Goal: Task Accomplishment & Management: Manage account settings

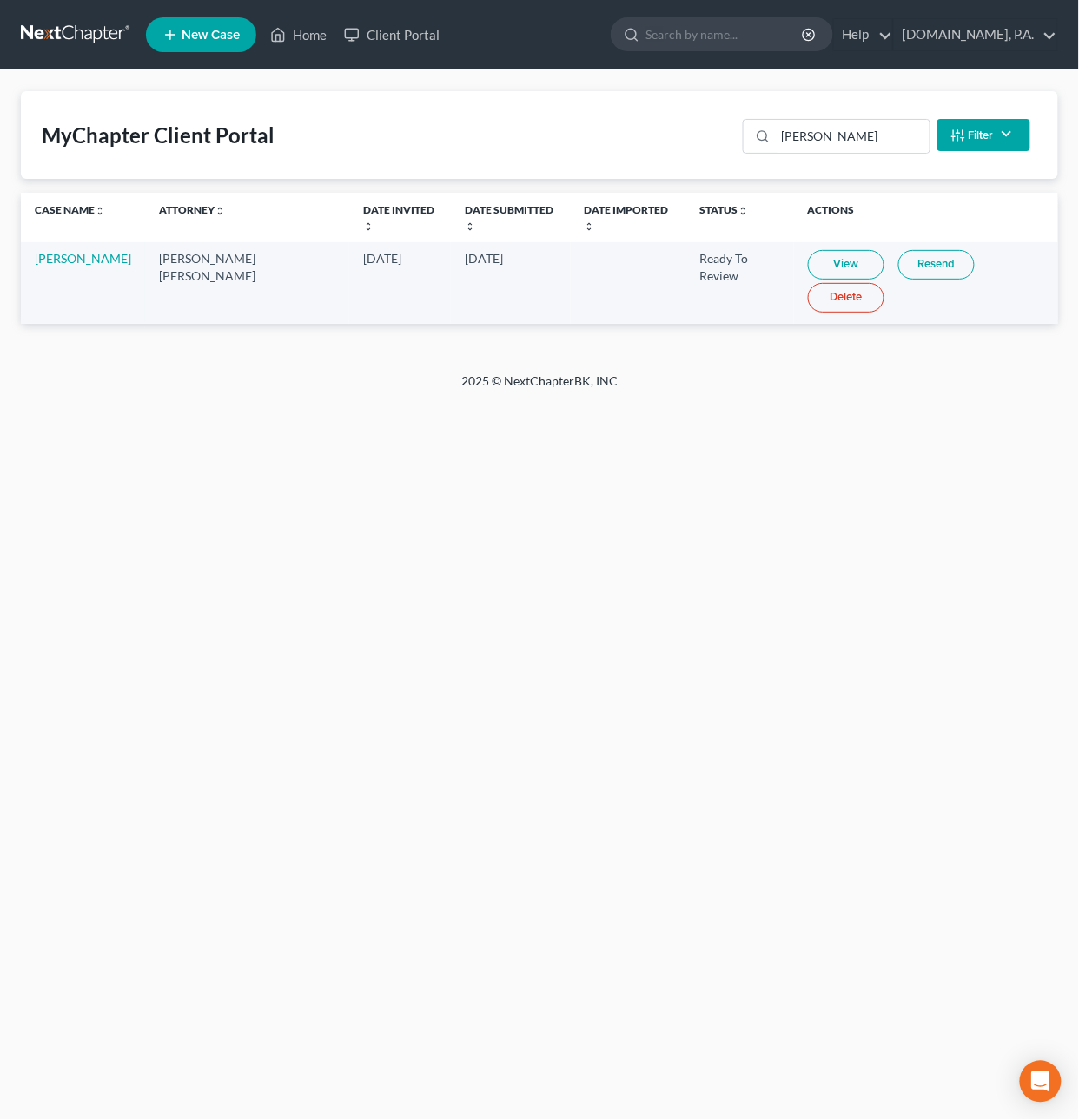
click at [823, 251] on link "View" at bounding box center [846, 264] width 76 height 30
click at [811, 250] on link "View" at bounding box center [846, 264] width 76 height 30
click at [99, 38] on link at bounding box center [76, 34] width 112 height 31
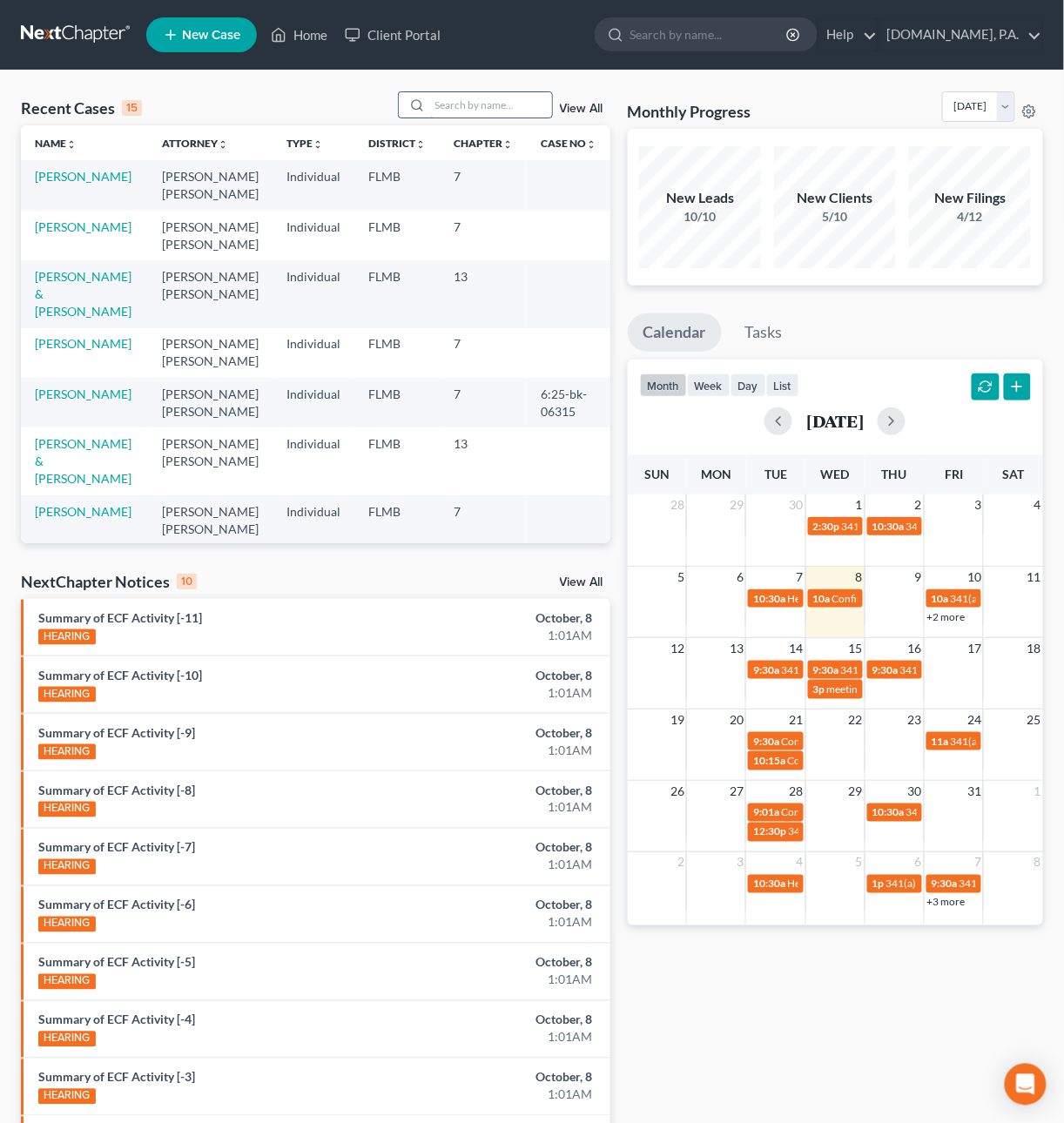
click at [449, 105] on input "search" at bounding box center [491, 105] width 122 height 25
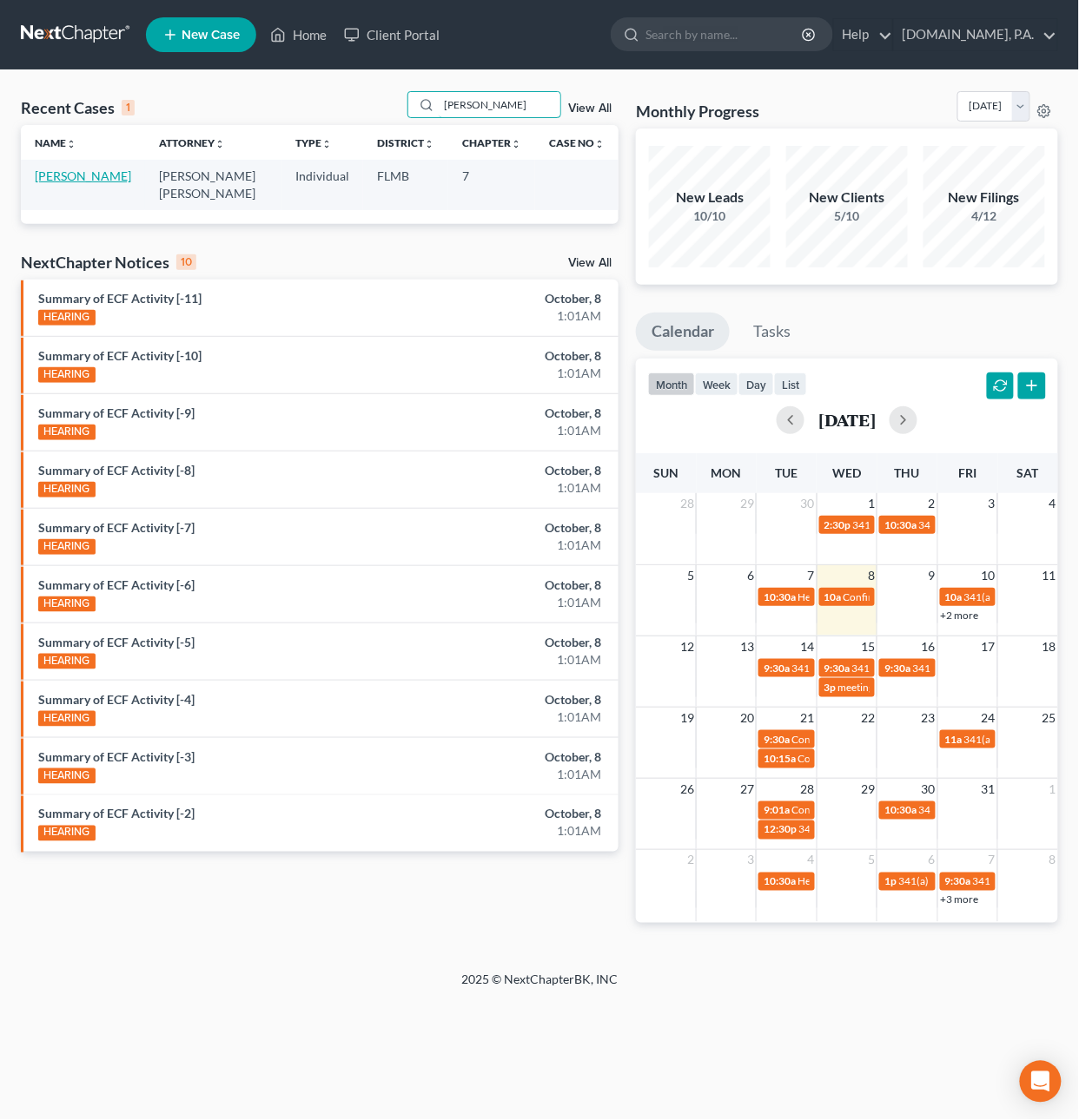
type input "[PERSON_NAME]"
click at [103, 171] on link "[PERSON_NAME]" at bounding box center [83, 175] width 96 height 14
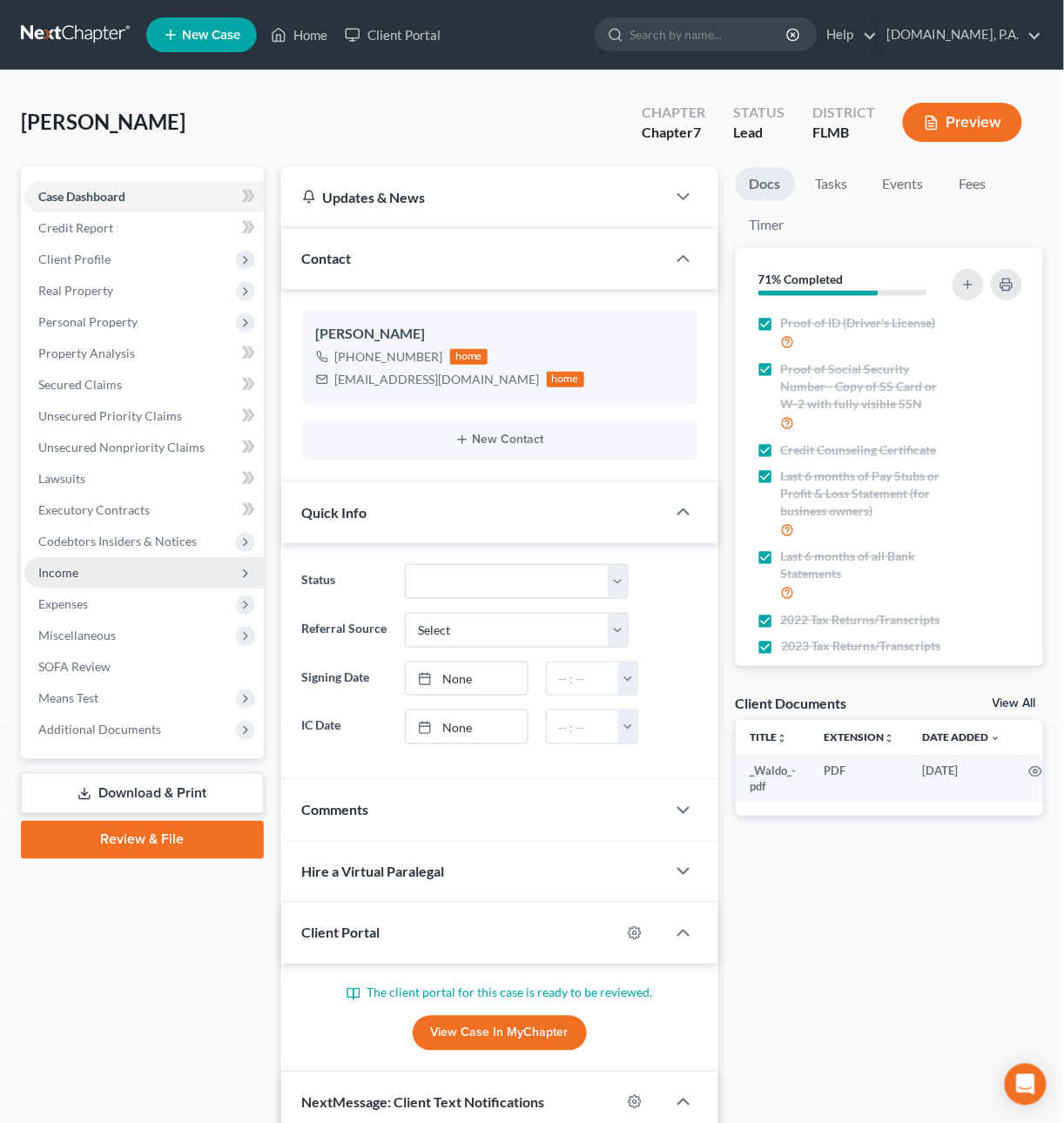
click at [58, 570] on span "Income" at bounding box center [58, 573] width 40 height 14
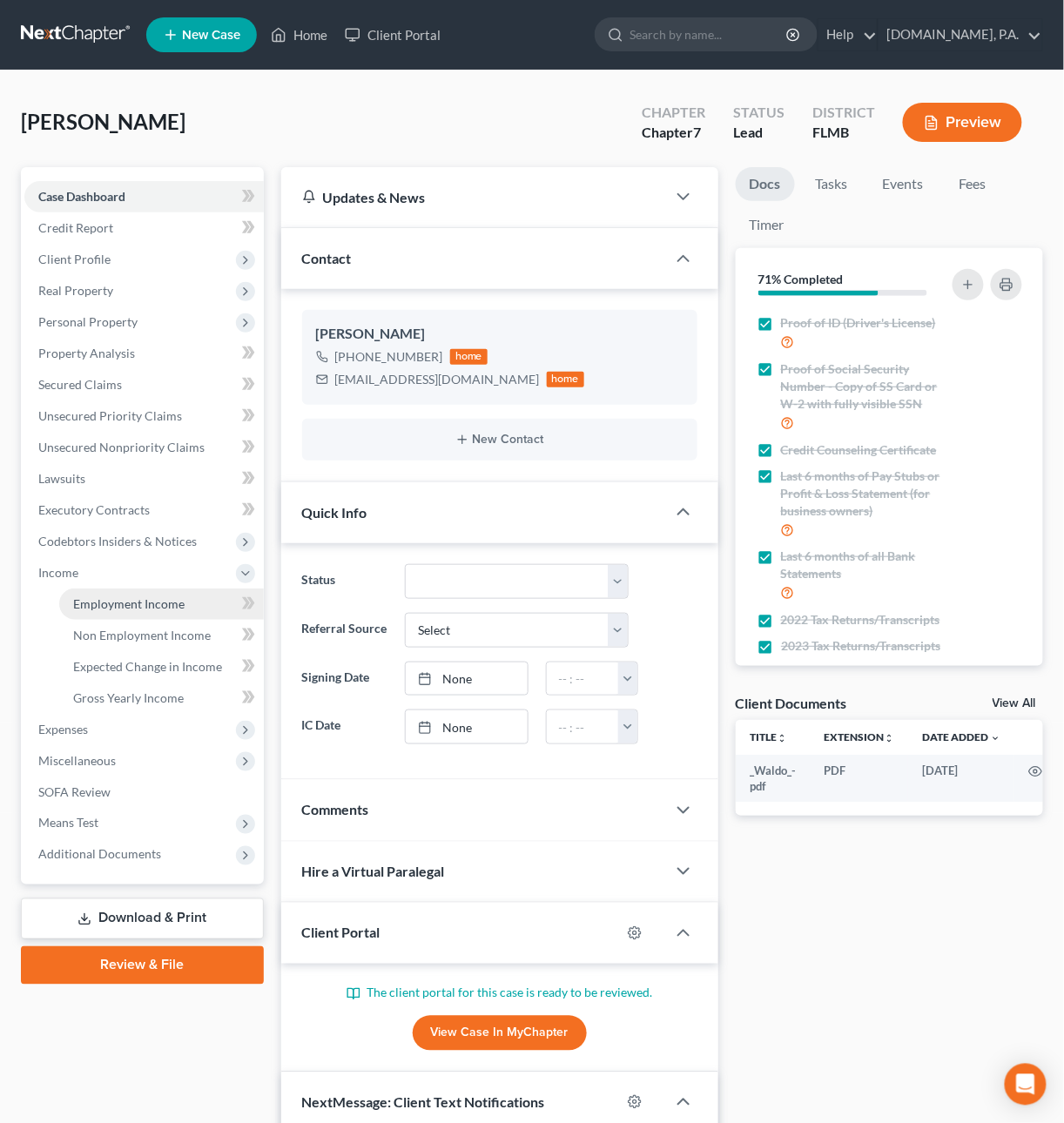
click at [81, 603] on span "Employment Income" at bounding box center [129, 603] width 112 height 14
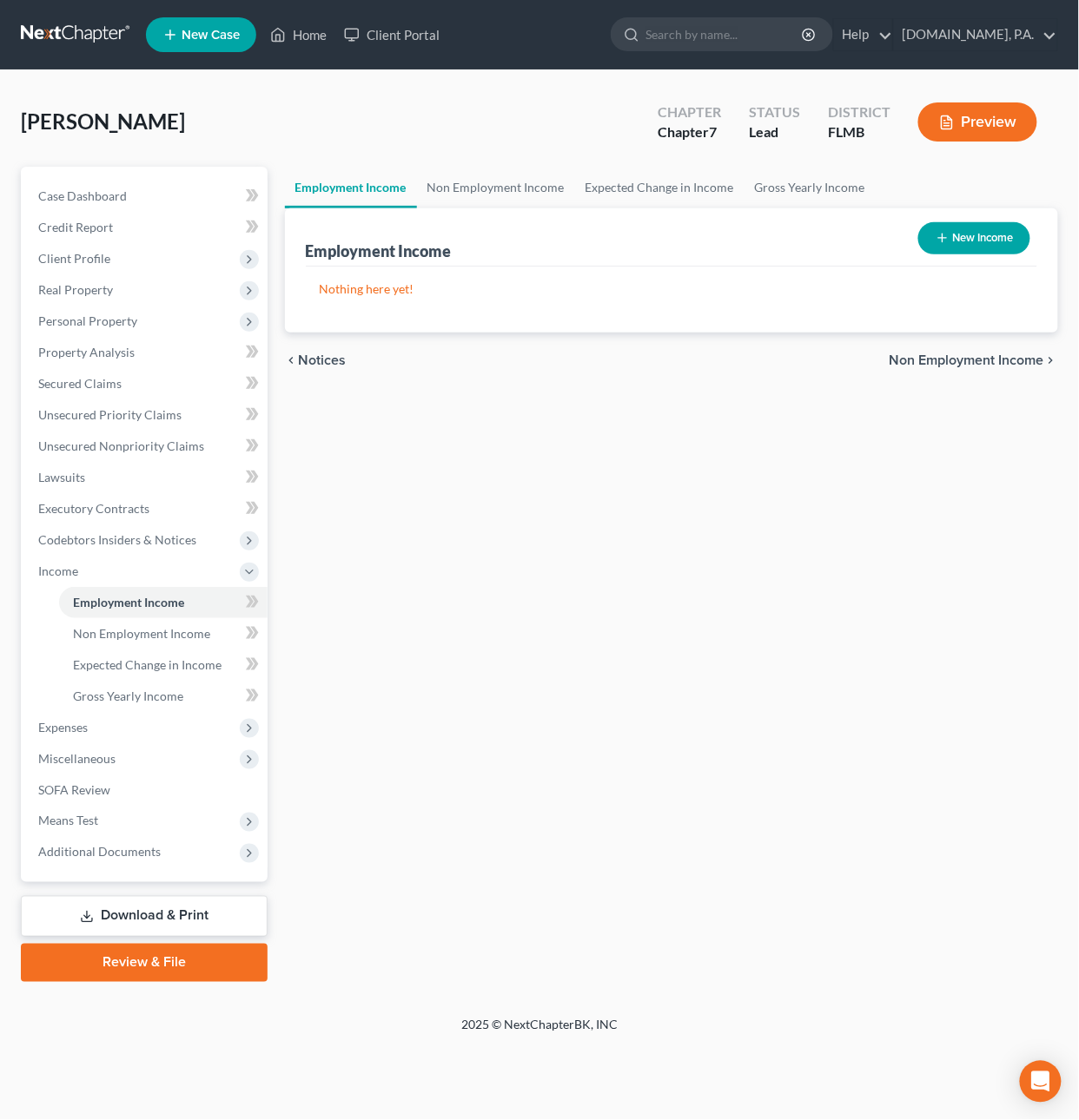
click at [950, 245] on button "New Income" at bounding box center [974, 238] width 112 height 32
select select "0"
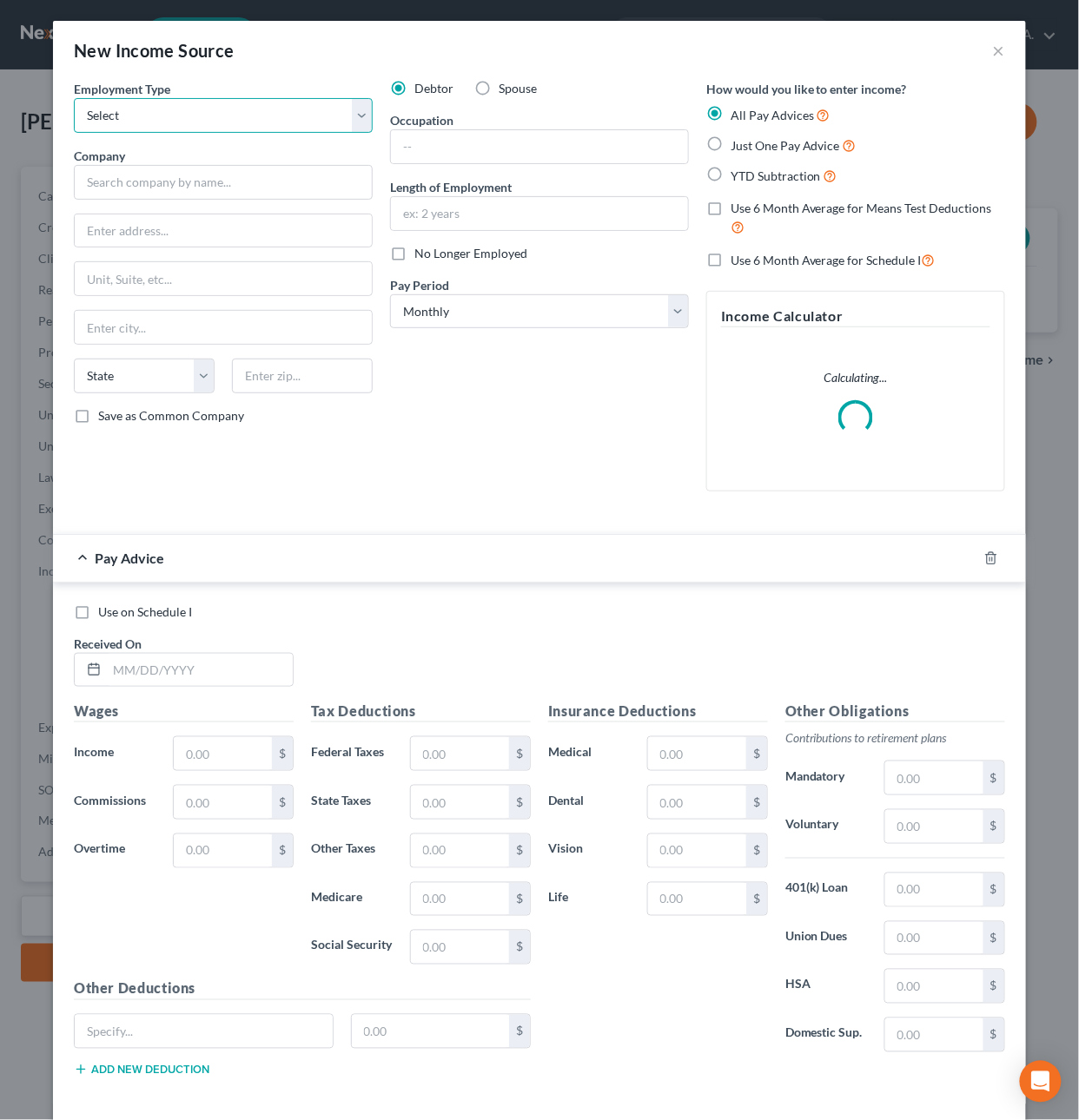
click at [165, 121] on select "Select Full or Part Time Employment Self Employment" at bounding box center [223, 115] width 299 height 35
select select "1"
click at [74, 98] on select "Select Full or Part Time Employment Self Employment" at bounding box center [223, 115] width 299 height 35
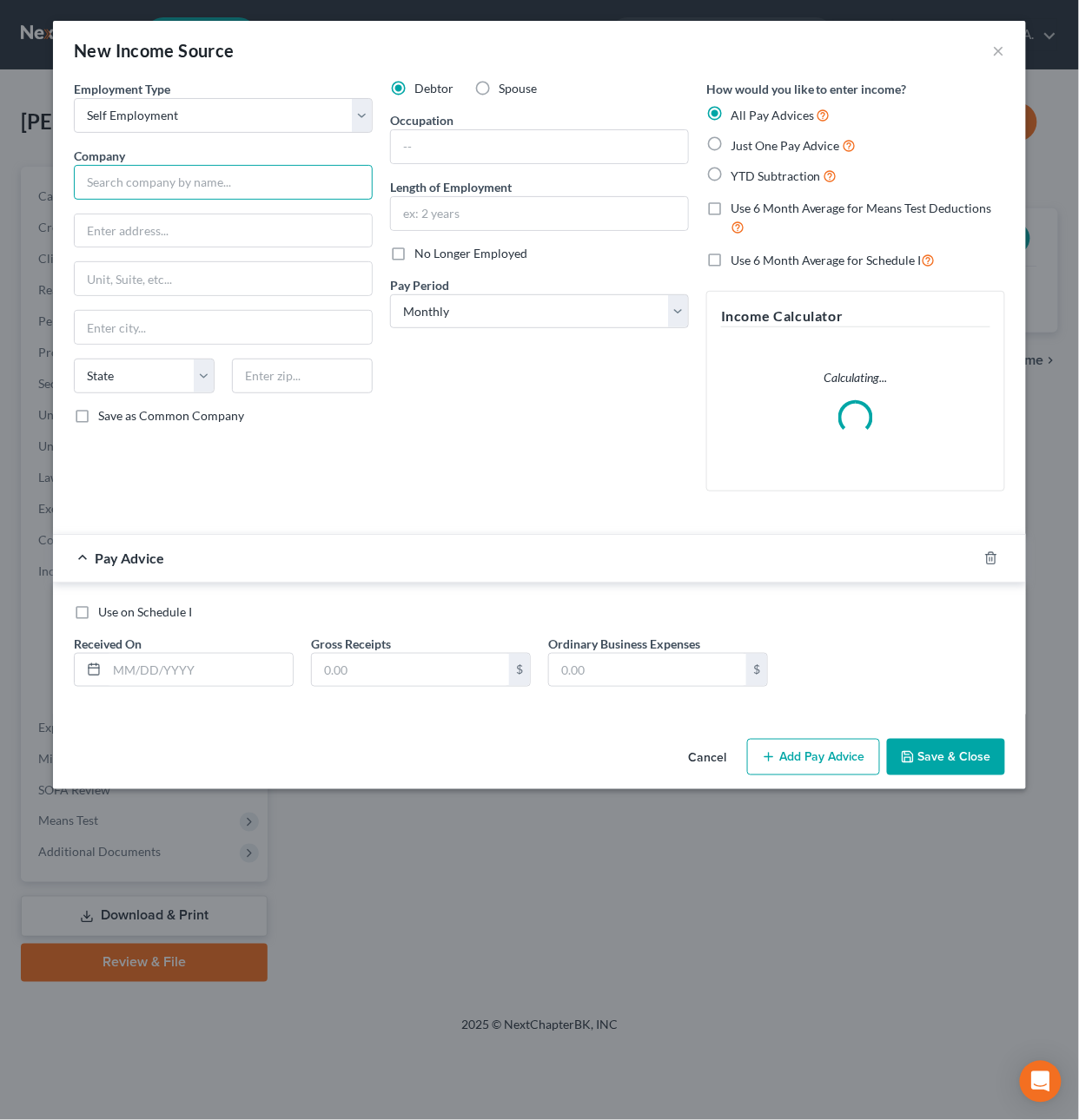
click at [157, 181] on input "text" at bounding box center [223, 182] width 299 height 35
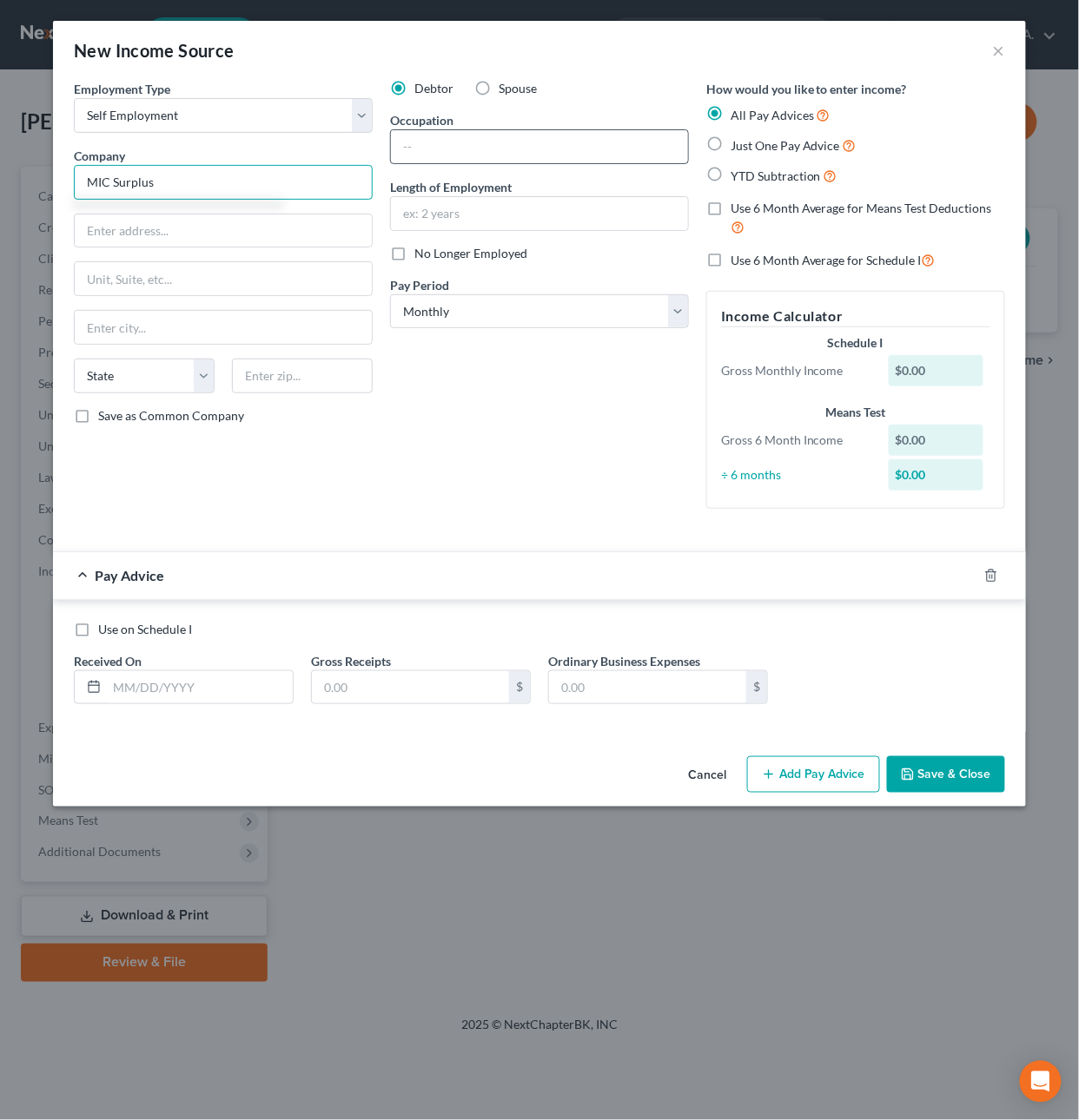
type input "MIC Surplus"
click at [464, 146] on input "text" at bounding box center [539, 147] width 297 height 33
type input "OWNER"
click at [790, 151] on span "Just One Pay Advice" at bounding box center [786, 145] width 110 height 14
click at [749, 147] on input "Just One Pay Advice" at bounding box center [743, 141] width 12 height 12
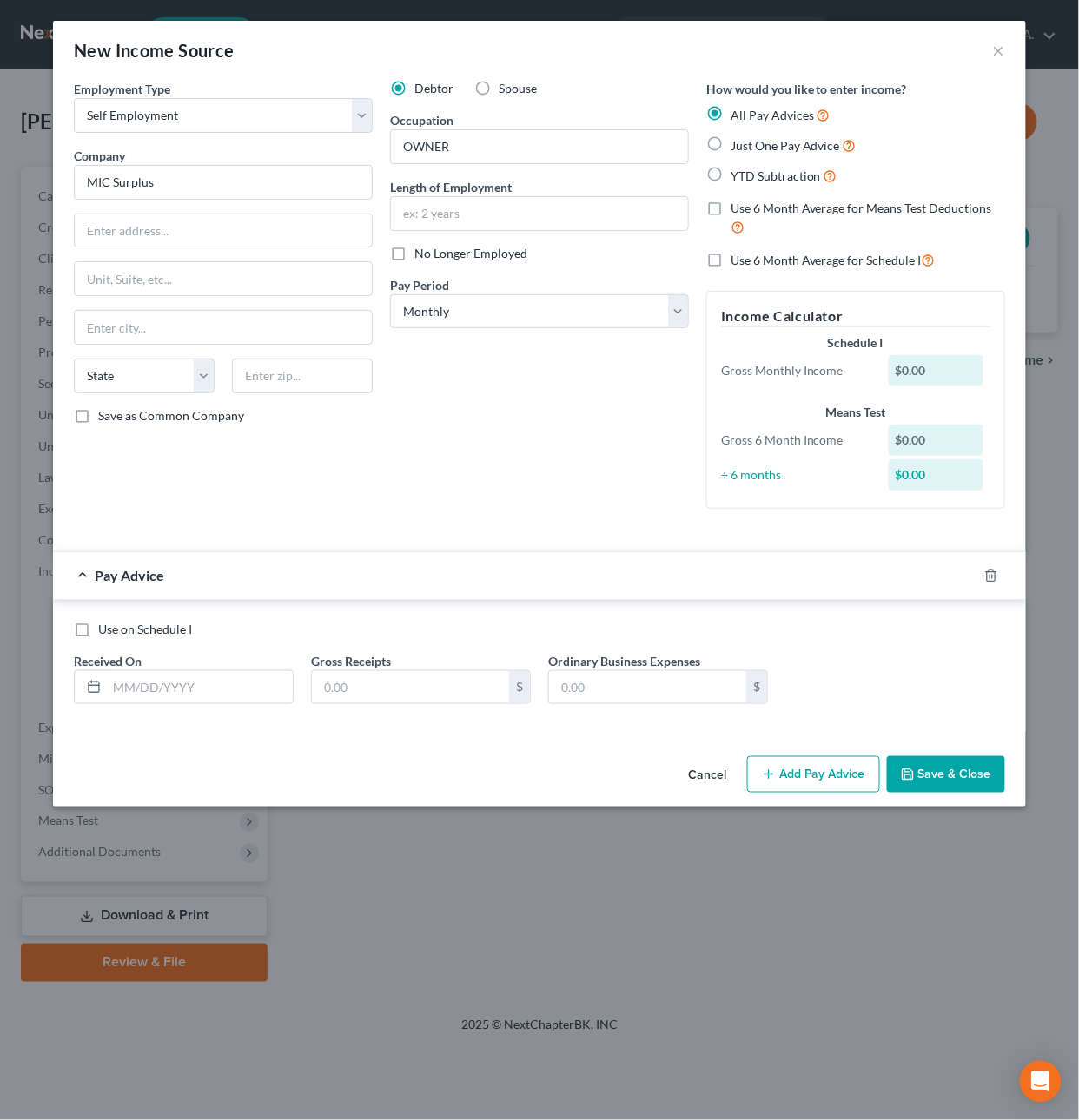
radio input "true"
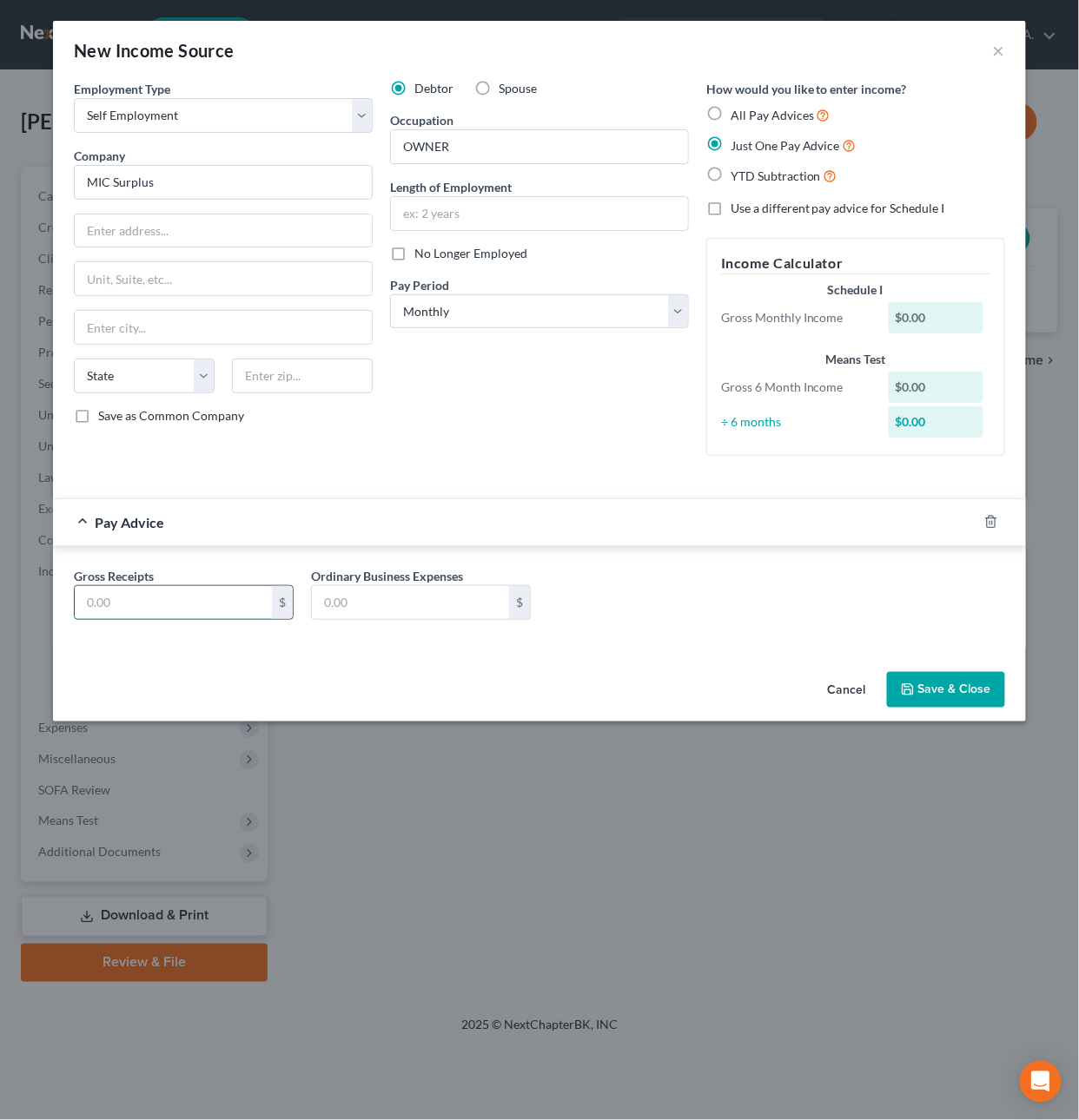
click at [191, 606] on input "text" at bounding box center [173, 603] width 197 height 33
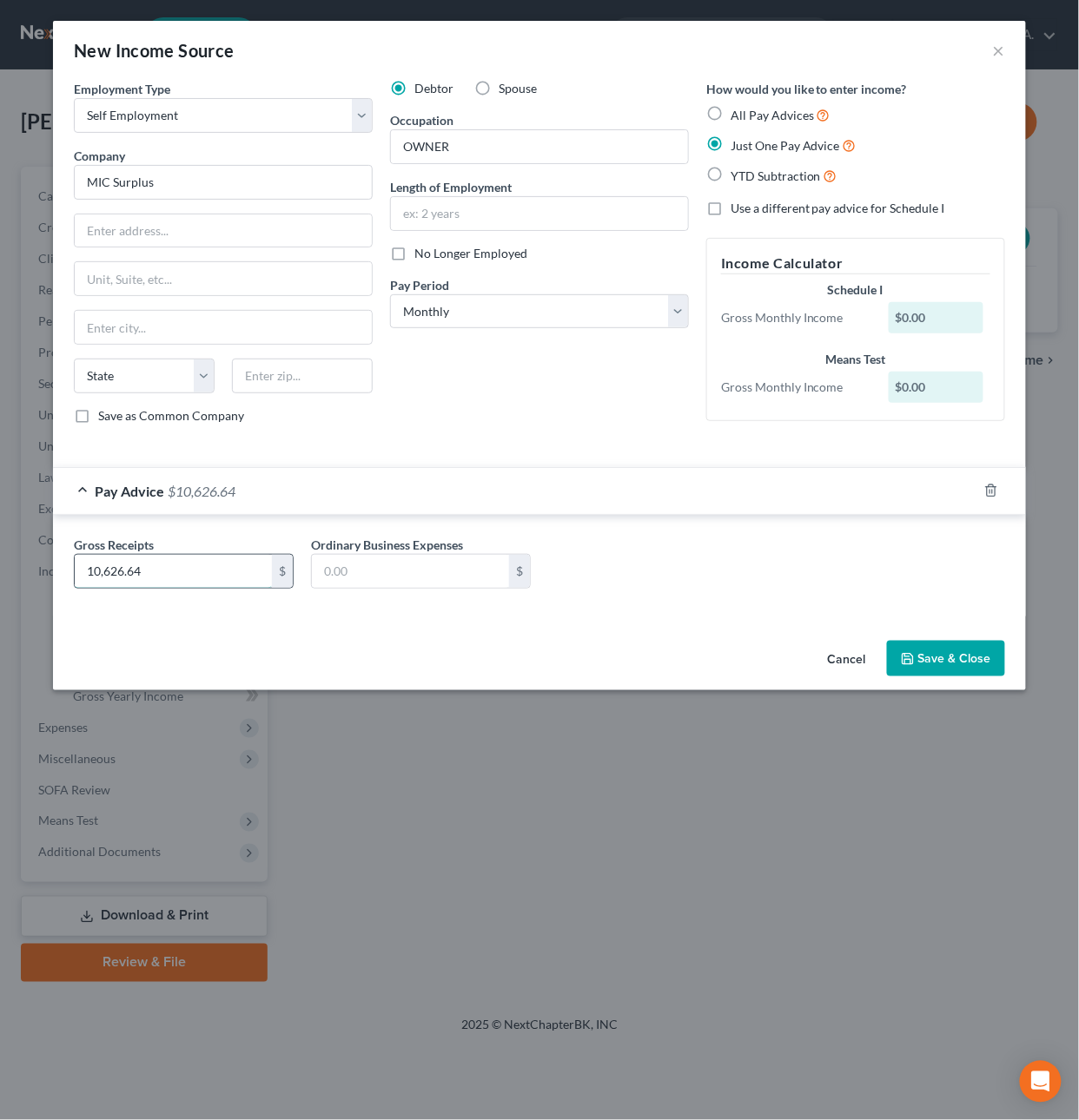
type input "10,626.64"
type input "3,943.76"
click at [955, 669] on button "Save & Close" at bounding box center [946, 659] width 118 height 37
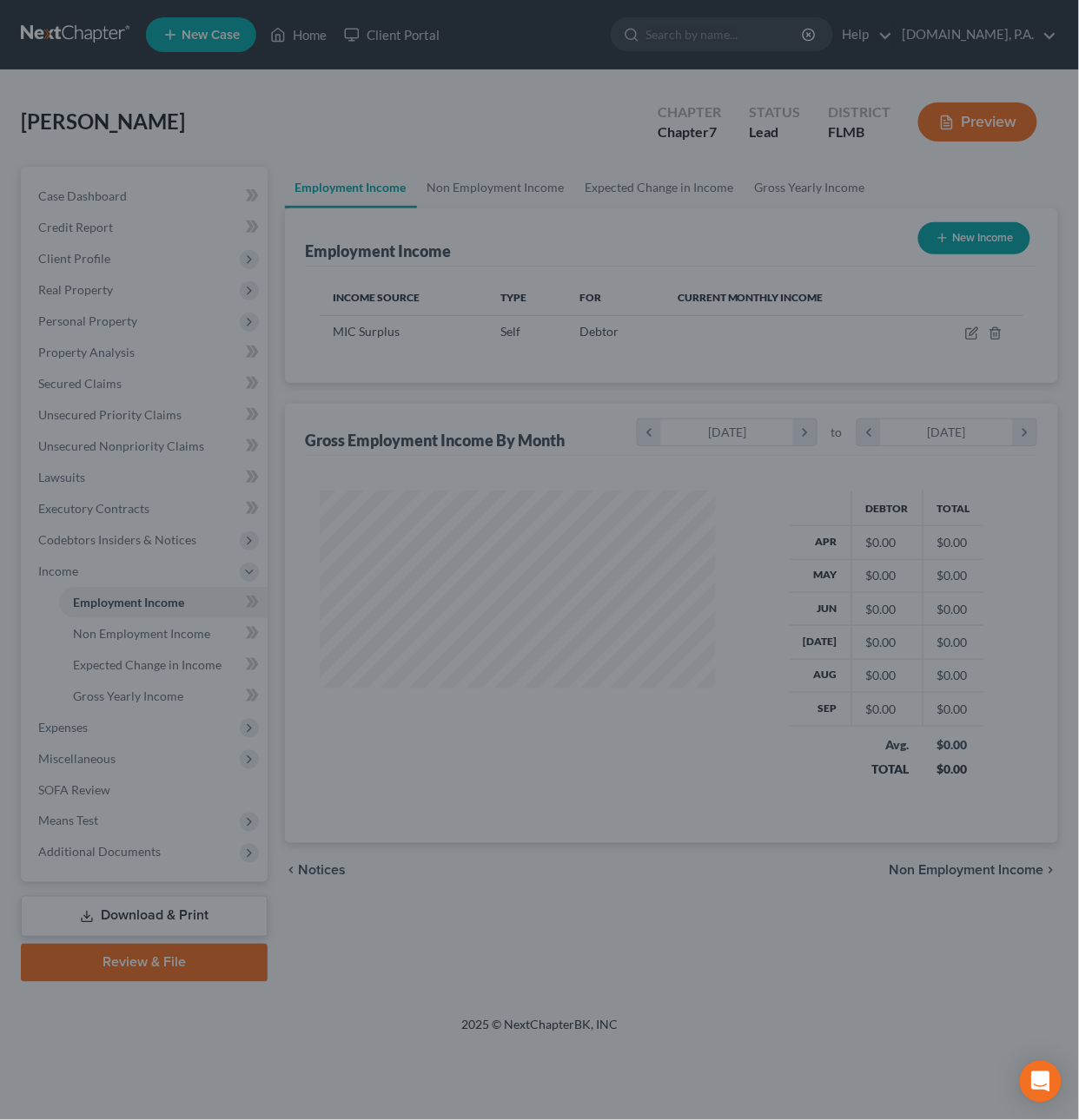
scroll to position [313, 432]
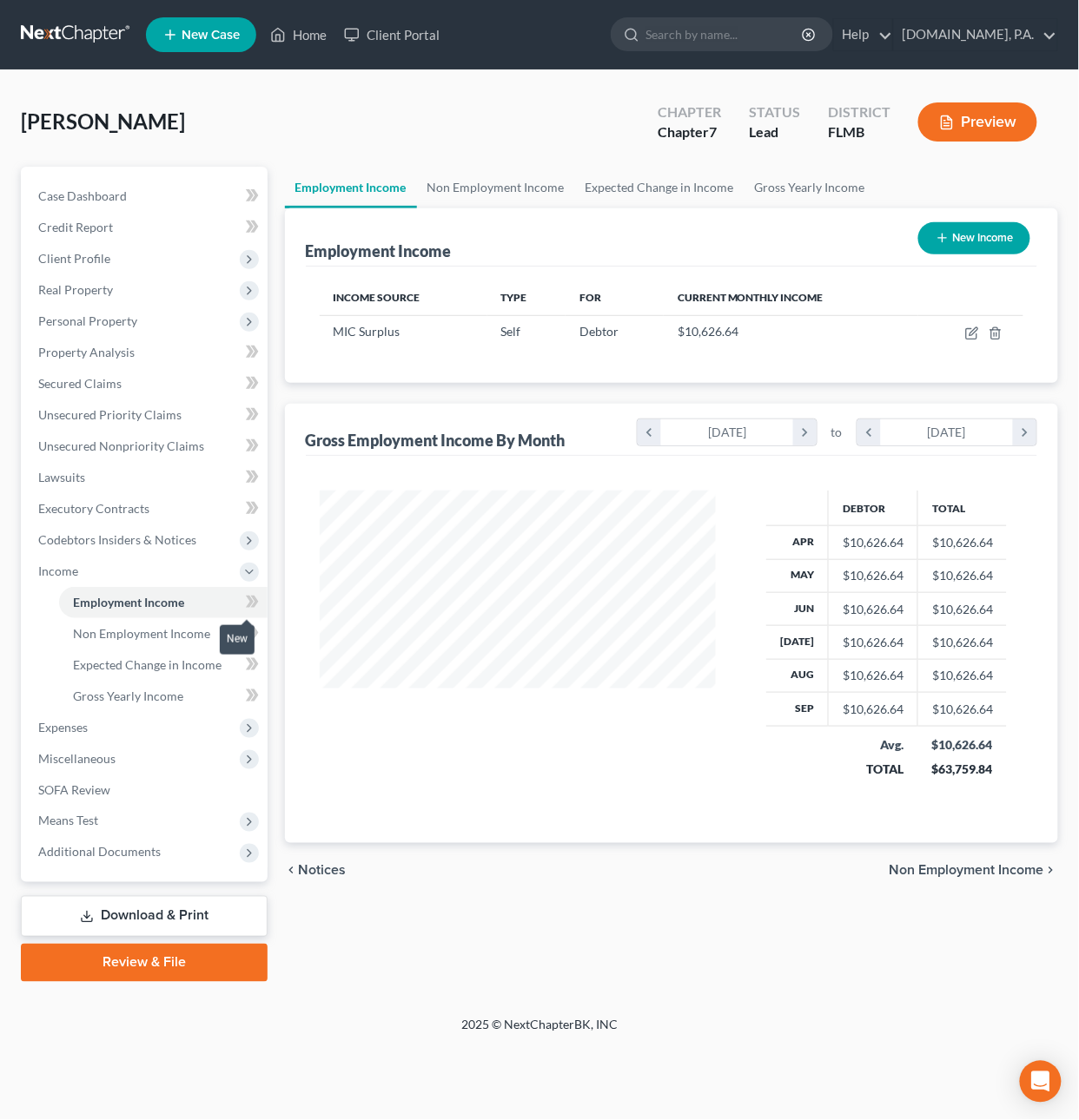
click at [256, 598] on icon at bounding box center [254, 602] width 8 height 13
click at [253, 605] on icon at bounding box center [254, 602] width 8 height 13
click at [194, 628] on span "Non Employment Income" at bounding box center [141, 633] width 138 height 14
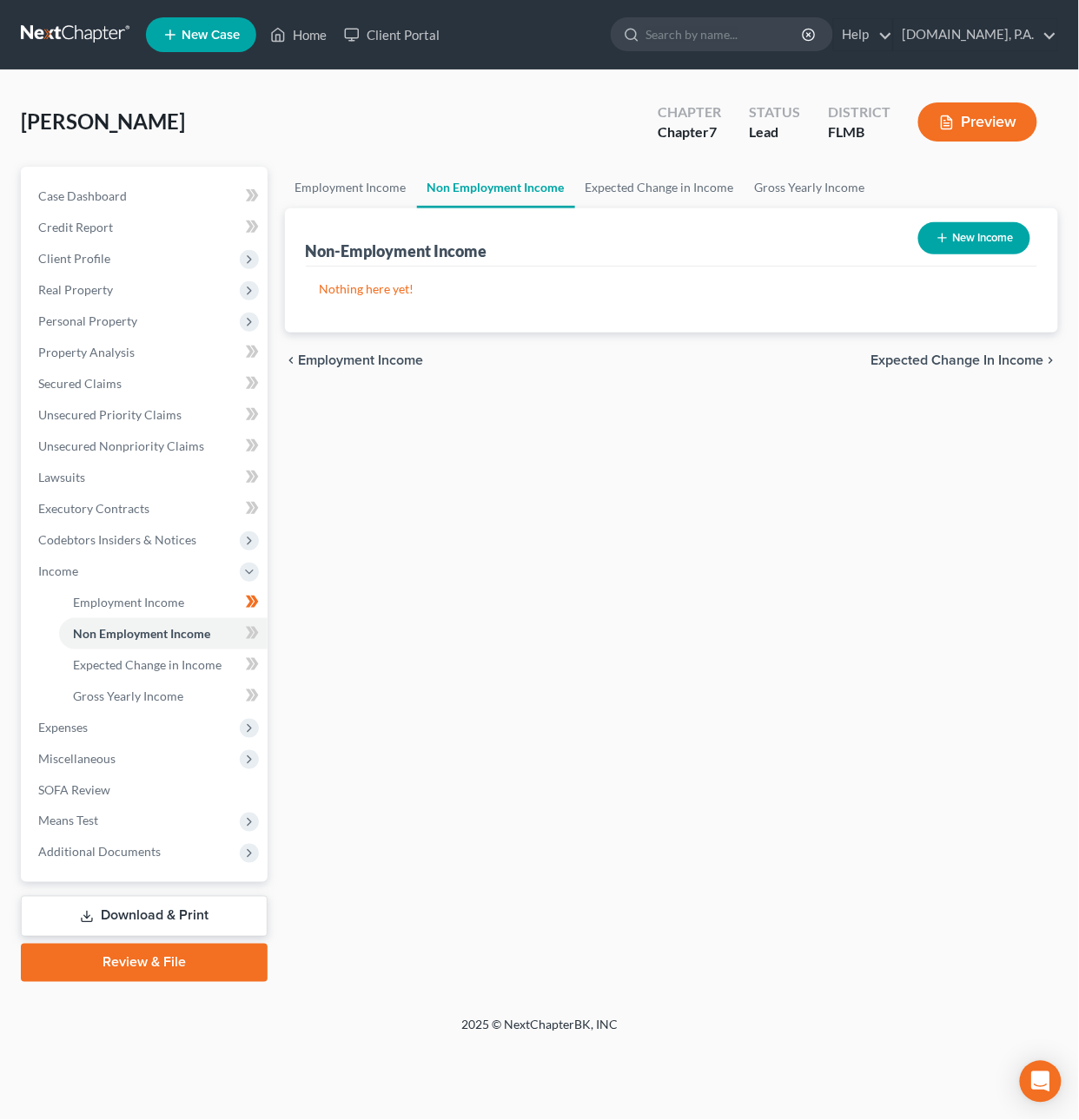
click at [972, 244] on button "New Income" at bounding box center [974, 238] width 112 height 32
select select "0"
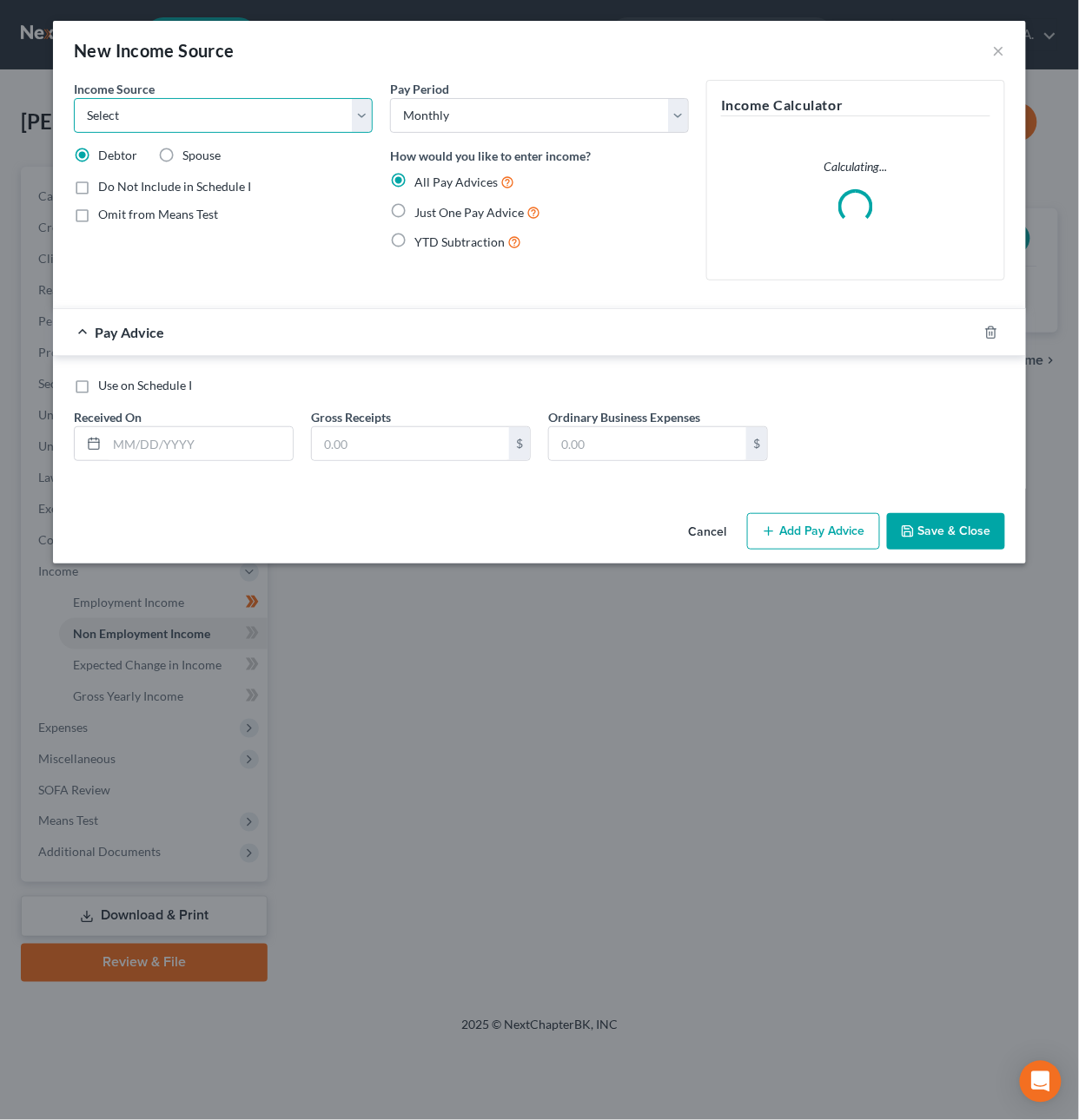
click at [212, 112] on select "Select Unemployment Disability (from employer) Pension Retirement Social Securi…" at bounding box center [223, 115] width 299 height 35
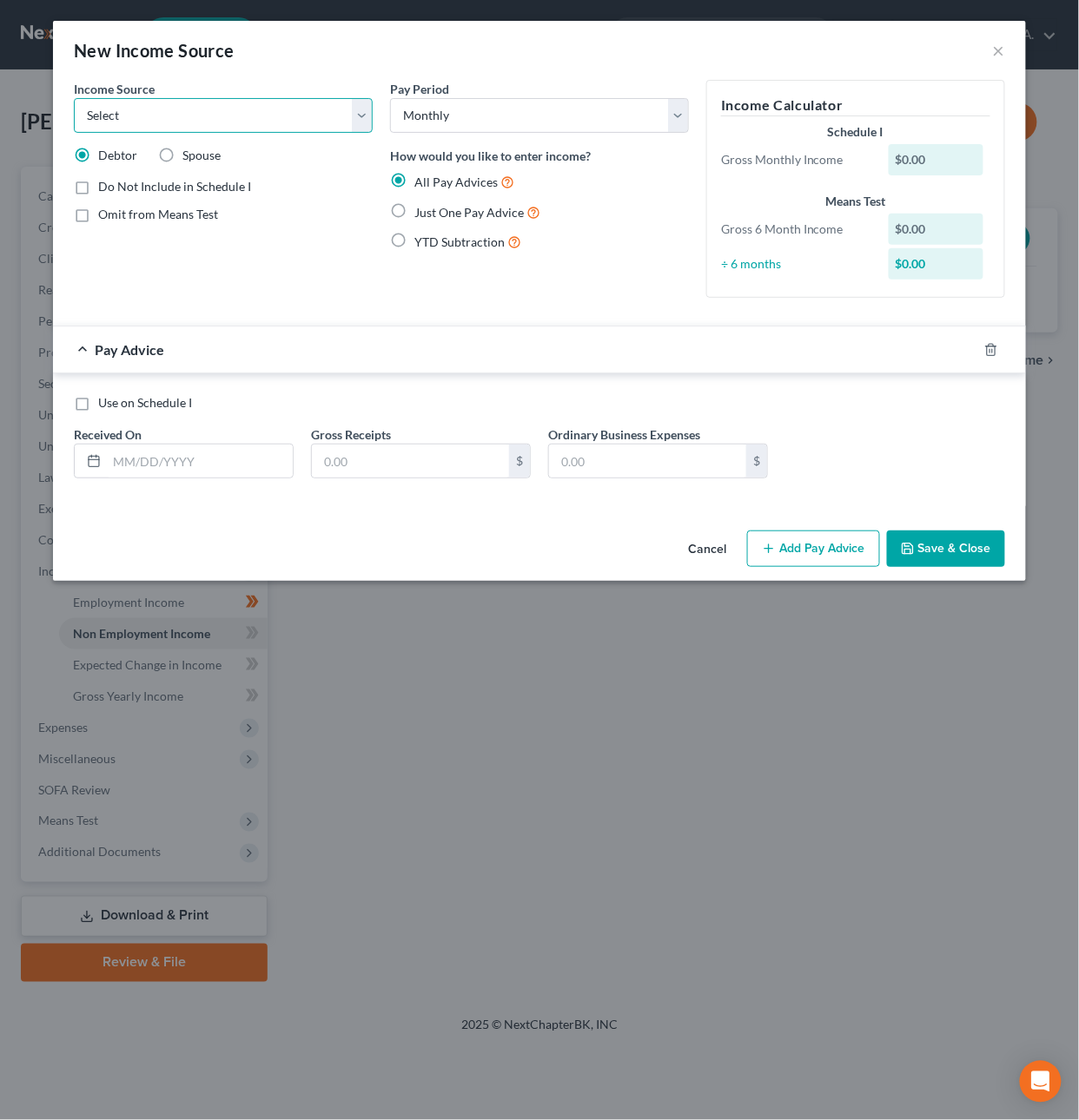
select select "13"
click at [74, 98] on select "Select Unemployment Disability (from employer) Pension Retirement Social Securi…" at bounding box center [223, 115] width 299 height 35
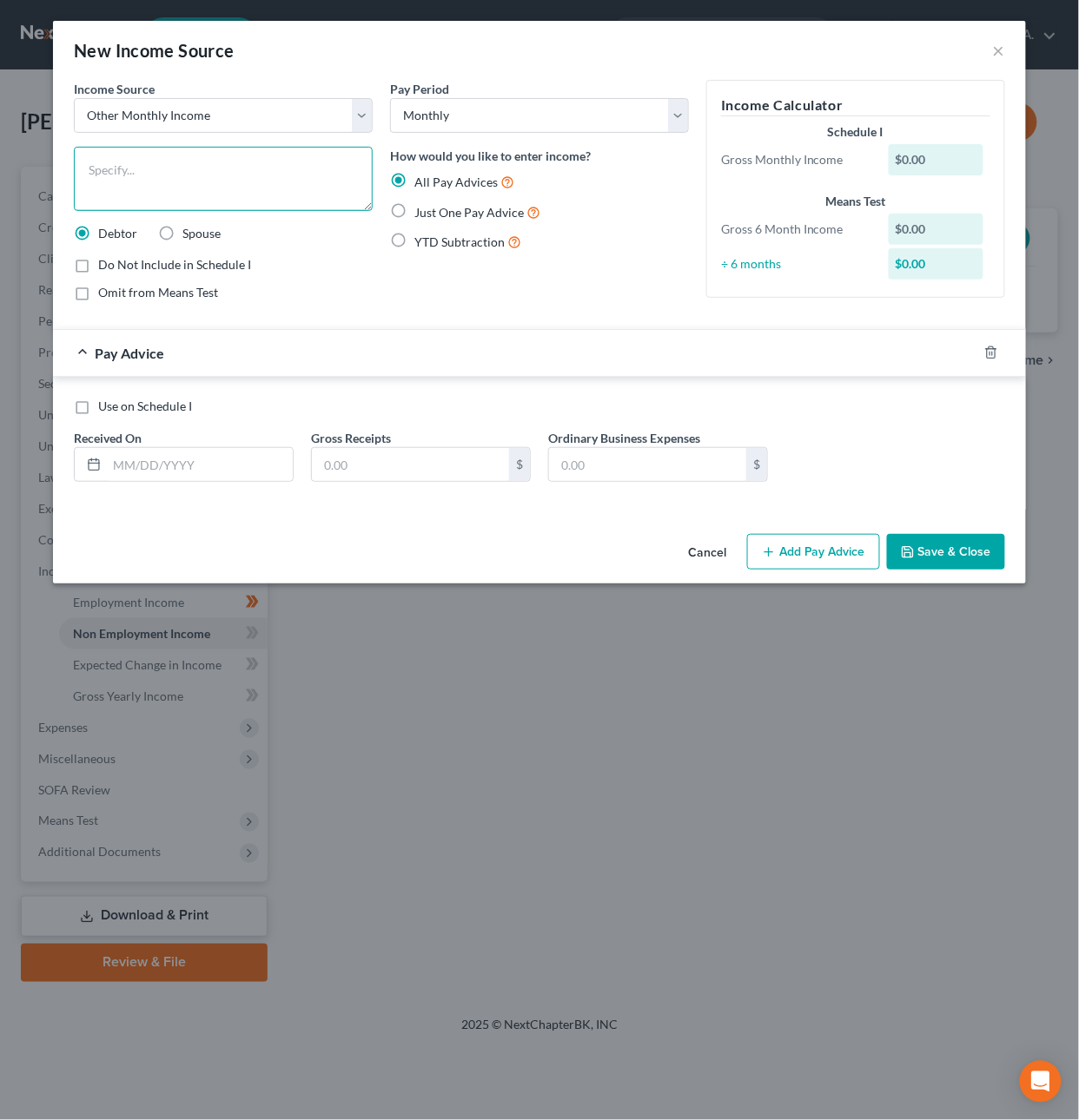
click at [138, 195] on textarea at bounding box center [223, 178] width 299 height 64
type textarea "Proceeds from Sale of Vehicles"
click at [467, 213] on span "Just One Pay Advice" at bounding box center [469, 212] width 110 height 14
click at [433, 213] on input "Just One Pay Advice" at bounding box center [427, 208] width 12 height 12
radio input "true"
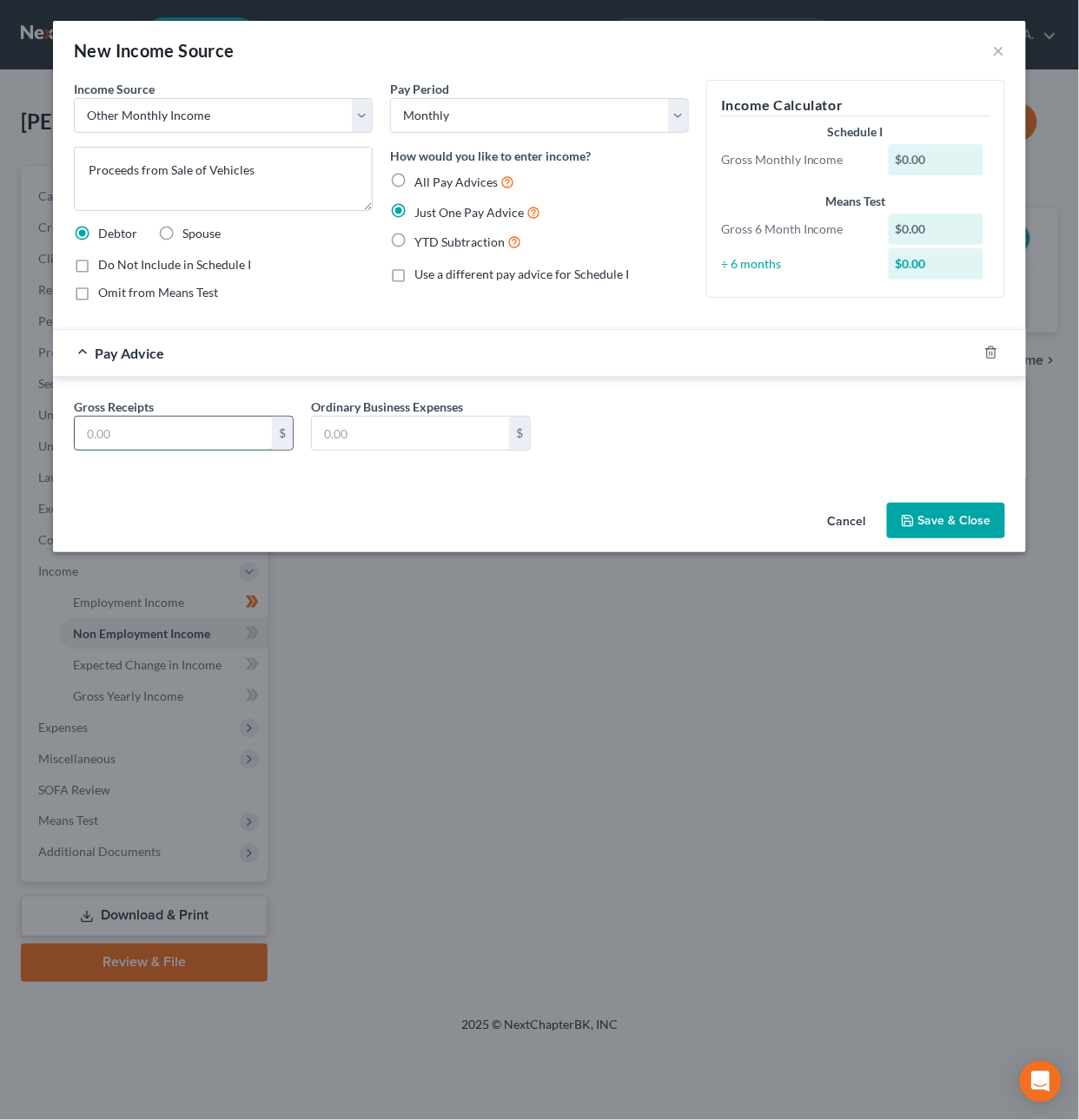
click at [191, 435] on input "text" at bounding box center [173, 433] width 197 height 33
type input "3,075.46"
click at [942, 523] on button "Save & Close" at bounding box center [946, 521] width 118 height 37
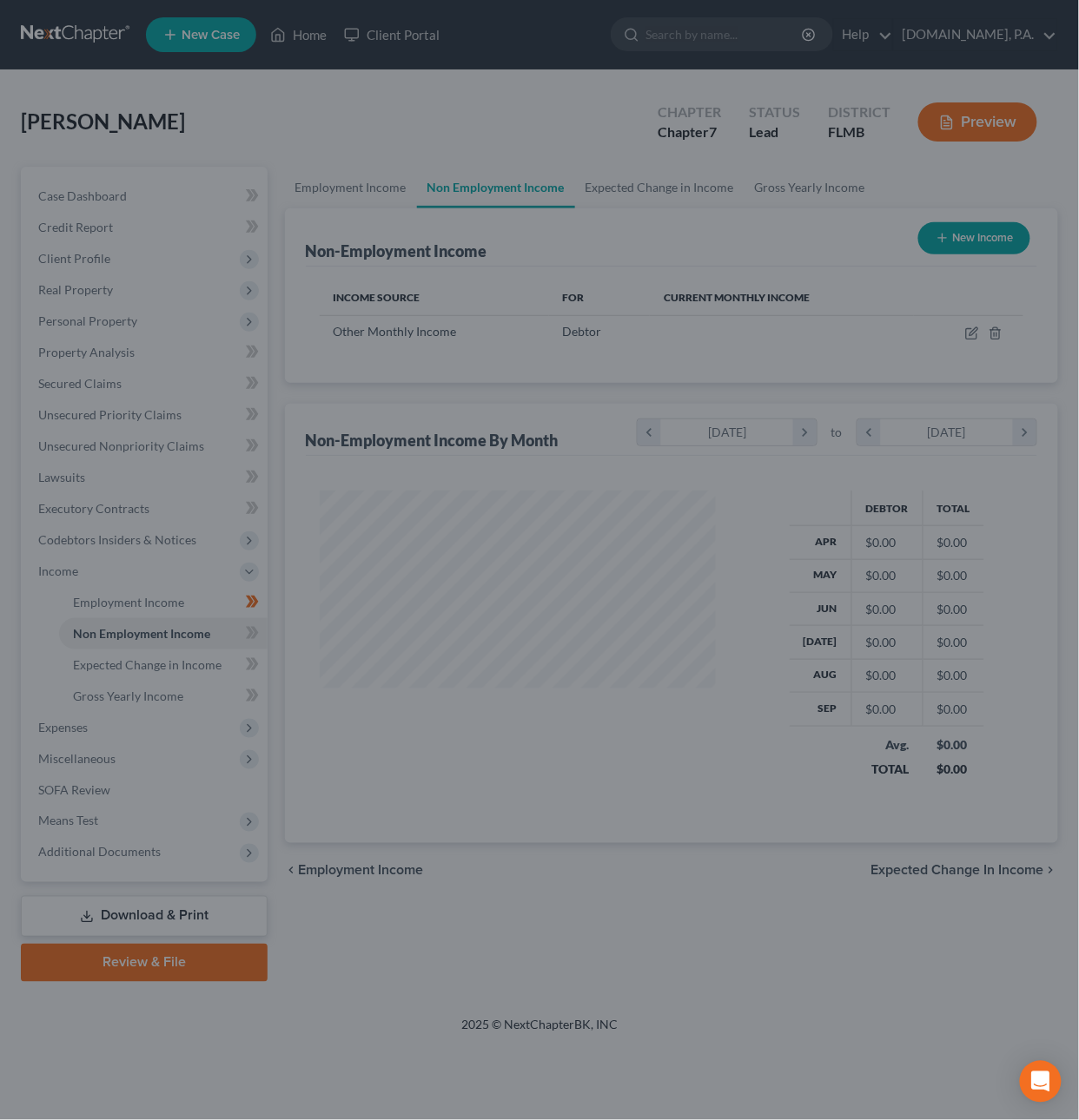
scroll to position [313, 432]
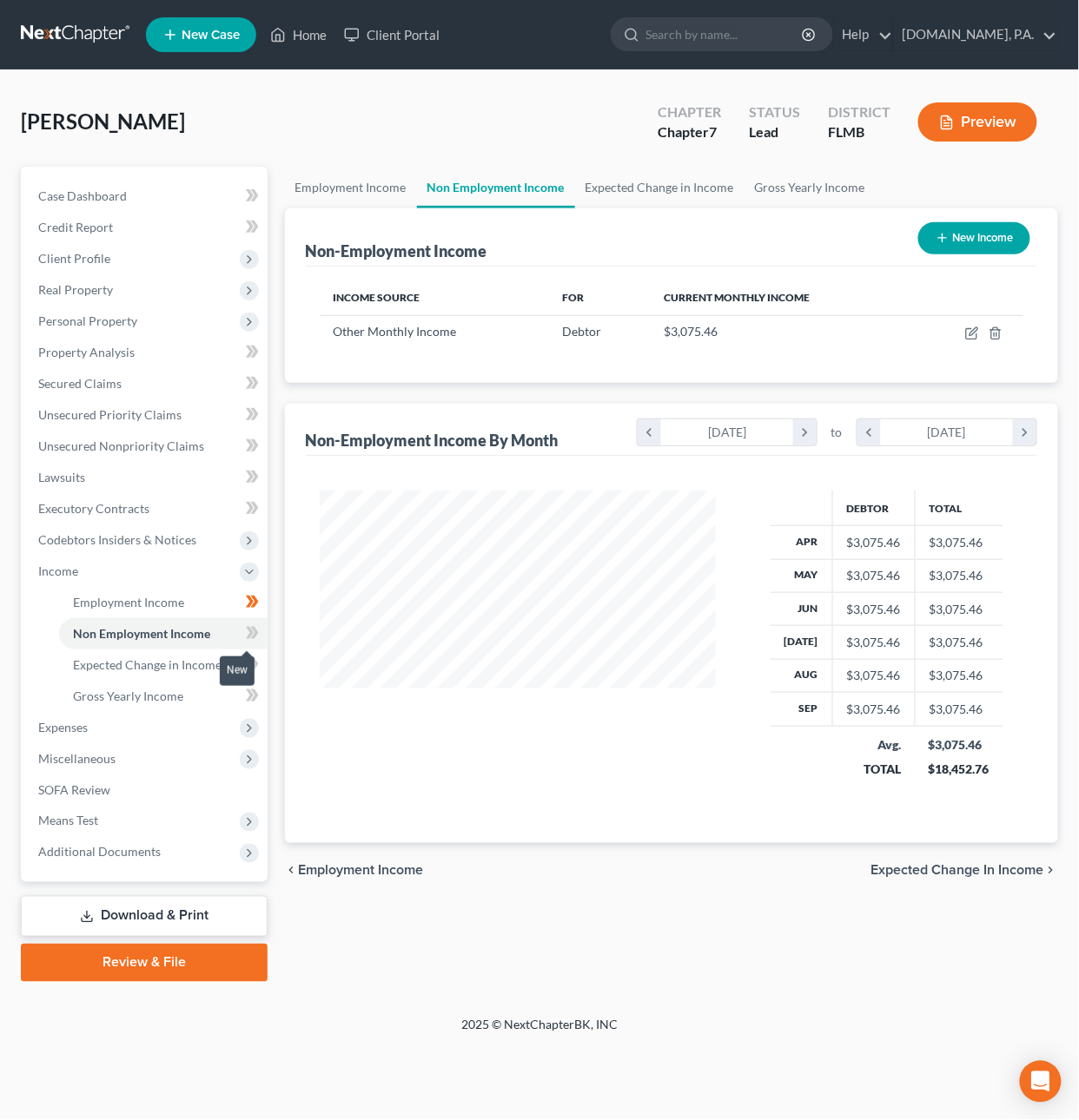
click at [257, 629] on icon at bounding box center [252, 633] width 13 height 22
click at [87, 817] on span "Means Test" at bounding box center [67, 821] width 60 height 14
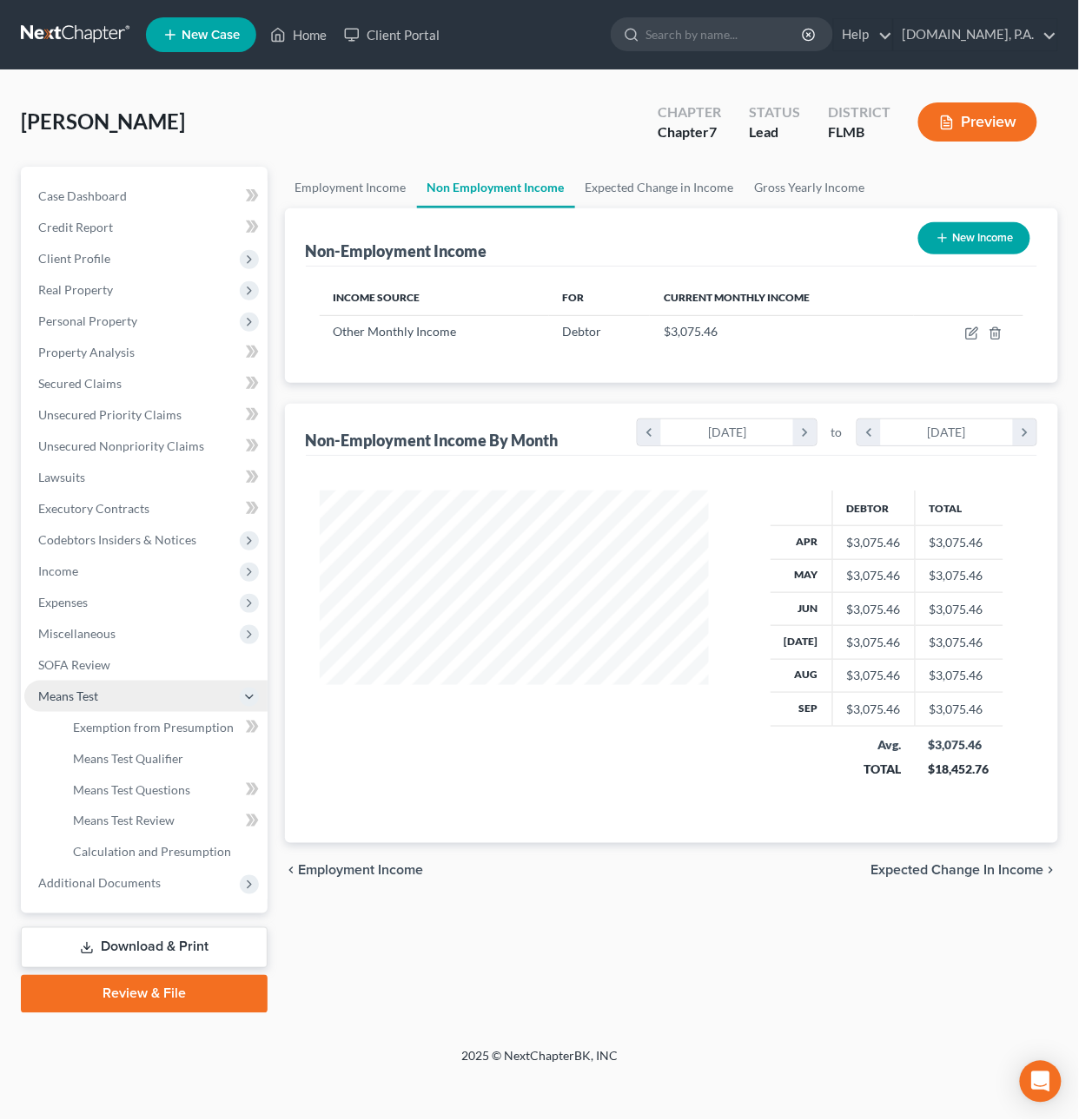
scroll to position [868127, 868316]
click at [150, 721] on span "Exemption from Presumption" at bounding box center [153, 727] width 161 height 14
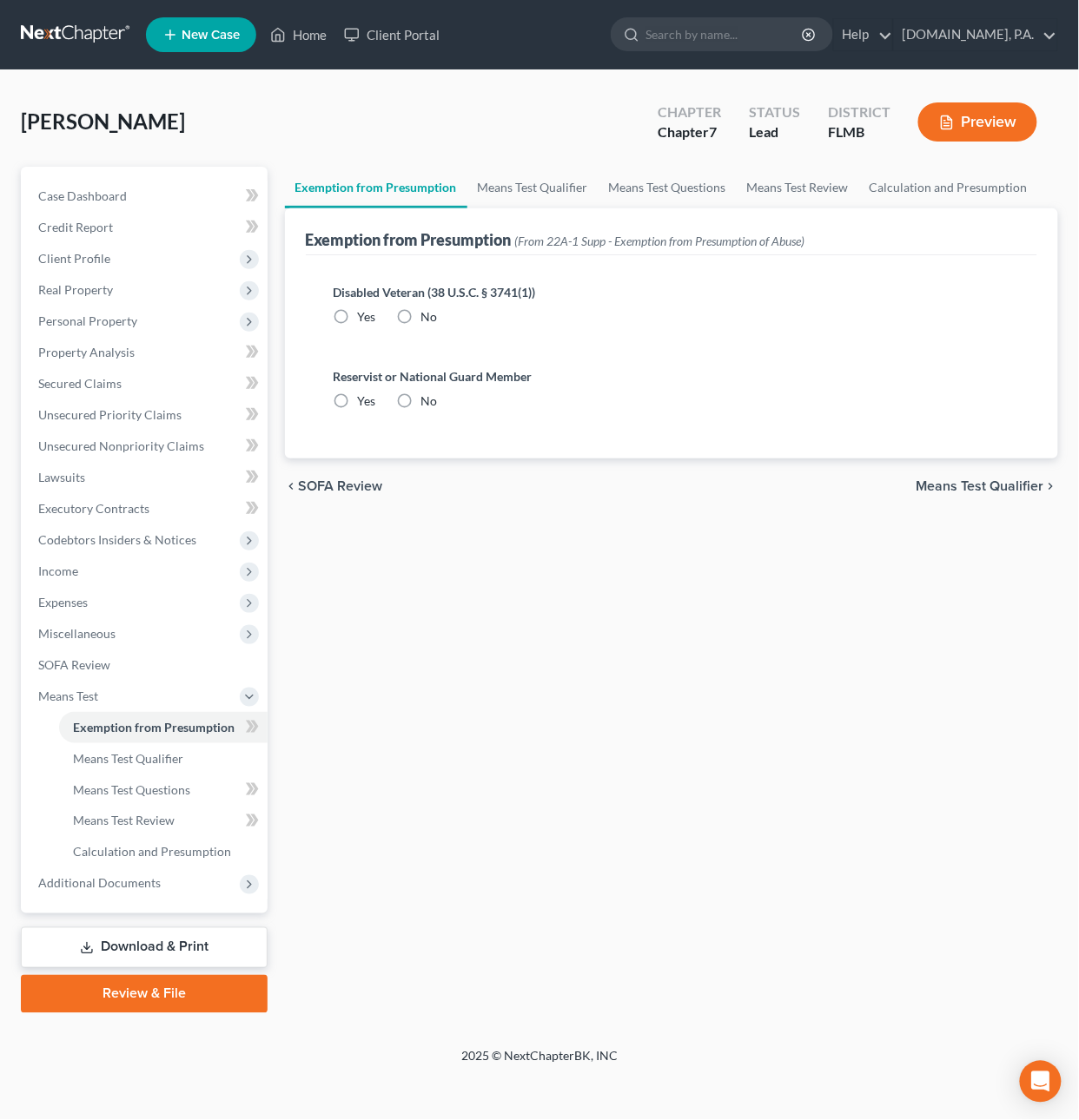
click at [421, 312] on label "No" at bounding box center [429, 317] width 16 height 17
click at [428, 312] on input "No" at bounding box center [434, 314] width 12 height 12
radio input "true"
click at [421, 403] on label "No" at bounding box center [429, 400] width 16 height 17
click at [428, 403] on input "No" at bounding box center [434, 398] width 12 height 12
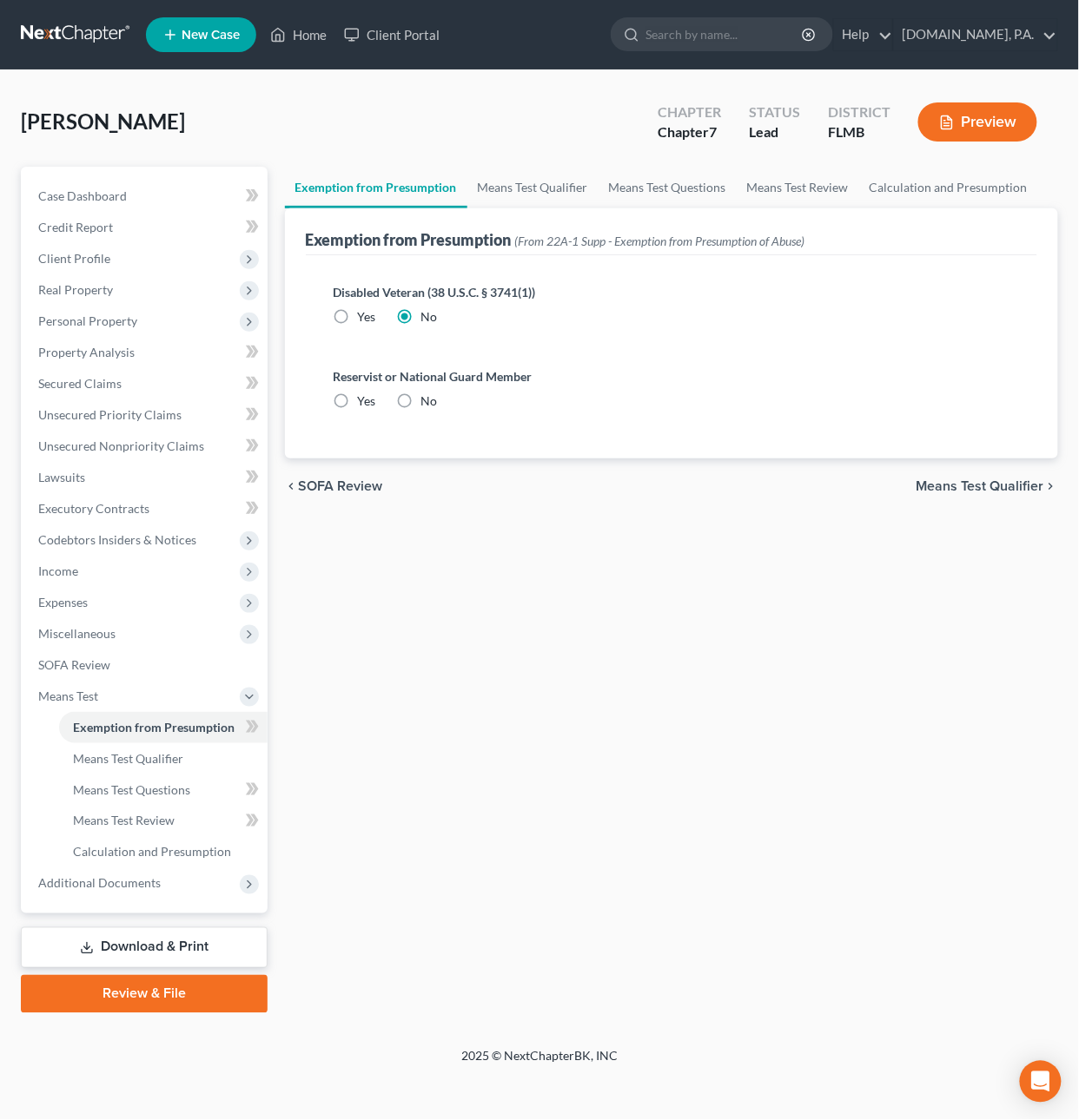
radio input "true"
click at [933, 484] on span "Means Test Qualifier" at bounding box center [980, 486] width 128 height 13
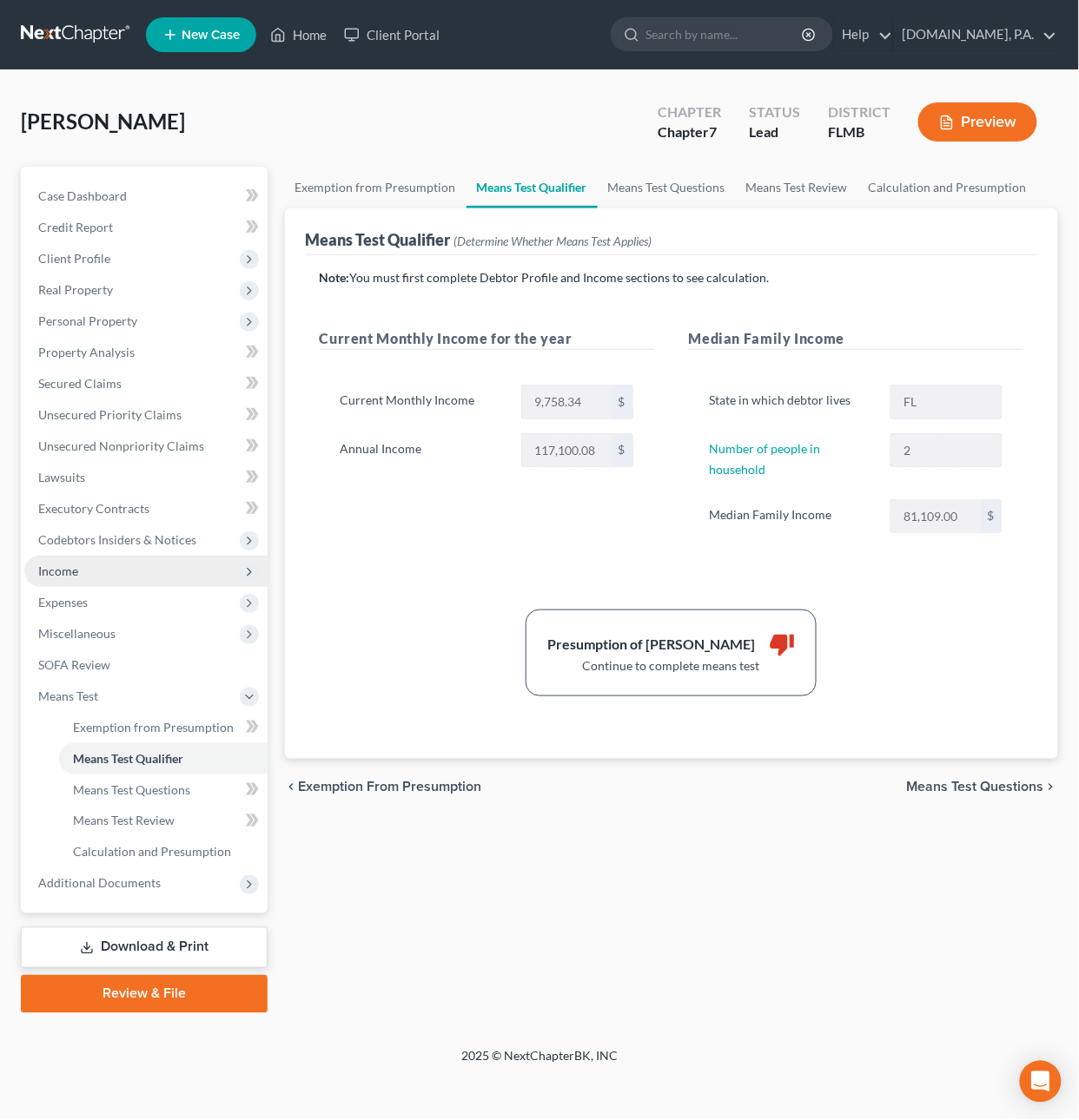
click at [90, 569] on span "Income" at bounding box center [146, 571] width 243 height 31
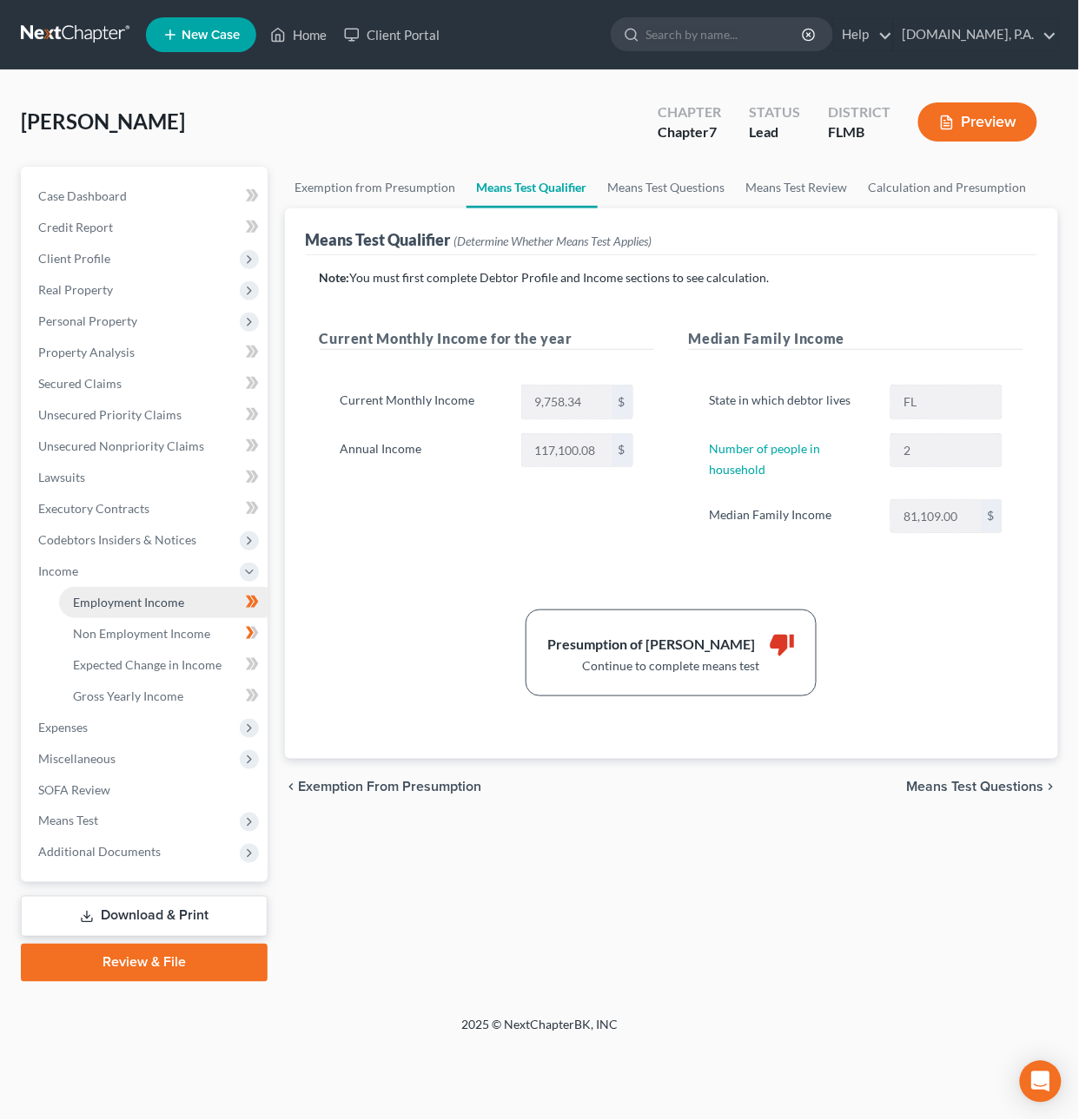
click at [105, 602] on span "Employment Income" at bounding box center [129, 602] width 112 height 14
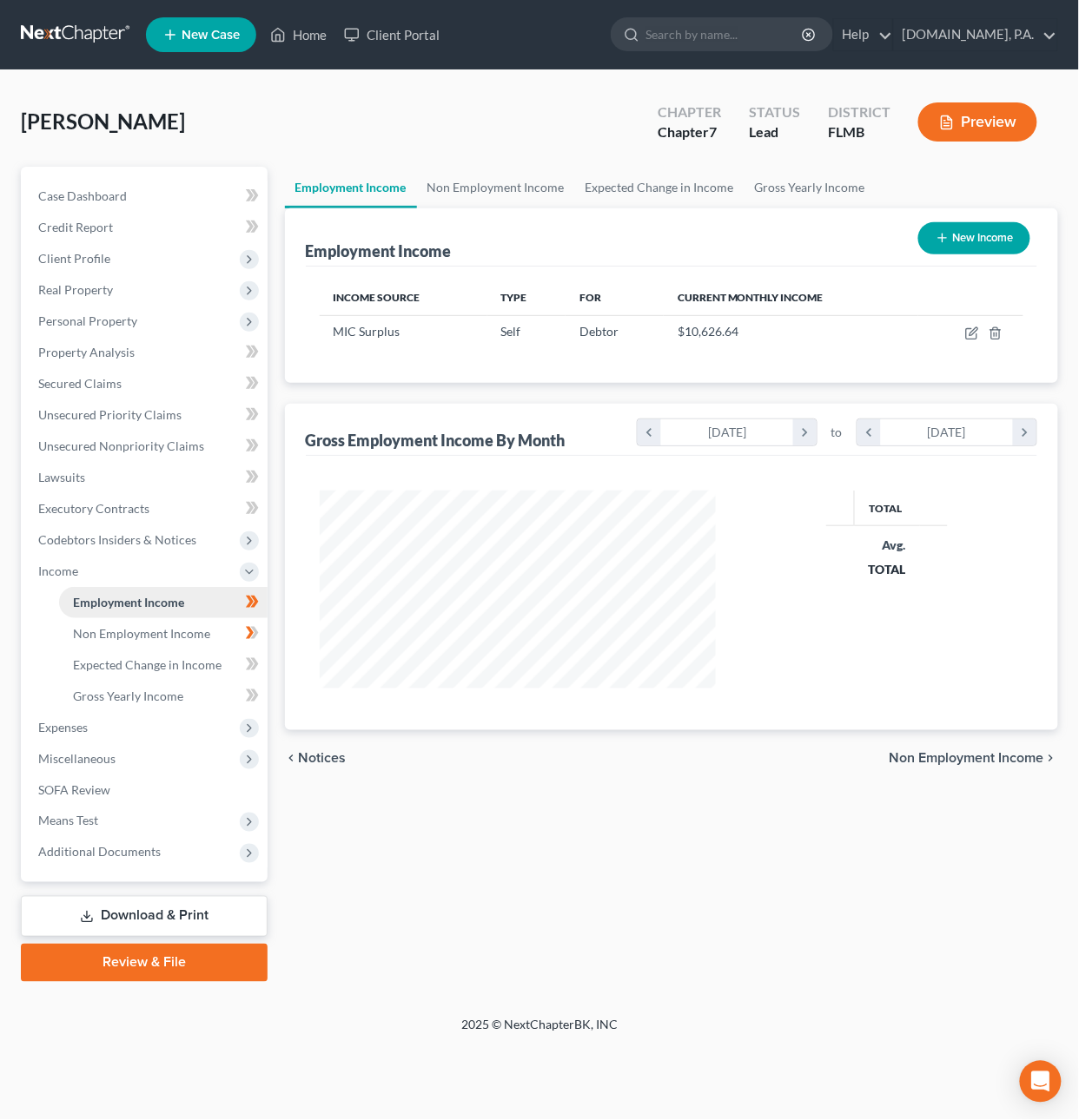
scroll to position [313, 432]
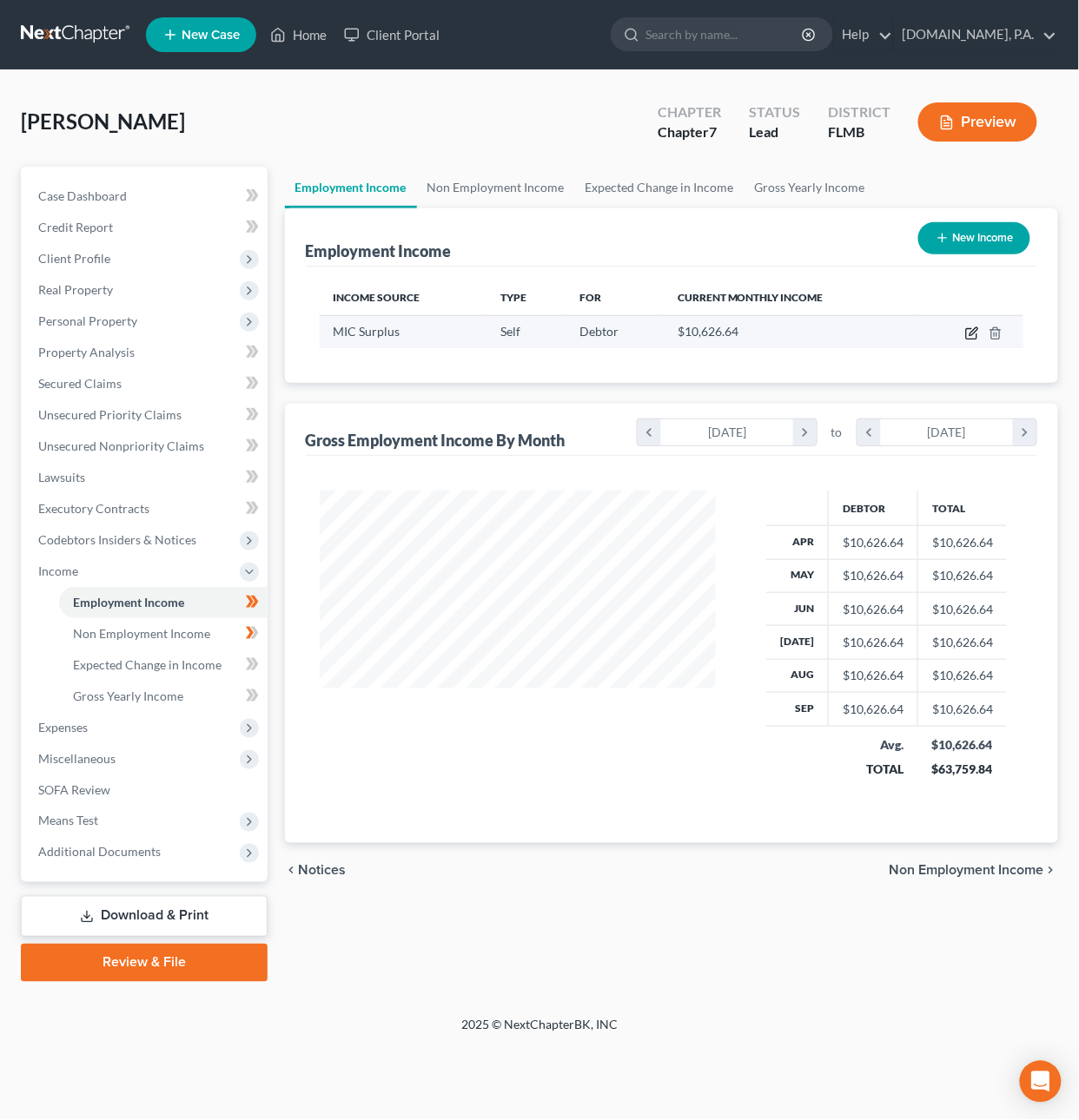
click at [967, 330] on icon "button" at bounding box center [971, 335] width 11 height 11
select select "1"
select select "0"
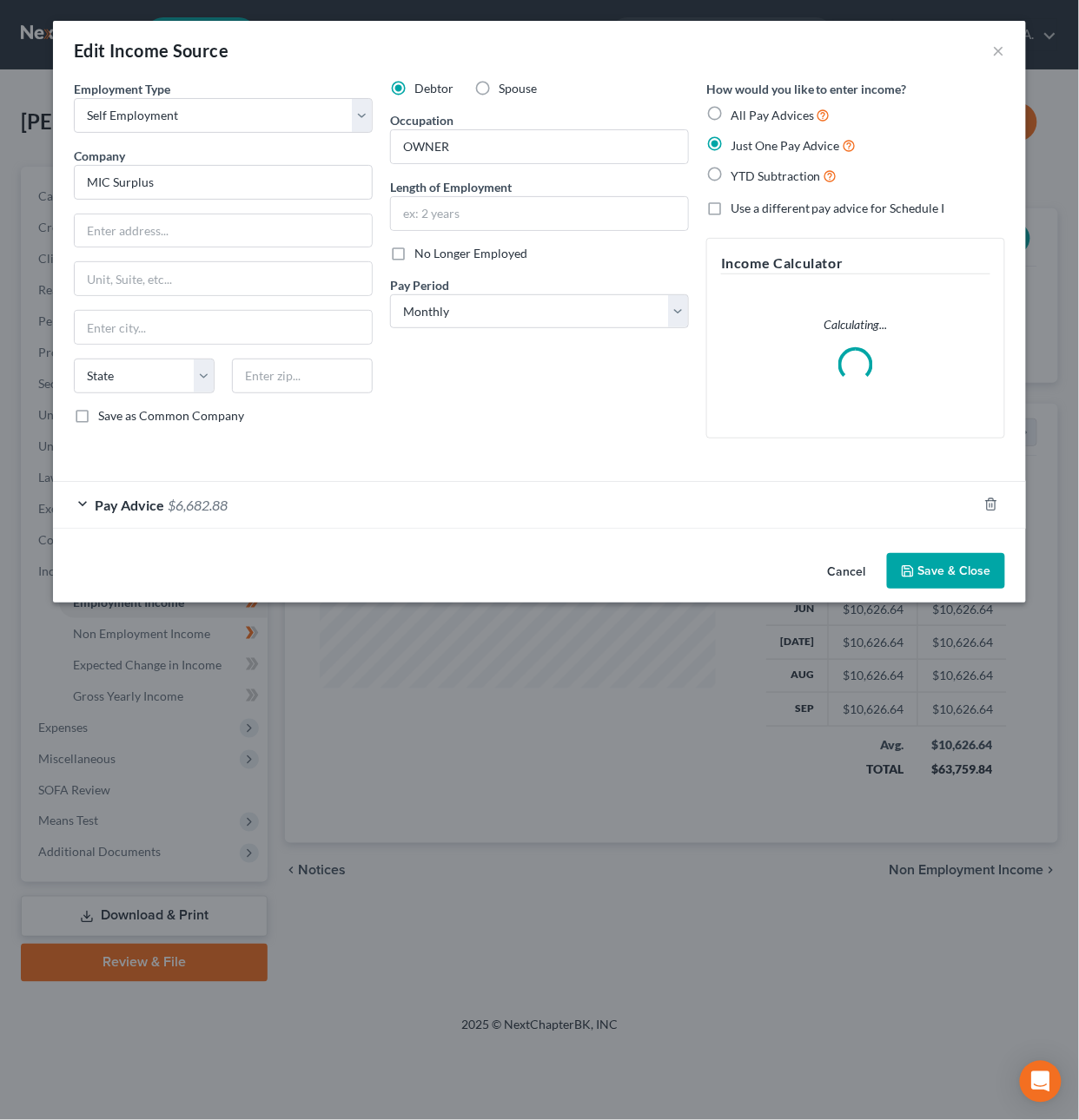
click at [235, 506] on div "Pay Advice $6,682.88" at bounding box center [515, 505] width 924 height 46
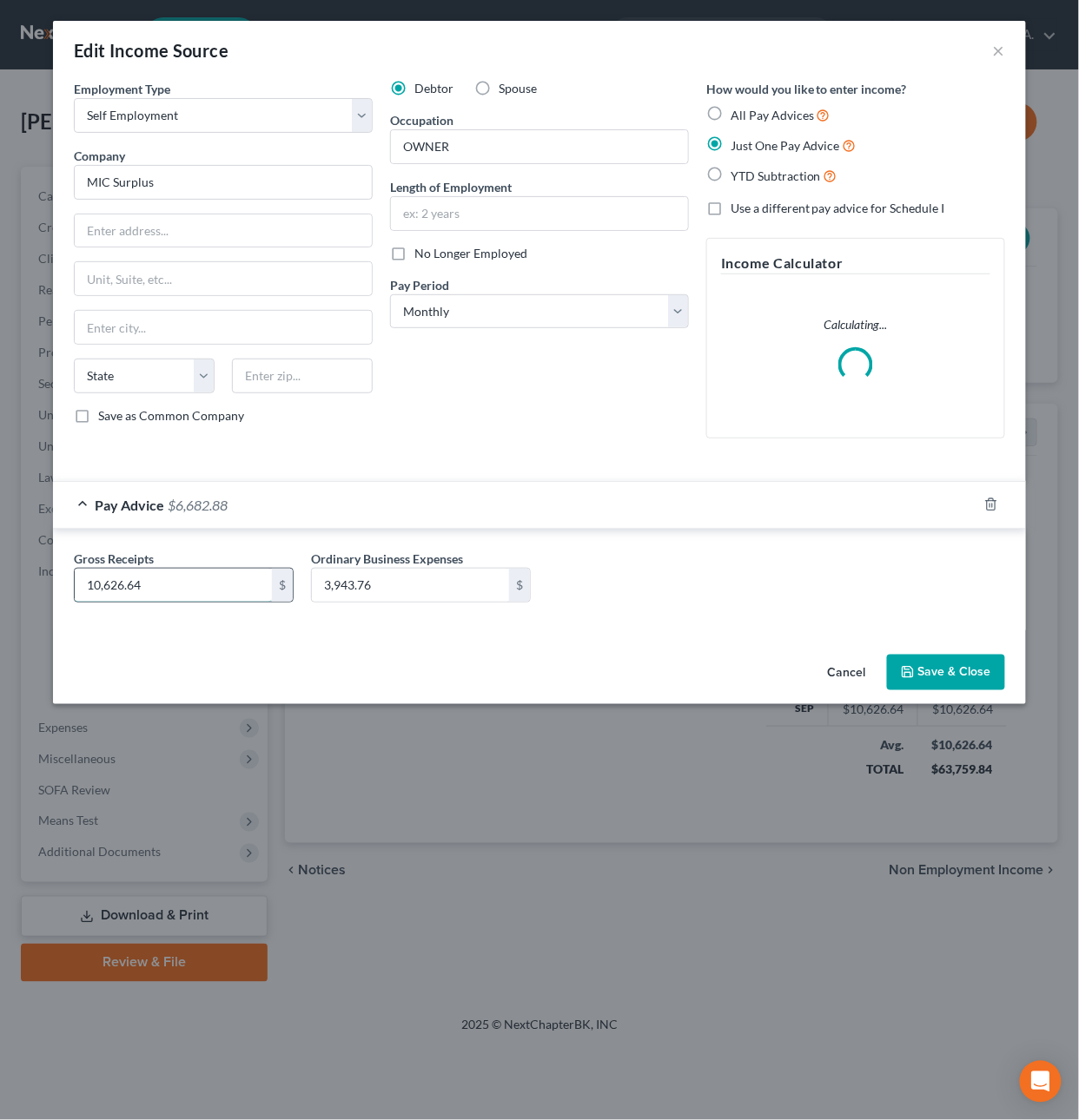
drag, startPoint x: 174, startPoint y: 591, endPoint x: 181, endPoint y: 584, distance: 9.9
click at [184, 576] on input "10,626.64" at bounding box center [173, 585] width 197 height 33
drag, startPoint x: 175, startPoint y: 590, endPoint x: 29, endPoint y: 575, distance: 146.8
click at [40, 579] on div "Edit Income Source × Employment Type * Select Full or Part Time Employment Self…" at bounding box center [539, 560] width 1079 height 1120
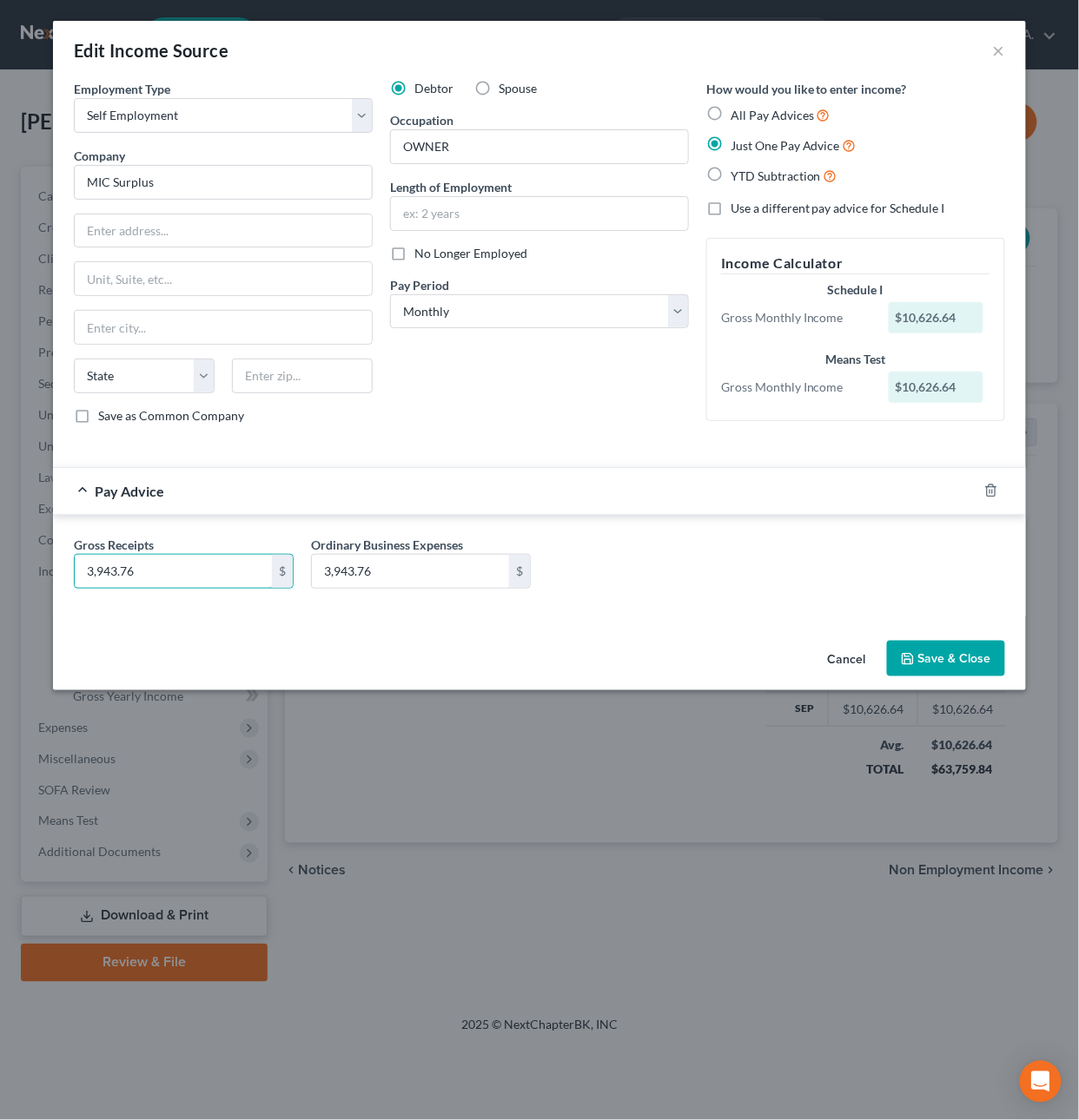
type input "3,943.76"
click at [947, 644] on button "Save & Close" at bounding box center [946, 659] width 118 height 37
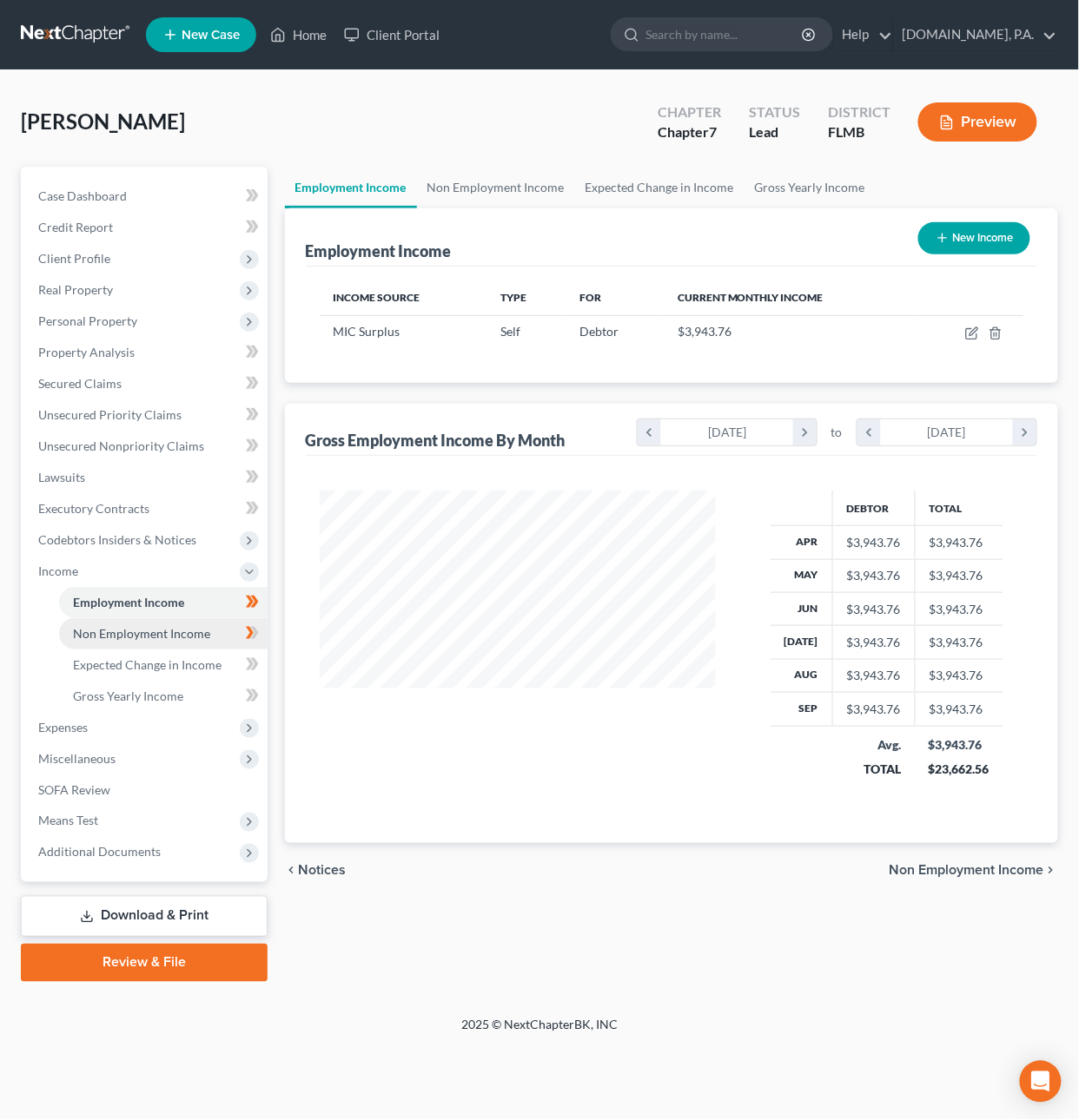
click at [106, 627] on span "Non Employment Income" at bounding box center [141, 633] width 138 height 14
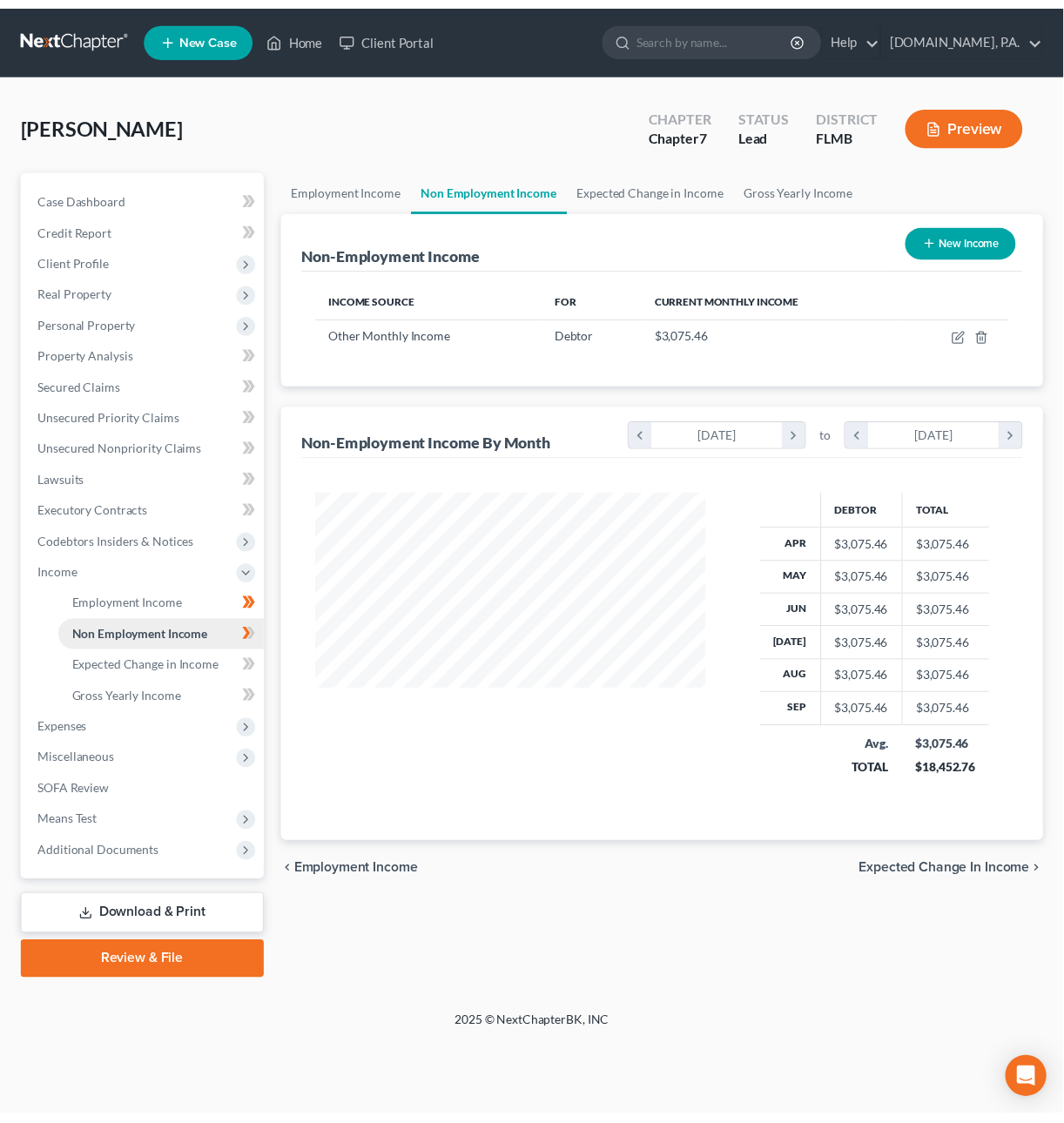
scroll to position [314, 433]
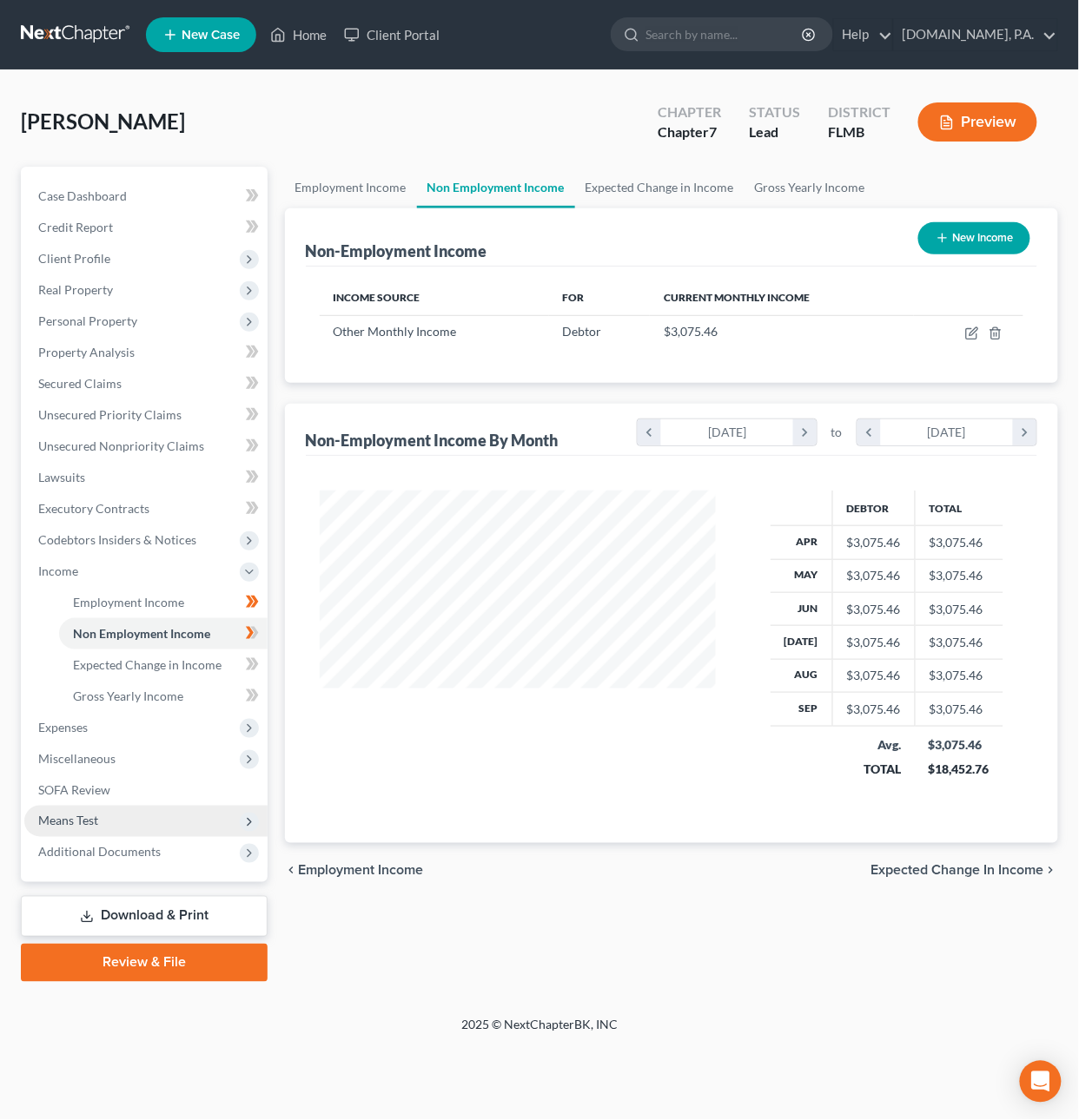
click at [93, 822] on span "Means Test" at bounding box center [67, 821] width 60 height 14
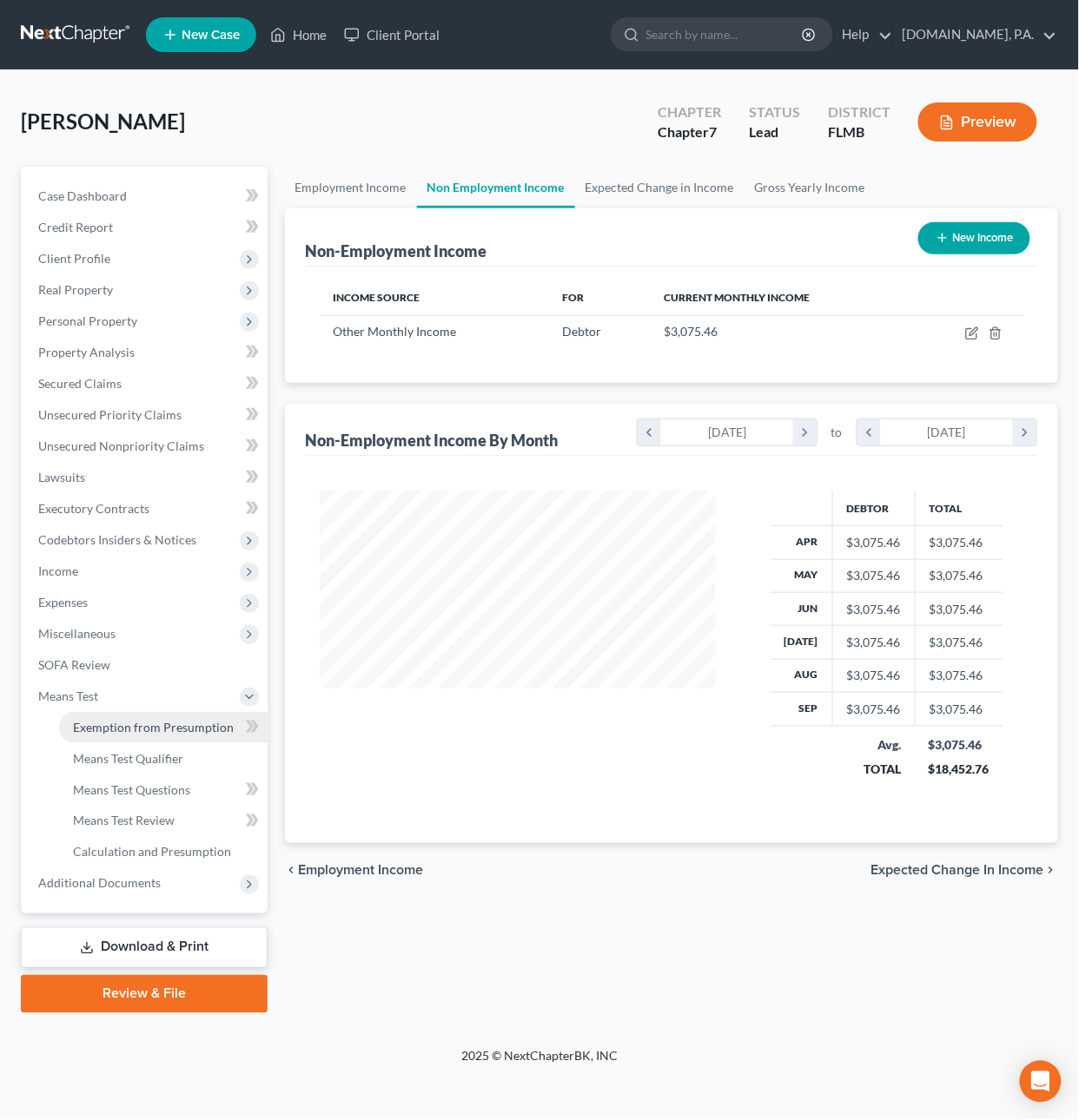
click at [121, 726] on span "Exemption from Presumption" at bounding box center [153, 727] width 161 height 14
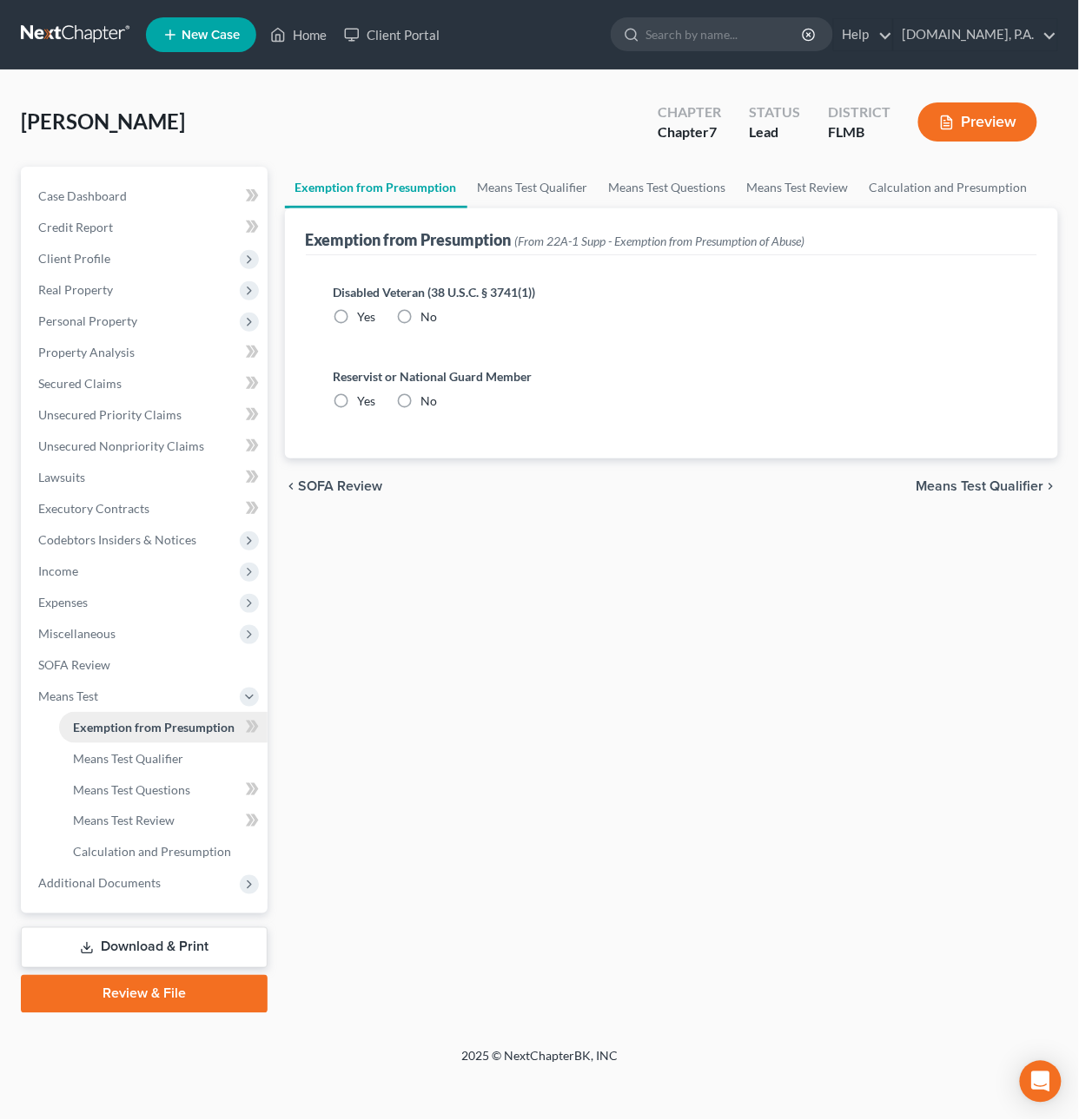
radio input "true"
click at [255, 724] on icon at bounding box center [254, 727] width 8 height 13
click at [209, 765] on link "Means Test Qualifier" at bounding box center [164, 758] width 209 height 31
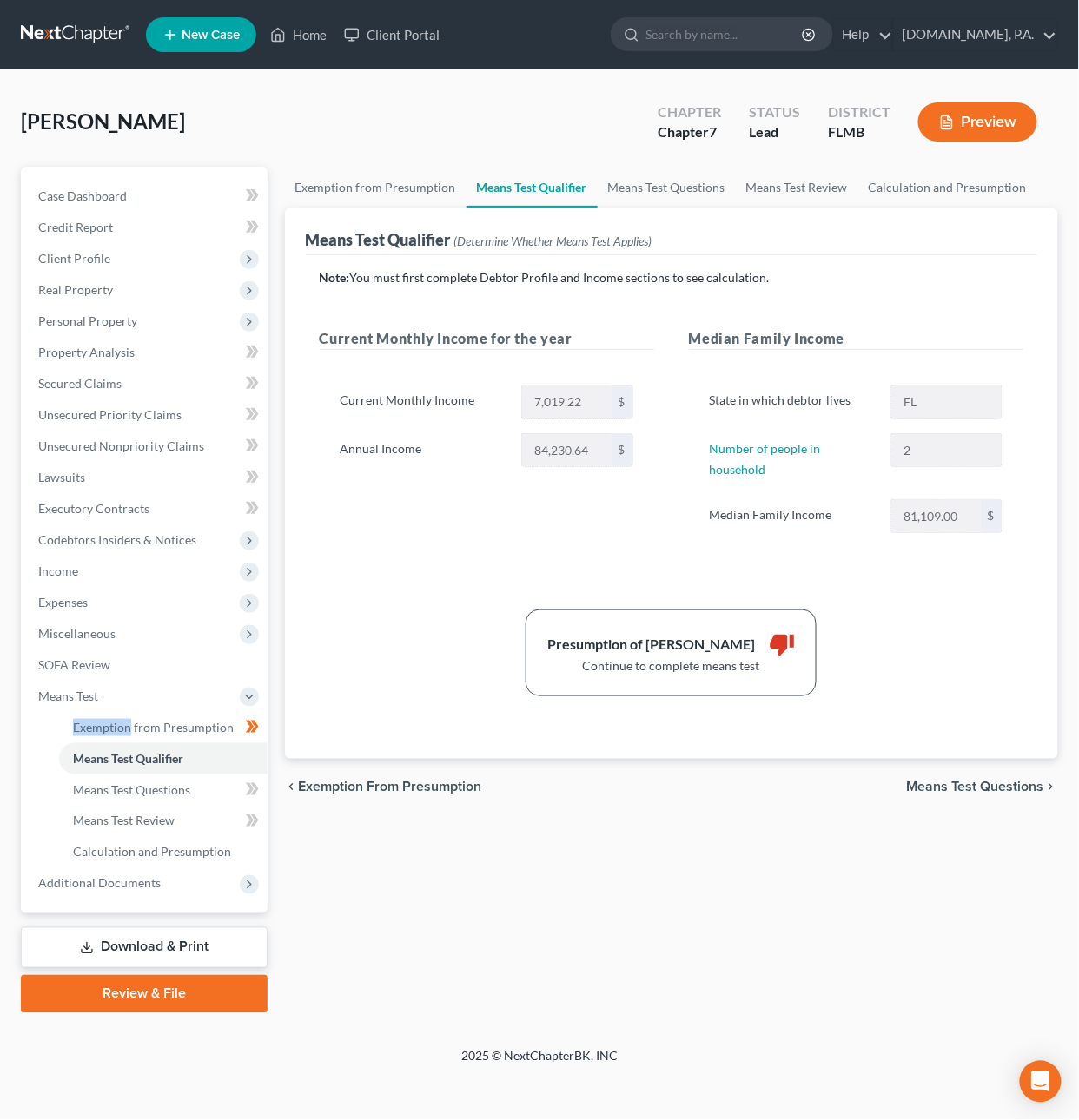
click at [958, 786] on span "Means Test Questions" at bounding box center [976, 786] width 138 height 13
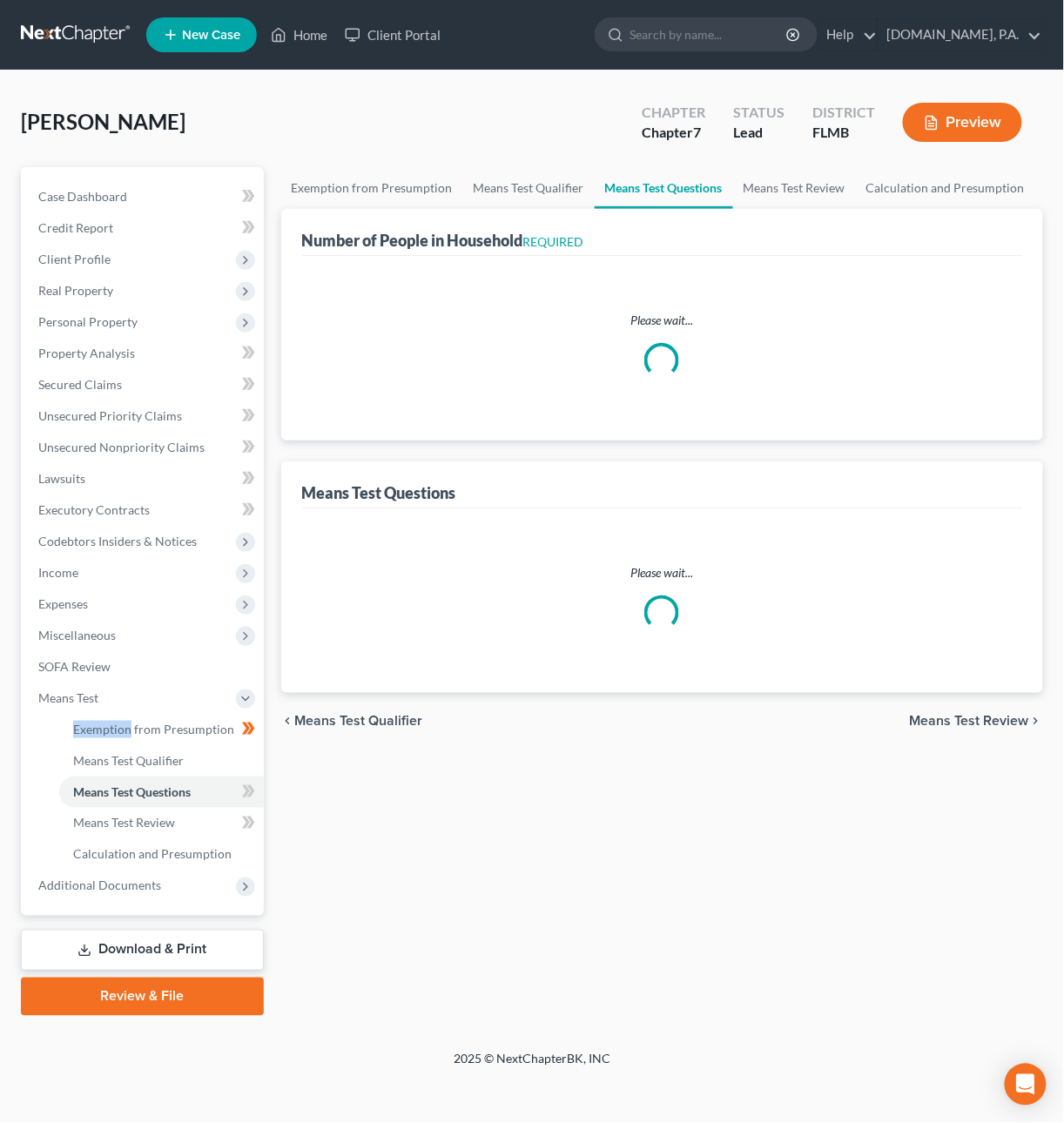
select select "60"
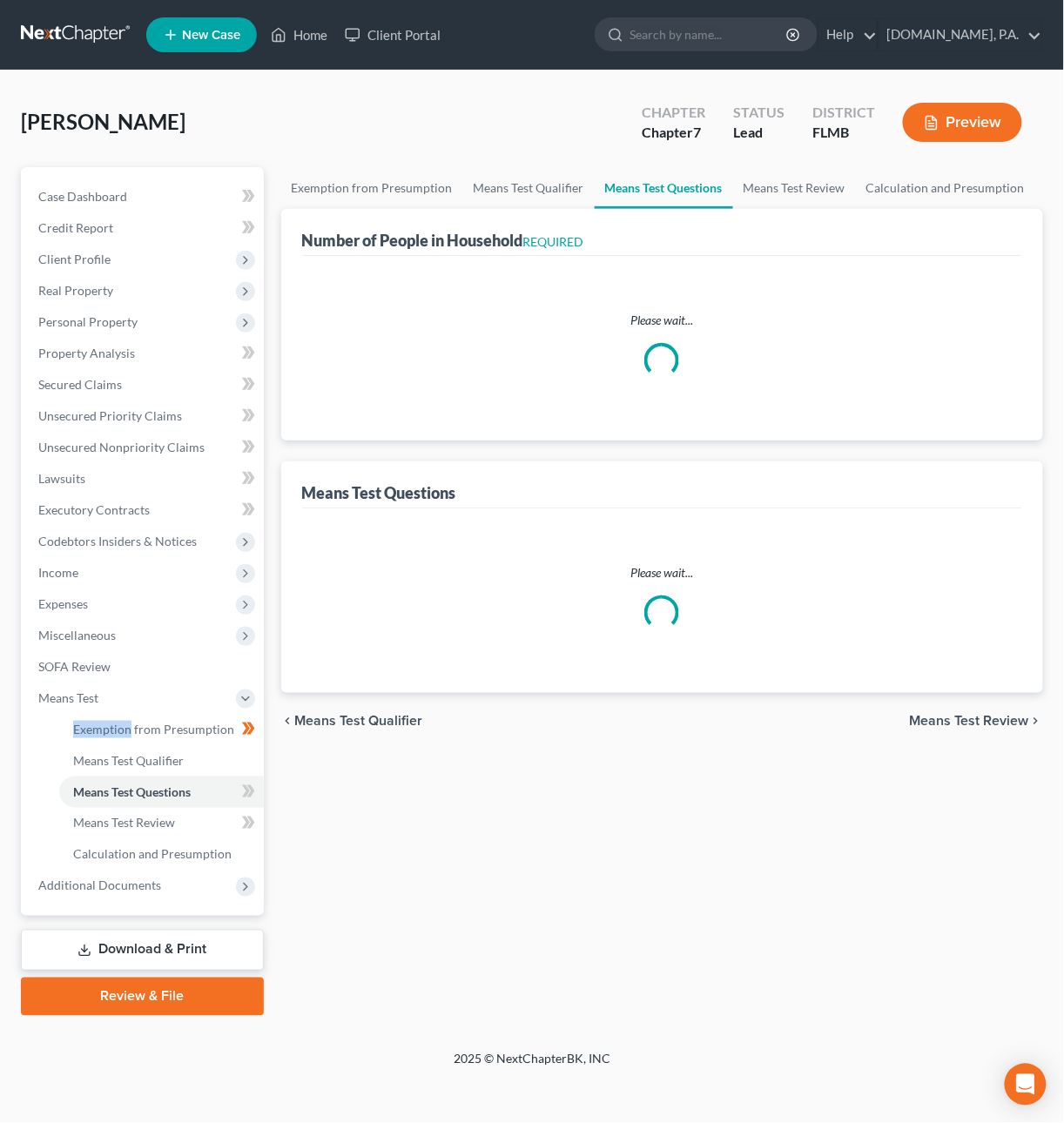
select select "60"
select select "0"
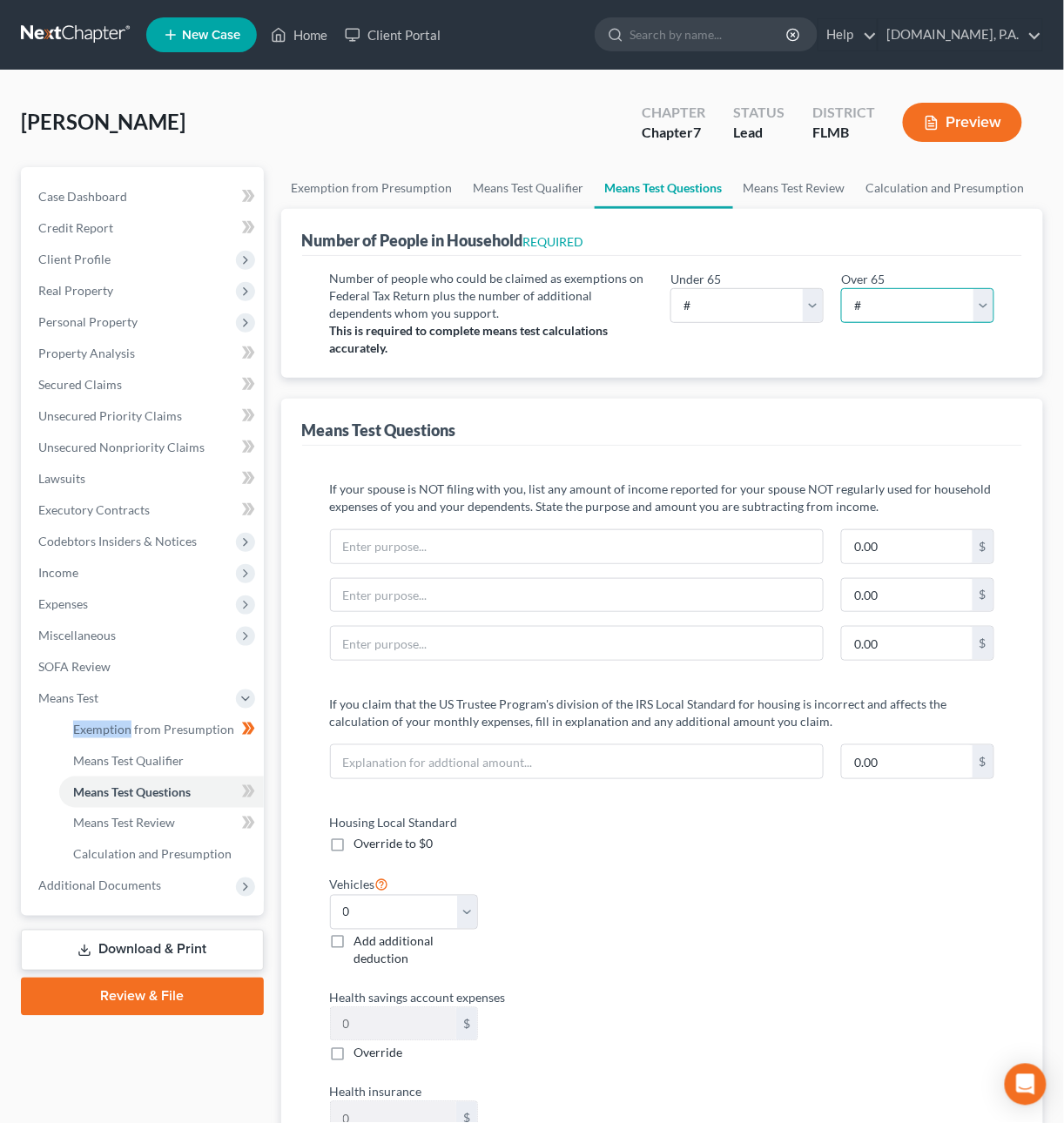
click at [890, 306] on select "# 0 1 2 3 4 5 6 7 8 9 10" at bounding box center [918, 306] width 153 height 35
select select "1"
click at [841, 289] on select "# 0 1 2 3 4 5 6 7 8 9 10" at bounding box center [918, 306] width 153 height 35
click at [768, 309] on select "# 0 1 2 3 4 5 6 7 8 9 10" at bounding box center [747, 306] width 153 height 35
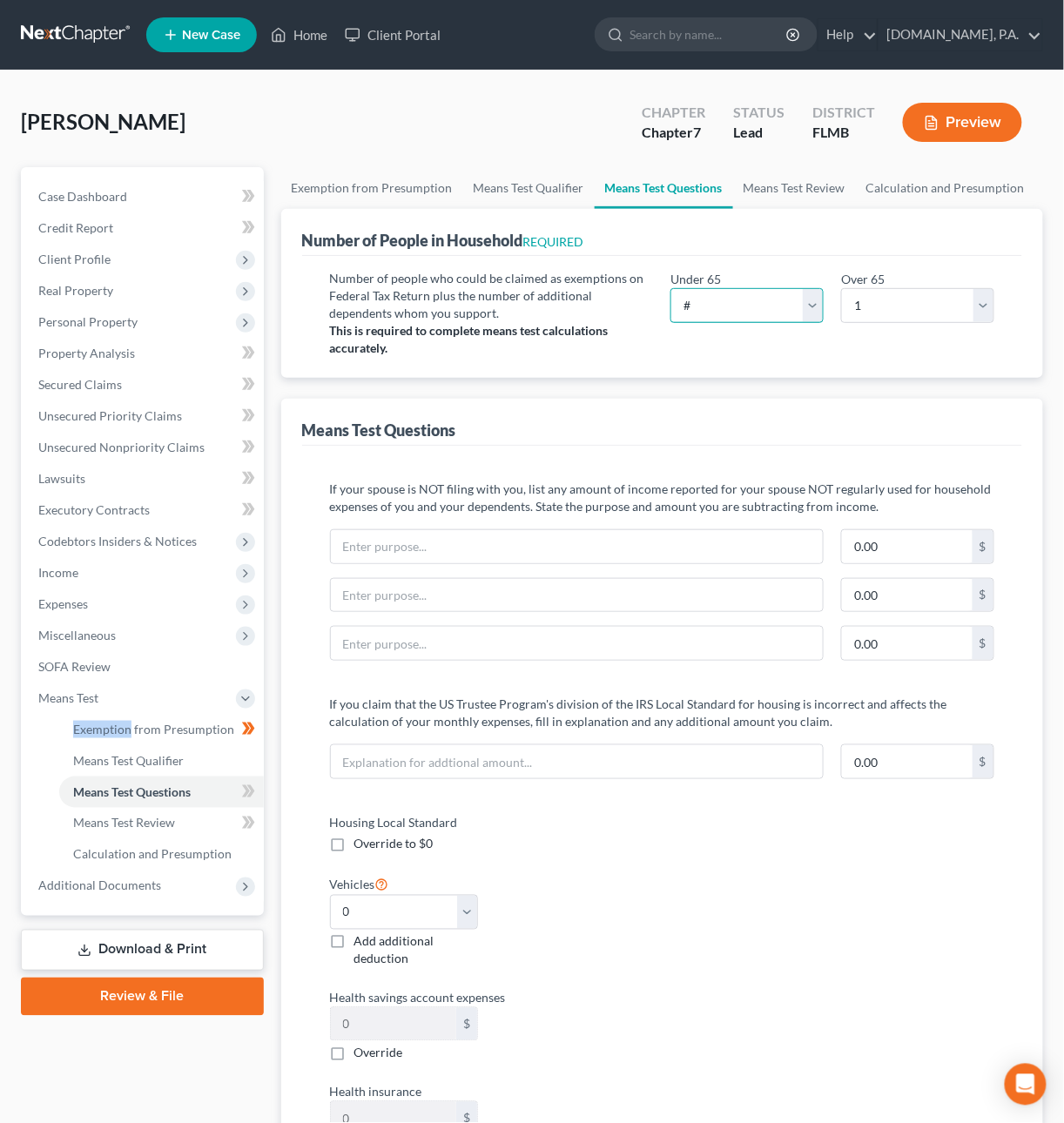
click at [768, 309] on select "# 0 1 2 3 4 5 6 7 8 9 10" at bounding box center [747, 306] width 153 height 35
select select "1"
click at [670, 289] on select "# 0 1 2 3 4 5 6 7 8 9 10" at bounding box center [747, 306] width 153 height 35
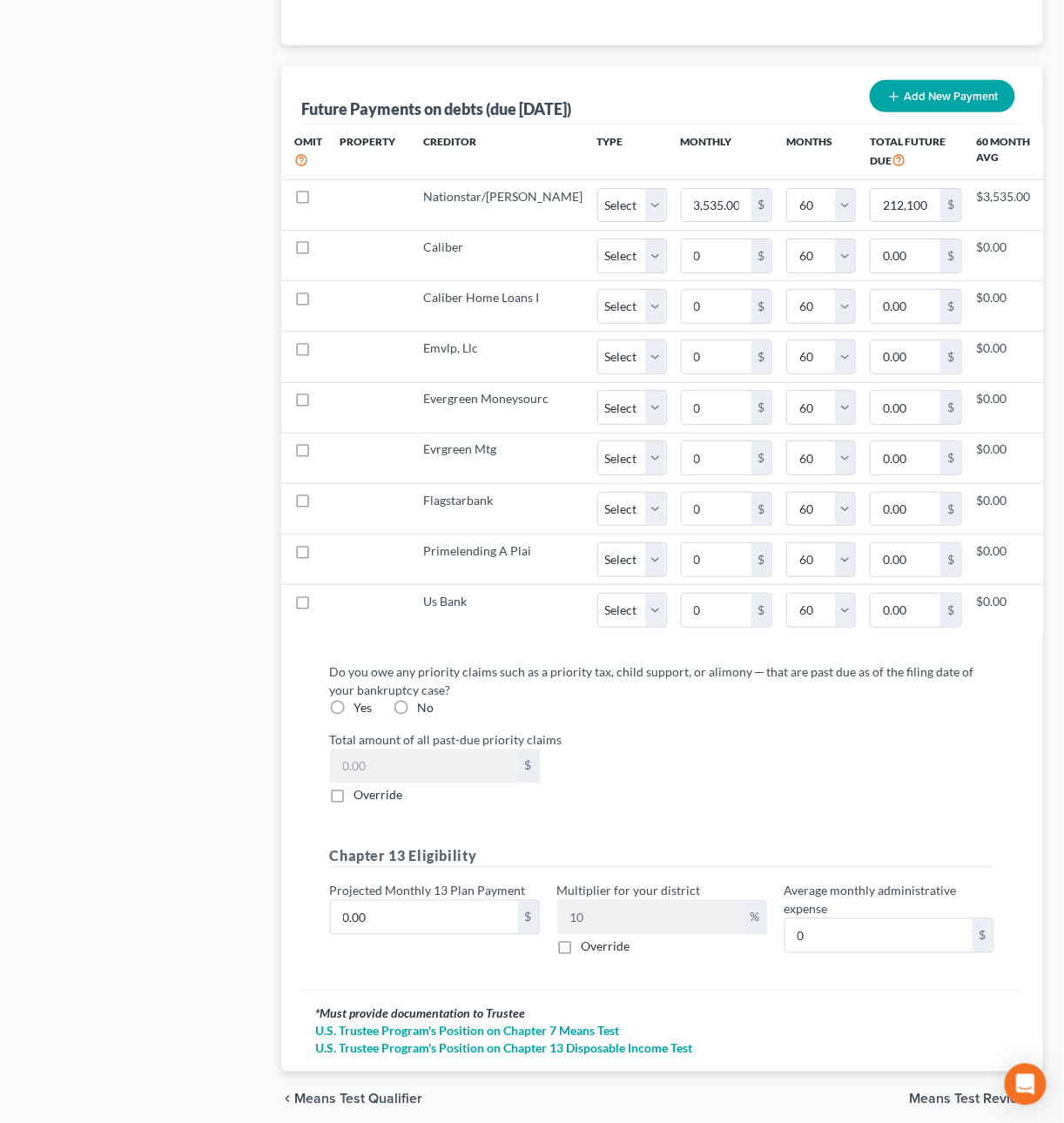
scroll to position [1843, 0]
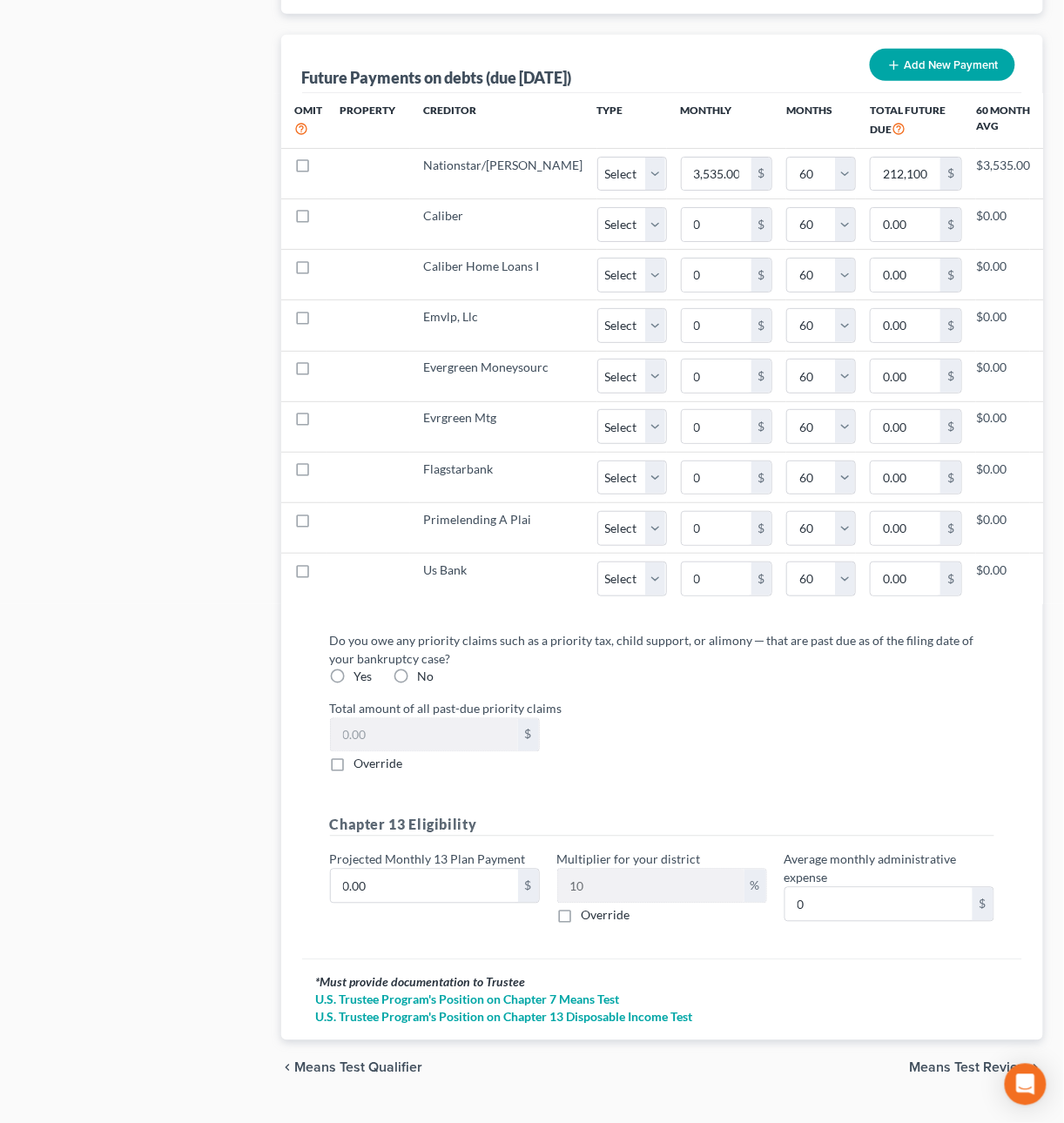
click at [417, 686] on label "No" at bounding box center [426, 677] width 16 height 17
click at [425, 680] on input "No" at bounding box center [430, 674] width 12 height 12
radio input "true"
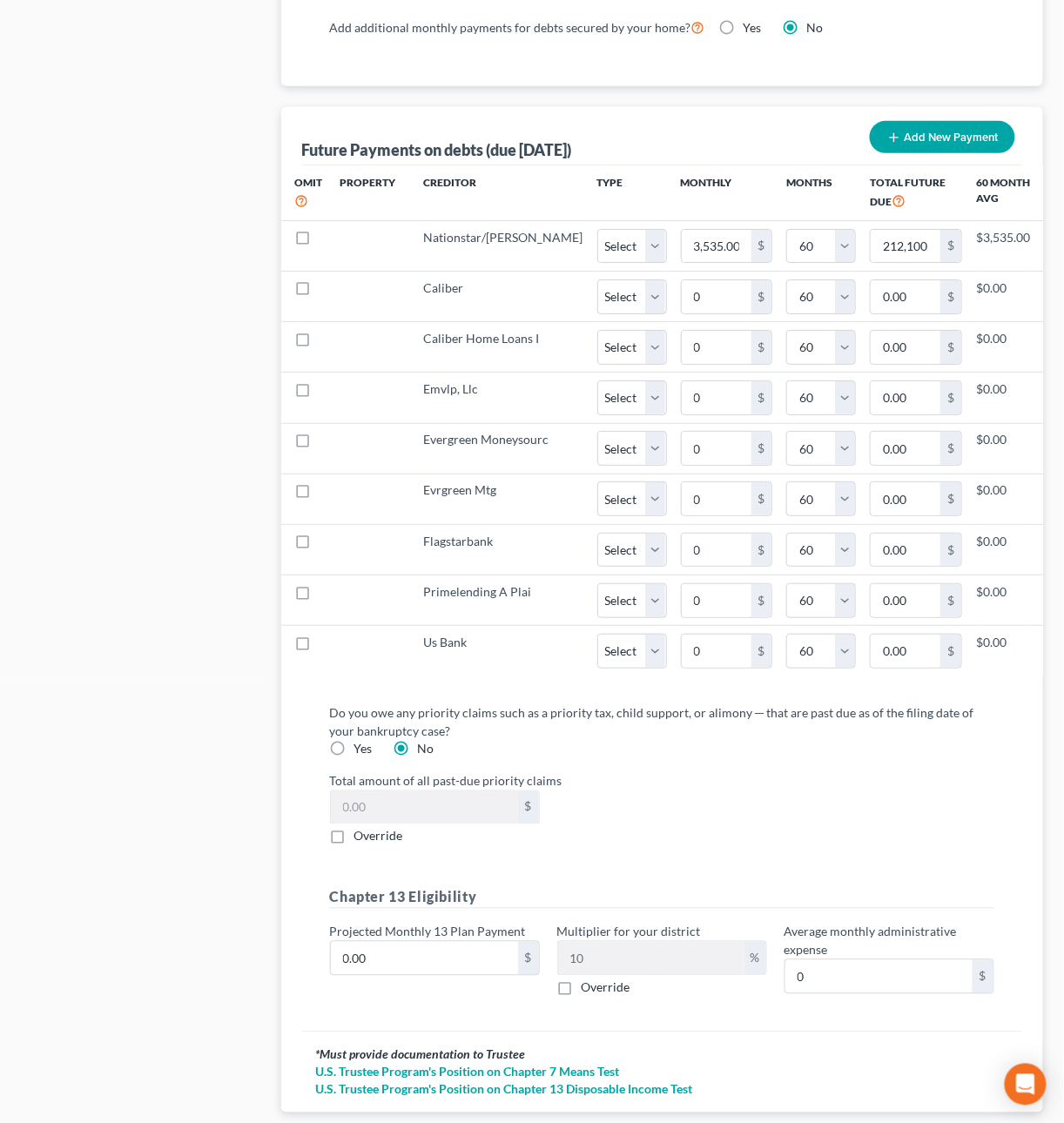
scroll to position [1691, 0]
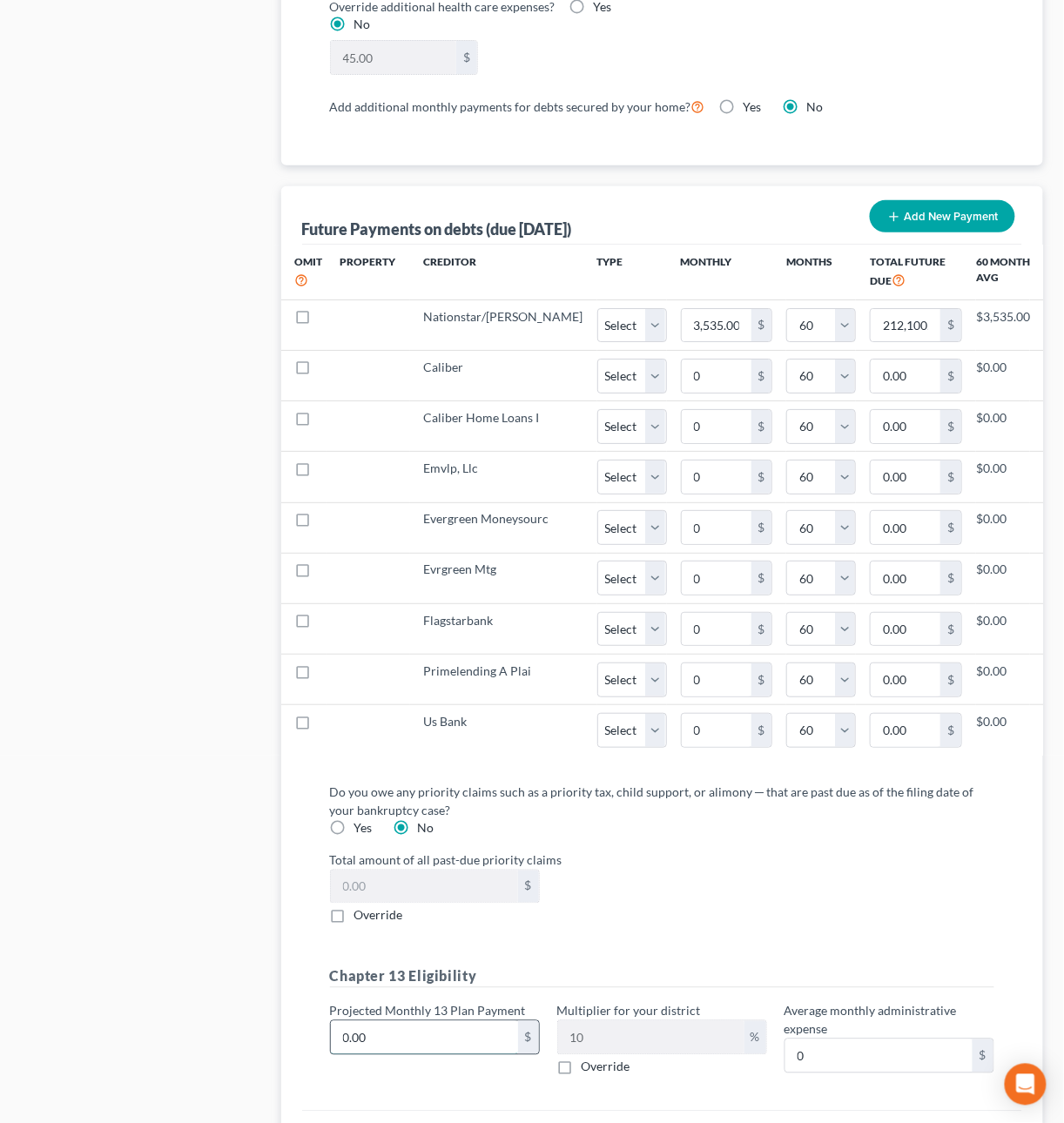
click at [404, 1054] on input "0.00" at bounding box center [425, 1037] width 188 height 33
type input "6"
type input "0.60"
type input "63"
type input "6.30"
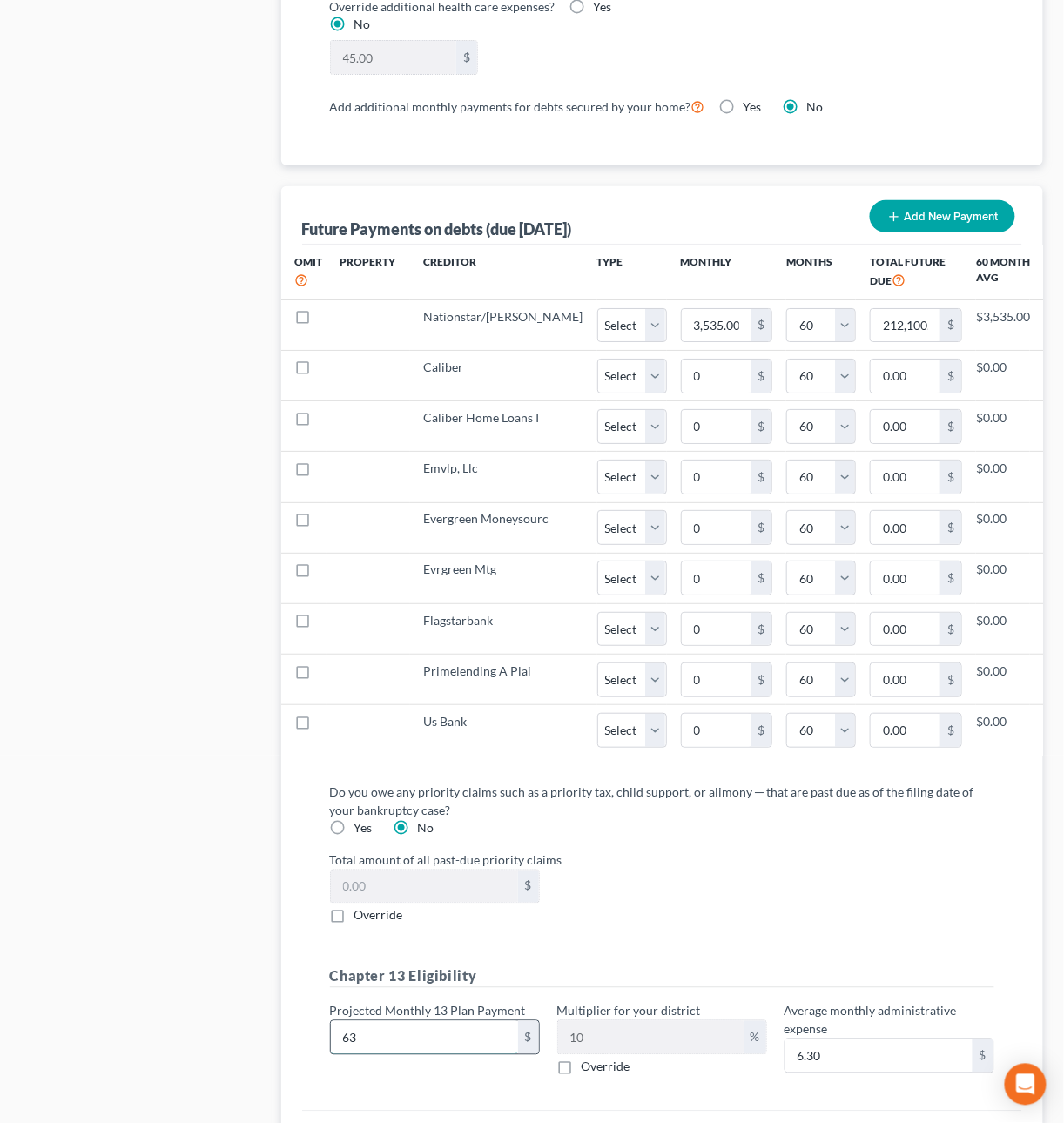
type input "638"
type input "63.80"
type input "6380"
type input "638.00"
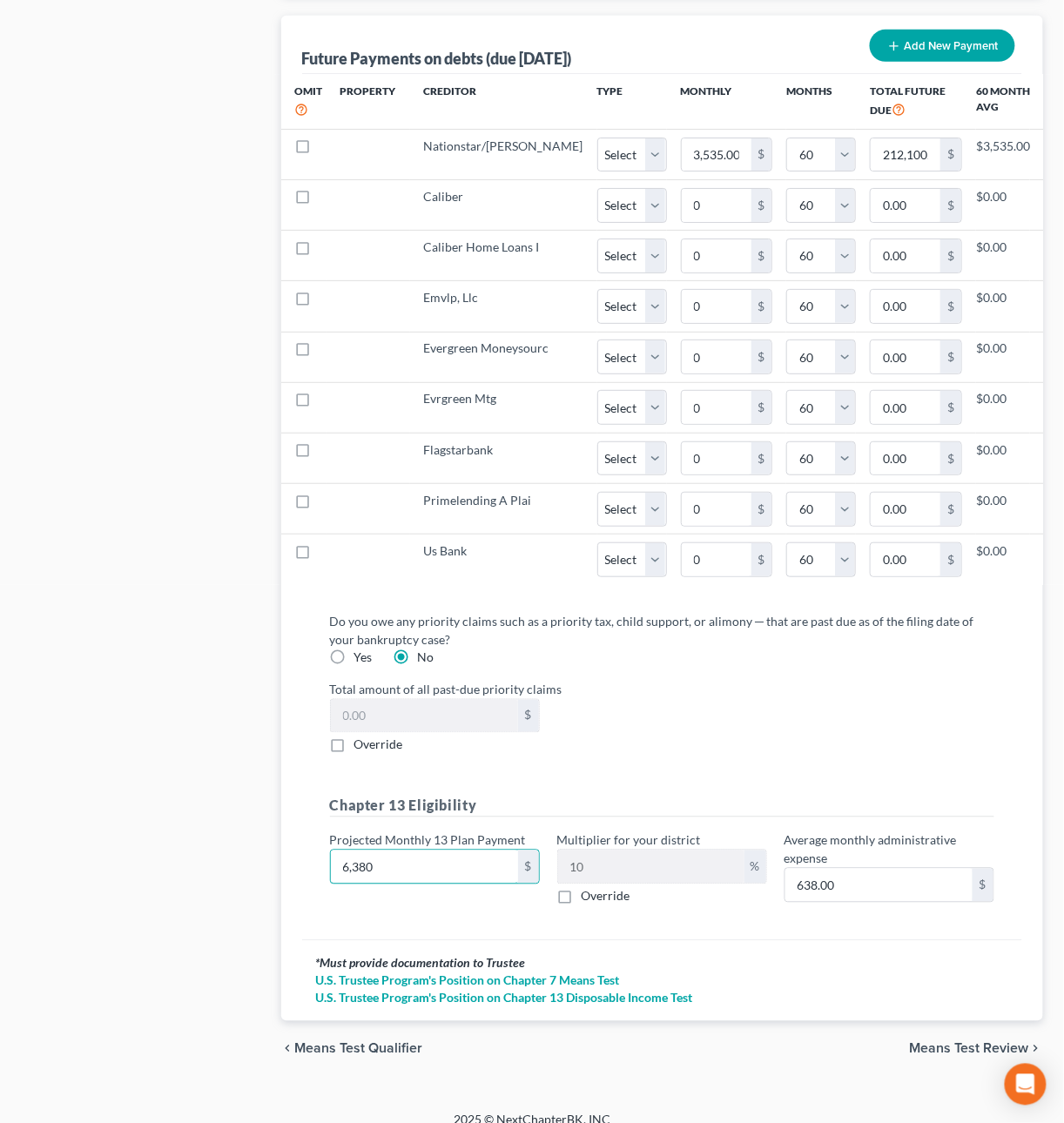
scroll to position [1452, 0]
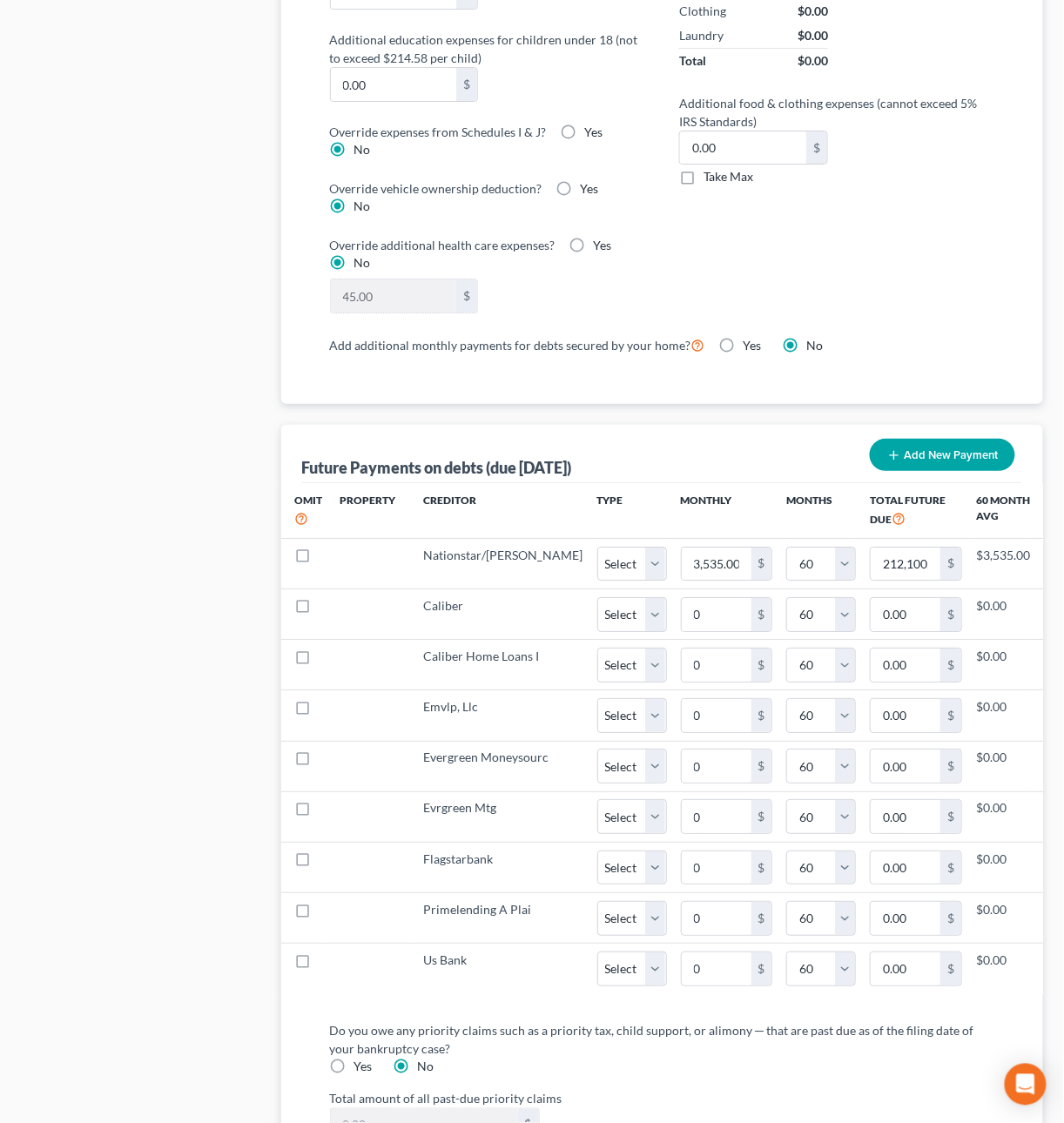
type input "6,380"
click at [703, 184] on label "Take Max" at bounding box center [728, 176] width 50 height 17
click at [711, 179] on input "Take Max" at bounding box center [716, 173] width 12 height 12
checkbox input "true"
type input "52.00"
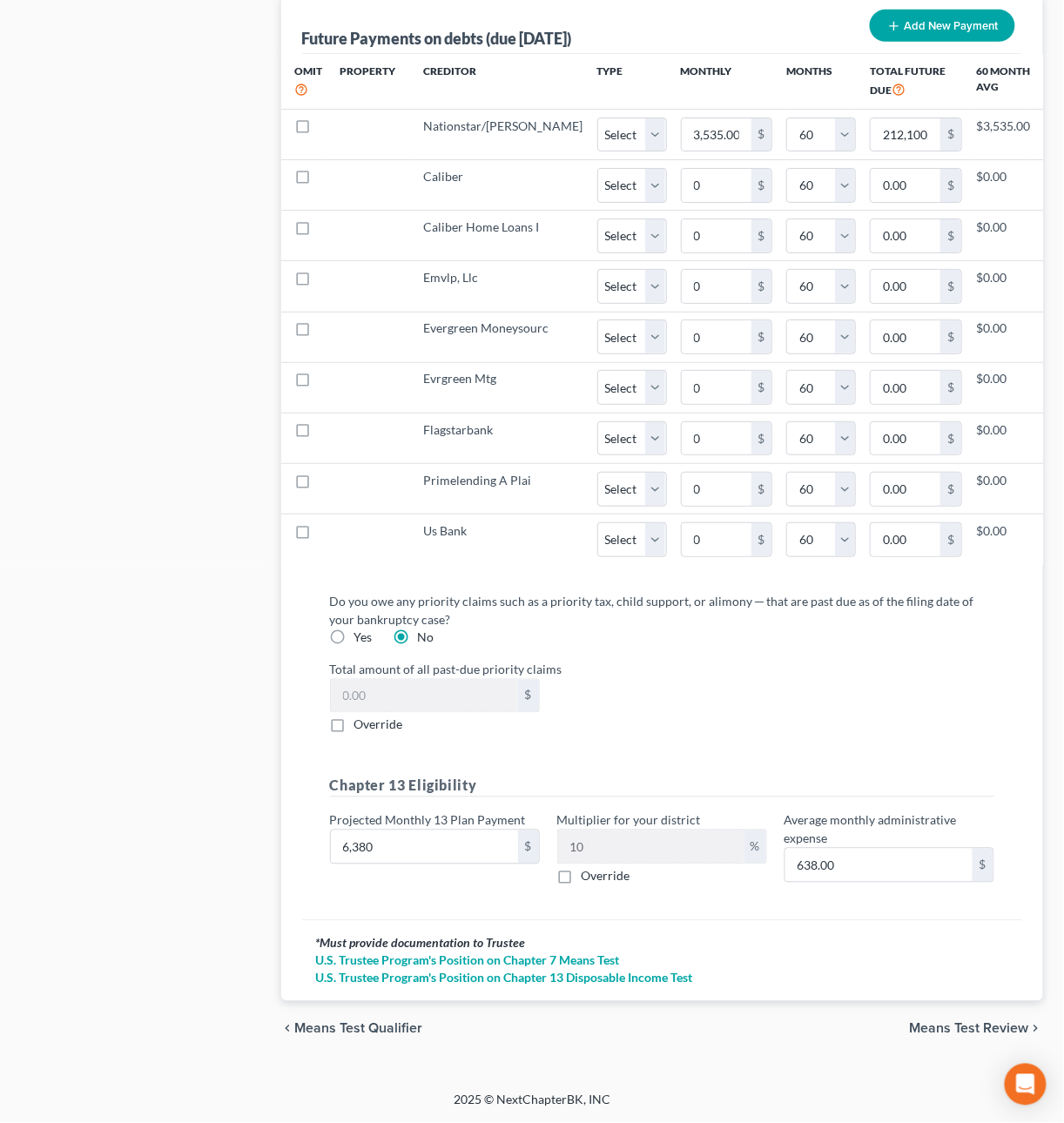
scroll to position [1916, 0]
click at [961, 1024] on span "Means Test Review" at bounding box center [969, 1028] width 119 height 14
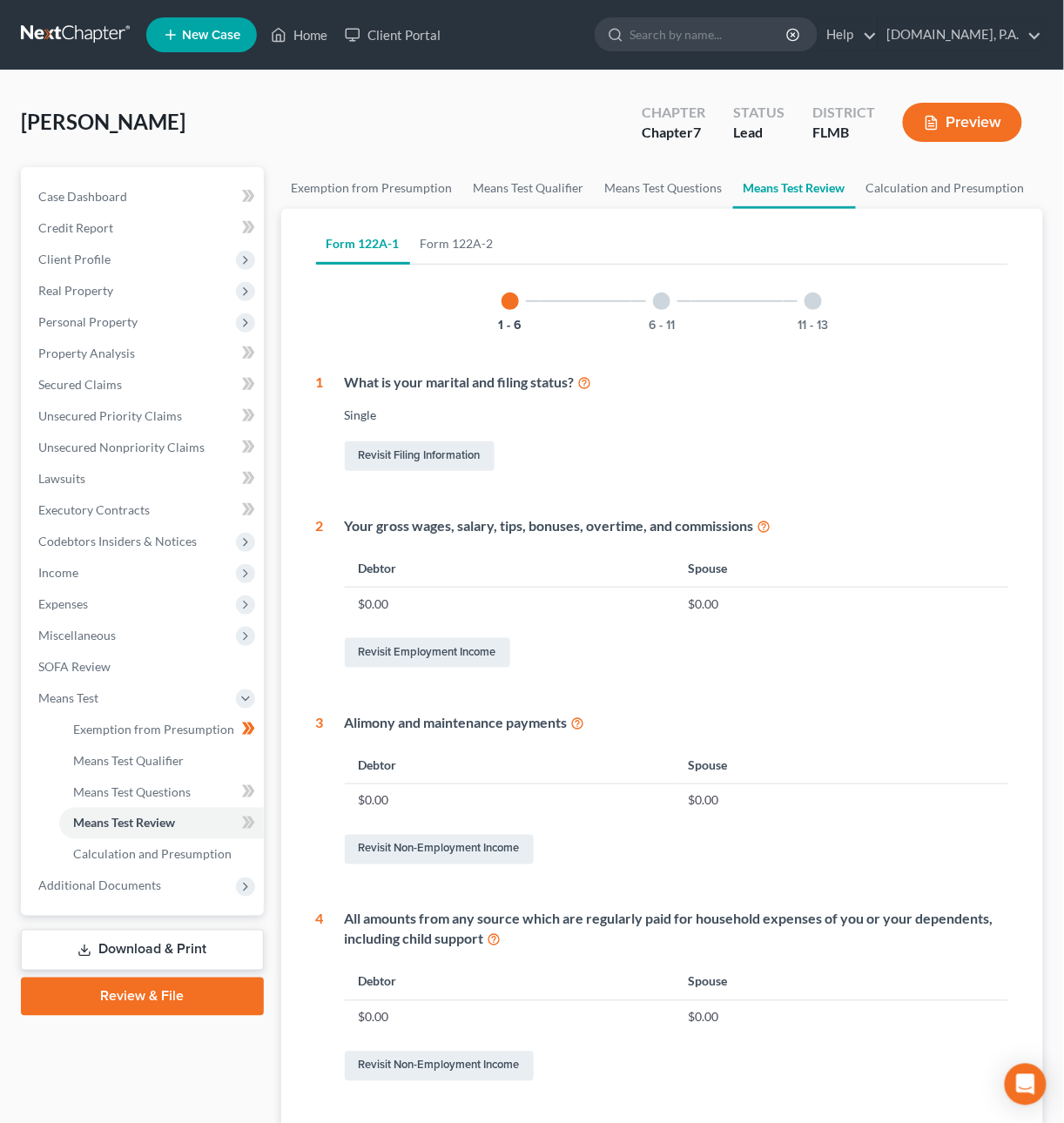
click at [815, 297] on div at bounding box center [812, 300] width 17 height 17
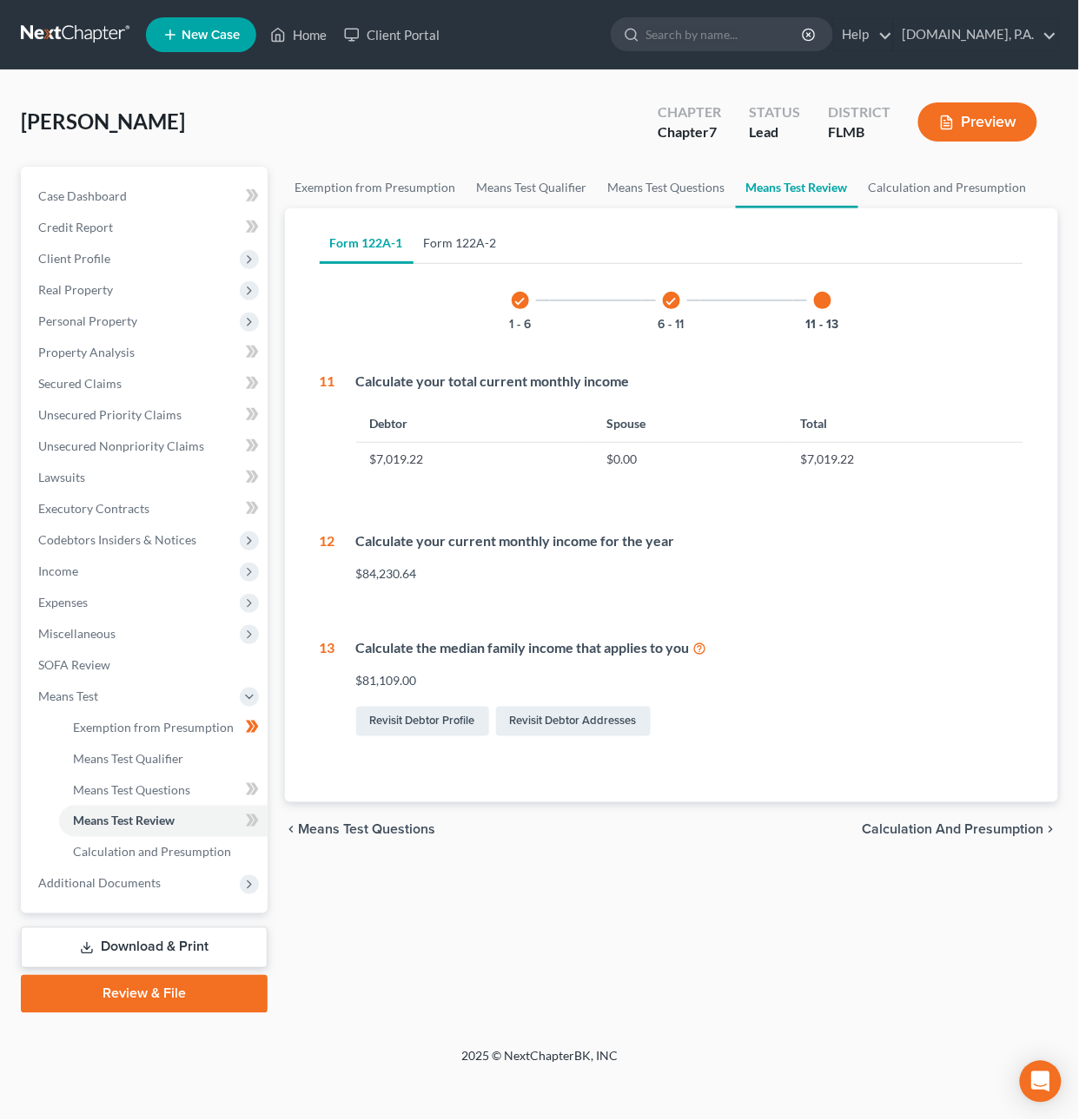
click at [475, 241] on link "Form 122A-2" at bounding box center [461, 243] width 94 height 41
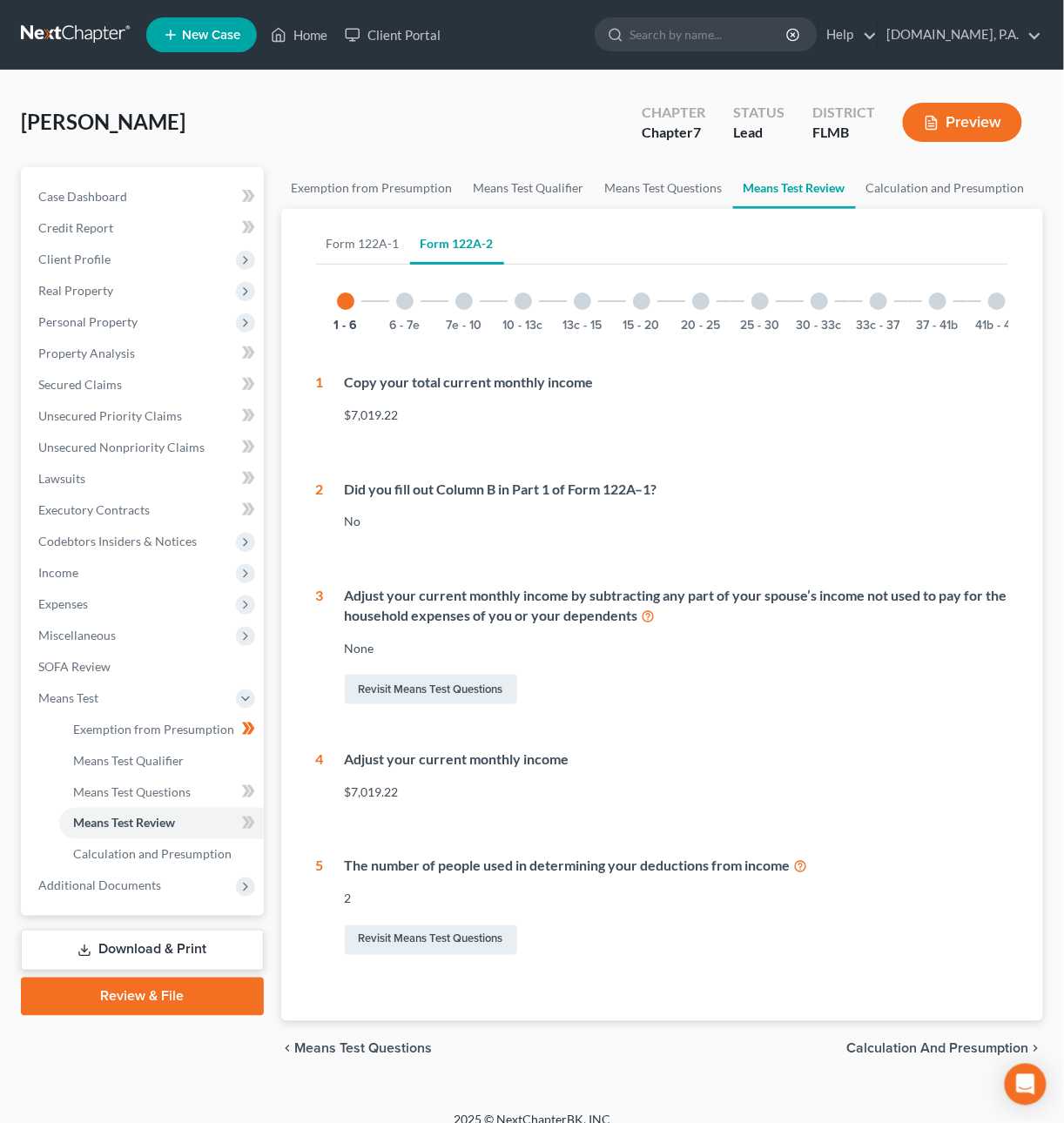
click at [407, 303] on div at bounding box center [404, 300] width 17 height 17
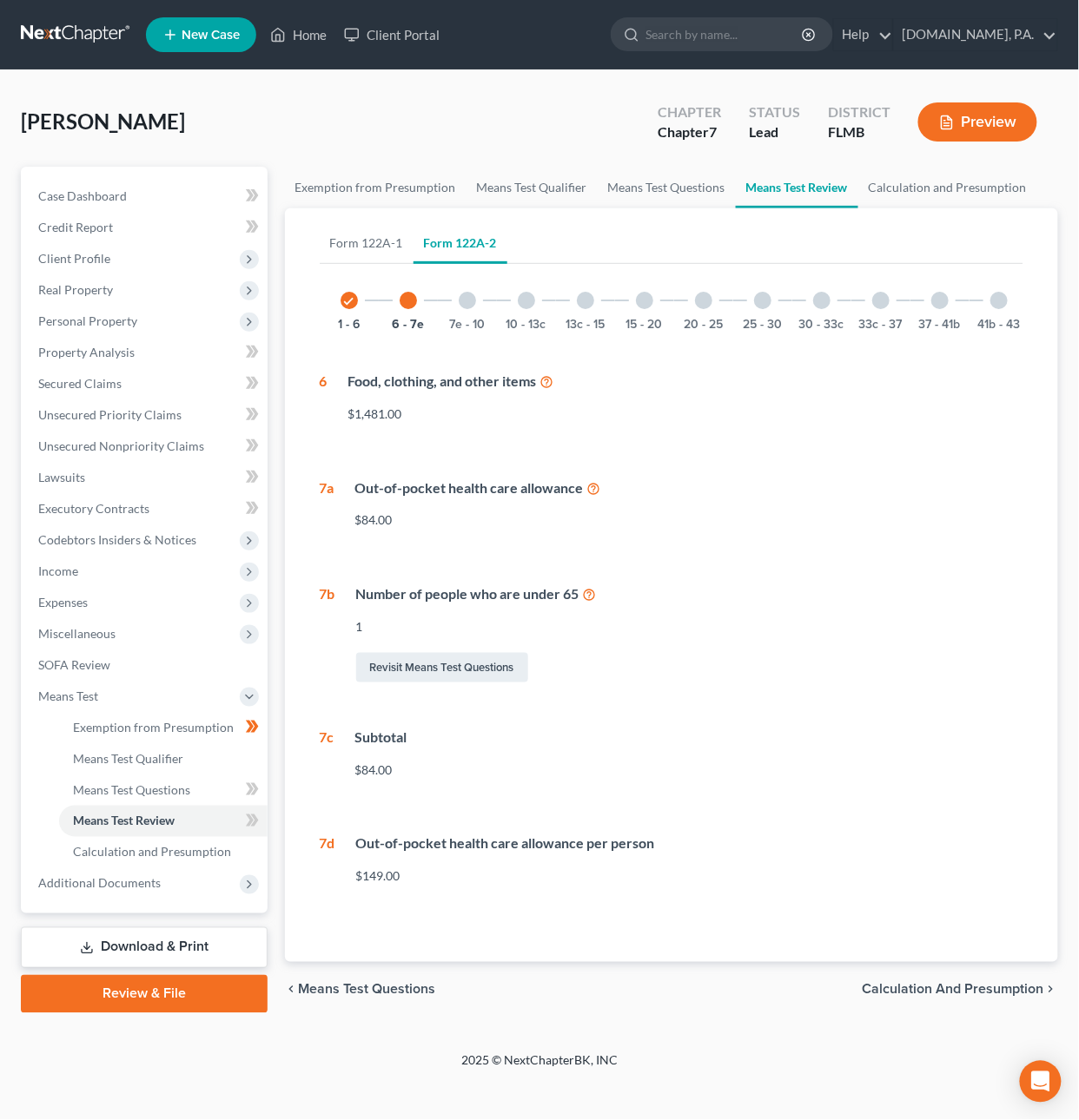
drag, startPoint x: 478, startPoint y: 289, endPoint x: 506, endPoint y: 295, distance: 28.6
click at [478, 290] on div "7e - 10" at bounding box center [468, 300] width 59 height 59
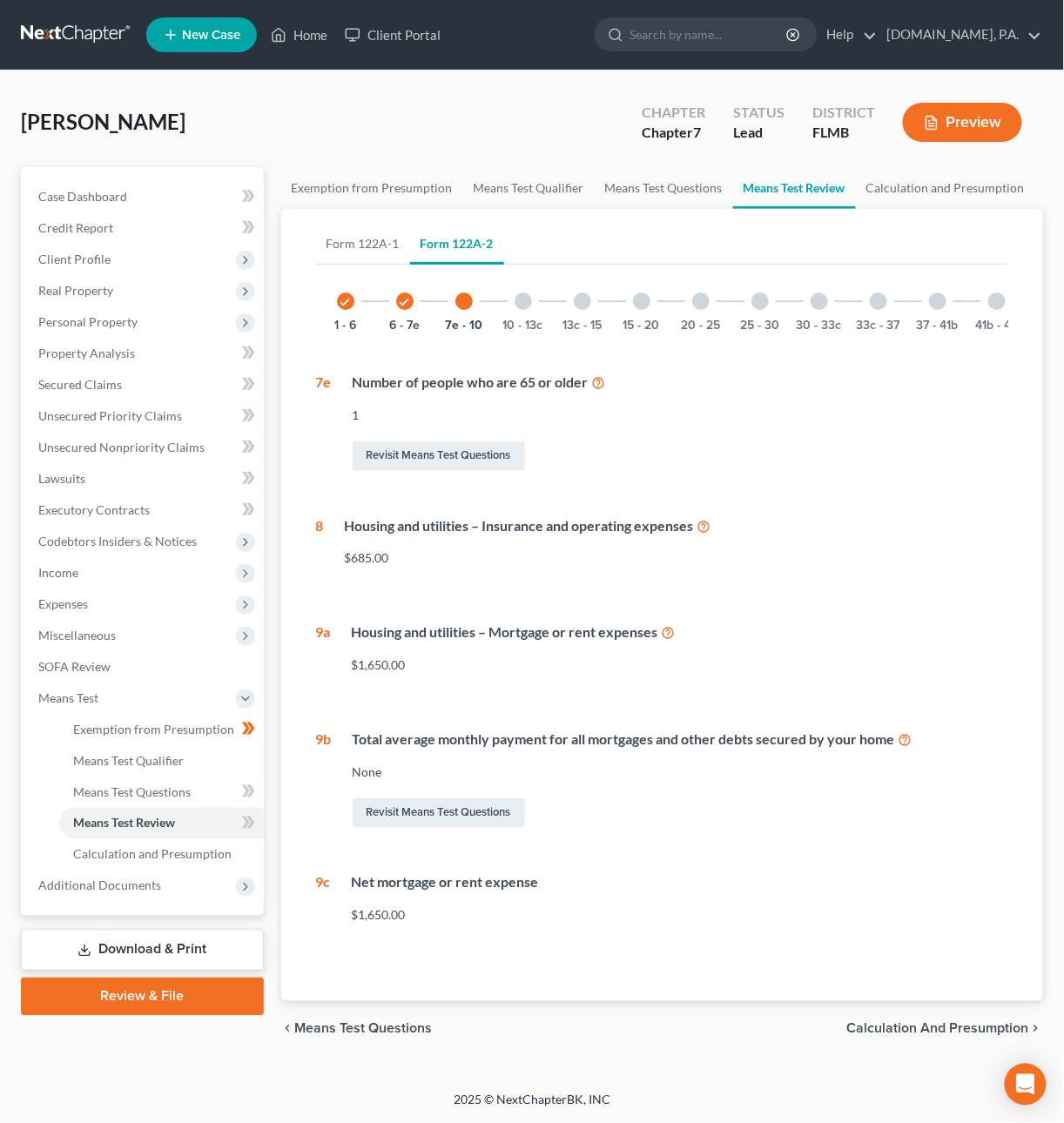
click at [541, 297] on div "10 - 13c" at bounding box center [523, 301] width 60 height 60
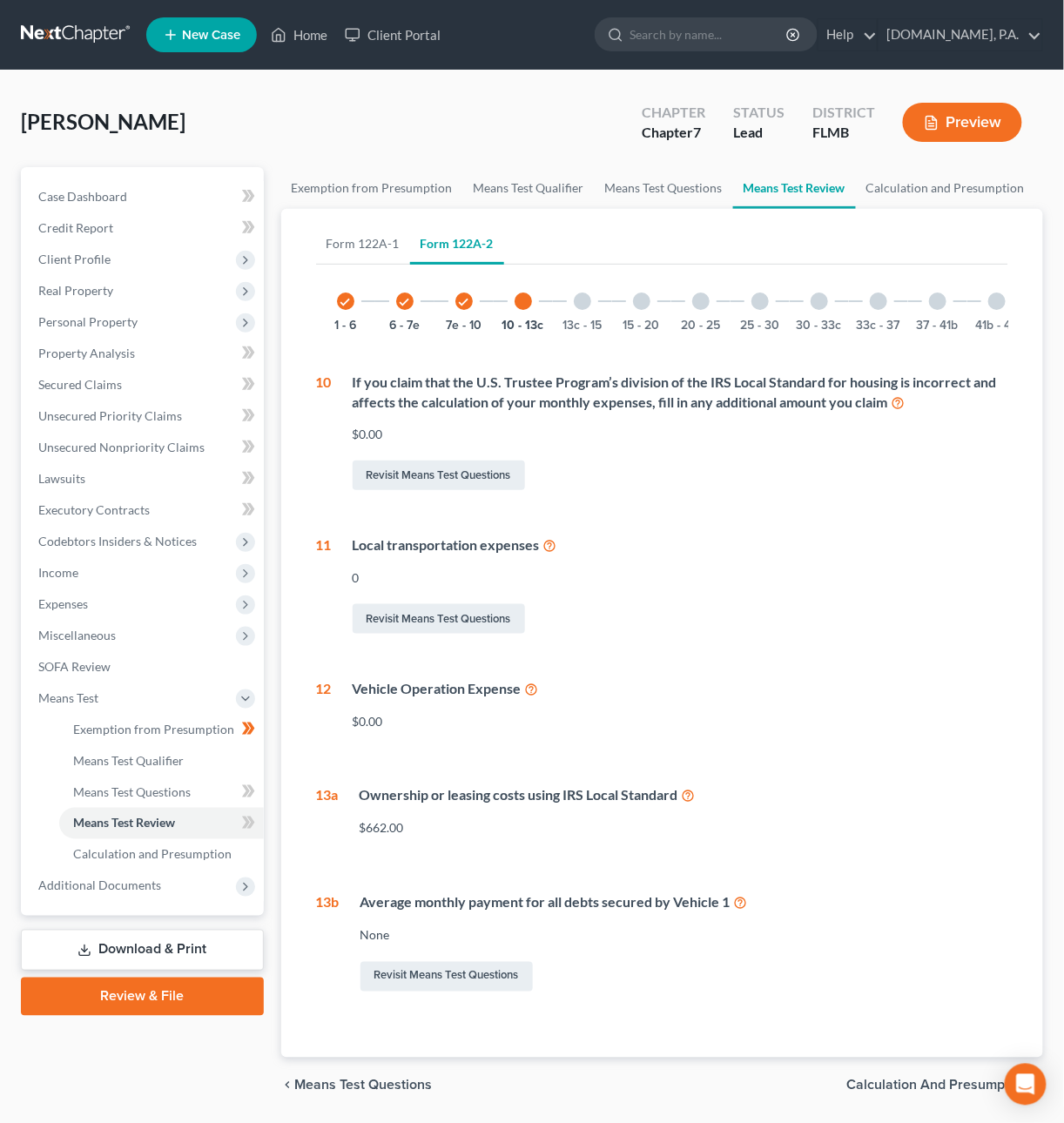
click at [582, 300] on div at bounding box center [582, 300] width 17 height 17
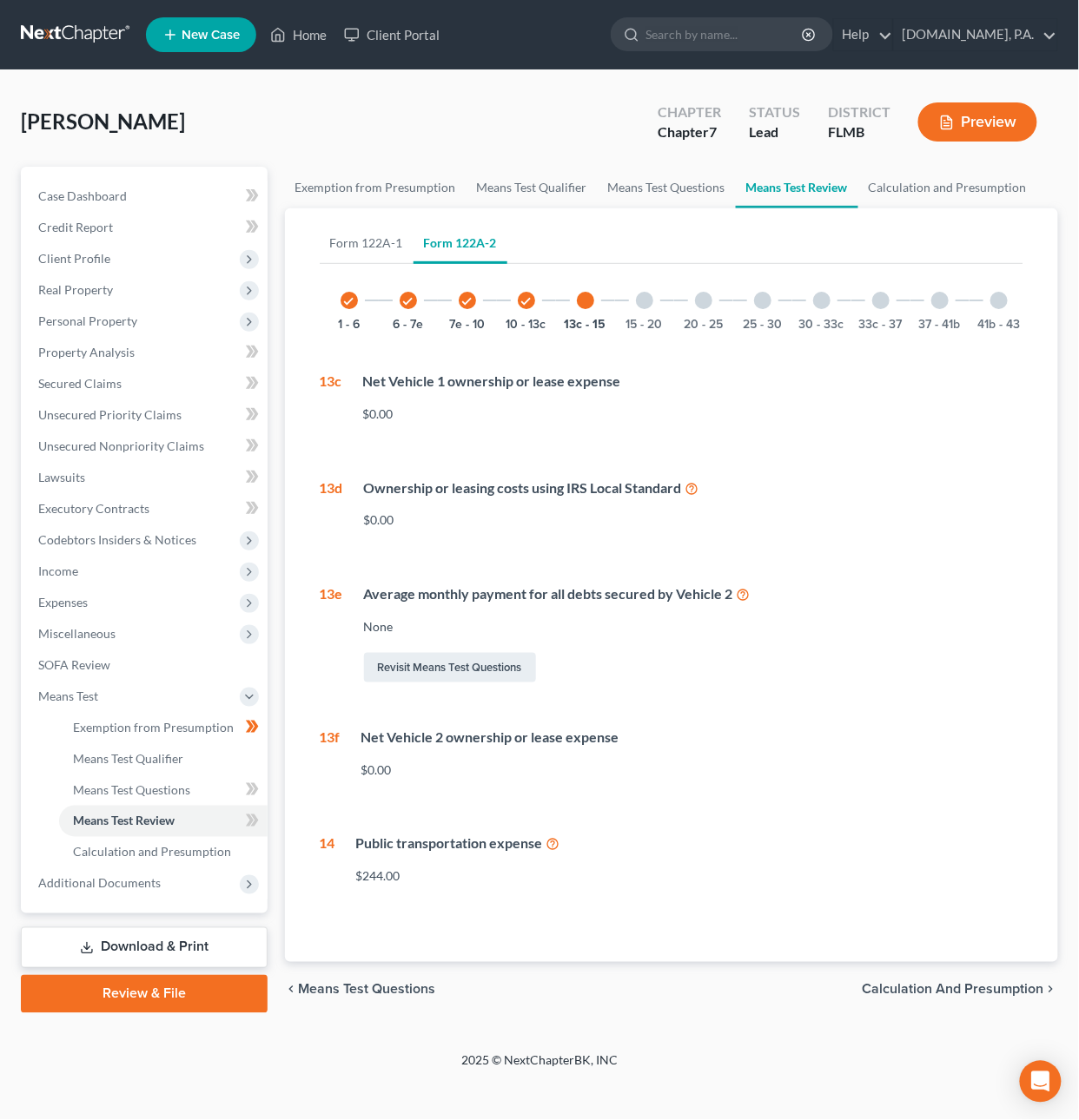
click at [657, 290] on div "15 - 20" at bounding box center [644, 300] width 59 height 59
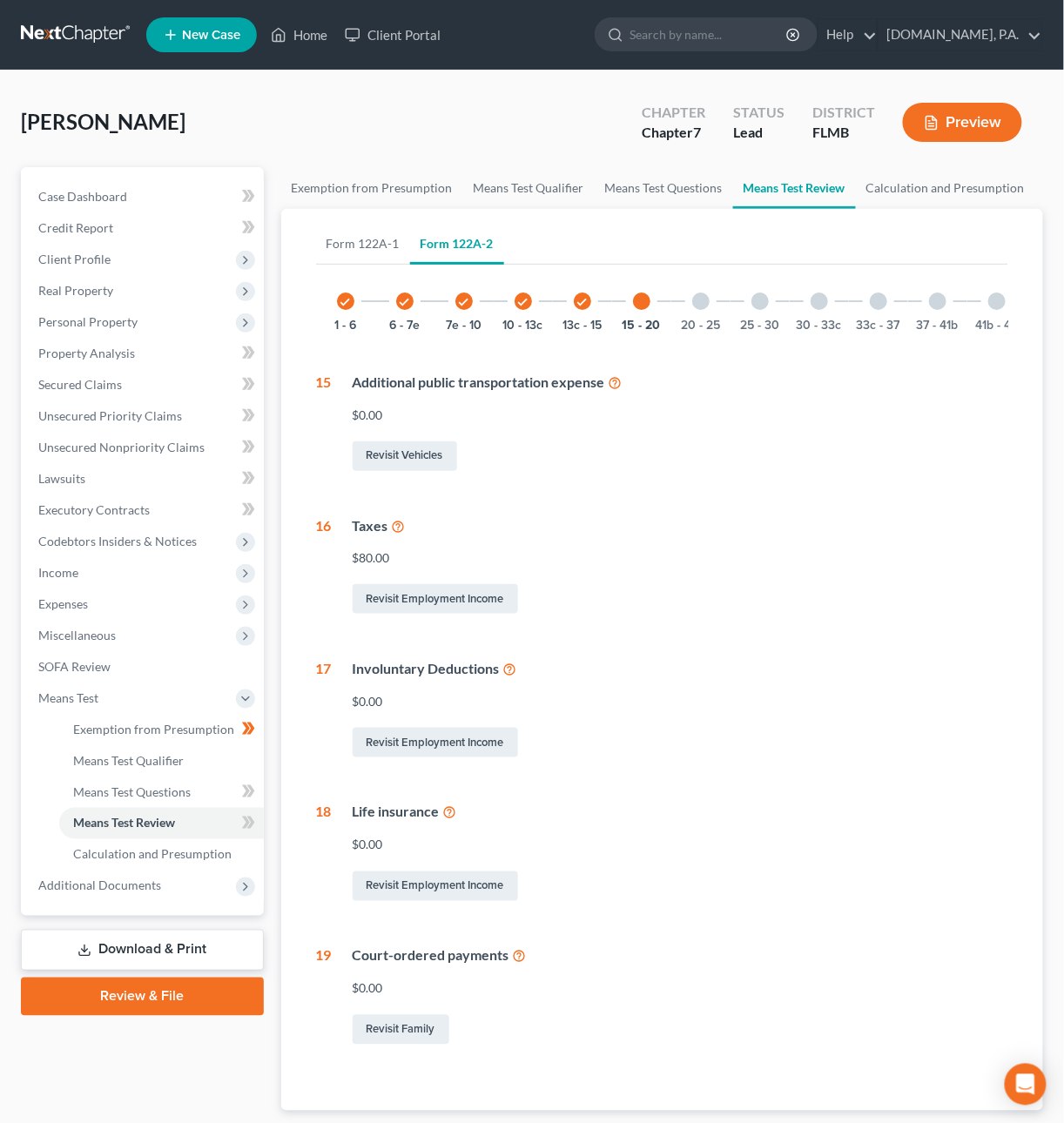
click at [720, 302] on div "20 - 25" at bounding box center [701, 301] width 60 height 60
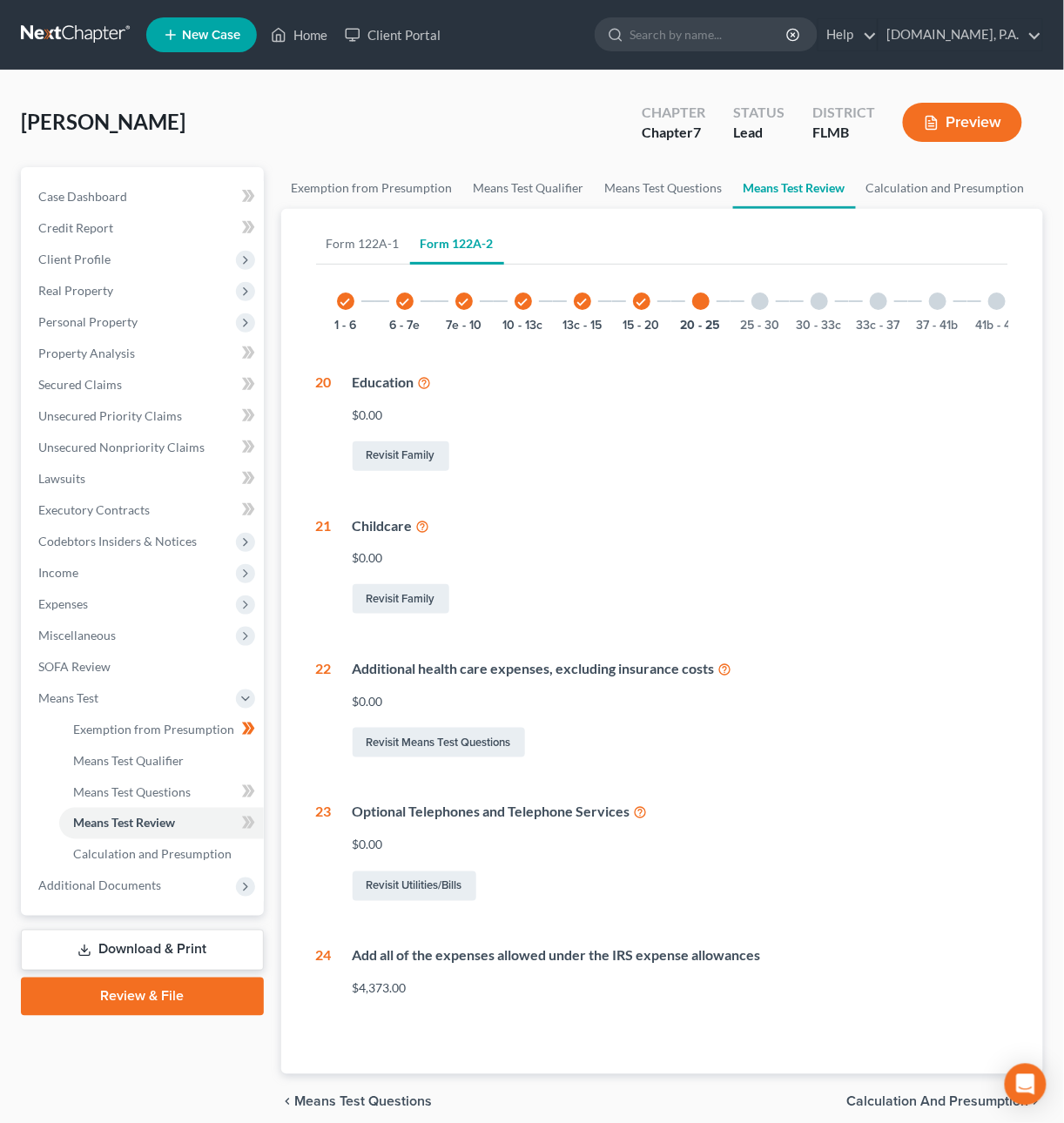
drag, startPoint x: 765, startPoint y: 299, endPoint x: 773, endPoint y: 301, distance: 8.2
click at [766, 299] on div at bounding box center [759, 300] width 17 height 17
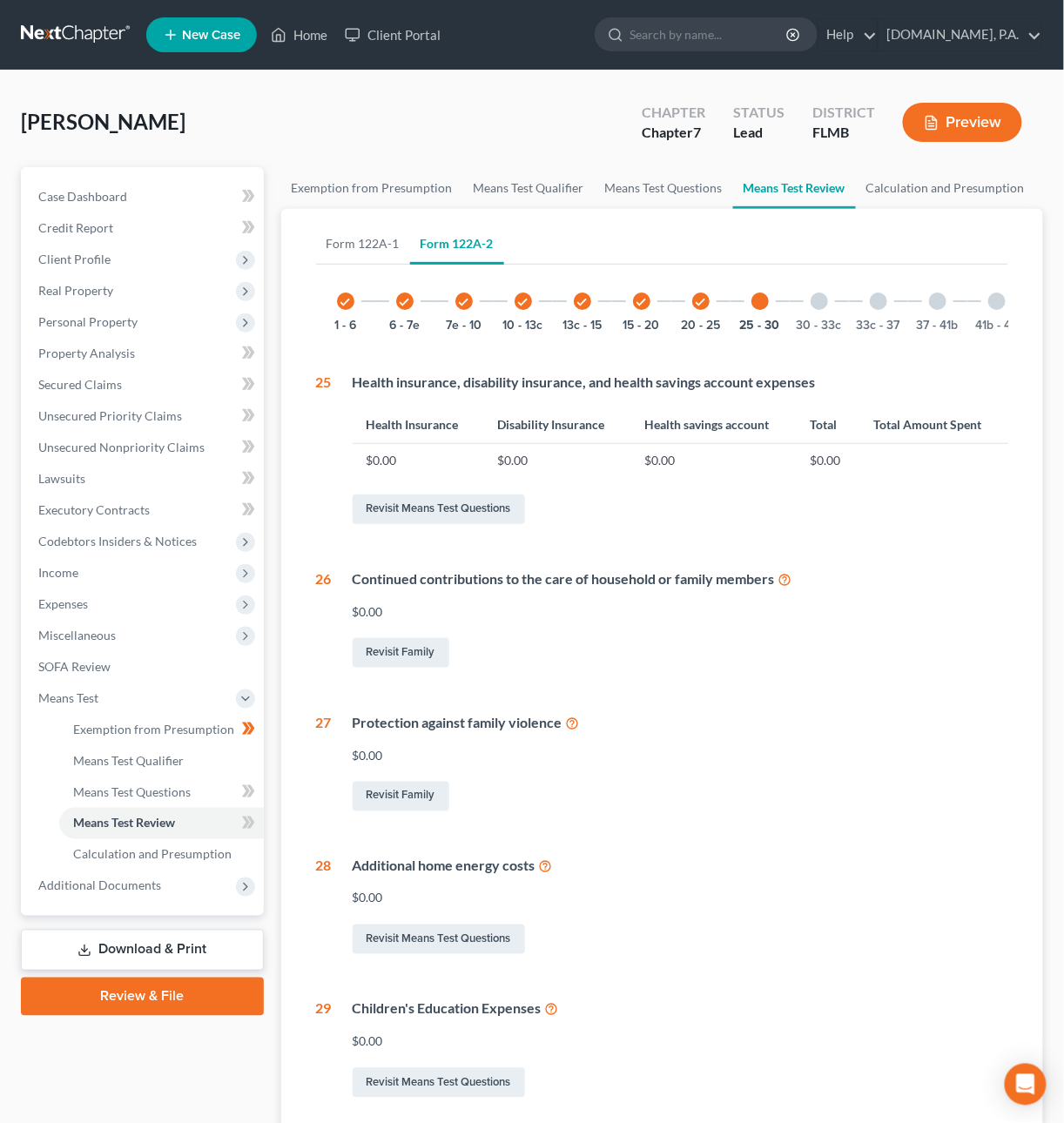
click at [827, 302] on div at bounding box center [819, 300] width 17 height 17
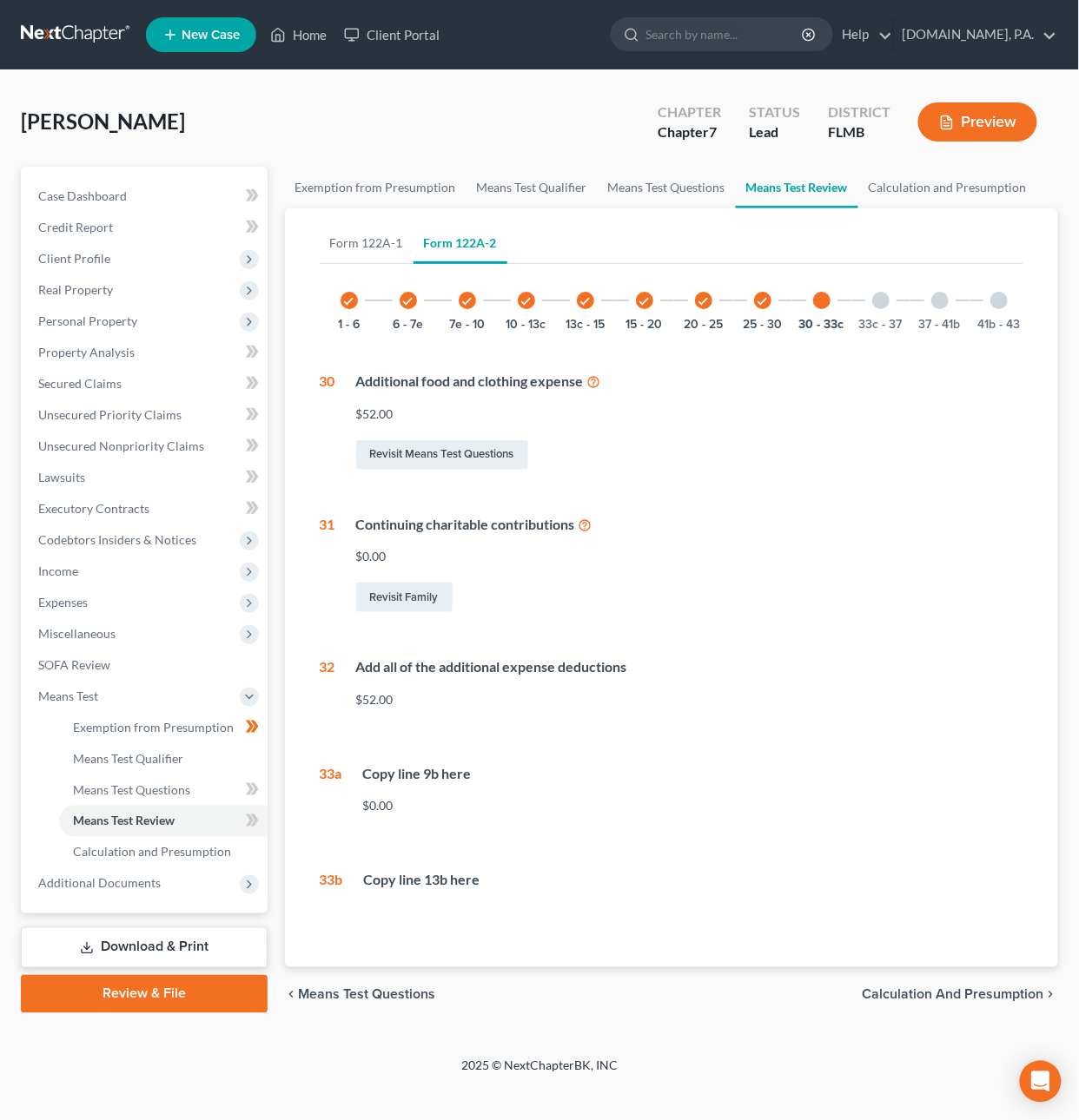
click at [891, 298] on div "33c - 37" at bounding box center [881, 300] width 59 height 59
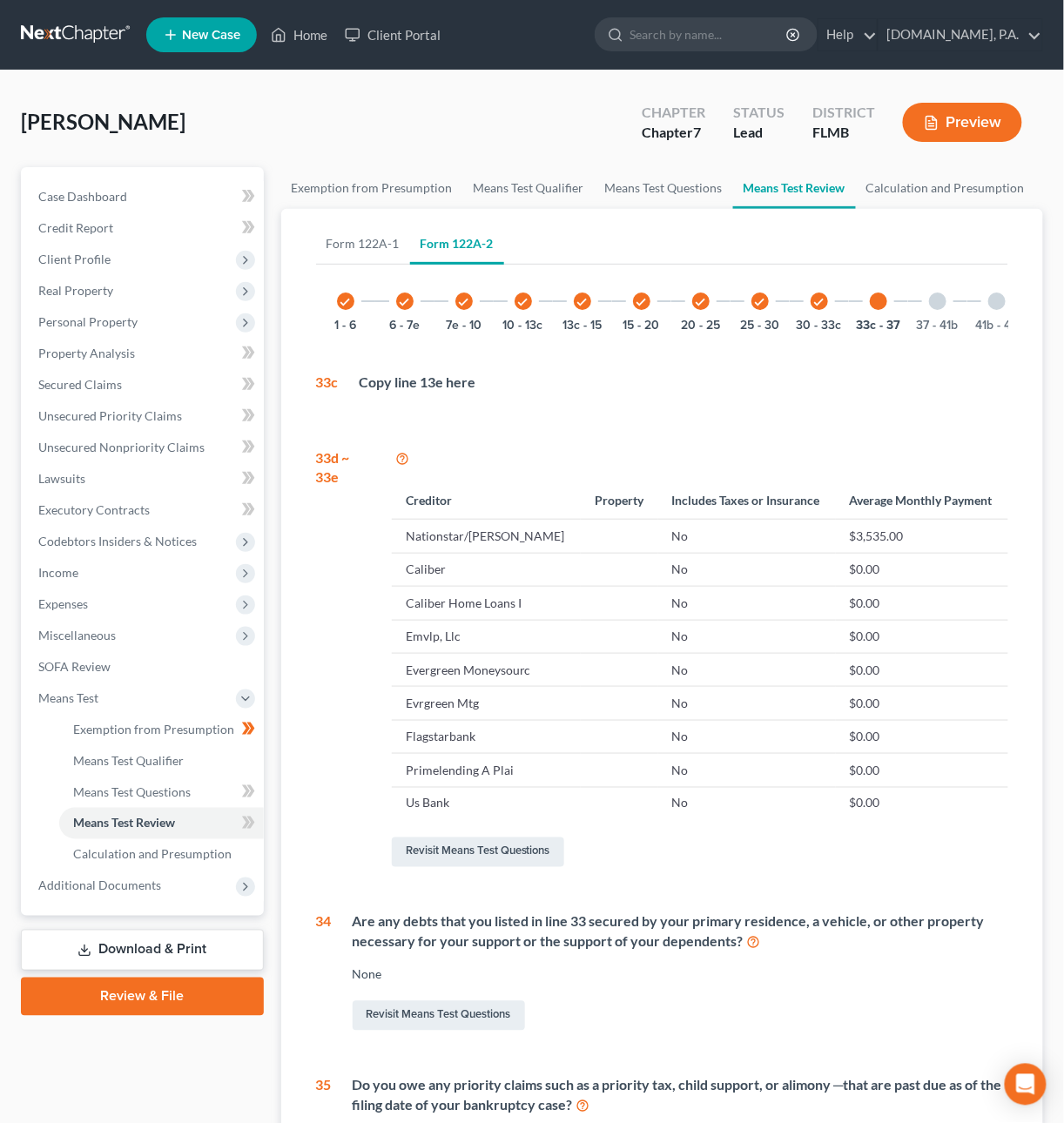
drag, startPoint x: 936, startPoint y: 307, endPoint x: 947, endPoint y: 305, distance: 11.2
click at [937, 307] on div at bounding box center [937, 300] width 17 height 17
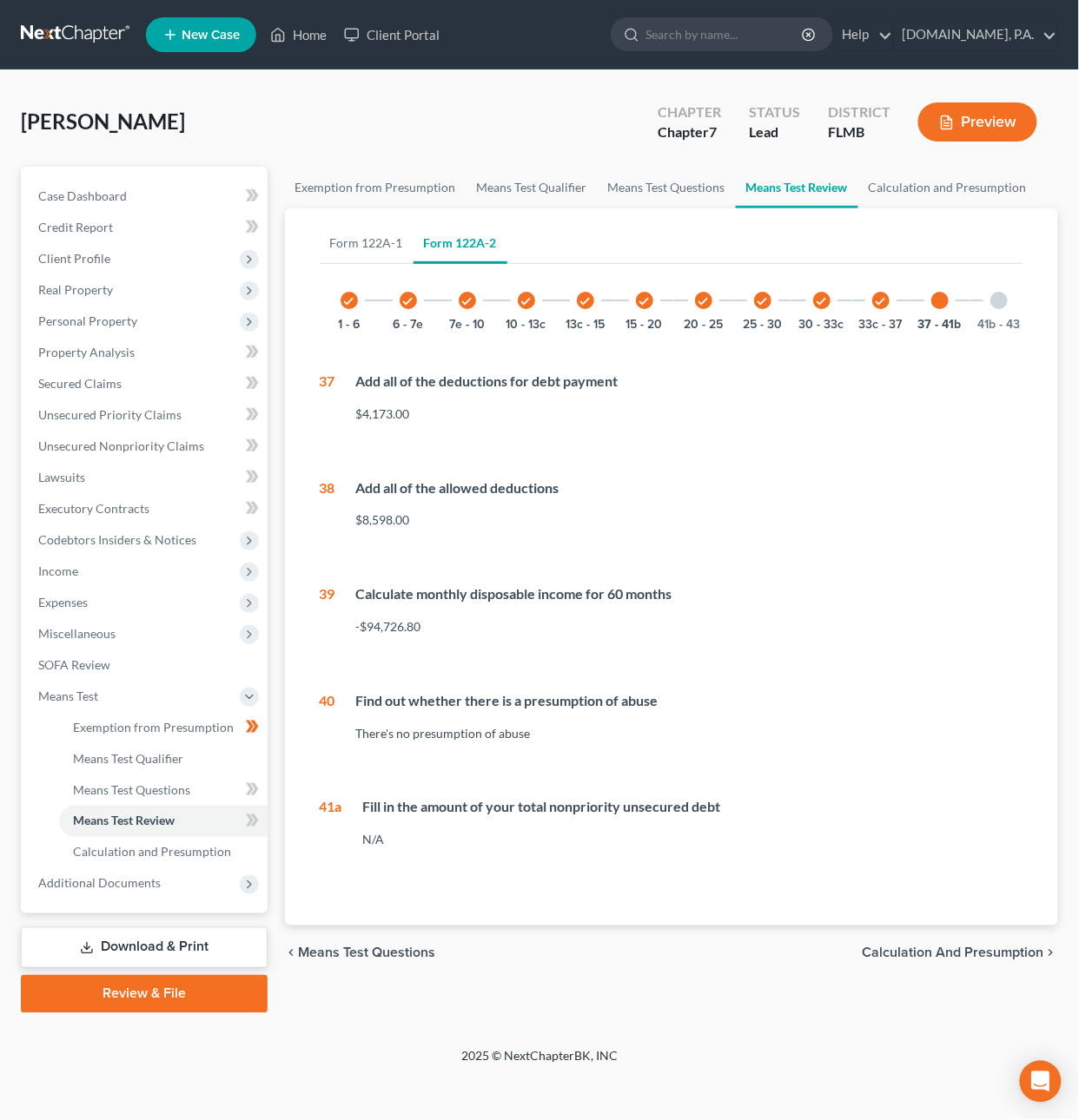
click at [1001, 304] on div at bounding box center [999, 300] width 17 height 17
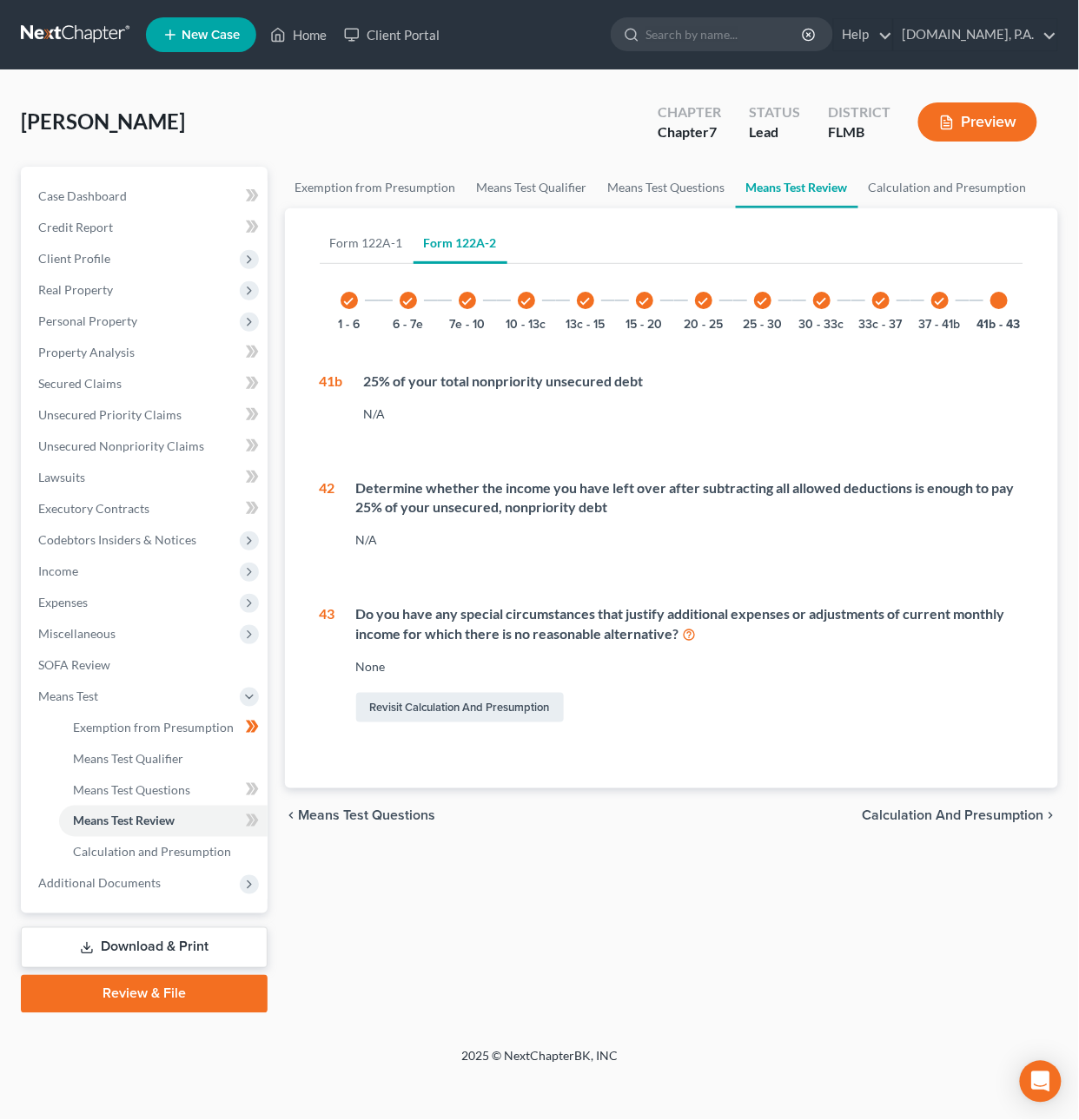
click at [996, 823] on span "Calculation and Presumption" at bounding box center [954, 816] width 182 height 13
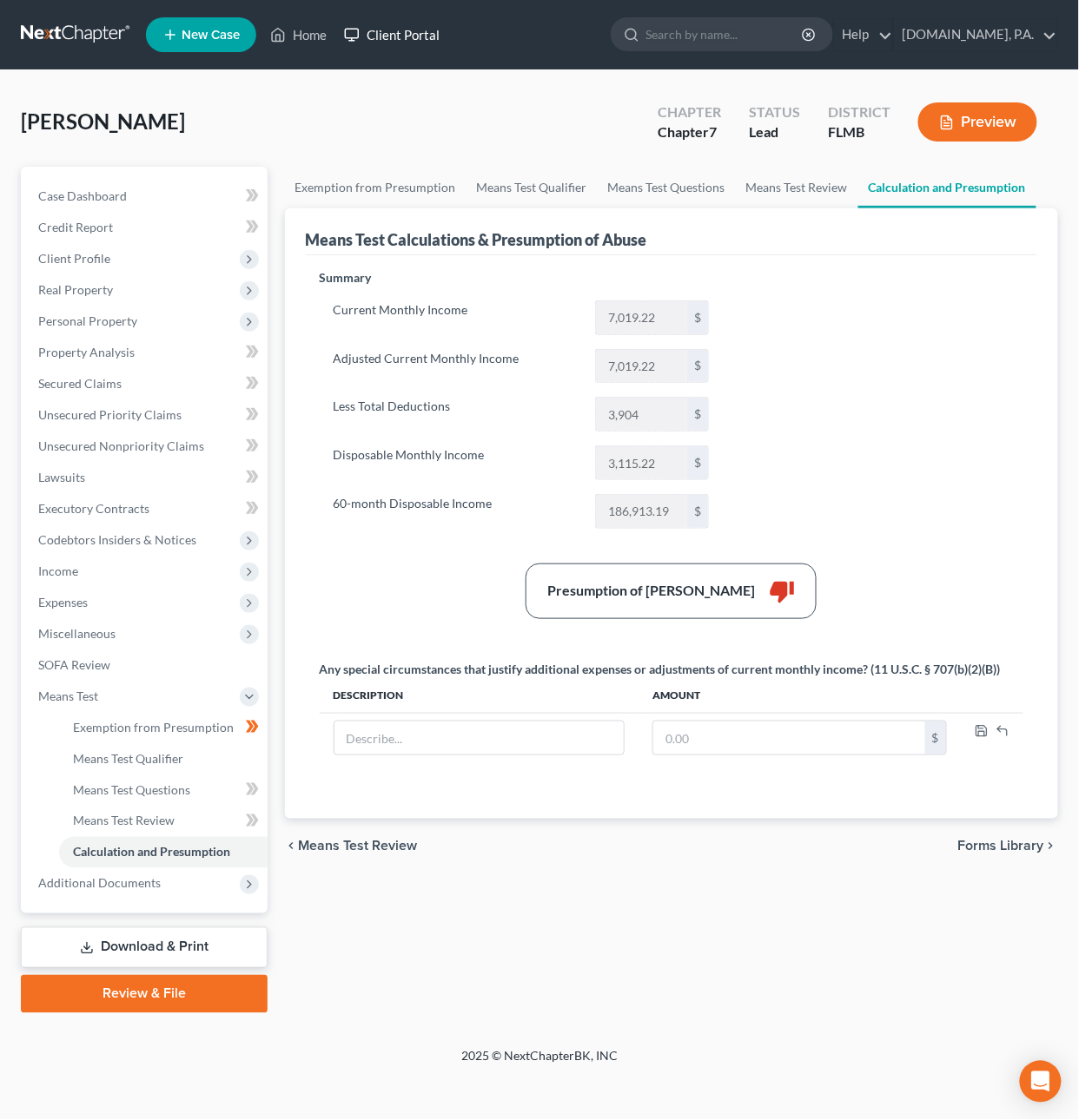
click at [423, 34] on link "Client Portal" at bounding box center [391, 34] width 112 height 31
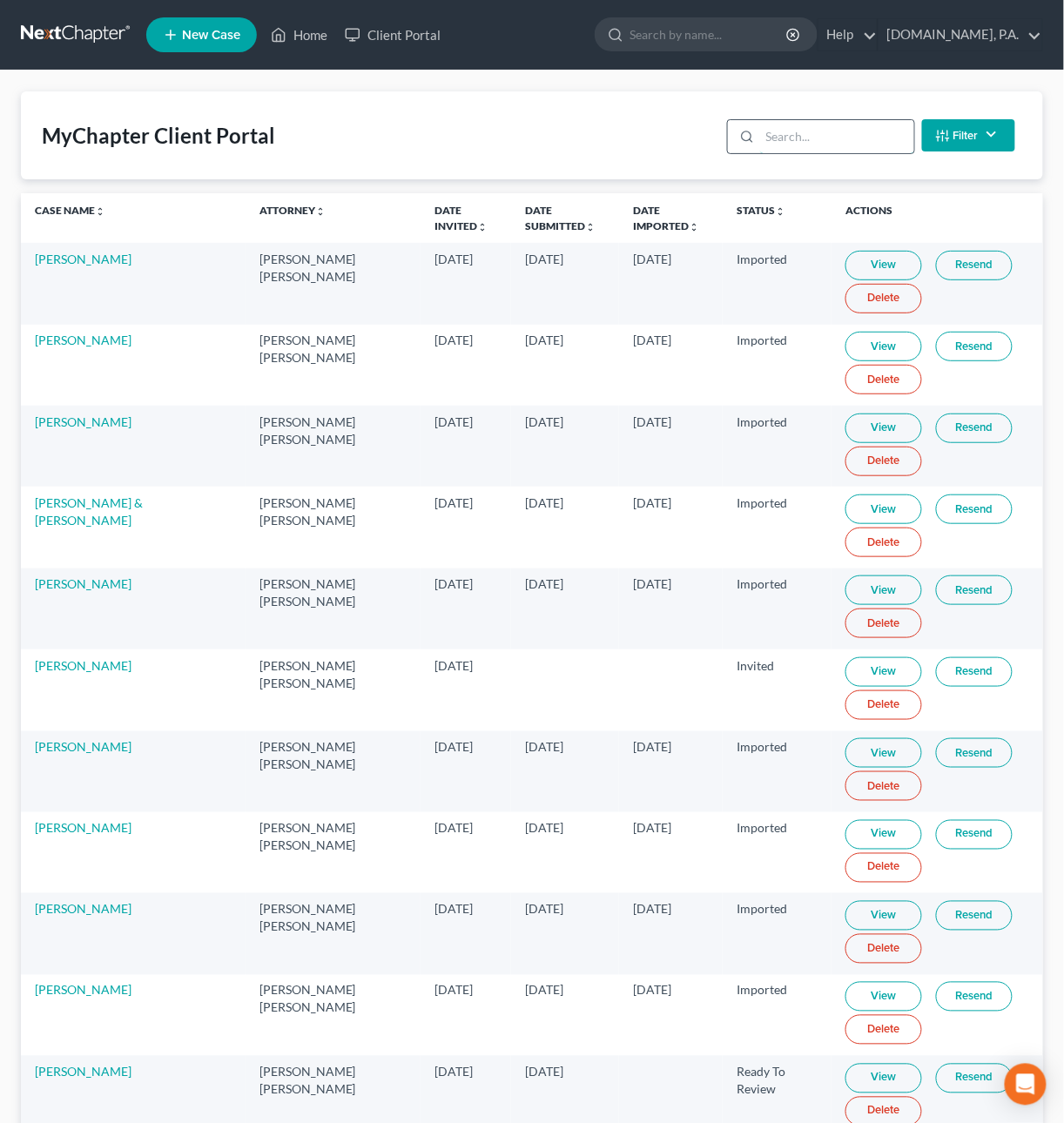
click at [815, 127] on input "search" at bounding box center [837, 136] width 154 height 33
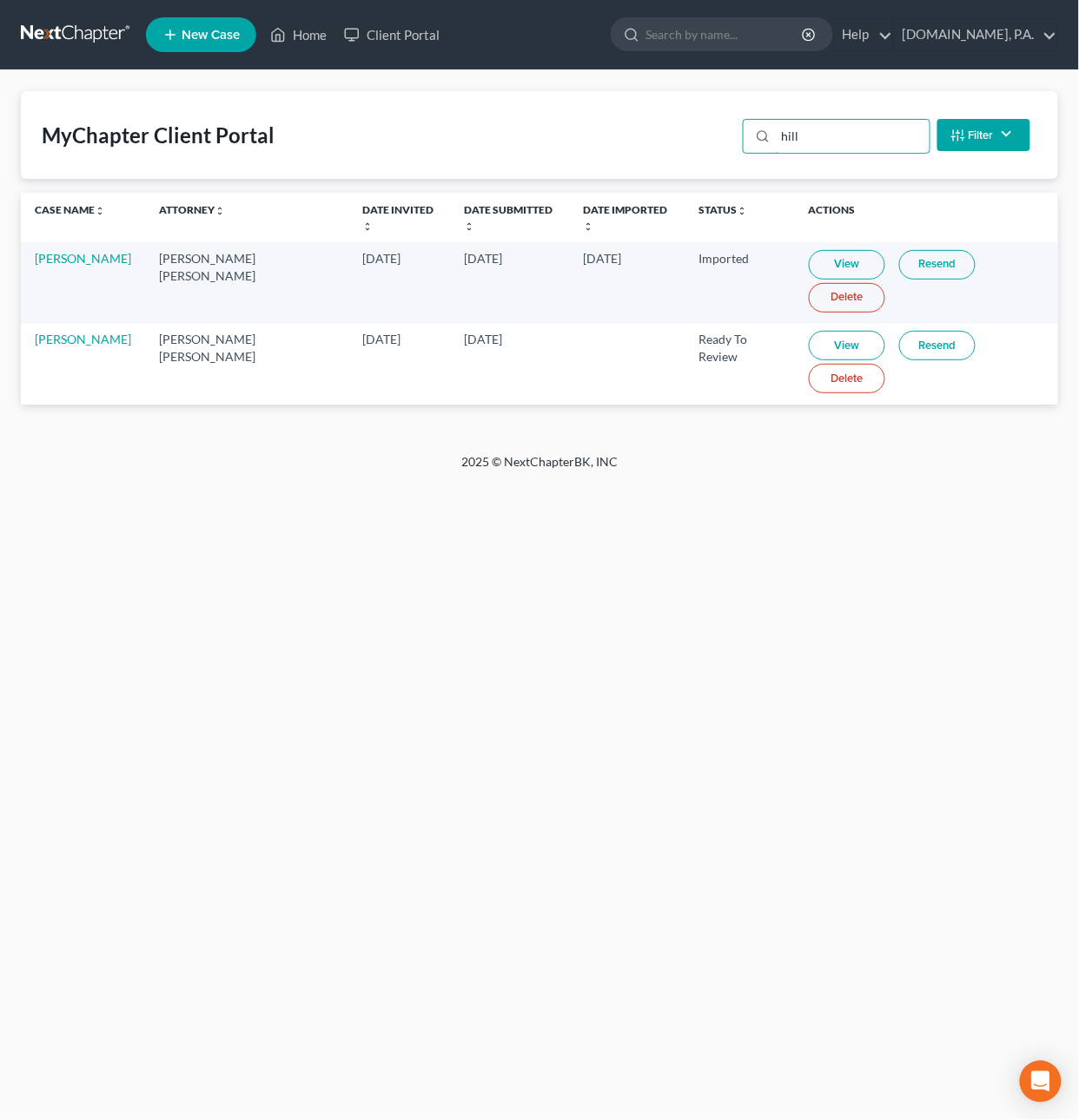
type input "hill"
click at [810, 331] on link "View" at bounding box center [847, 345] width 76 height 30
click at [81, 33] on link at bounding box center [76, 34] width 112 height 31
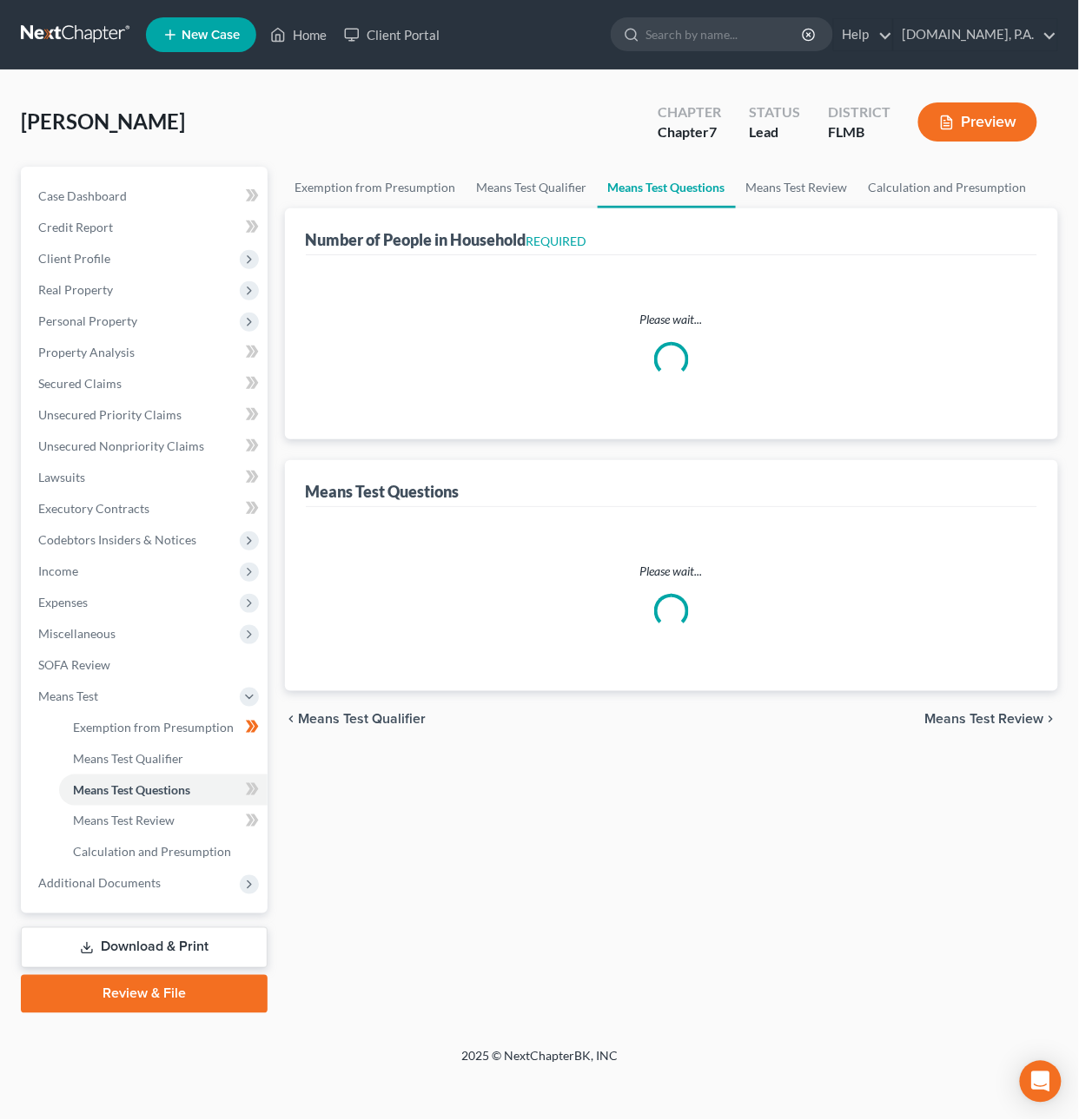
select select "60"
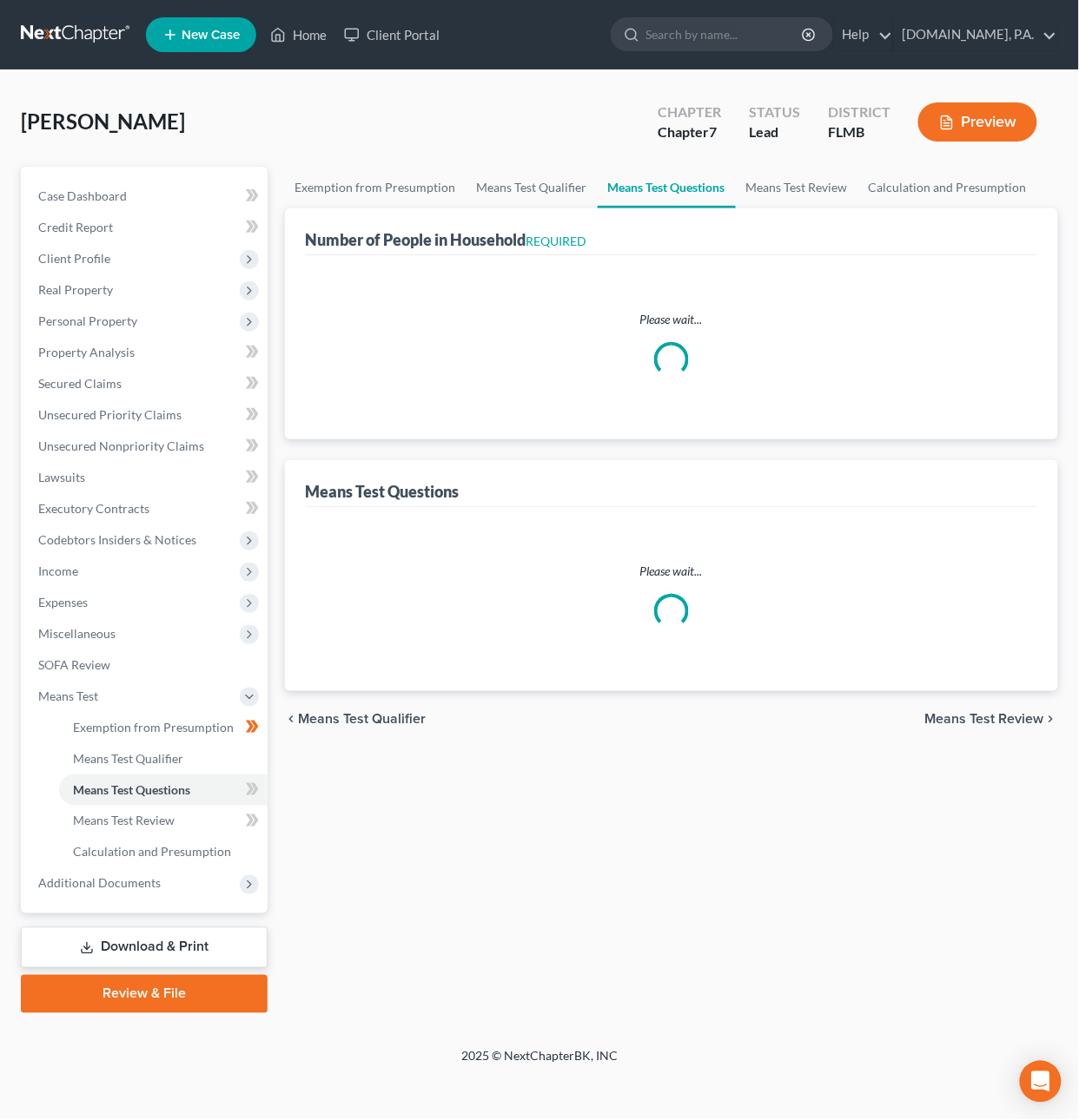
select select "60"
select select "0"
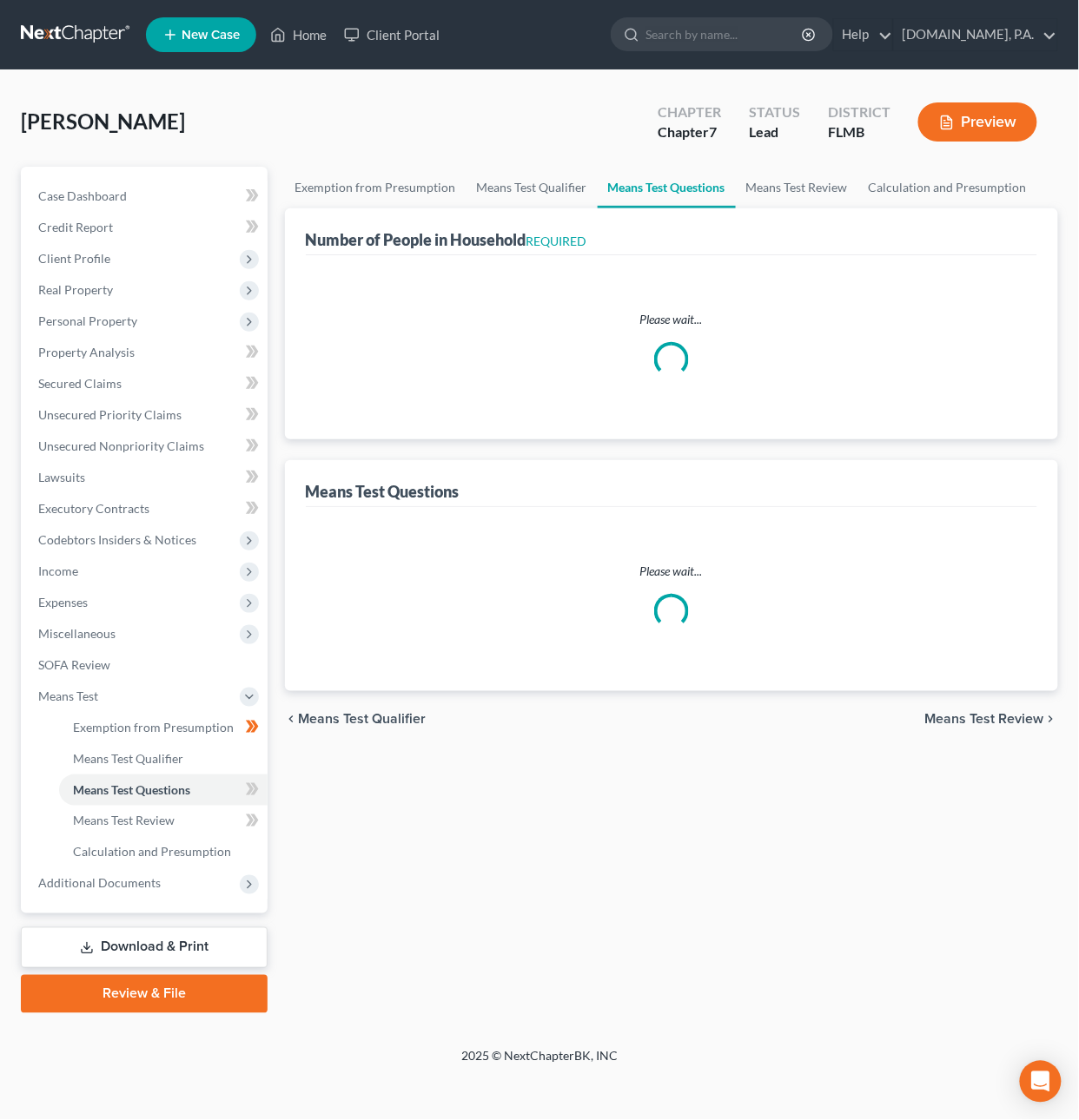
select select "1"
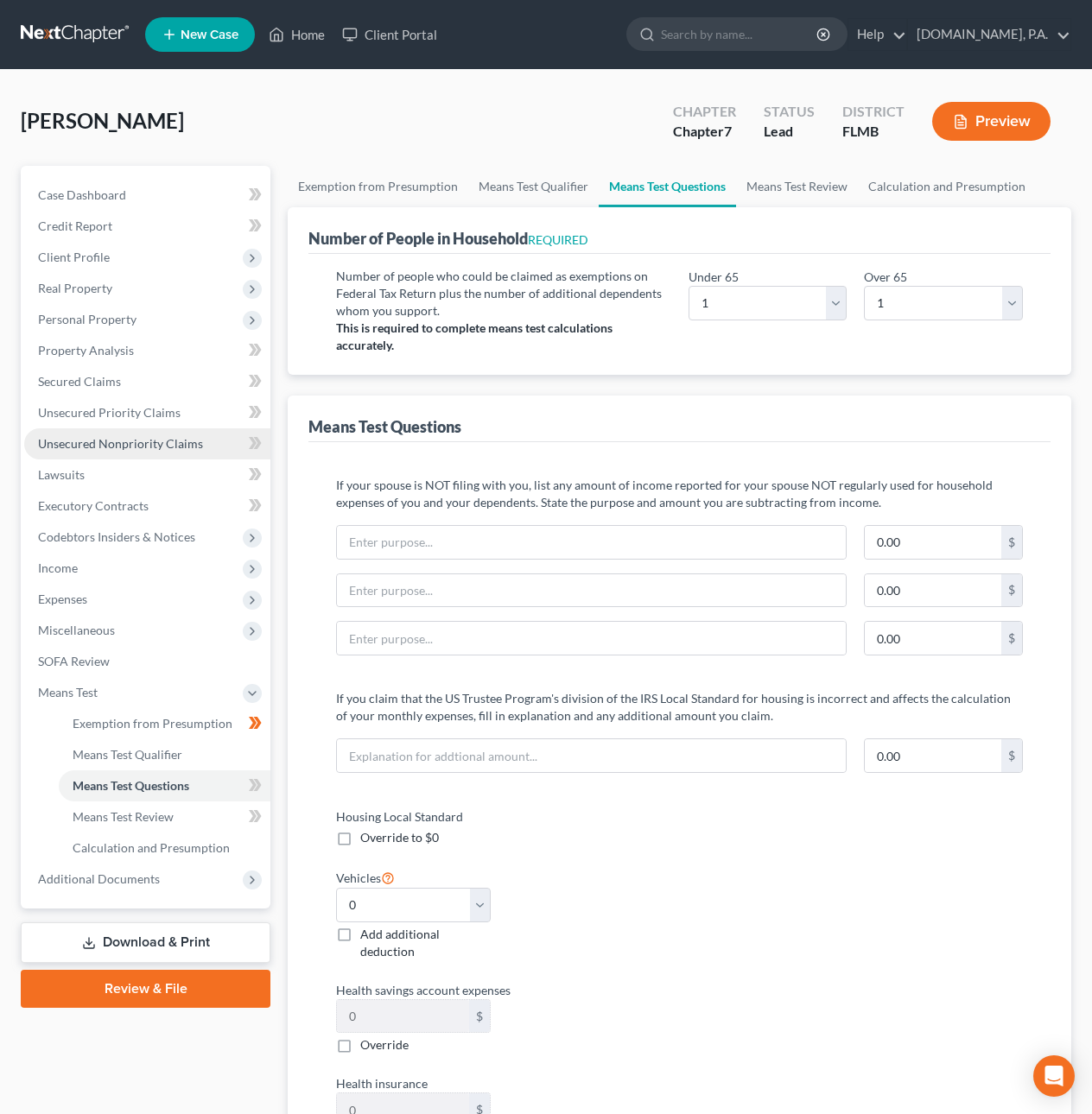
click at [102, 450] on link "Unsecured Nonpriority Claims" at bounding box center [147, 444] width 246 height 31
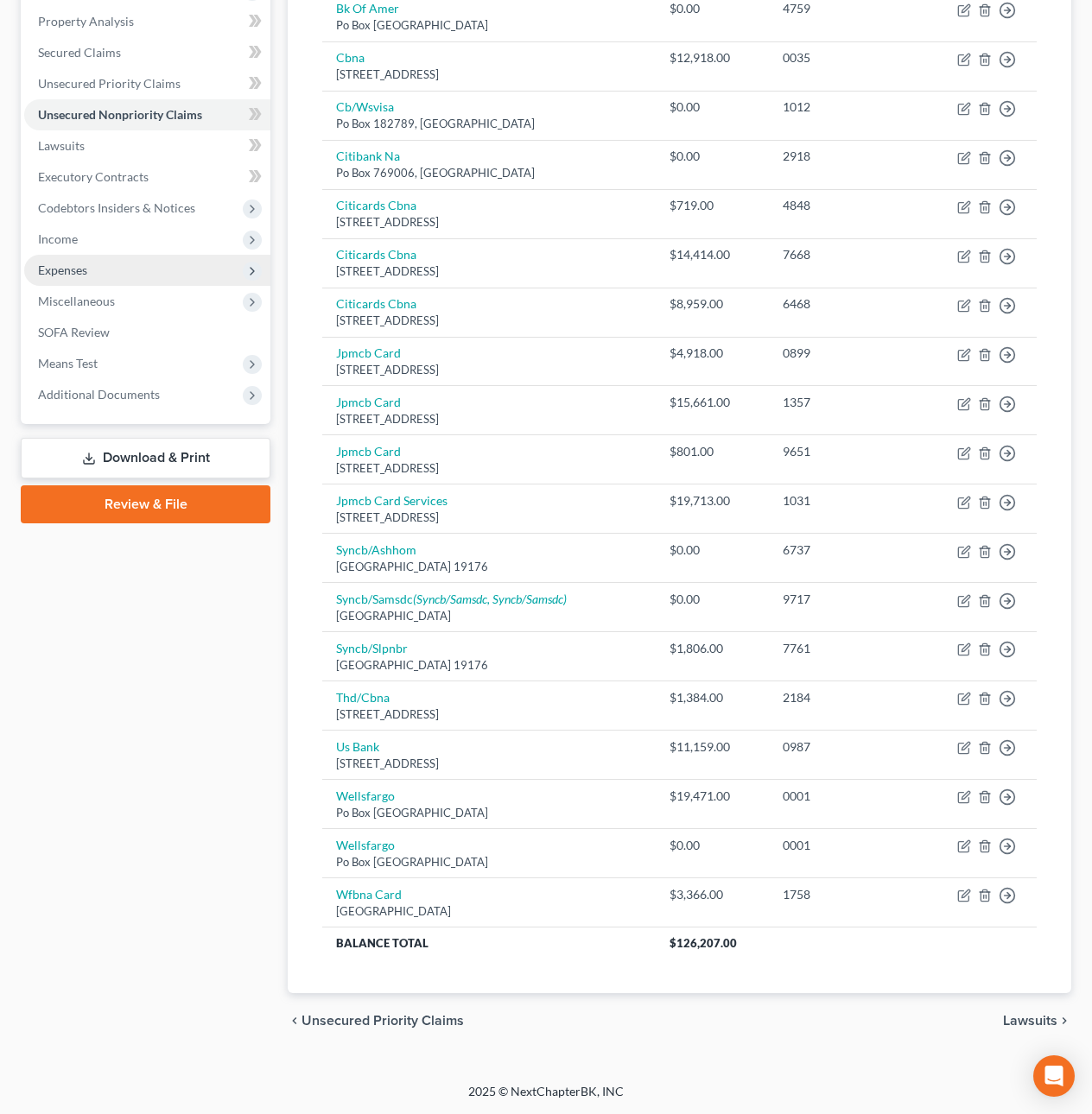
scroll to position [334, 0]
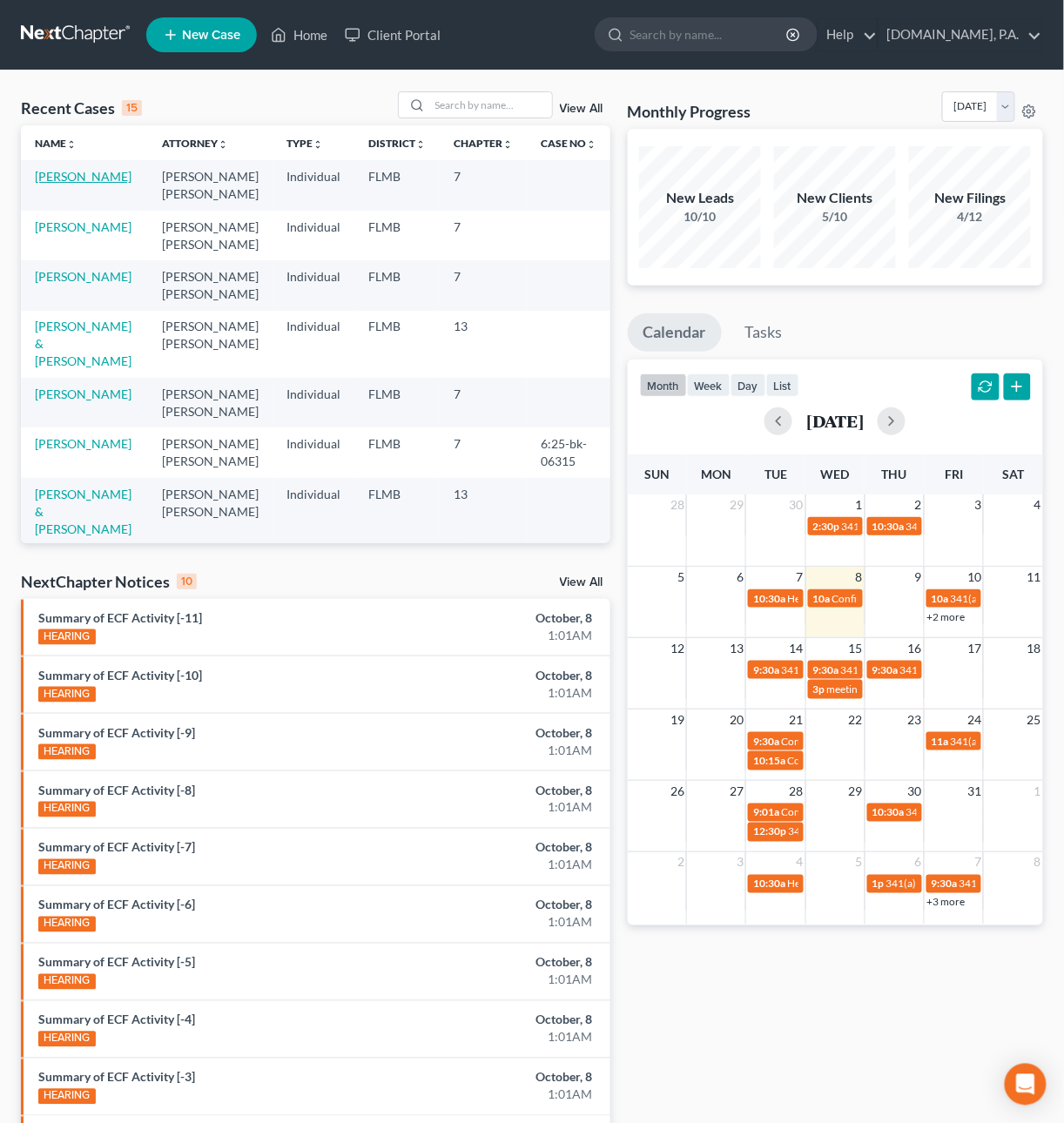
click at [64, 174] on link "[PERSON_NAME]" at bounding box center [83, 176] width 96 height 14
click at [69, 181] on link "[PERSON_NAME]" at bounding box center [83, 176] width 96 height 14
click at [59, 222] on link "[PERSON_NAME]" at bounding box center [83, 226] width 96 height 14
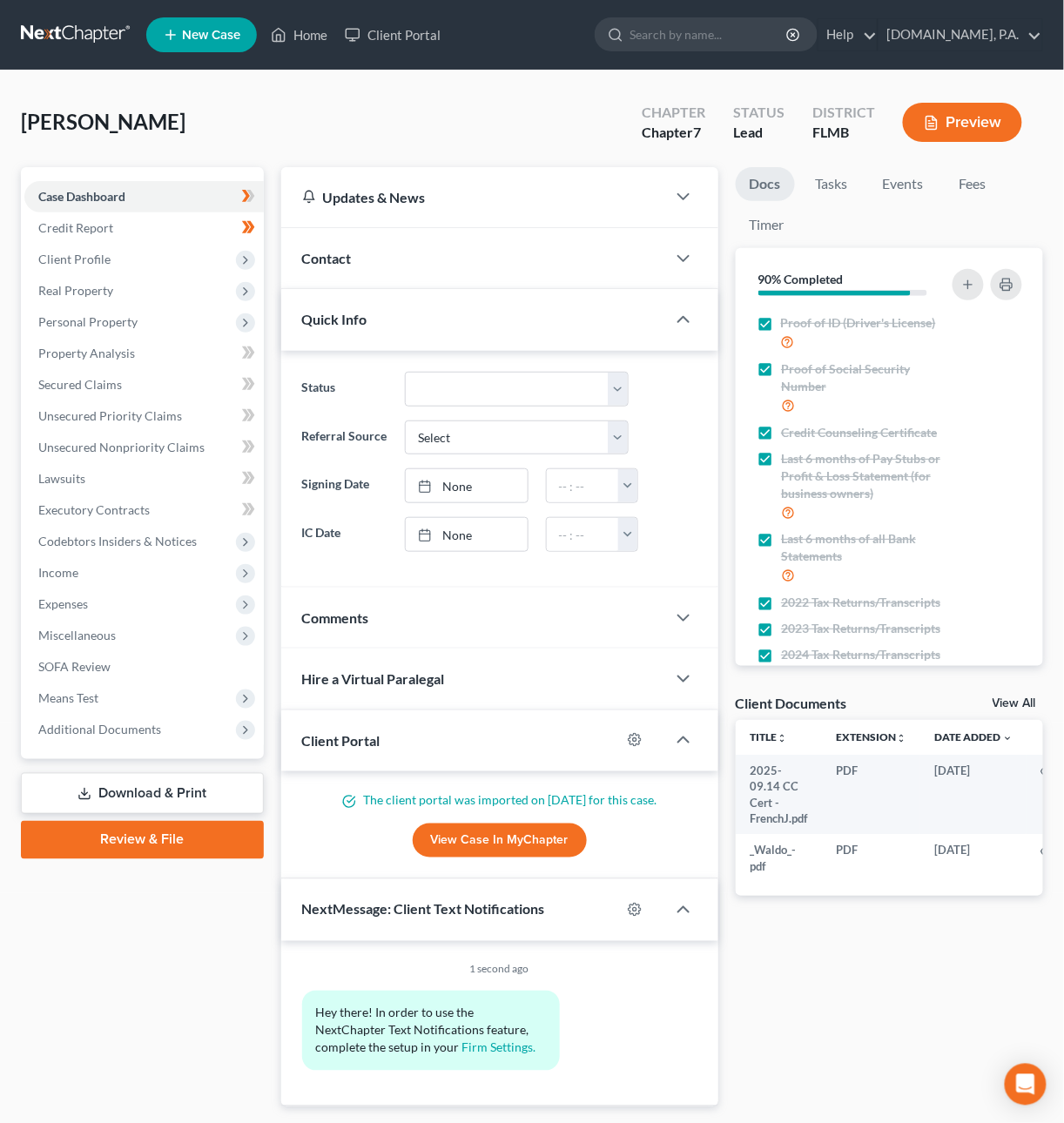
click at [39, 42] on link at bounding box center [77, 34] width 112 height 32
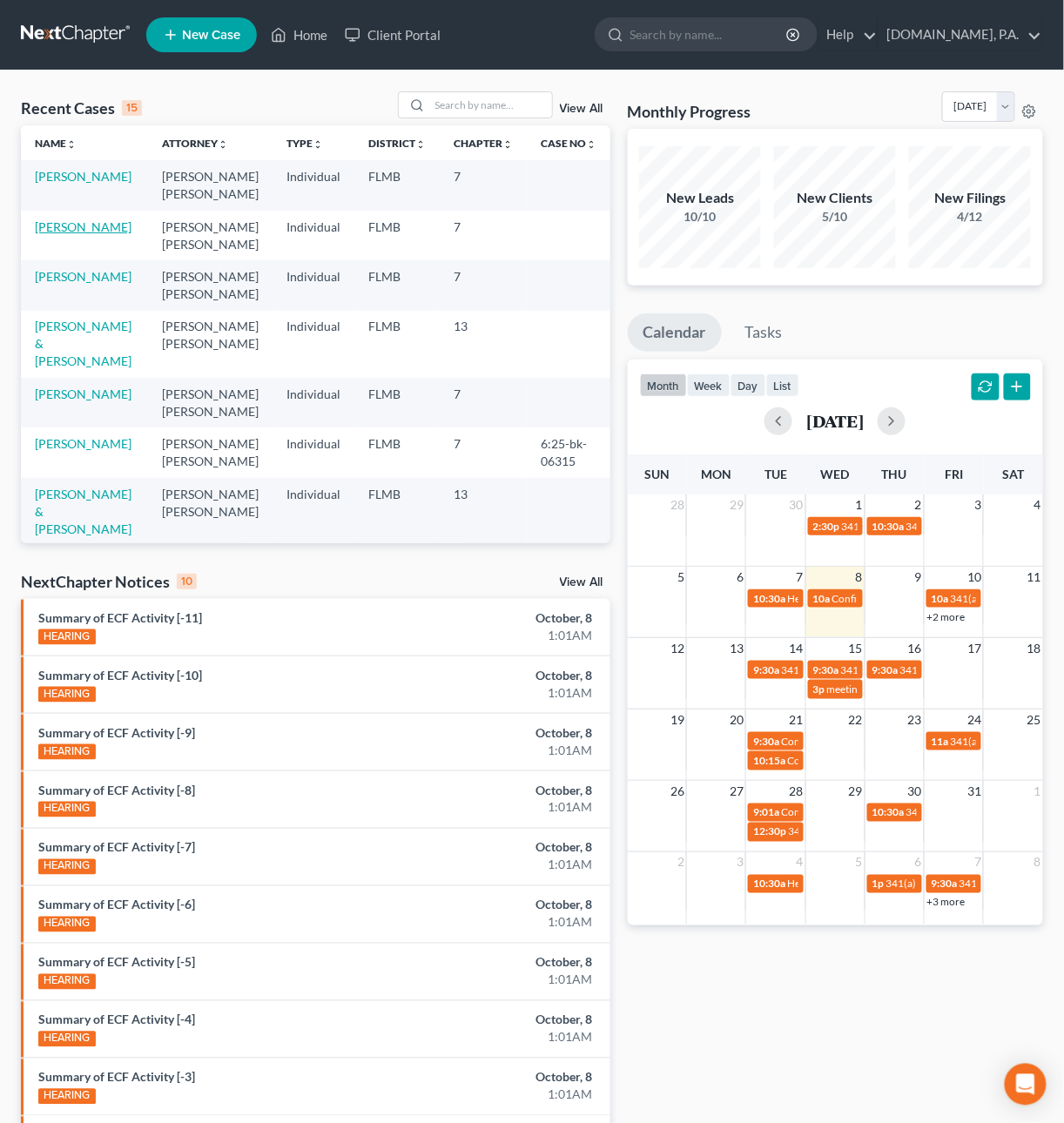
click at [78, 228] on link "[PERSON_NAME]" at bounding box center [83, 226] width 96 height 14
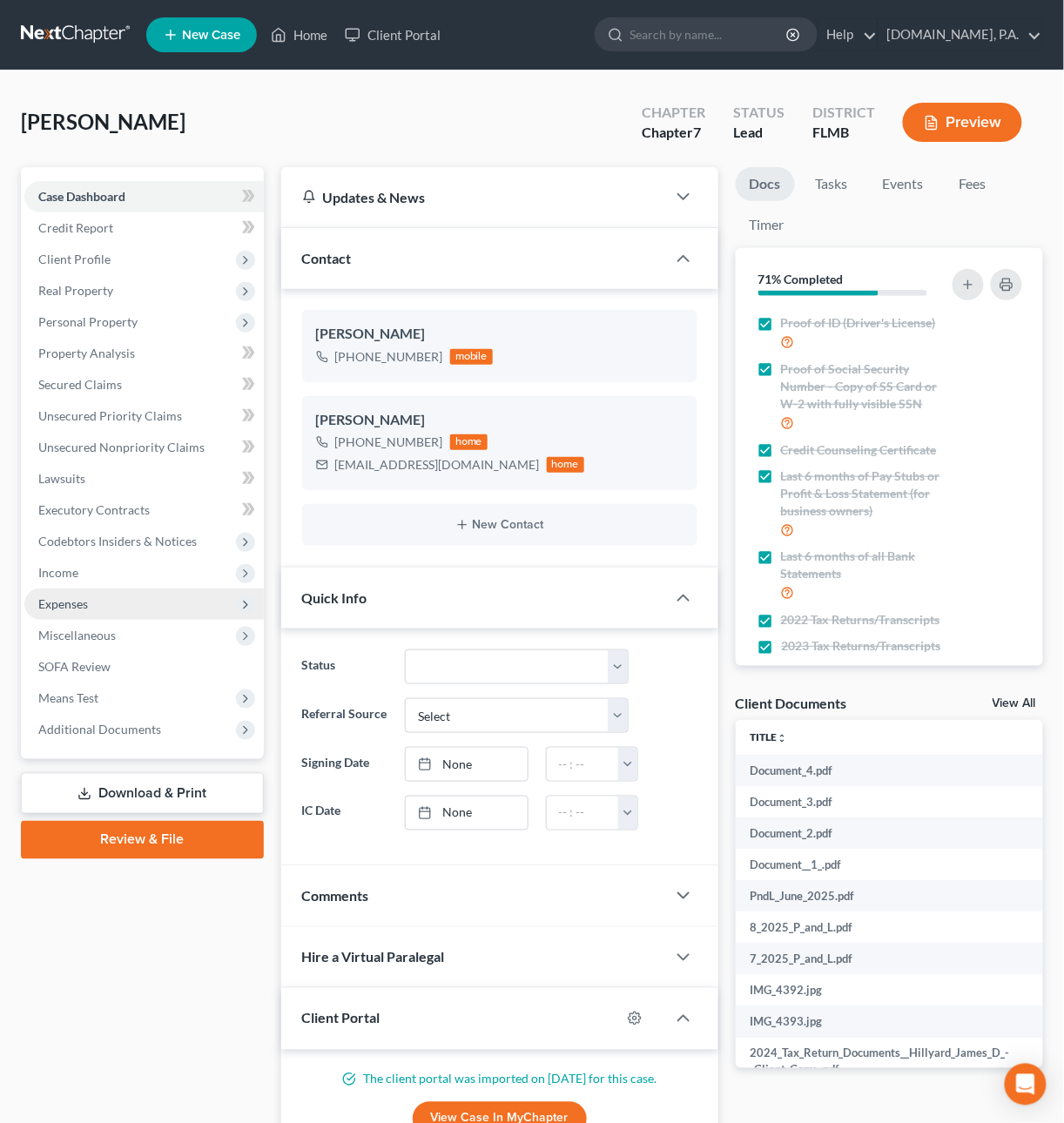
click at [95, 597] on span "Expenses" at bounding box center [143, 604] width 239 height 32
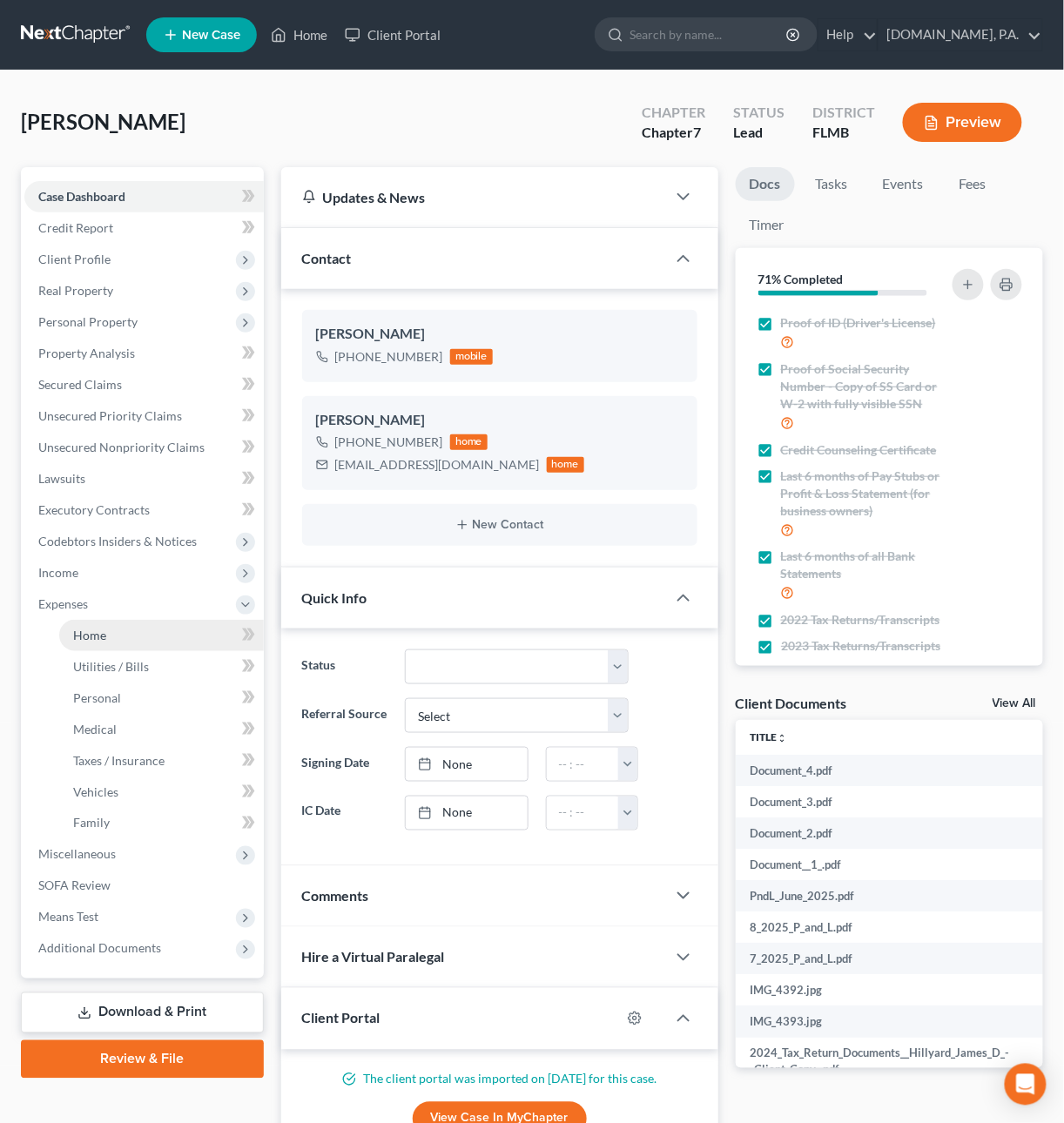
click at [99, 628] on span "Home" at bounding box center [89, 635] width 33 height 14
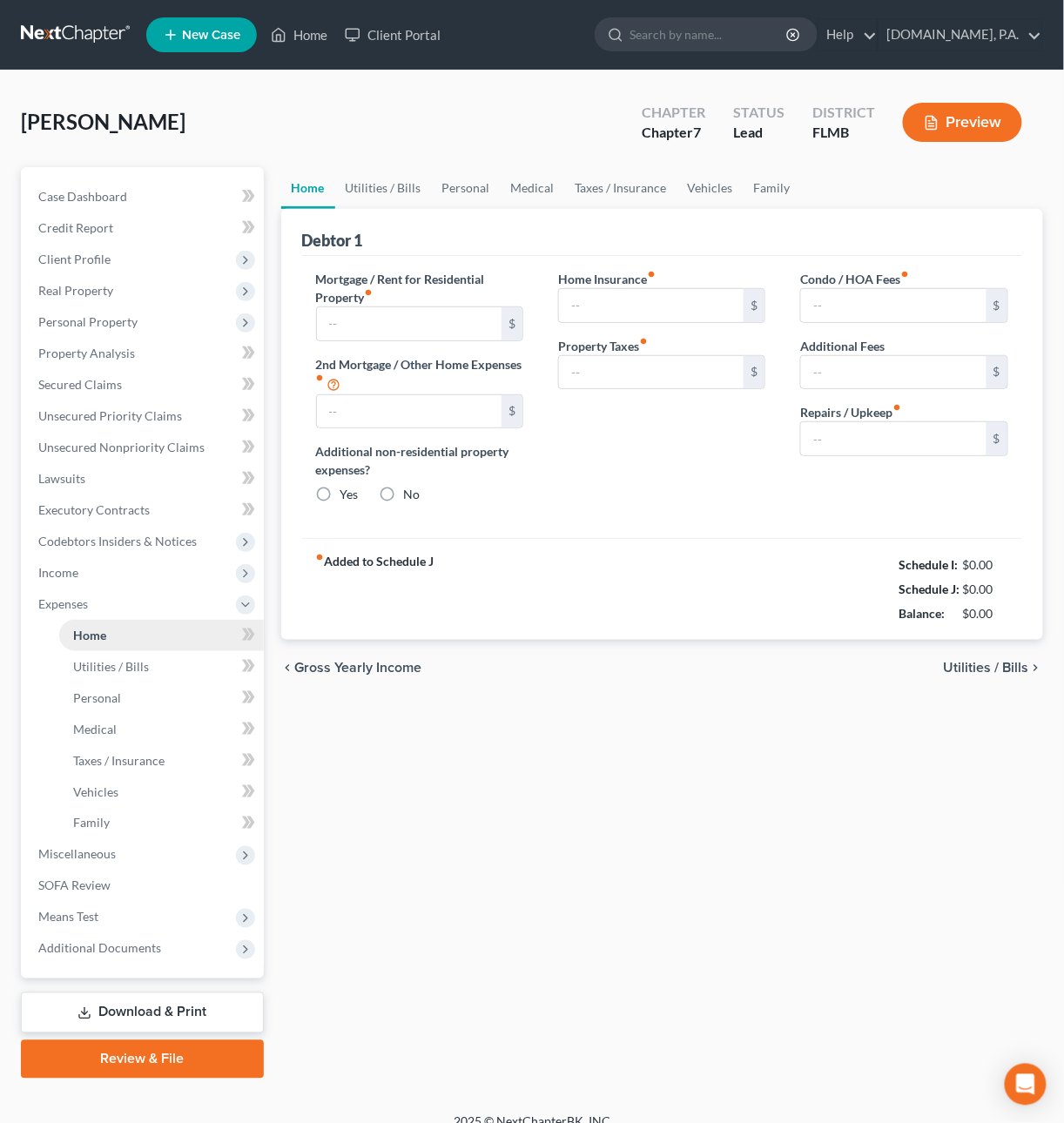
type input "3,524.00"
type input "0.00"
radio input "true"
type input "0.00"
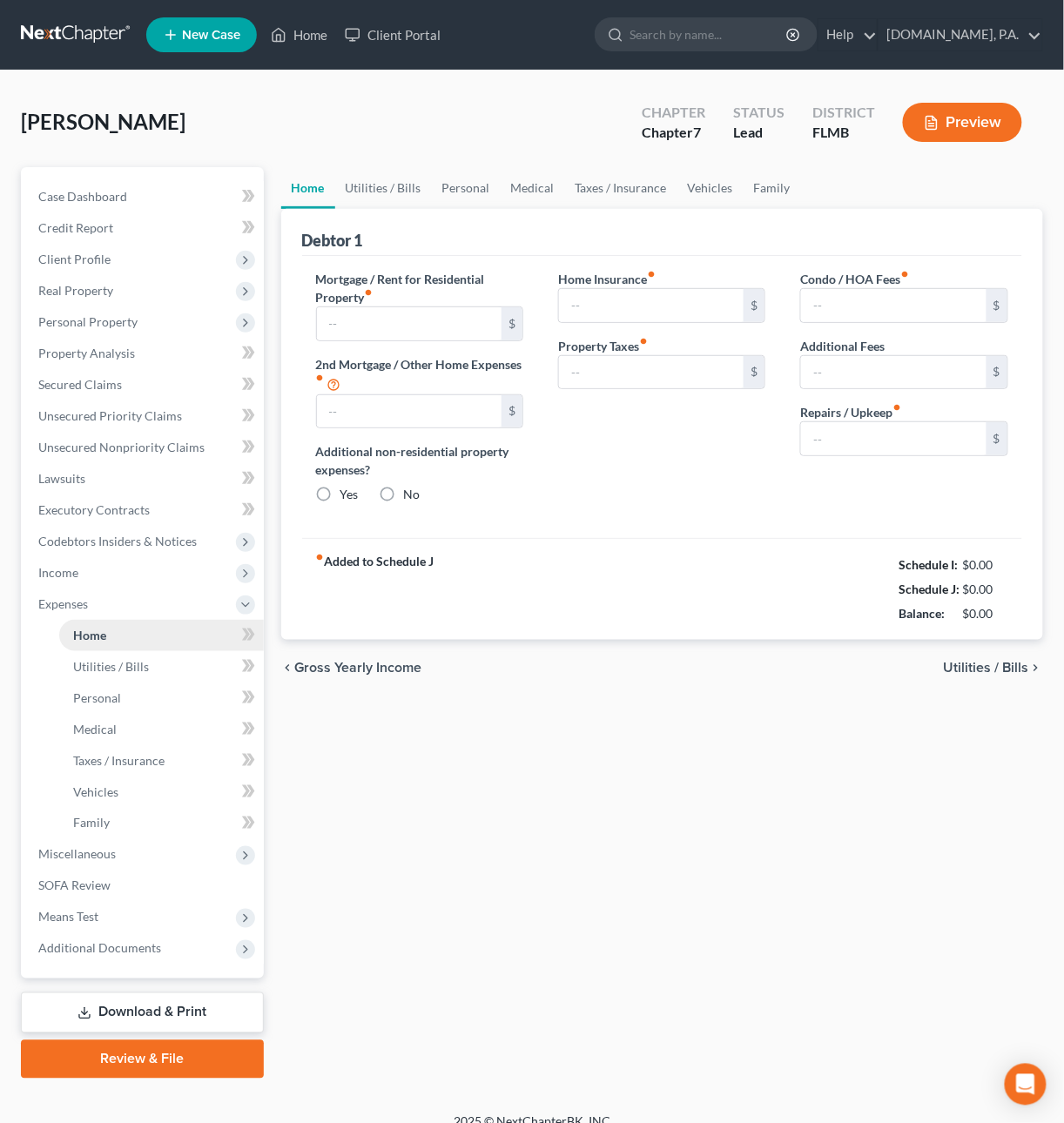
type input "74.00"
type input "0.00"
click at [113, 917] on span "Means Test" at bounding box center [143, 917] width 239 height 32
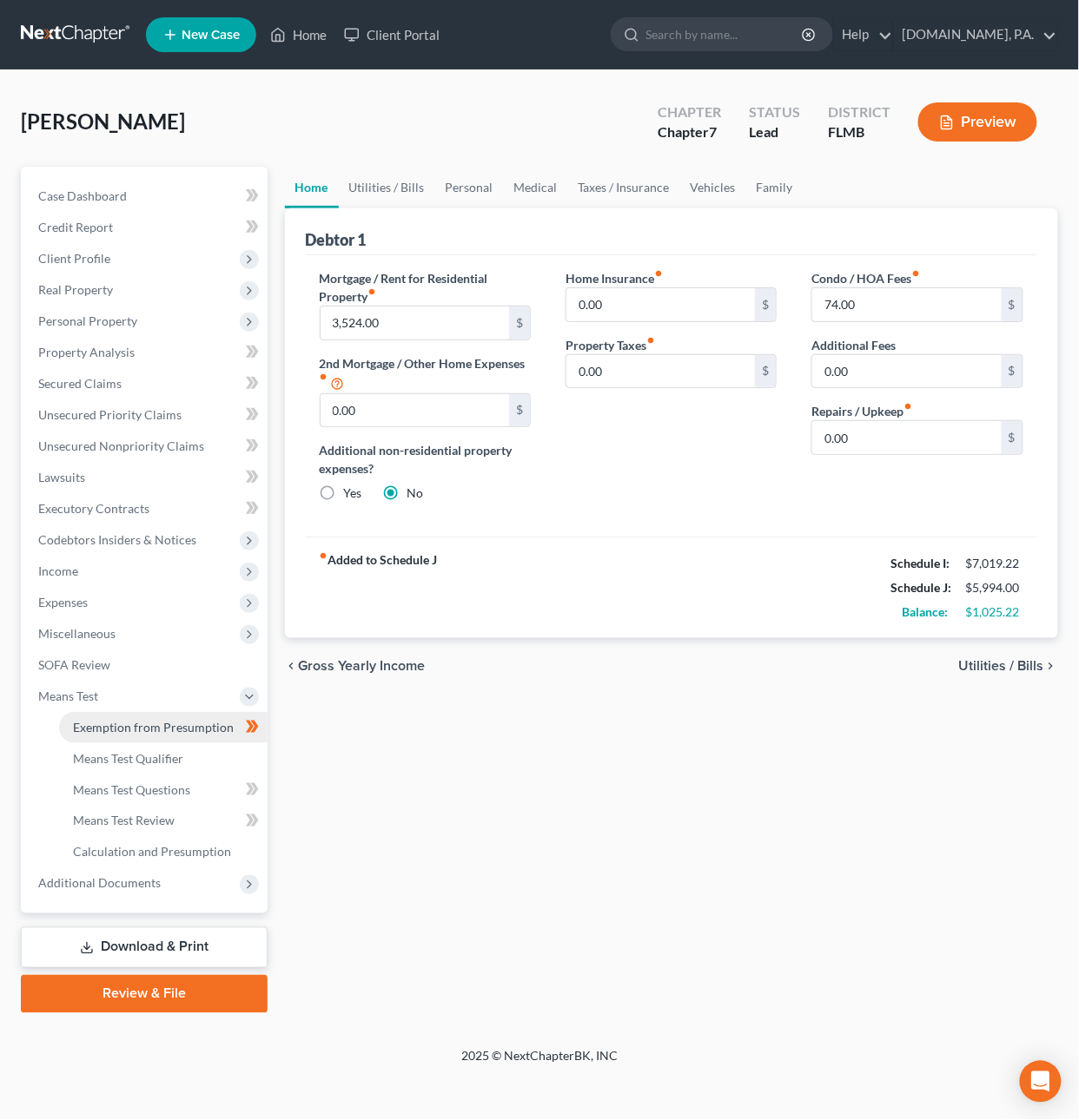
click at [120, 727] on span "Exemption from Presumption" at bounding box center [153, 727] width 161 height 14
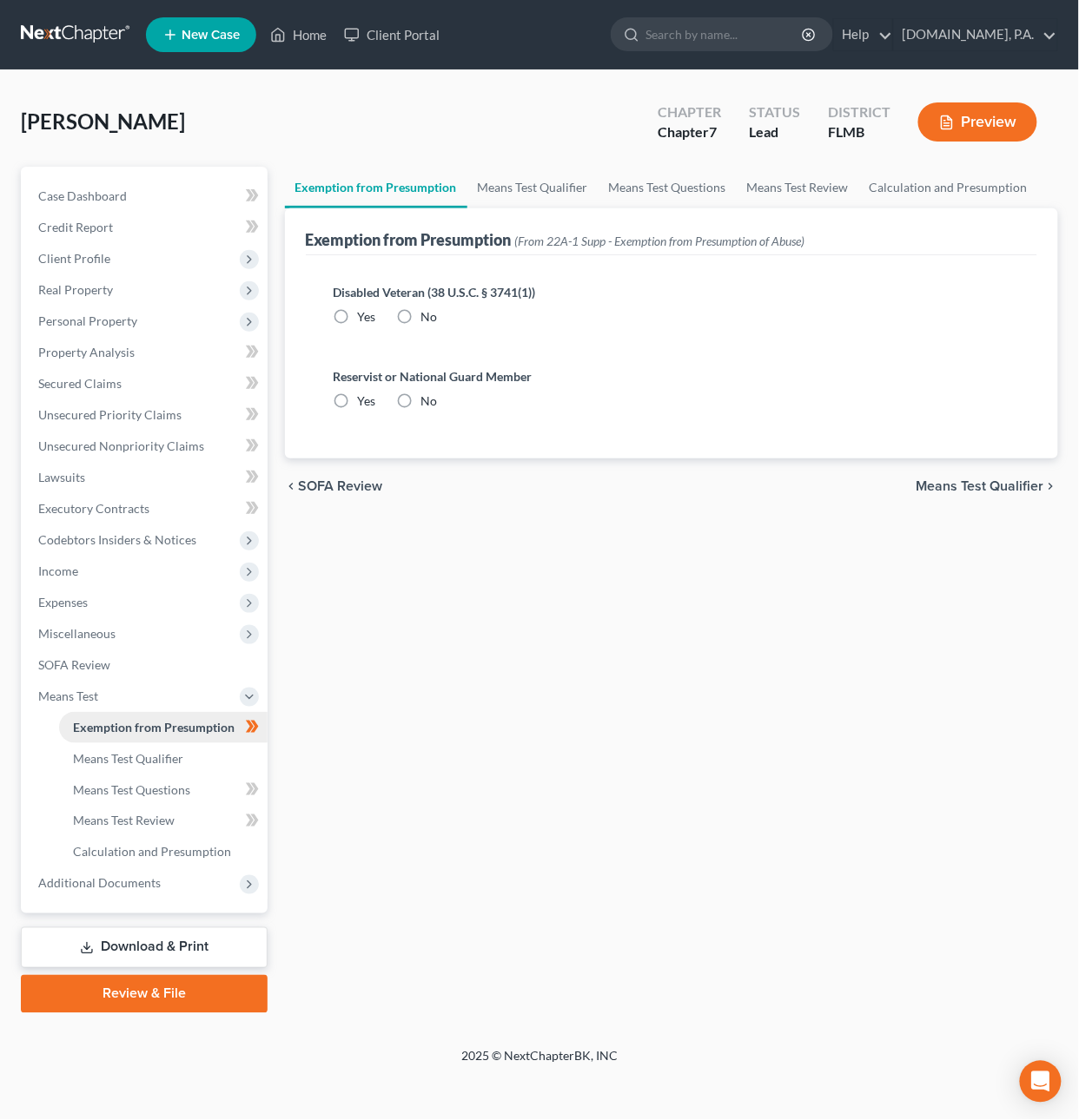
radio input "true"
click at [1009, 485] on span "Means Test Qualifier" at bounding box center [980, 486] width 128 height 13
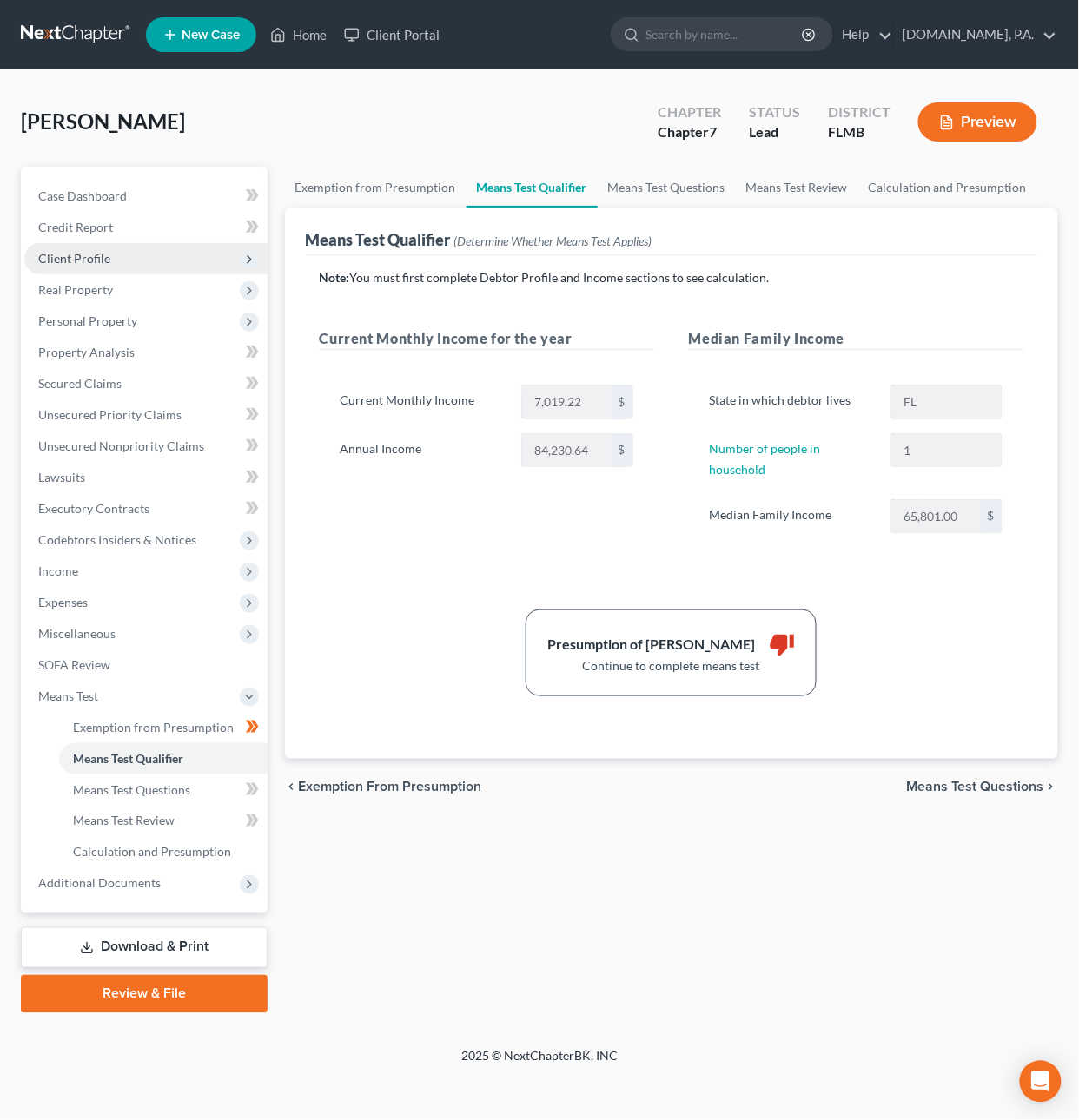
click at [74, 252] on span "Client Profile" at bounding box center [74, 258] width 72 height 14
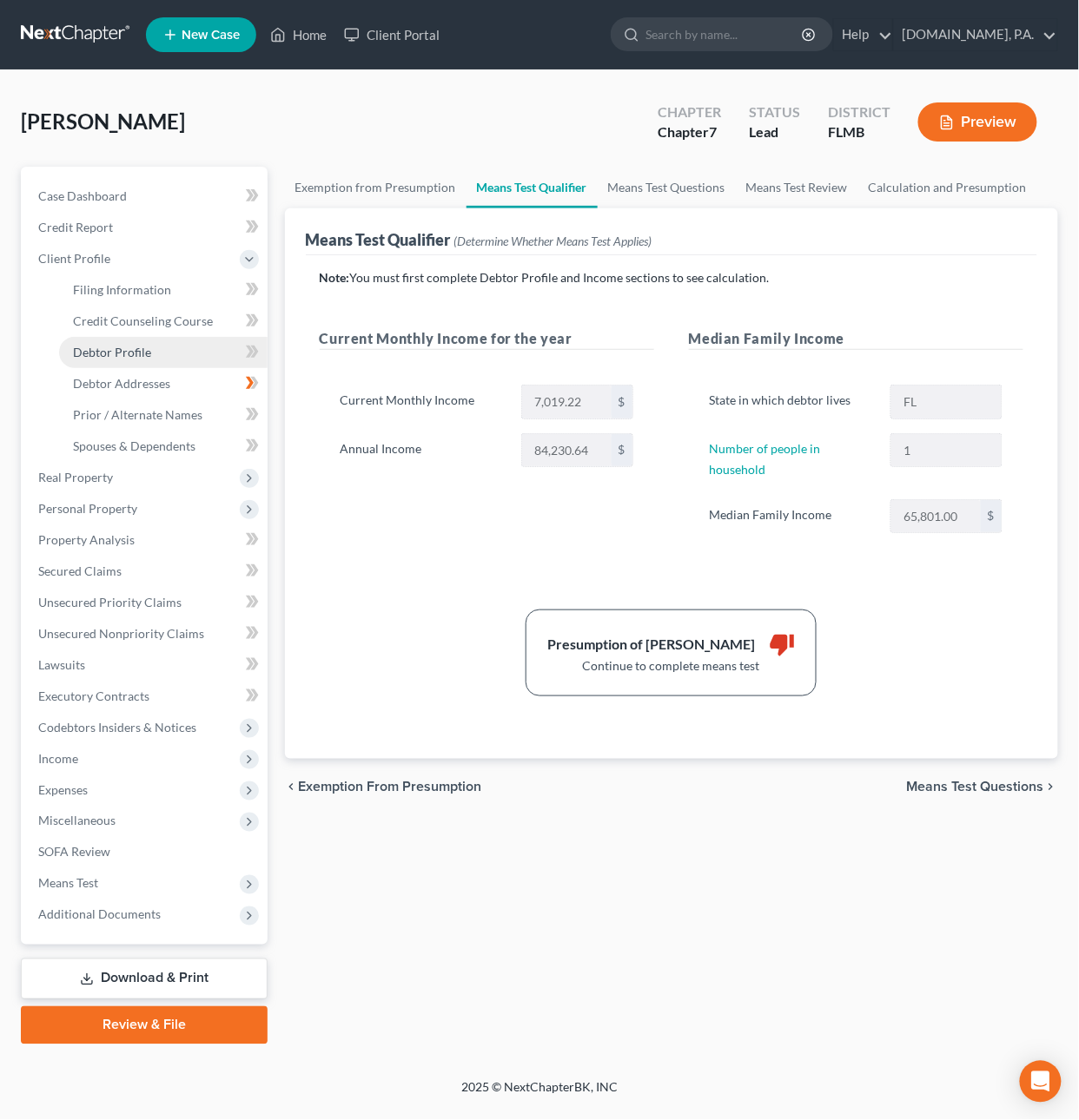
click at [123, 345] on span "Debtor Profile" at bounding box center [112, 352] width 78 height 14
select select "0"
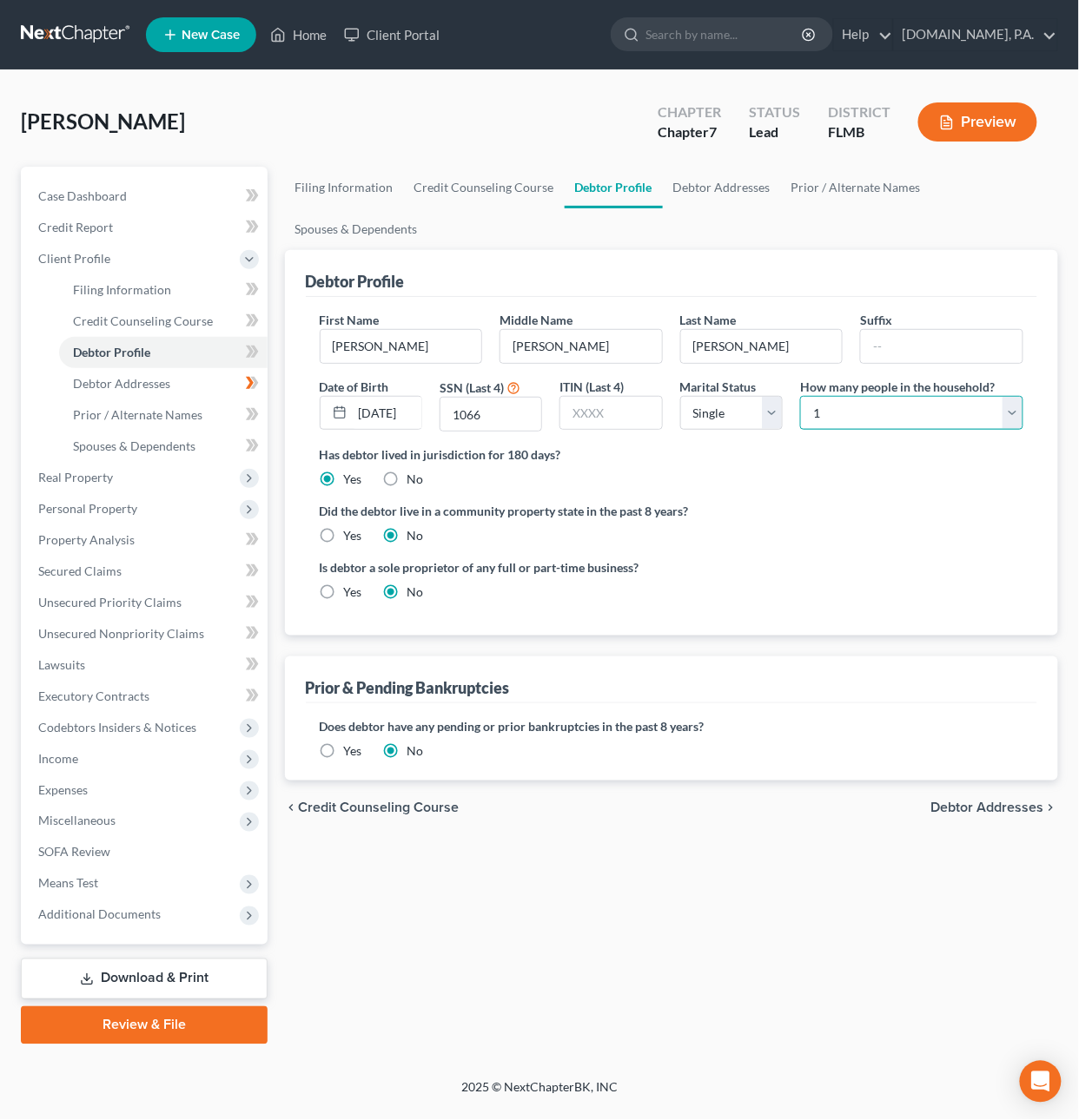
click at [831, 418] on select "Select 1 2 3 4 5 6 7 8 9 10 11 12 13 14 15 16 17 18 19 20" at bounding box center [912, 413] width 223 height 35
select select "1"
click at [800, 396] on select "Select 1 2 3 4 5 6 7 8 9 10 11 12 13 14 15 16 17 18 19 20" at bounding box center [912, 413] width 223 height 35
click at [99, 784] on span "Expenses" at bounding box center [146, 790] width 243 height 31
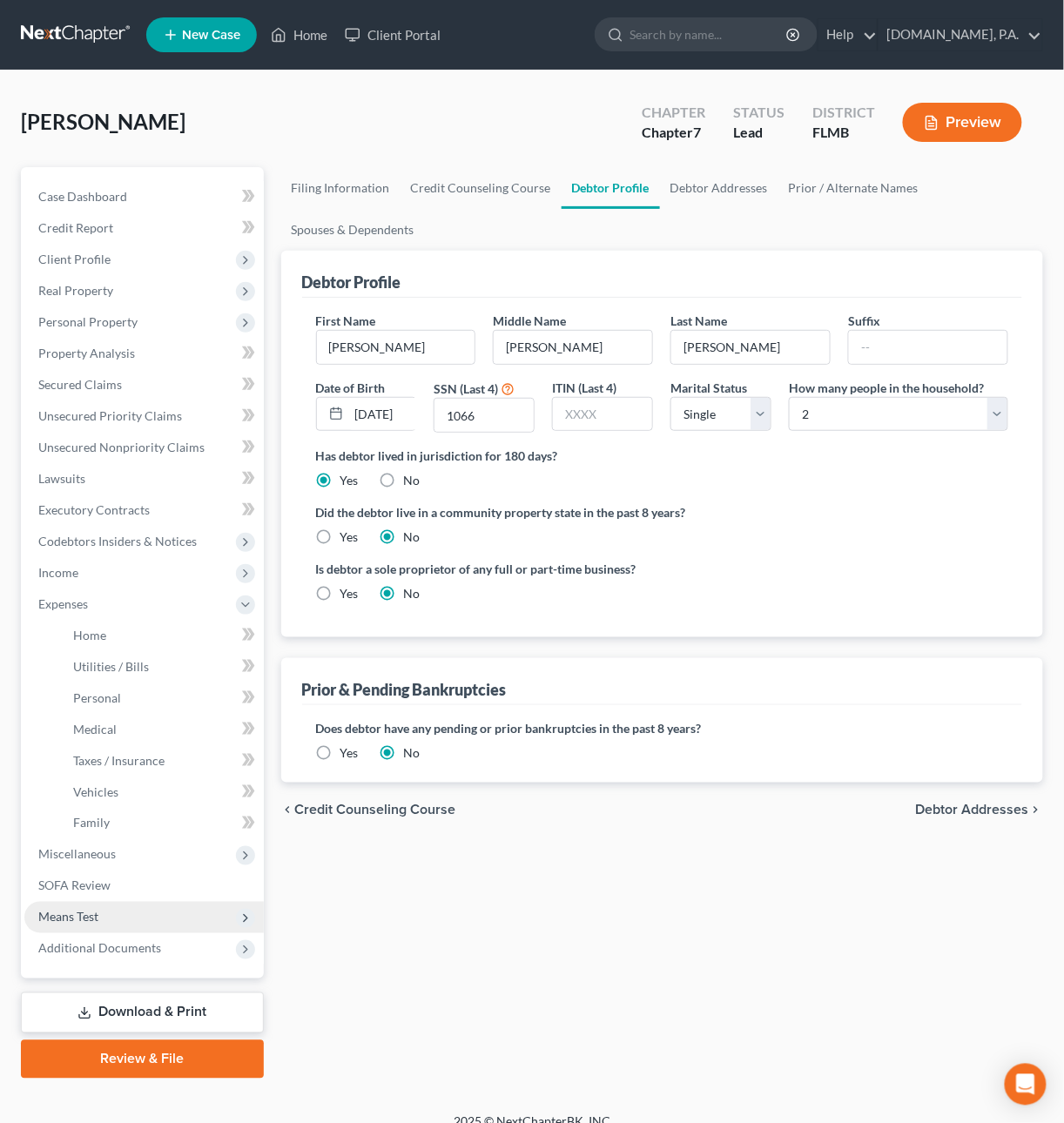
click at [81, 914] on span "Means Test" at bounding box center [68, 917] width 60 height 14
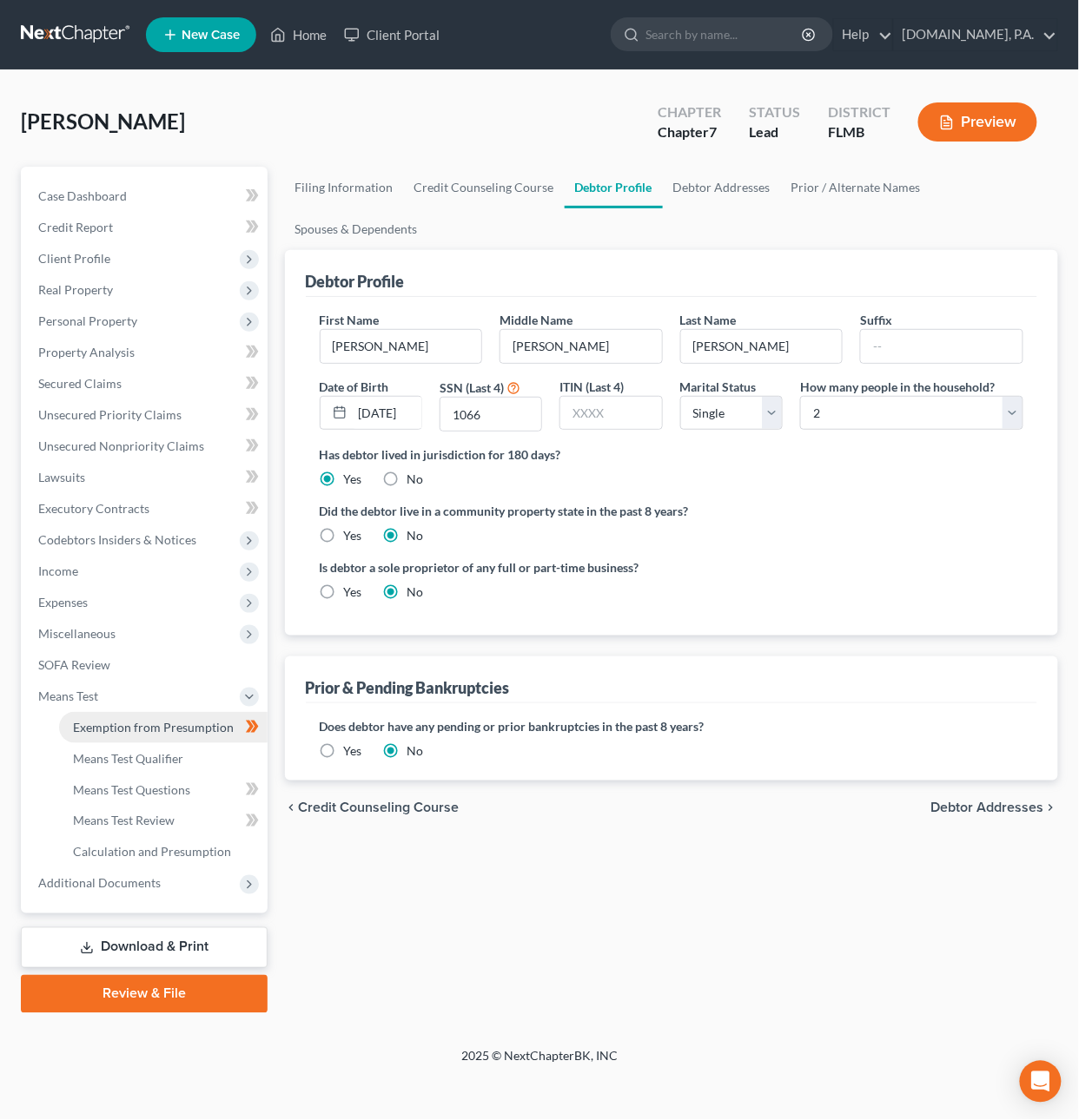
click at [142, 733] on link "Exemption from Presumption" at bounding box center [164, 728] width 209 height 31
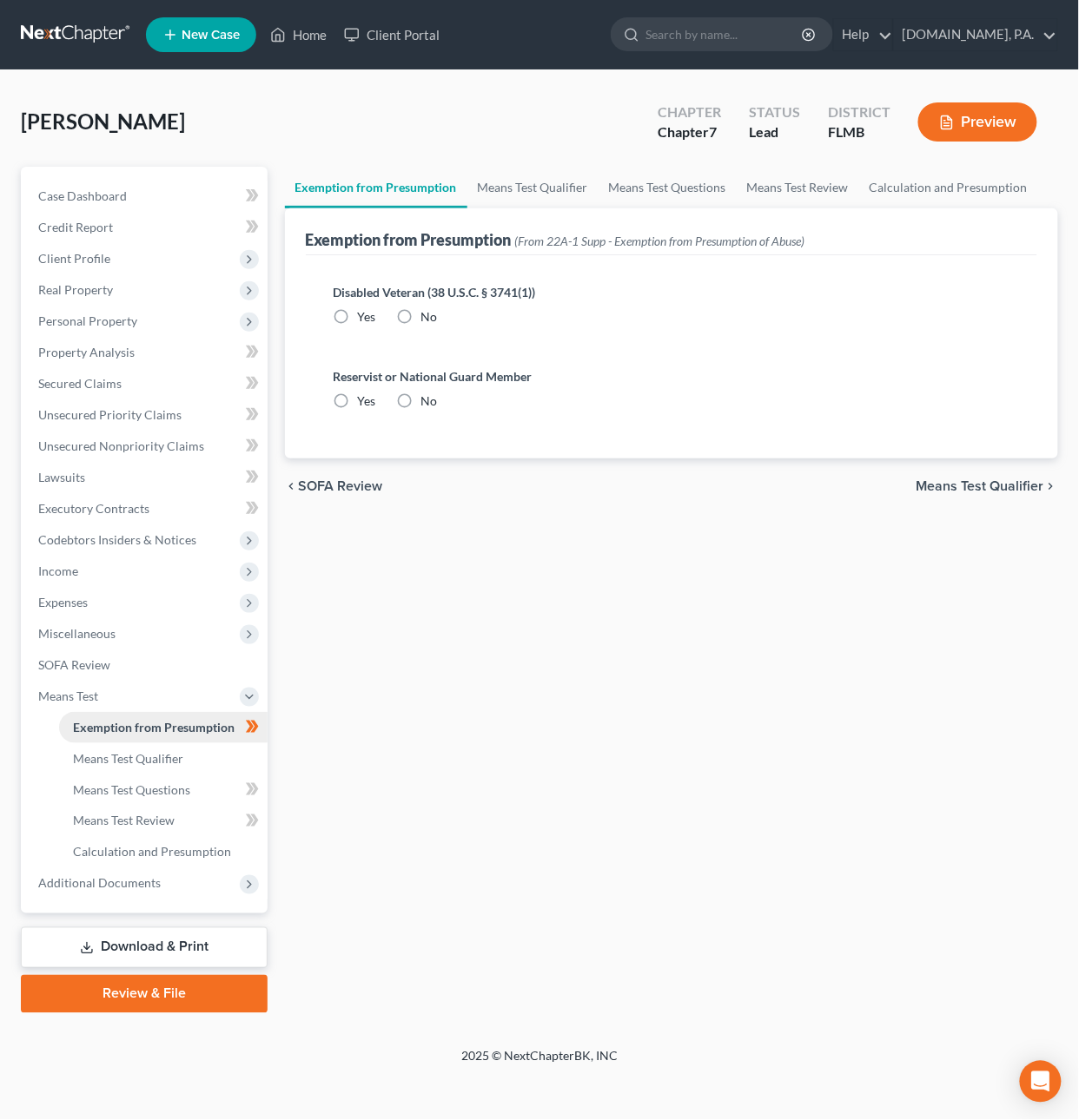
radio input "true"
click at [1040, 479] on span "Means Test Qualifier" at bounding box center [980, 486] width 128 height 13
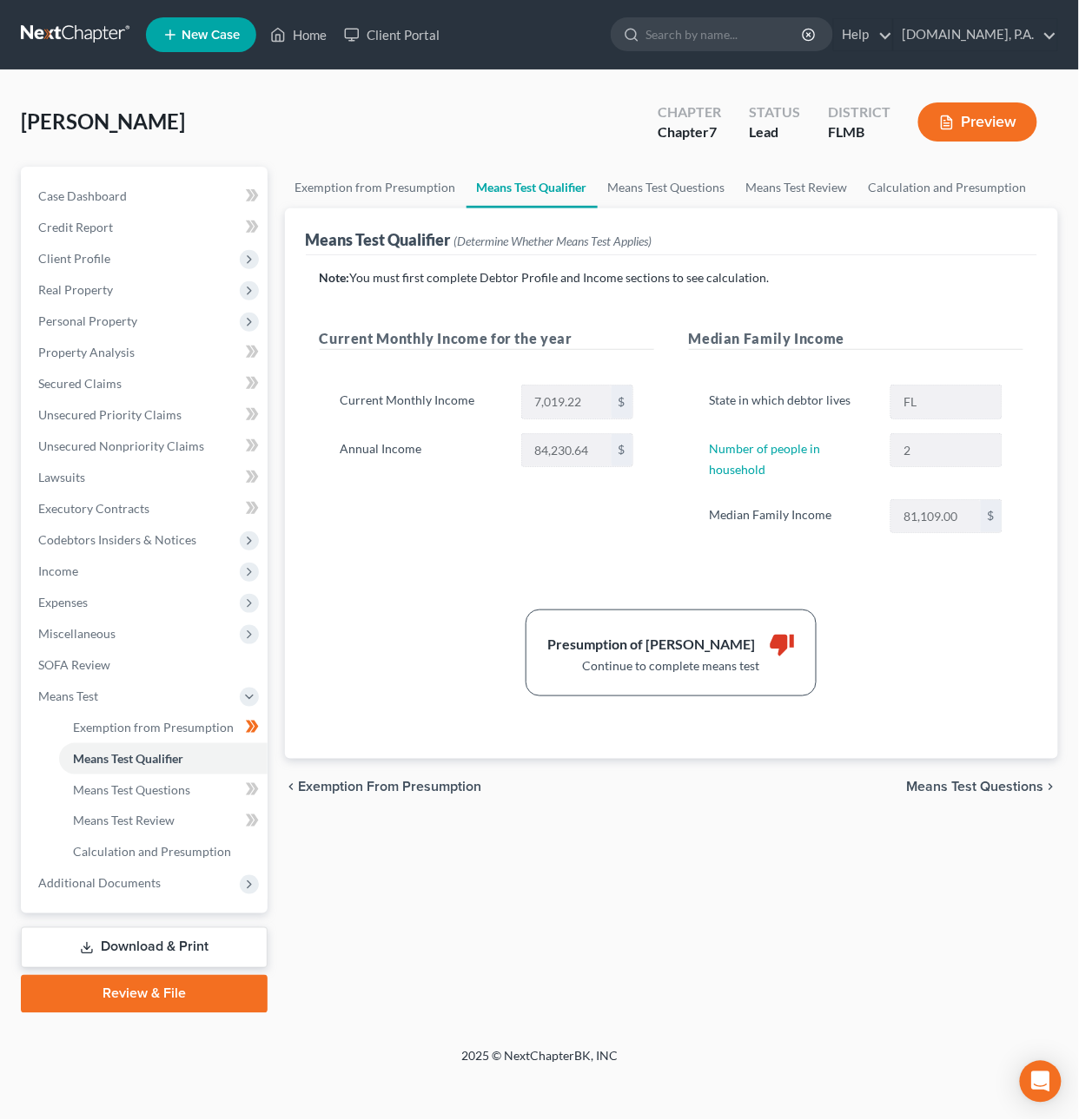
click at [982, 784] on span "Means Test Questions" at bounding box center [976, 786] width 138 height 13
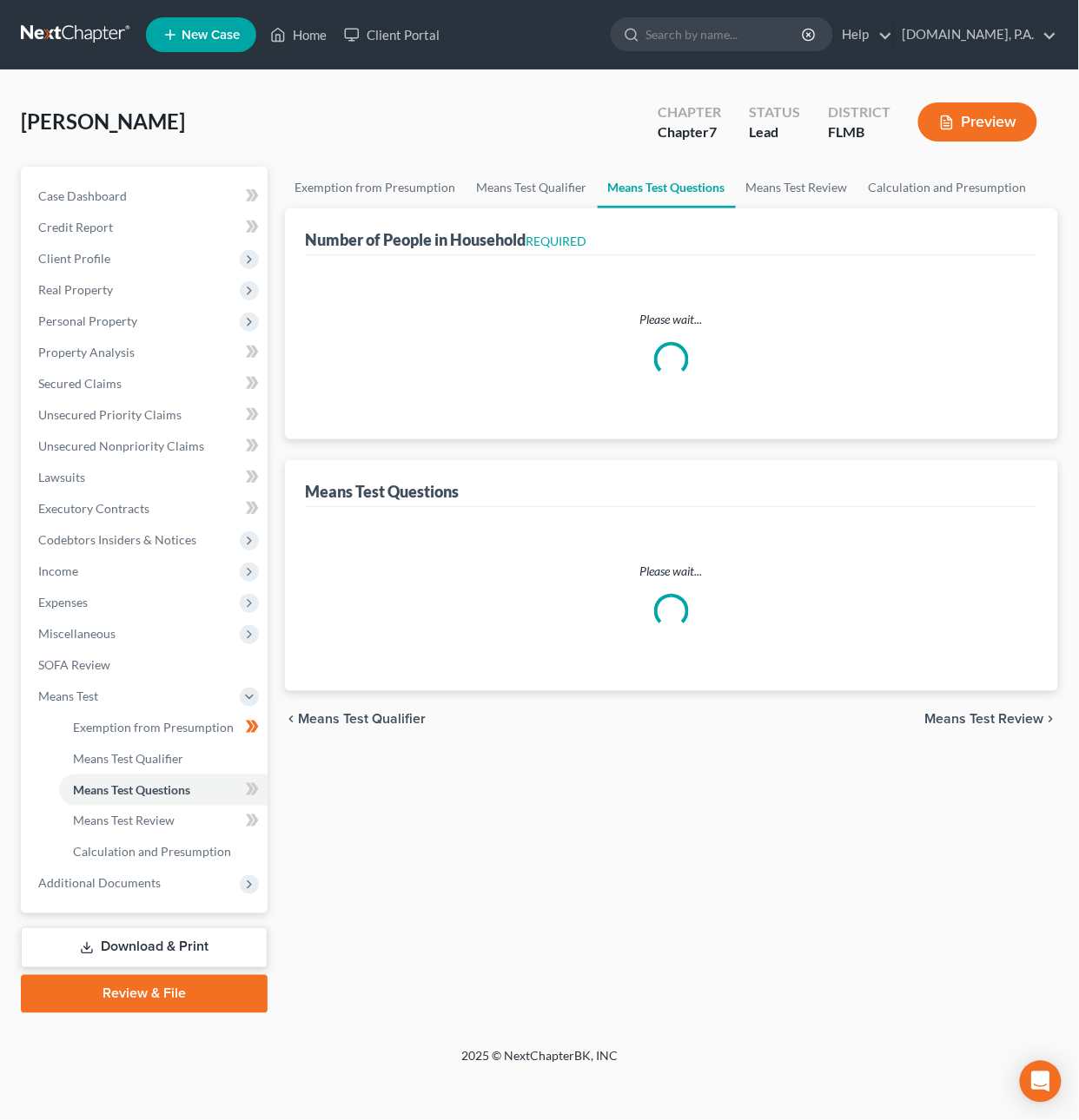
select select "60"
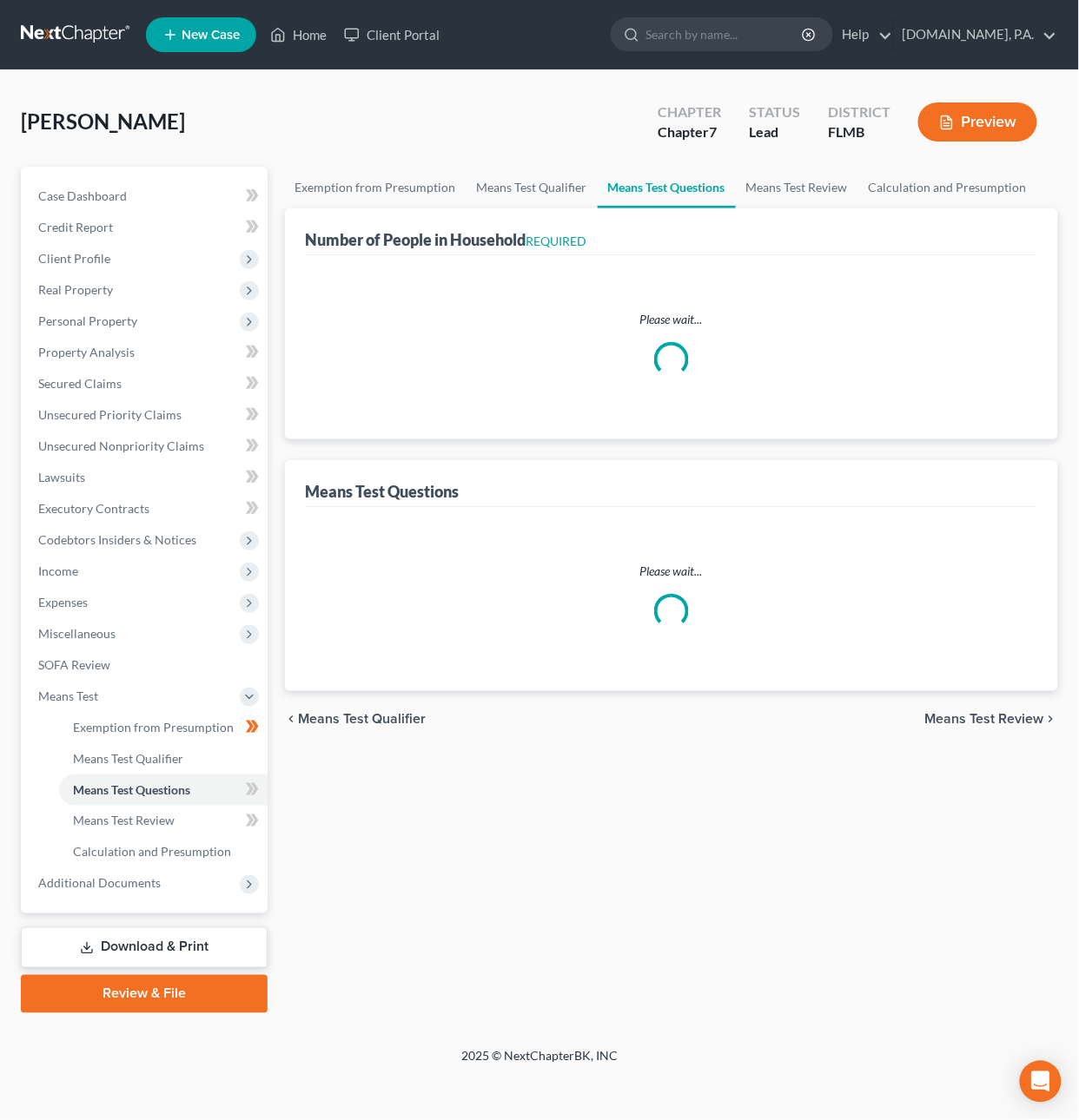
select select "60"
select select "1"
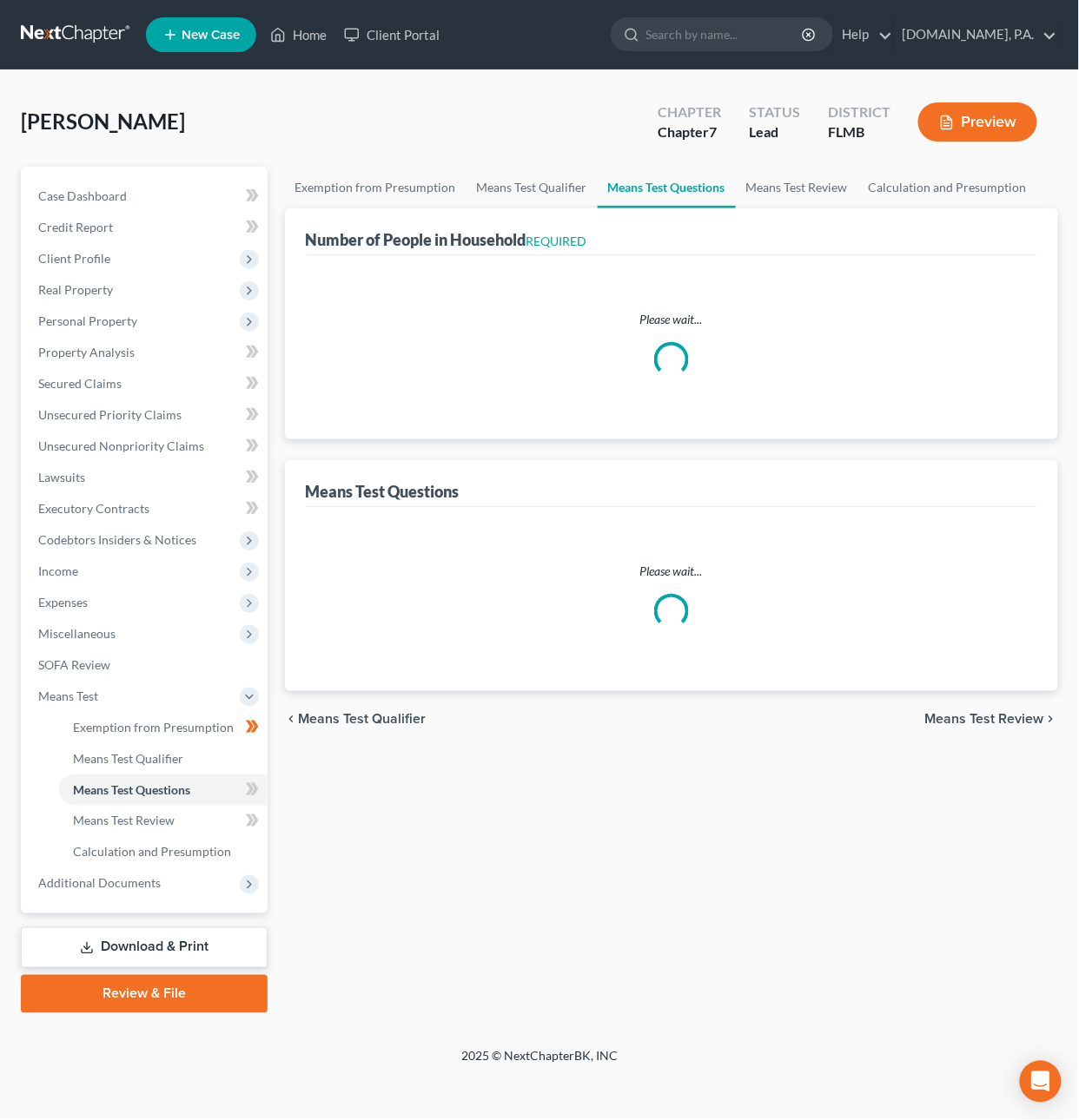
select select "1"
select select "0"
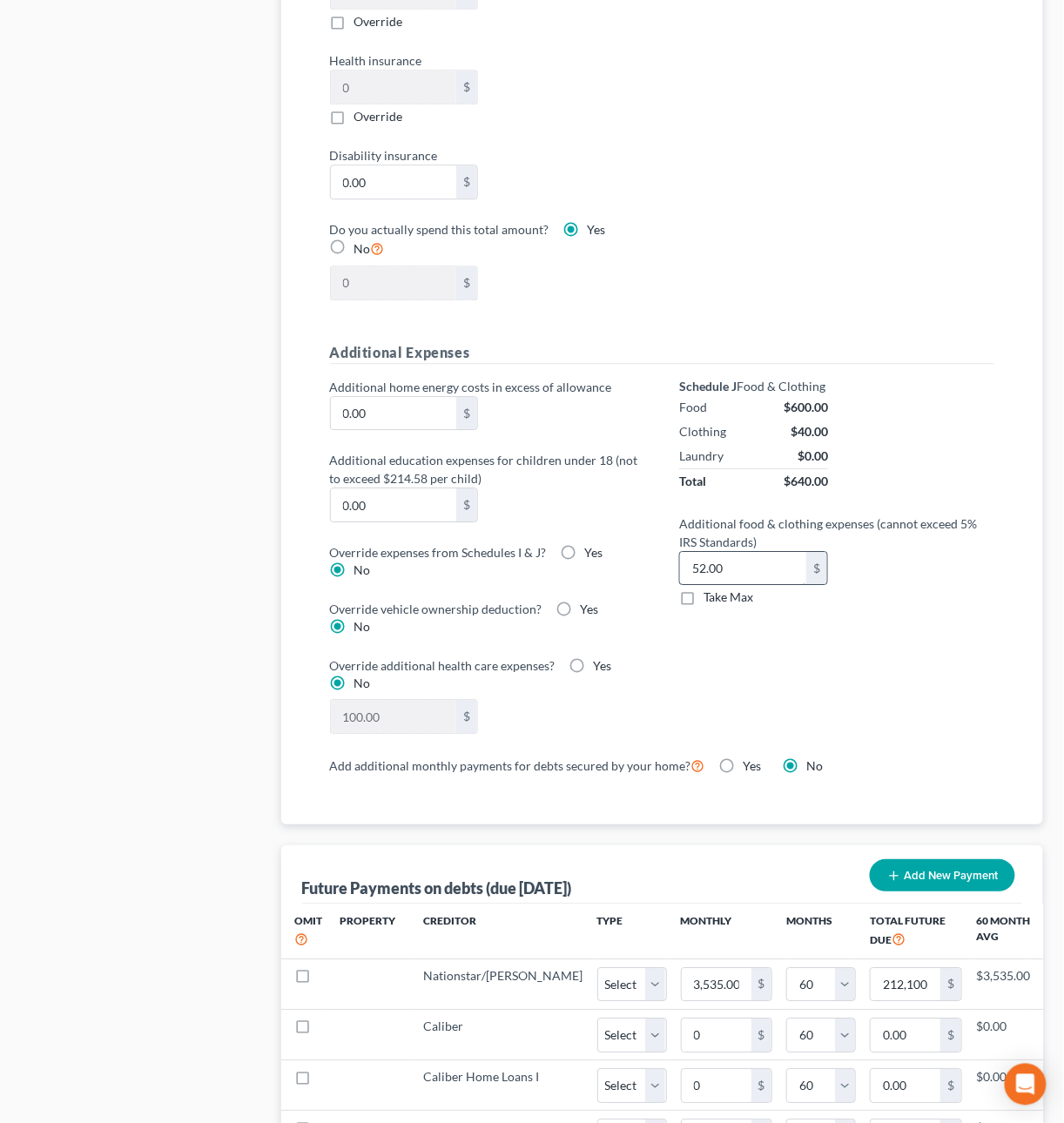
scroll to position [1035, 0]
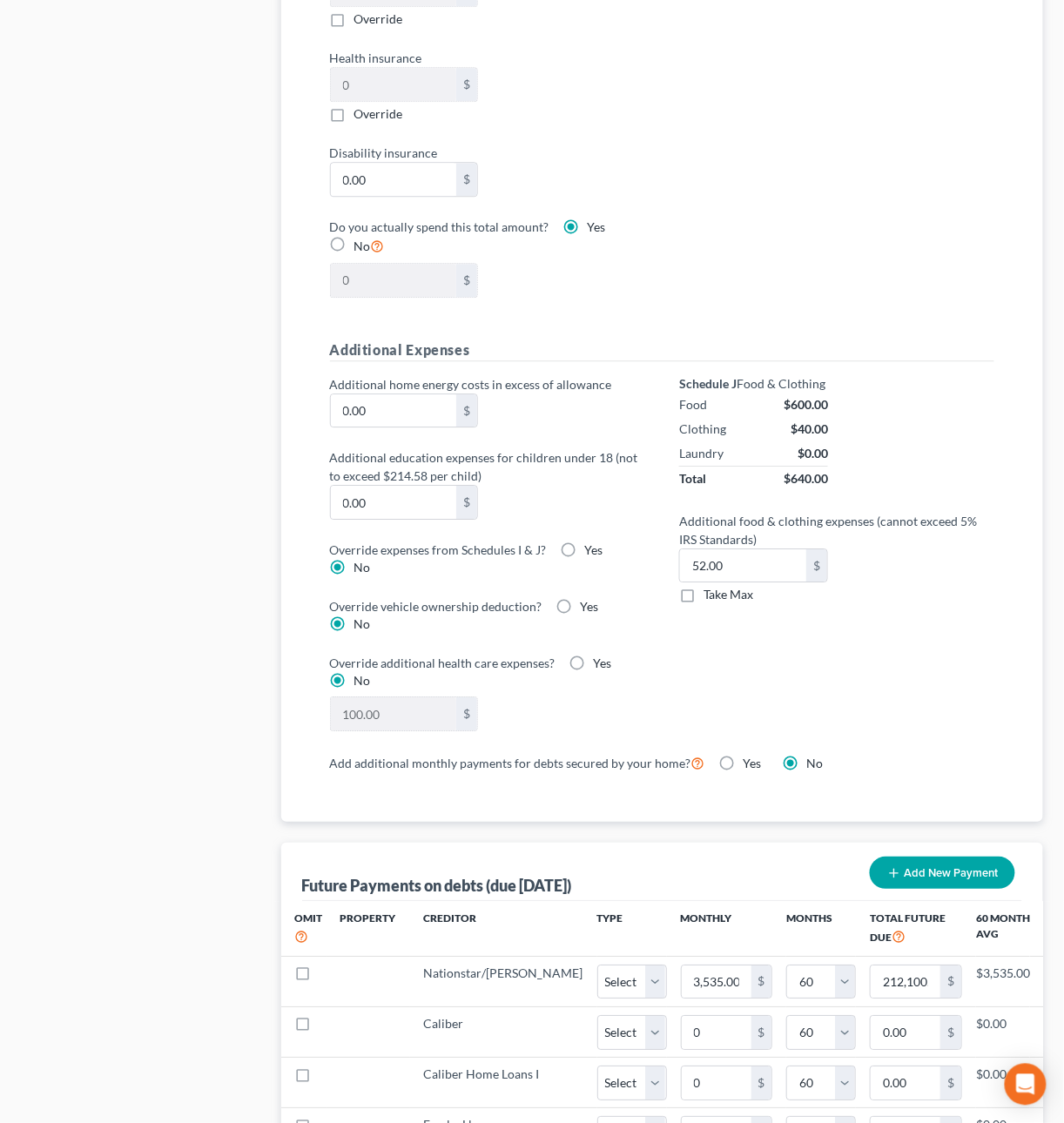
click at [703, 600] on label "Take Max" at bounding box center [728, 594] width 50 height 17
click at [711, 597] on input "Take Max" at bounding box center [716, 592] width 12 height 12
checkbox input "true"
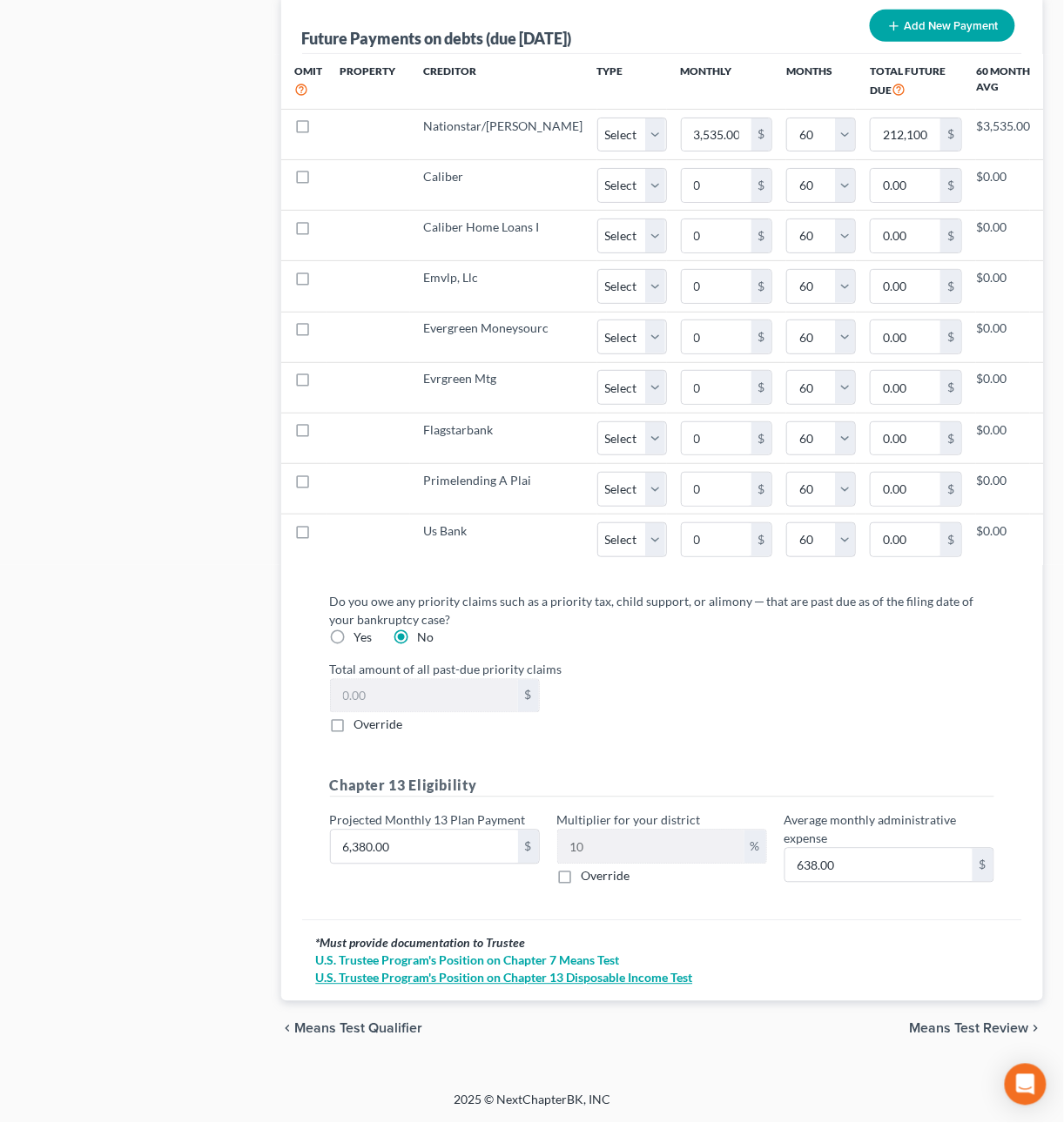
scroll to position [1916, 0]
click at [932, 1036] on span "Means Test Review" at bounding box center [969, 1028] width 119 height 14
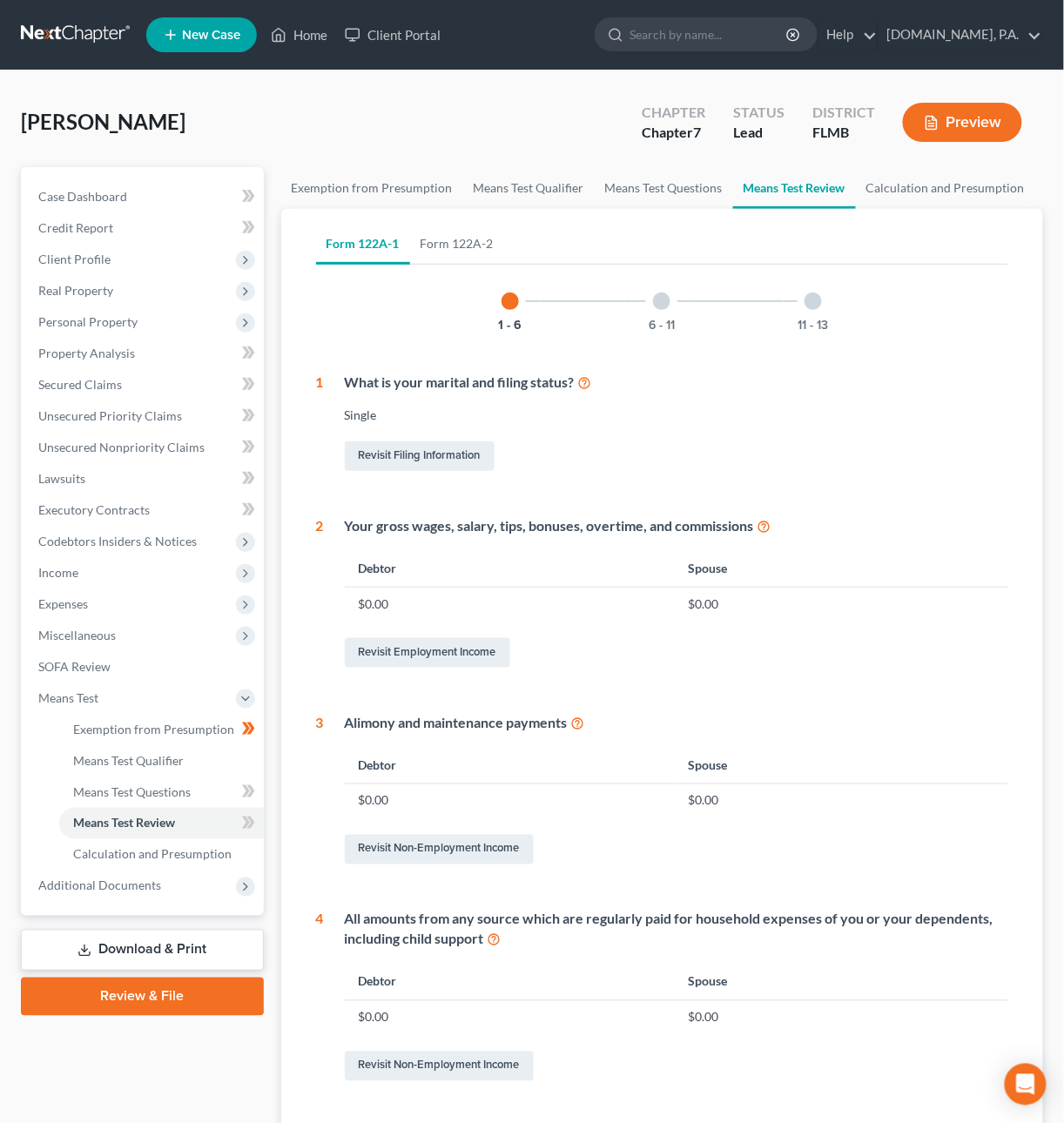
drag, startPoint x: 655, startPoint y: 298, endPoint x: 741, endPoint y: 302, distance: 86.1
click at [657, 299] on div at bounding box center [661, 300] width 17 height 17
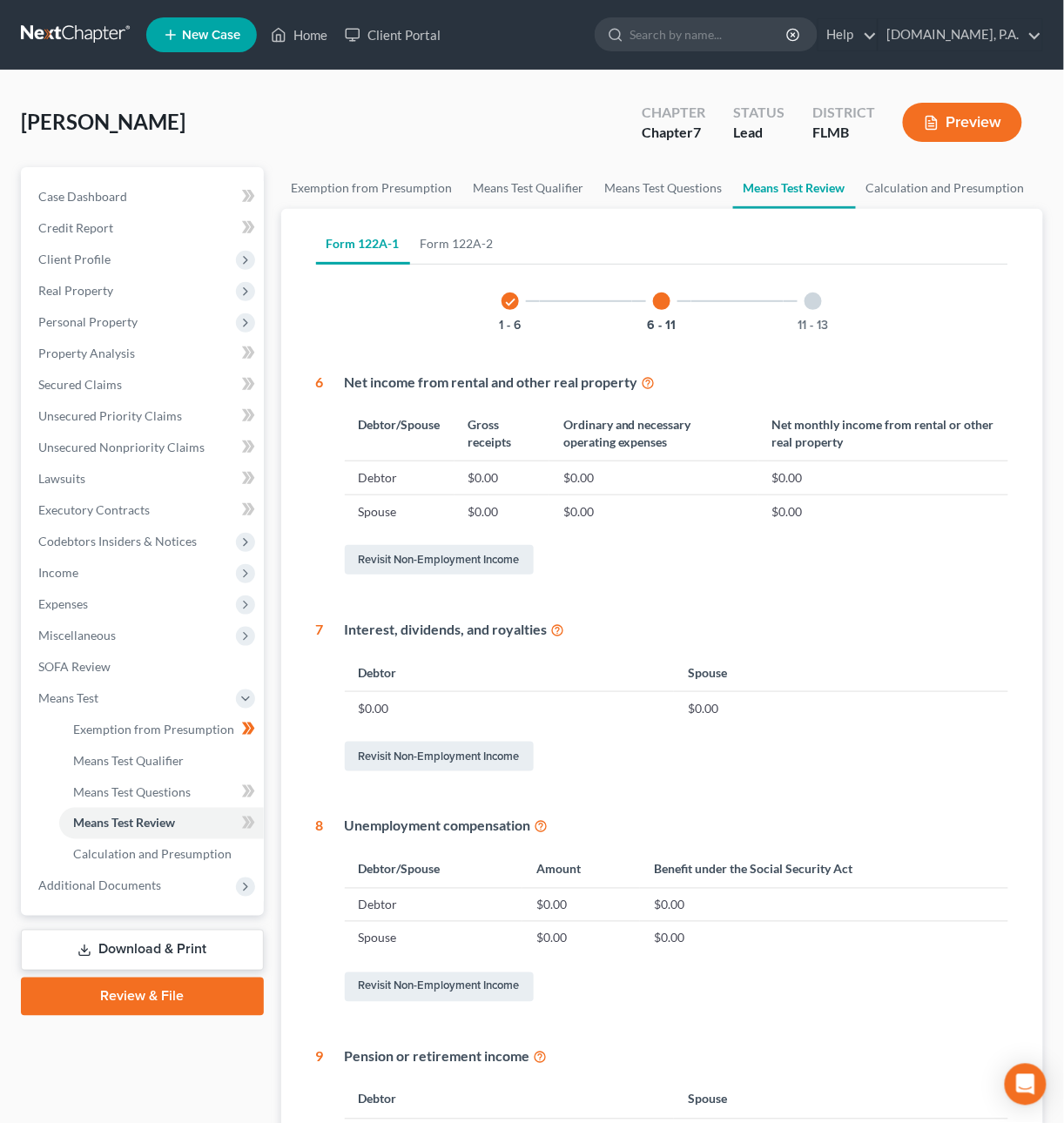
click at [800, 308] on div "11 - 13" at bounding box center [813, 301] width 60 height 60
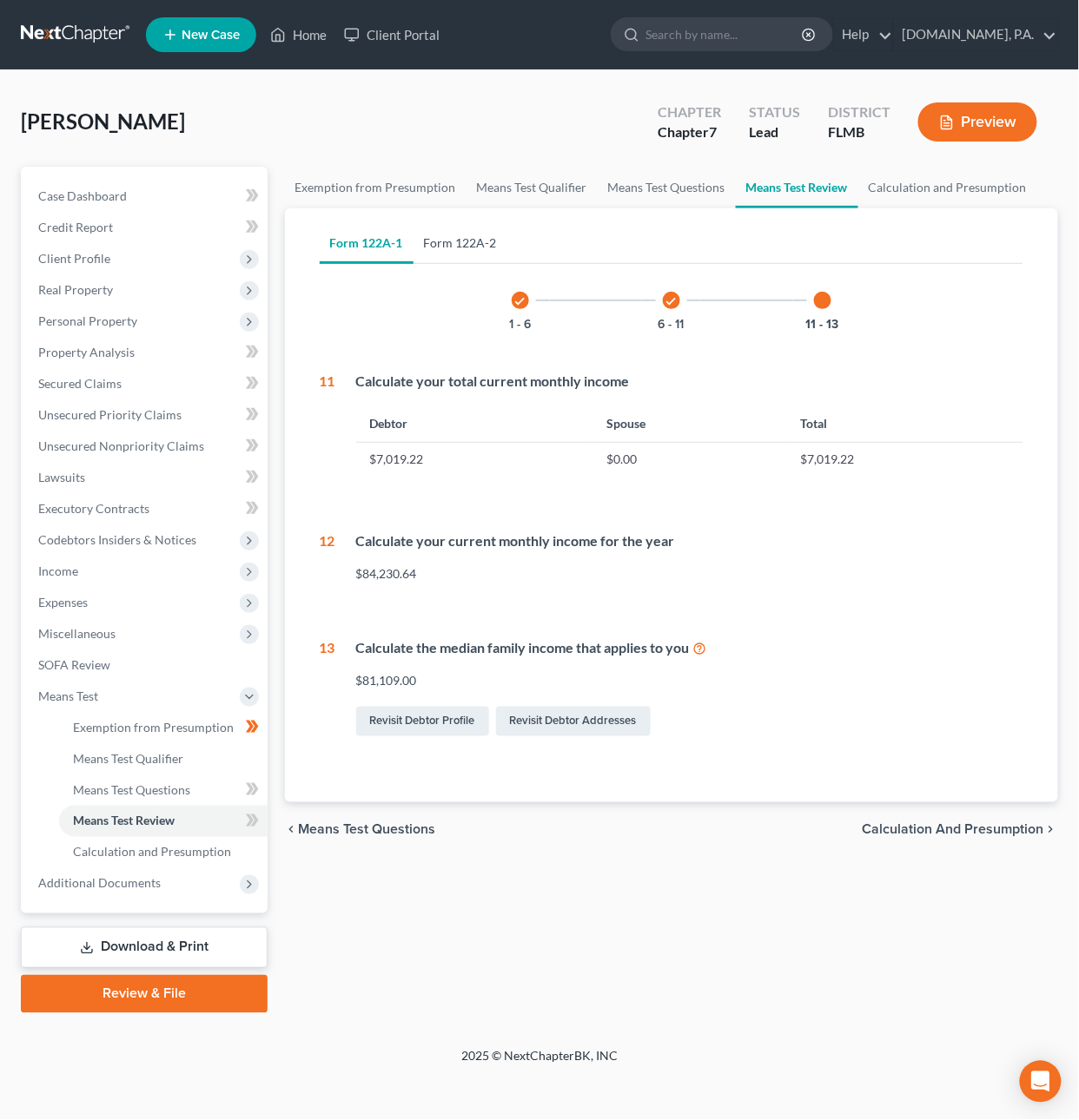
click at [472, 235] on link "Form 122A-2" at bounding box center [461, 243] width 94 height 41
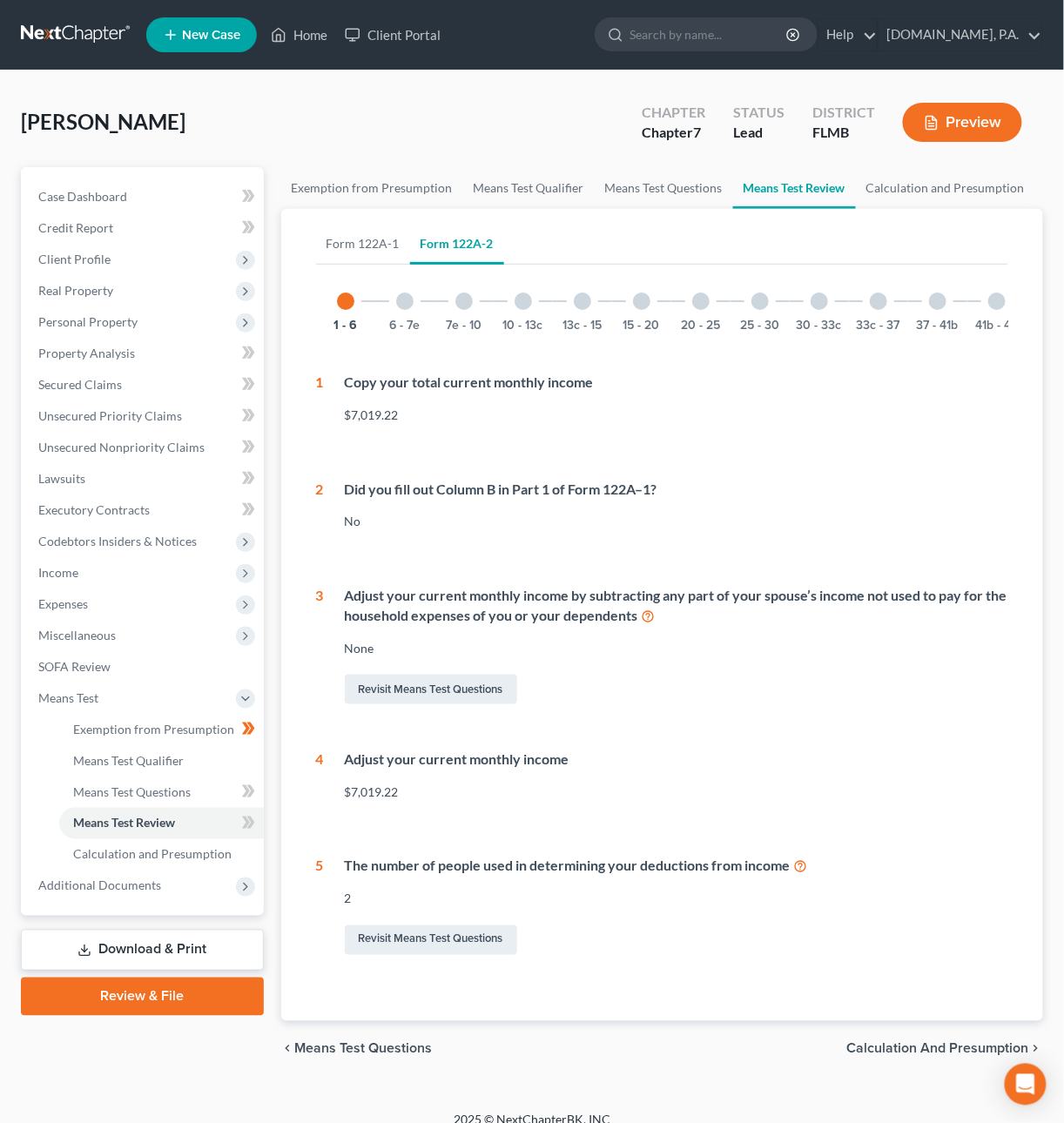
click at [412, 299] on div at bounding box center [404, 300] width 17 height 17
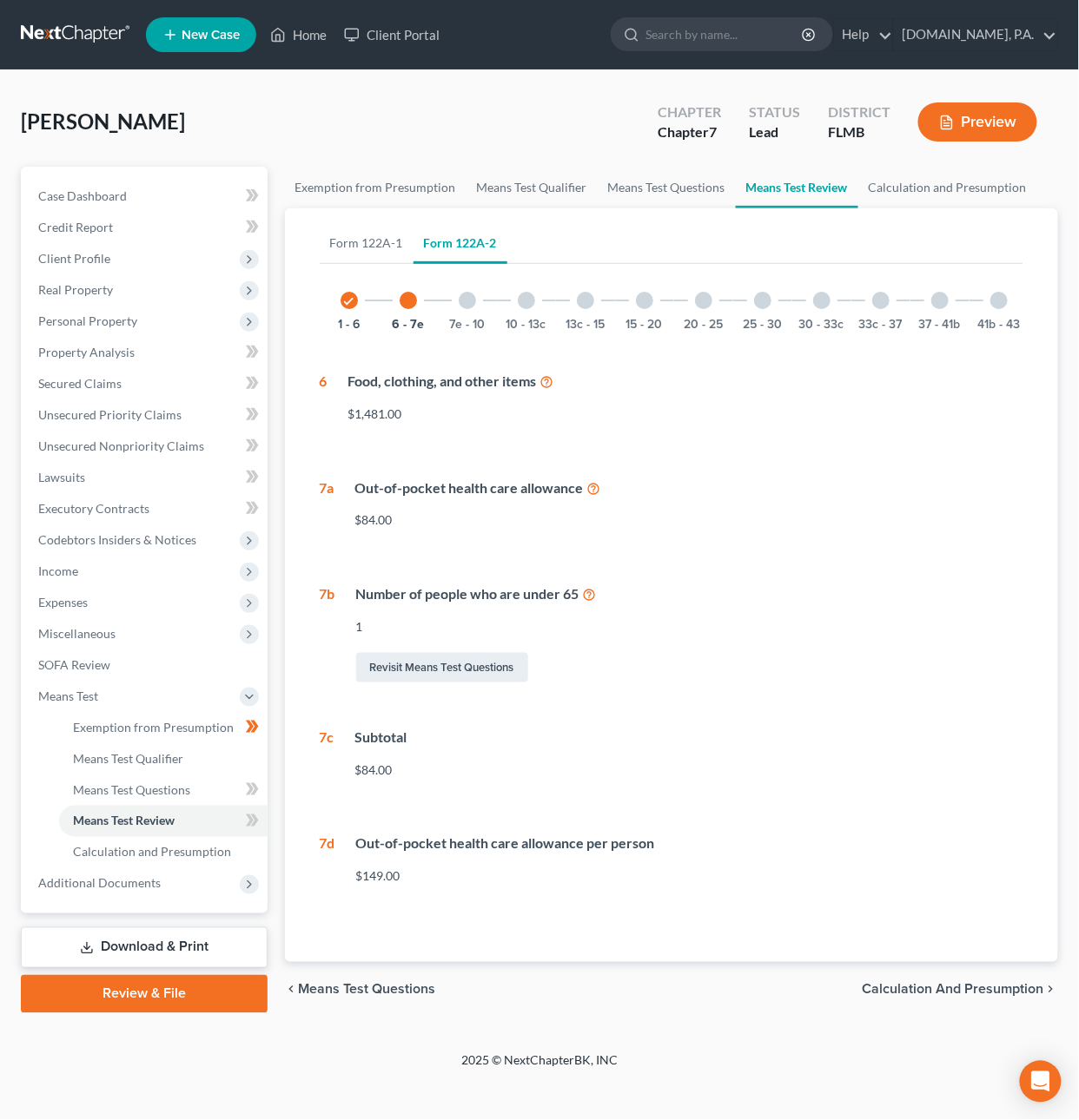
drag, startPoint x: 480, startPoint y: 291, endPoint x: 510, endPoint y: 294, distance: 30.1
click at [480, 292] on div "7e - 10" at bounding box center [468, 300] width 59 height 59
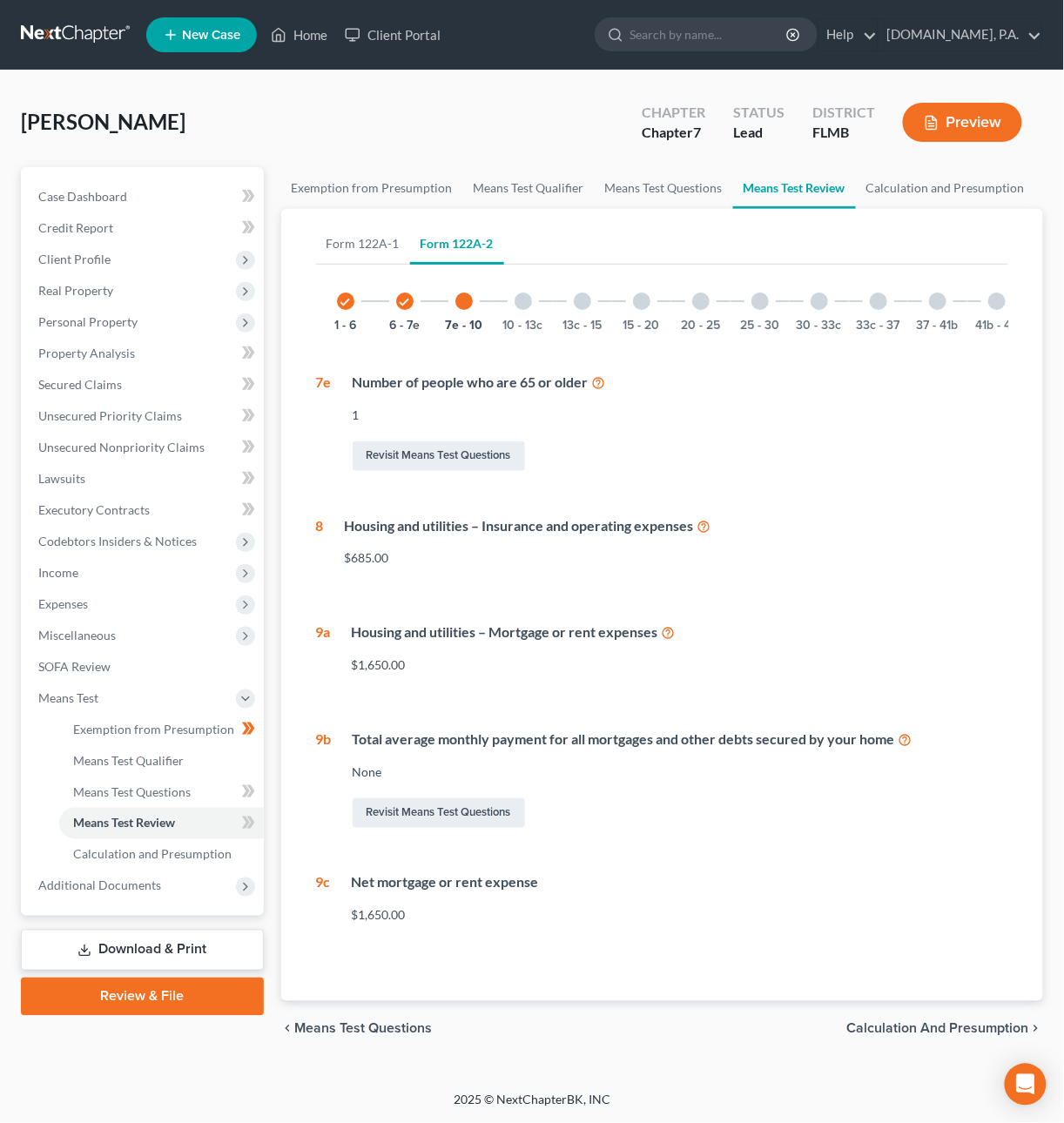
click at [520, 296] on div at bounding box center [523, 300] width 17 height 17
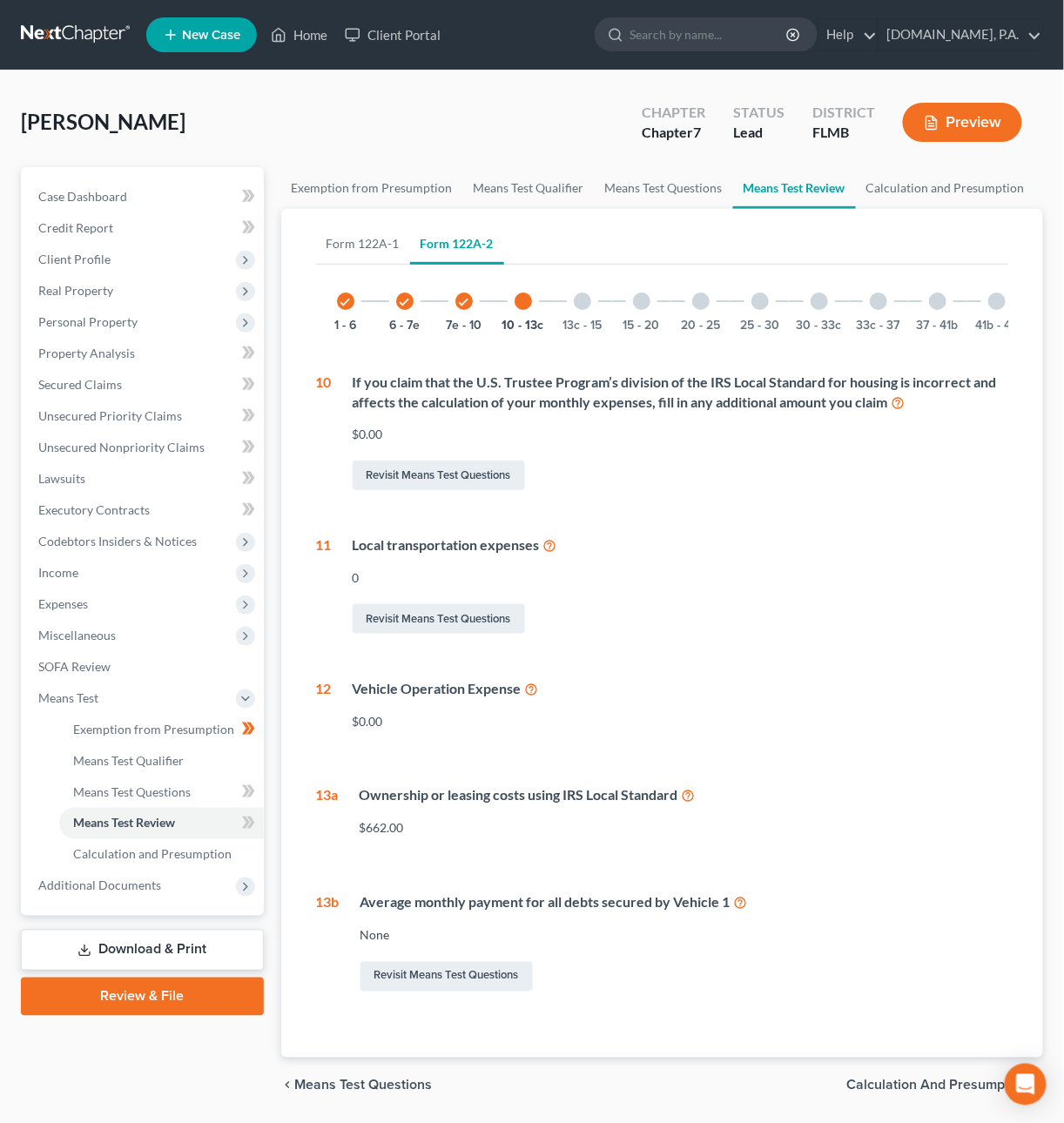
drag, startPoint x: 562, startPoint y: 299, endPoint x: 580, endPoint y: 297, distance: 18.1
click at [564, 299] on div "13c - 15" at bounding box center [582, 301] width 60 height 60
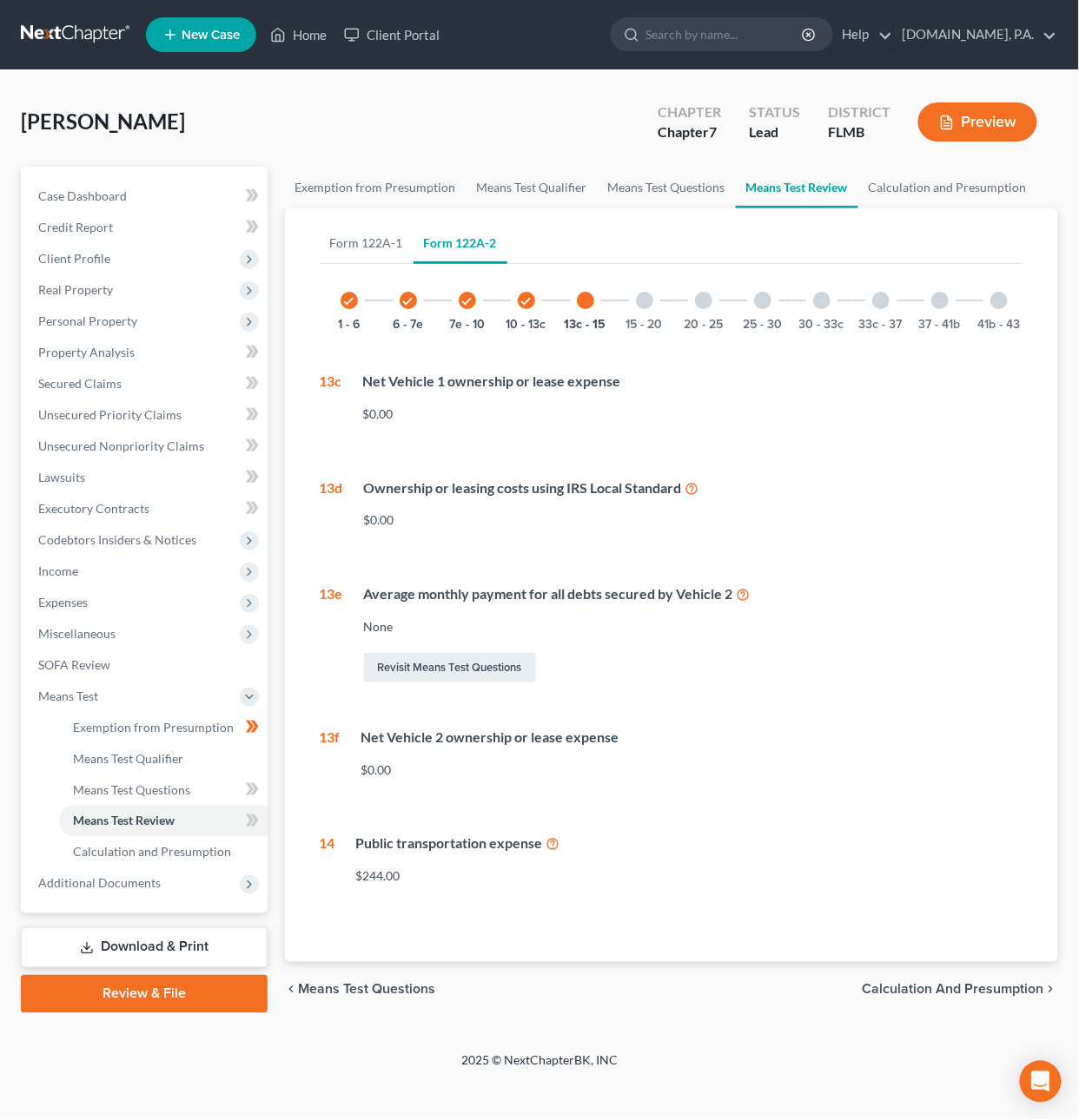
drag, startPoint x: 652, startPoint y: 303, endPoint x: 670, endPoint y: 305, distance: 18.1
click at [652, 304] on div "15 - 20" at bounding box center [644, 300] width 59 height 59
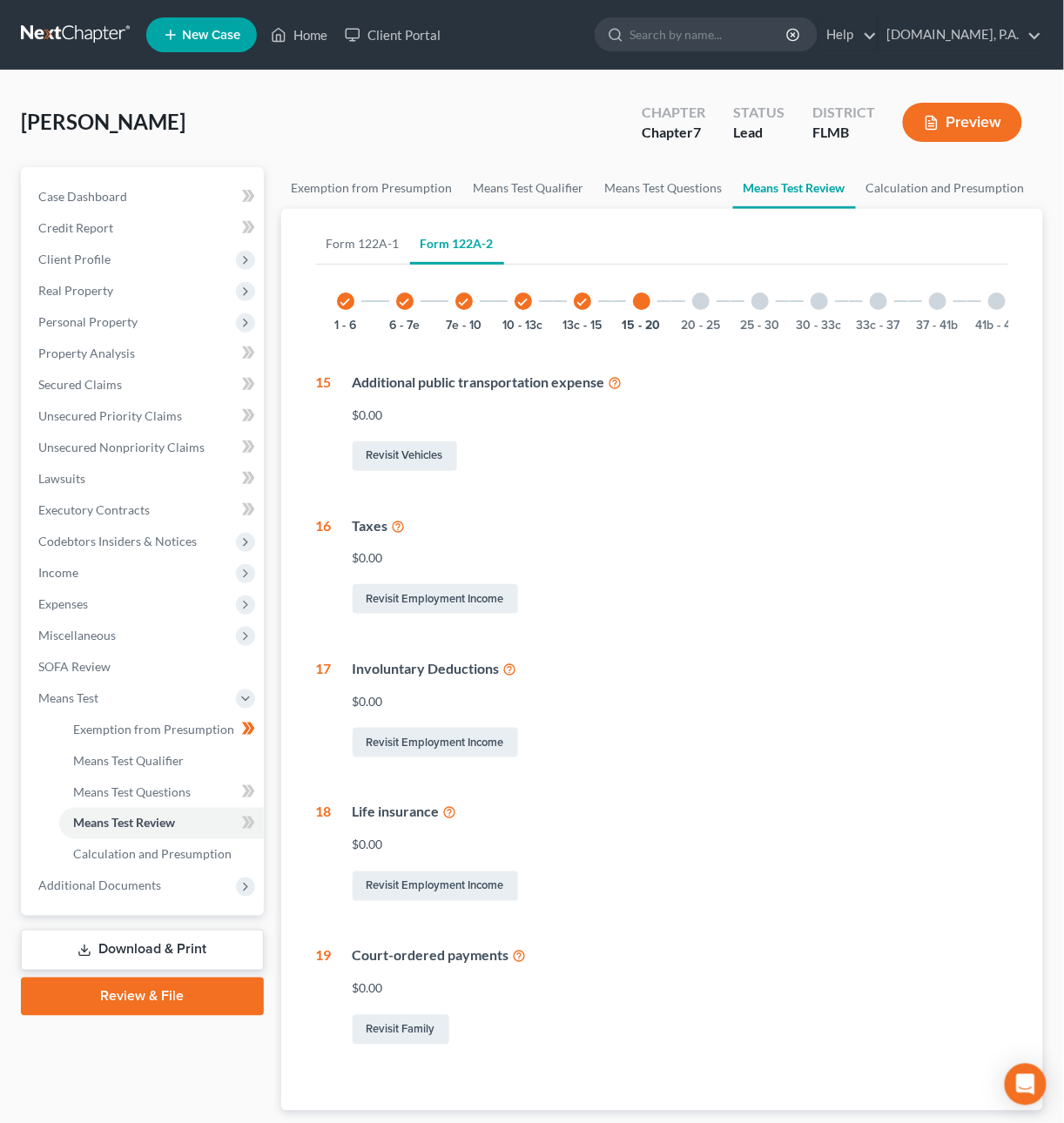
click at [691, 302] on div "20 - 25" at bounding box center [701, 301] width 60 height 60
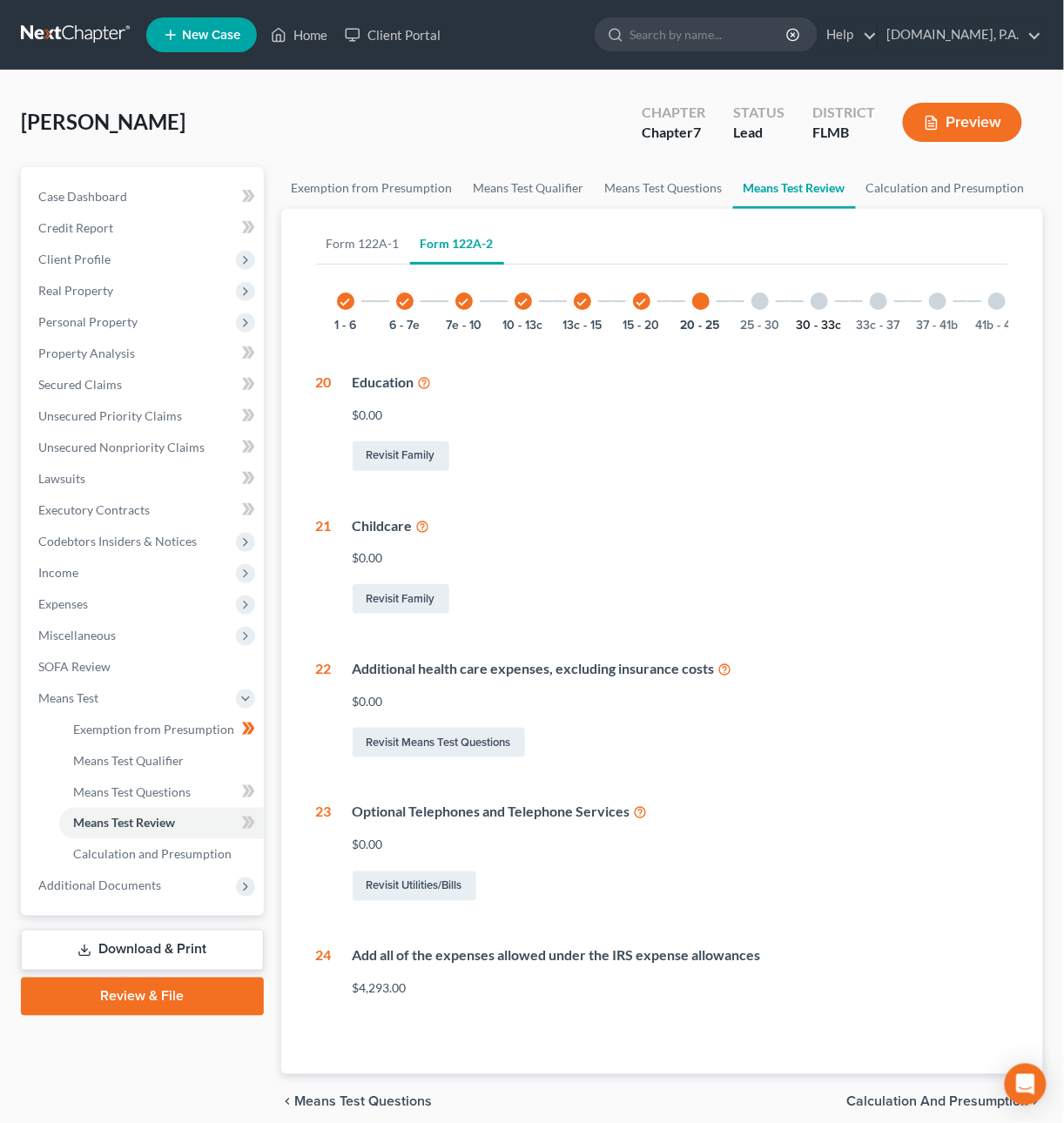
drag, startPoint x: 740, startPoint y: 302, endPoint x: 835, endPoint y: 316, distance: 96.0
click at [740, 303] on div "25 - 30" at bounding box center [760, 301] width 60 height 60
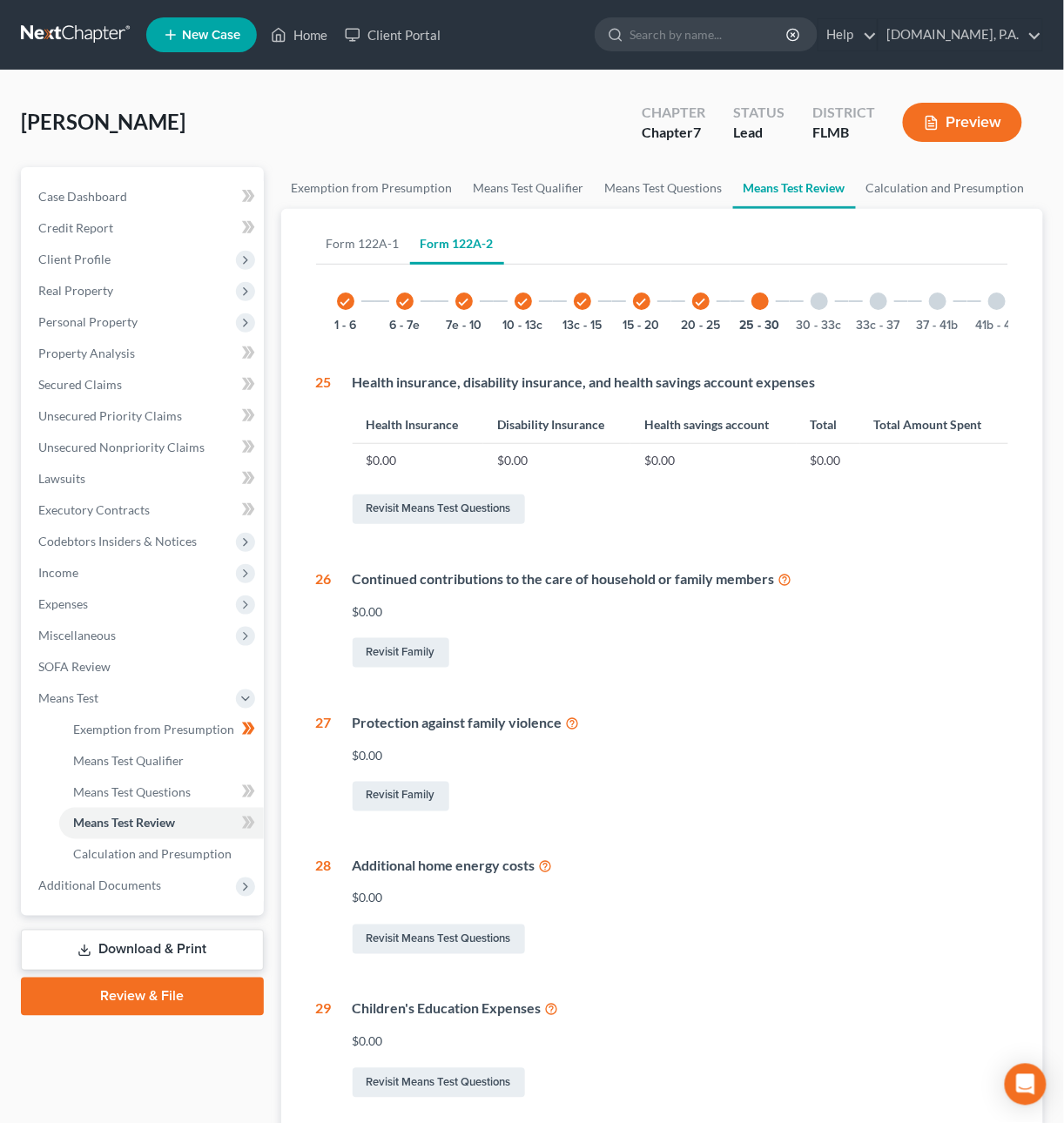
click at [822, 308] on div "30 - 33c" at bounding box center [820, 301] width 60 height 60
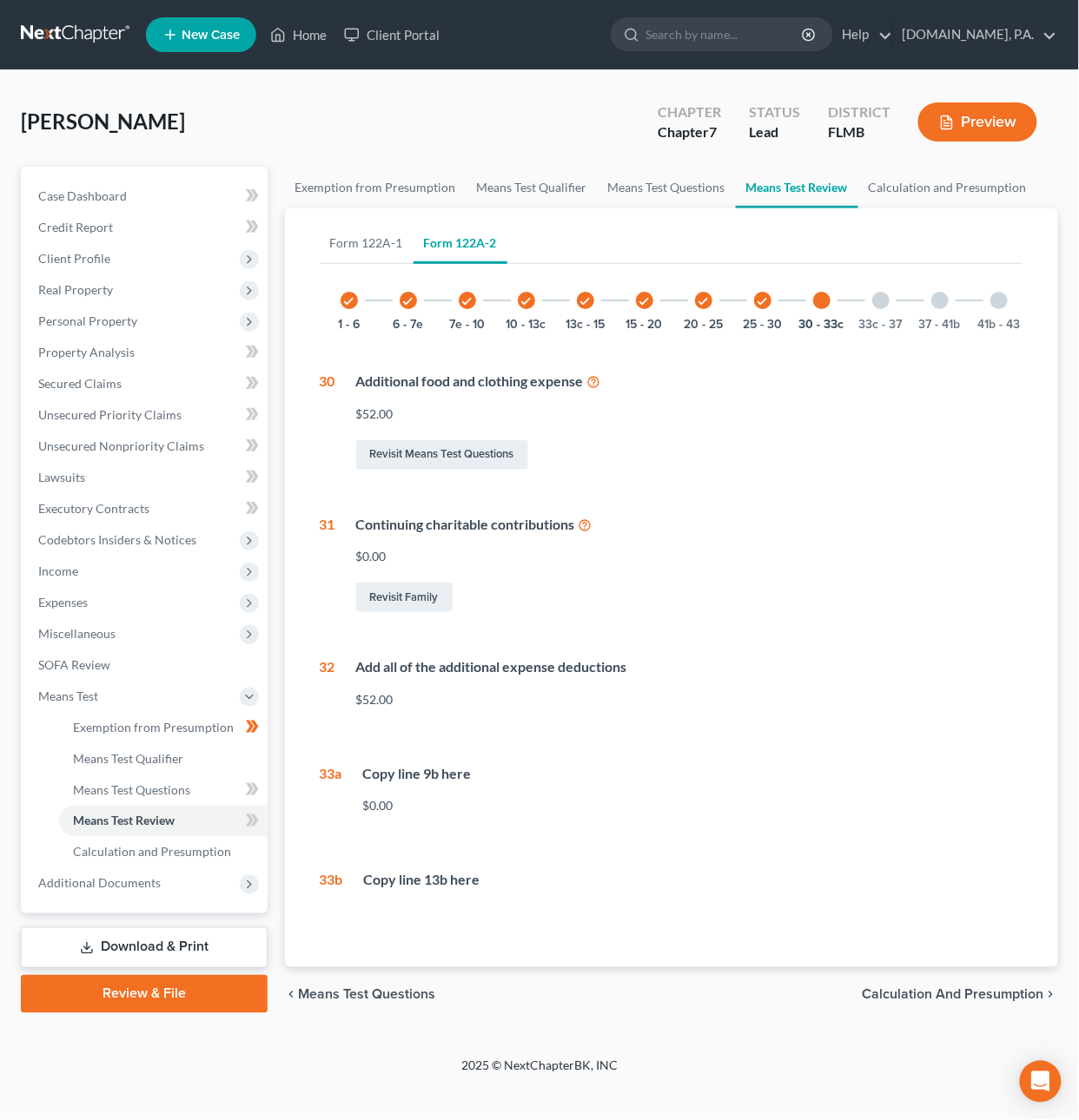
click at [890, 311] on div "33c - 37" at bounding box center [881, 300] width 59 height 59
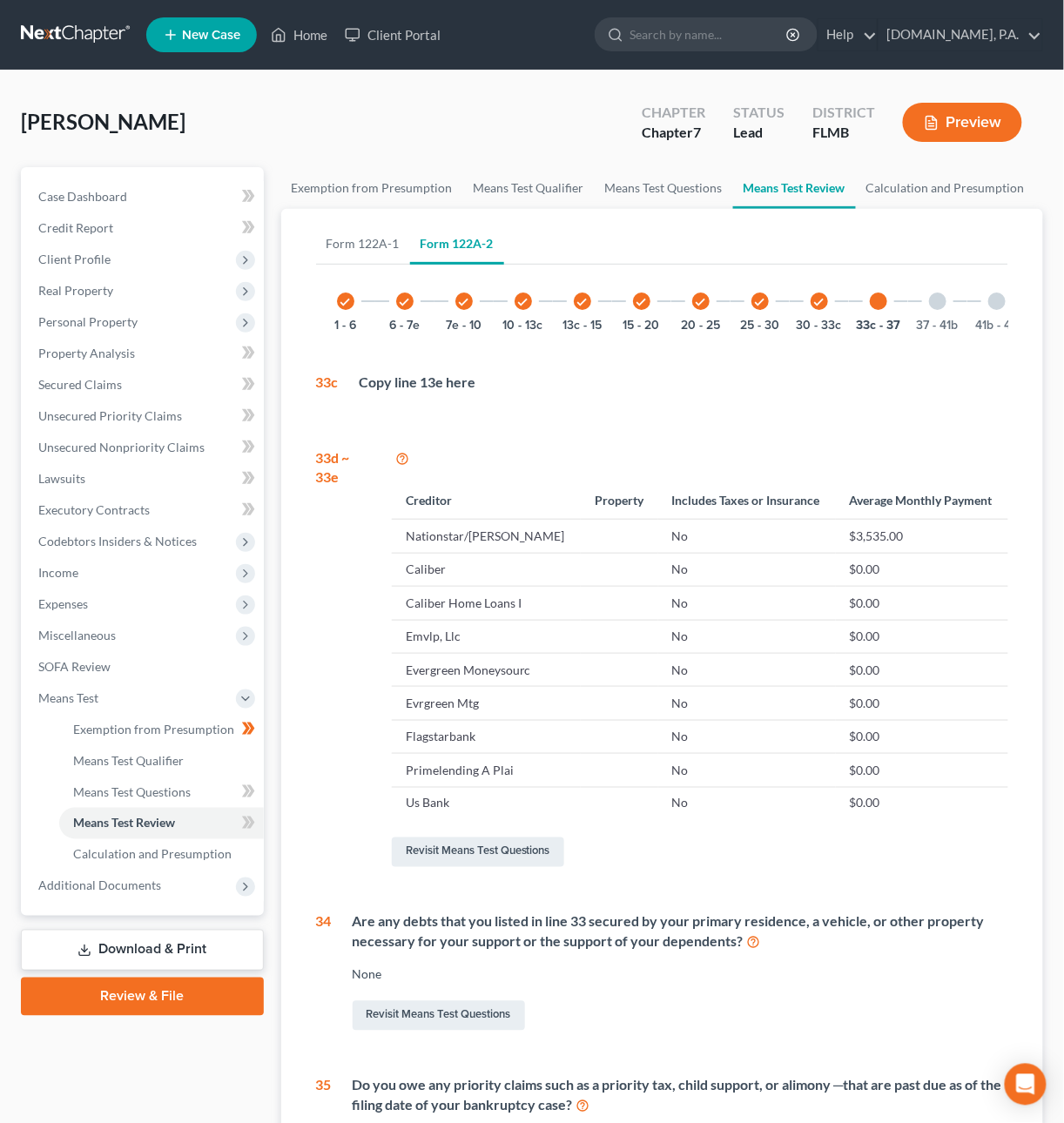
drag, startPoint x: 922, startPoint y: 301, endPoint x: 954, endPoint y: 310, distance: 33.2
click at [922, 302] on div "37 - 41b" at bounding box center [938, 301] width 60 height 60
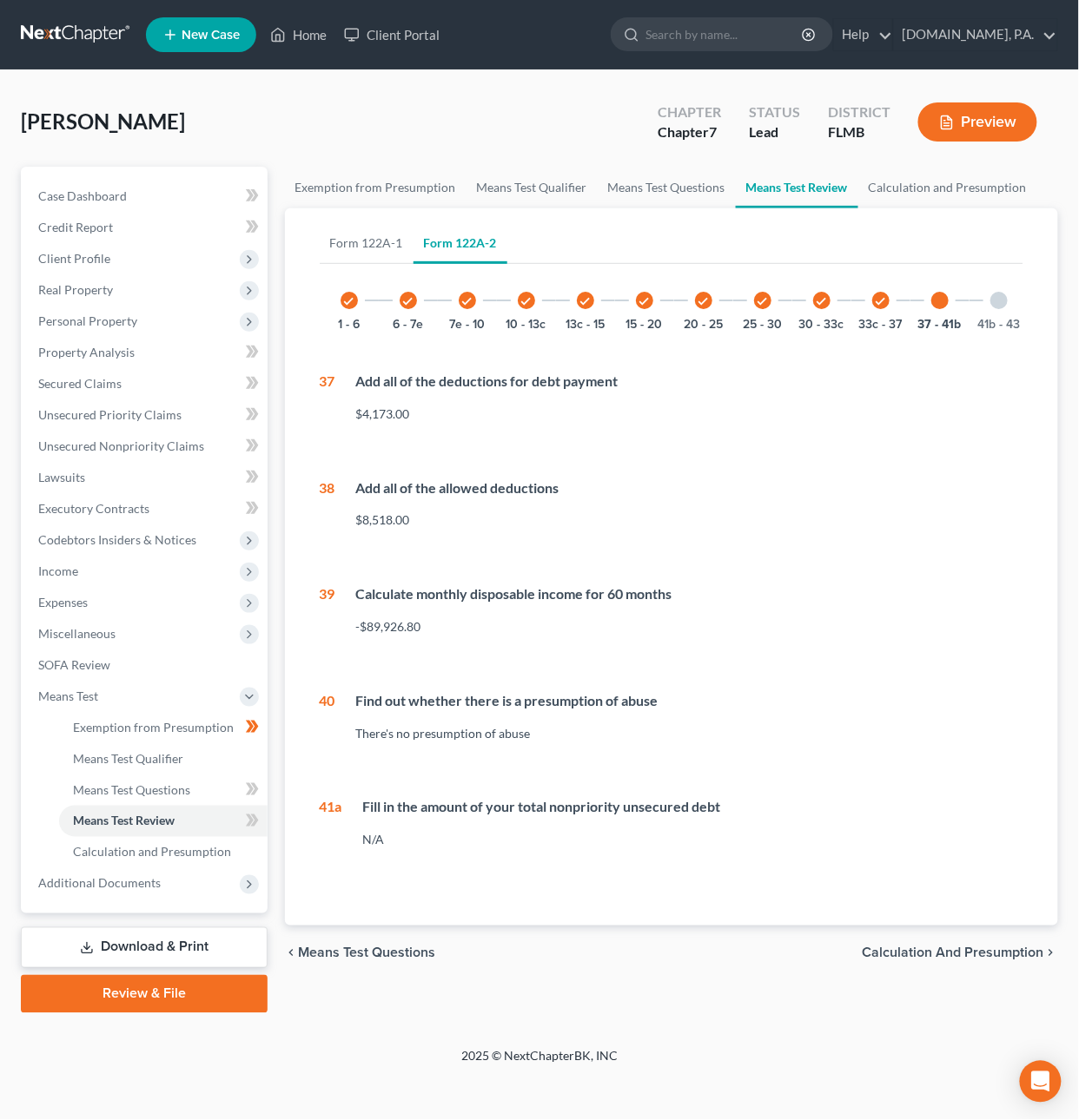
click at [996, 298] on div at bounding box center [999, 300] width 17 height 17
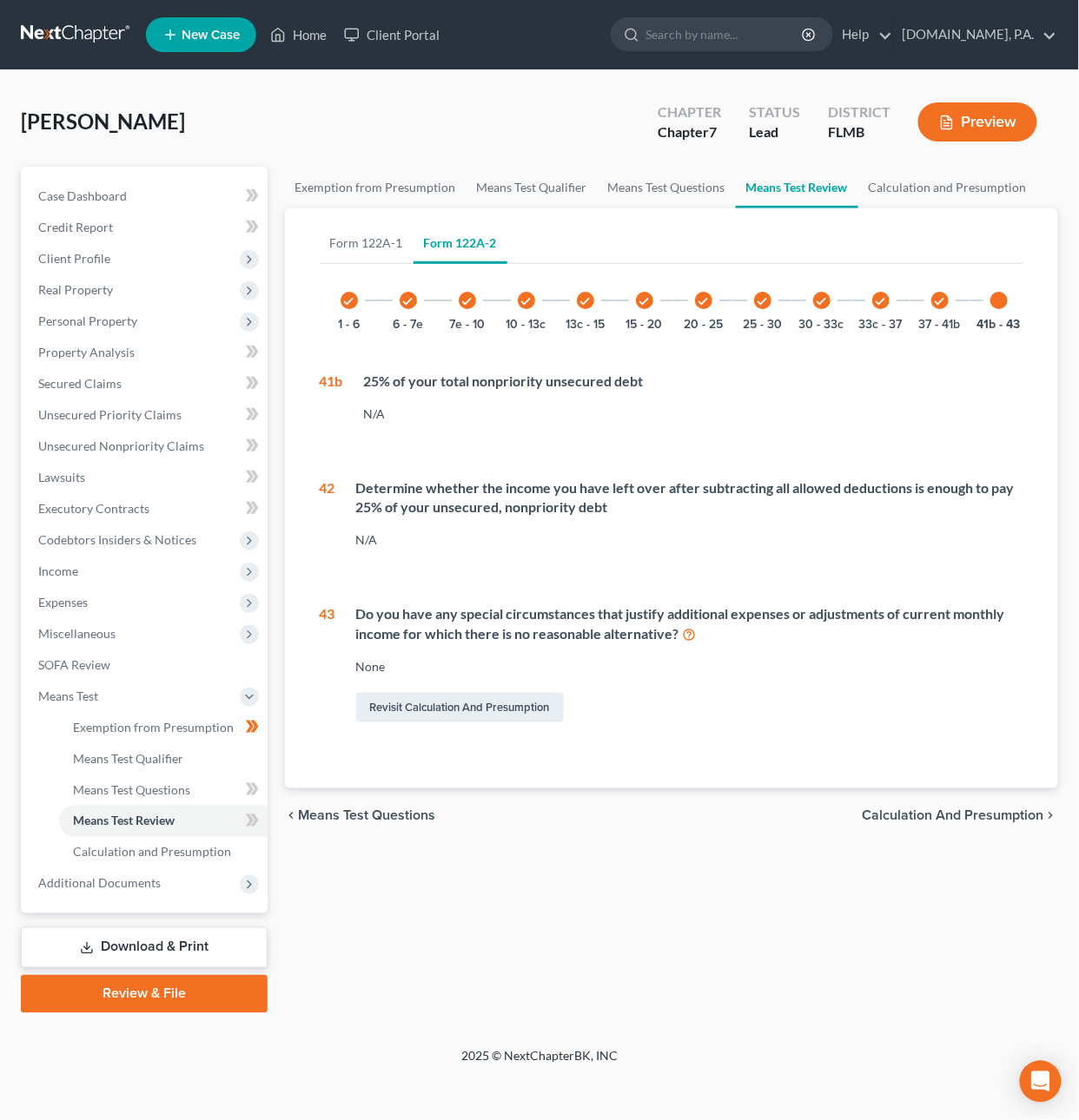
click at [959, 823] on span "Calculation and Presumption" at bounding box center [954, 816] width 182 height 13
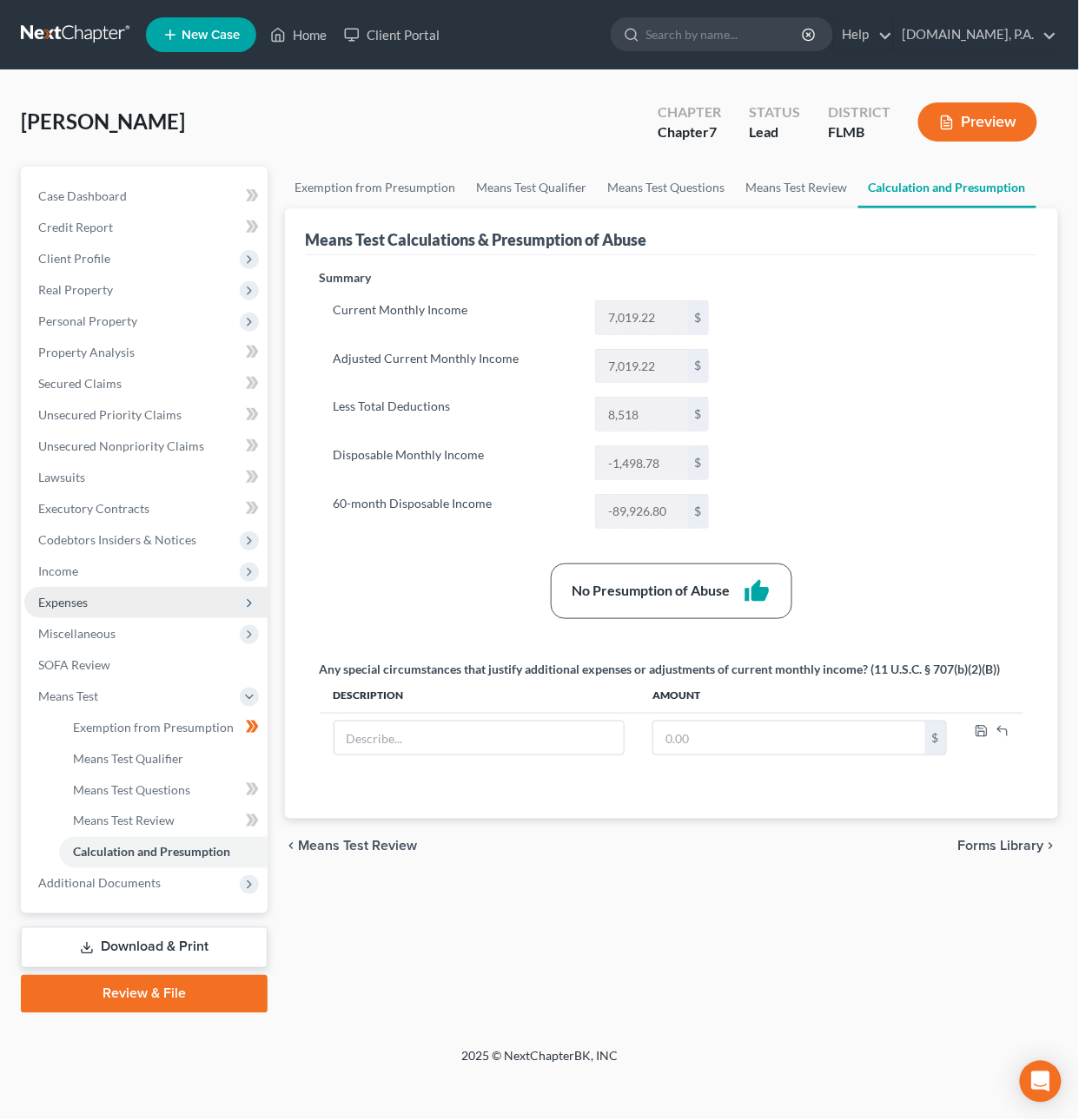
click at [69, 605] on span "Expenses" at bounding box center [62, 602] width 49 height 14
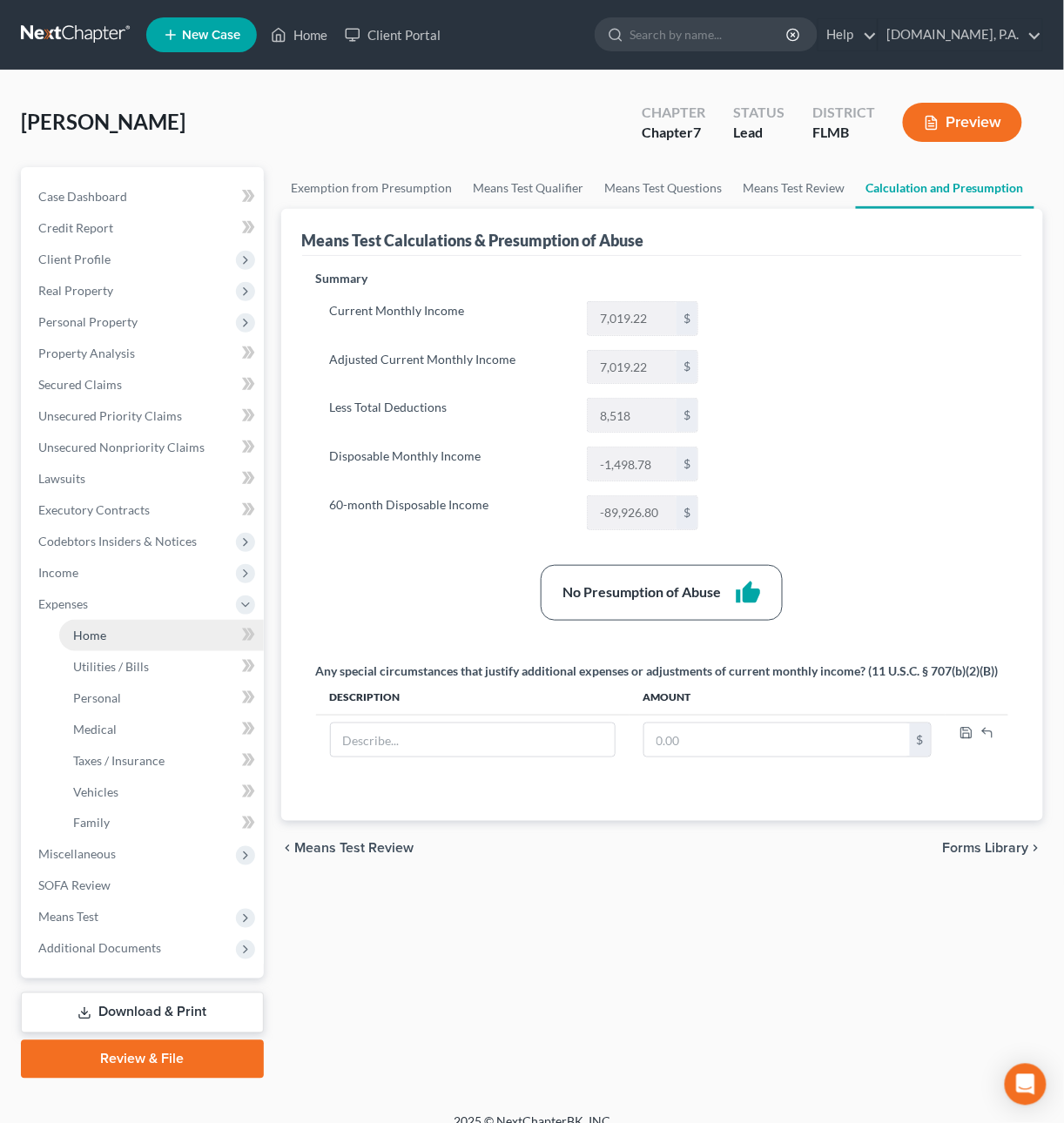
click at [95, 631] on span "Home" at bounding box center [89, 635] width 33 height 14
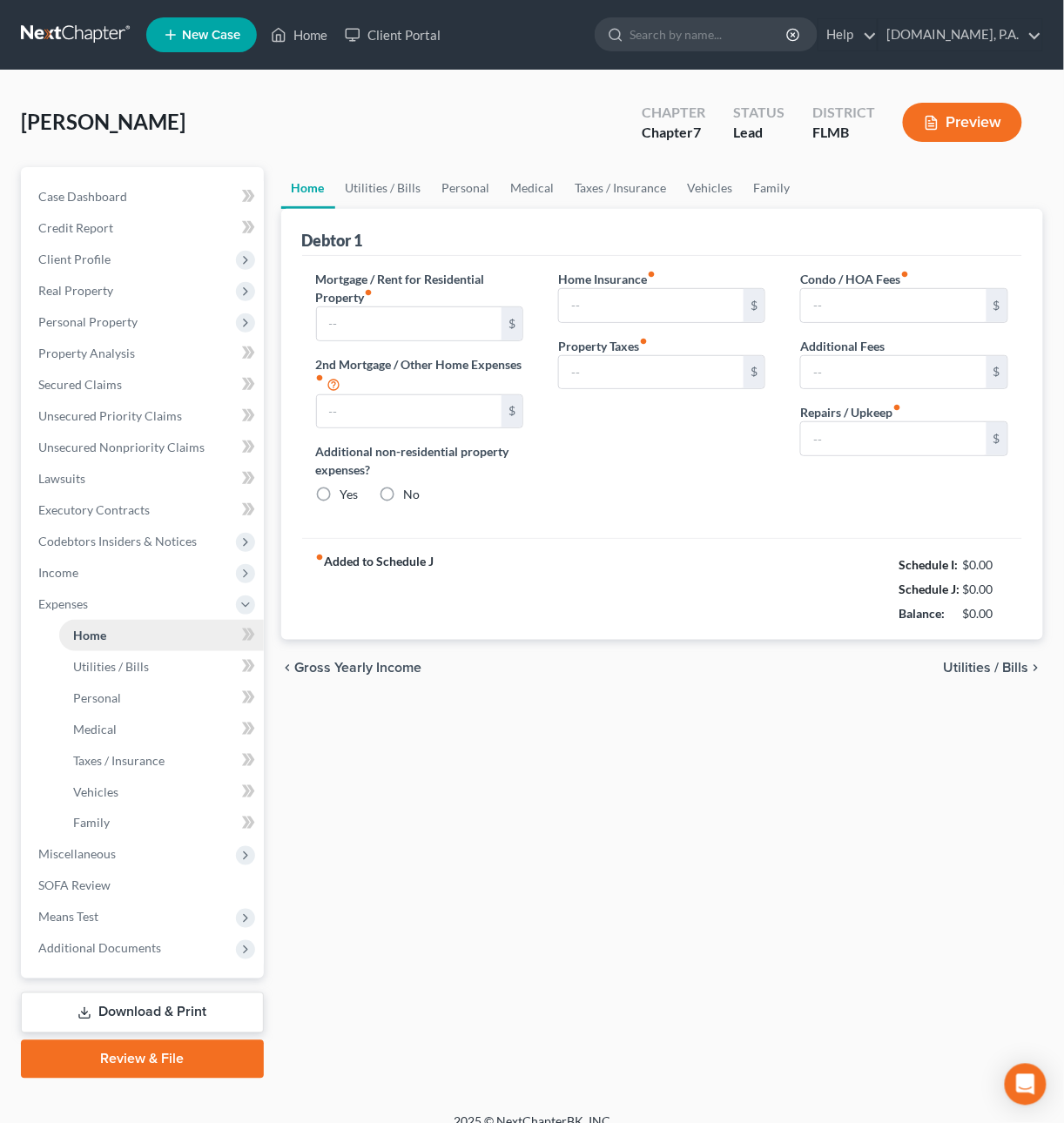
type input "3,524.00"
type input "0.00"
radio input "true"
type input "0.00"
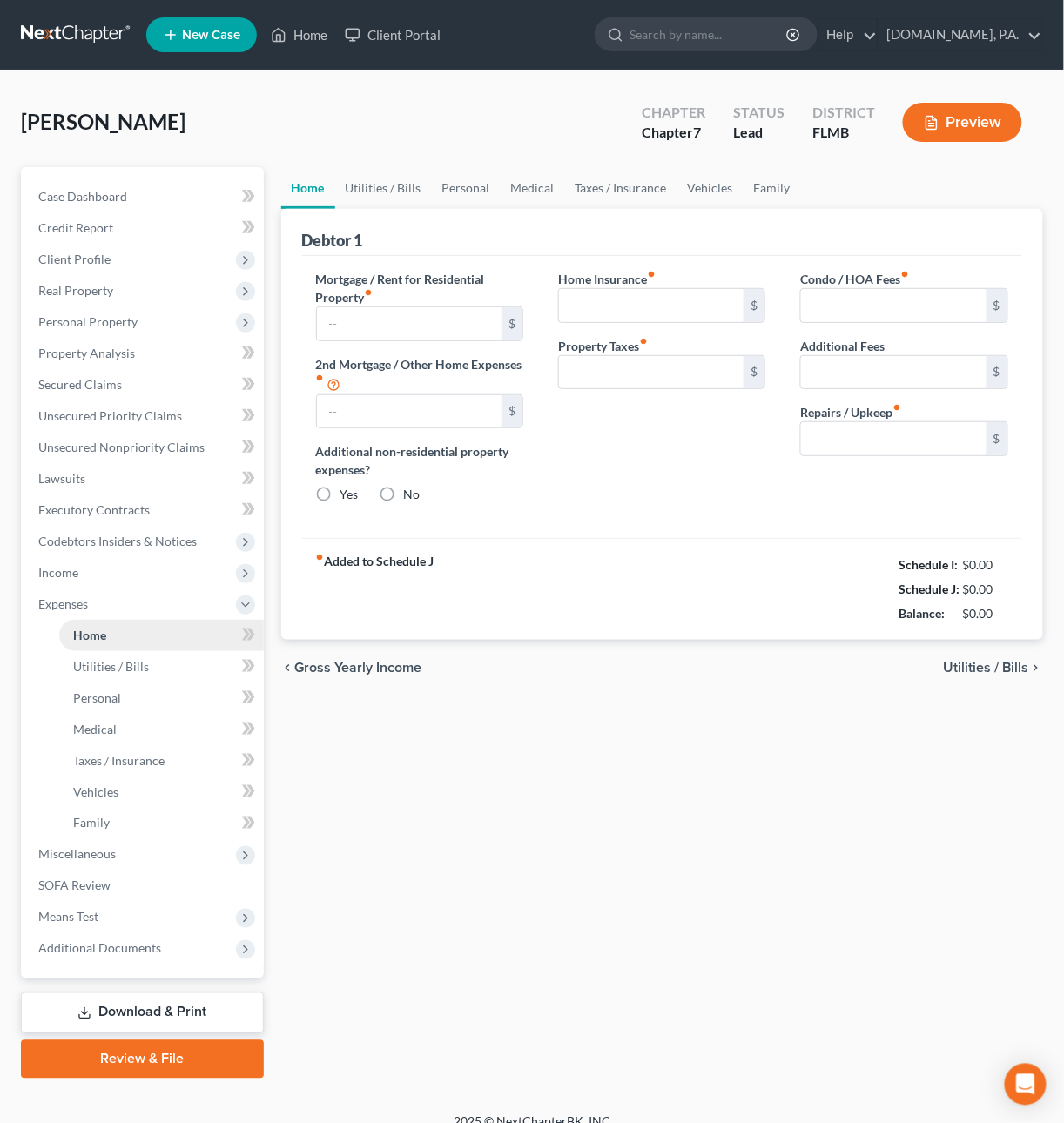
type input "74.00"
type input "0.00"
click at [852, 439] on input "0.00" at bounding box center [894, 438] width 186 height 33
type input "400"
click at [987, 668] on span "Utilities / Bills" at bounding box center [986, 667] width 86 height 14
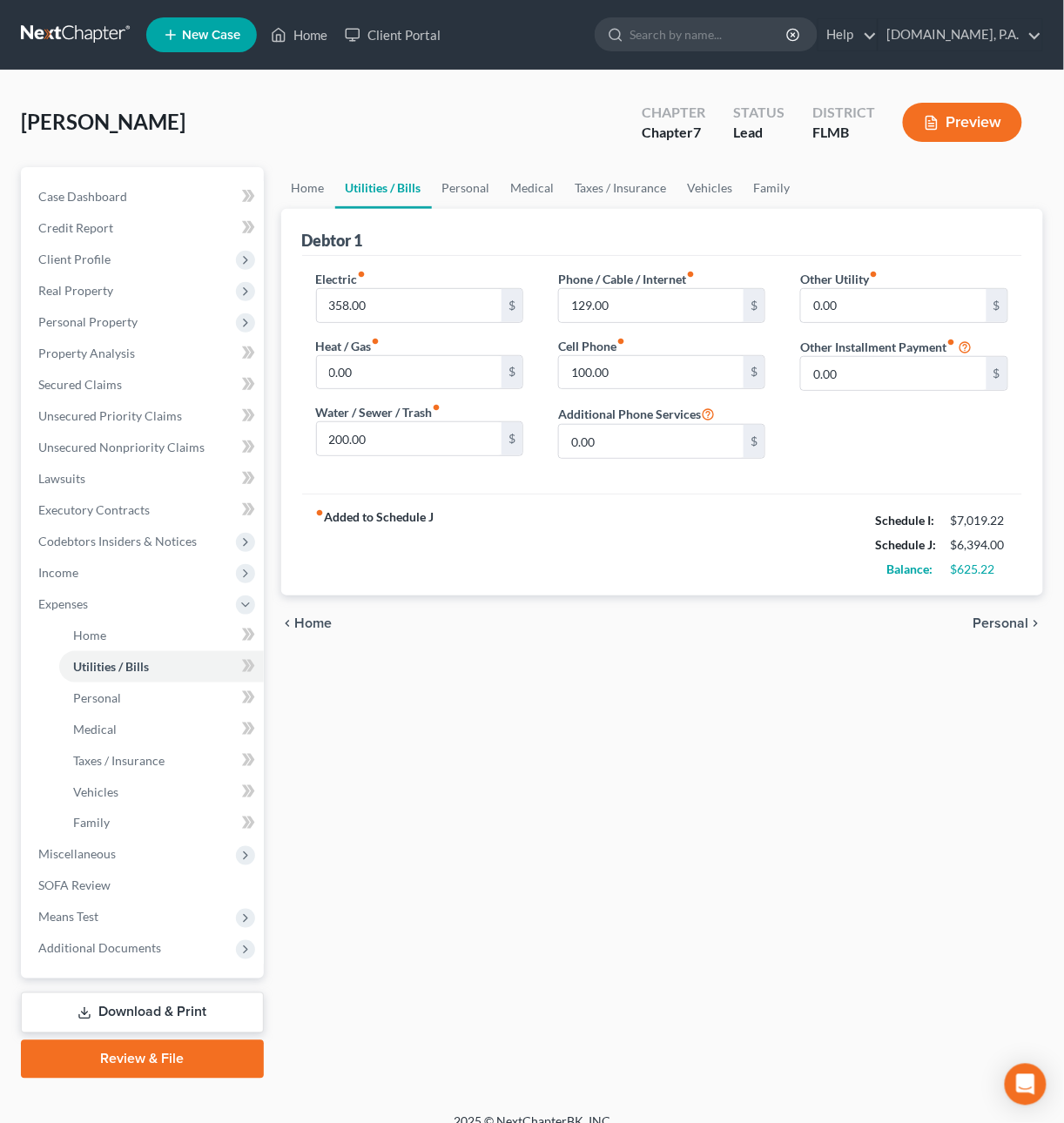
click at [988, 627] on span "Personal" at bounding box center [1001, 622] width 56 height 14
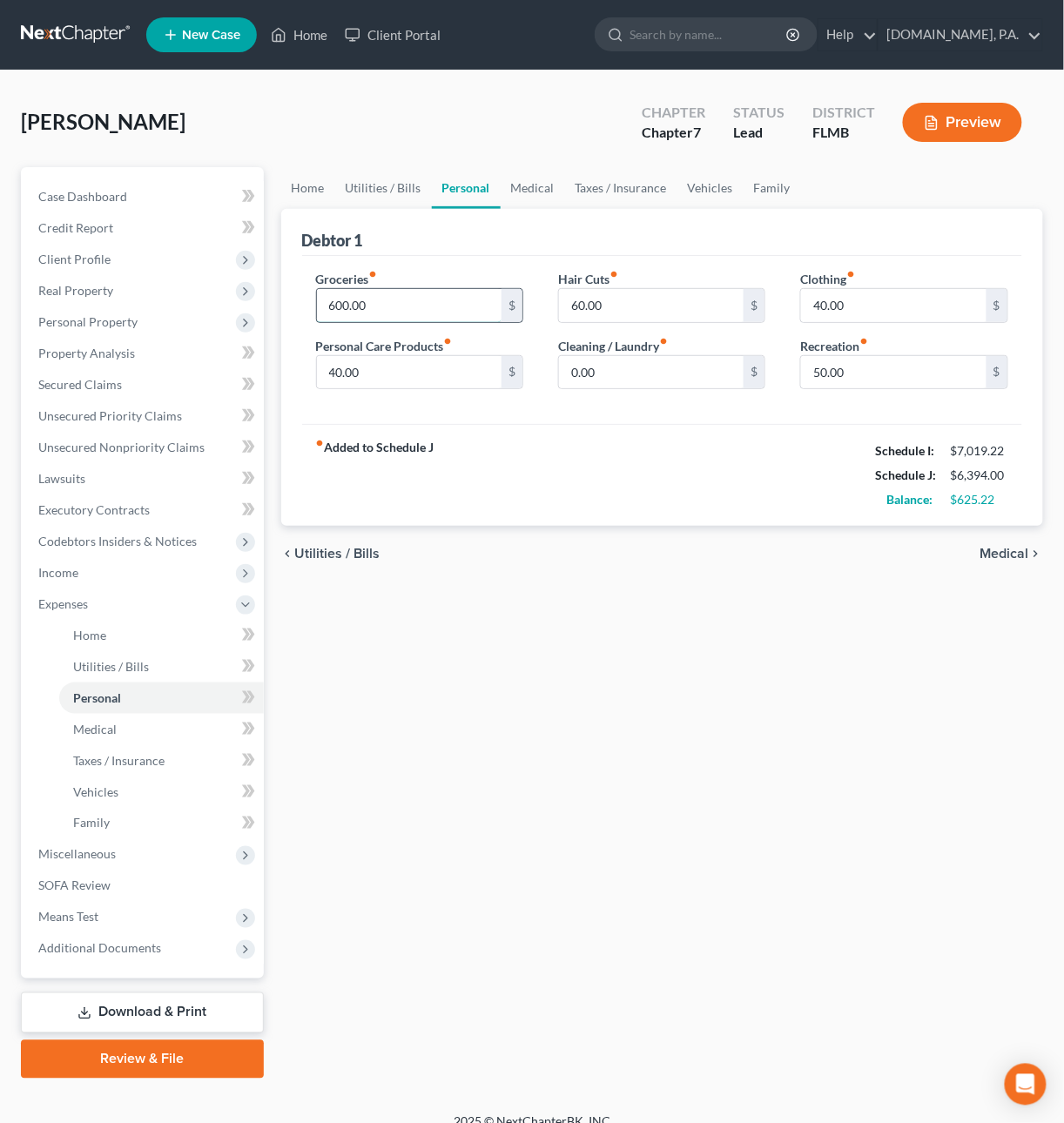
click at [374, 310] on input "600.00" at bounding box center [409, 306] width 186 height 33
type input "800"
type input "80"
type input "100"
click at [1010, 553] on span "Medical" at bounding box center [1004, 553] width 49 height 14
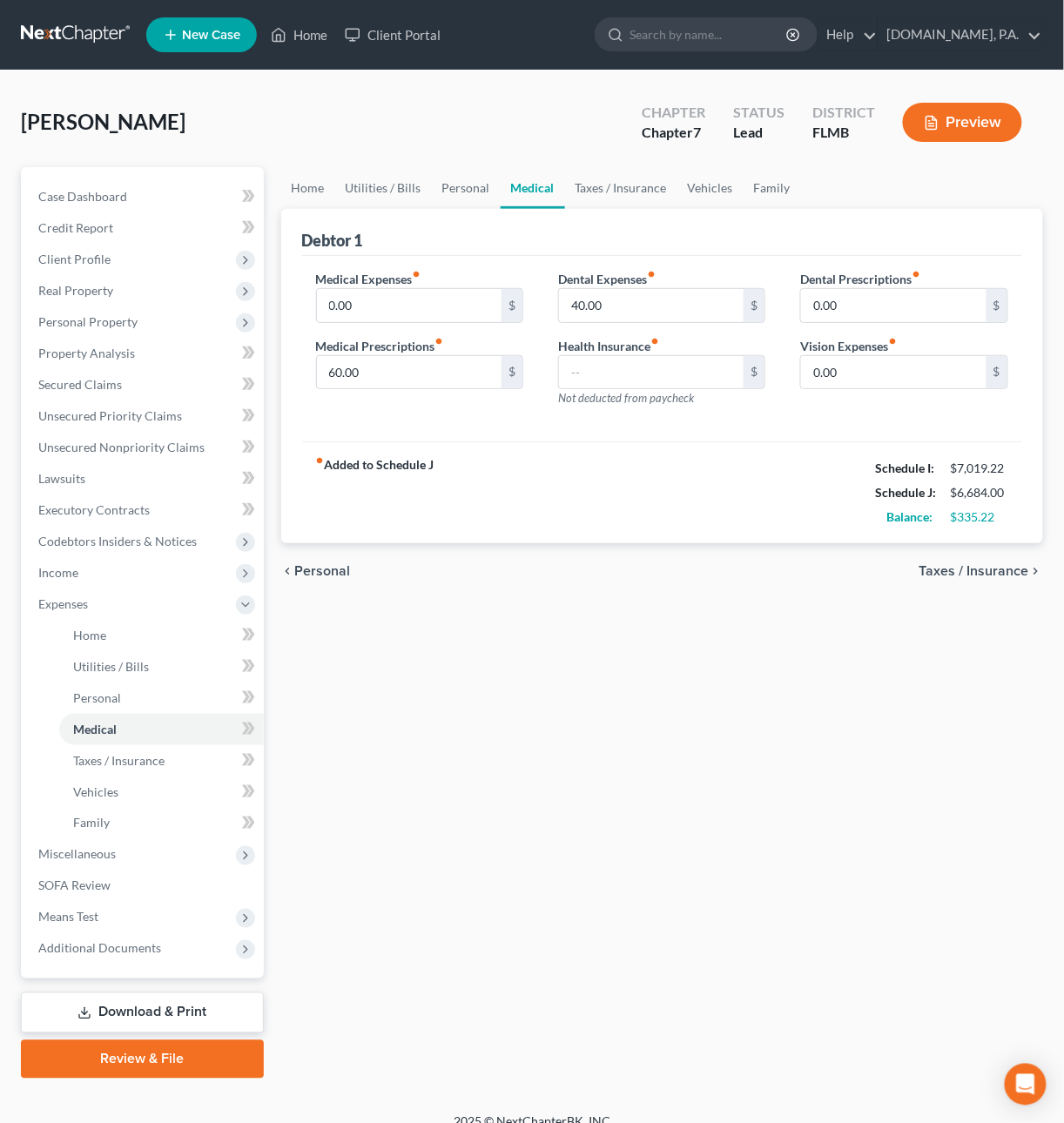
click at [939, 574] on span "Taxes / Insurance" at bounding box center [974, 571] width 110 height 14
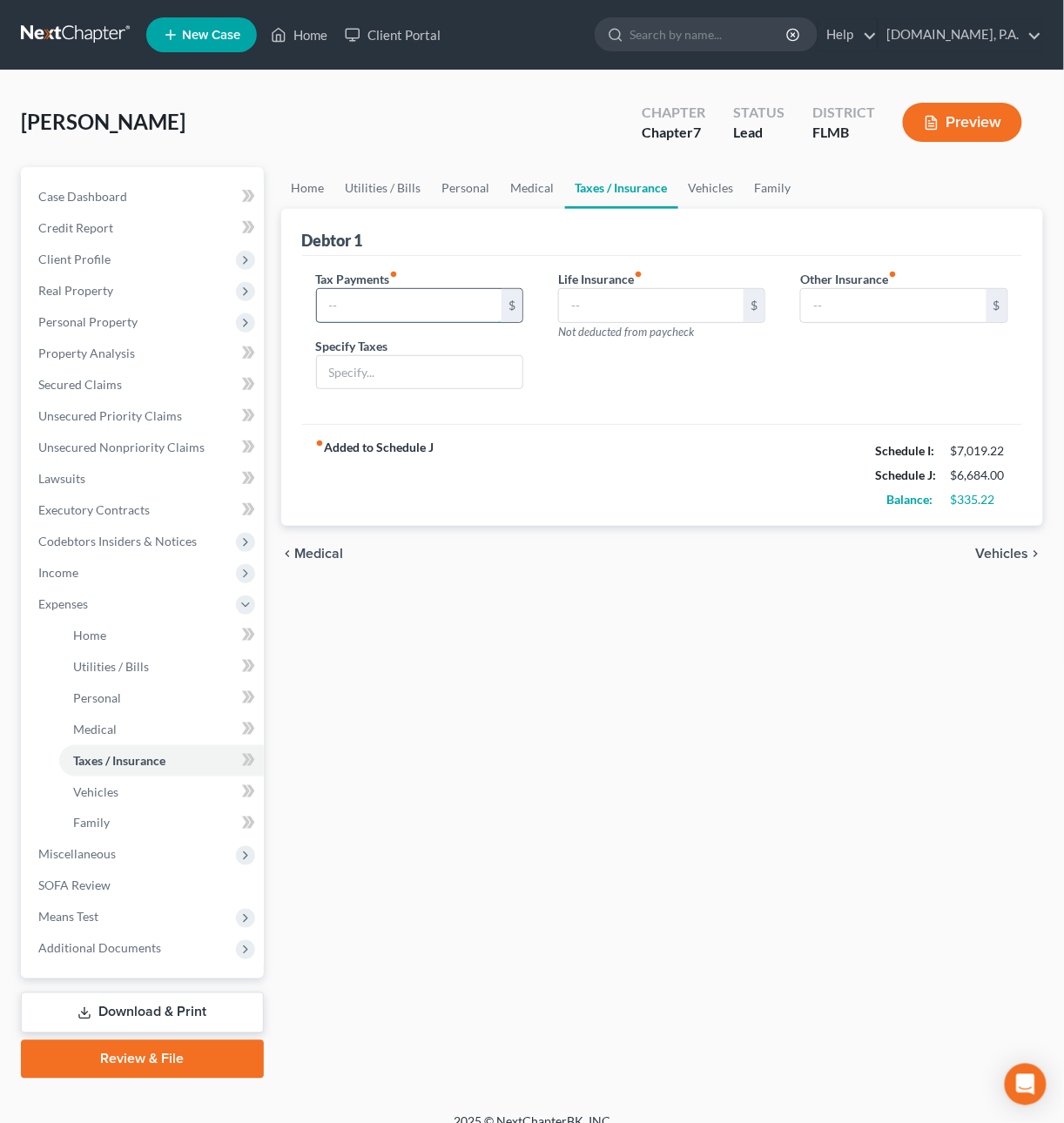
click at [354, 310] on input "text" at bounding box center [409, 306] width 186 height 33
type input "80"
type input "Sales and Misc. Taxes & Govt. Fees"
click at [1019, 561] on span "Vehicles" at bounding box center [1002, 553] width 53 height 14
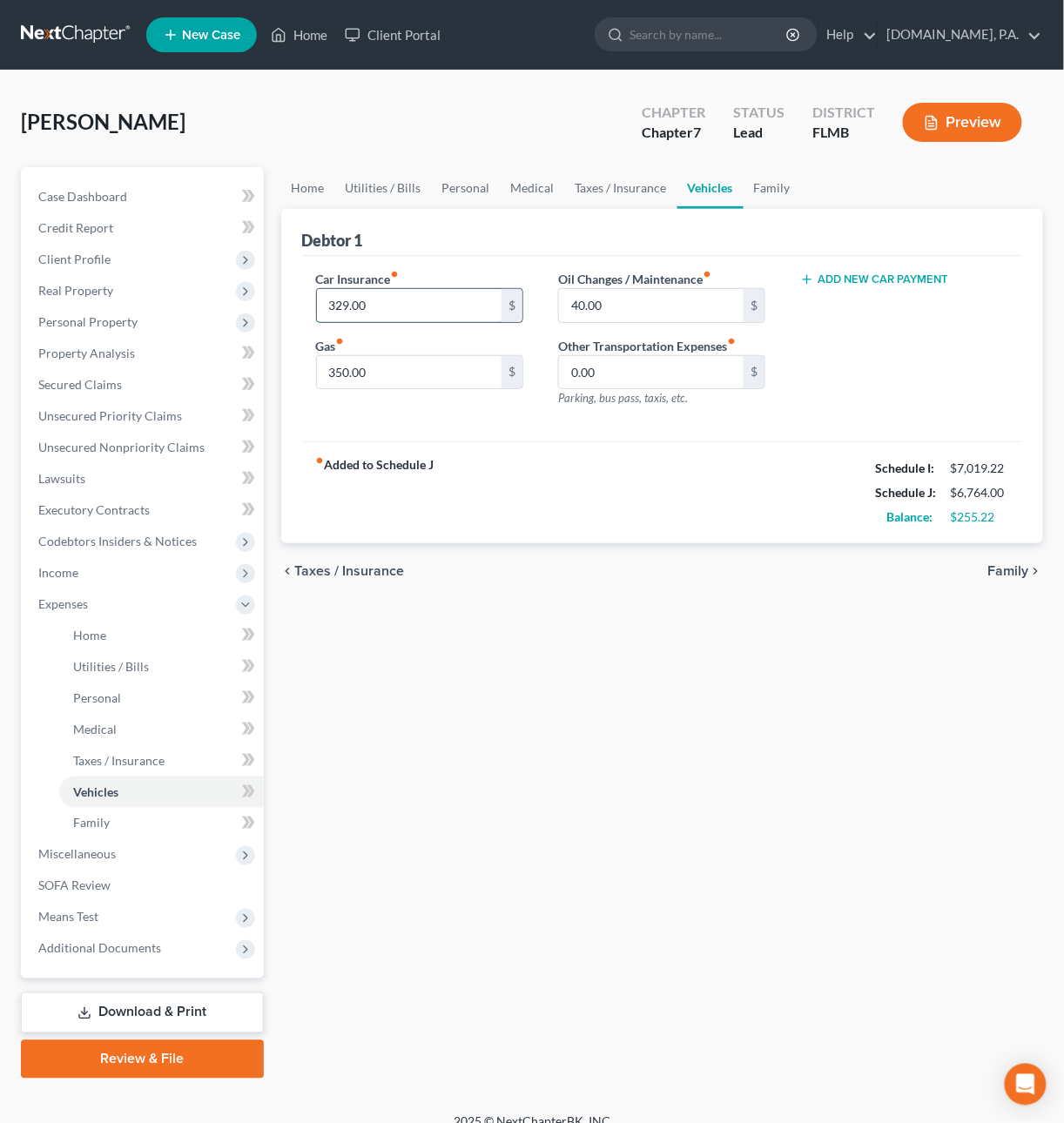
click at [404, 307] on input "329.00" at bounding box center [409, 306] width 186 height 33
click at [590, 373] on input "0.00" at bounding box center [652, 373] width 186 height 33
type input "40"
click at [1014, 570] on span "Family" at bounding box center [1008, 571] width 41 height 14
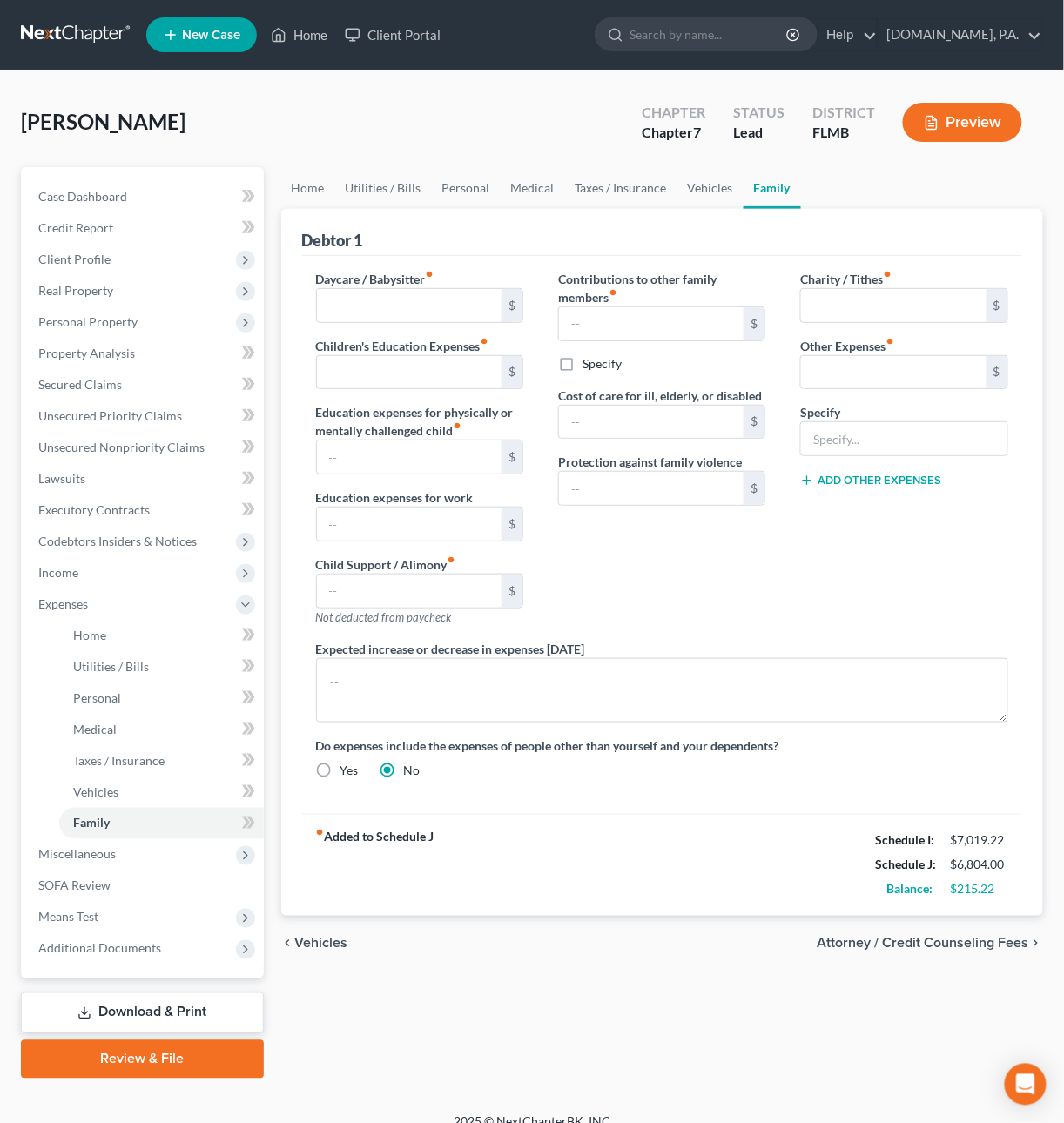
click at [324, 946] on span "Vehicles" at bounding box center [321, 944] width 53 height 14
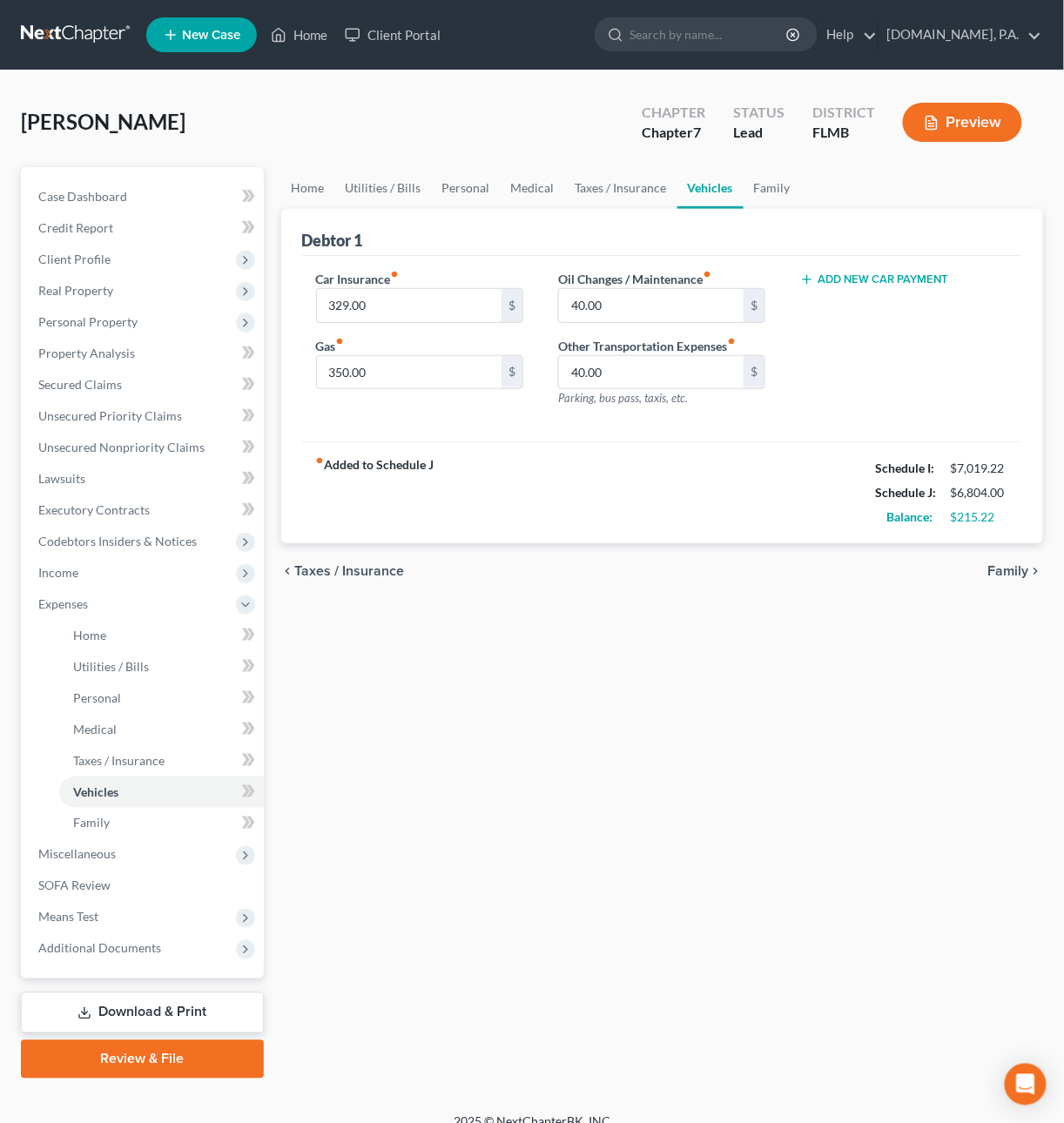
click at [313, 578] on span "Taxes / Insurance" at bounding box center [350, 571] width 110 height 14
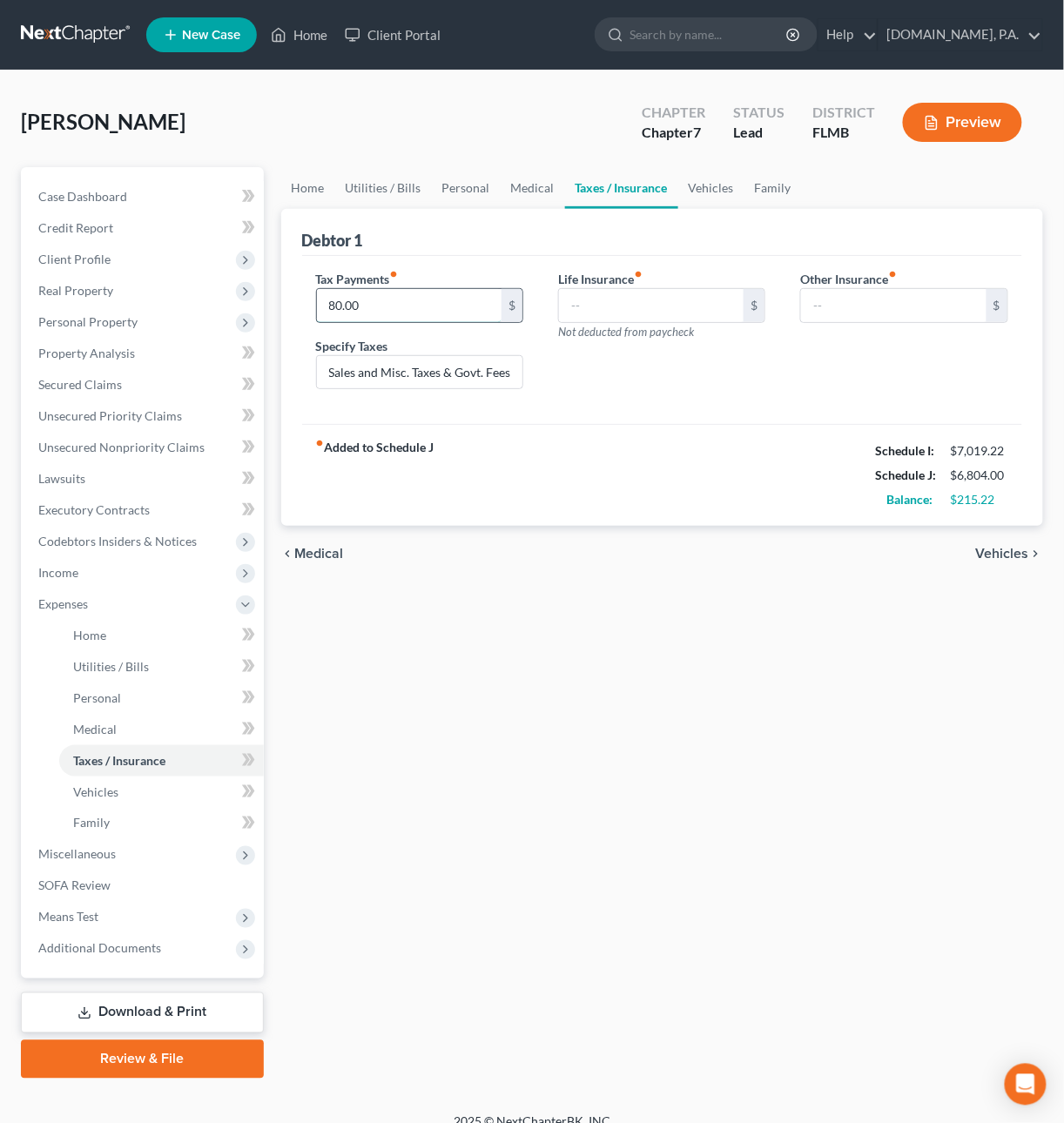
click at [362, 307] on input "80.00" at bounding box center [409, 306] width 186 height 33
type input "105.00"
click at [324, 558] on span "Medical" at bounding box center [319, 553] width 49 height 14
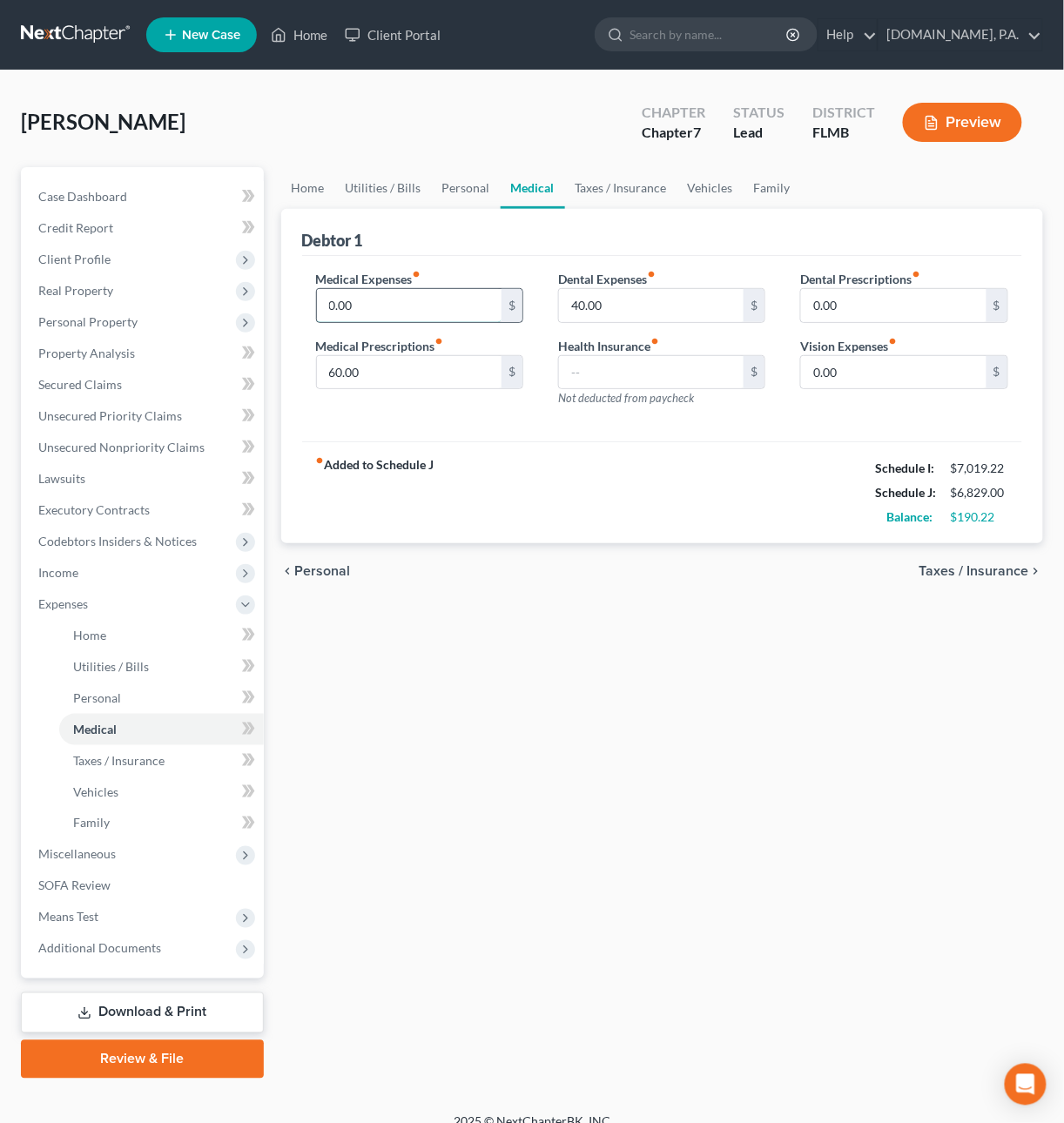
click at [367, 313] on input "0.00" at bounding box center [409, 306] width 186 height 33
type input "20"
click at [311, 578] on span "Personal" at bounding box center [323, 571] width 56 height 14
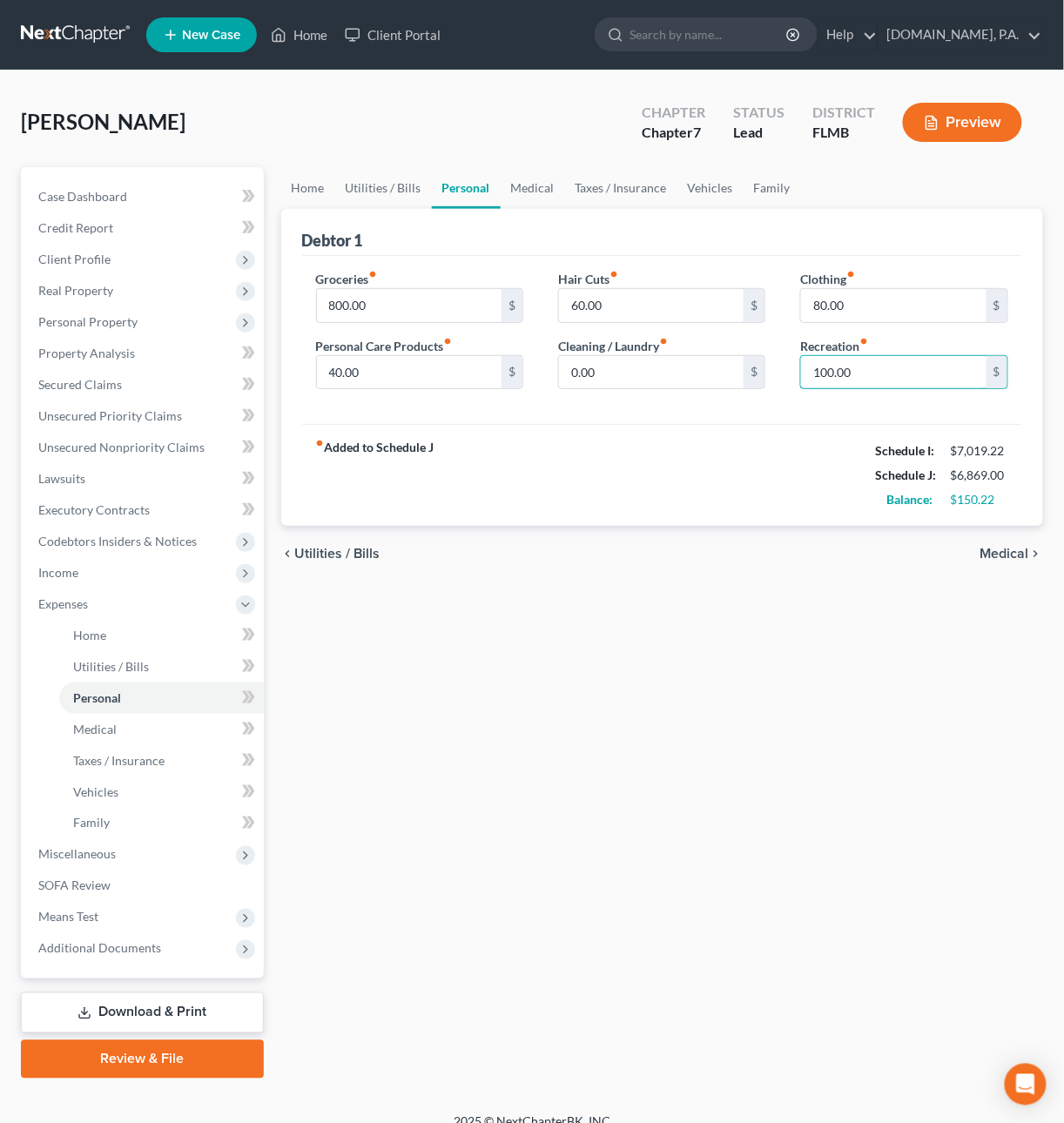
drag, startPoint x: 827, startPoint y: 371, endPoint x: 1076, endPoint y: 478, distance: 271.0
click at [827, 372] on input "100.00" at bounding box center [894, 373] width 186 height 33
type input "120.00"
click at [335, 551] on span "Utilities / Bills" at bounding box center [337, 553] width 86 height 14
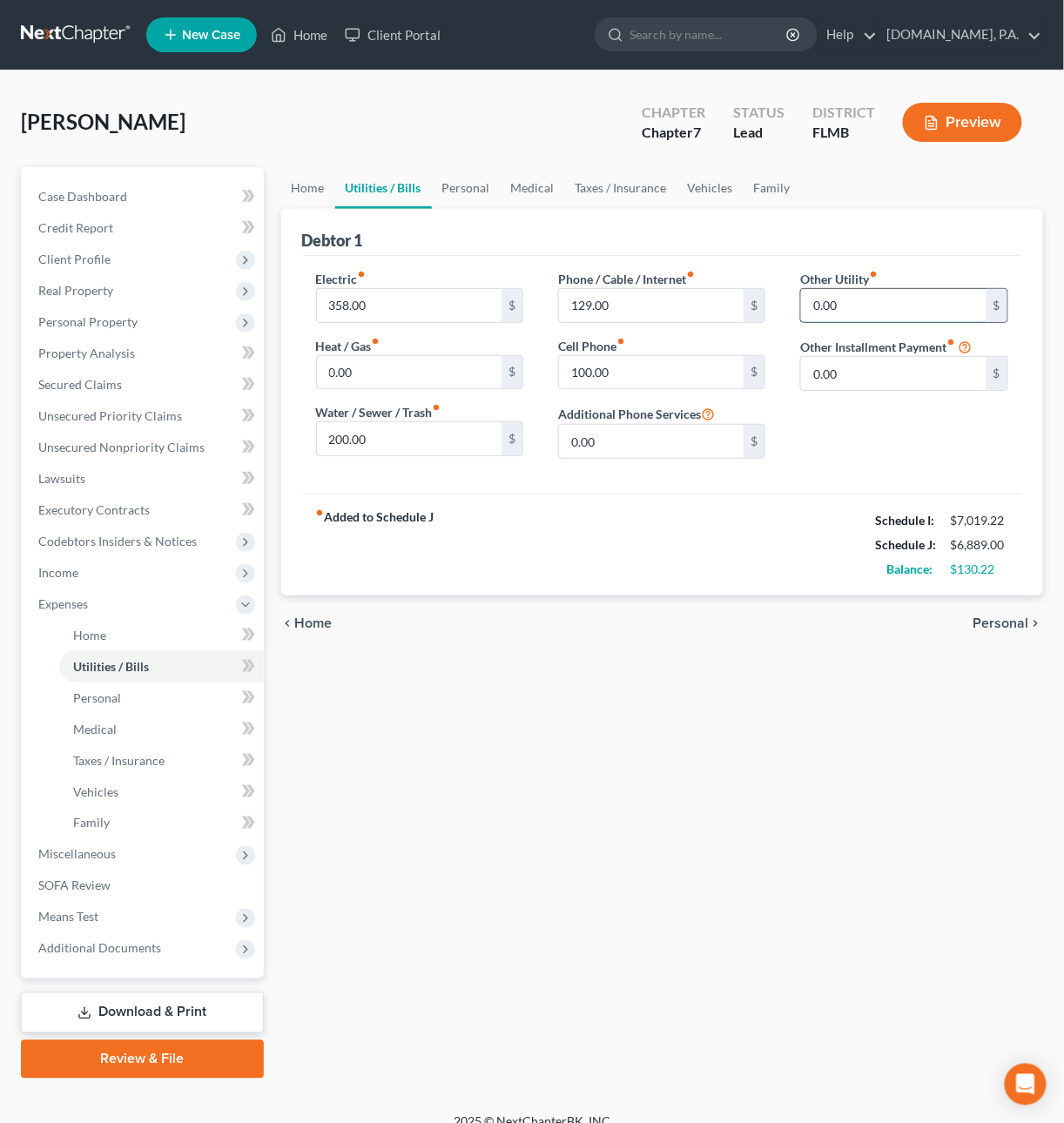
click at [854, 301] on input "0.00" at bounding box center [894, 306] width 186 height 33
type input "40"
type input "Streaming"
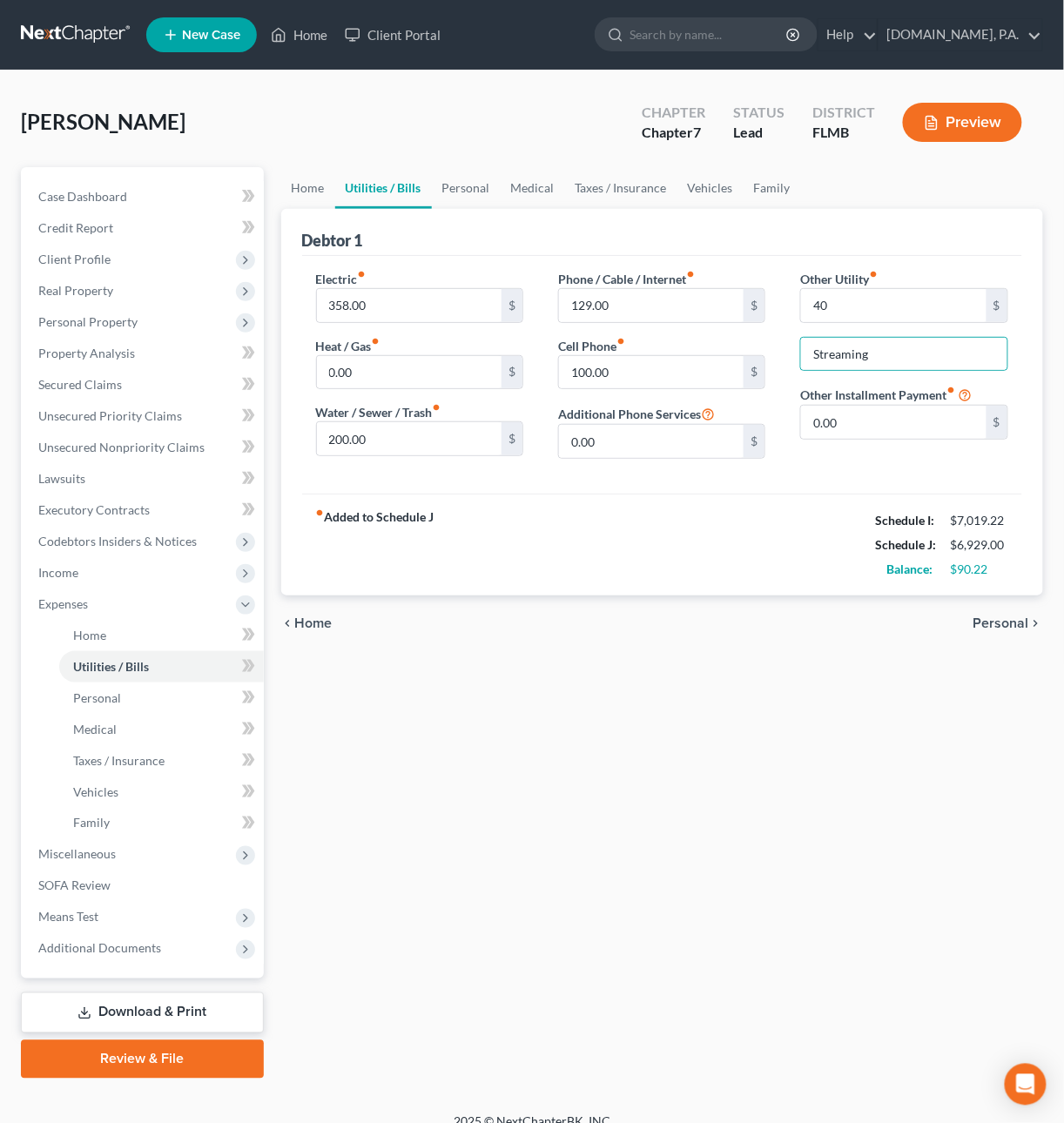
click at [314, 627] on span "Home" at bounding box center [314, 622] width 38 height 14
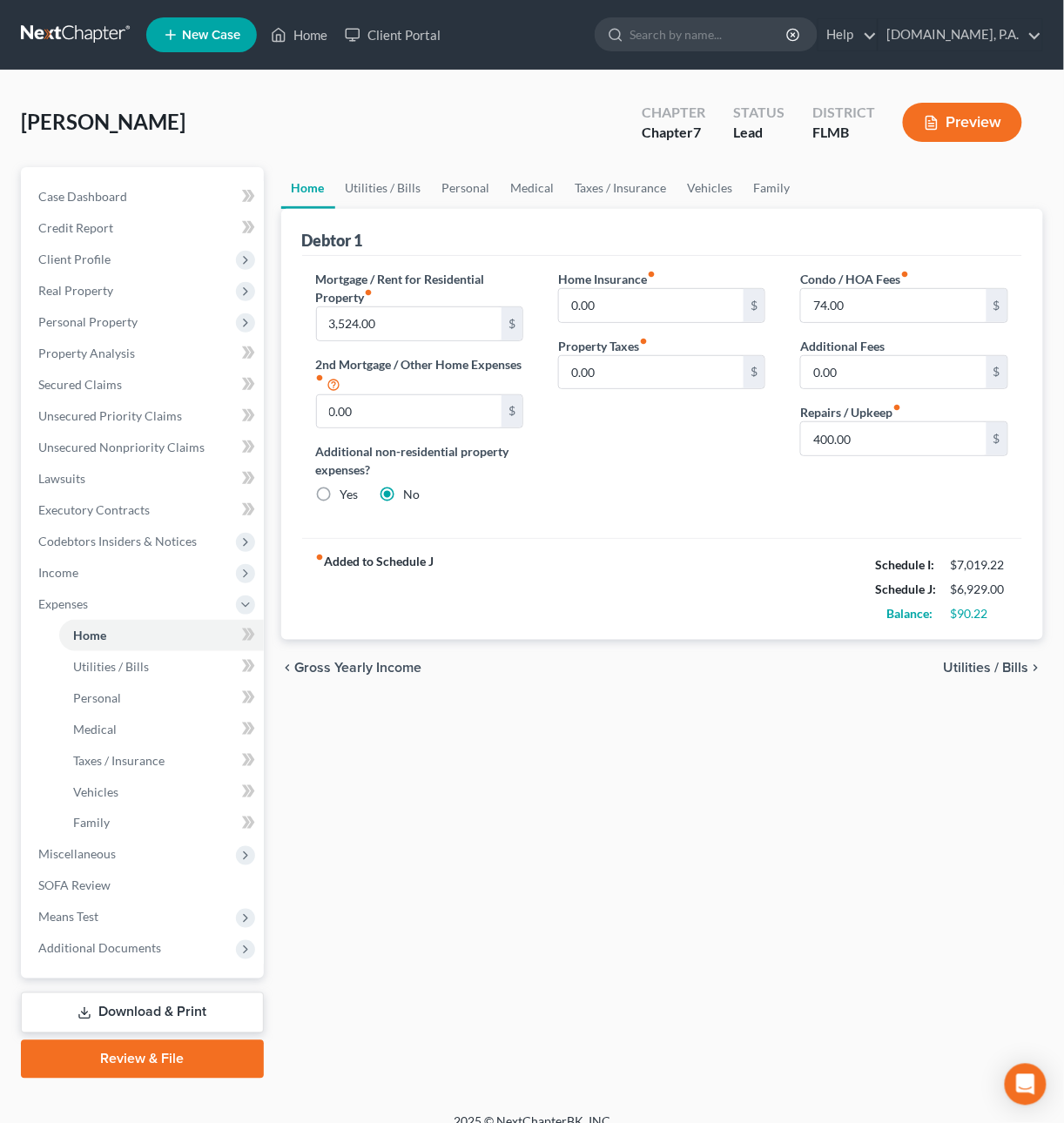
click at [969, 668] on span "Utilities / Bills" at bounding box center [986, 667] width 86 height 14
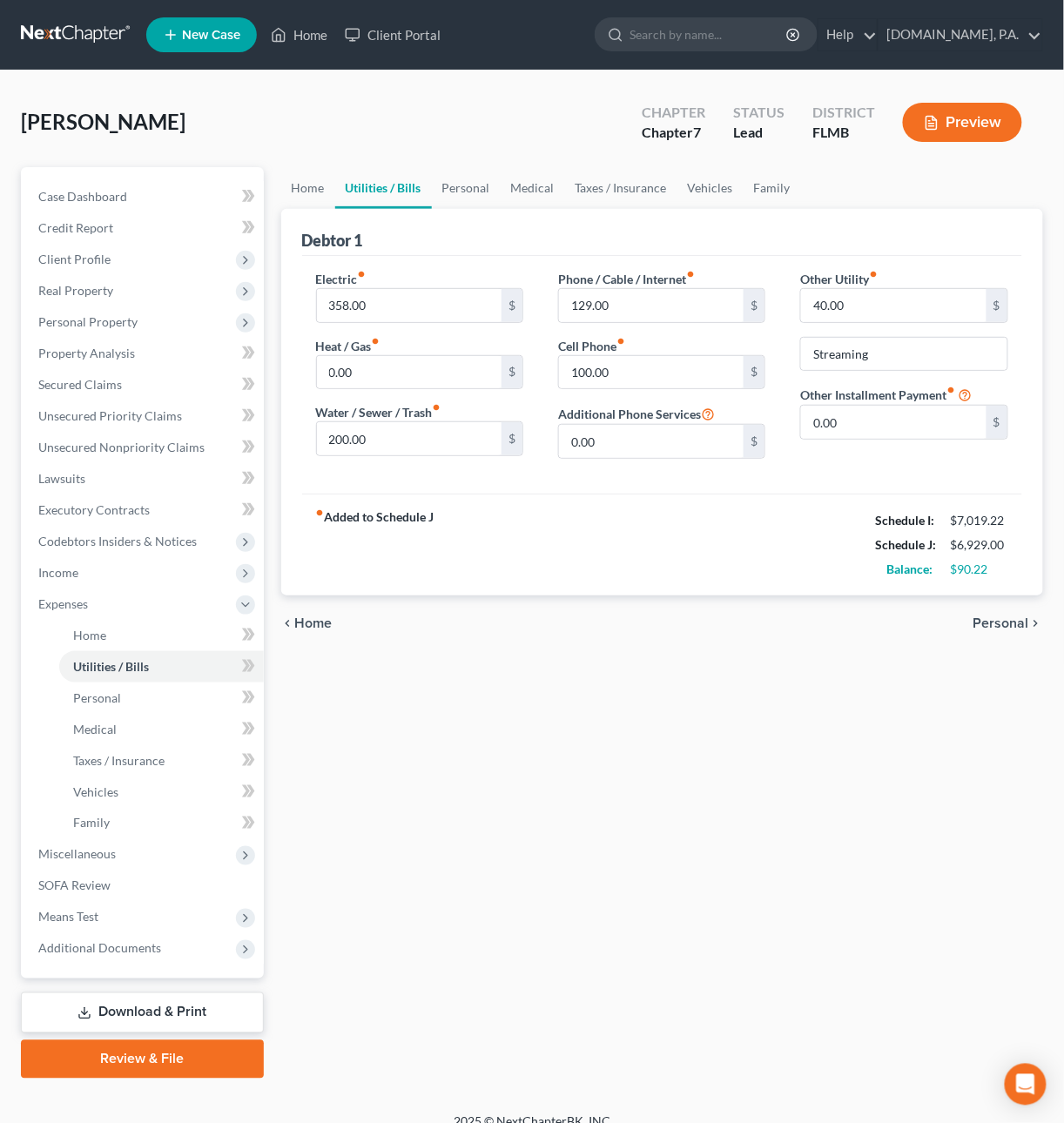
click at [991, 626] on span "Personal" at bounding box center [1001, 622] width 56 height 14
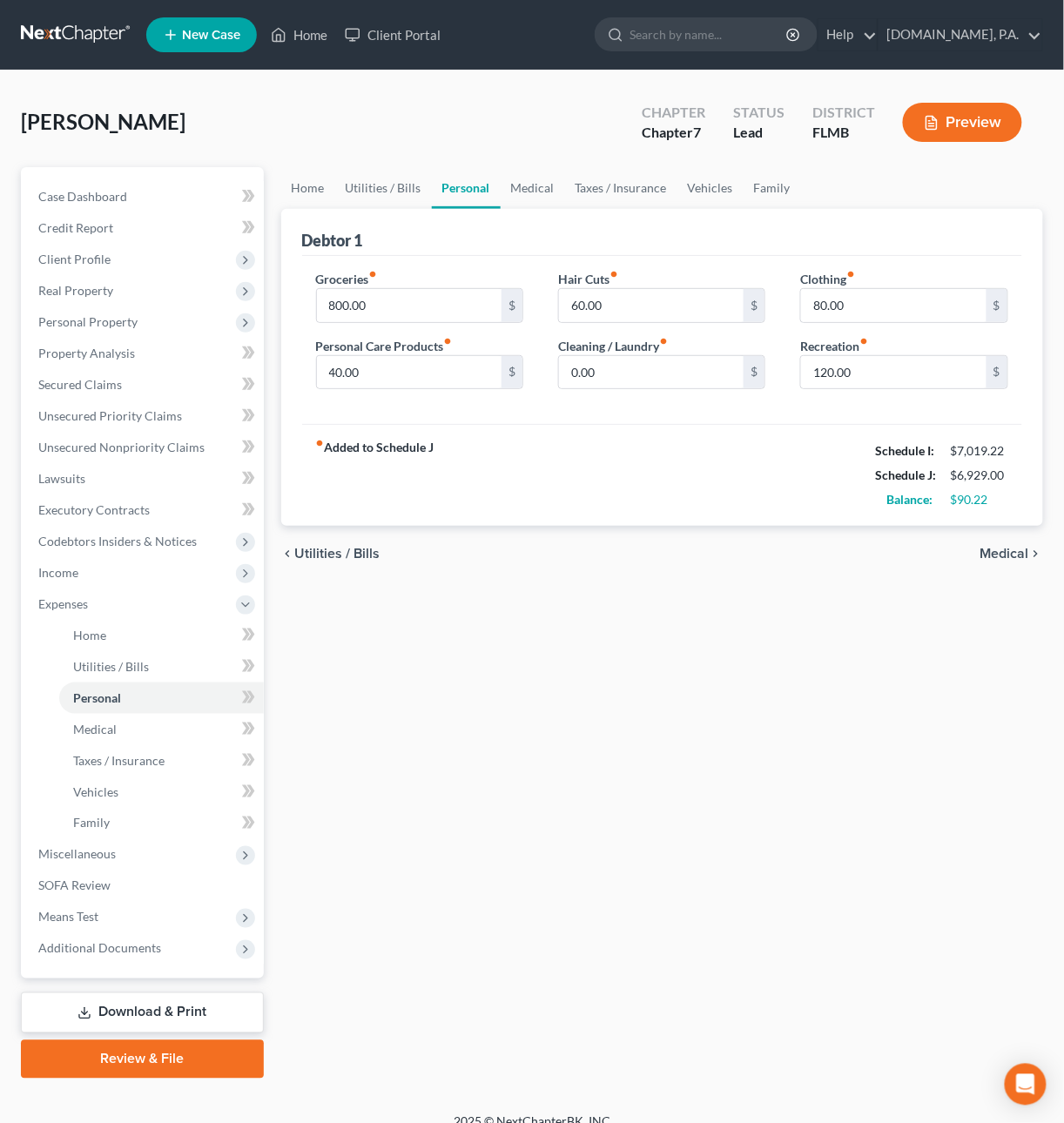
click at [1023, 557] on span "Medical" at bounding box center [1004, 553] width 49 height 14
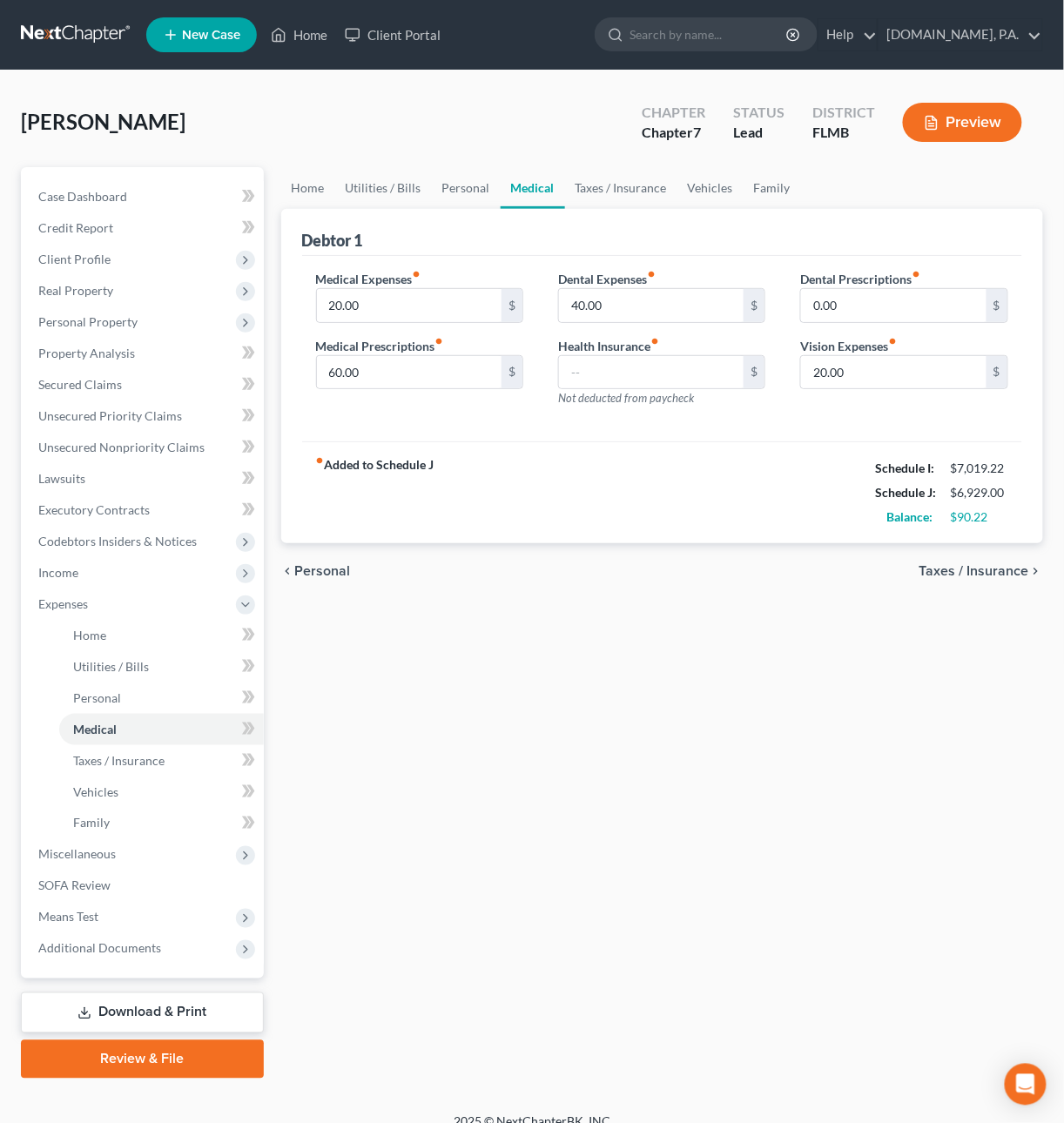
click at [1006, 575] on span "Taxes / Insurance" at bounding box center [974, 571] width 110 height 14
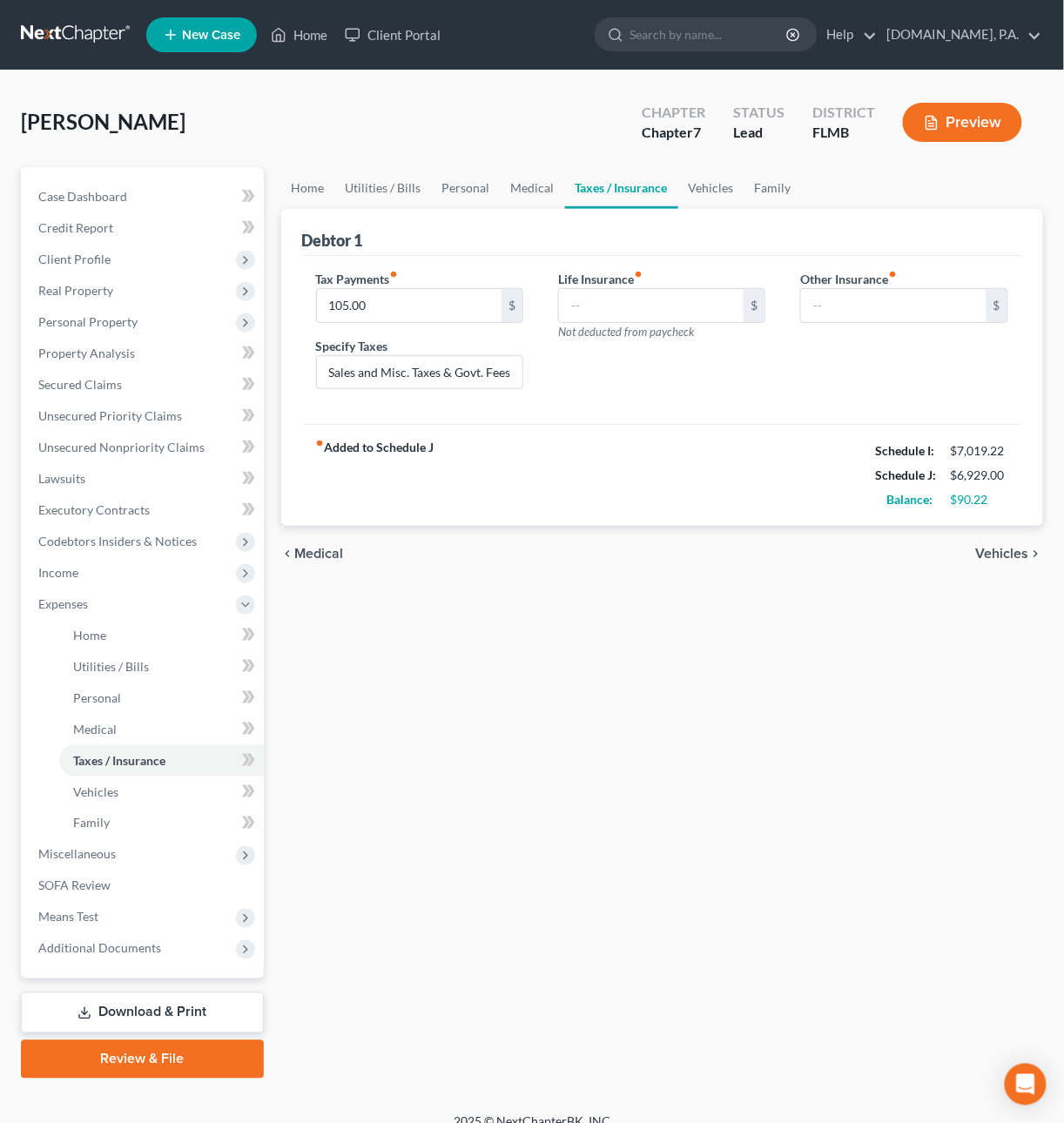
click at [998, 557] on span "Vehicles" at bounding box center [1002, 553] width 53 height 14
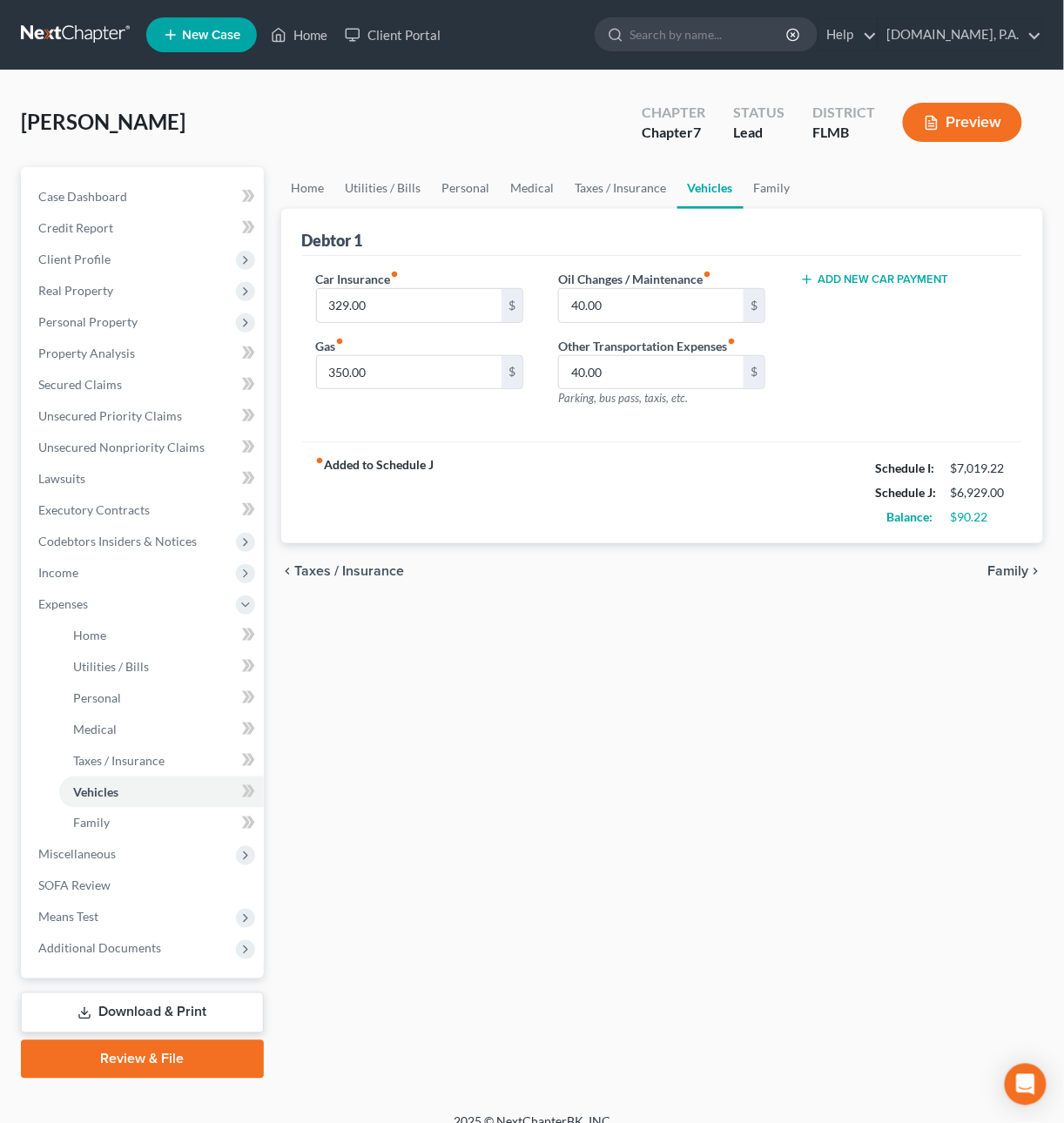
click at [1007, 570] on span "Family" at bounding box center [1008, 571] width 41 height 14
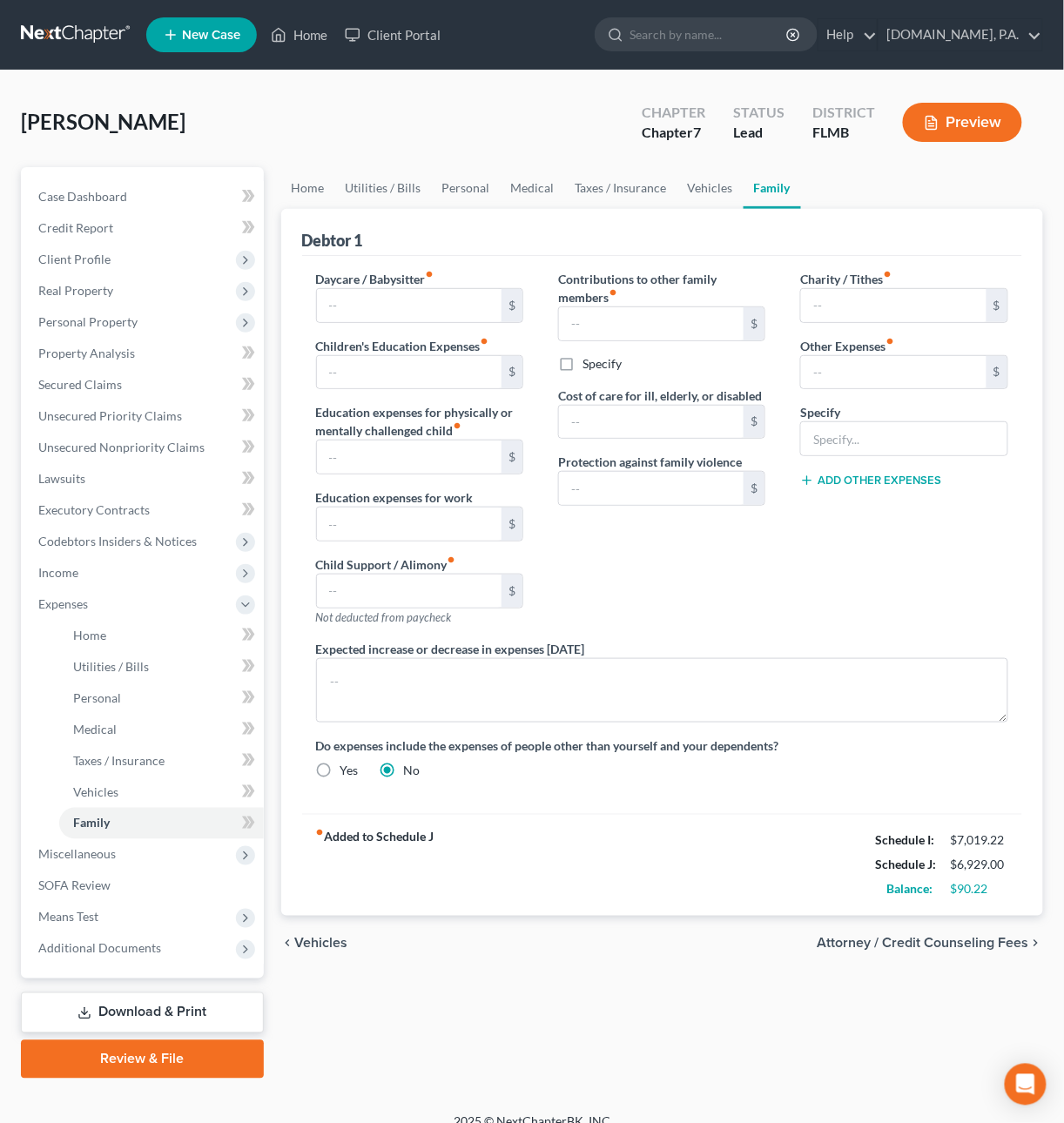
click at [326, 944] on span "Vehicles" at bounding box center [321, 944] width 53 height 14
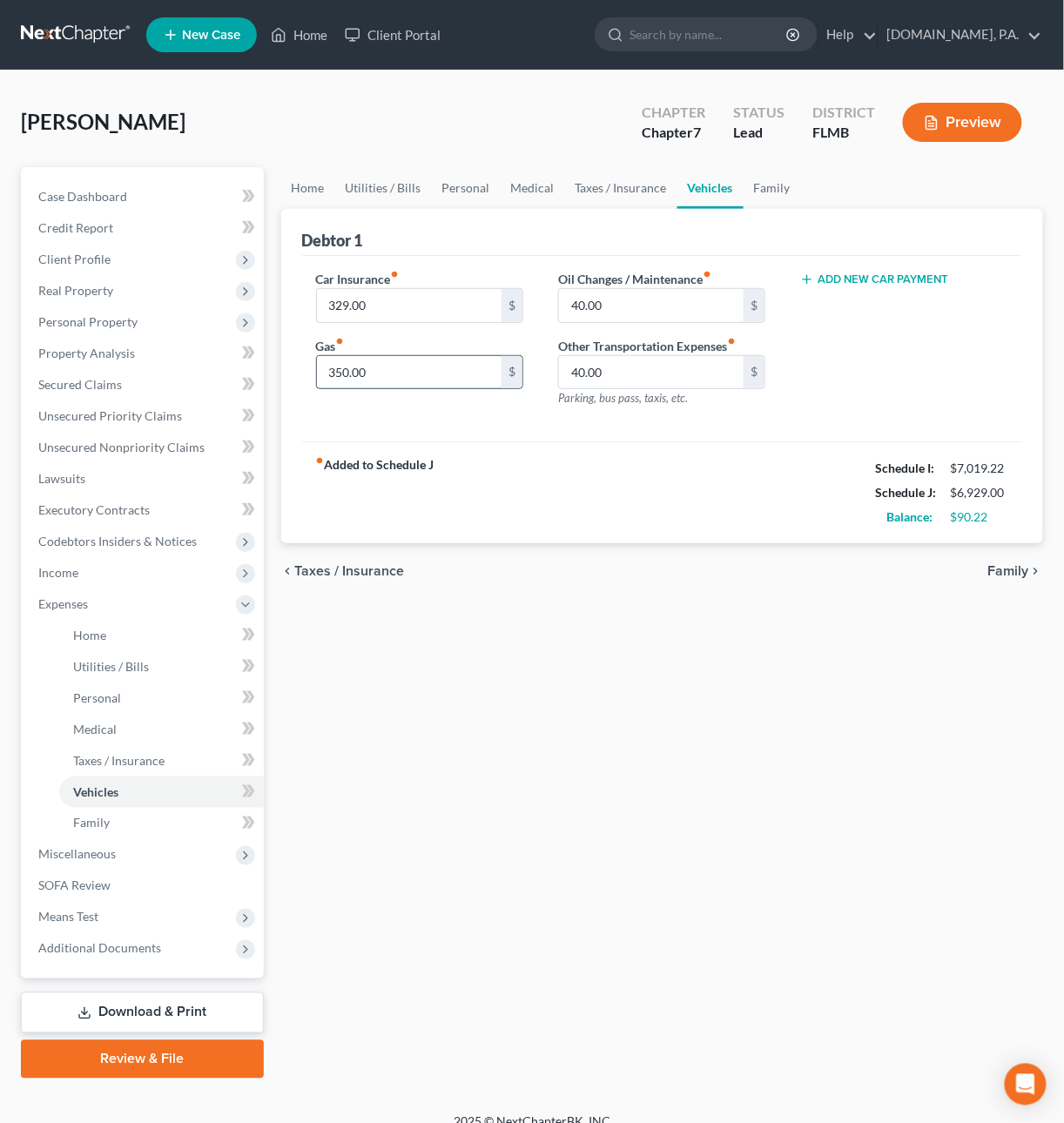
click at [386, 380] on input "350.00" at bounding box center [409, 373] width 186 height 33
type input "360.00"
click at [350, 565] on span "Taxes / Insurance" at bounding box center [350, 571] width 110 height 14
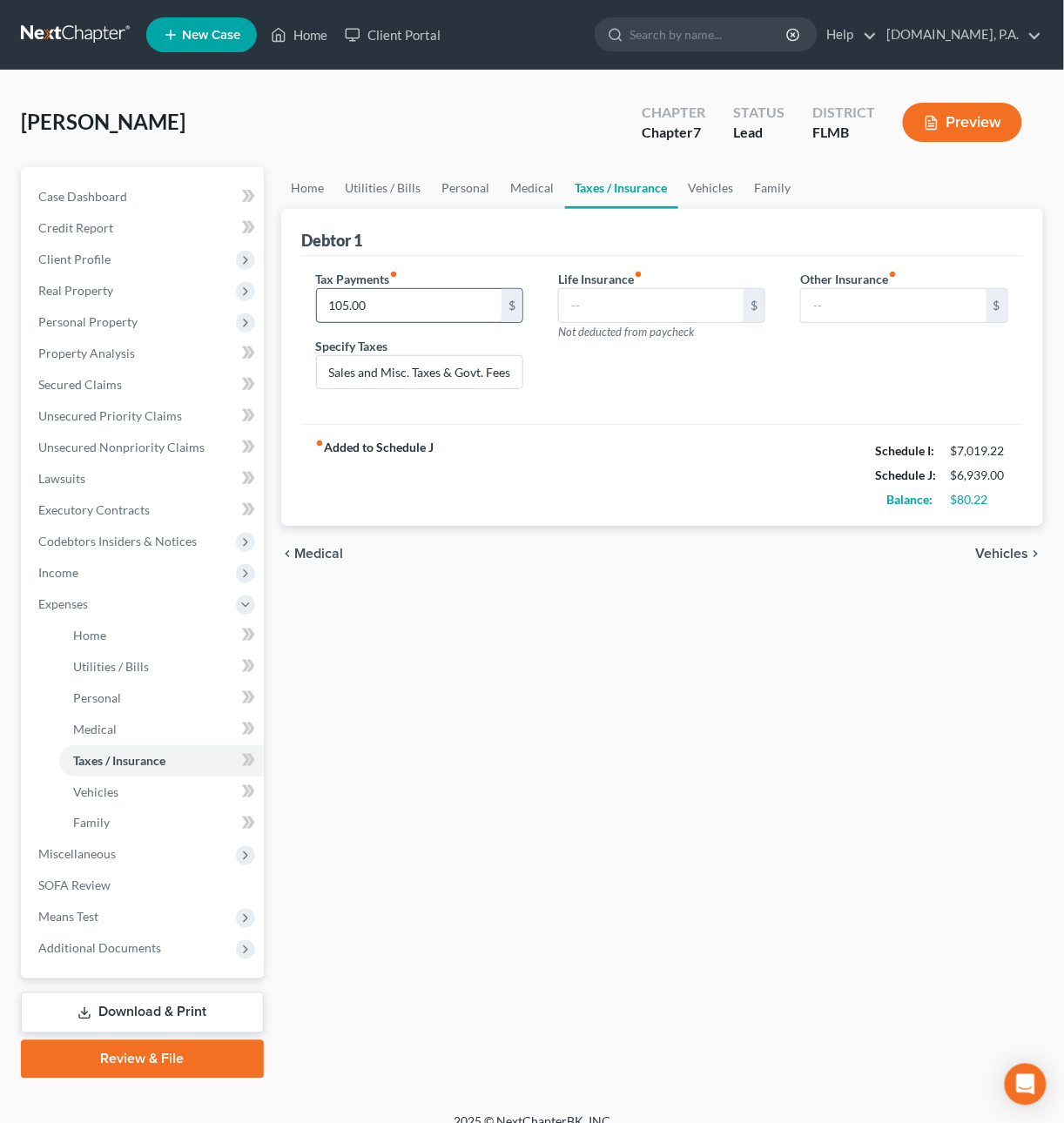
click at [339, 307] on input "105.00" at bounding box center [409, 306] width 186 height 33
type input "120.00"
click at [76, 914] on span "Means Test" at bounding box center [68, 917] width 60 height 14
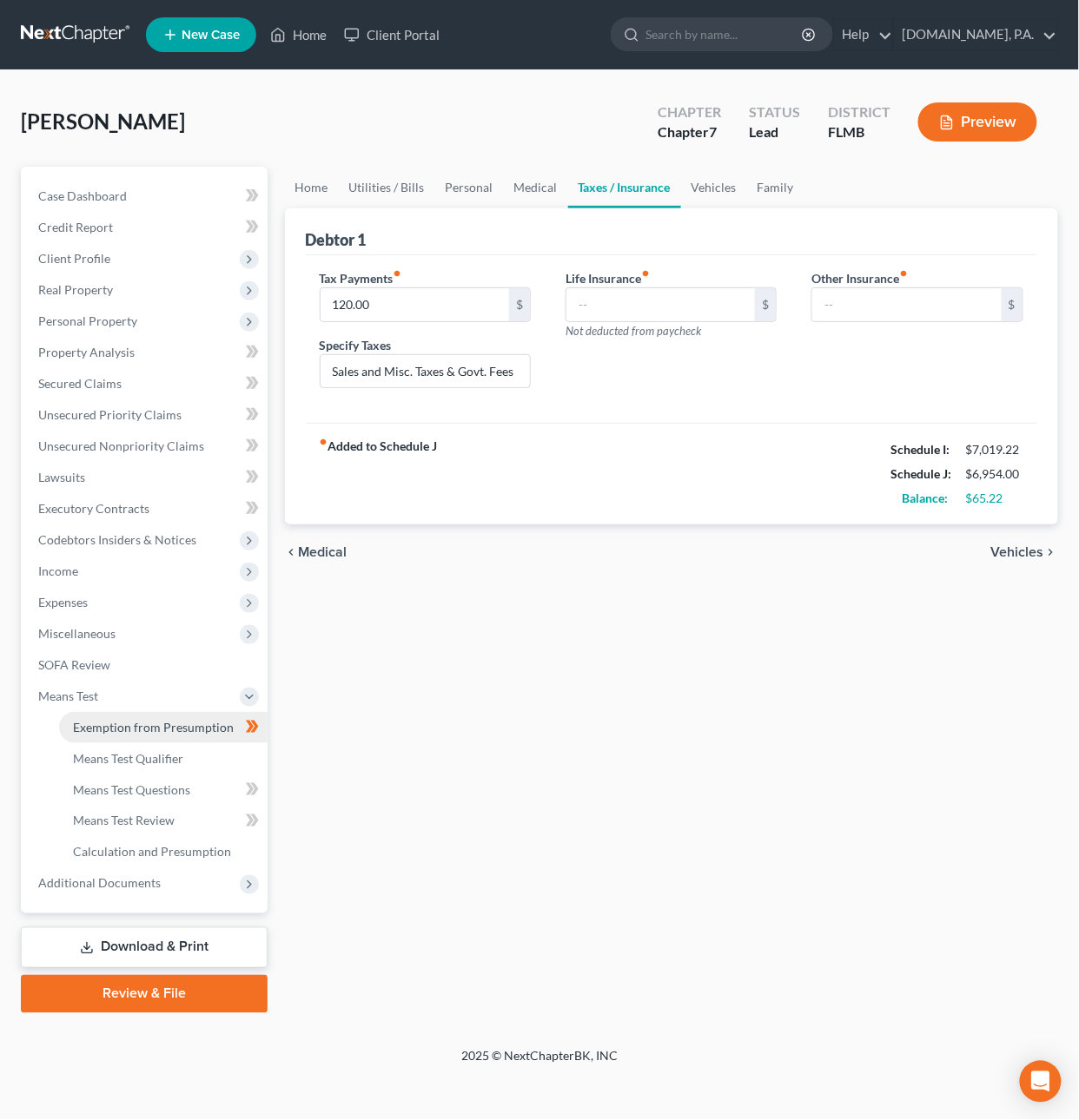
click at [148, 730] on span "Exemption from Presumption" at bounding box center [153, 727] width 161 height 14
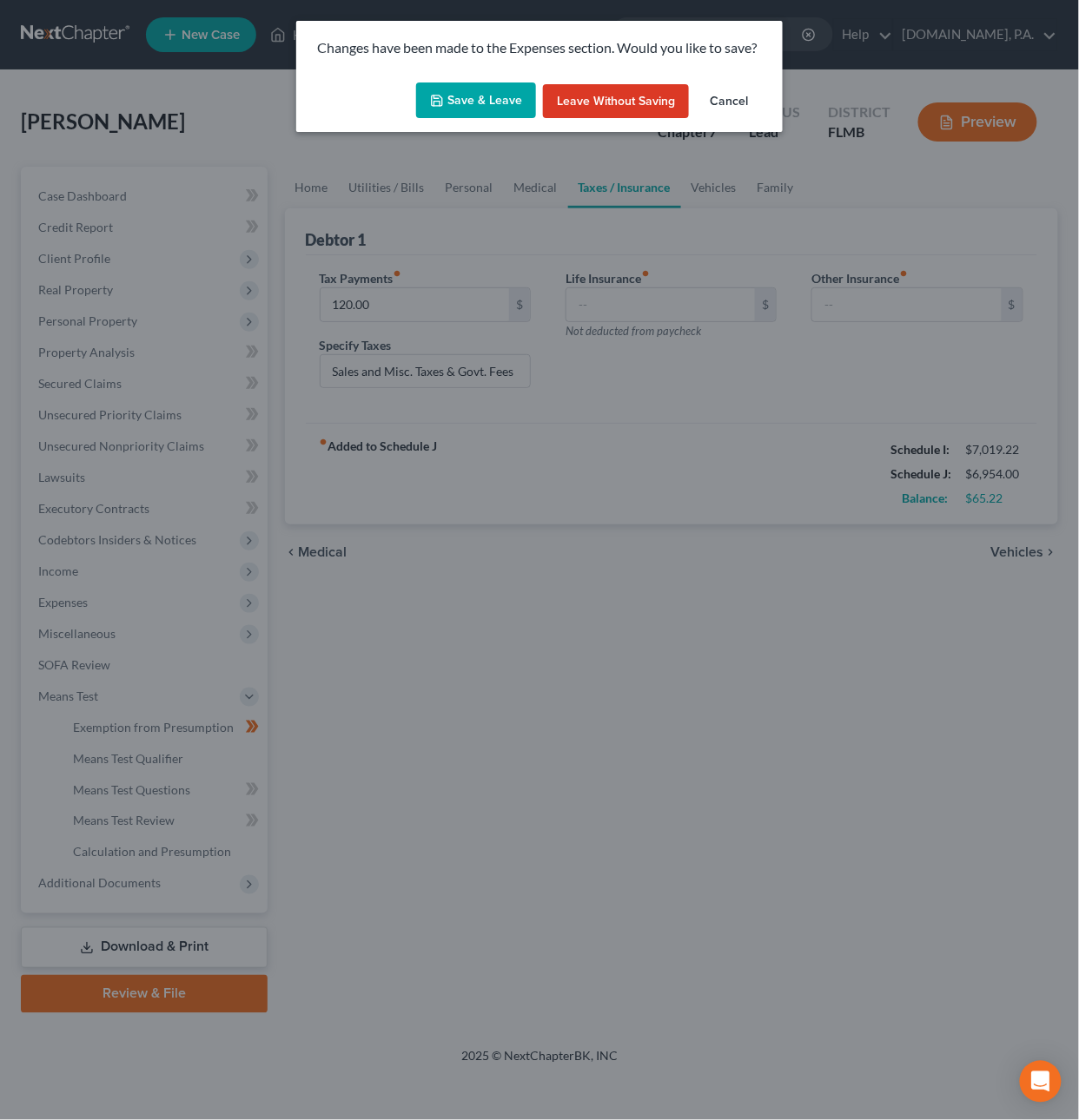
click at [473, 102] on button "Save & Leave" at bounding box center [475, 101] width 120 height 37
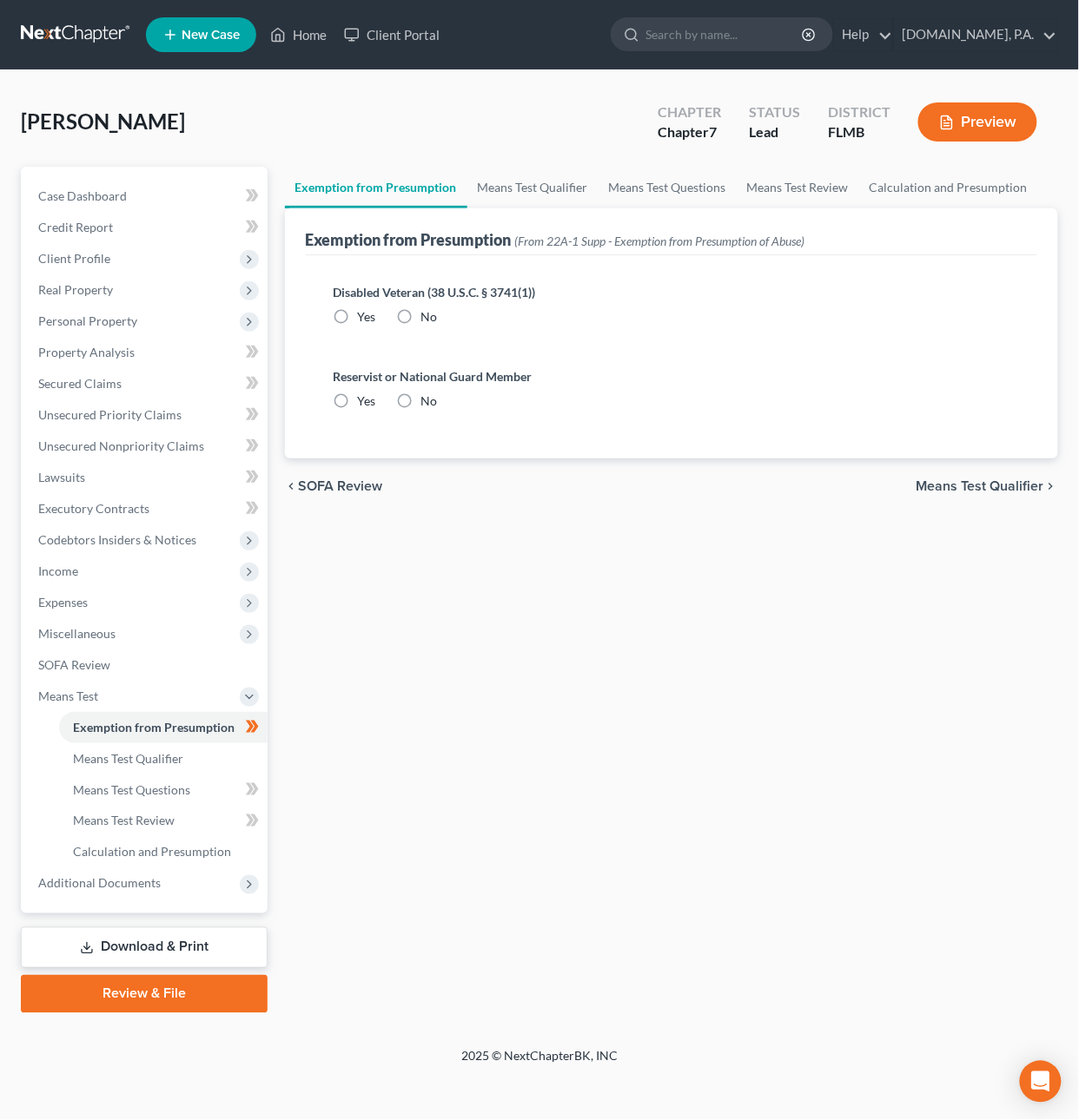
radio input "true"
click at [191, 752] on link "Means Test Qualifier" at bounding box center [164, 758] width 209 height 31
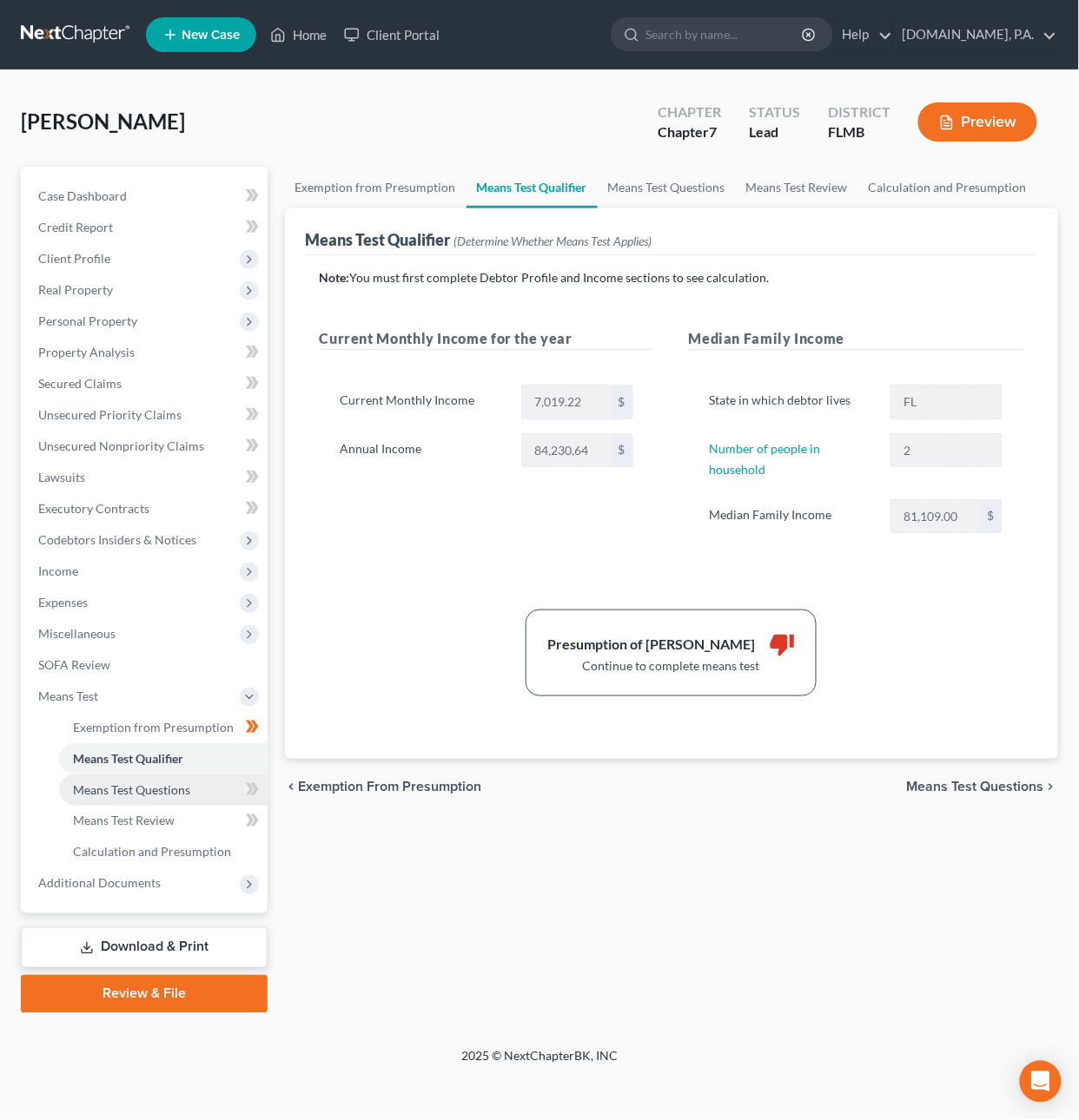
click at [175, 792] on span "Means Test Questions" at bounding box center [131, 790] width 117 height 14
select select "1"
select select "0"
select select "60"
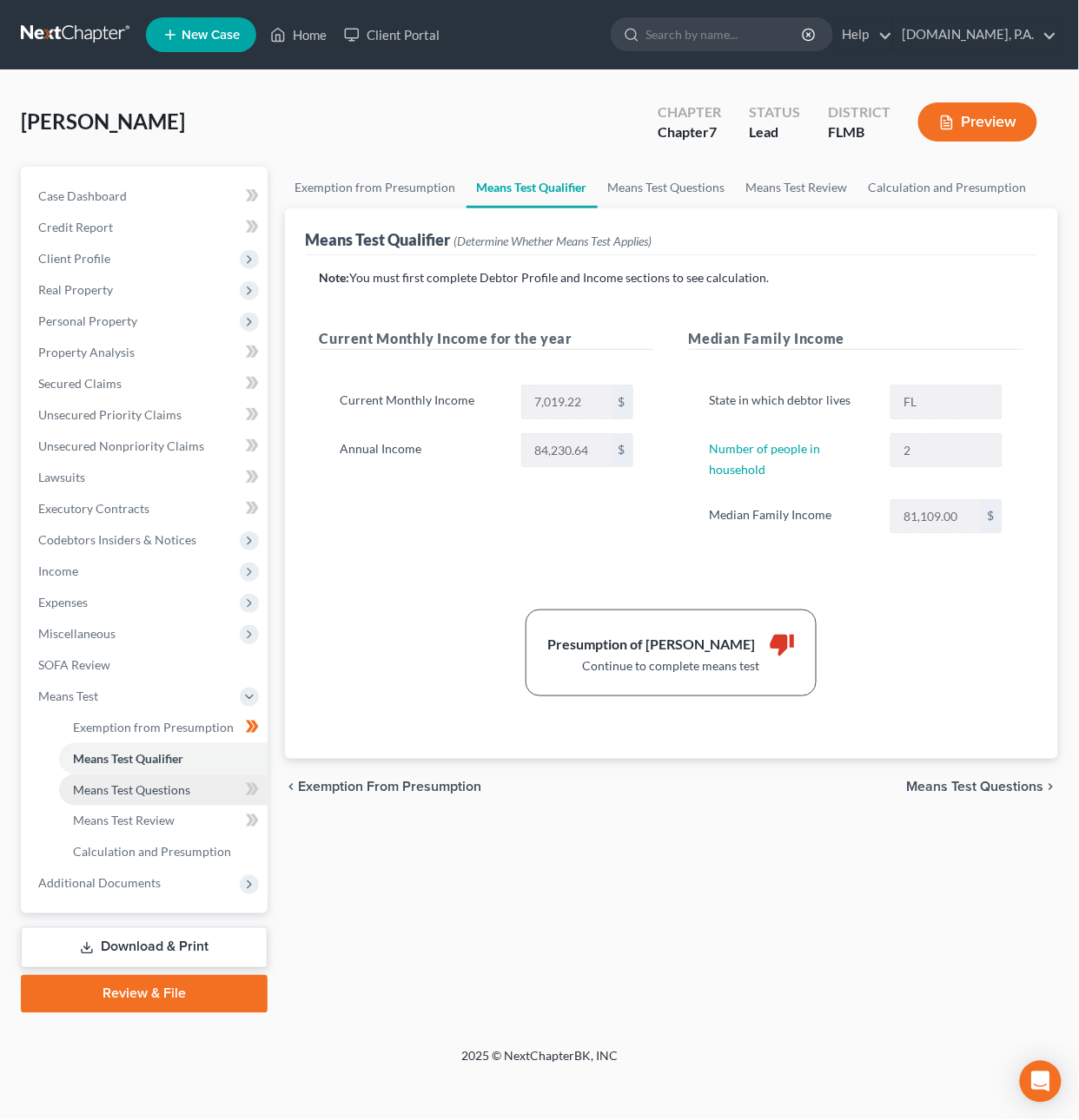
select select "60"
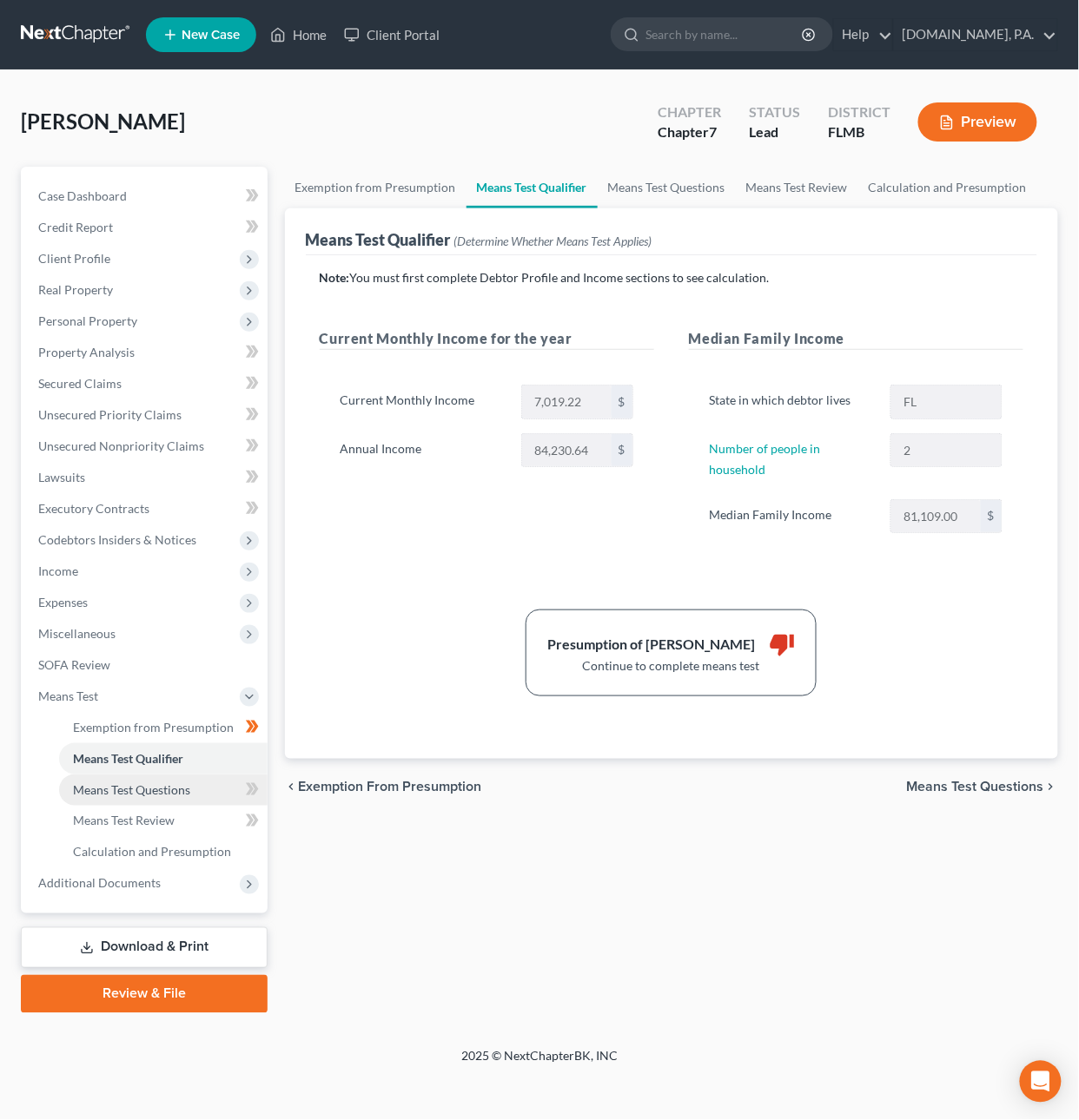
select select "60"
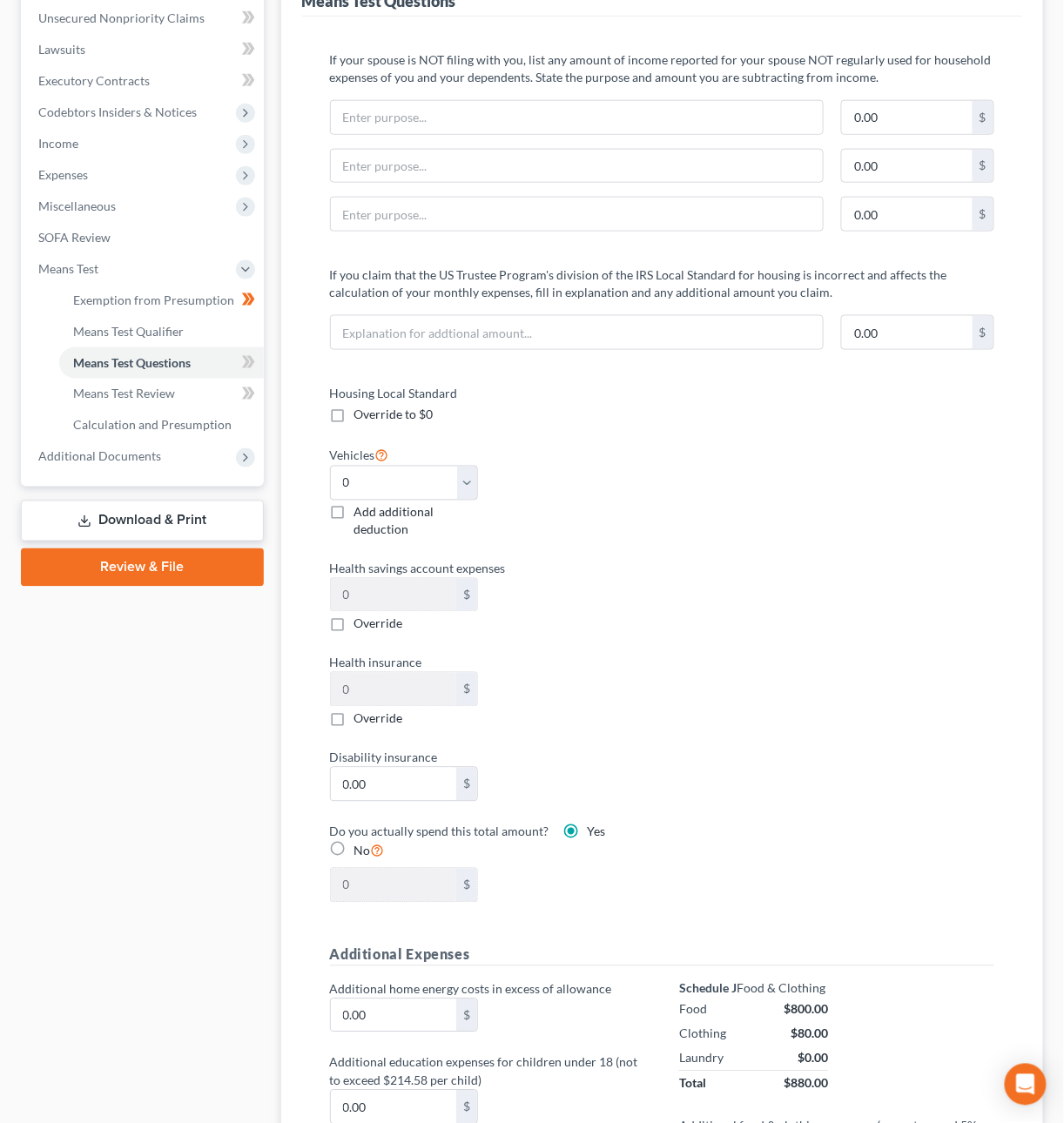
scroll to position [449, 0]
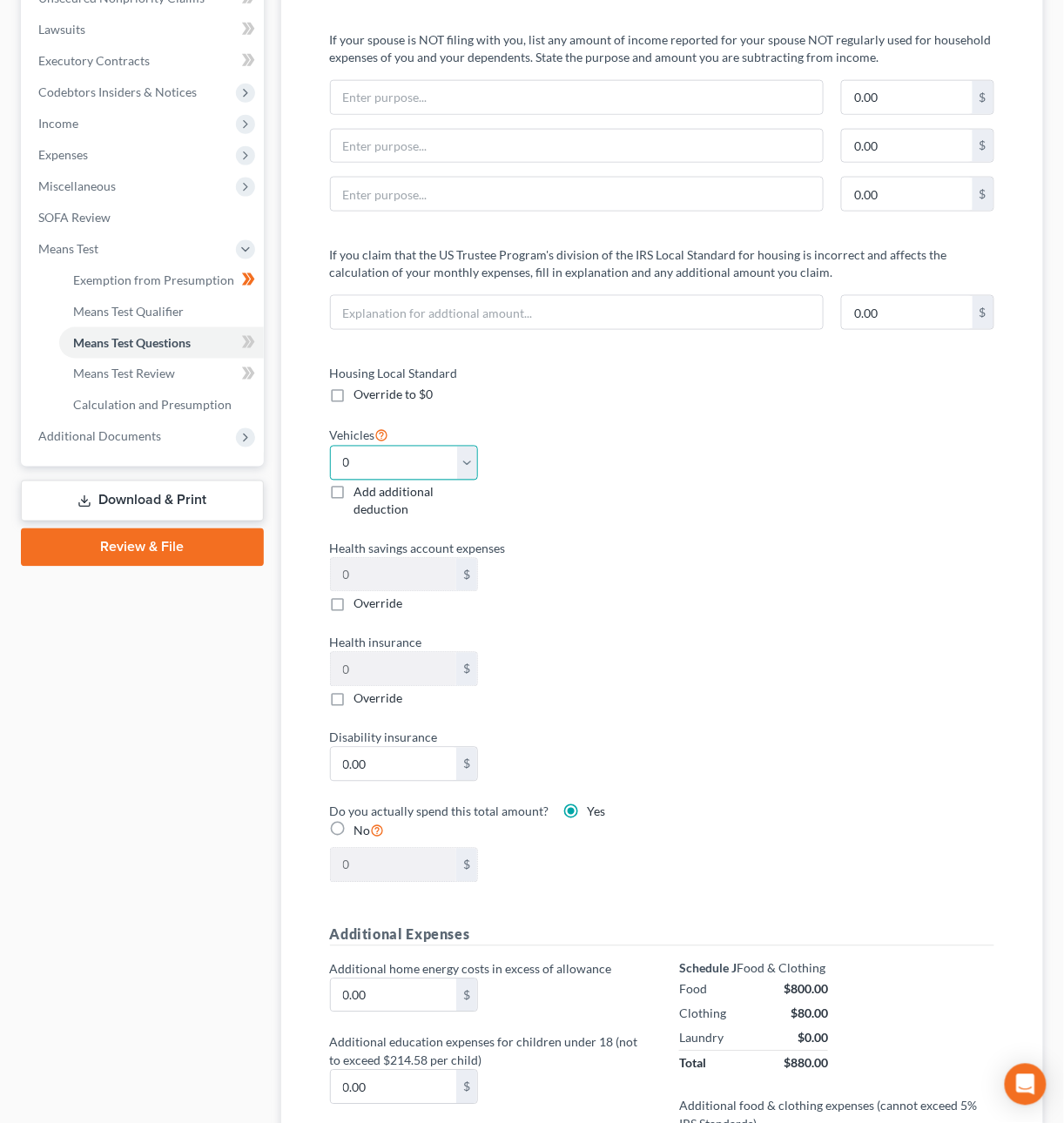
click at [467, 464] on select "Select 0 1 2 3 4 5" at bounding box center [404, 463] width 149 height 35
click at [330, 446] on select "Select 0 1 2 3 4 5" at bounding box center [404, 463] width 149 height 35
click at [471, 466] on select "Select 0 1 2 3 4 5" at bounding box center [404, 463] width 149 height 35
click at [330, 446] on select "Select 0 1 2 3 4 5" at bounding box center [404, 463] width 149 height 35
click at [399, 467] on select "Select 0 1 2 3 4 5" at bounding box center [404, 463] width 149 height 35
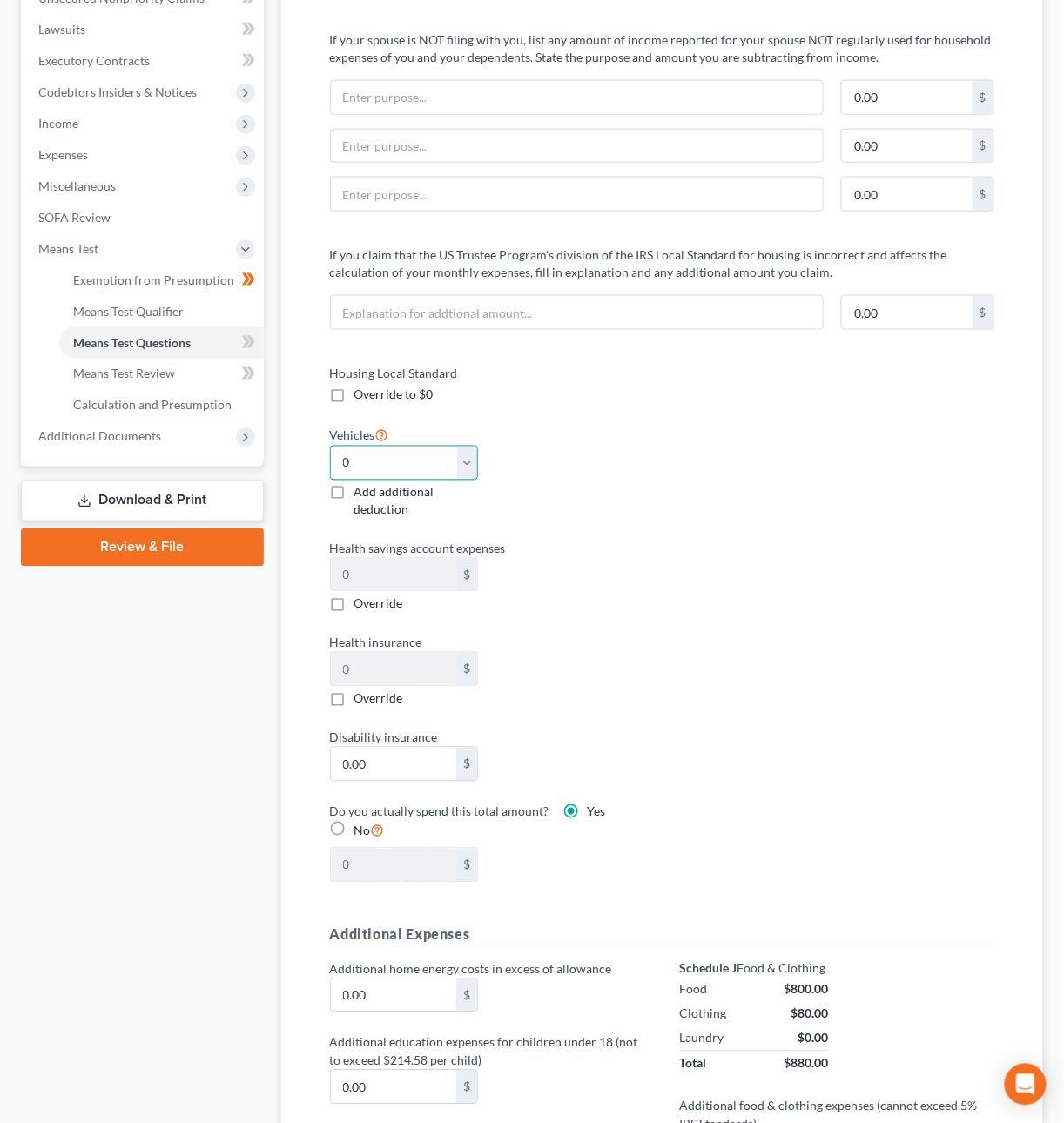
select select "1"
click at [330, 446] on select "Select 0 1 2 3 4 5" at bounding box center [404, 463] width 149 height 35
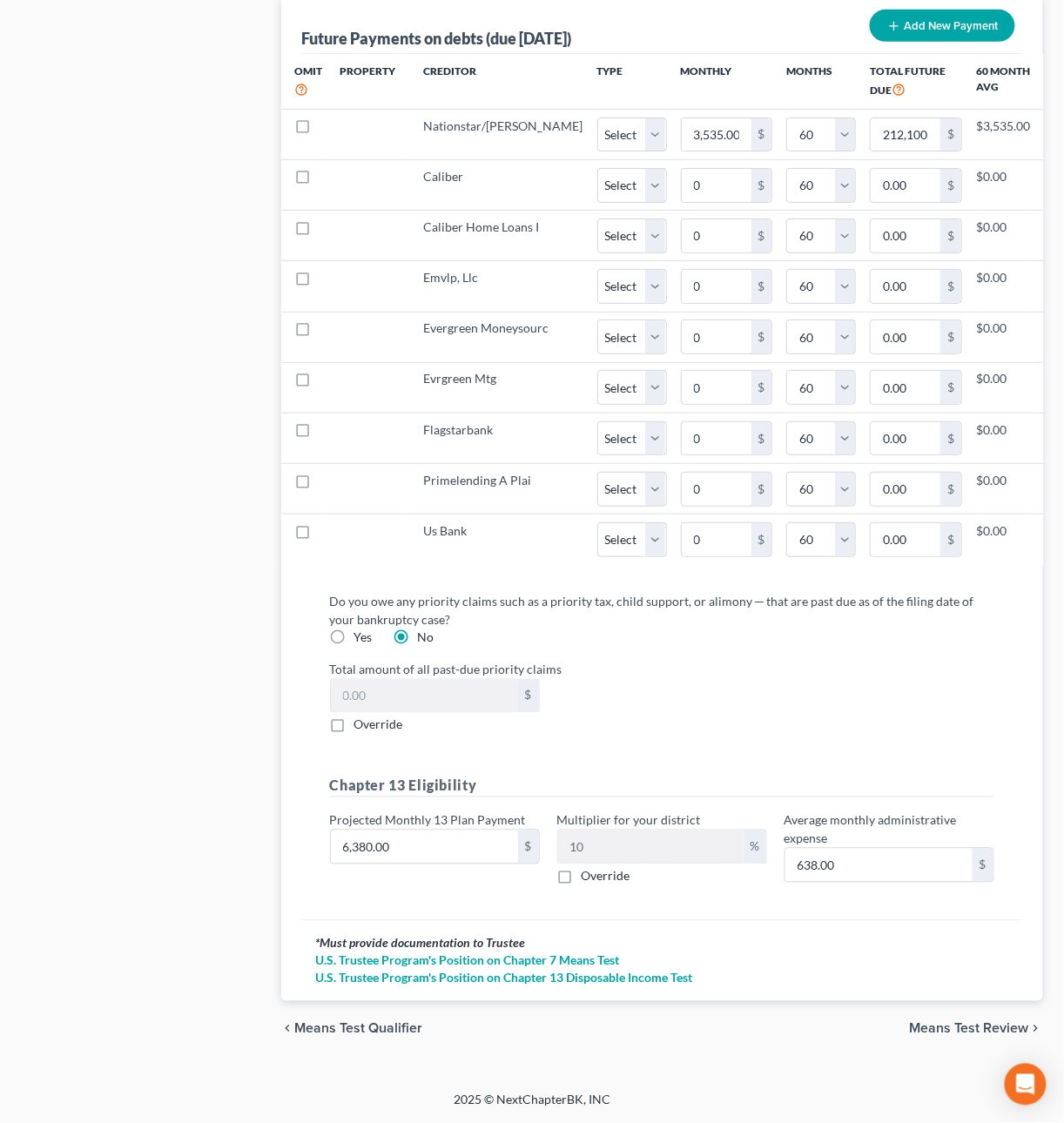
scroll to position [1916, 0]
click at [943, 1022] on span "Means Test Review" at bounding box center [969, 1028] width 119 height 14
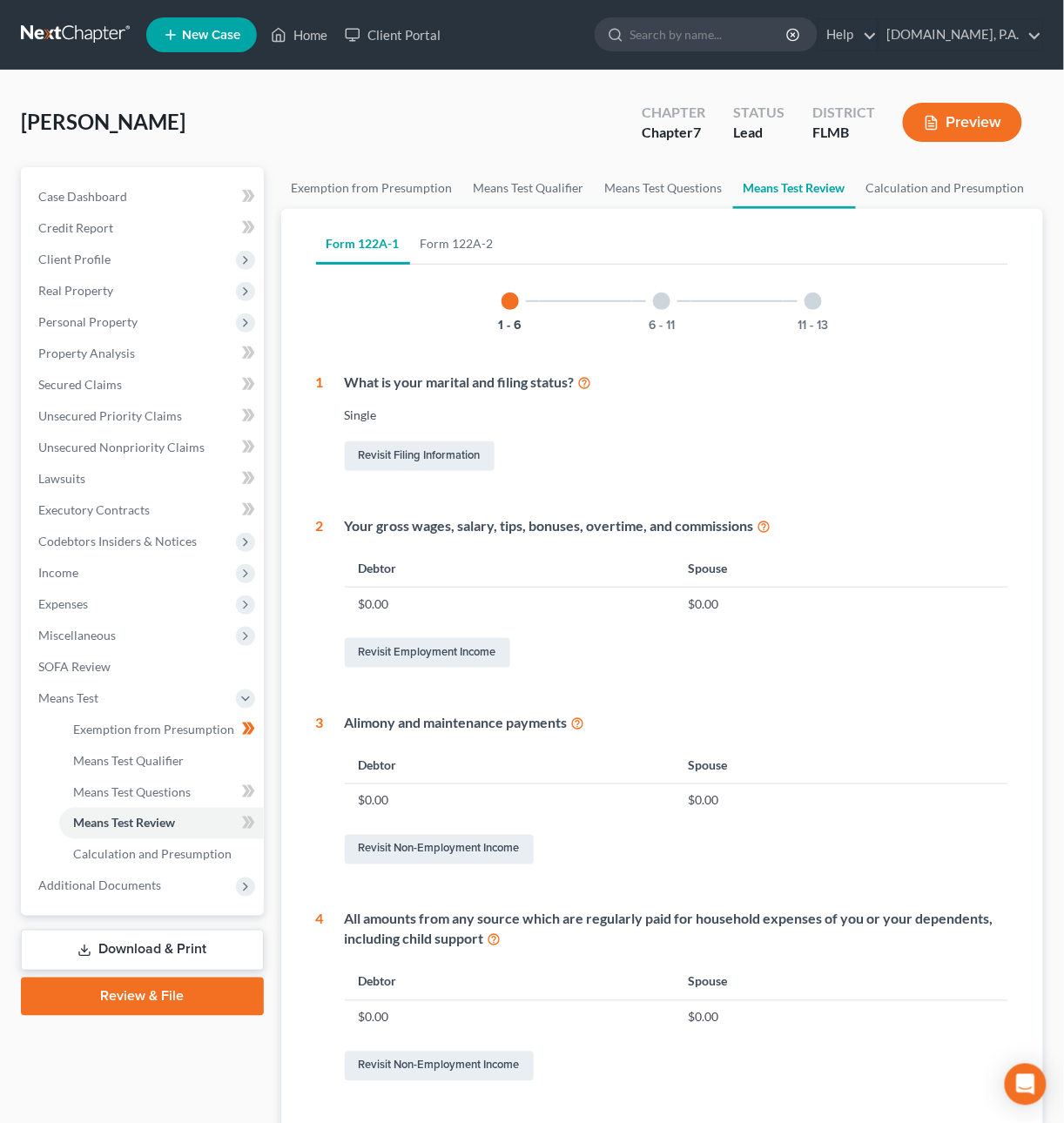
click at [654, 299] on div at bounding box center [661, 300] width 17 height 17
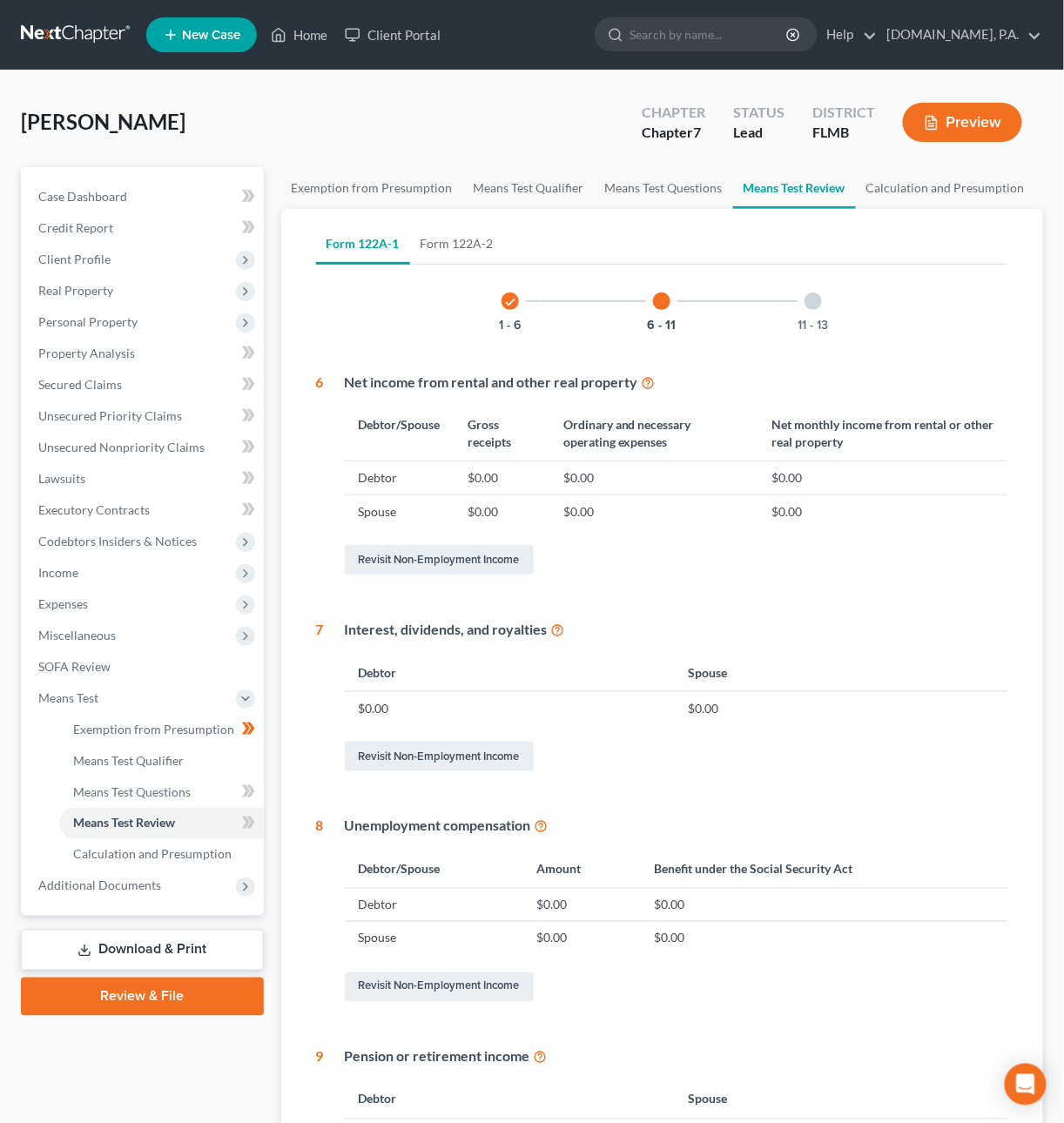
click at [814, 300] on div at bounding box center [812, 300] width 17 height 17
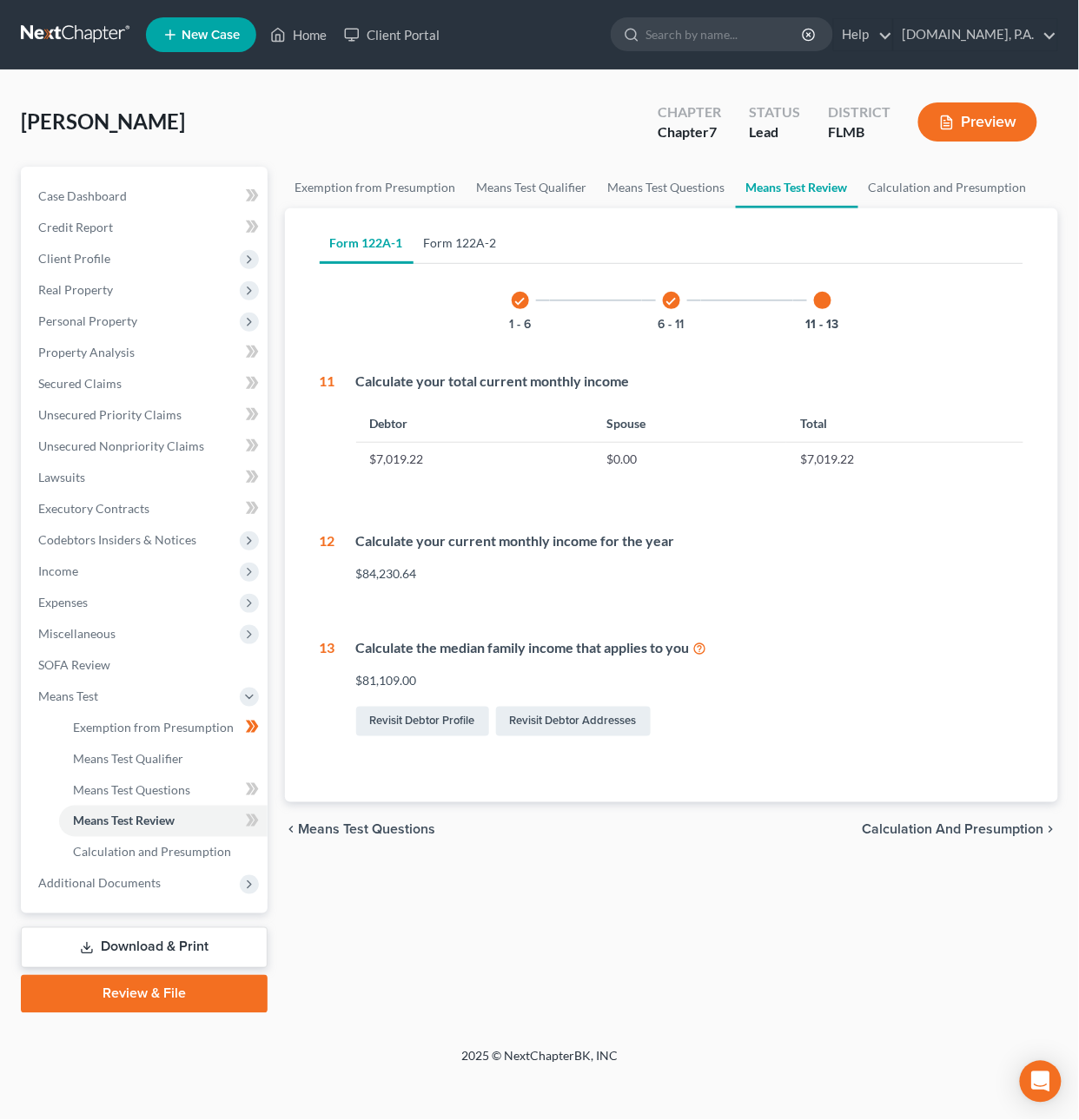
click at [442, 246] on link "Form 122A-2" at bounding box center [461, 243] width 94 height 41
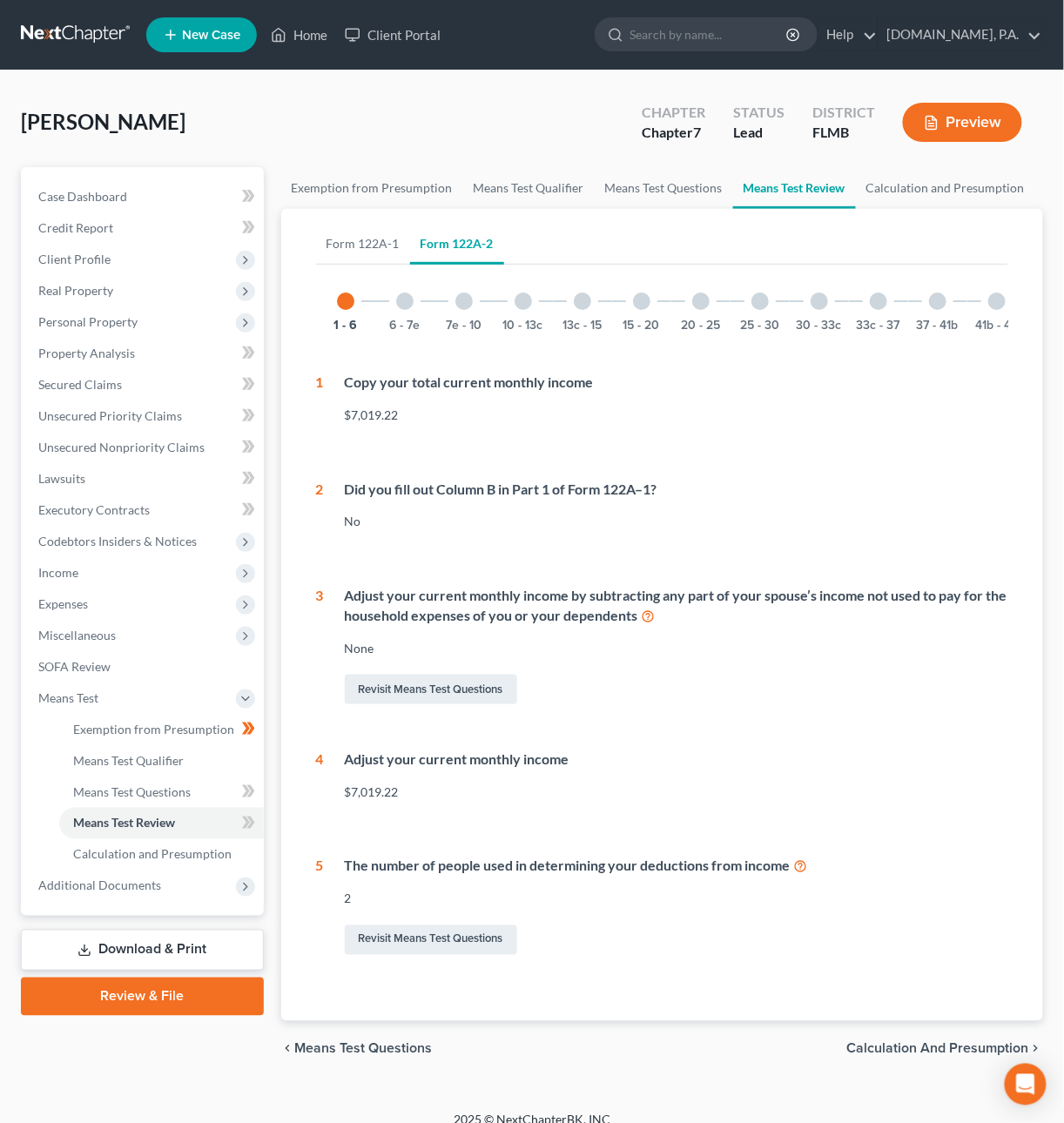
click at [406, 297] on div at bounding box center [404, 300] width 17 height 17
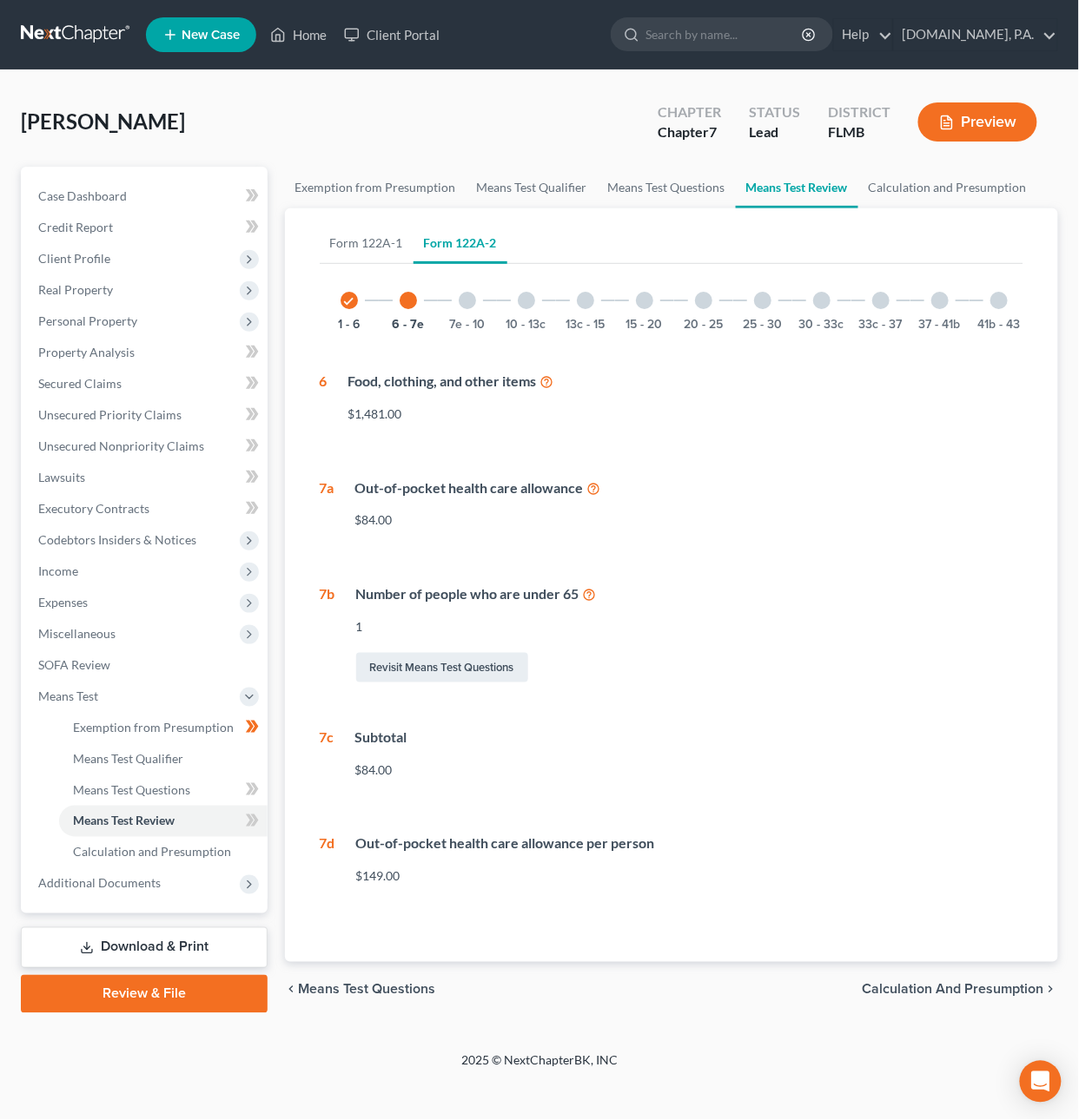
drag, startPoint x: 473, startPoint y: 293, endPoint x: 500, endPoint y: 300, distance: 27.9
click at [473, 294] on div at bounding box center [467, 300] width 17 height 17
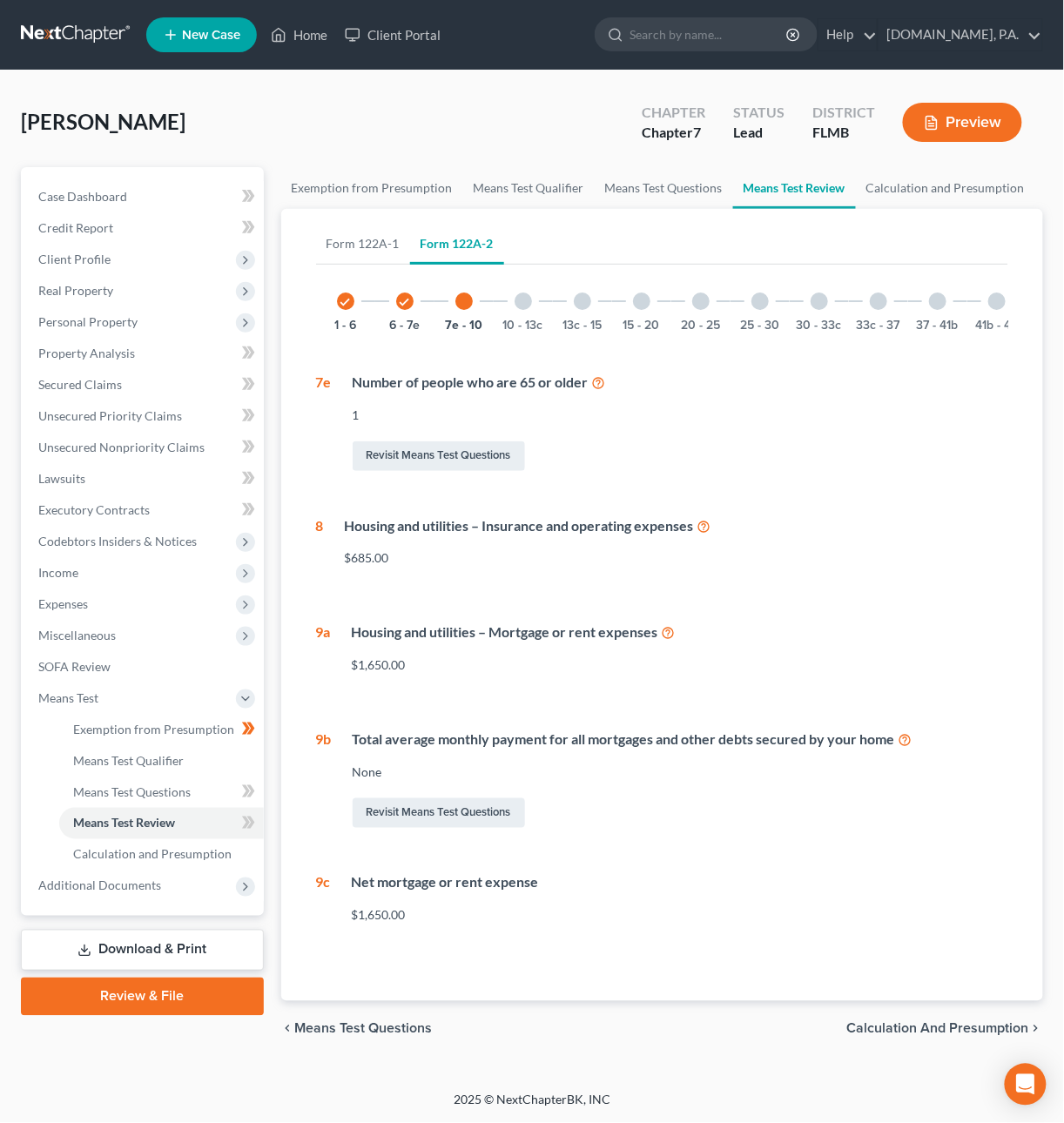
click at [522, 298] on div at bounding box center [523, 300] width 17 height 17
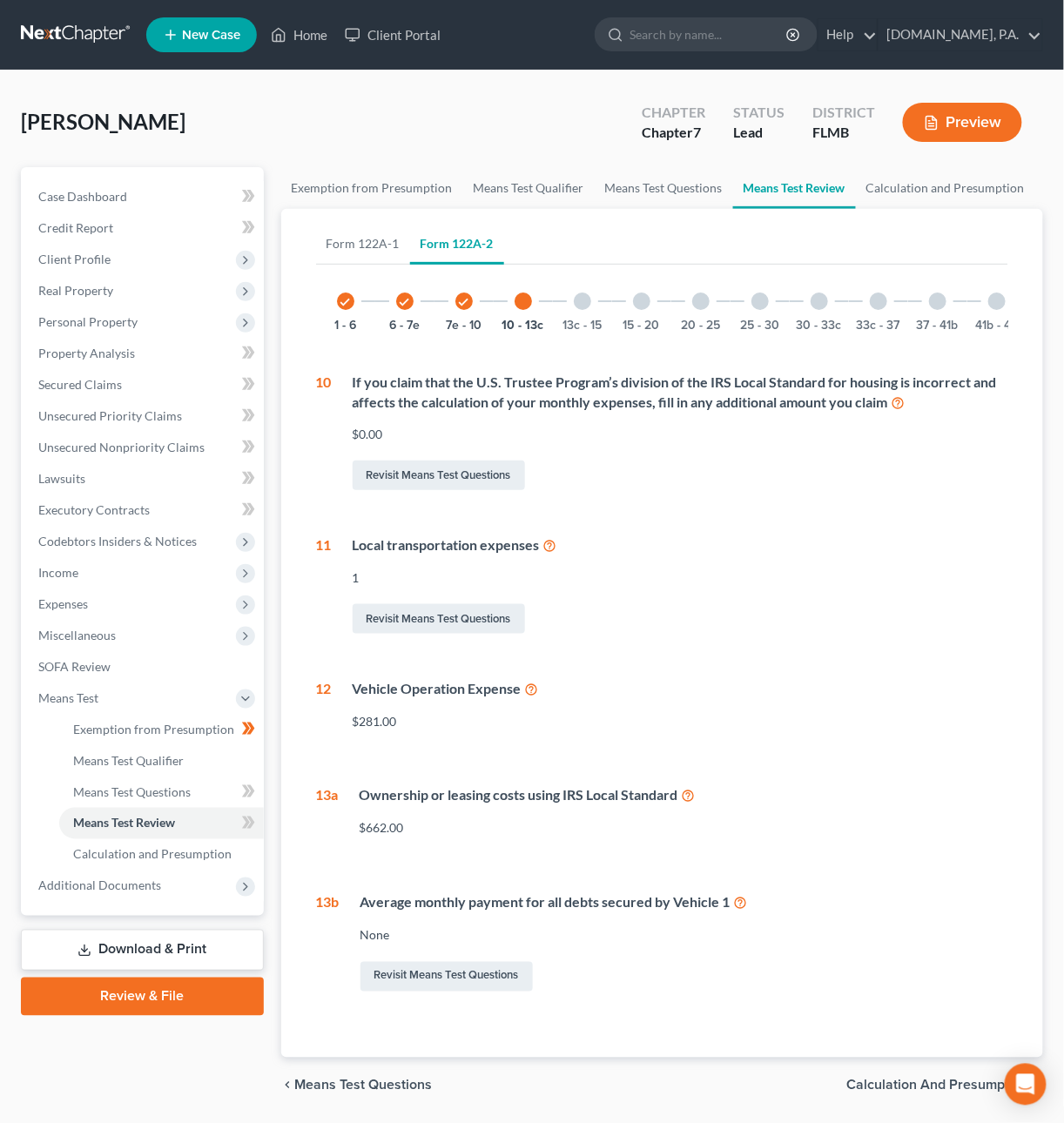
click at [573, 298] on div "13c - 15" at bounding box center [582, 301] width 60 height 60
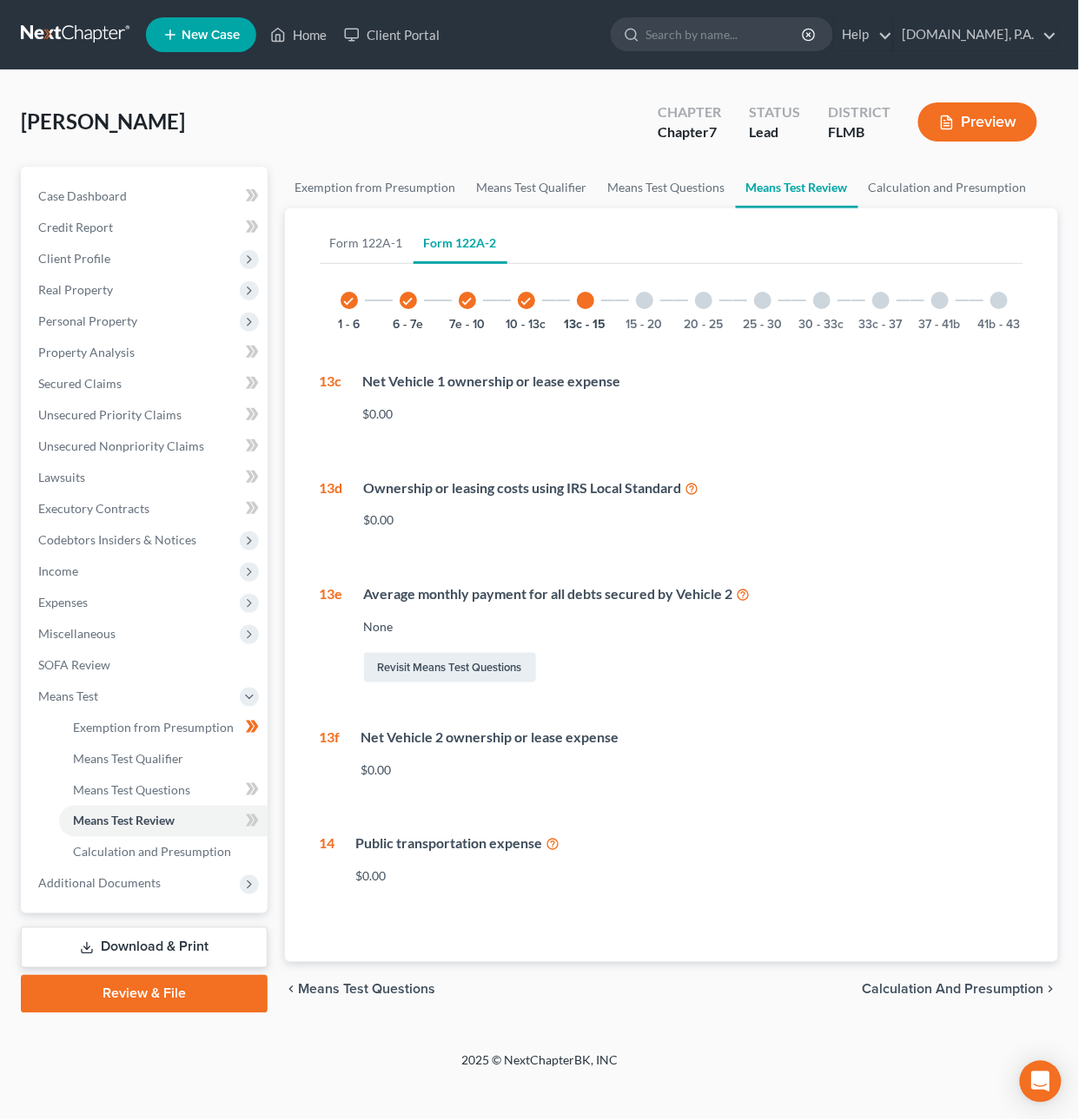
click at [643, 297] on div at bounding box center [644, 300] width 17 height 17
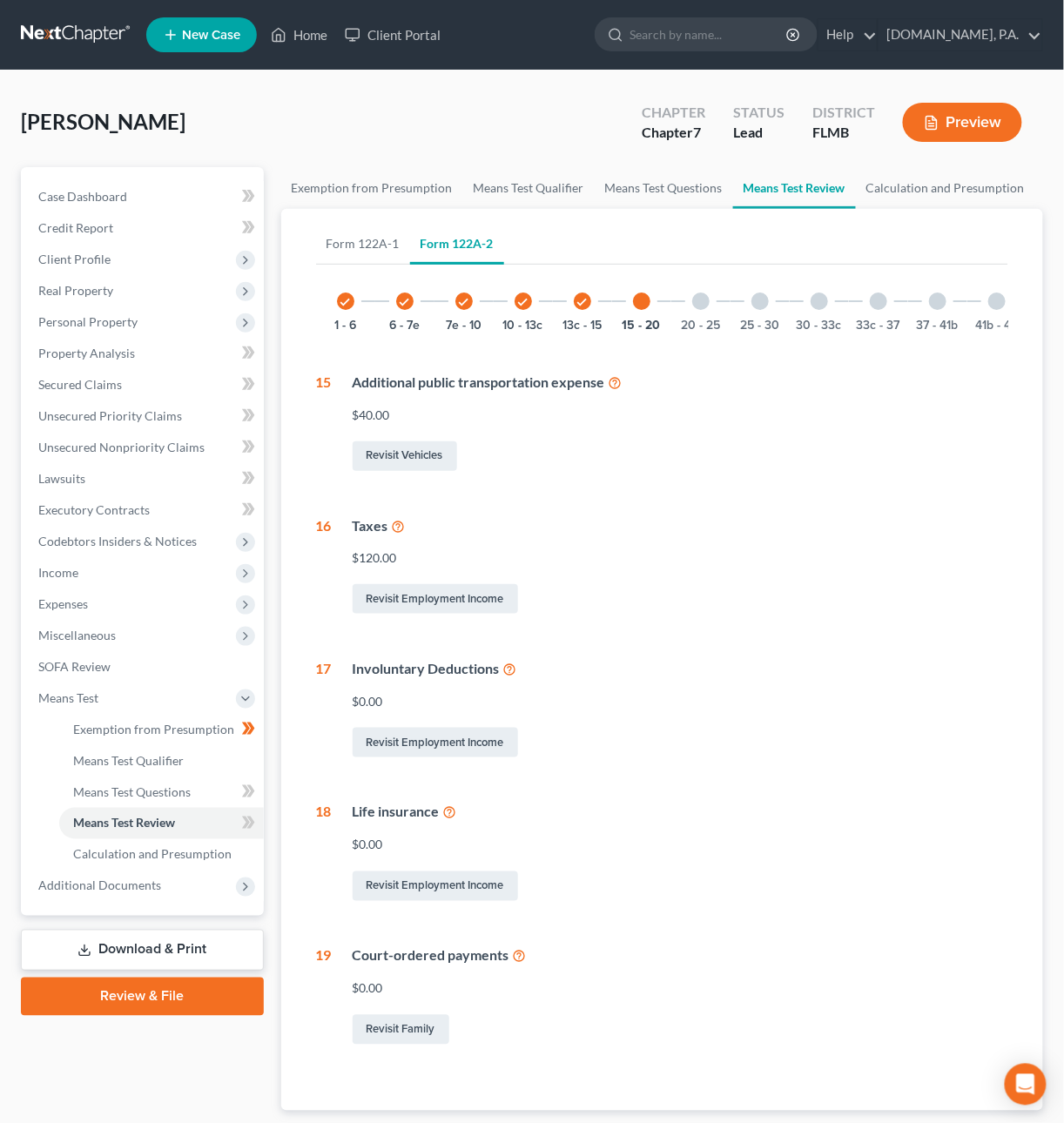
click at [696, 299] on div at bounding box center [700, 300] width 17 height 17
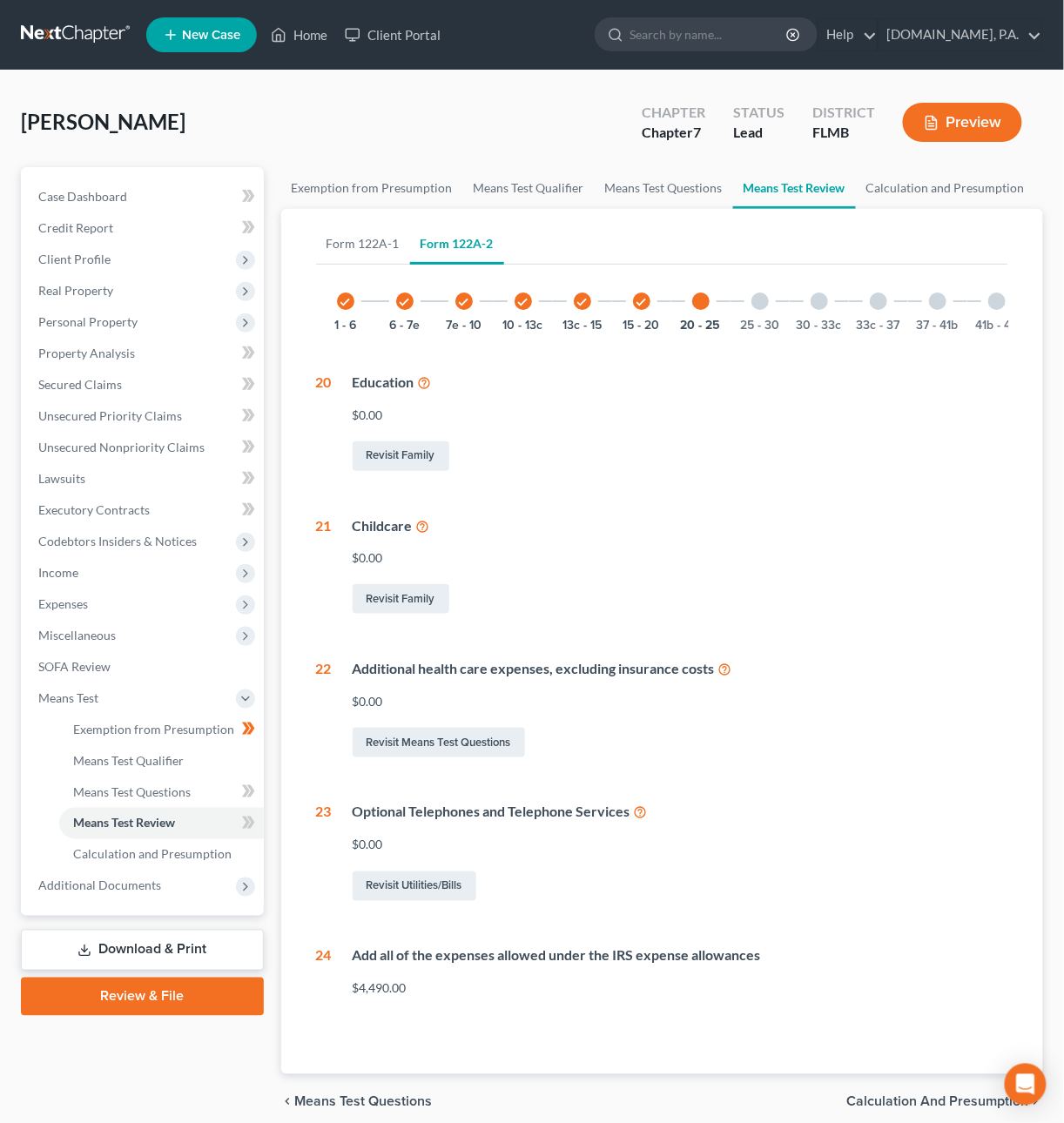
click at [765, 301] on div at bounding box center [759, 300] width 17 height 17
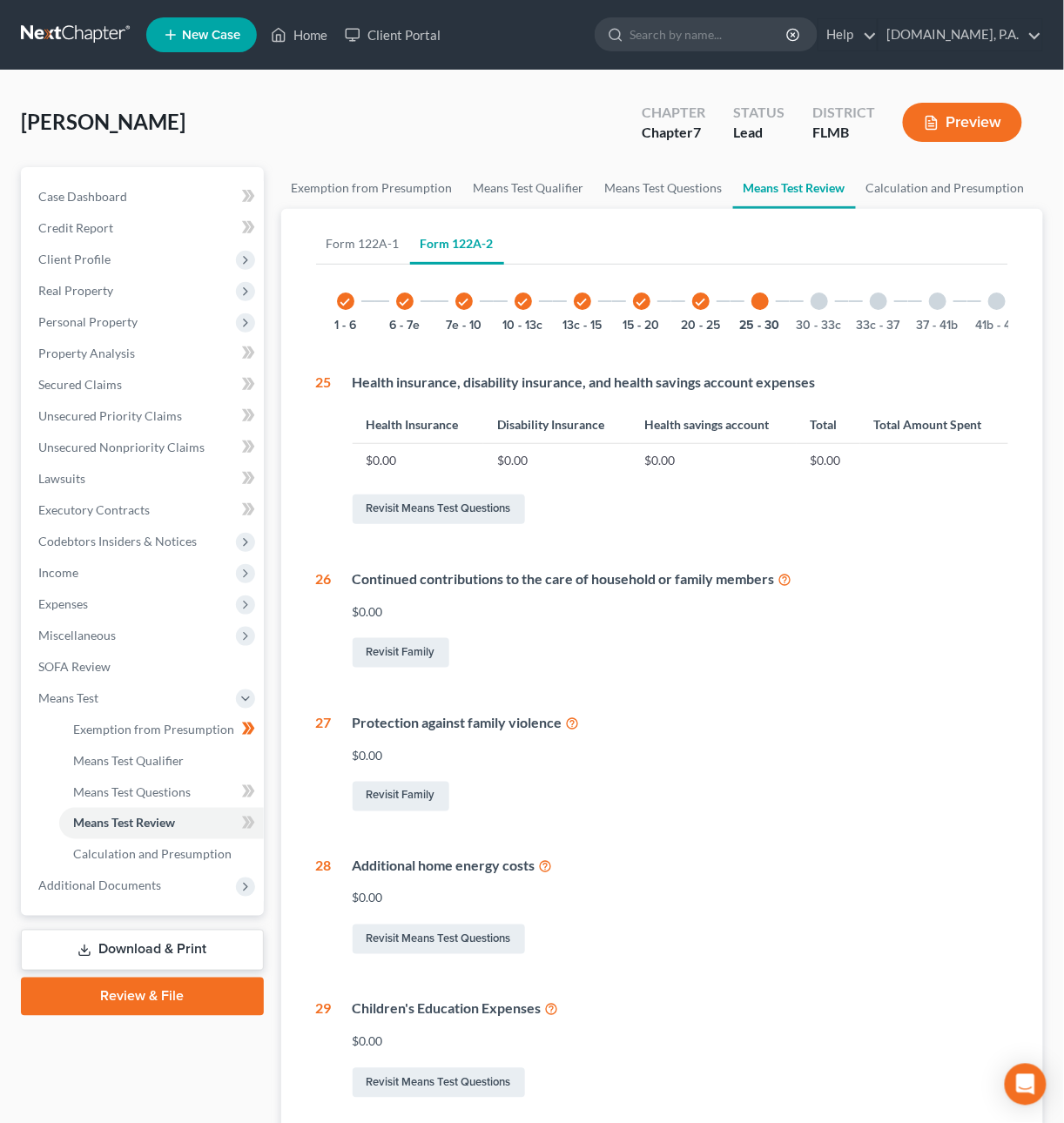
drag, startPoint x: 828, startPoint y: 301, endPoint x: 865, endPoint y: 304, distance: 37.1
click at [828, 301] on div "30 - 33c" at bounding box center [820, 301] width 60 height 60
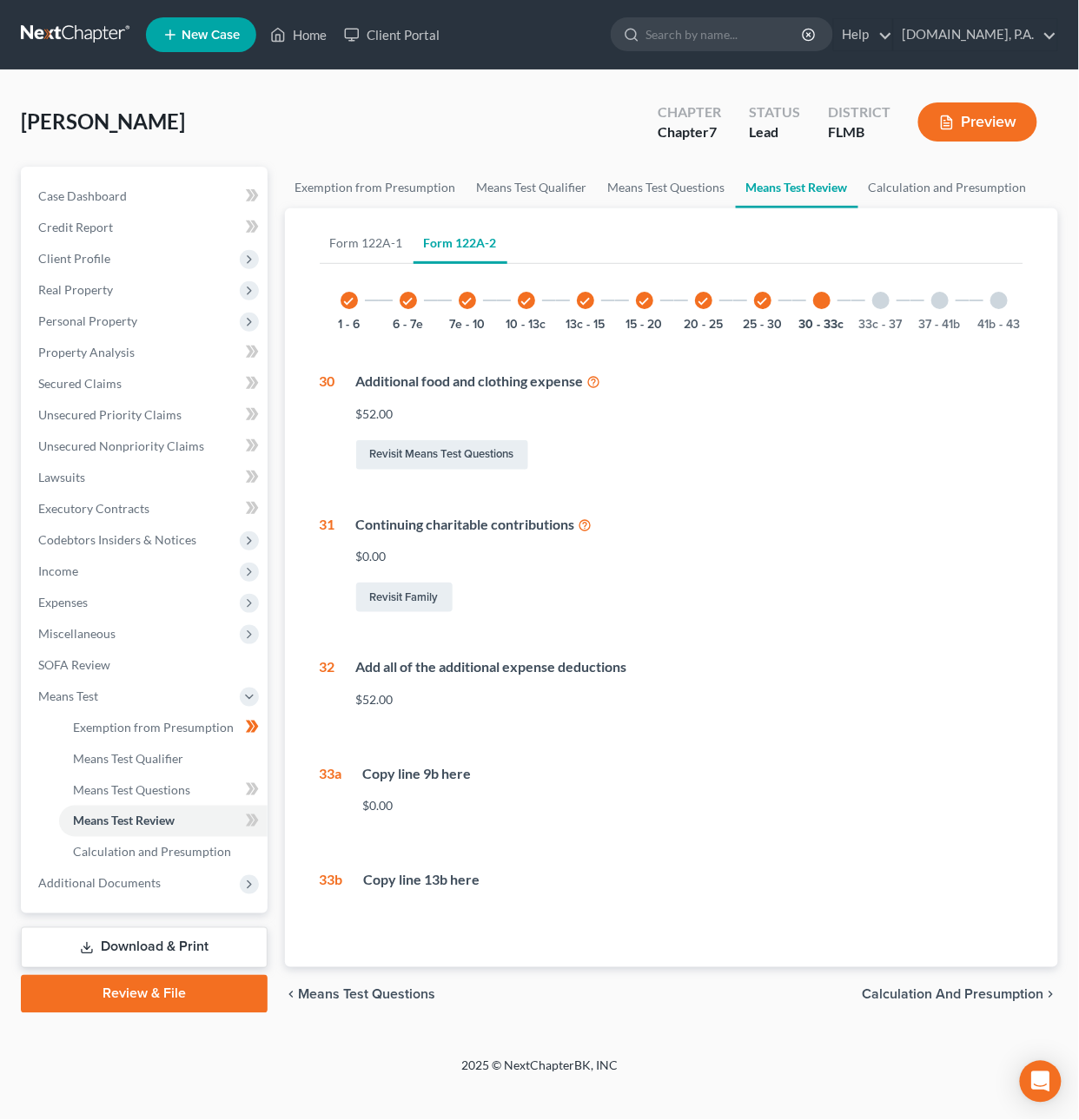
click at [889, 301] on div at bounding box center [880, 300] width 17 height 17
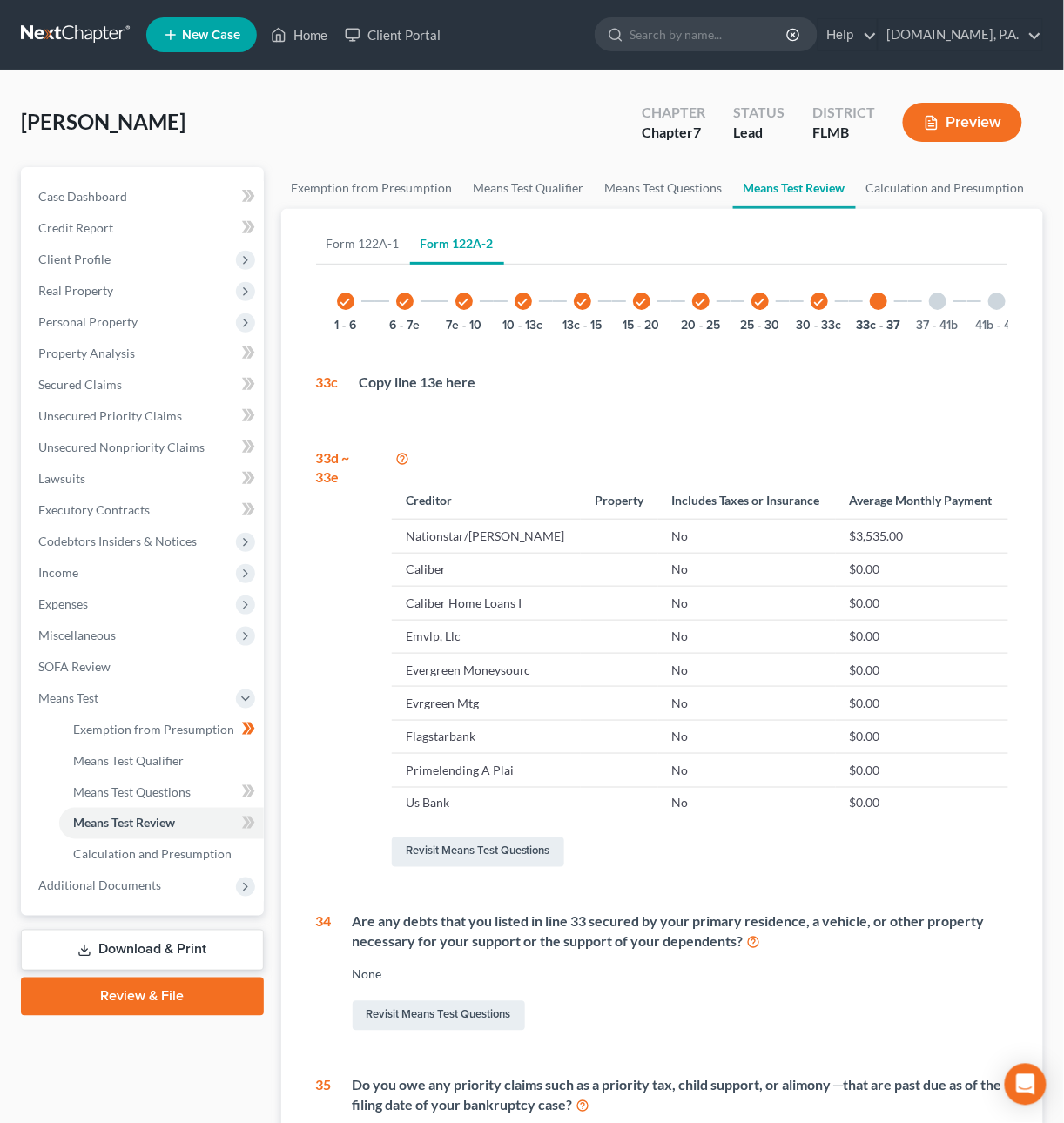
click at [936, 299] on div at bounding box center [937, 300] width 17 height 17
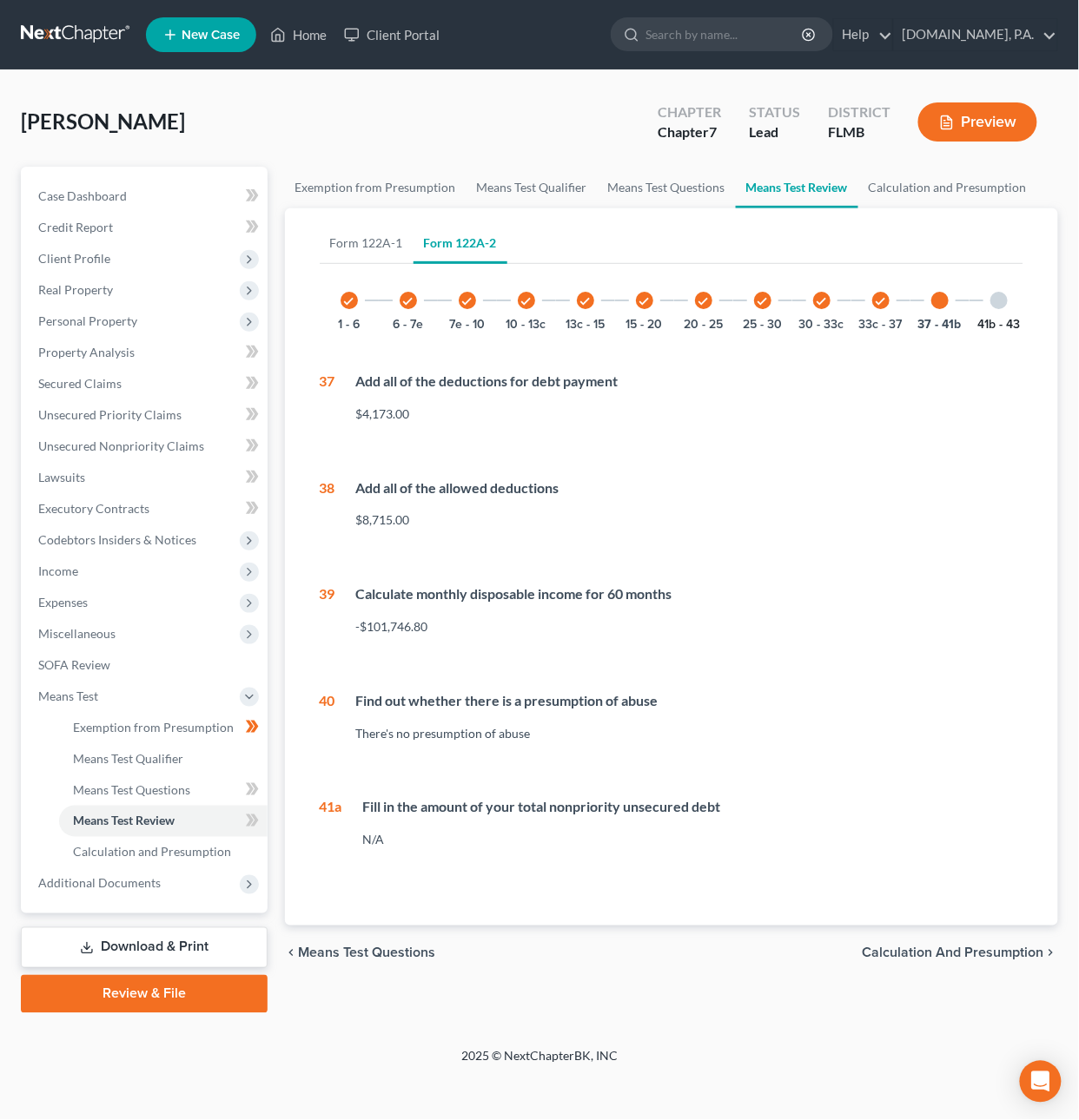
drag, startPoint x: 994, startPoint y: 303, endPoint x: 991, endPoint y: 326, distance: 23.2
click at [994, 303] on div at bounding box center [999, 300] width 17 height 17
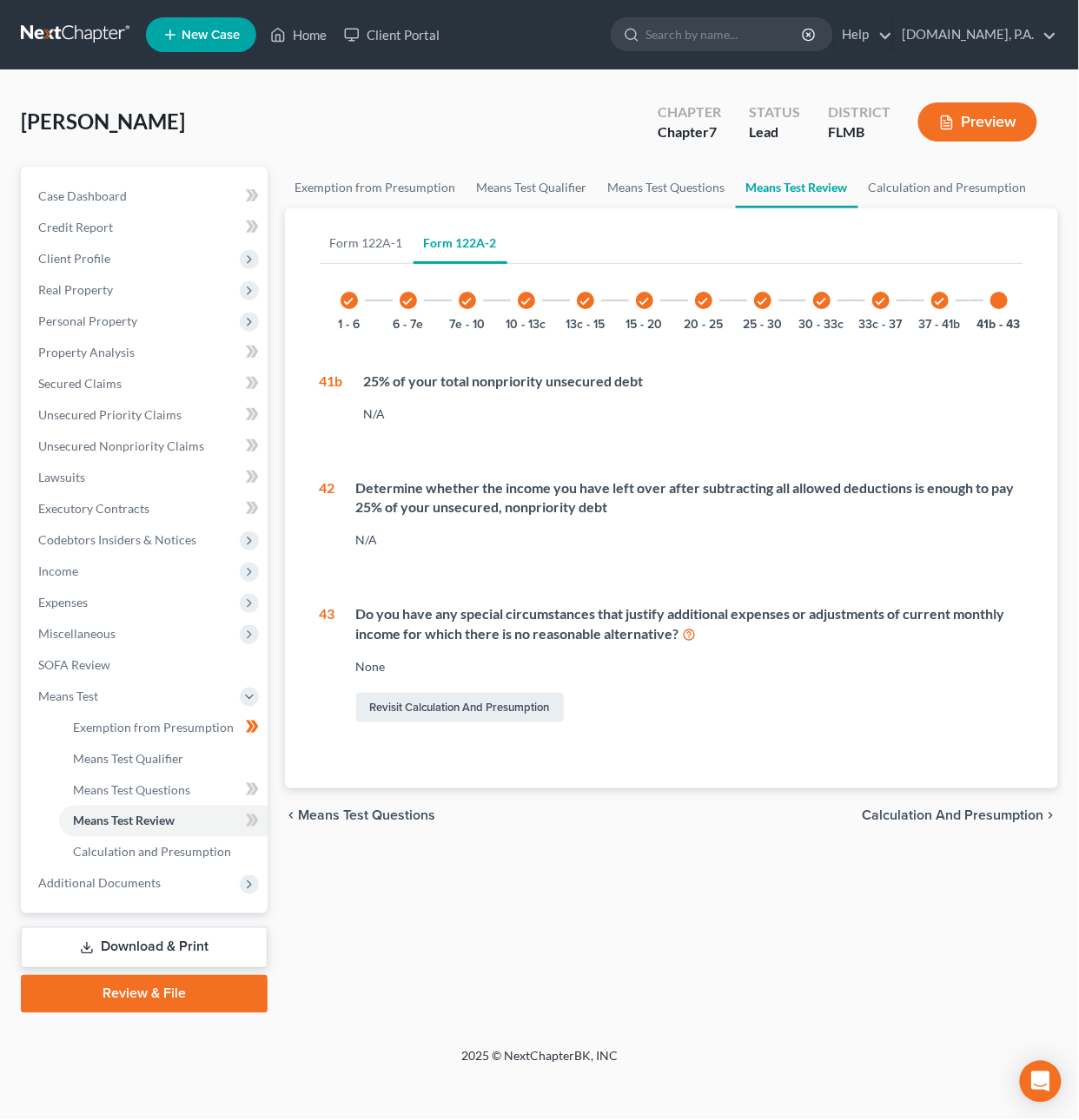
click at [956, 823] on span "Calculation and Presumption" at bounding box center [954, 816] width 182 height 13
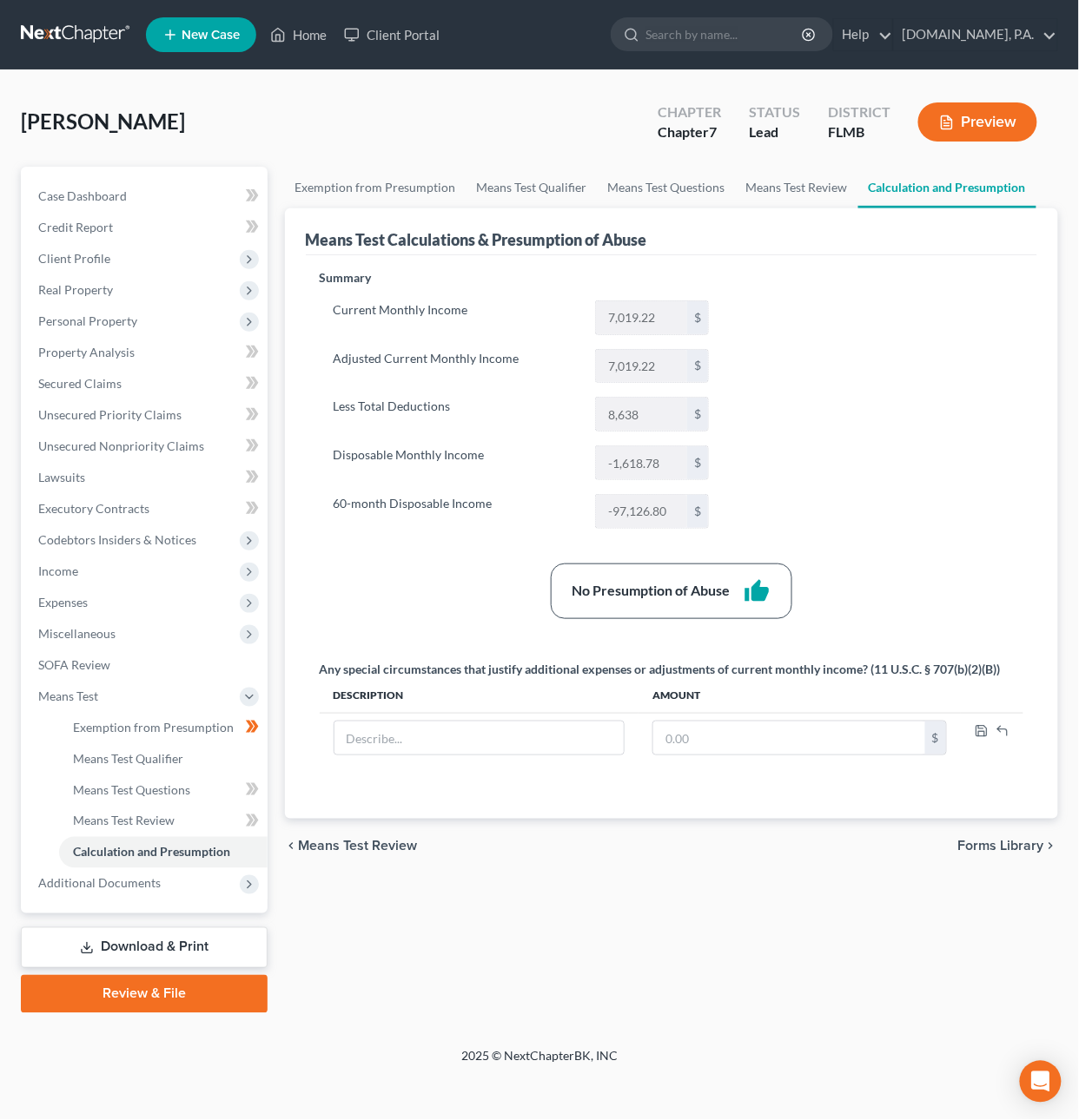
click at [67, 31] on link at bounding box center [76, 34] width 112 height 31
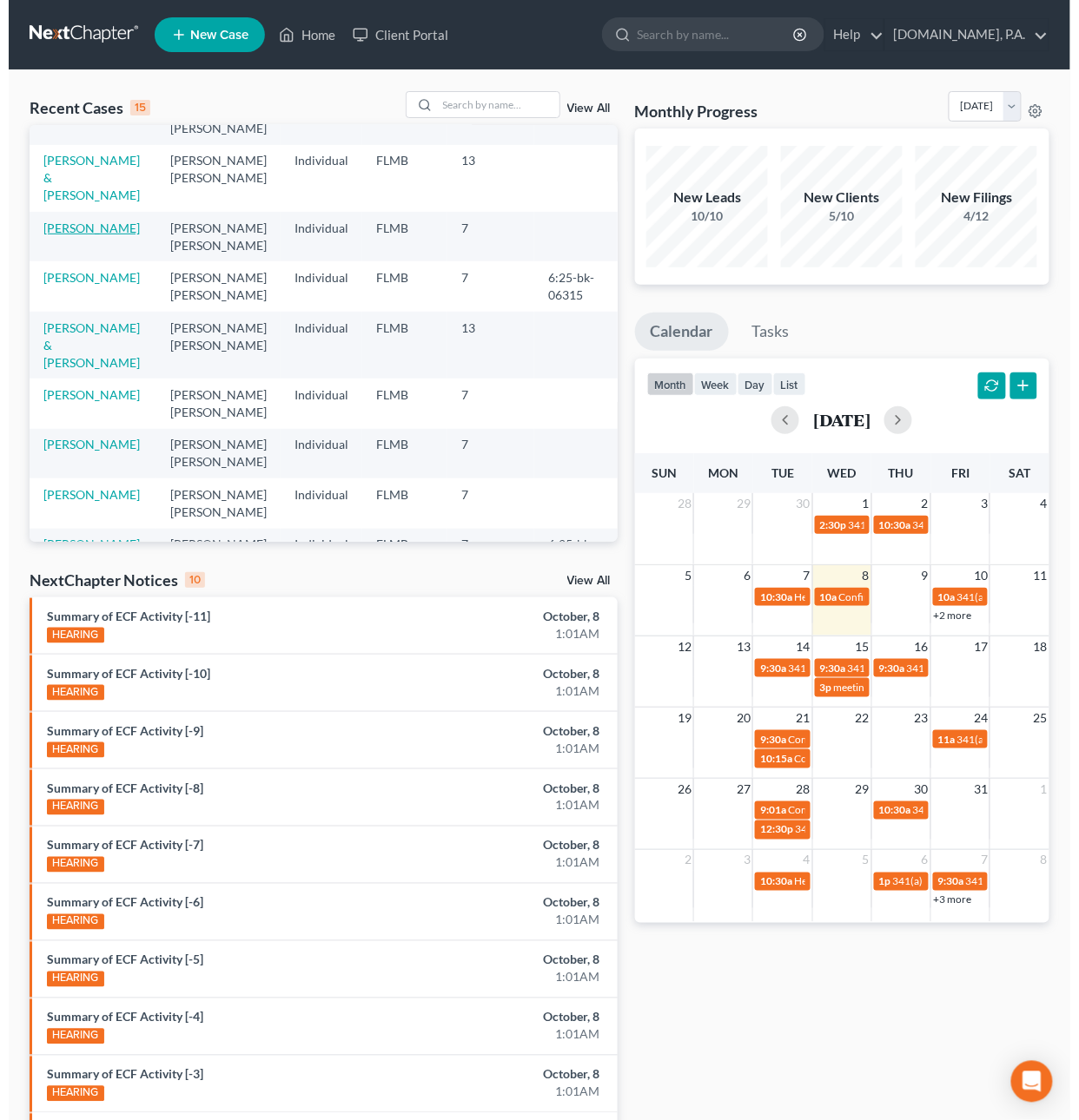
scroll to position [168, 0]
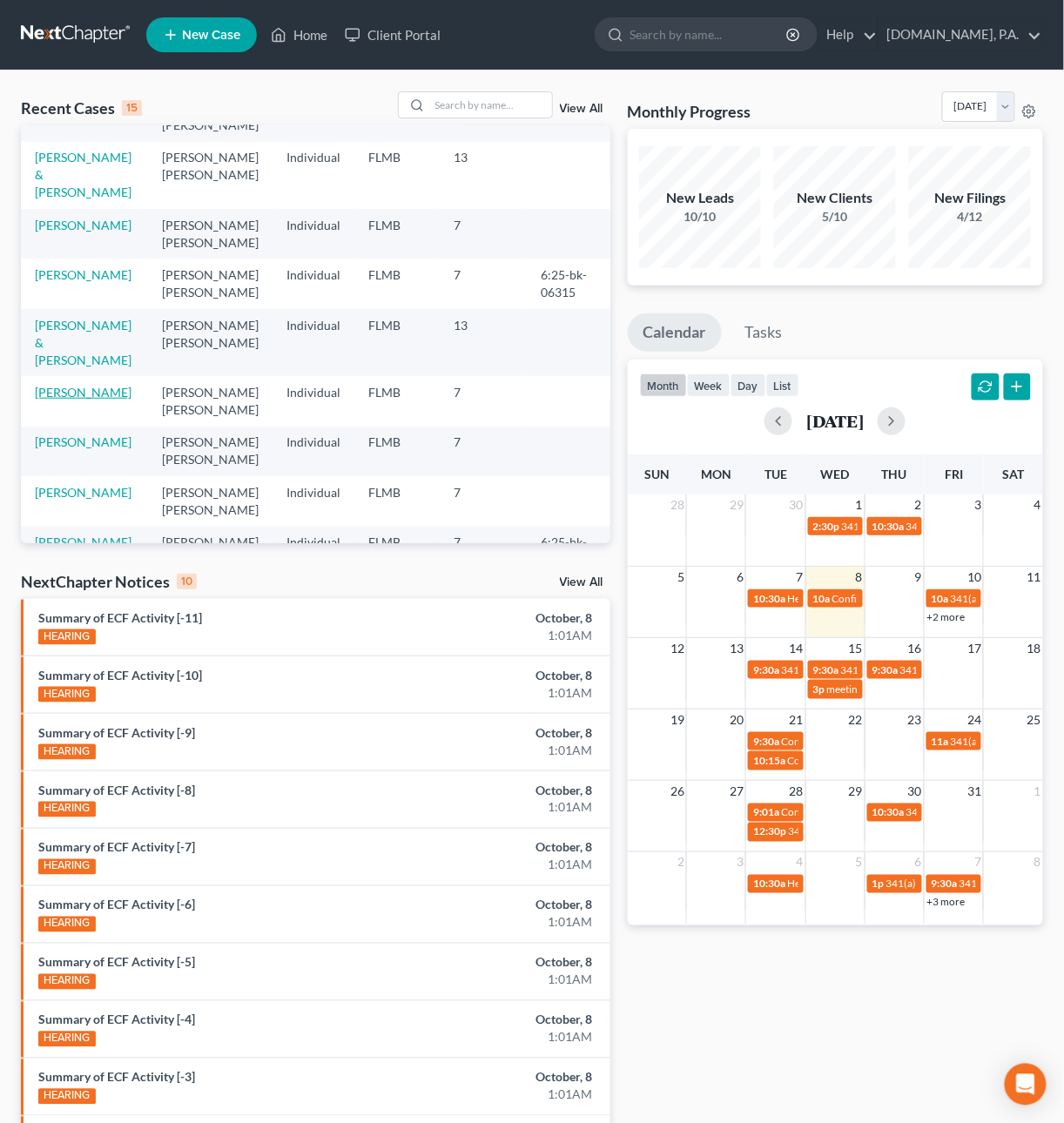
click at [73, 385] on link "[PERSON_NAME]" at bounding box center [83, 392] width 96 height 14
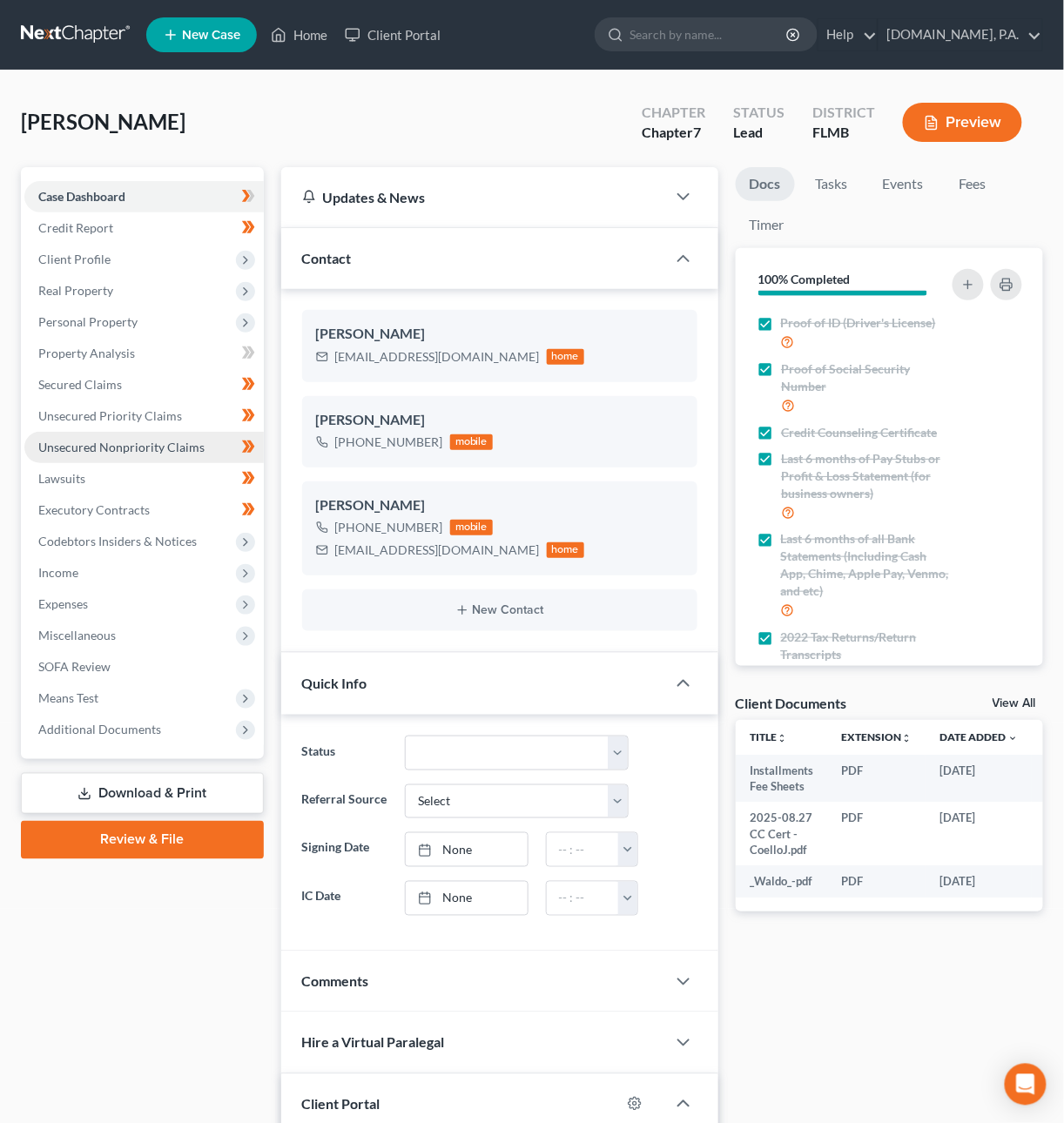
click at [117, 446] on span "Unsecured Nonpriority Claims" at bounding box center [121, 447] width 166 height 14
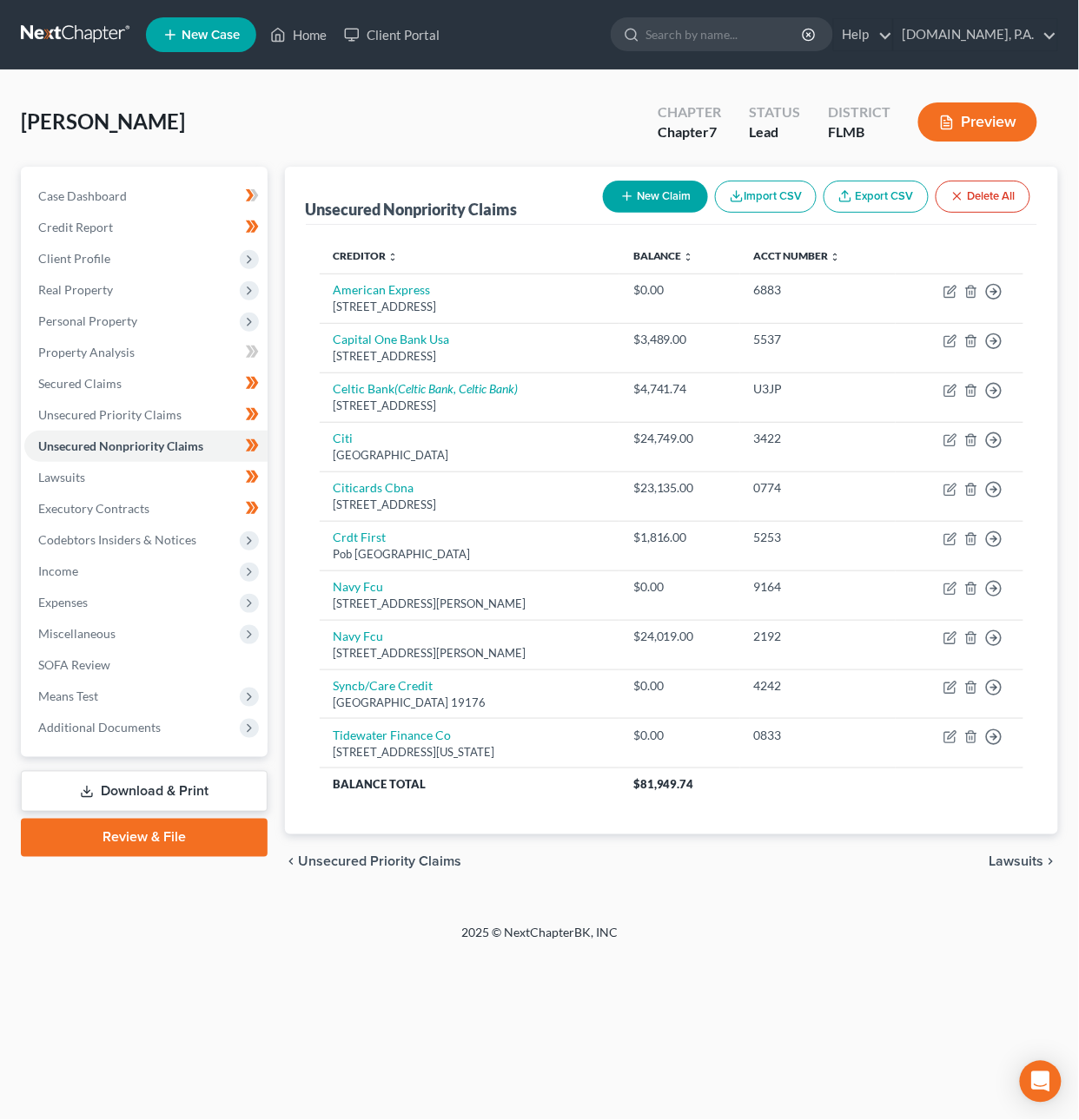
click at [95, 22] on link at bounding box center [76, 34] width 112 height 31
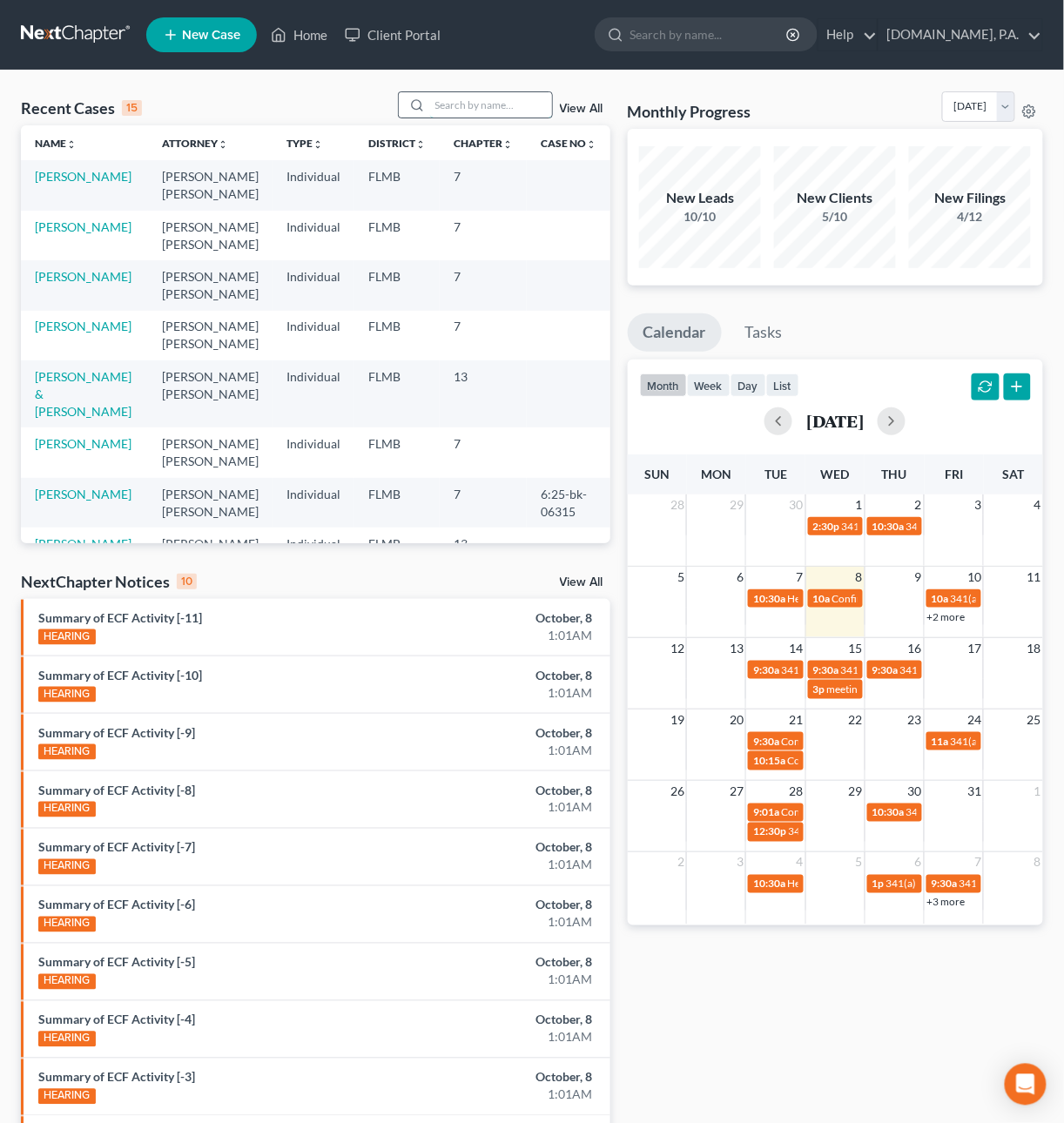
click at [453, 104] on input "search" at bounding box center [491, 105] width 122 height 25
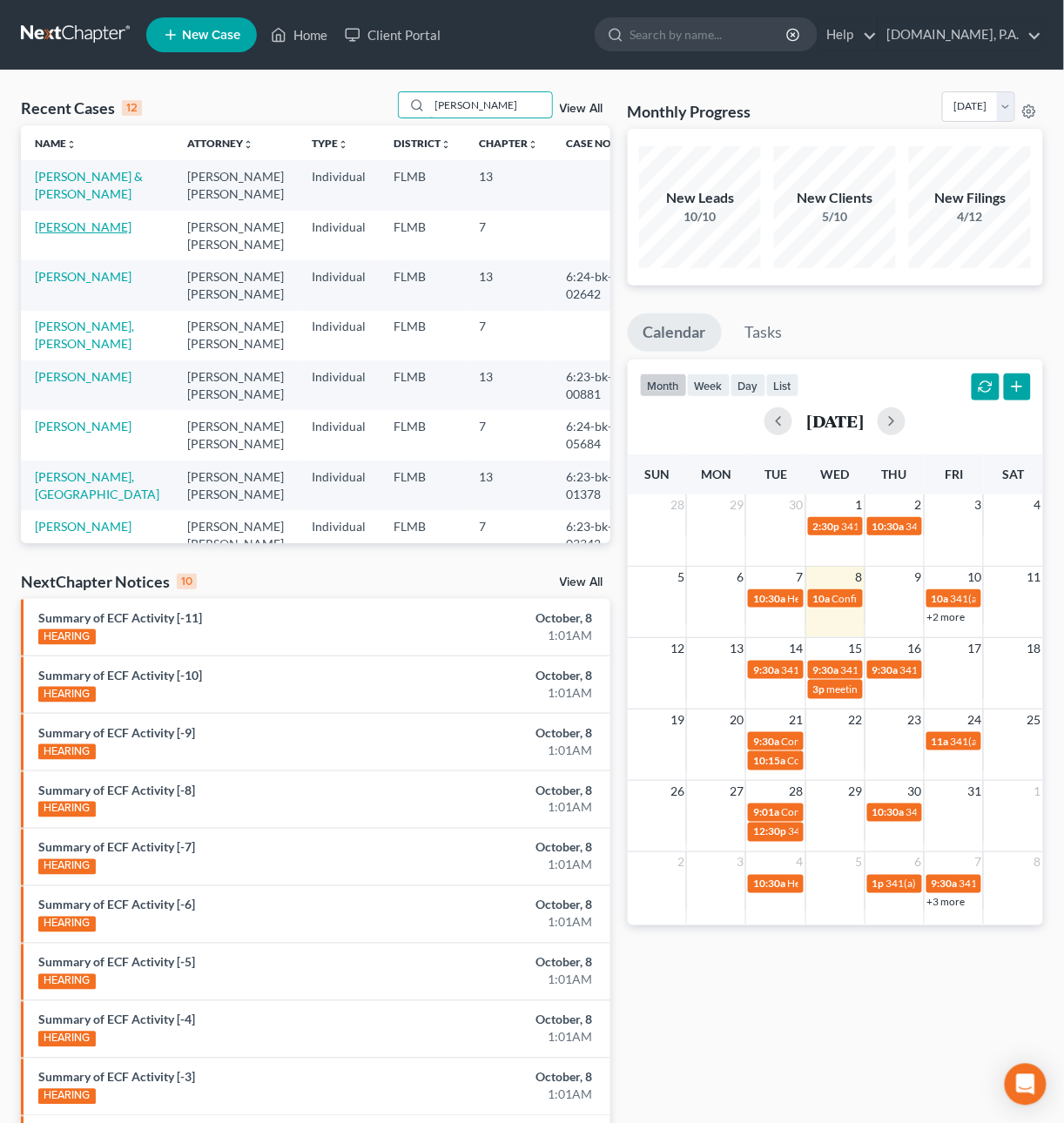
type input "[PERSON_NAME]"
click at [94, 235] on link "[PERSON_NAME]" at bounding box center [83, 226] width 96 height 14
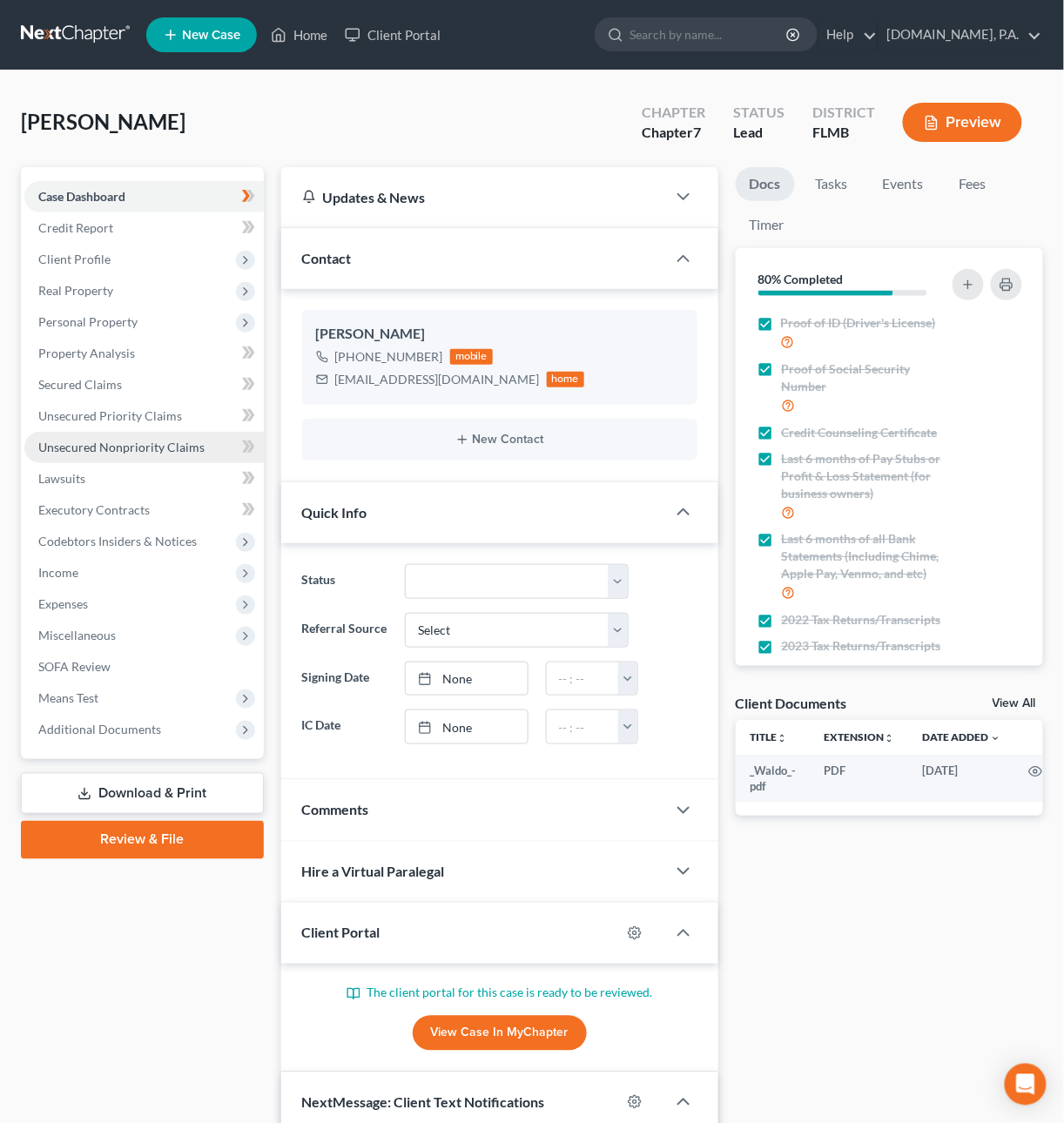
click at [108, 446] on span "Unsecured Nonpriority Claims" at bounding box center [121, 447] width 166 height 14
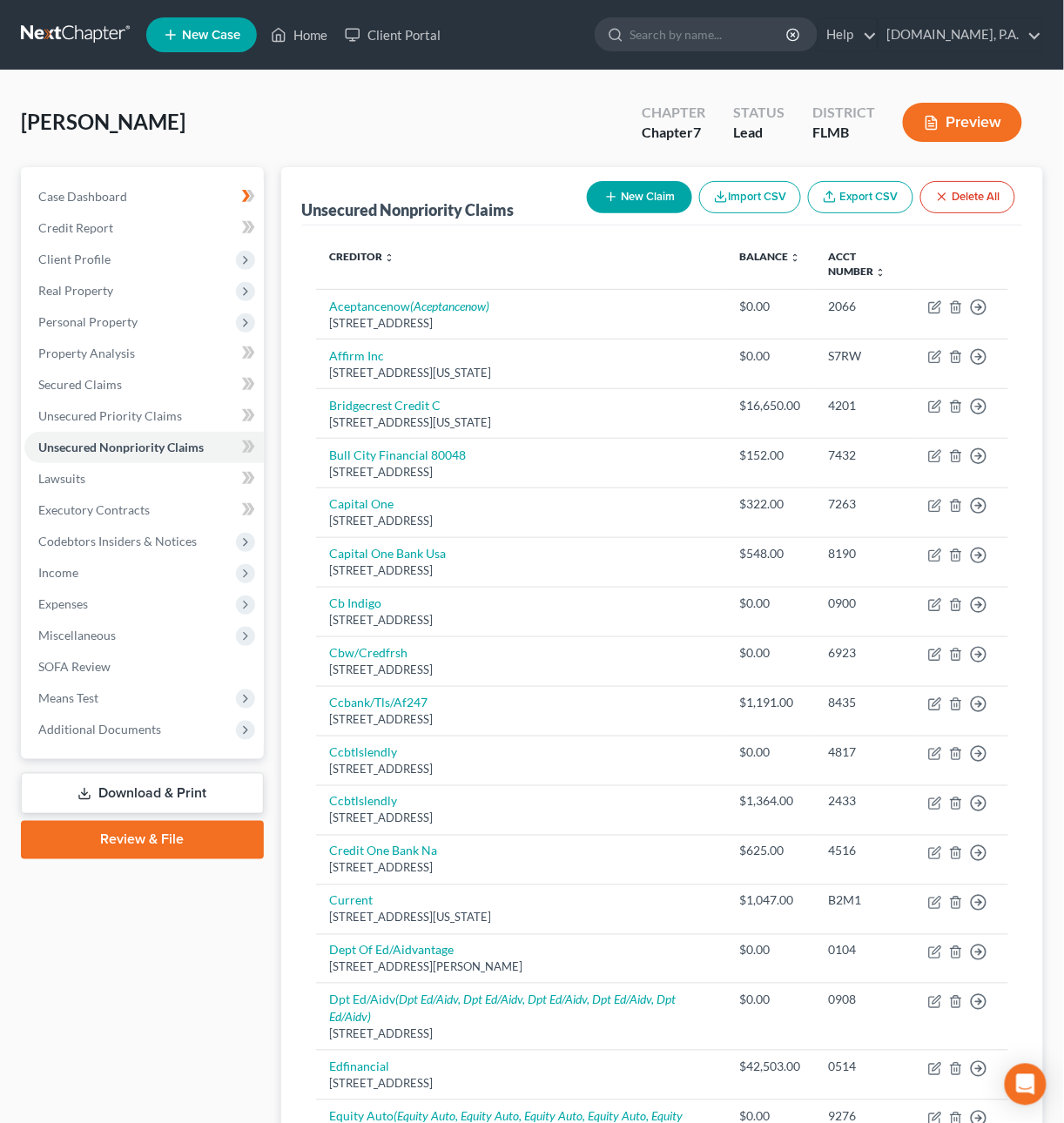
click at [197, 781] on link "Download & Print" at bounding box center [142, 793] width 243 height 41
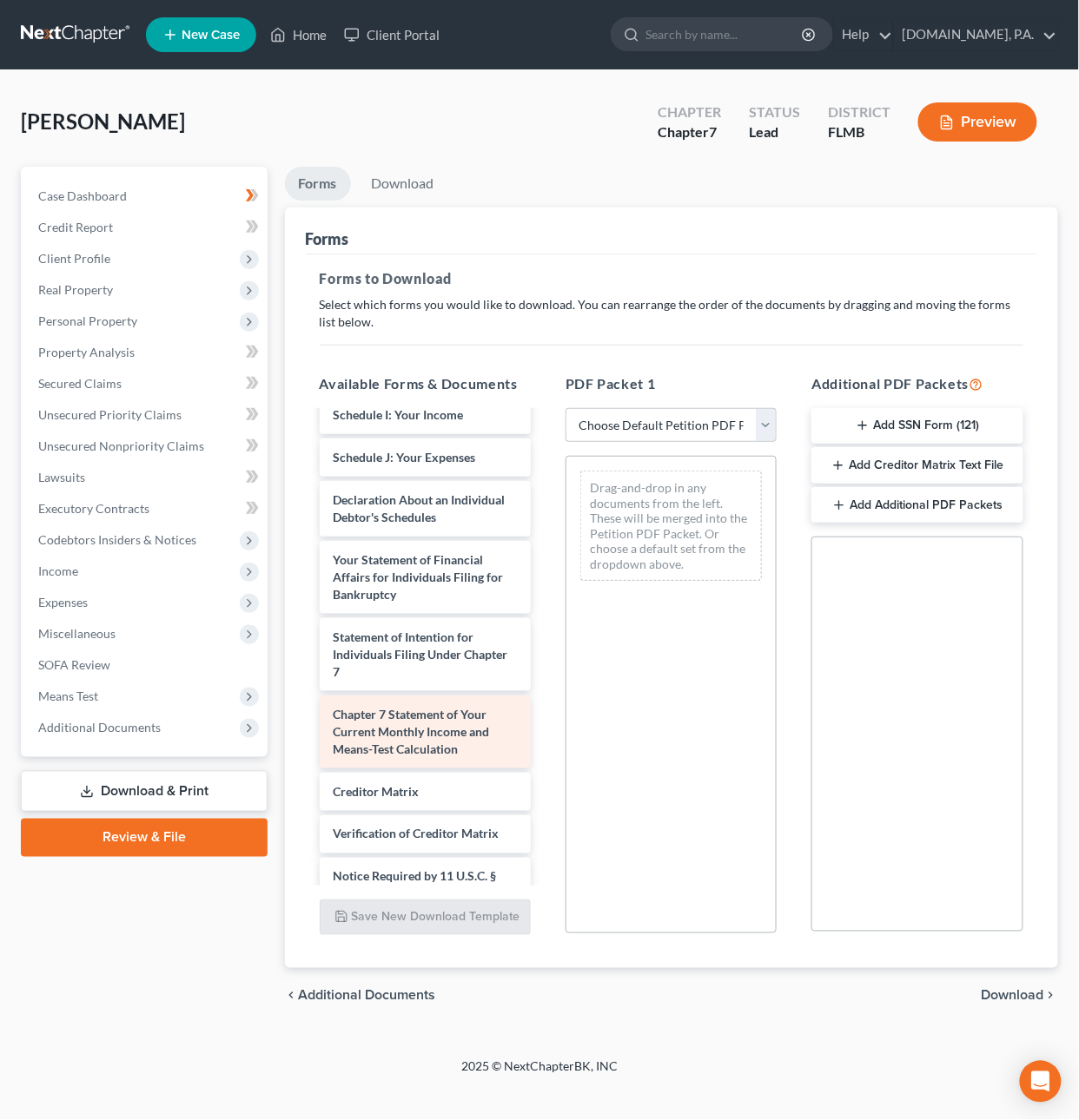
scroll to position [505, 0]
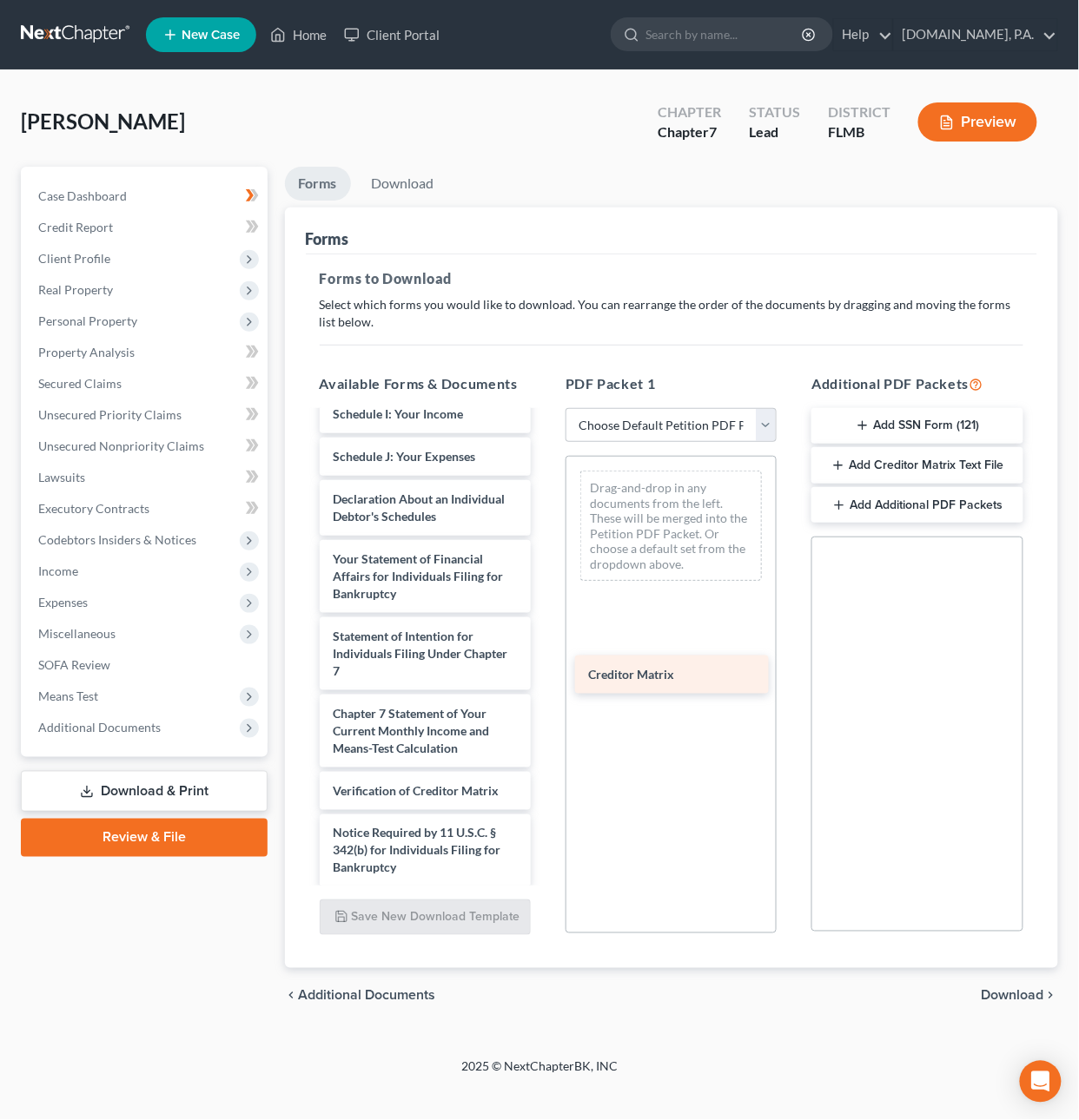
drag, startPoint x: 427, startPoint y: 837, endPoint x: 684, endPoint y: 659, distance: 312.6
click at [544, 659] on div "Creditor Matrix _Waldo_-pdf Voluntary Petition for Individuals Filing for Bankr…" at bounding box center [425, 428] width 238 height 1040
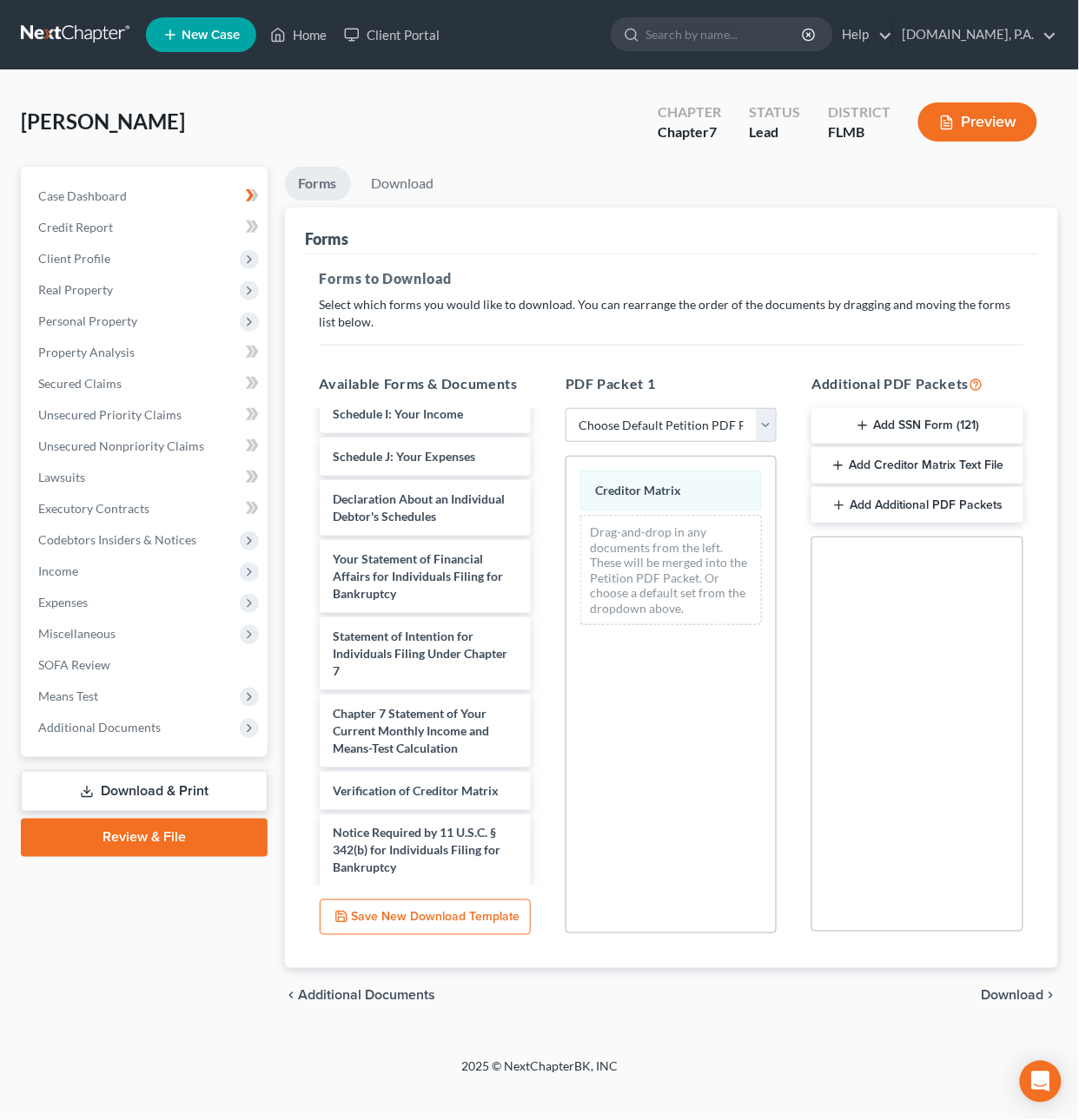
click at [1047, 1002] on icon "chevron_right" at bounding box center [1050, 996] width 13 height 13
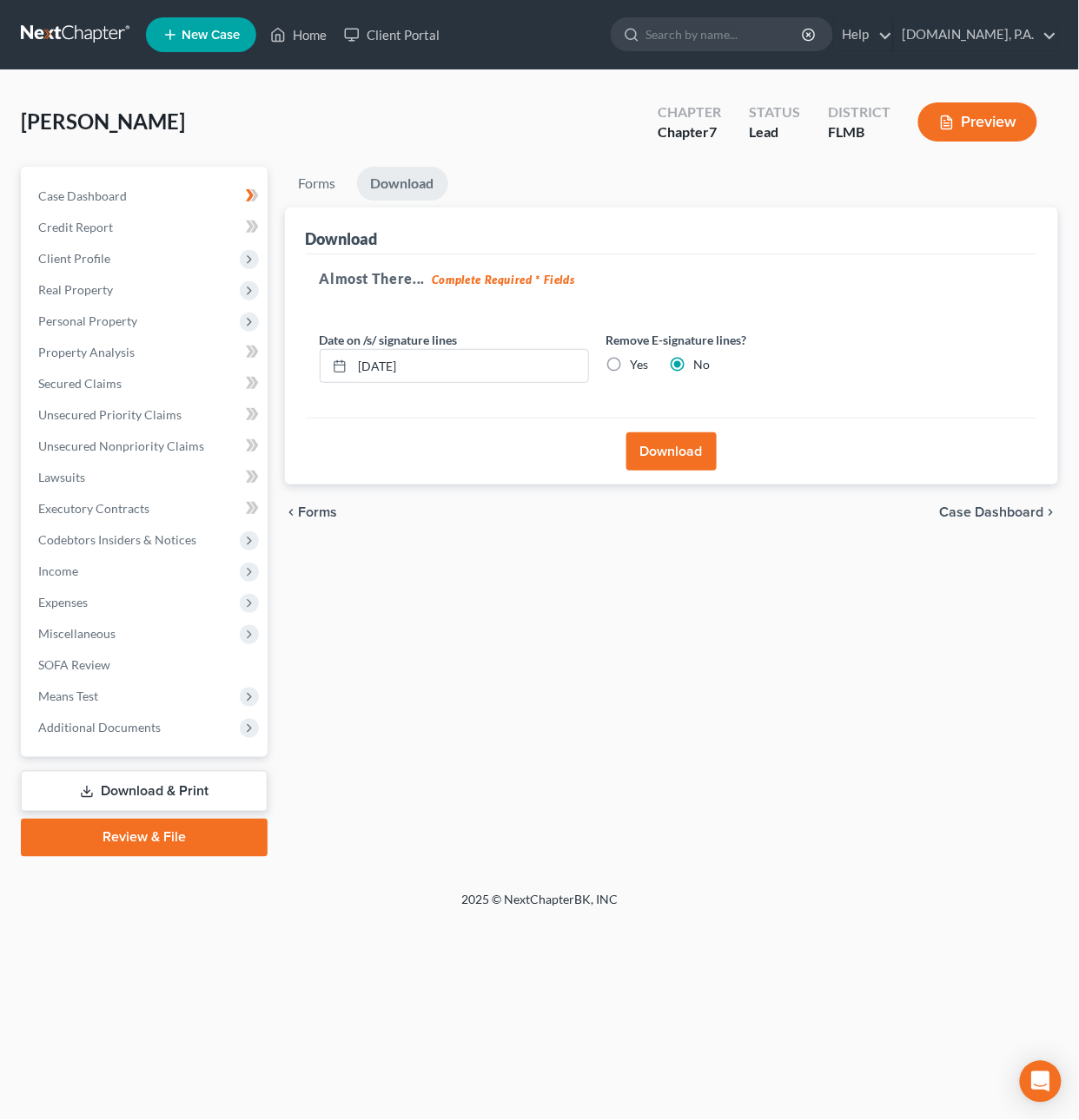
click at [672, 445] on button "Download" at bounding box center [671, 452] width 90 height 38
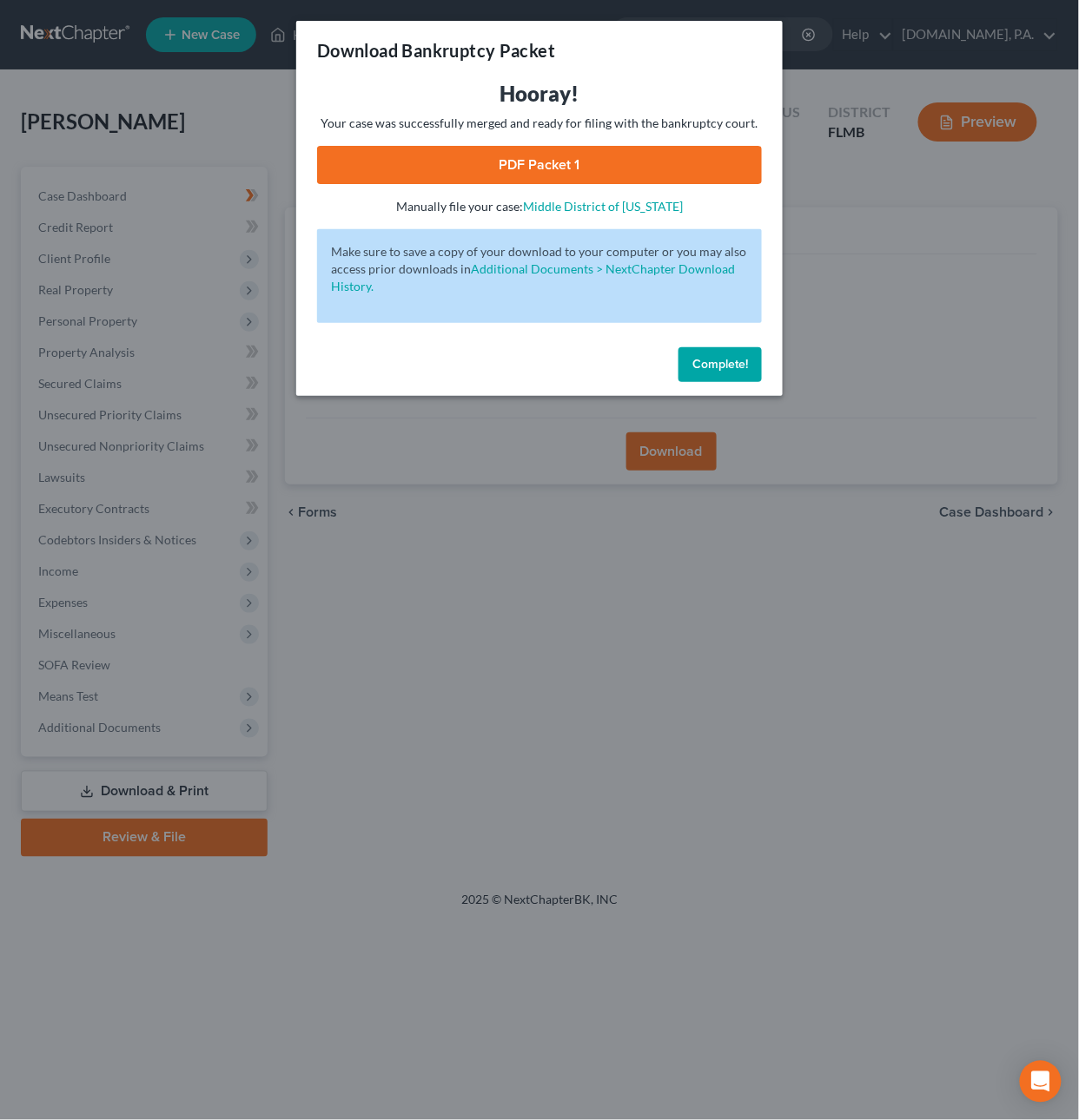
click at [616, 161] on link "PDF Packet 1" at bounding box center [539, 165] width 445 height 38
click at [730, 369] on span "Complete!" at bounding box center [720, 364] width 56 height 14
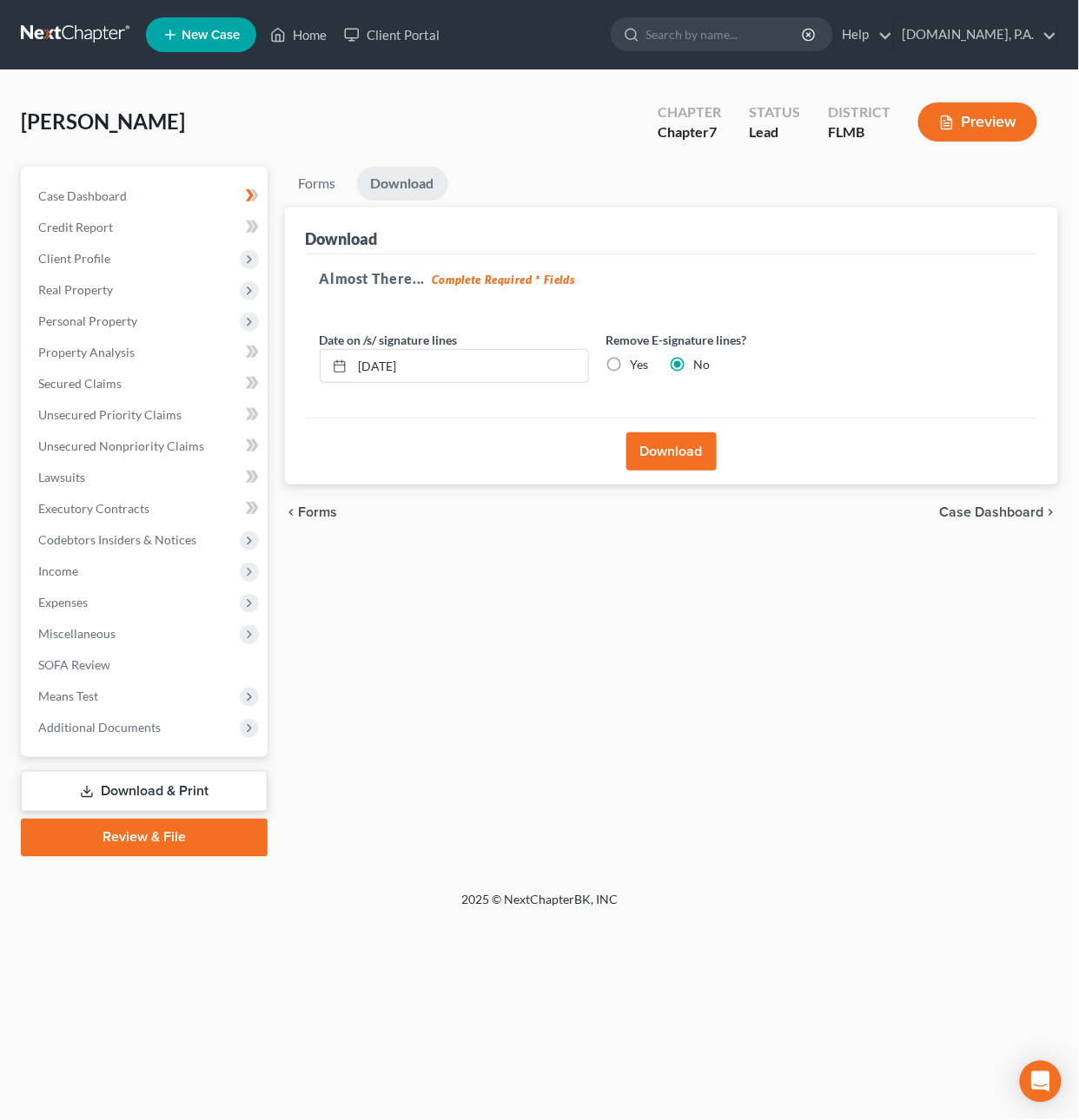
click at [103, 36] on link at bounding box center [76, 34] width 112 height 31
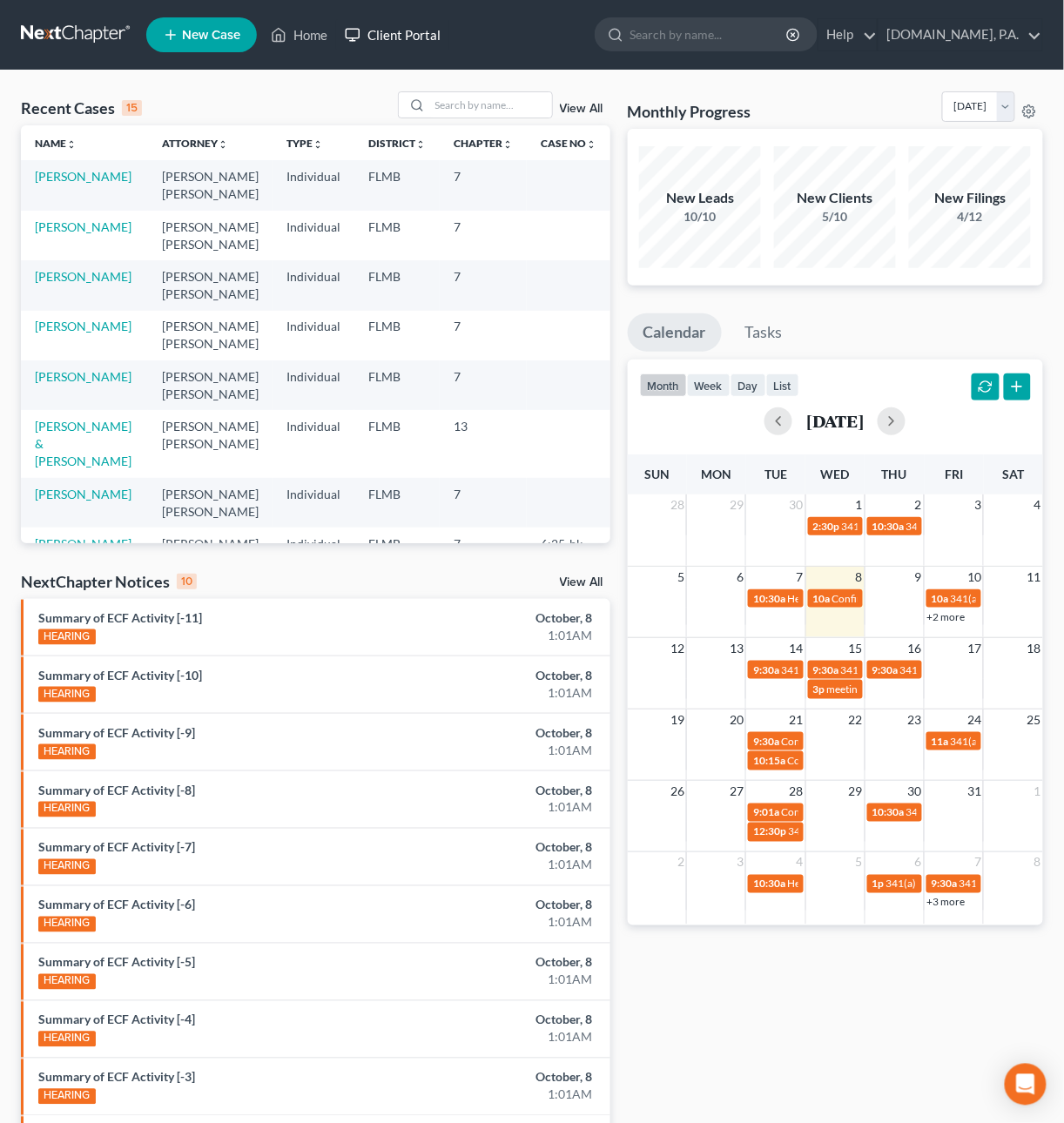
click at [415, 32] on link "Client Portal" at bounding box center [392, 34] width 113 height 32
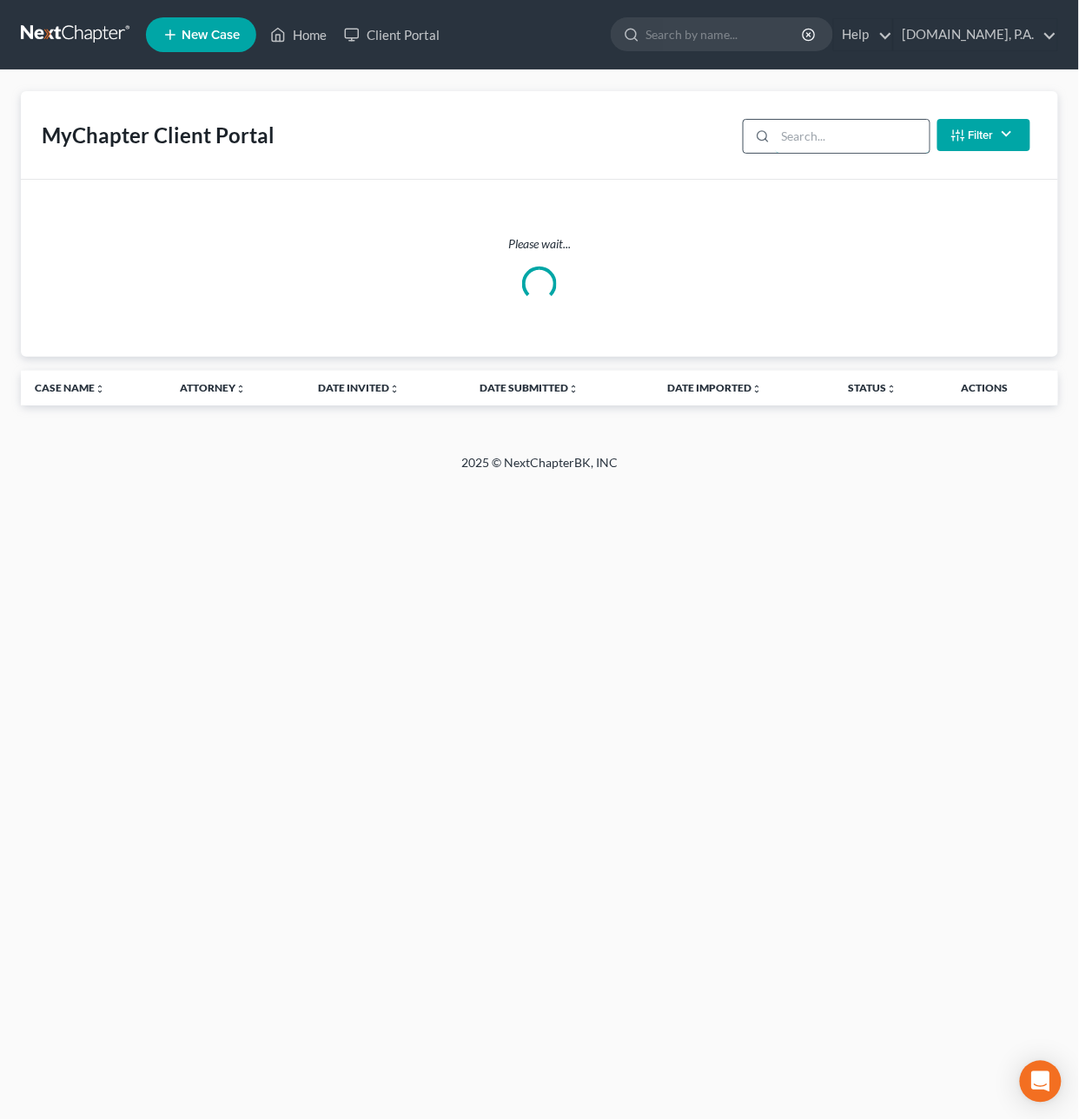
click at [824, 137] on input "search" at bounding box center [852, 136] width 154 height 33
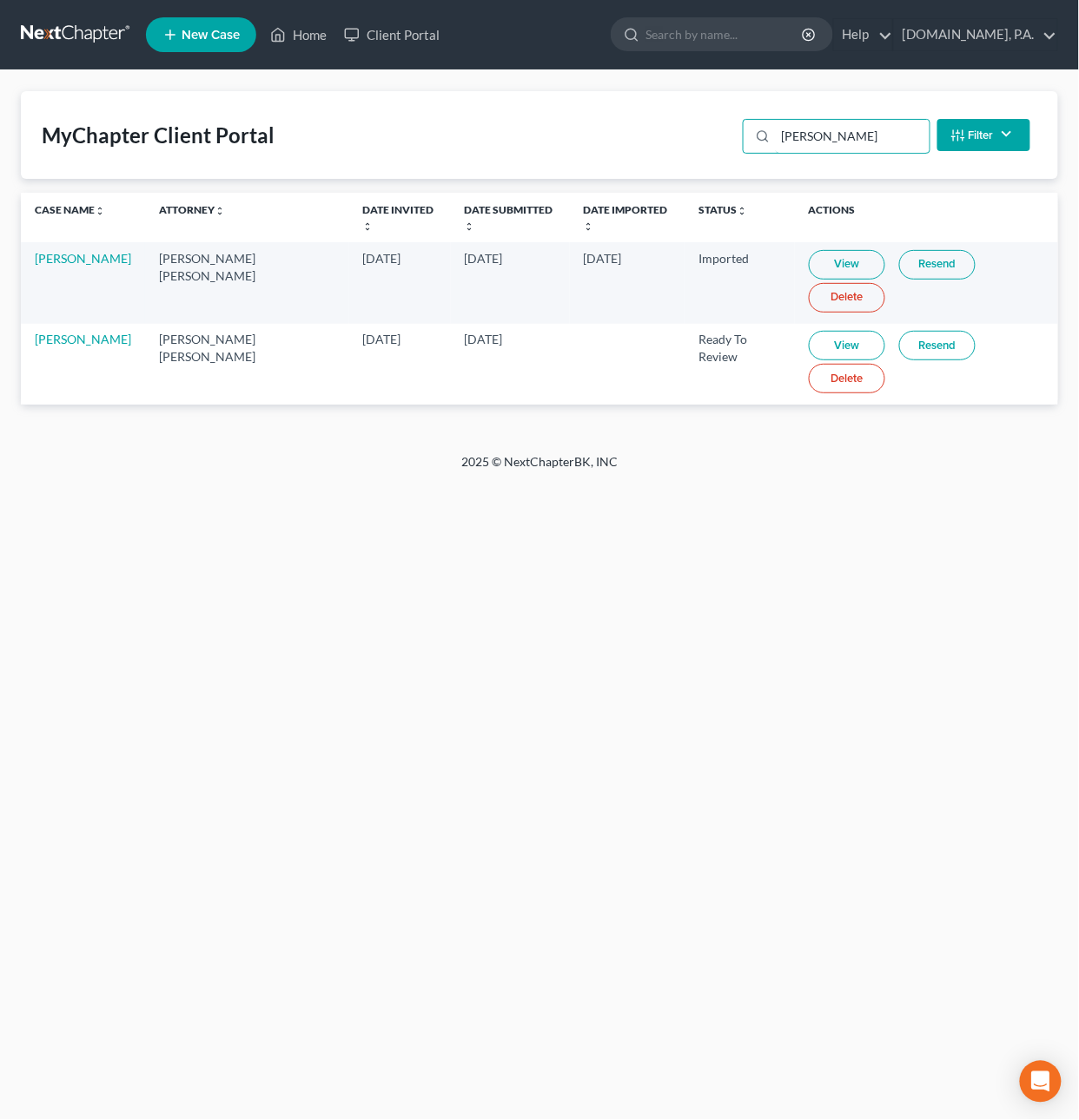
type input "[PERSON_NAME]"
click at [834, 331] on link "View" at bounding box center [847, 345] width 76 height 30
click at [65, 20] on link at bounding box center [76, 34] width 112 height 31
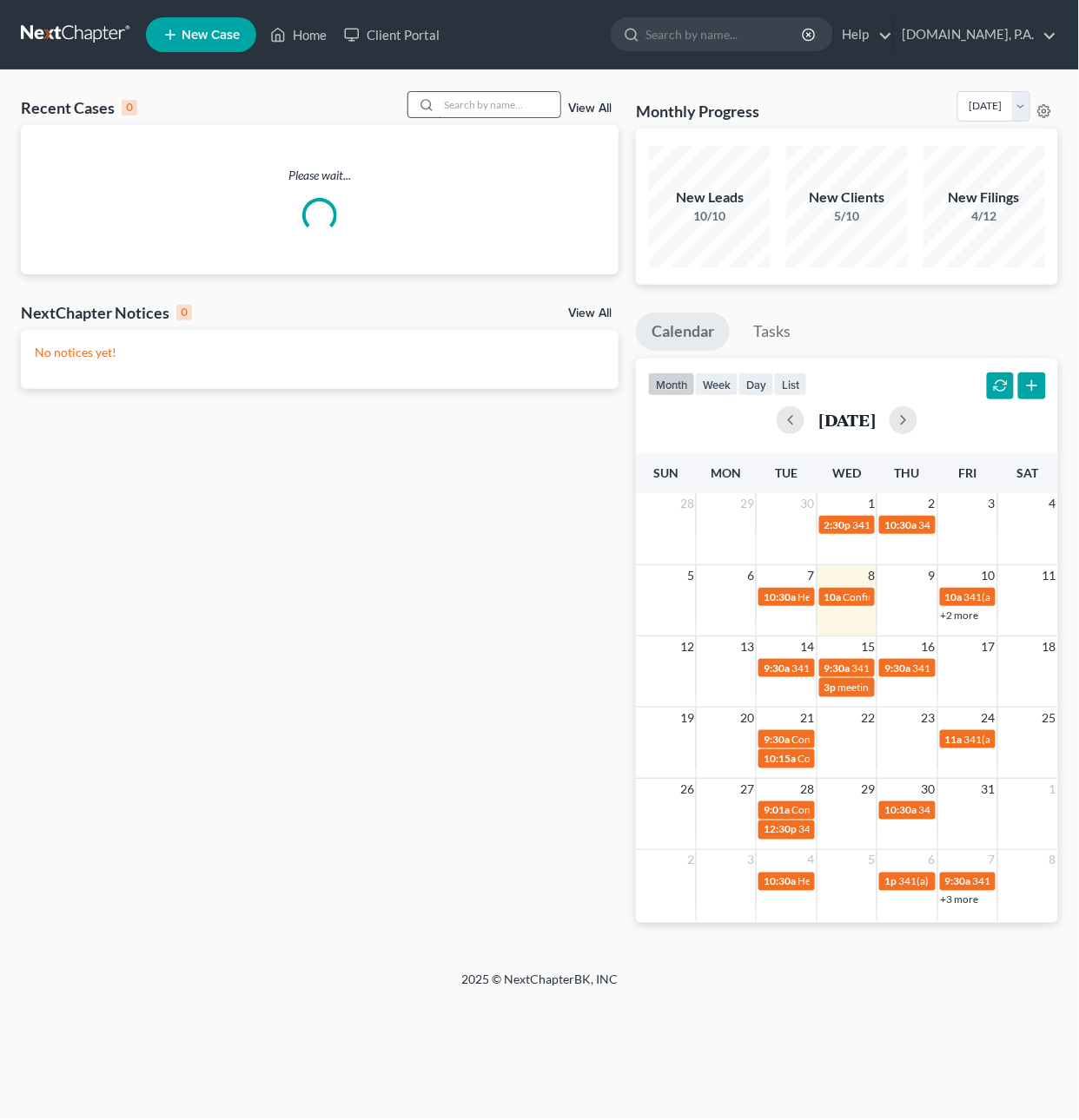
click at [482, 111] on input "search" at bounding box center [499, 104] width 121 height 25
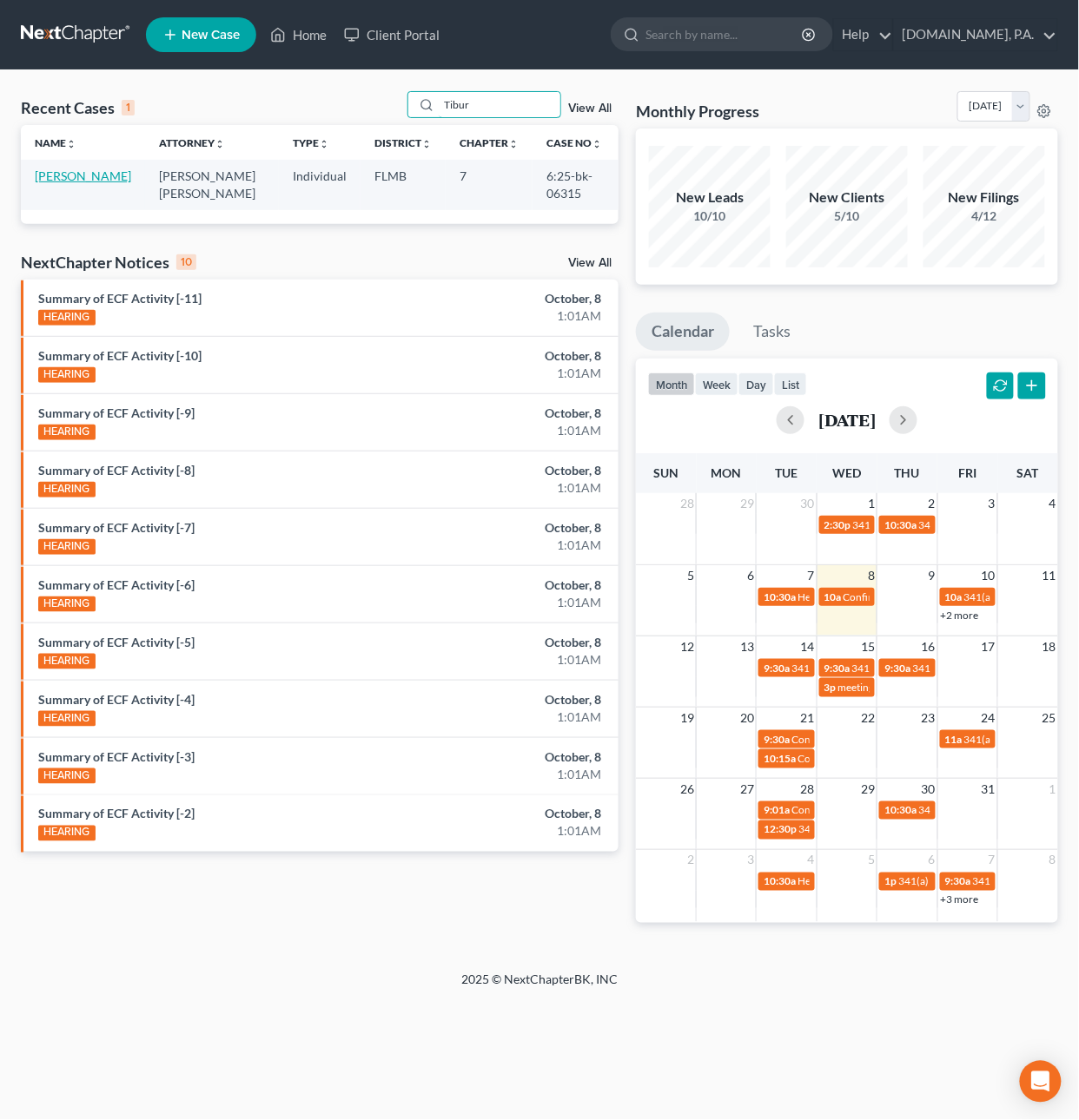
type input "Tibur"
click at [63, 177] on link "[PERSON_NAME]" at bounding box center [83, 175] width 96 height 14
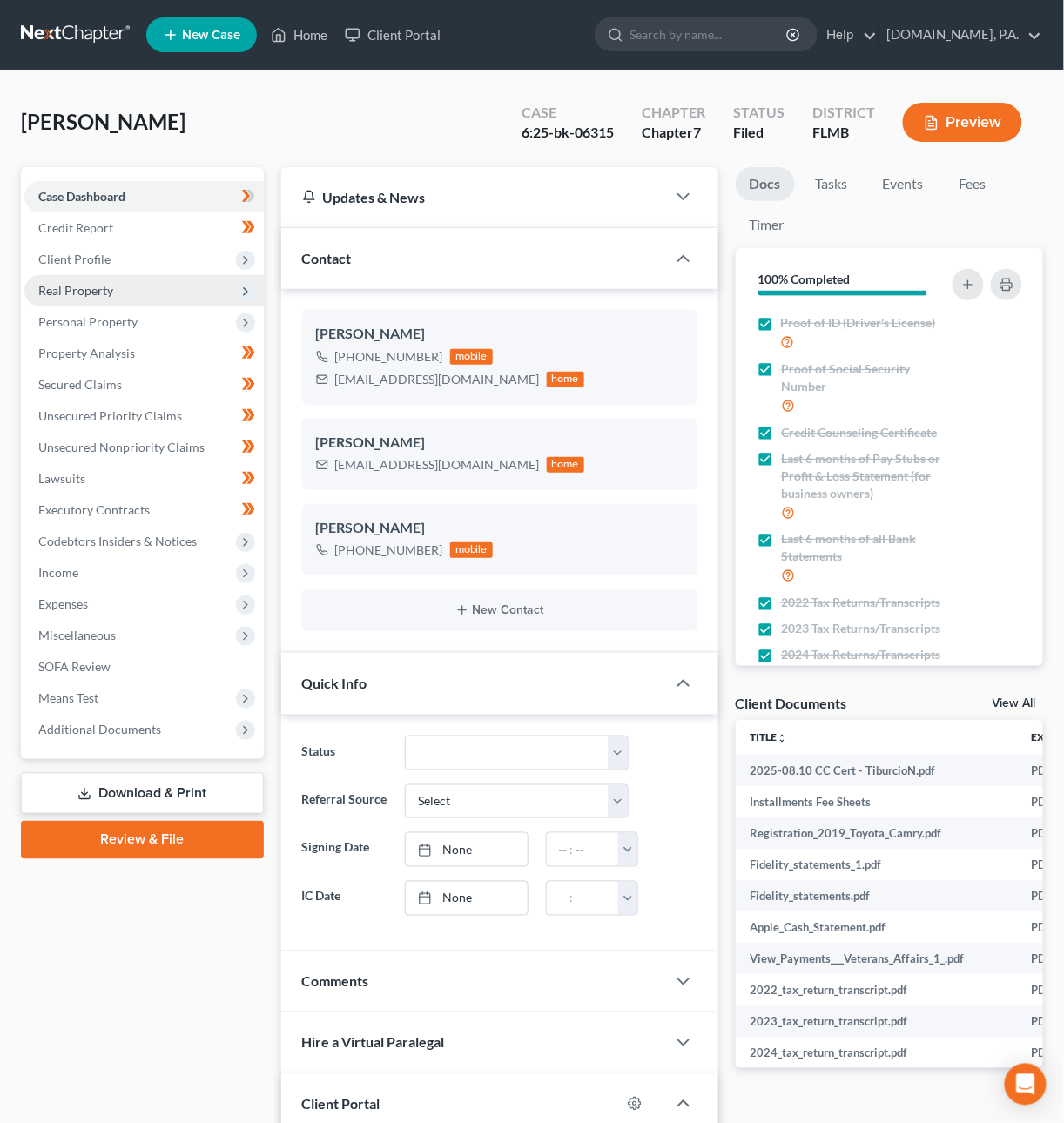
click at [103, 293] on span "Real Property" at bounding box center [75, 290] width 75 height 14
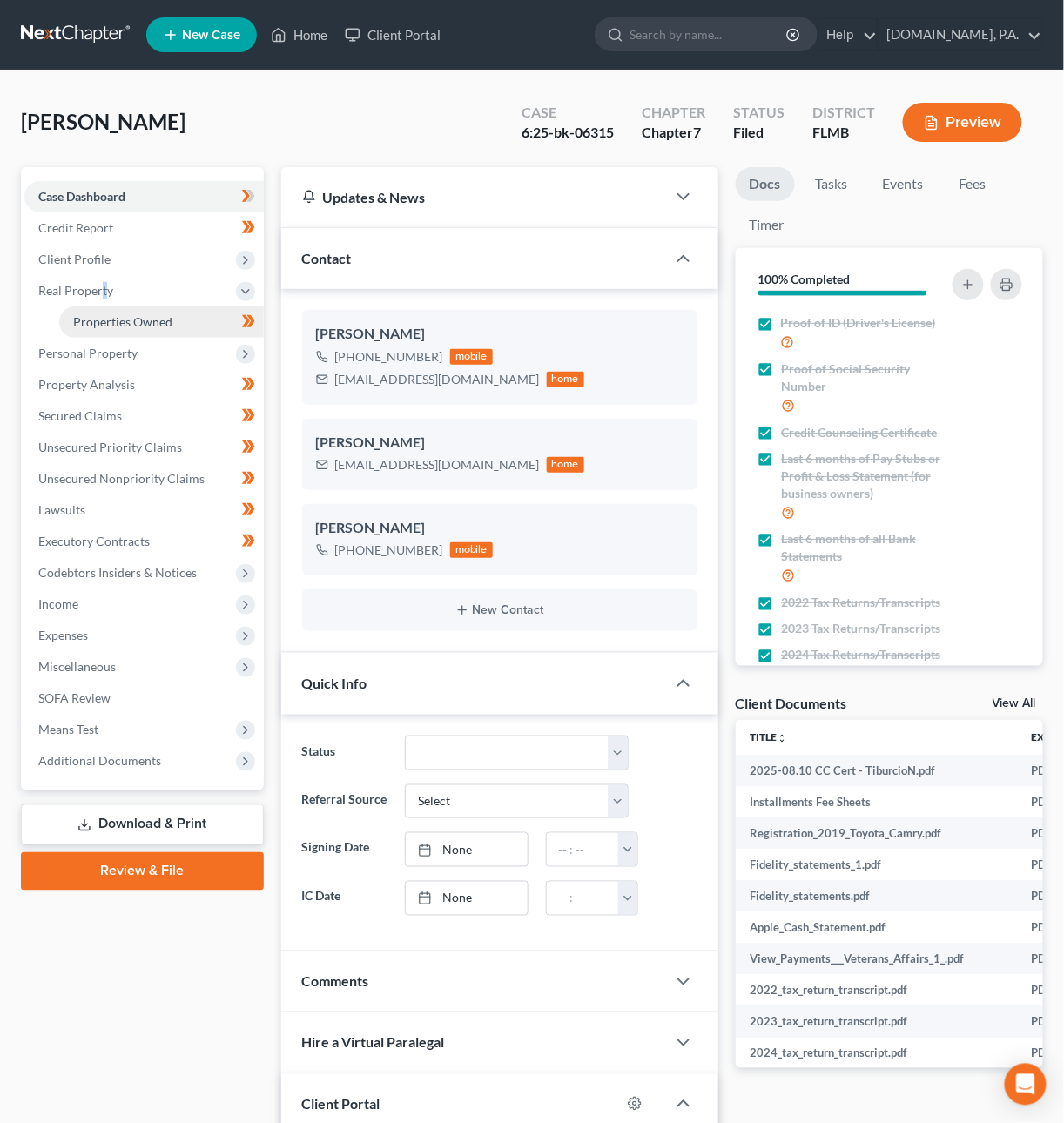
click at [78, 314] on span "Properties Owned" at bounding box center [123, 321] width 99 height 14
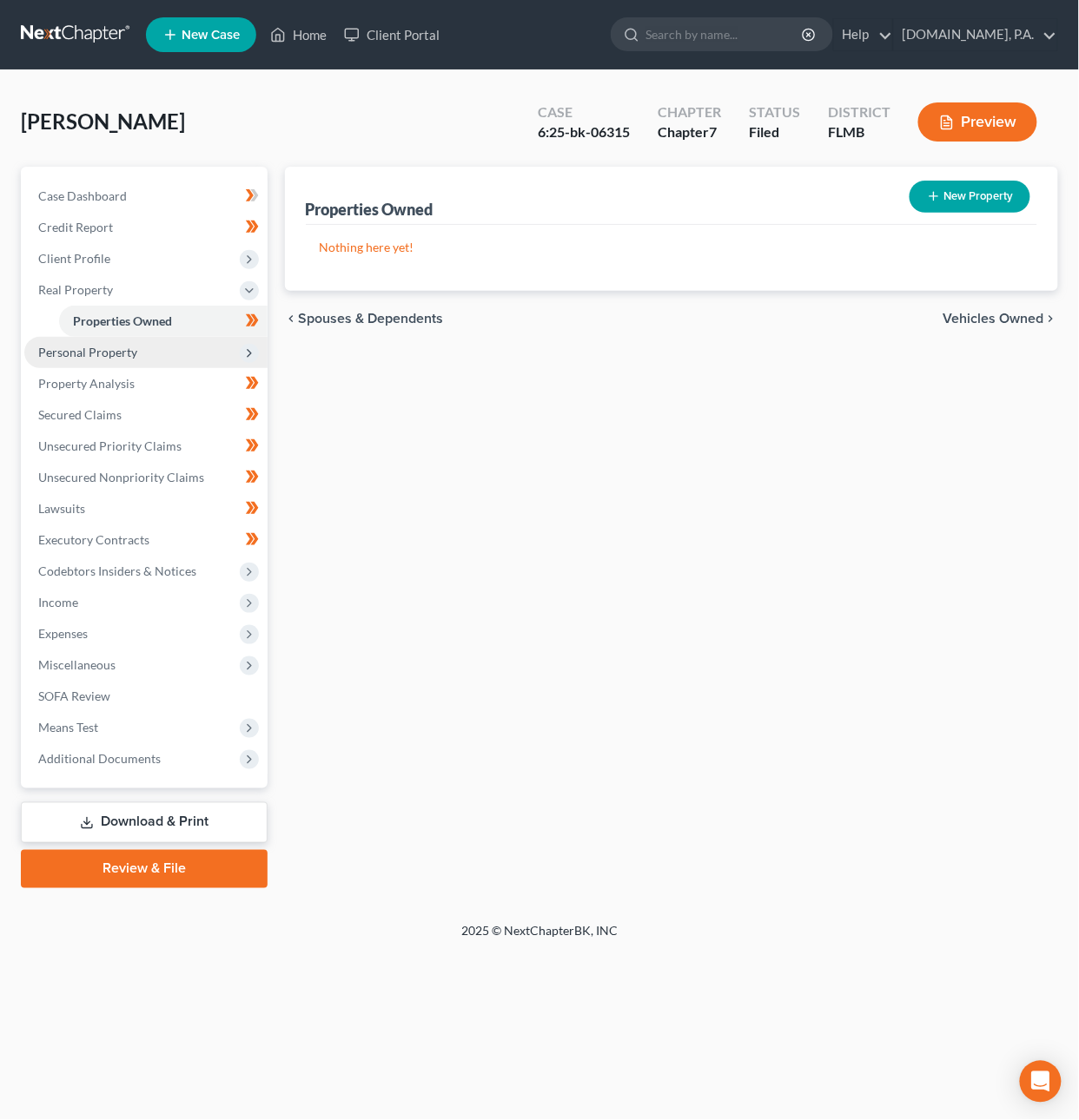
click at [106, 363] on span "Personal Property" at bounding box center [146, 353] width 243 height 31
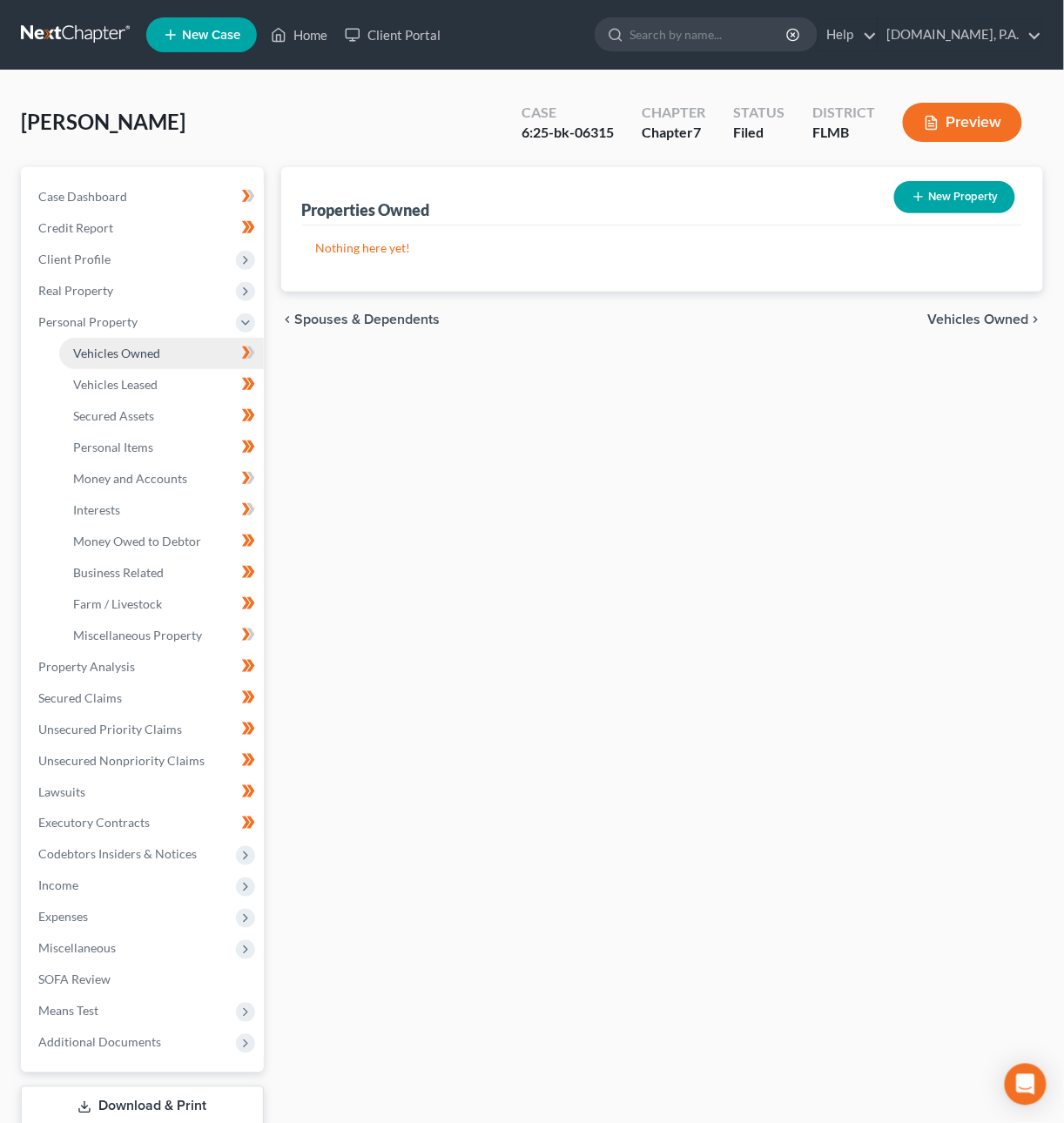
click at [115, 359] on link "Vehicles Owned" at bounding box center [161, 354] width 205 height 32
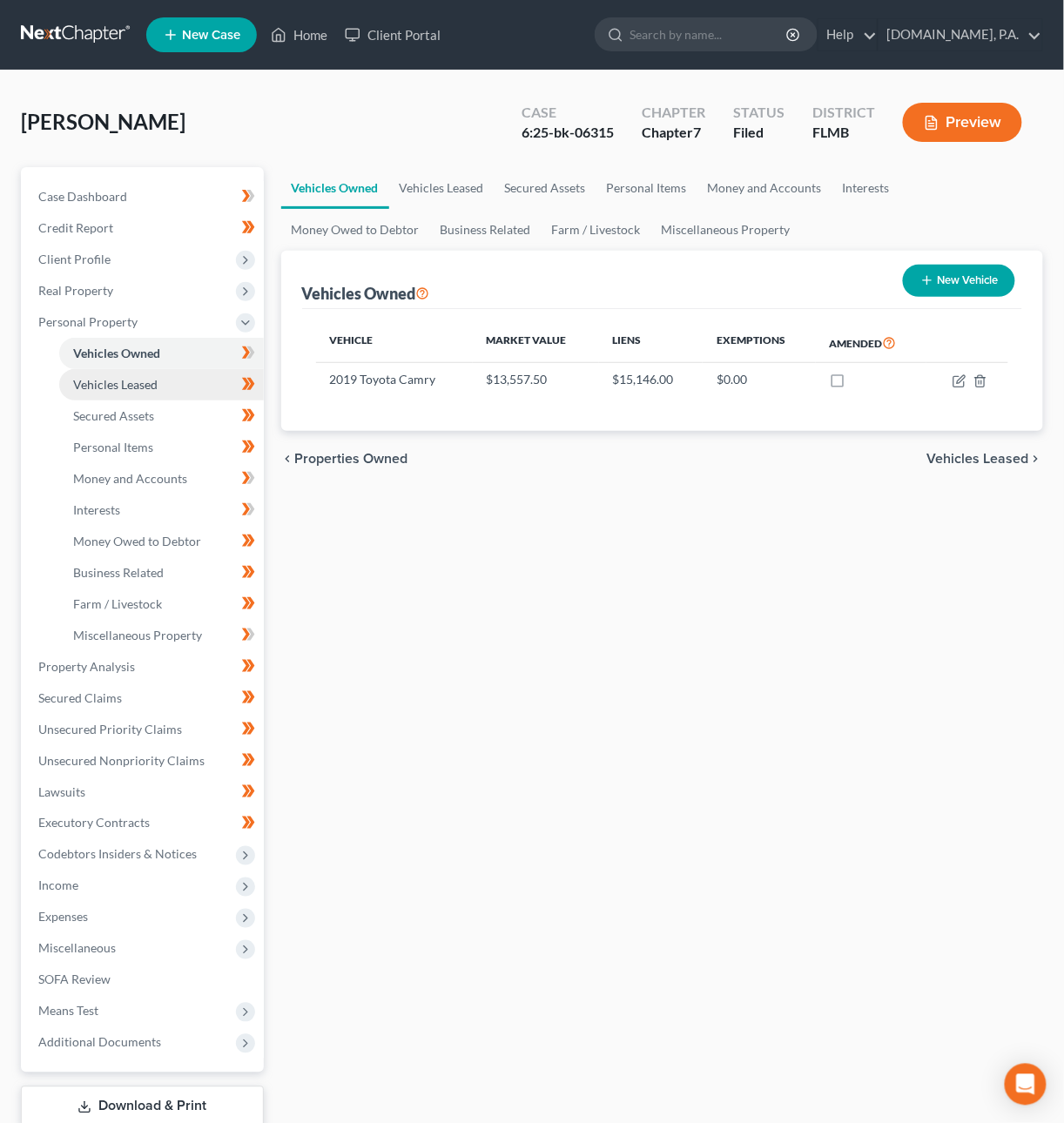
click at [114, 382] on span "Vehicles Leased" at bounding box center [115, 384] width 85 height 14
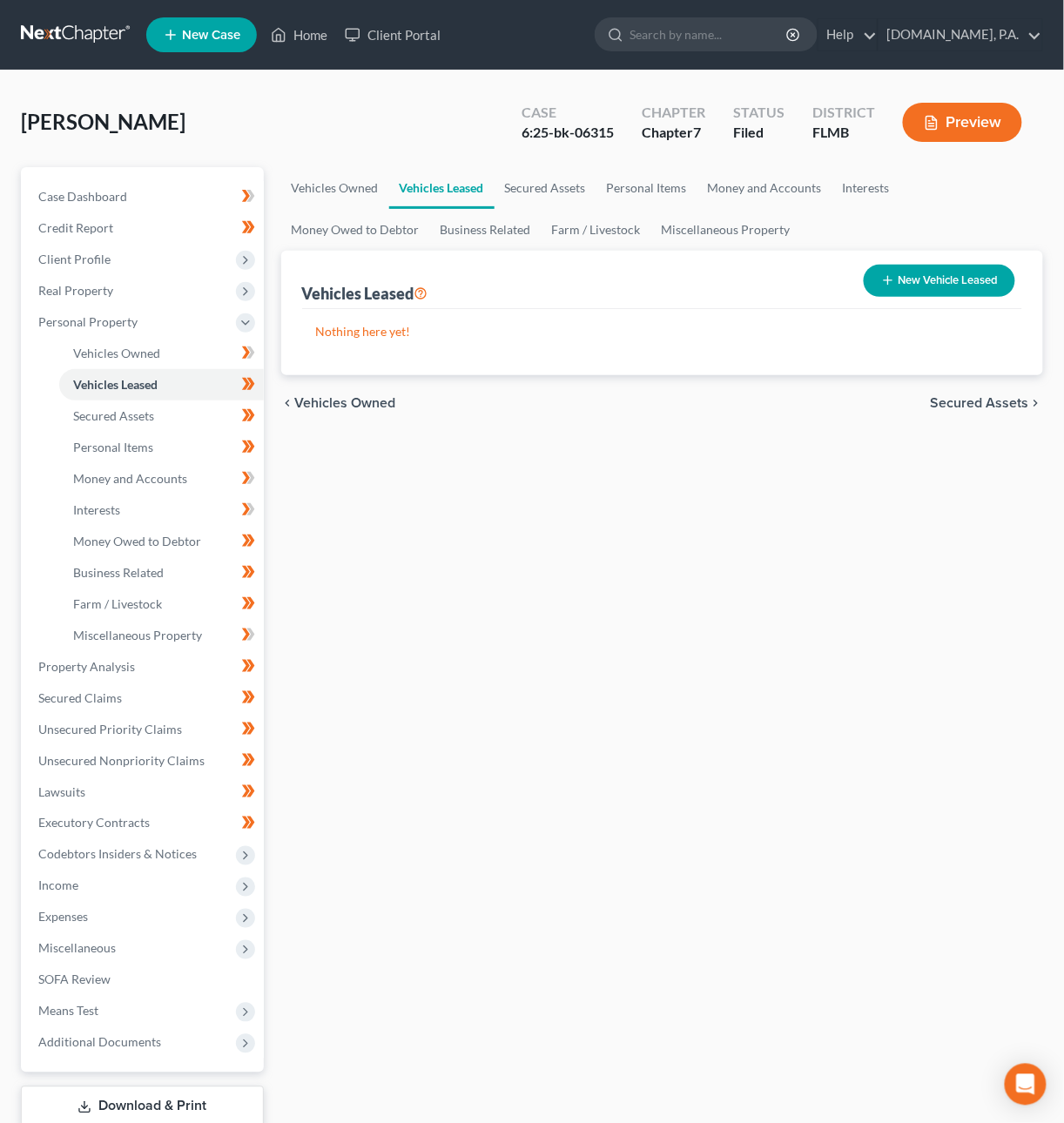
click at [973, 400] on span "Secured Assets" at bounding box center [979, 402] width 98 height 14
click at [973, 400] on span "Personal Items" at bounding box center [982, 402] width 93 height 14
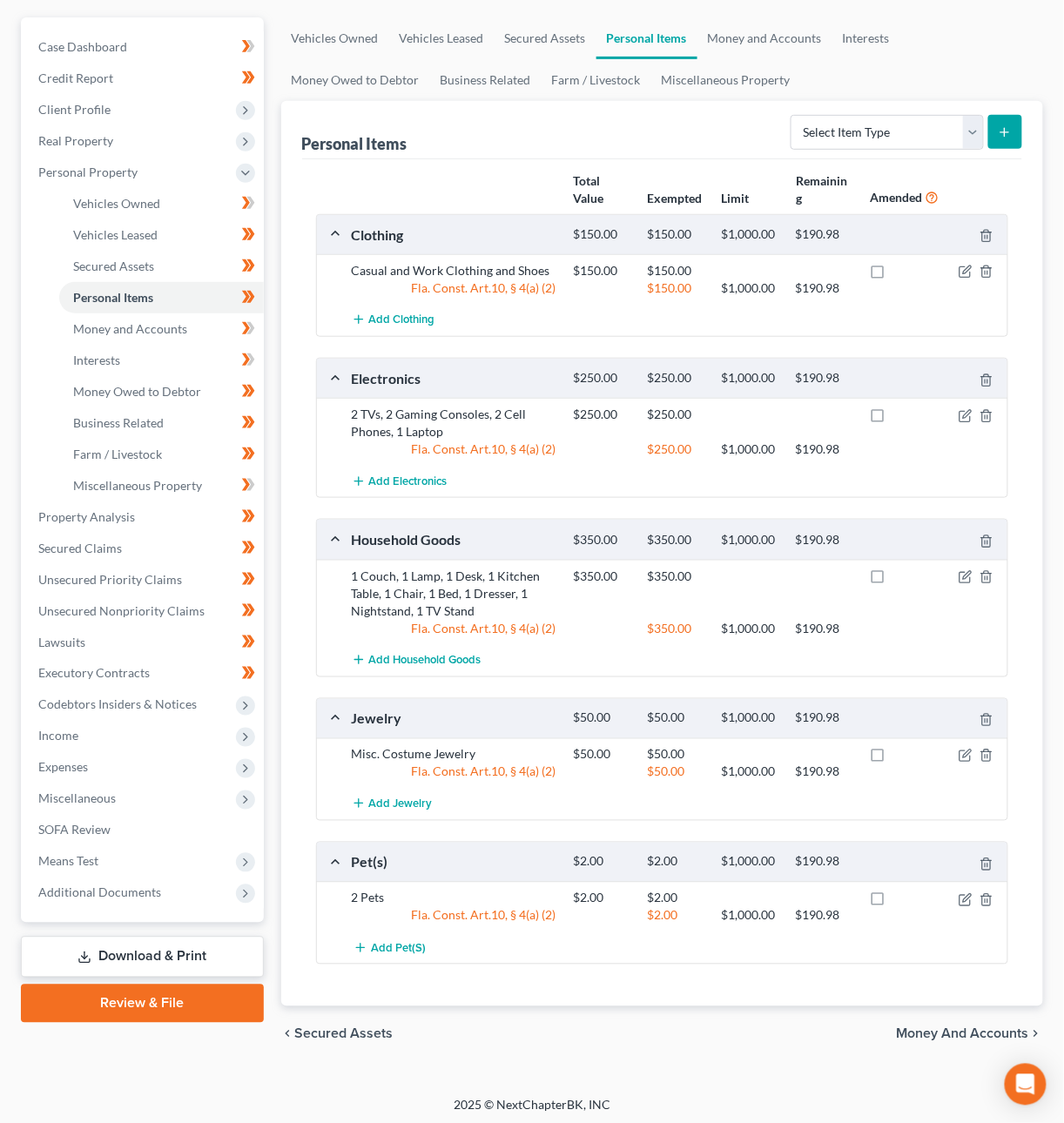
scroll to position [159, 0]
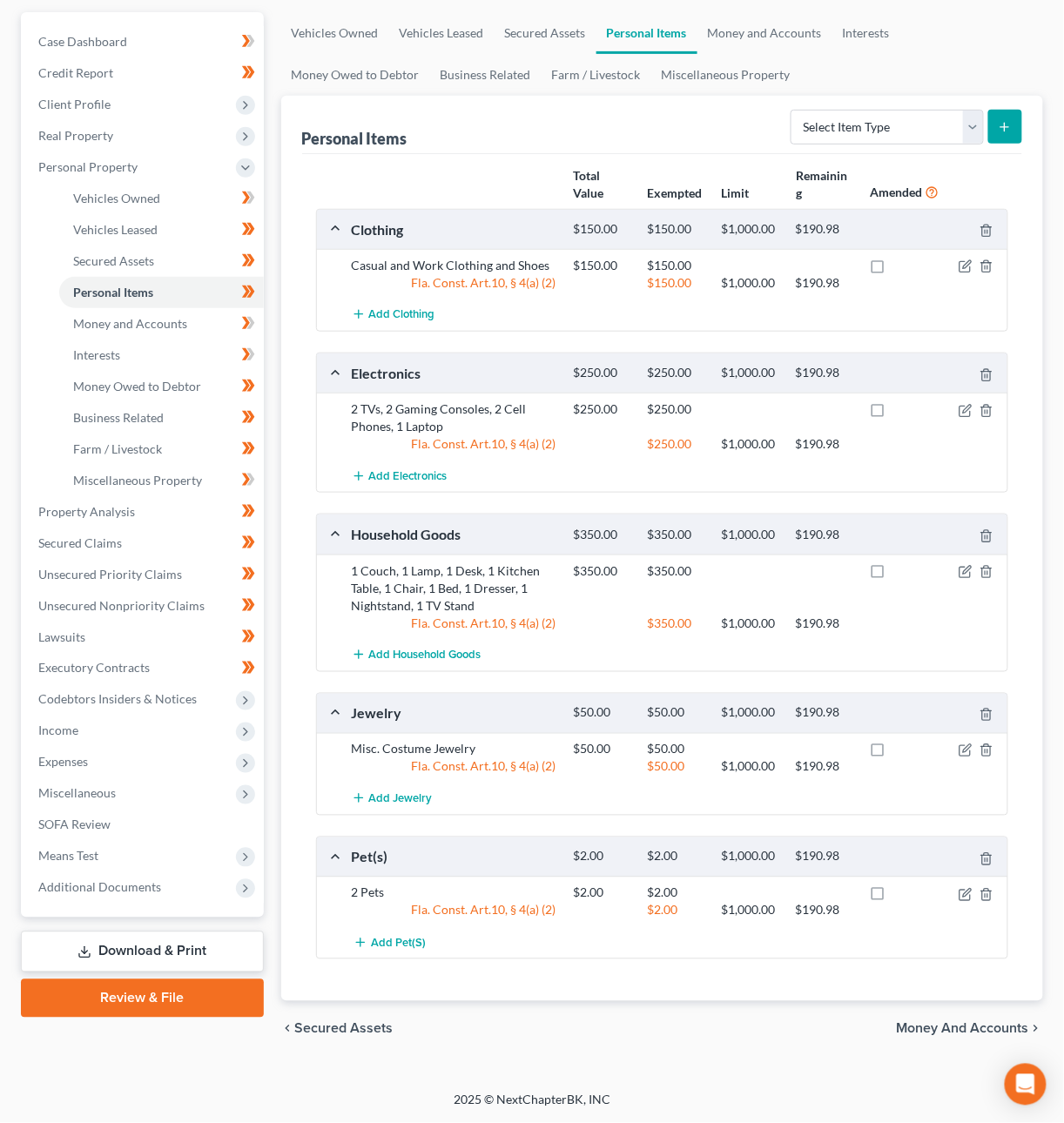
click at [951, 1029] on span "Money and Accounts" at bounding box center [962, 1028] width 133 height 14
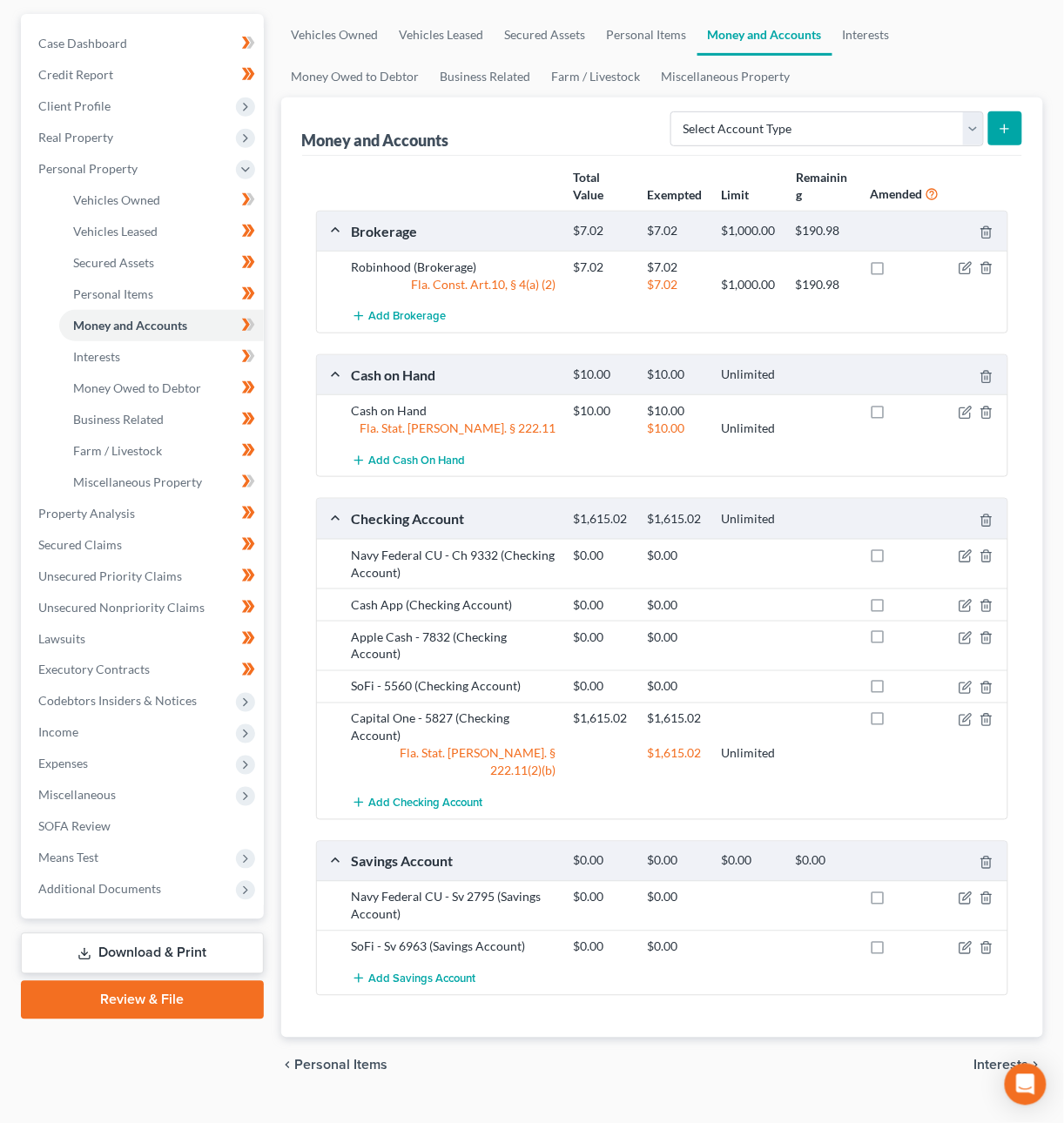
scroll to position [159, 0]
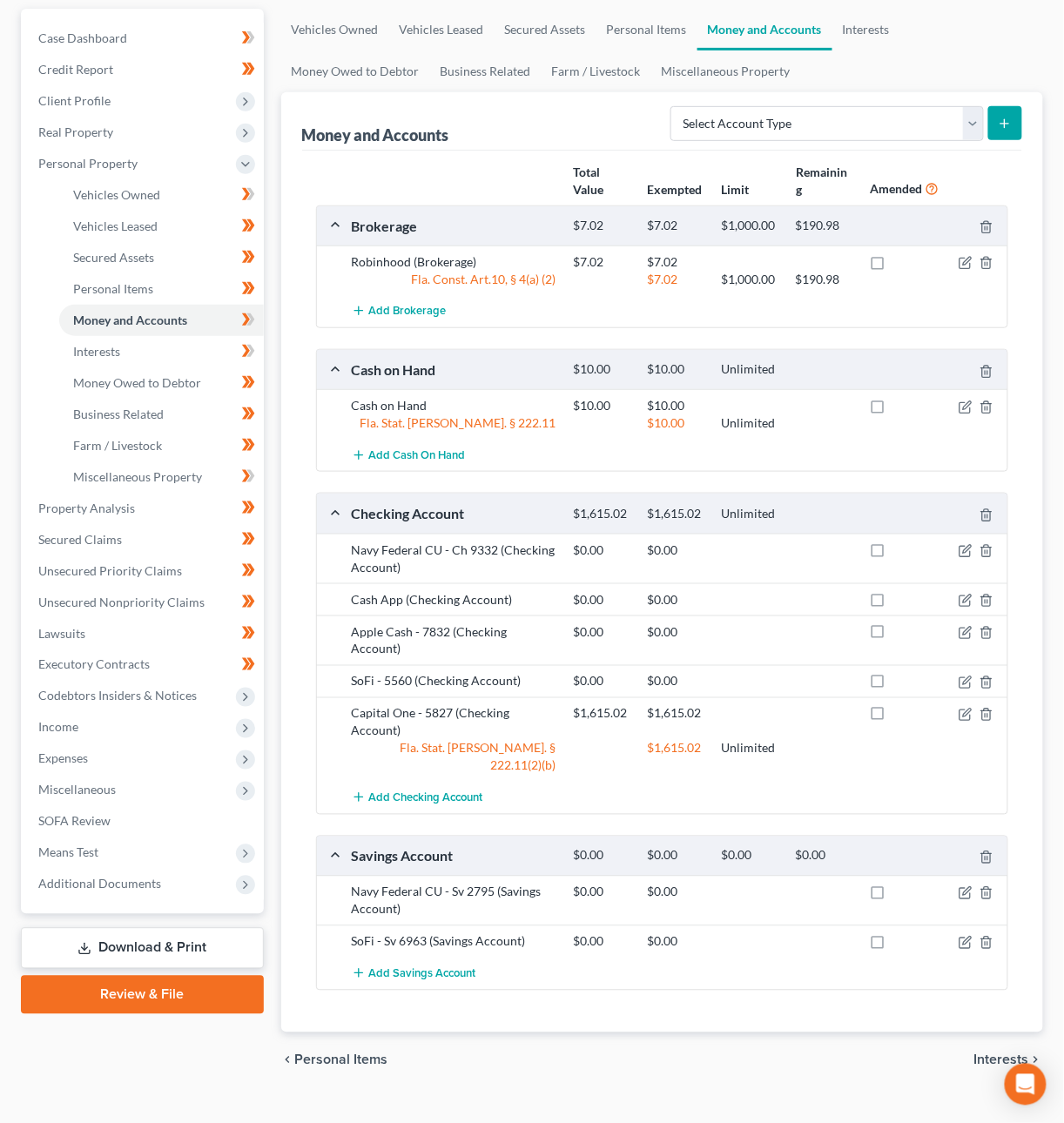
click at [1000, 1054] on span "Interests" at bounding box center [1001, 1060] width 55 height 14
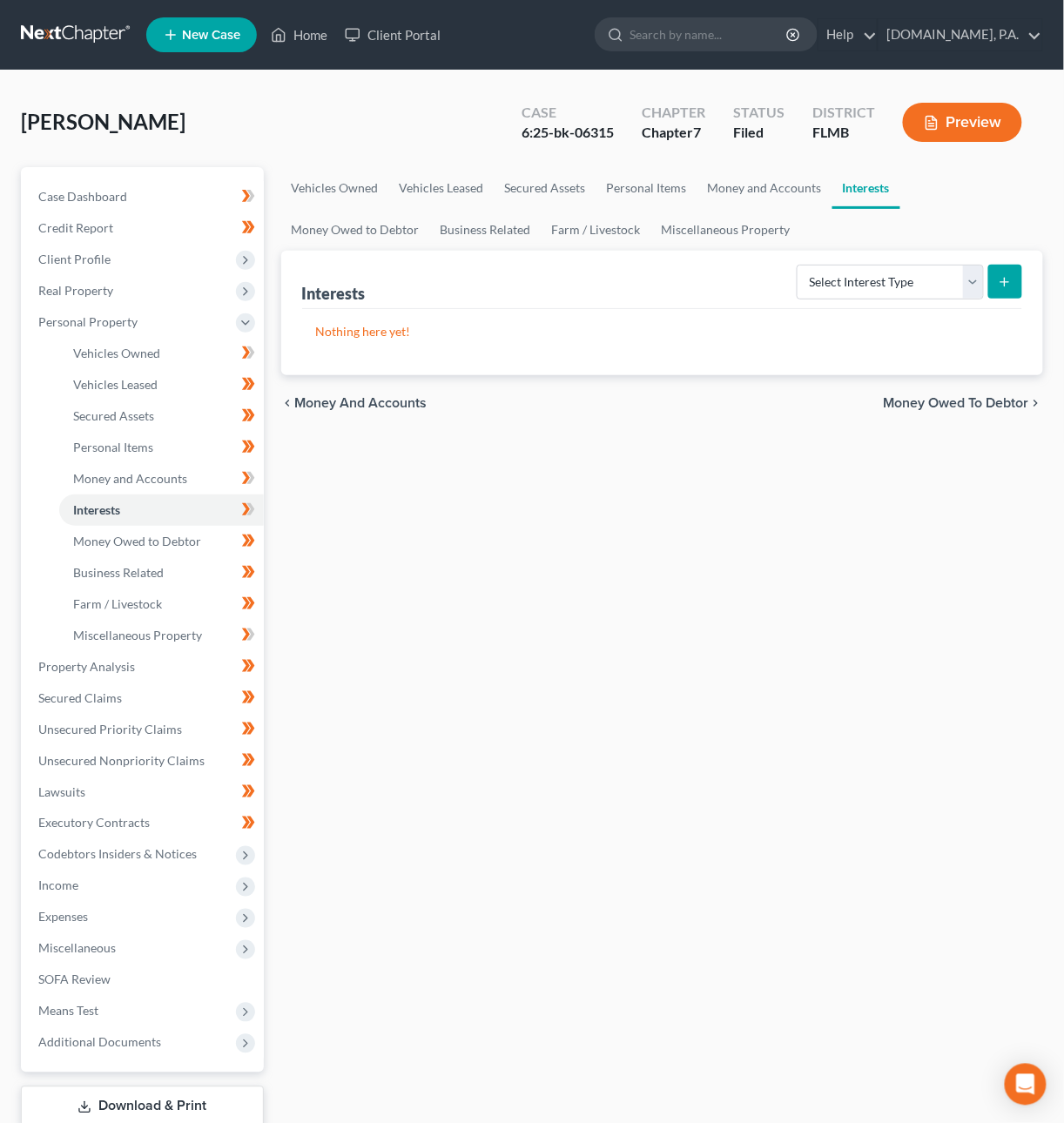
click at [918, 397] on span "Money Owed to Debtor" at bounding box center [956, 402] width 145 height 14
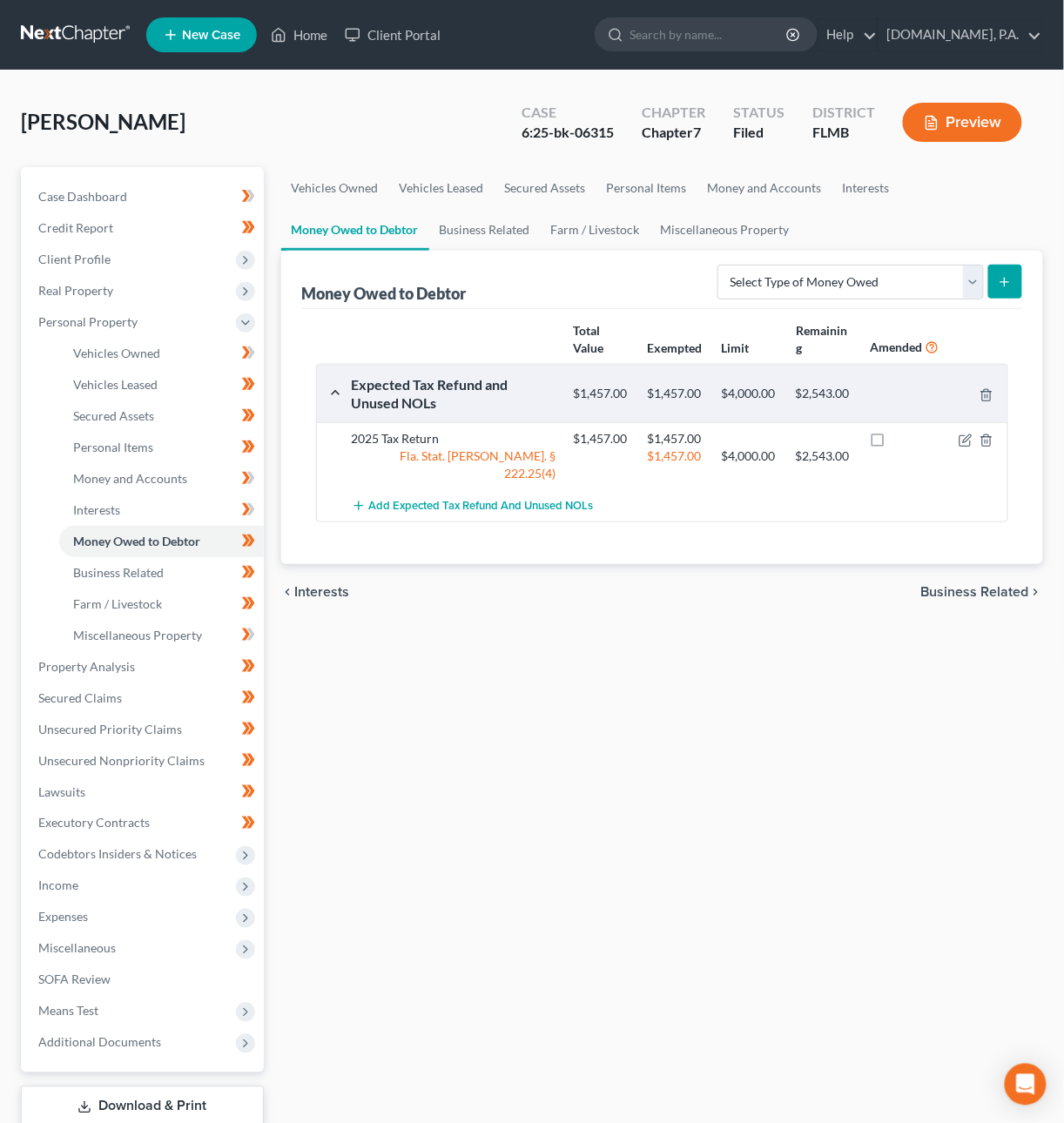
click at [949, 585] on span "Business Related" at bounding box center [975, 592] width 108 height 14
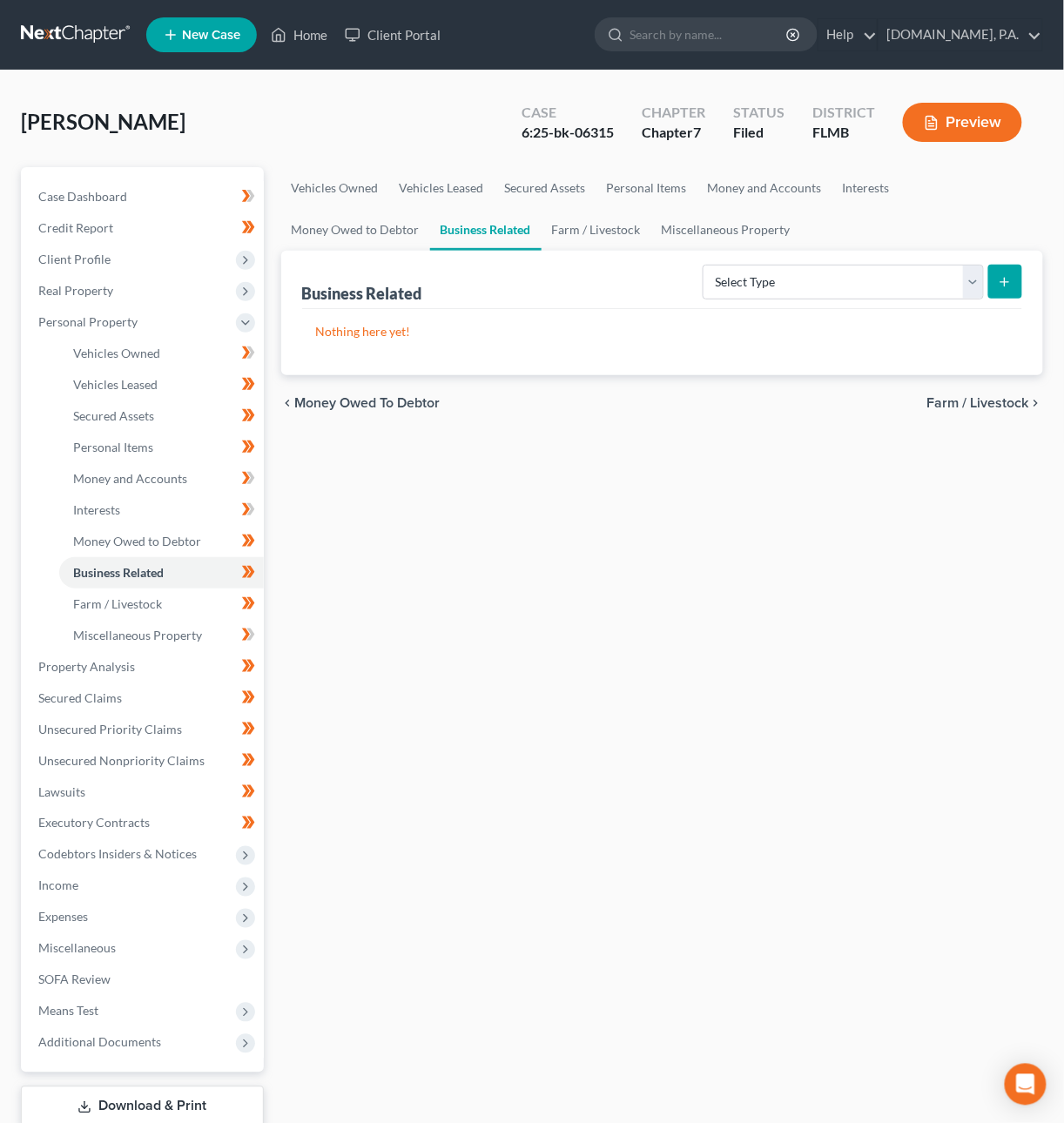
click at [993, 407] on span "Farm / Livestock" at bounding box center [977, 402] width 102 height 14
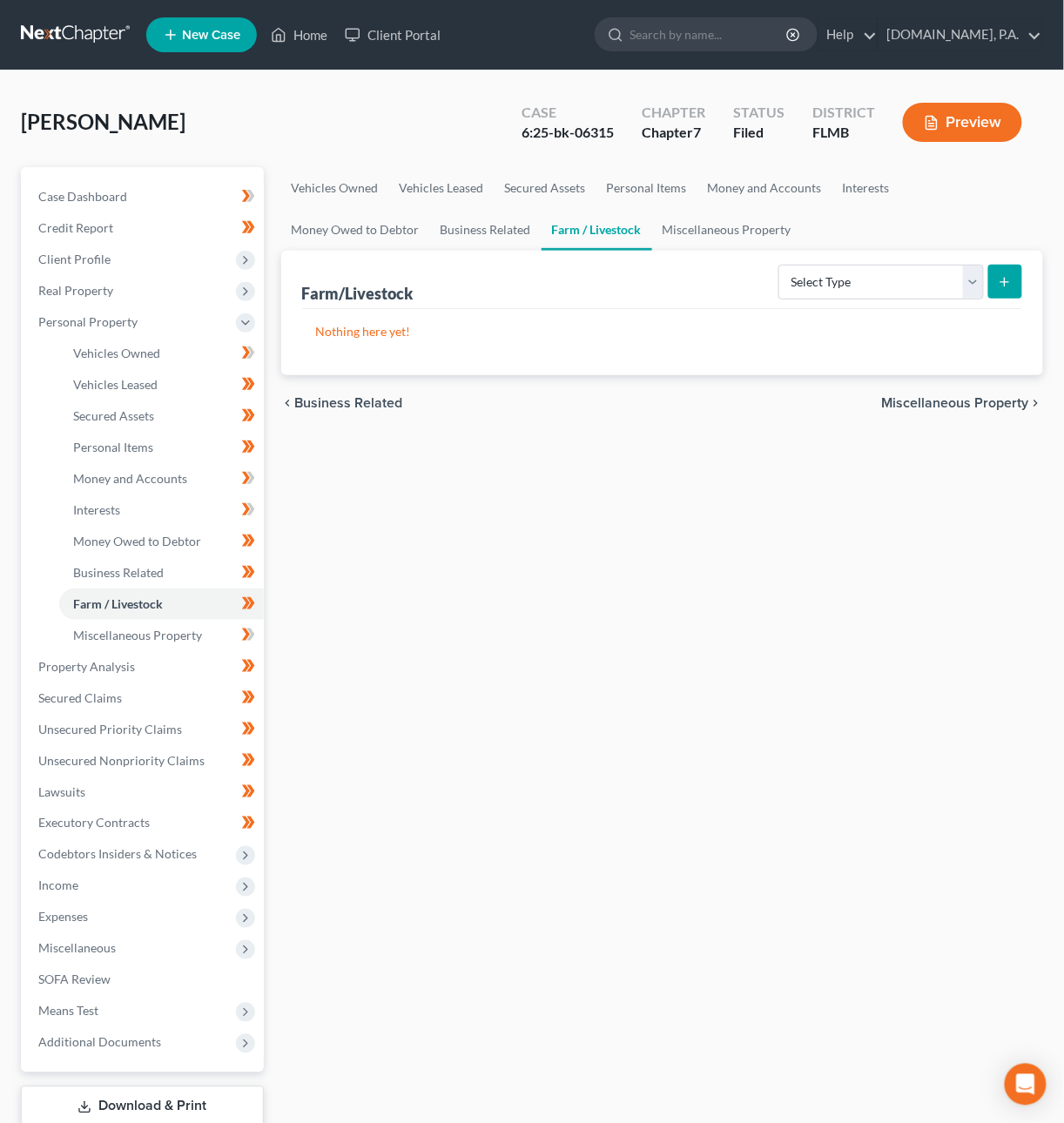
click at [979, 400] on span "Miscellaneous Property" at bounding box center [955, 402] width 147 height 14
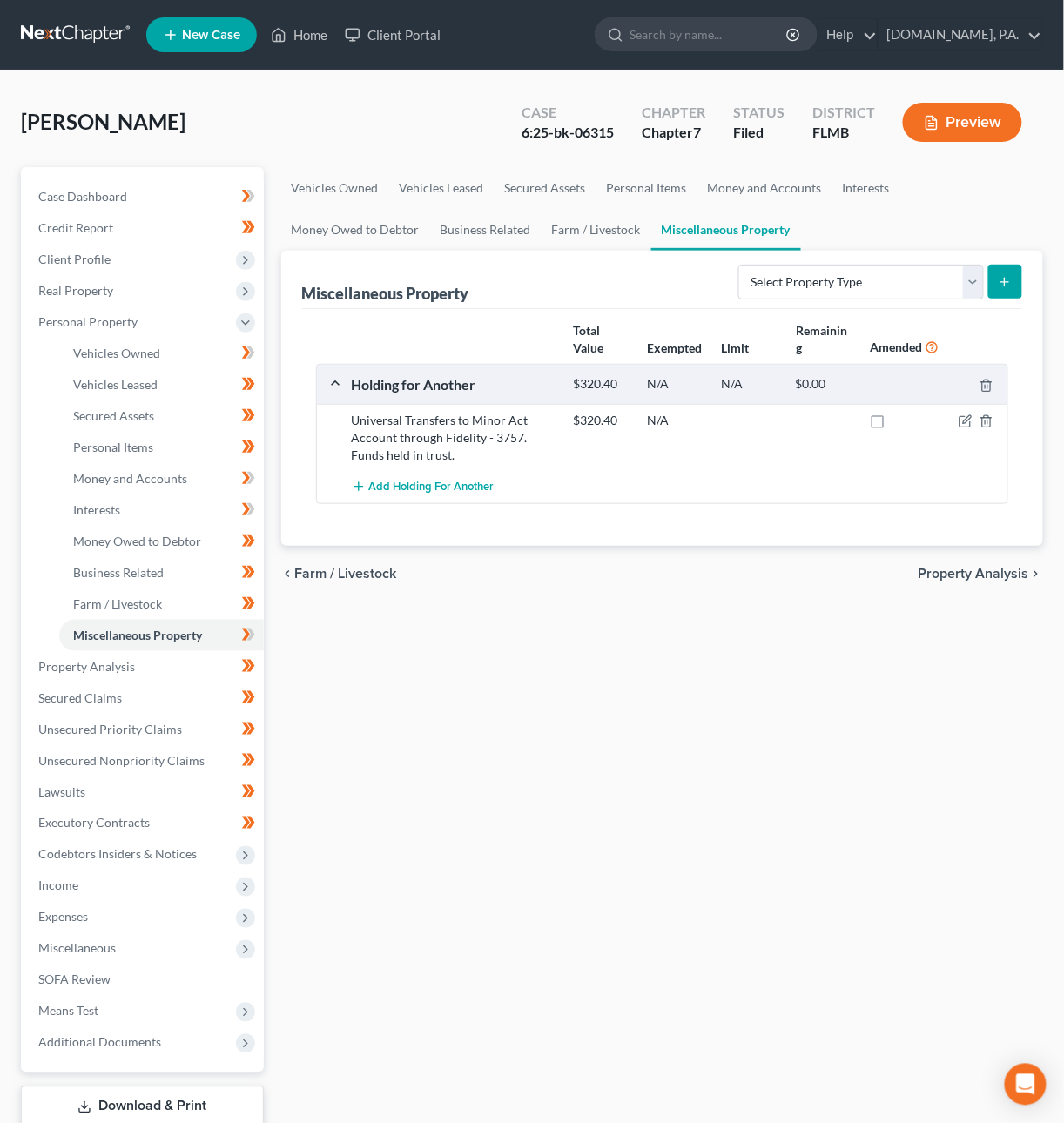
click at [952, 566] on span "Property Analysis" at bounding box center [973, 573] width 111 height 14
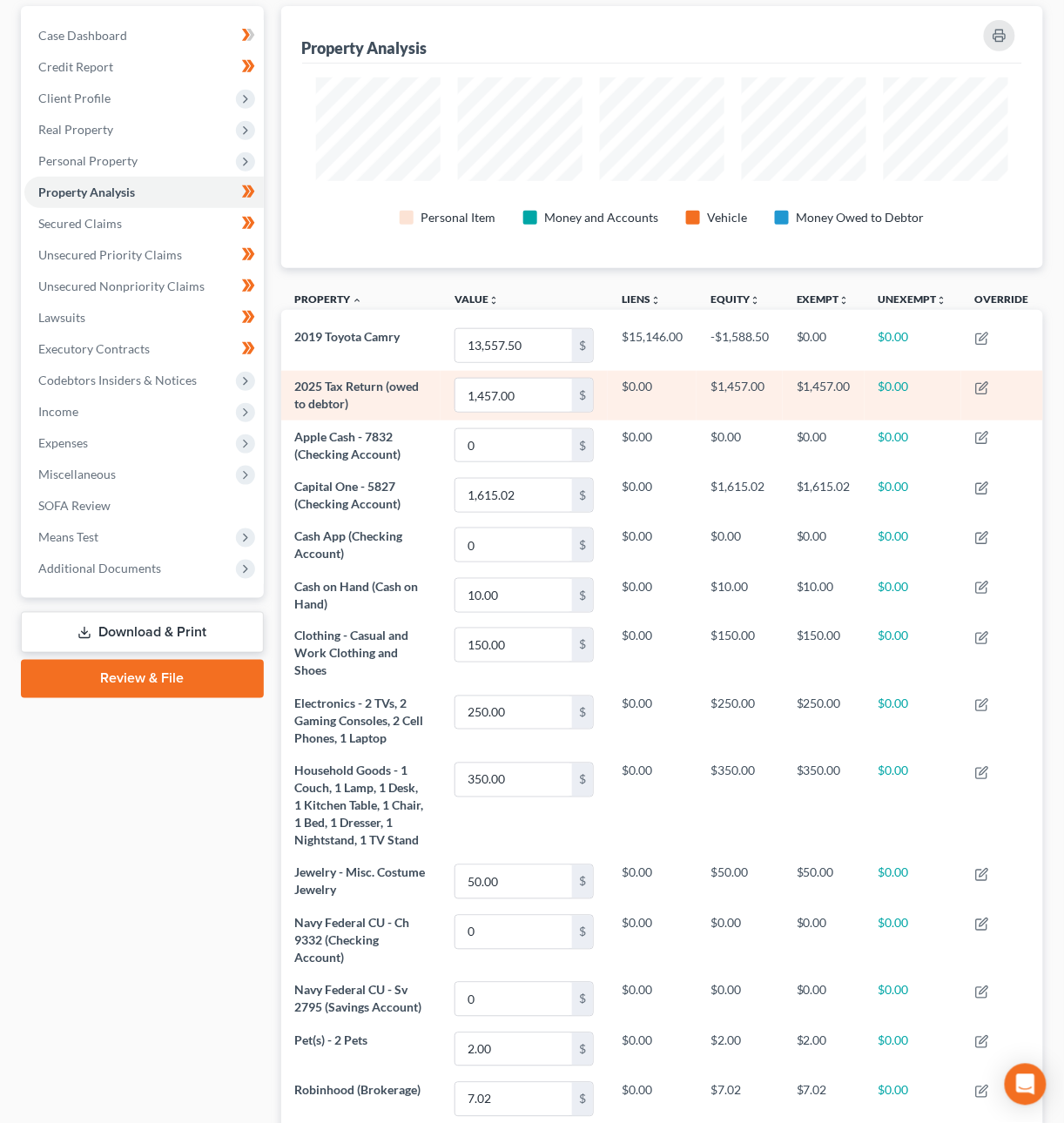
scroll to position [454, 0]
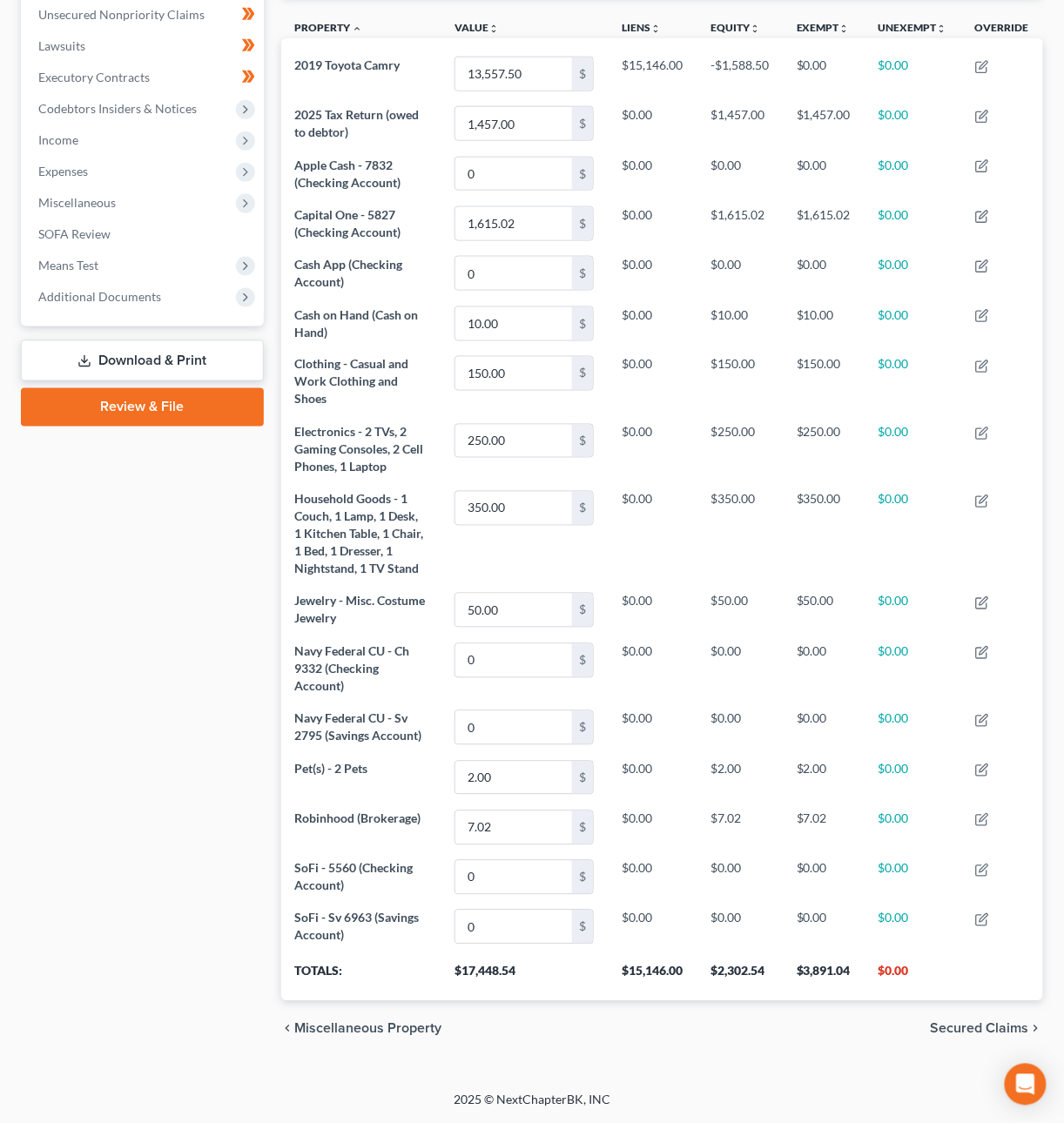
click at [995, 1024] on span "Secured Claims" at bounding box center [979, 1028] width 98 height 14
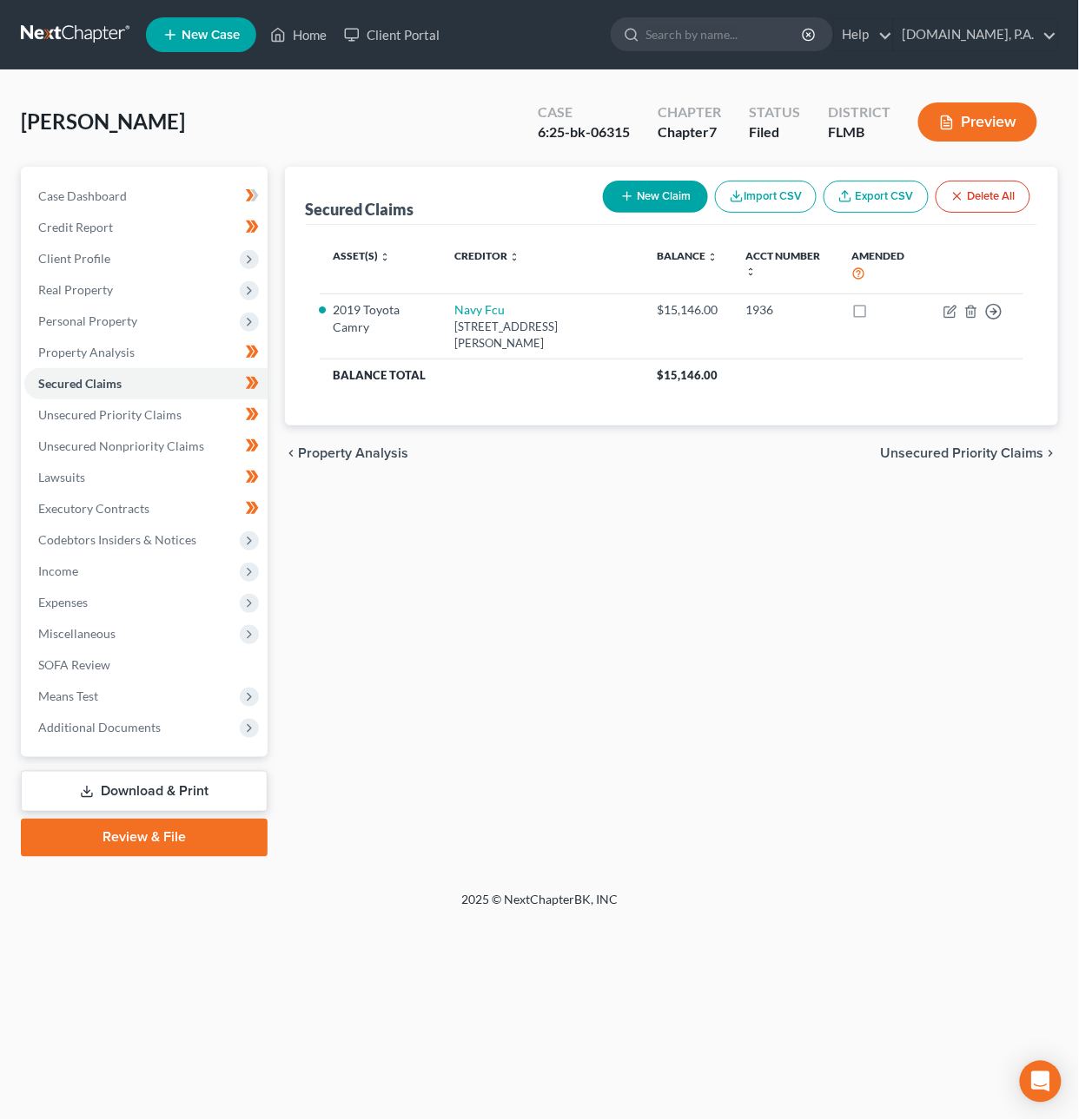
click at [948, 460] on span "Unsecured Priority Claims" at bounding box center [962, 452] width 163 height 13
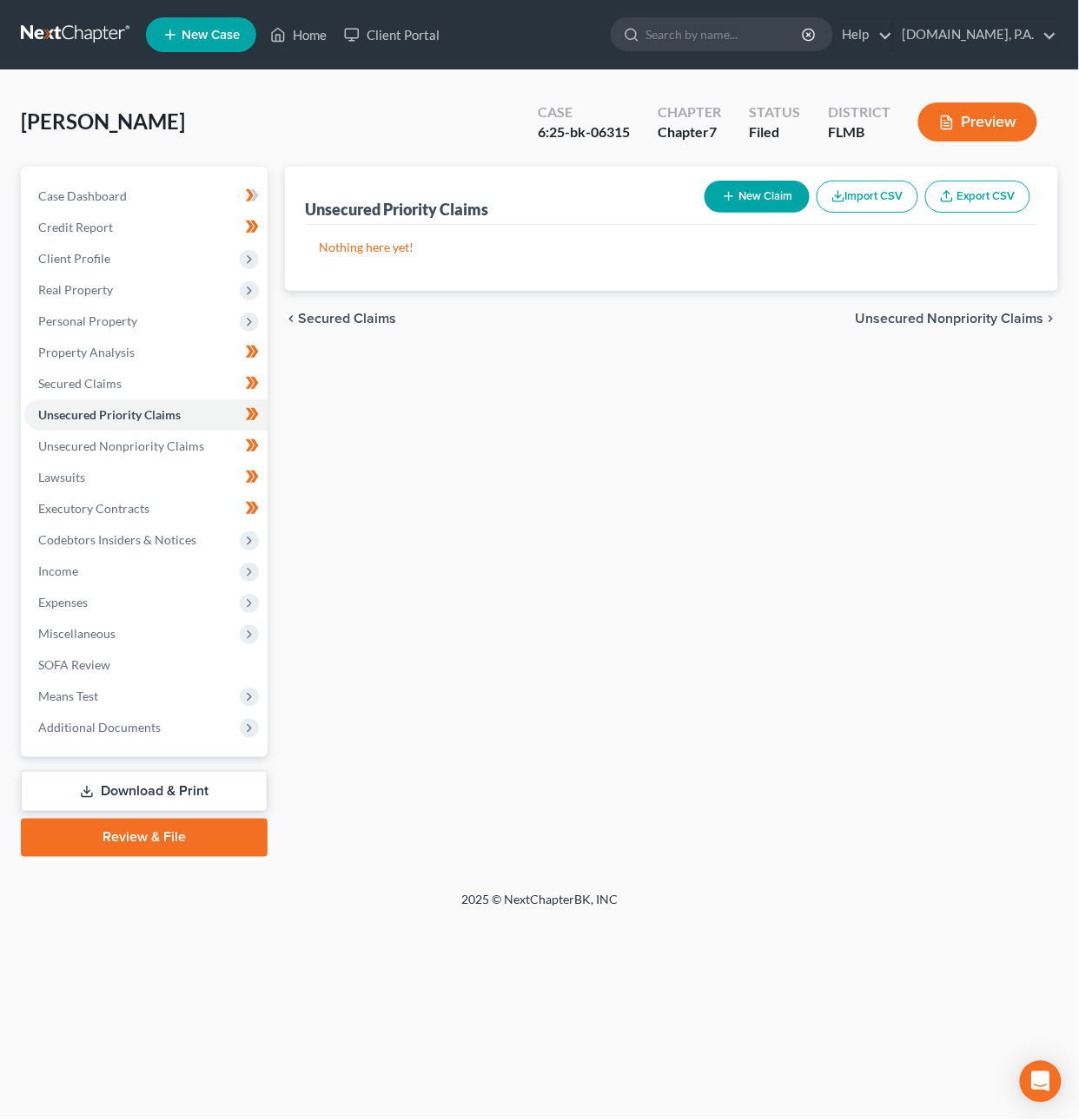
click at [916, 321] on span "Unsecured Nonpriority Claims" at bounding box center [949, 318] width 188 height 13
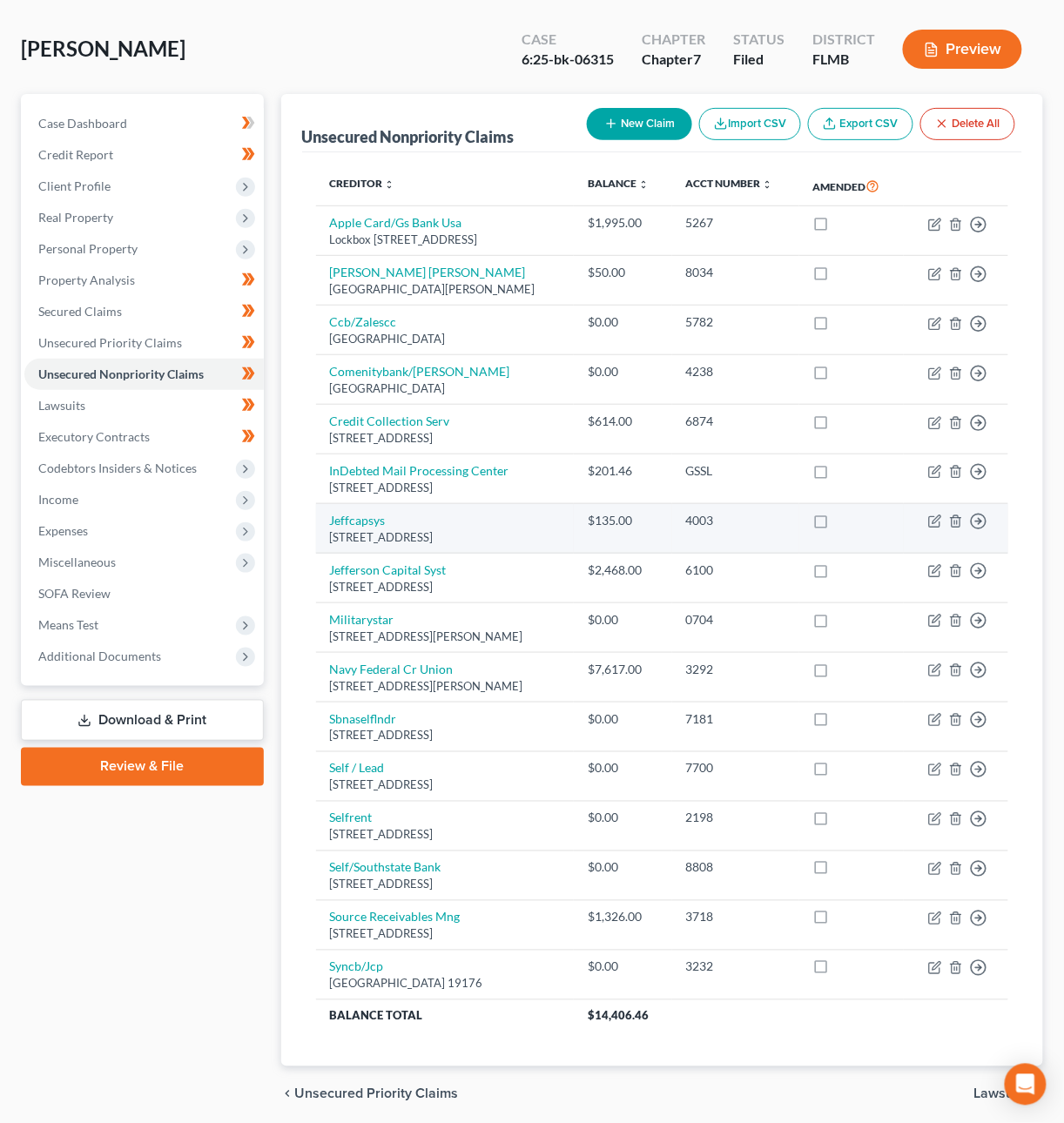
scroll to position [143, 0]
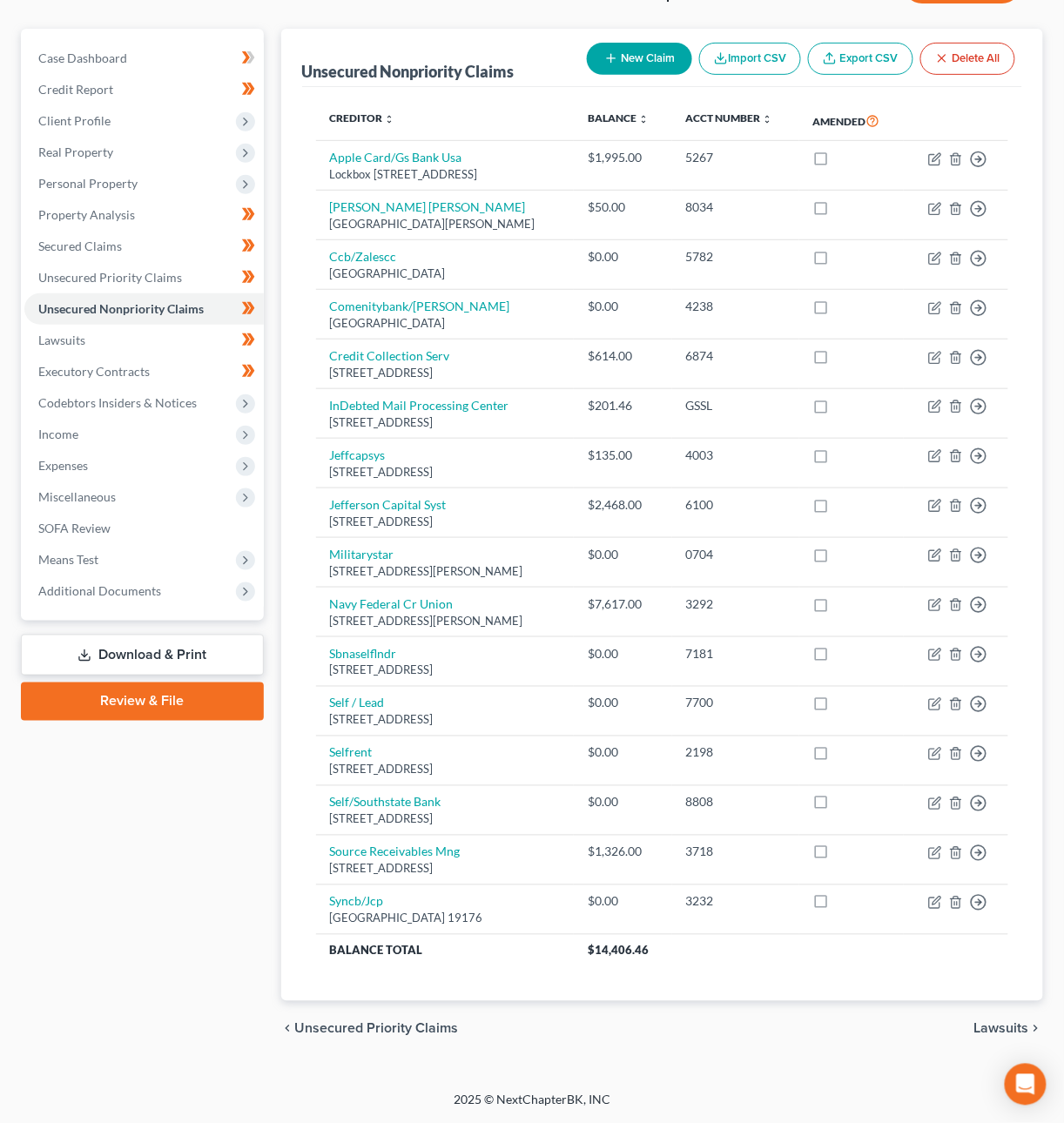
click at [1001, 1026] on span "Lawsuits" at bounding box center [1001, 1028] width 55 height 14
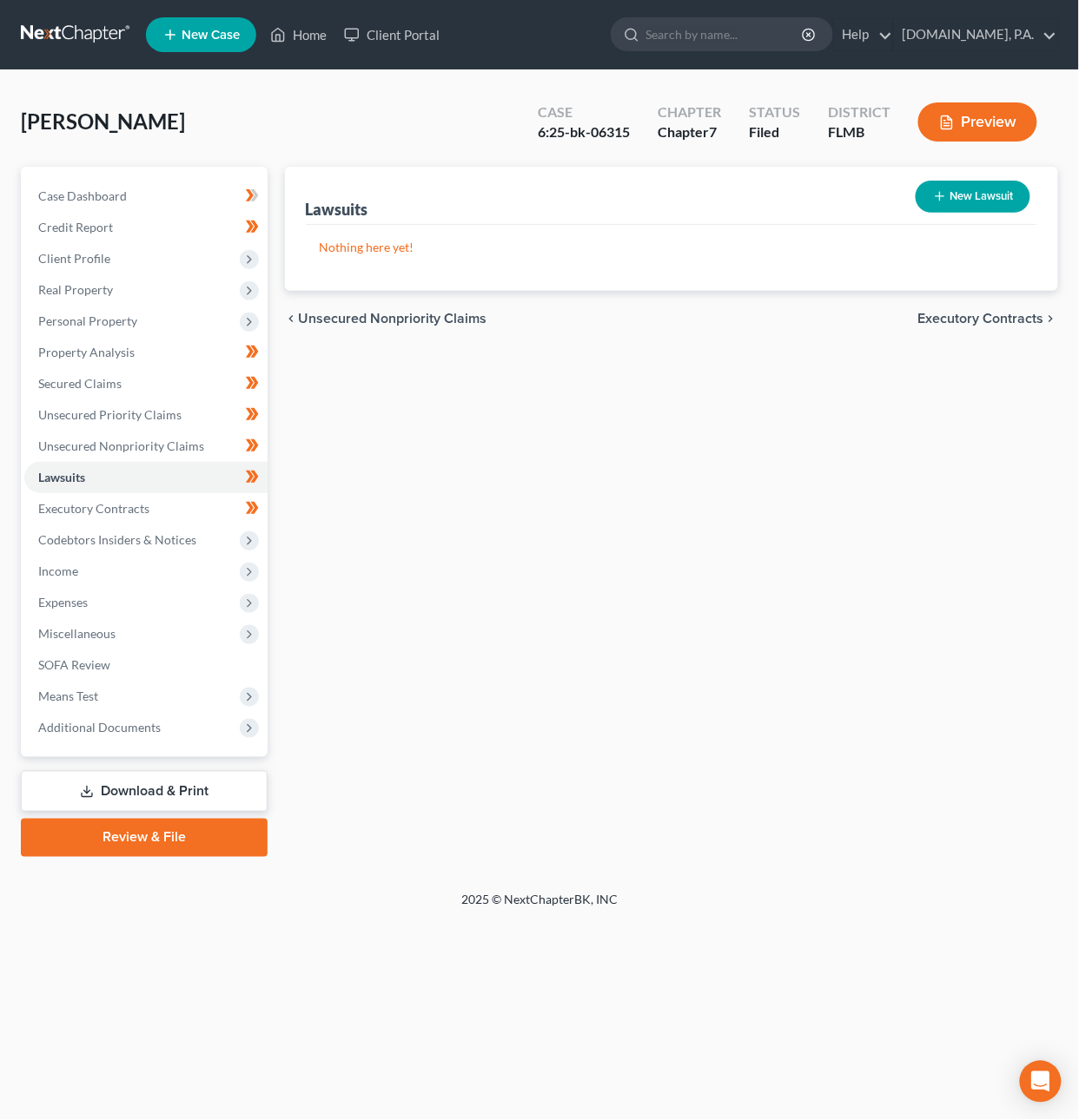
click at [976, 312] on span "Executory Contracts" at bounding box center [981, 318] width 126 height 13
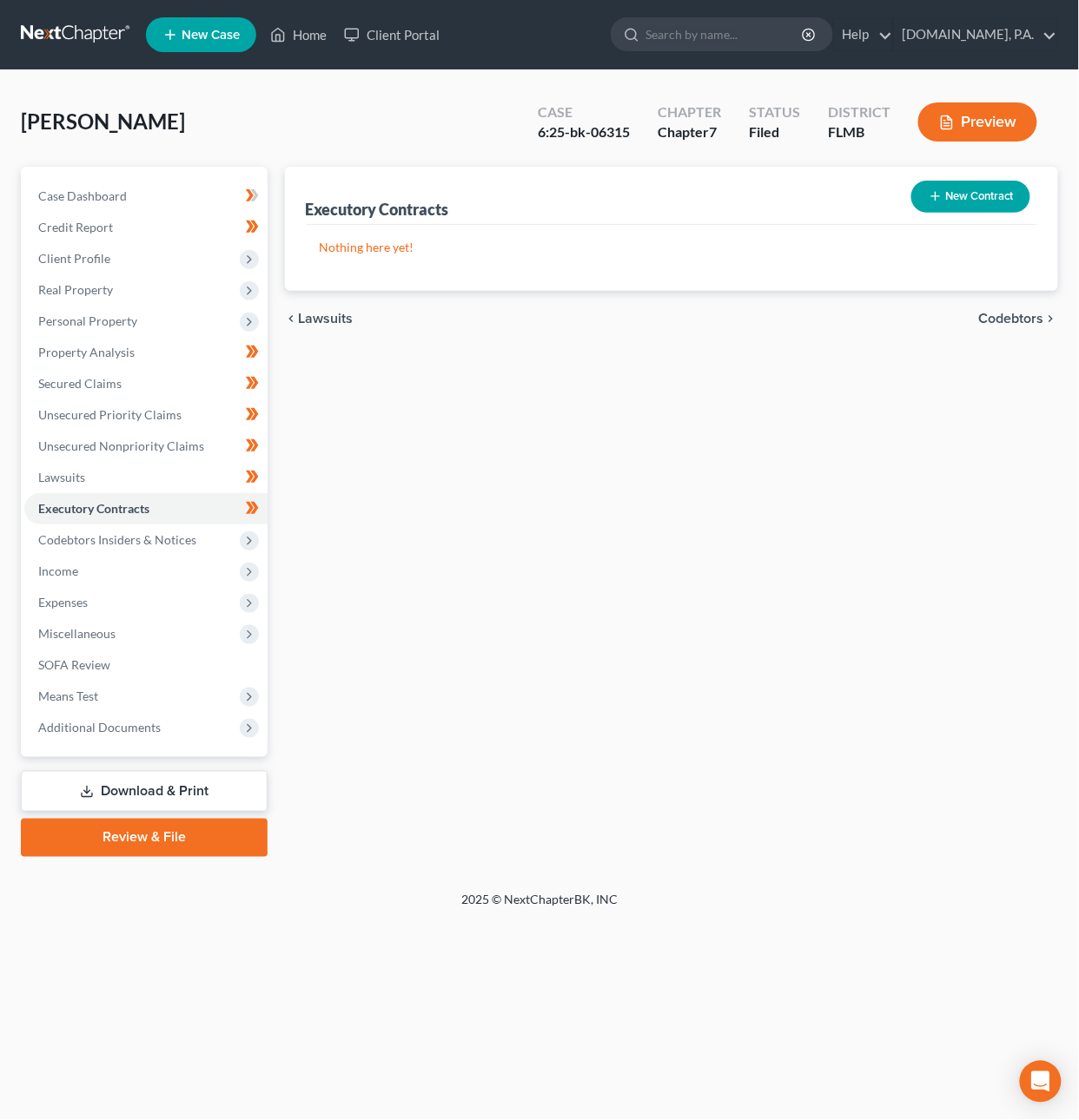
click at [1002, 319] on span "Codebtors" at bounding box center [1012, 318] width 65 height 13
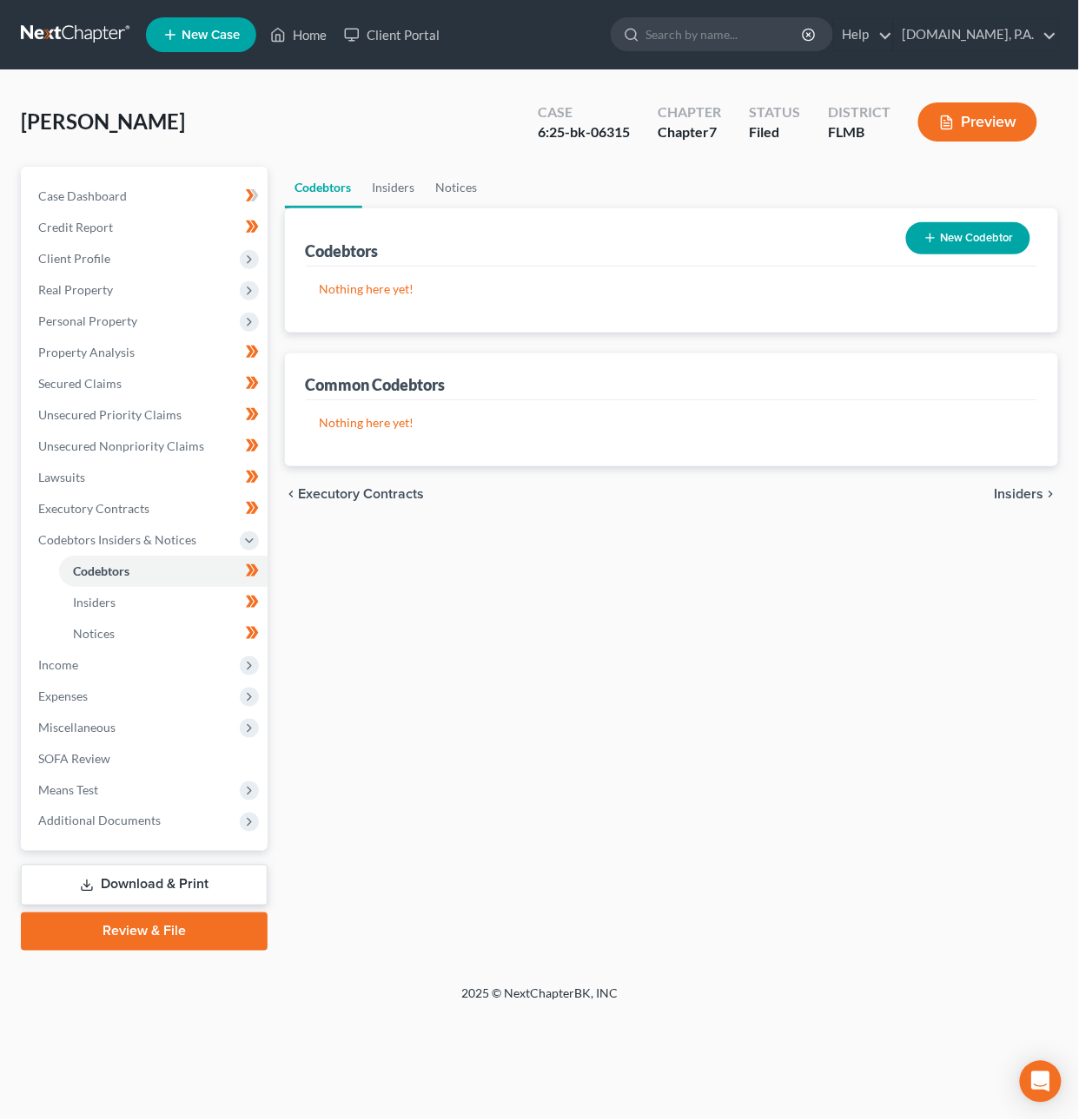
click at [1015, 490] on span "Insiders" at bounding box center [1019, 494] width 49 height 13
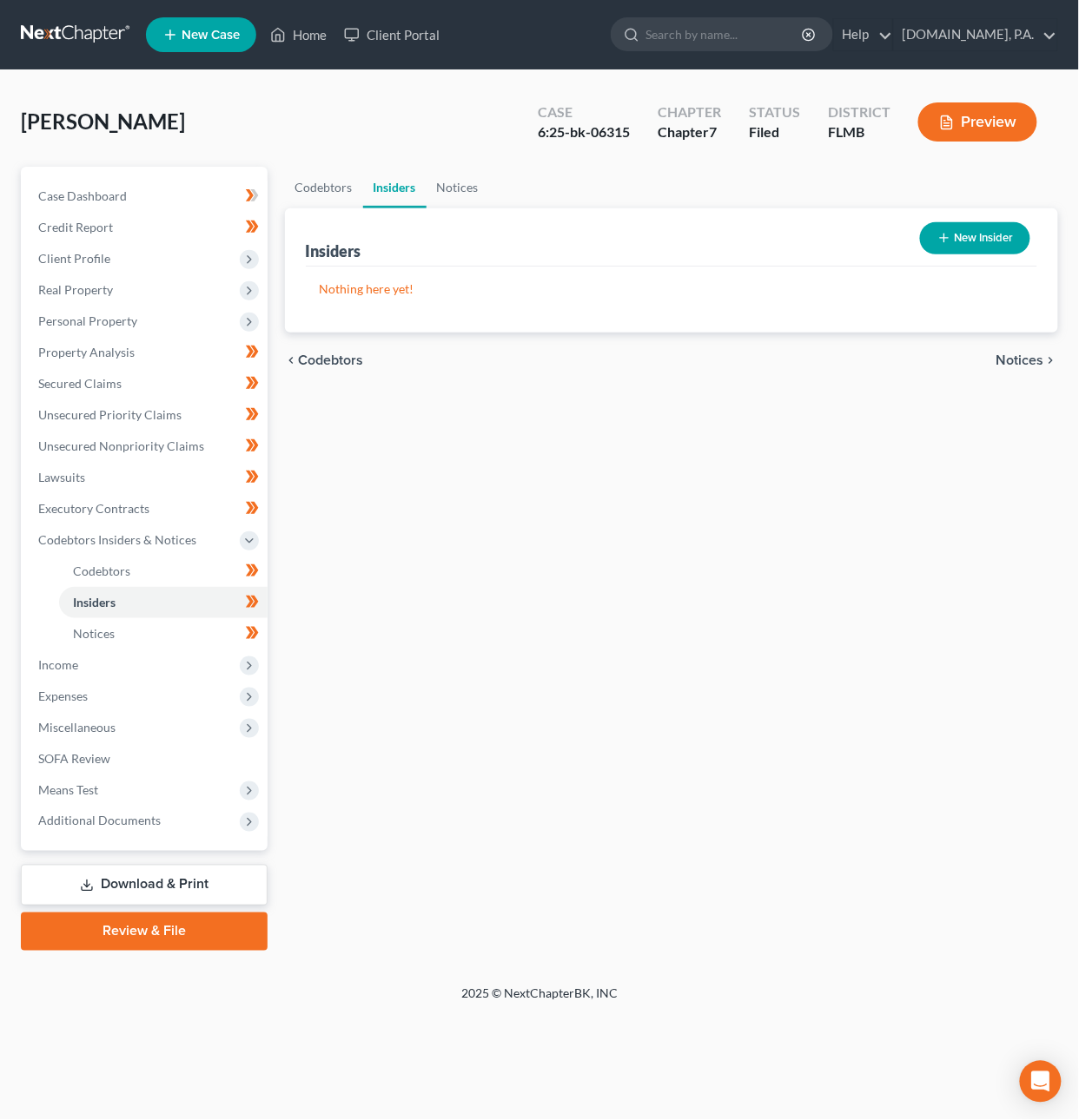
click at [1026, 361] on span "Notices" at bounding box center [1020, 360] width 48 height 13
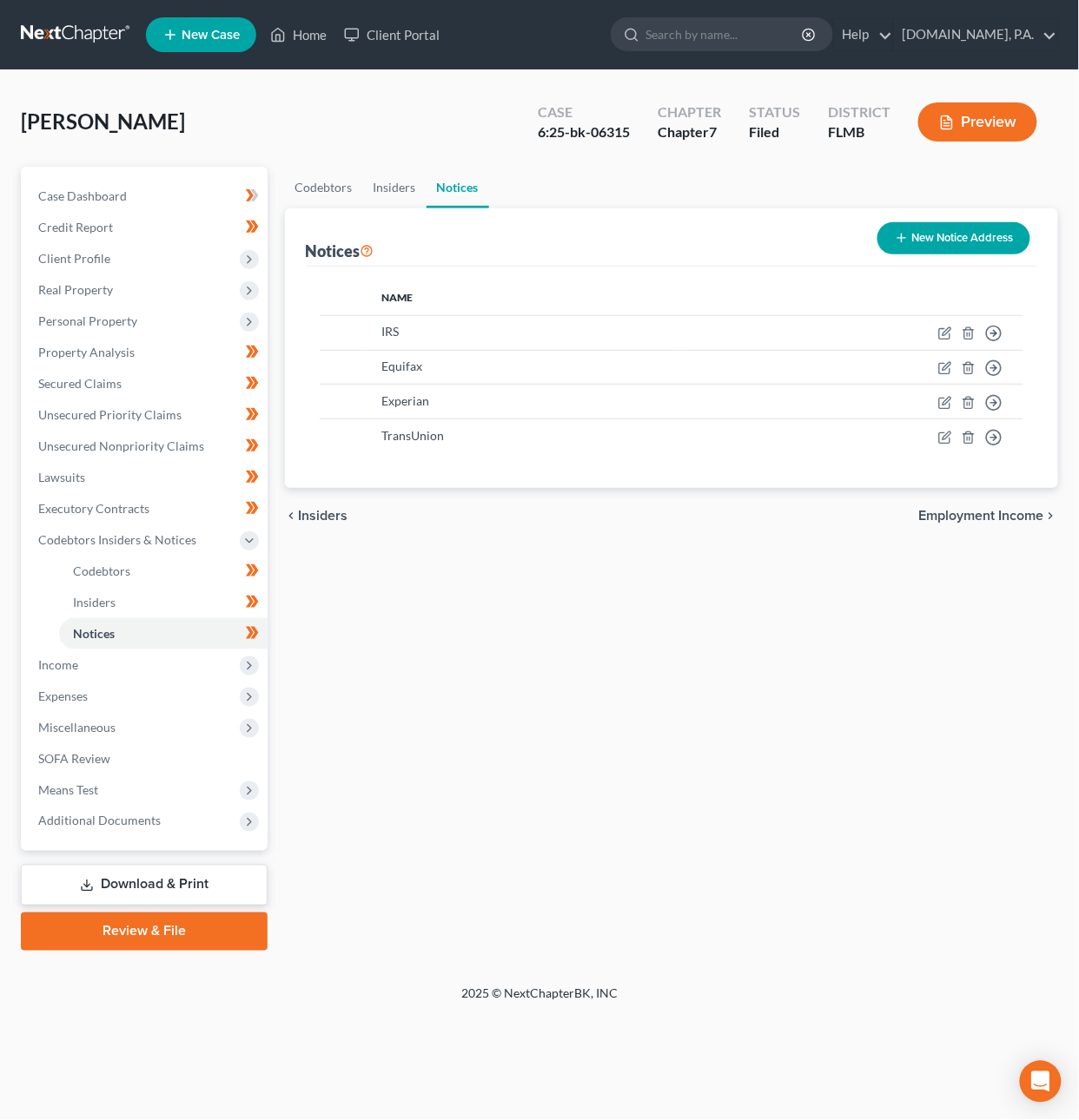
click at [982, 511] on span "Employment Income" at bounding box center [981, 515] width 125 height 13
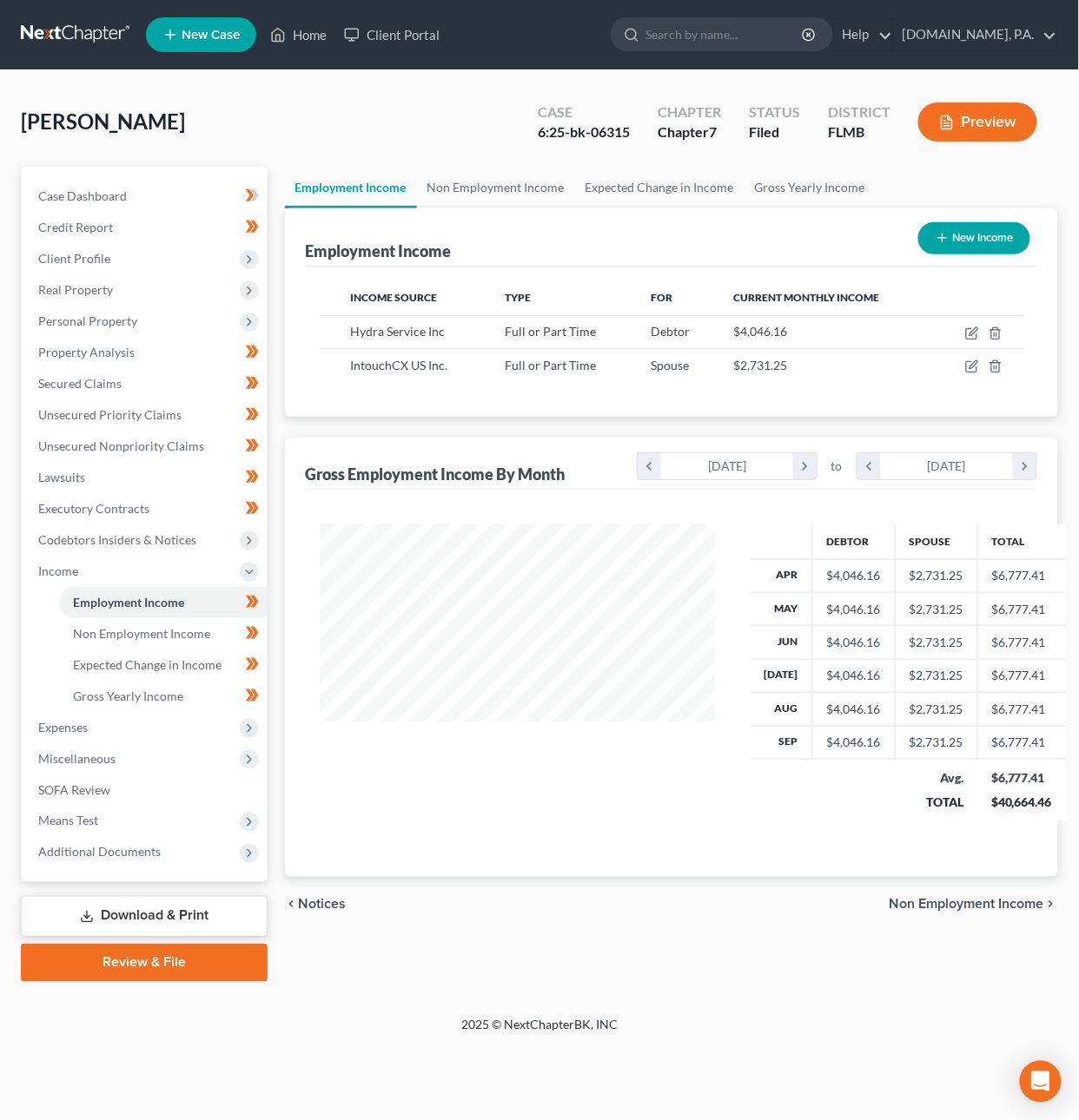
scroll to position [313, 432]
click at [166, 639] on span "Non Employment Income" at bounding box center [141, 633] width 138 height 14
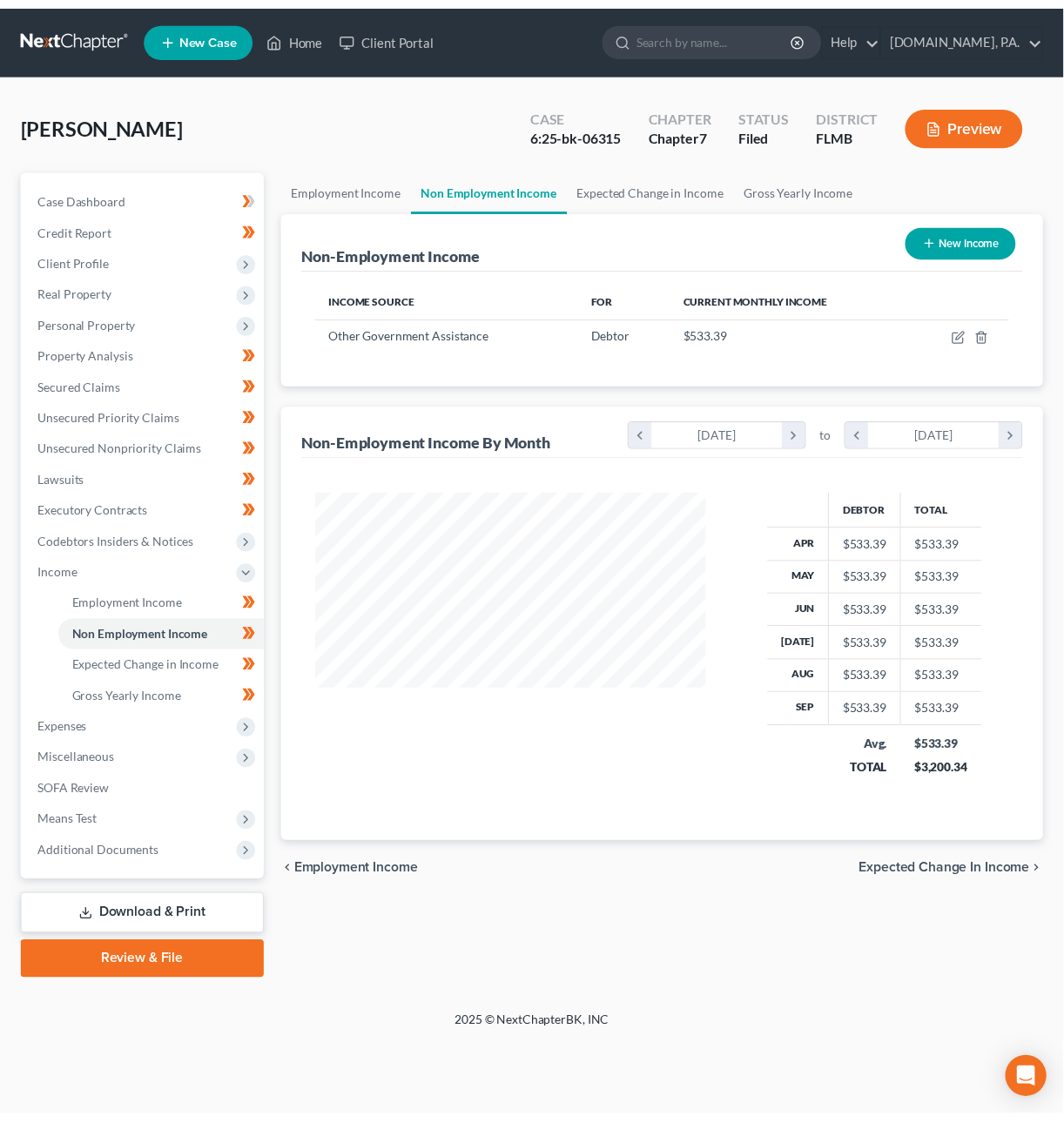
scroll to position [314, 433]
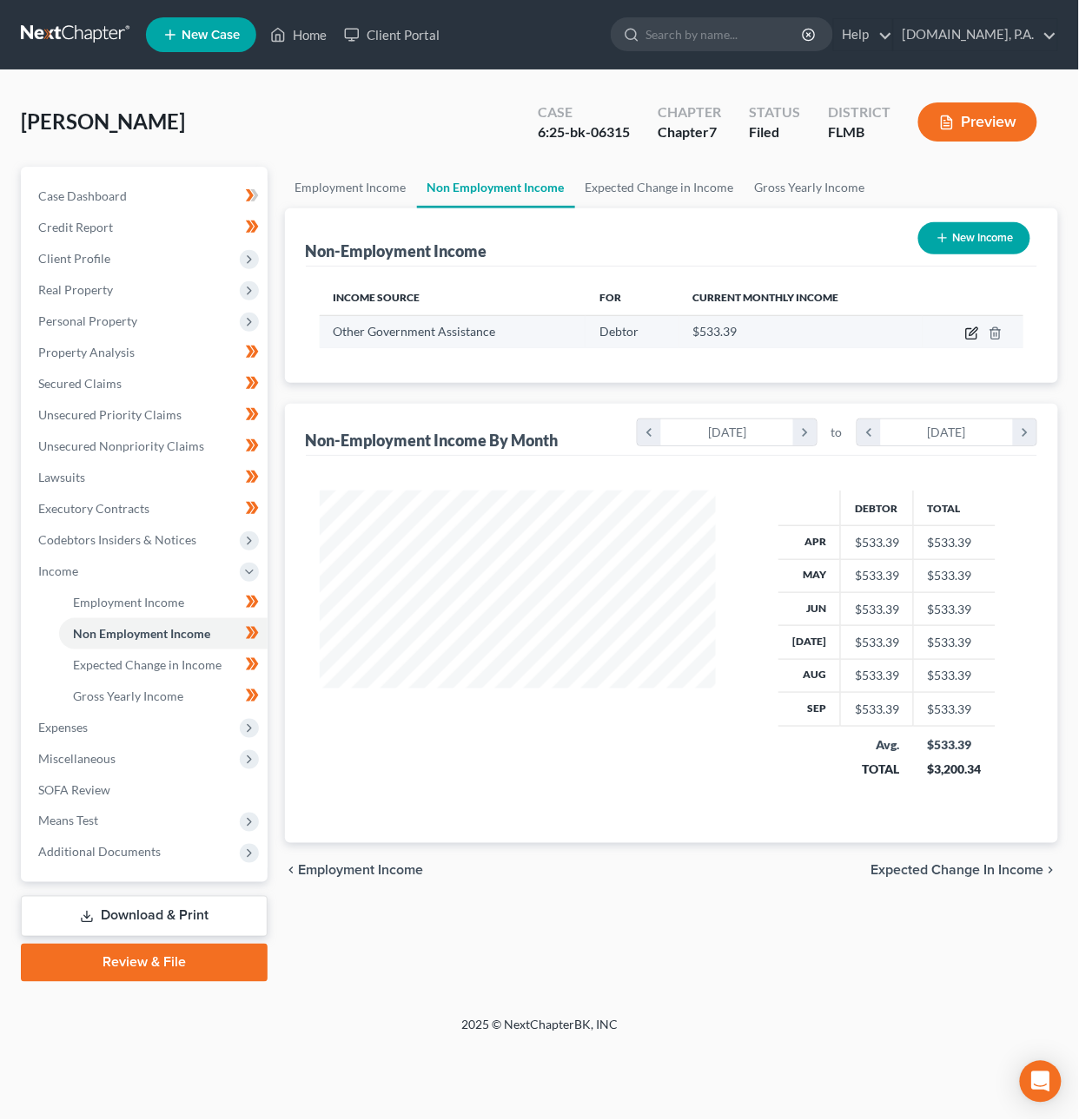
click at [973, 333] on icon "button" at bounding box center [972, 333] width 13 height 13
select select "5"
select select "0"
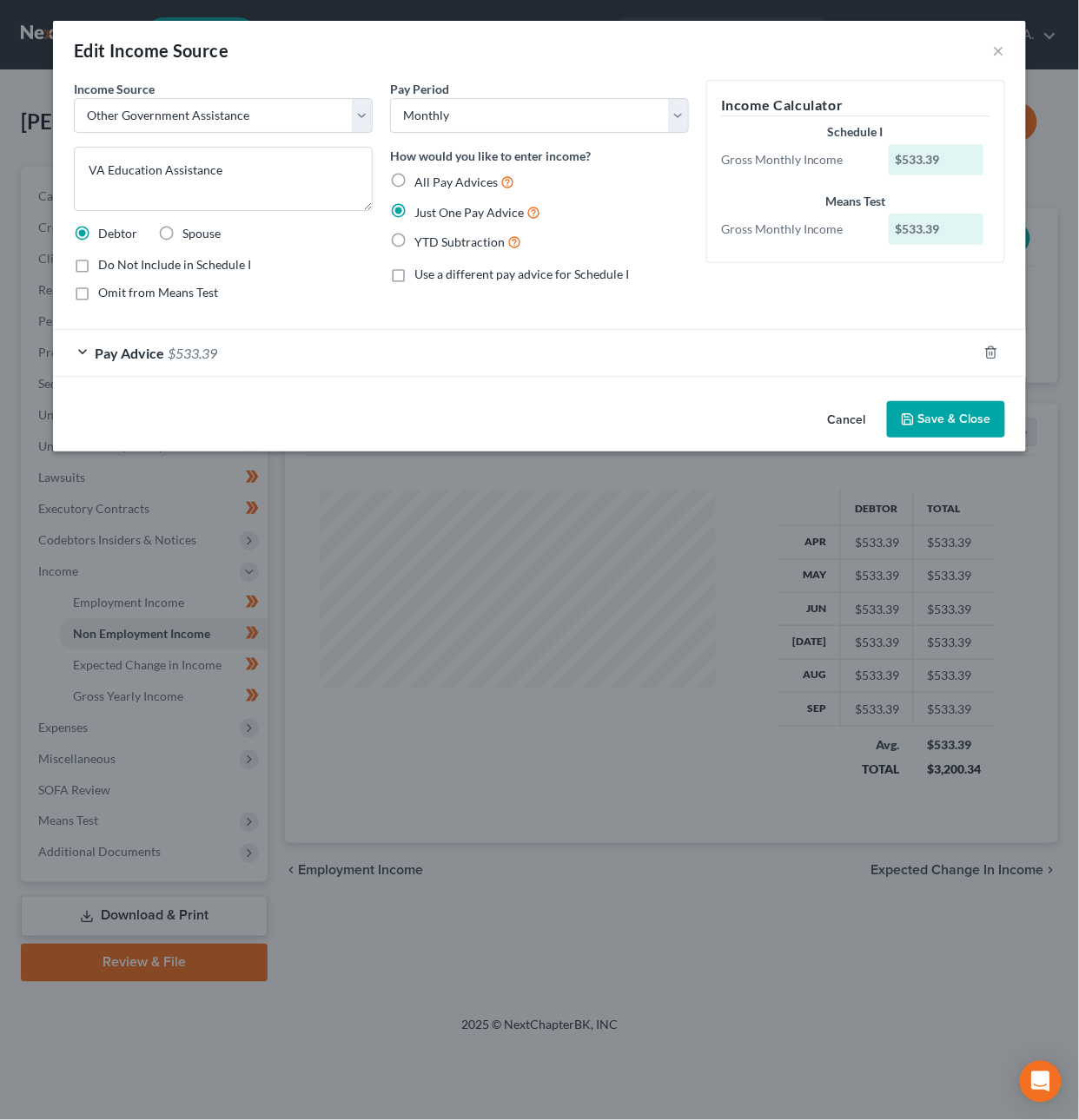
click at [847, 420] on button "Cancel" at bounding box center [847, 420] width 66 height 35
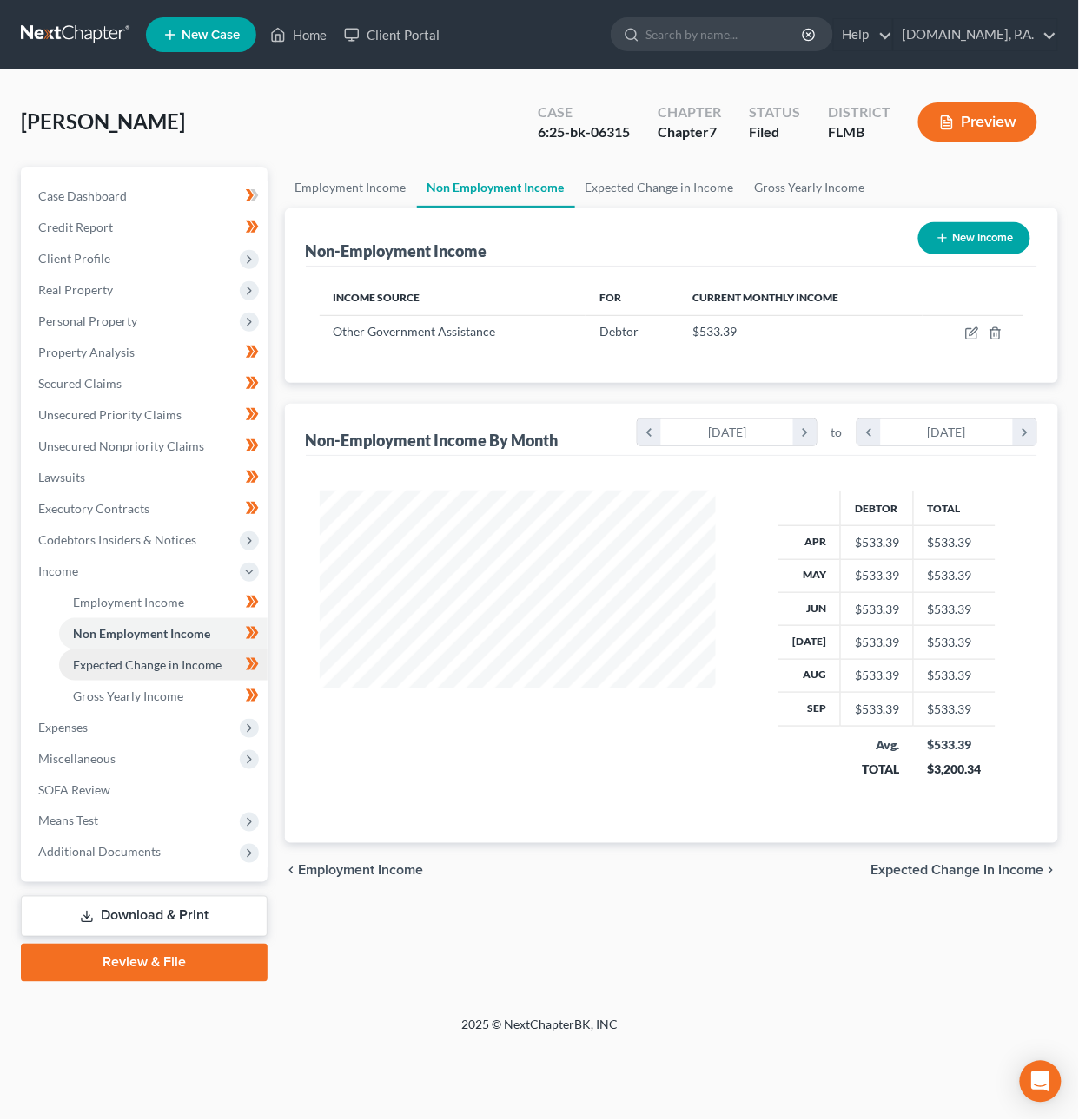
click at [127, 665] on span "Expected Change in Income" at bounding box center [147, 665] width 148 height 14
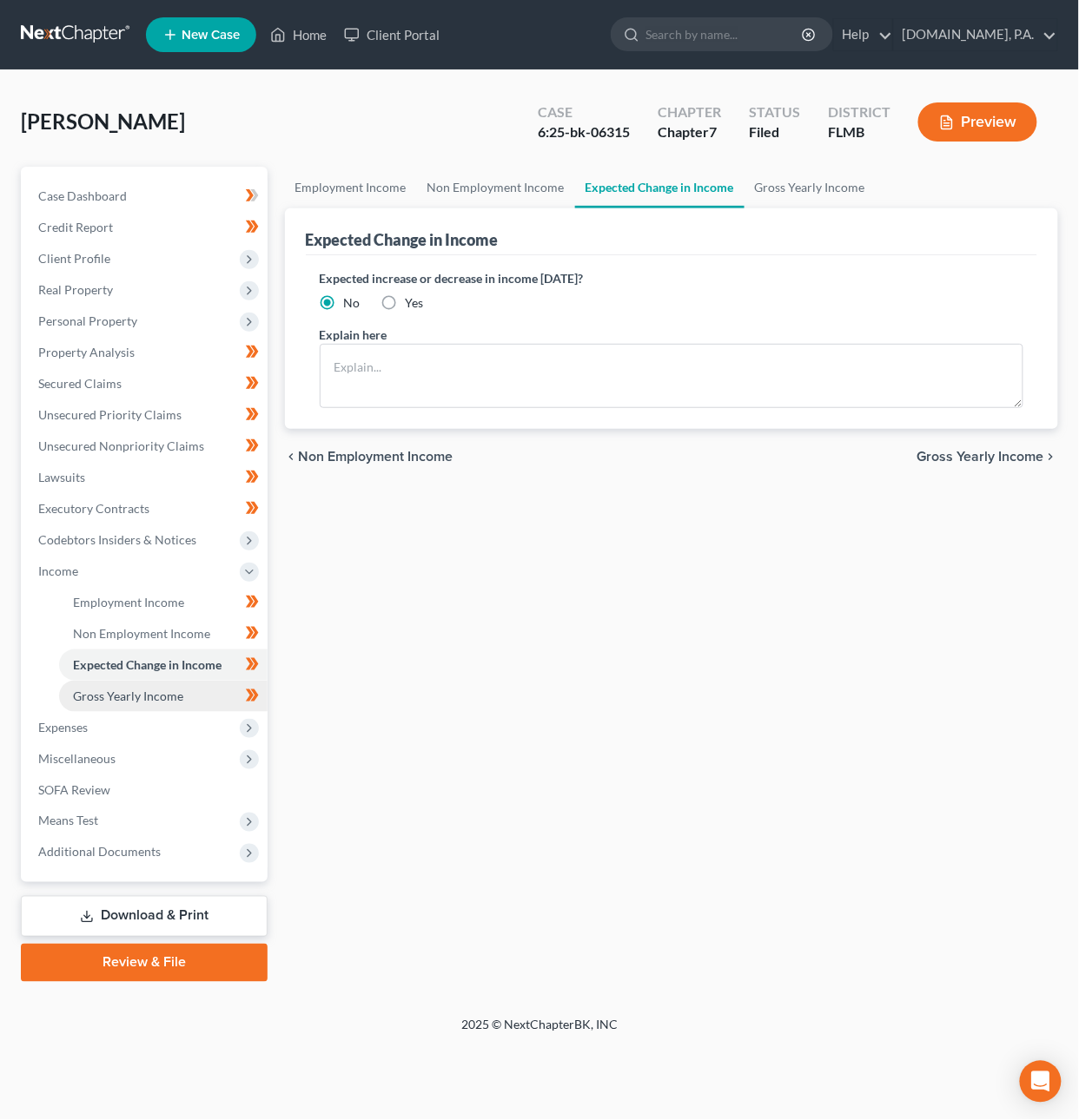
click at [139, 689] on span "Gross Yearly Income" at bounding box center [128, 696] width 111 height 14
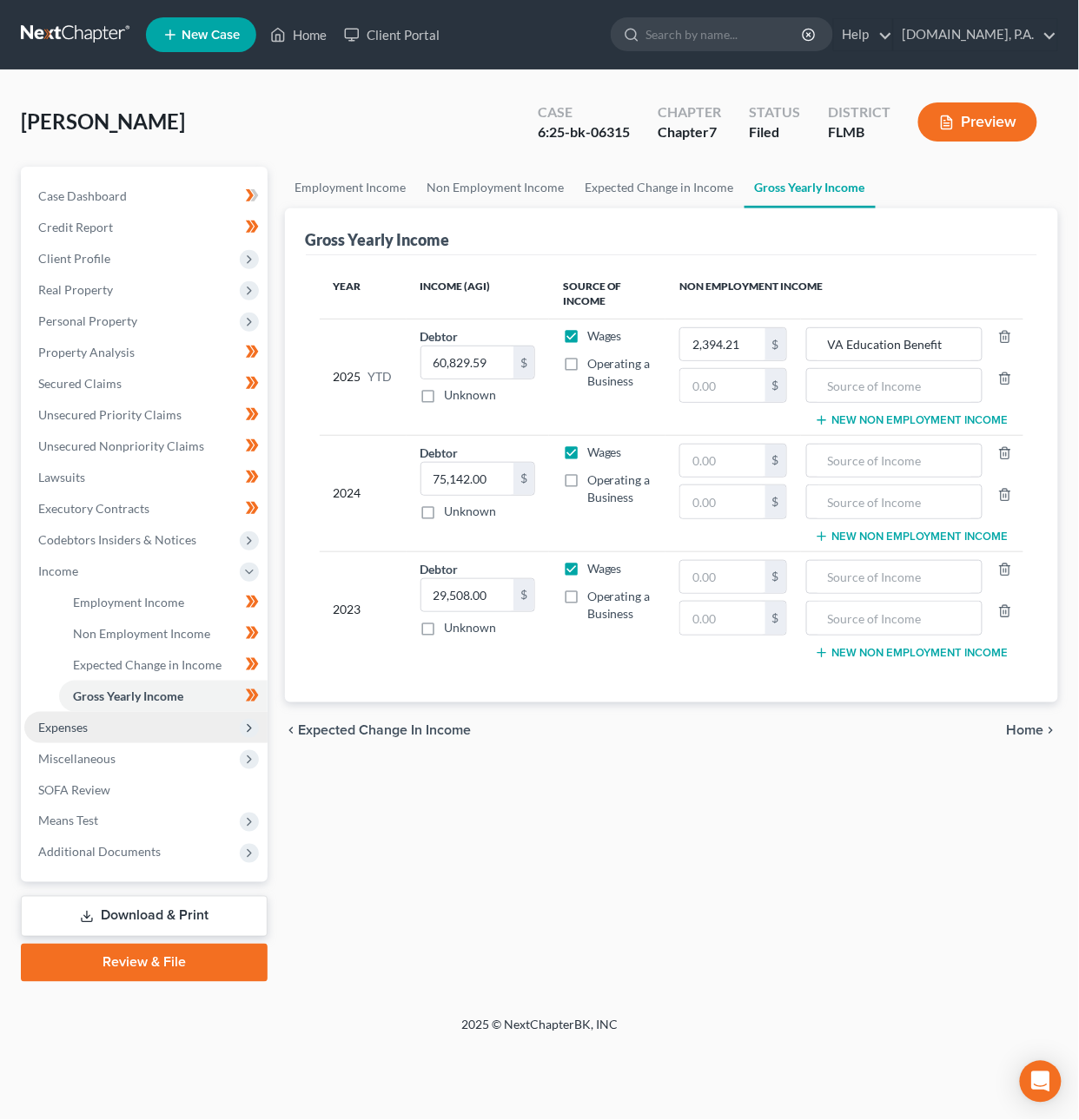
click at [102, 722] on span "Expenses" at bounding box center [146, 728] width 243 height 31
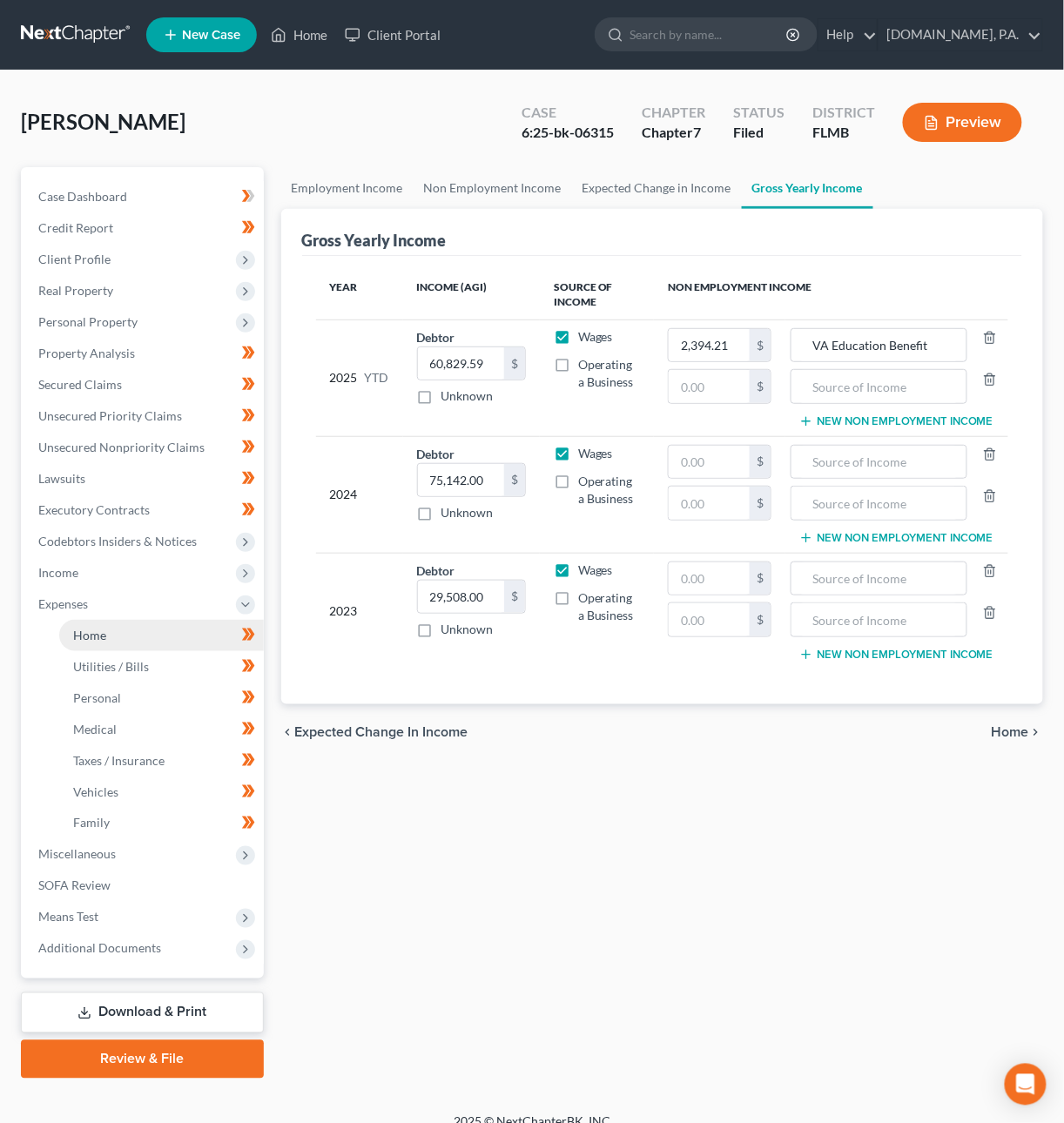
click at [82, 641] on link "Home" at bounding box center [161, 635] width 205 height 32
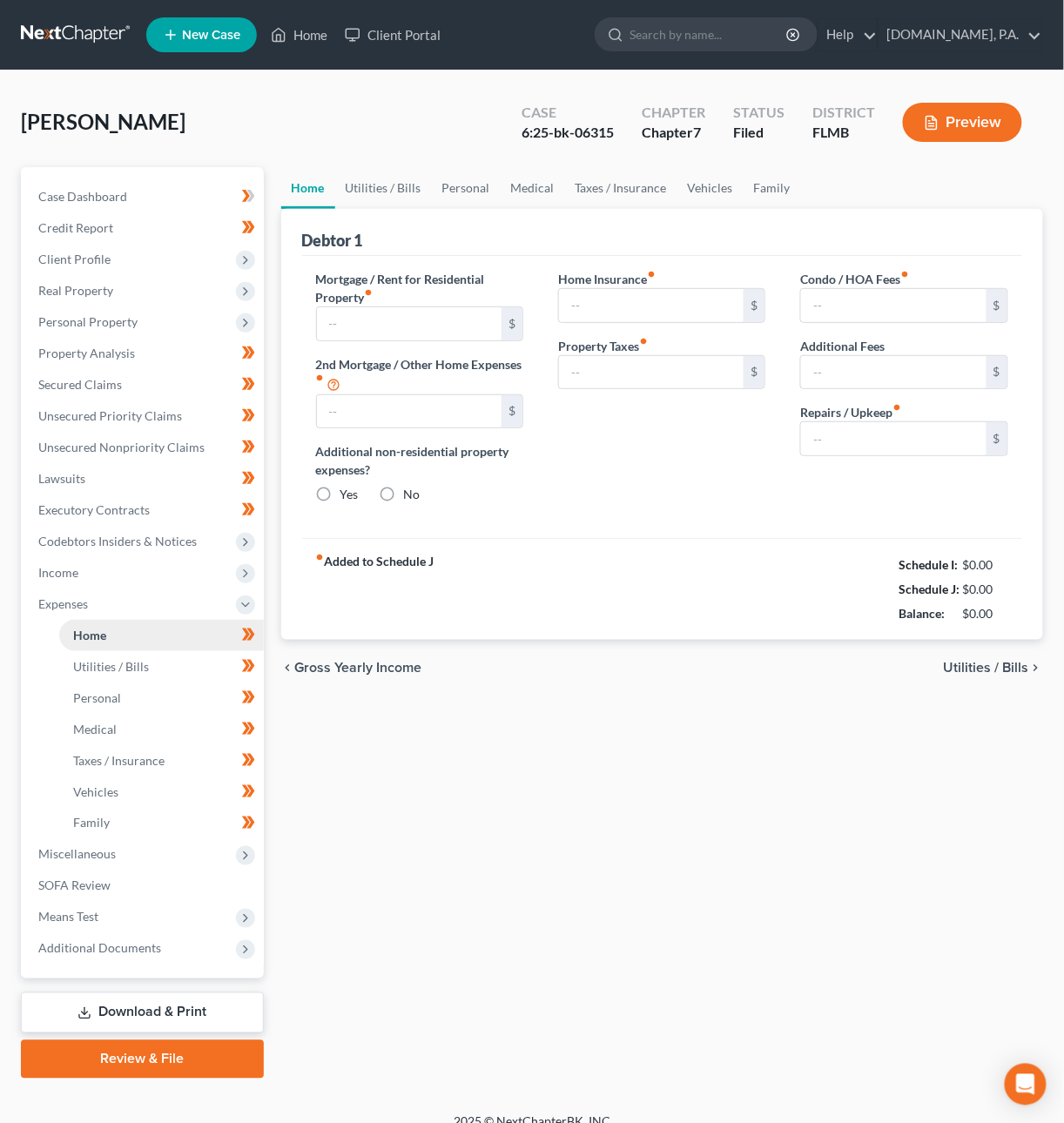
type input "1,654.00"
type input "0.00"
radio input "true"
type input "15.00"
type input "0.00"
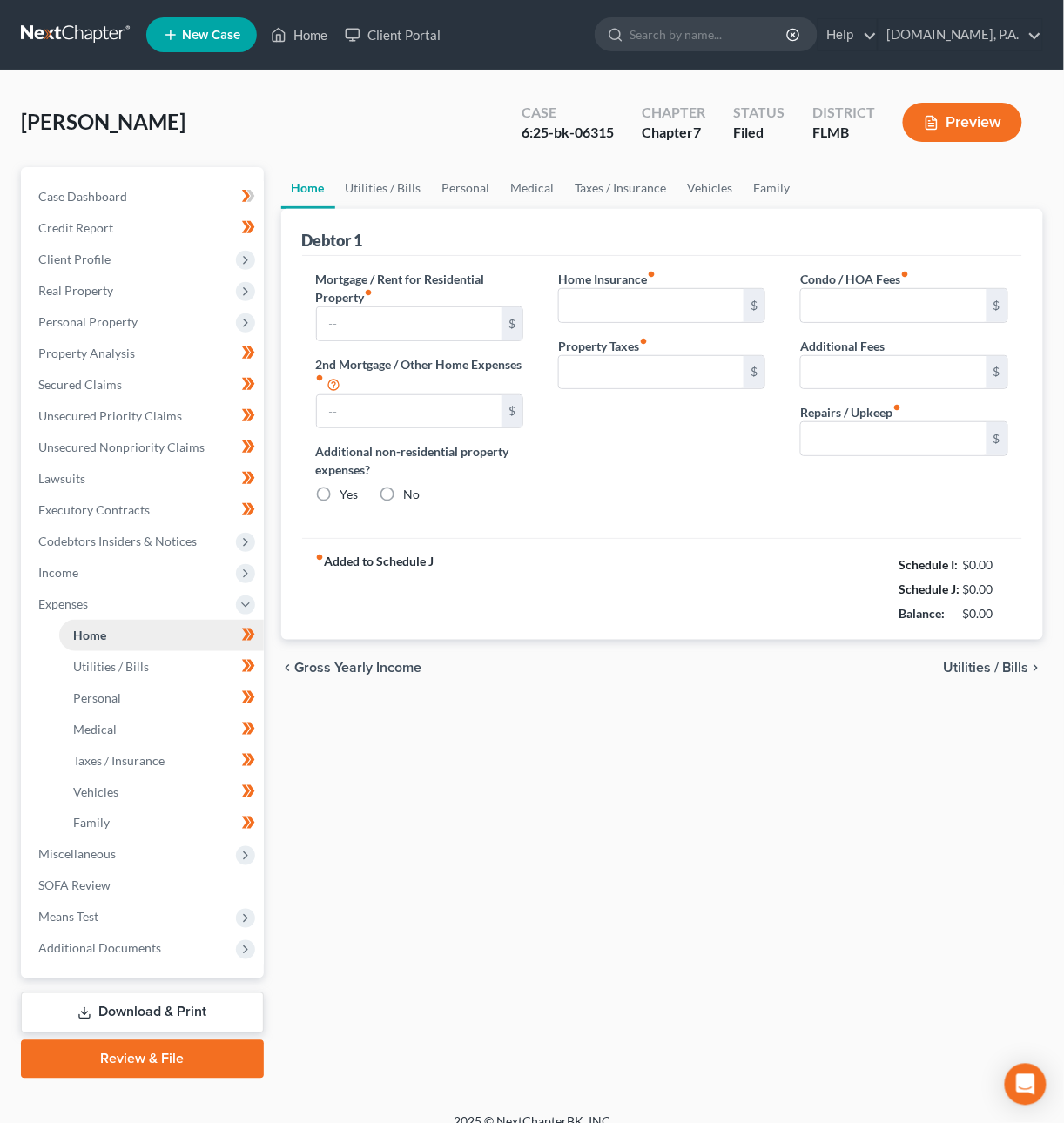
type input "0.00"
type input "100.00"
click at [976, 667] on span "Utilities / Bills" at bounding box center [986, 667] width 86 height 14
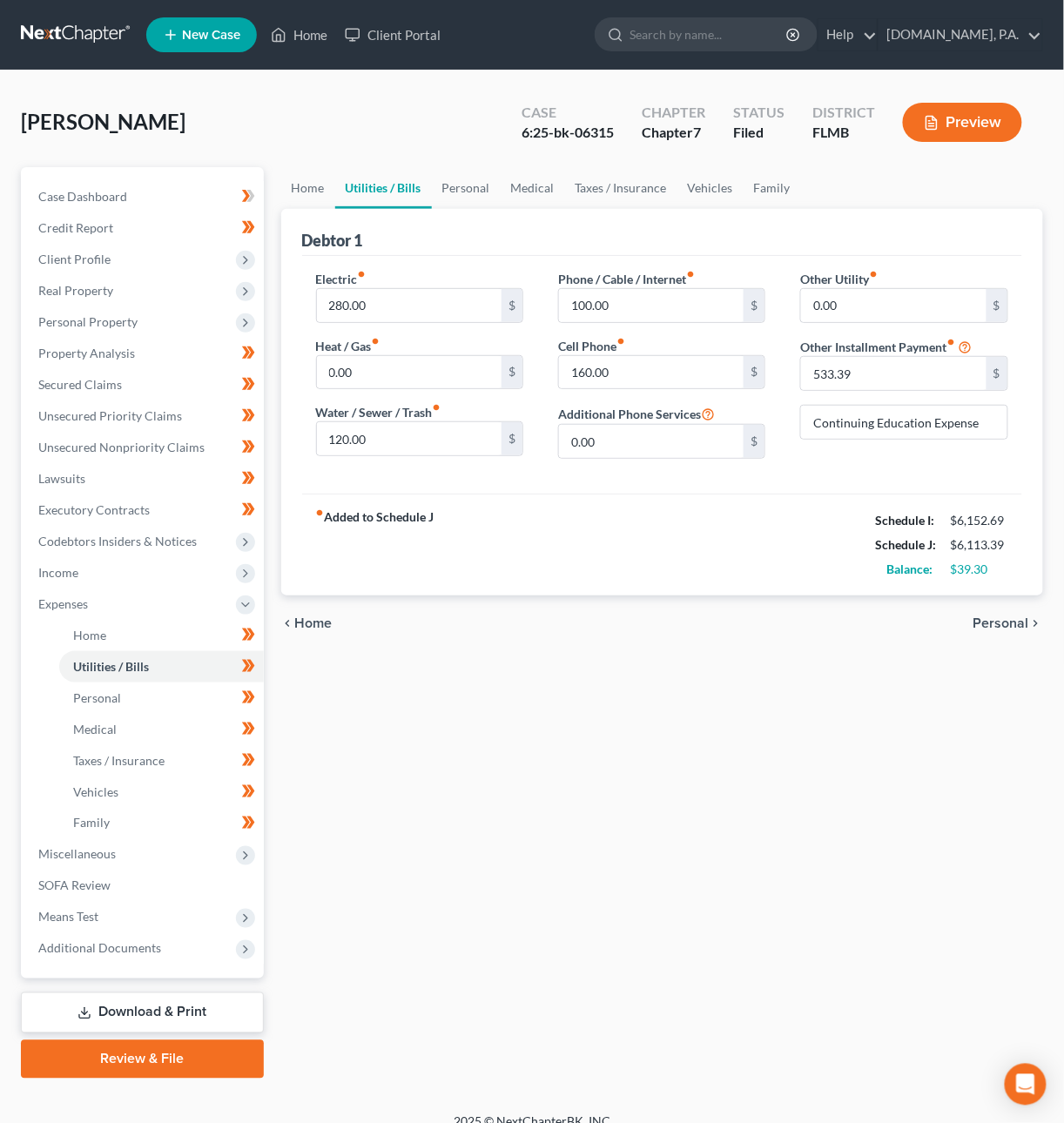
click at [1007, 628] on span "Personal" at bounding box center [1001, 622] width 56 height 14
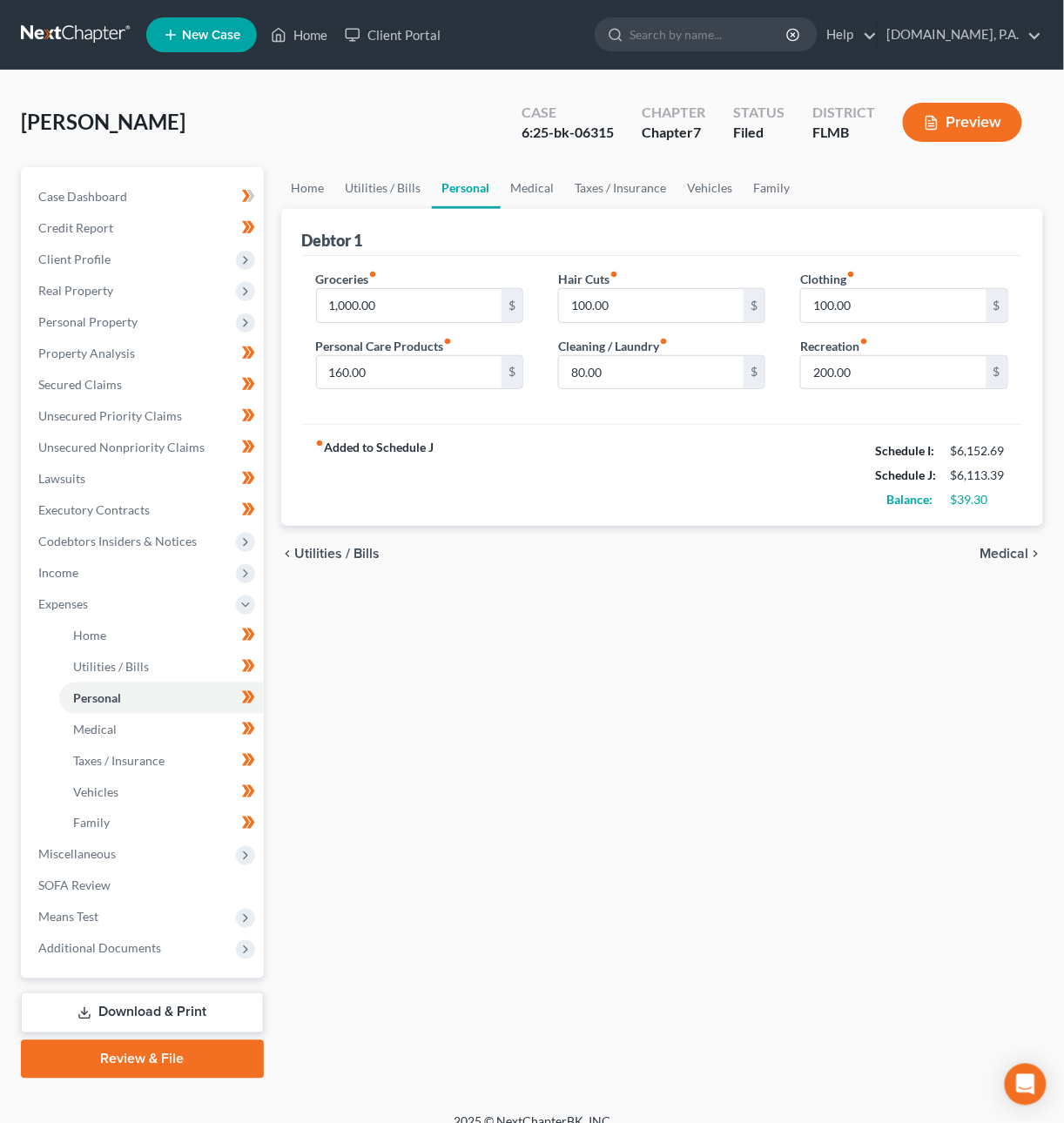
click at [1004, 558] on span "Medical" at bounding box center [1004, 553] width 49 height 14
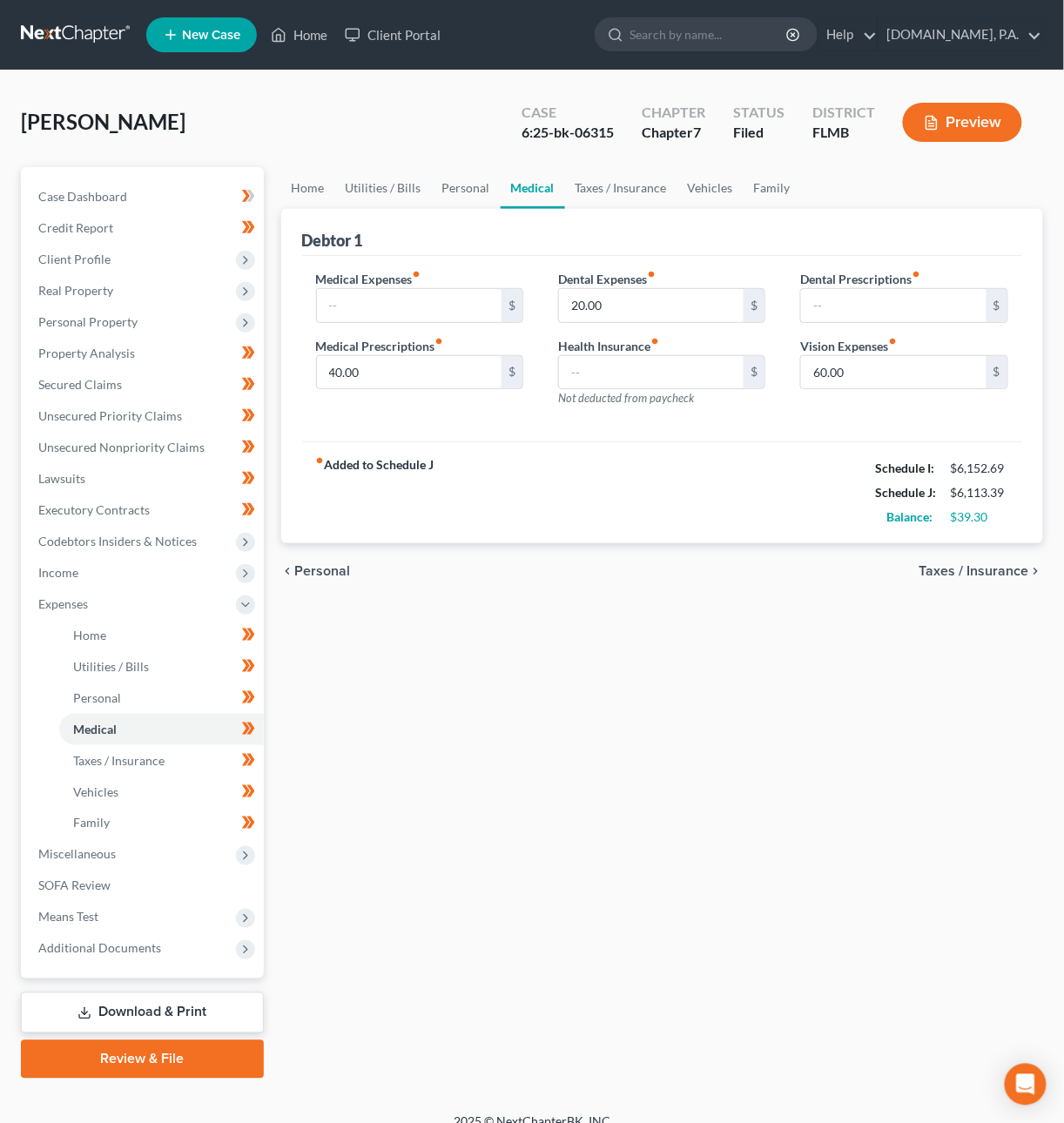
click at [1002, 574] on span "Taxes / Insurance" at bounding box center [974, 571] width 110 height 14
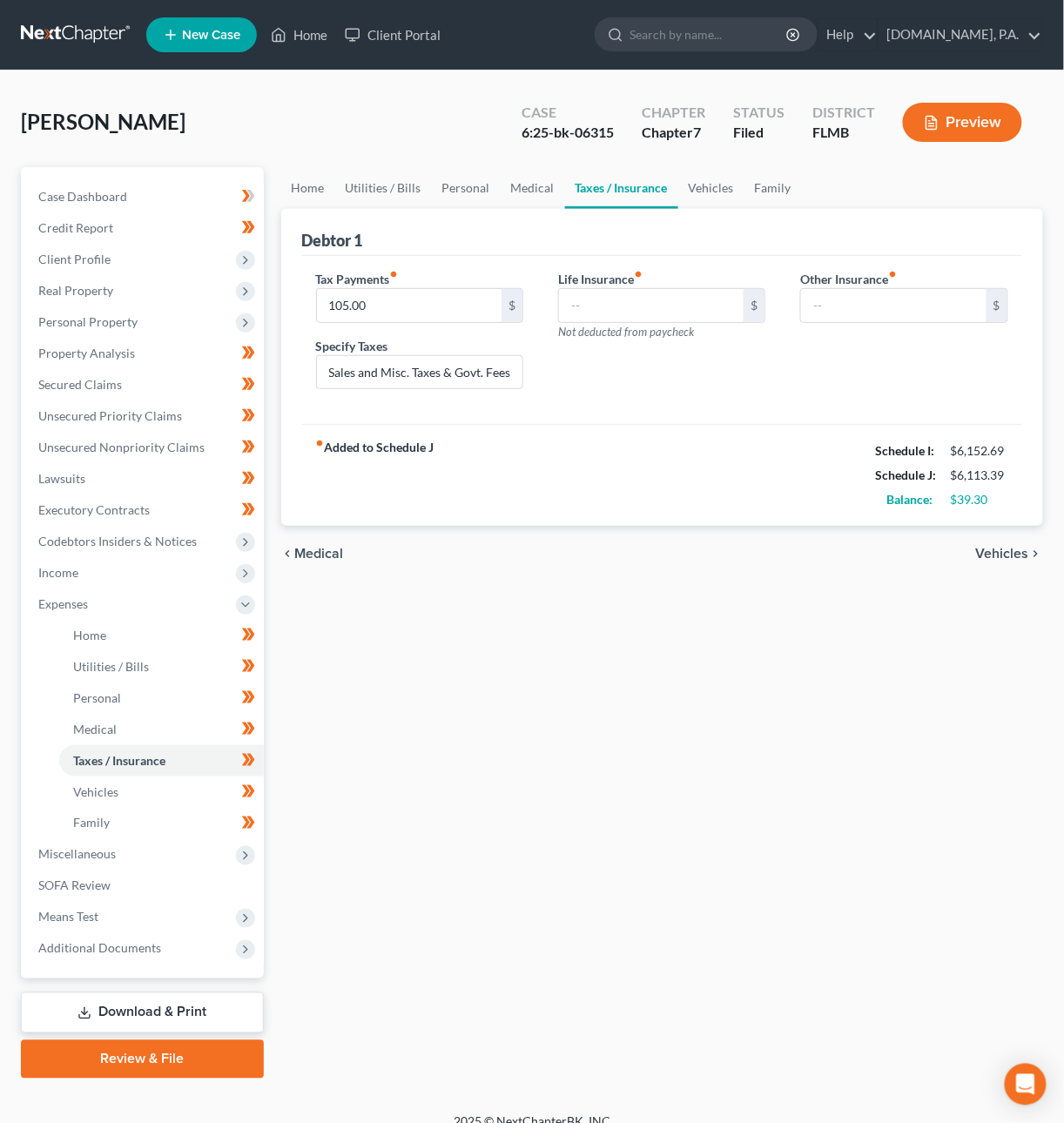
click at [1000, 557] on span "Vehicles" at bounding box center [1002, 553] width 53 height 14
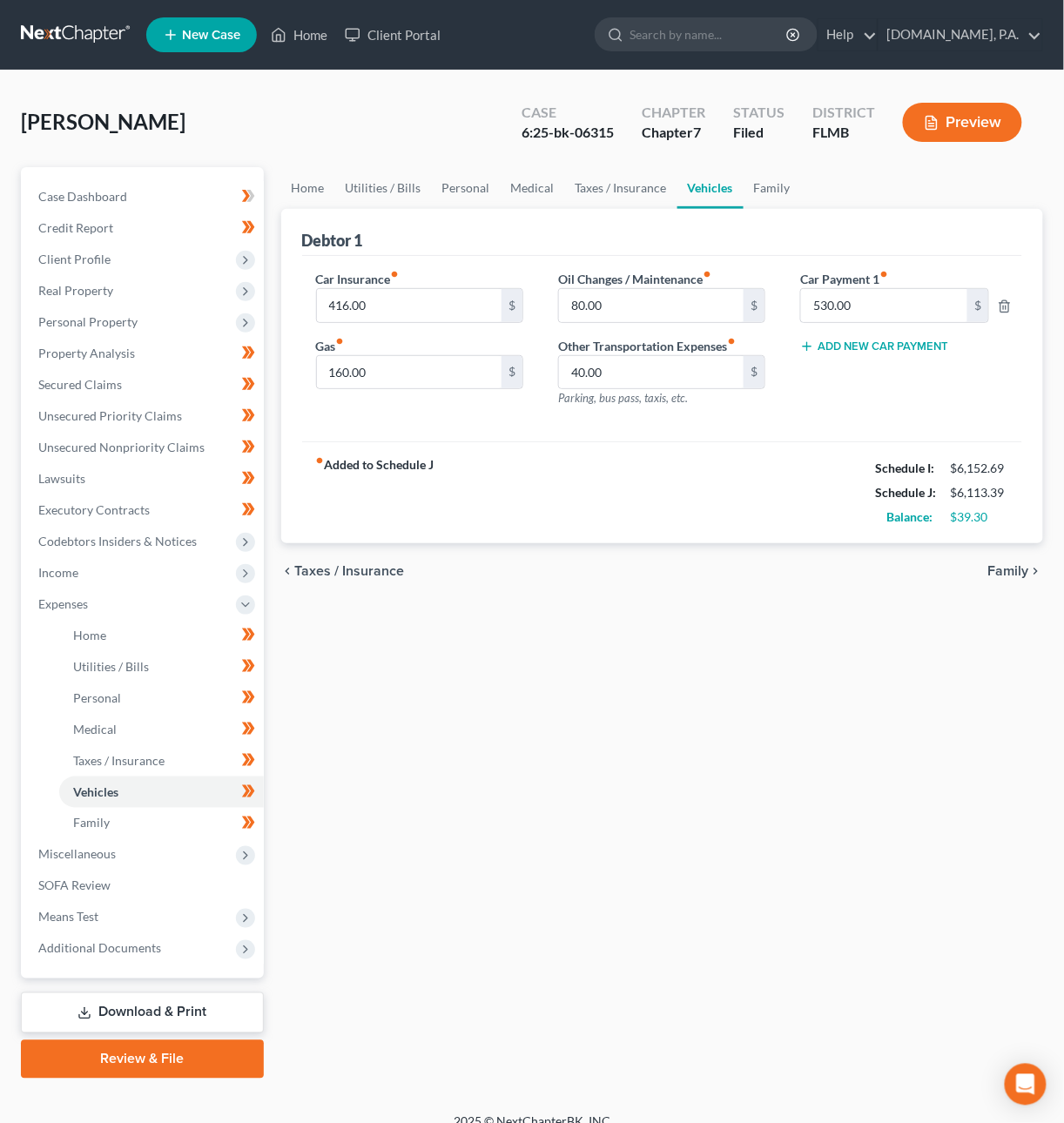
click at [1006, 566] on span "Family" at bounding box center [1008, 571] width 41 height 14
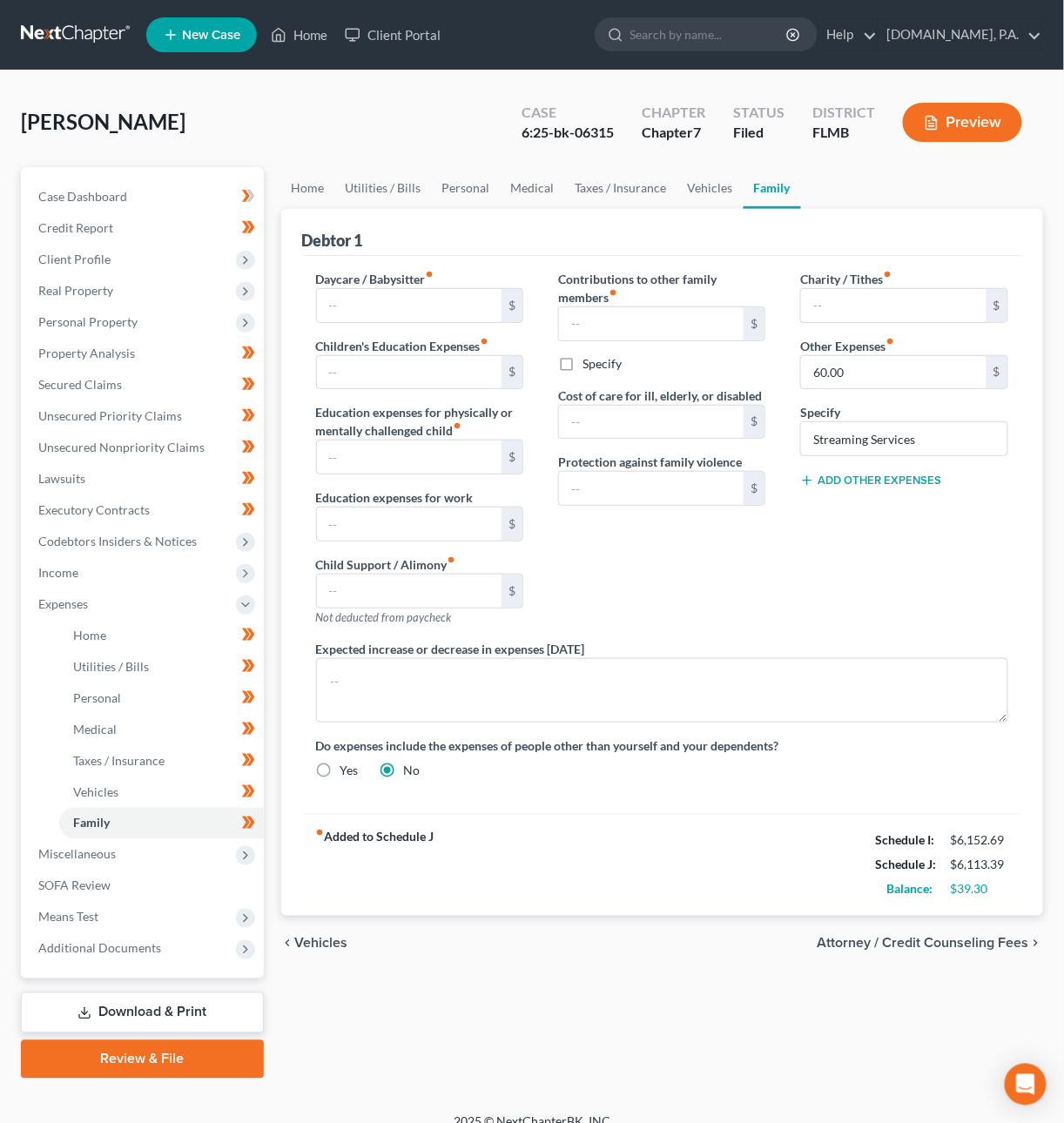
drag, startPoint x: 941, startPoint y: 943, endPoint x: 940, endPoint y: 932, distance: 11.0
click at [941, 943] on span "Attorney / Credit Counseling Fees" at bounding box center [922, 944] width 212 height 14
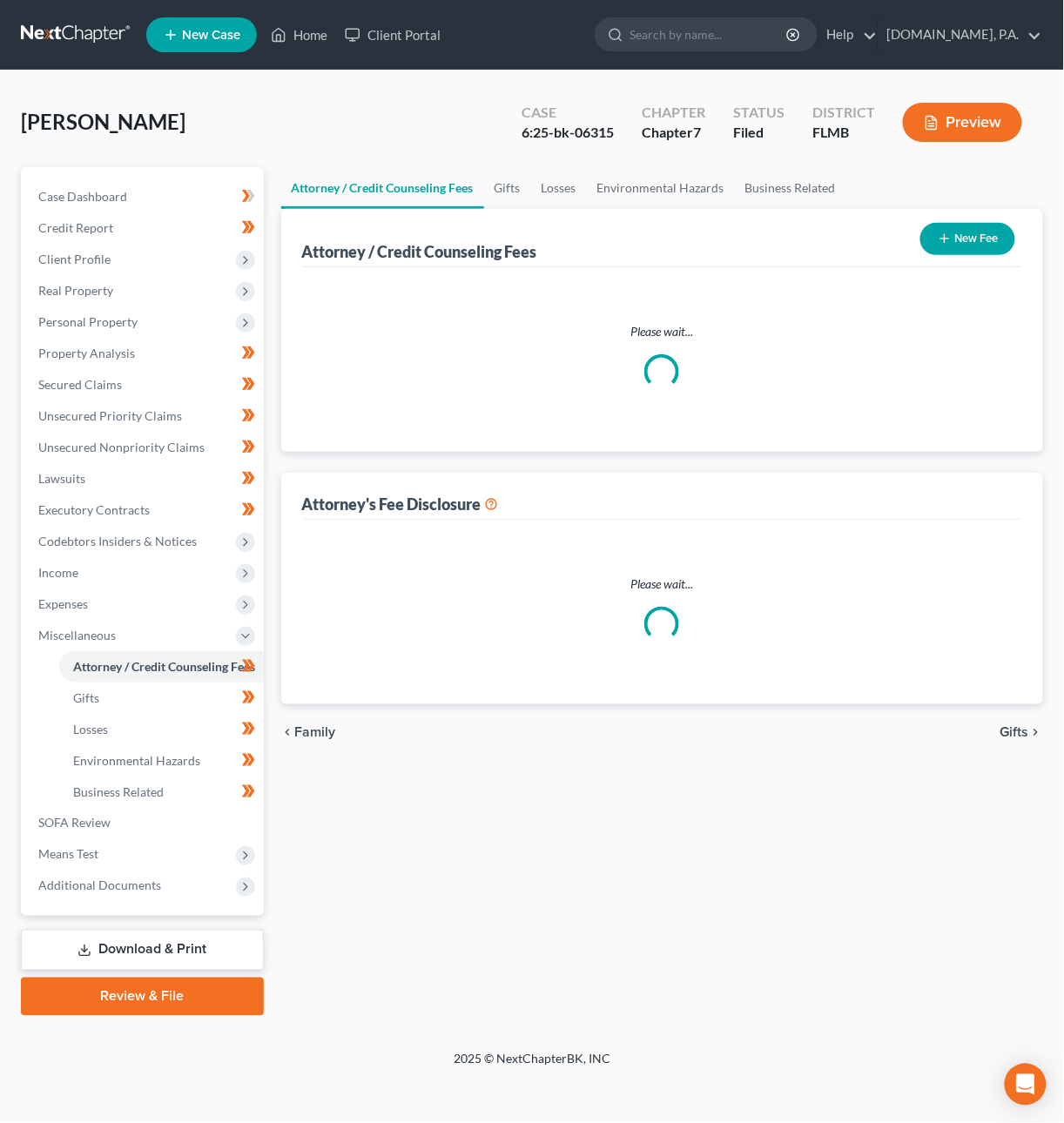
select select "3"
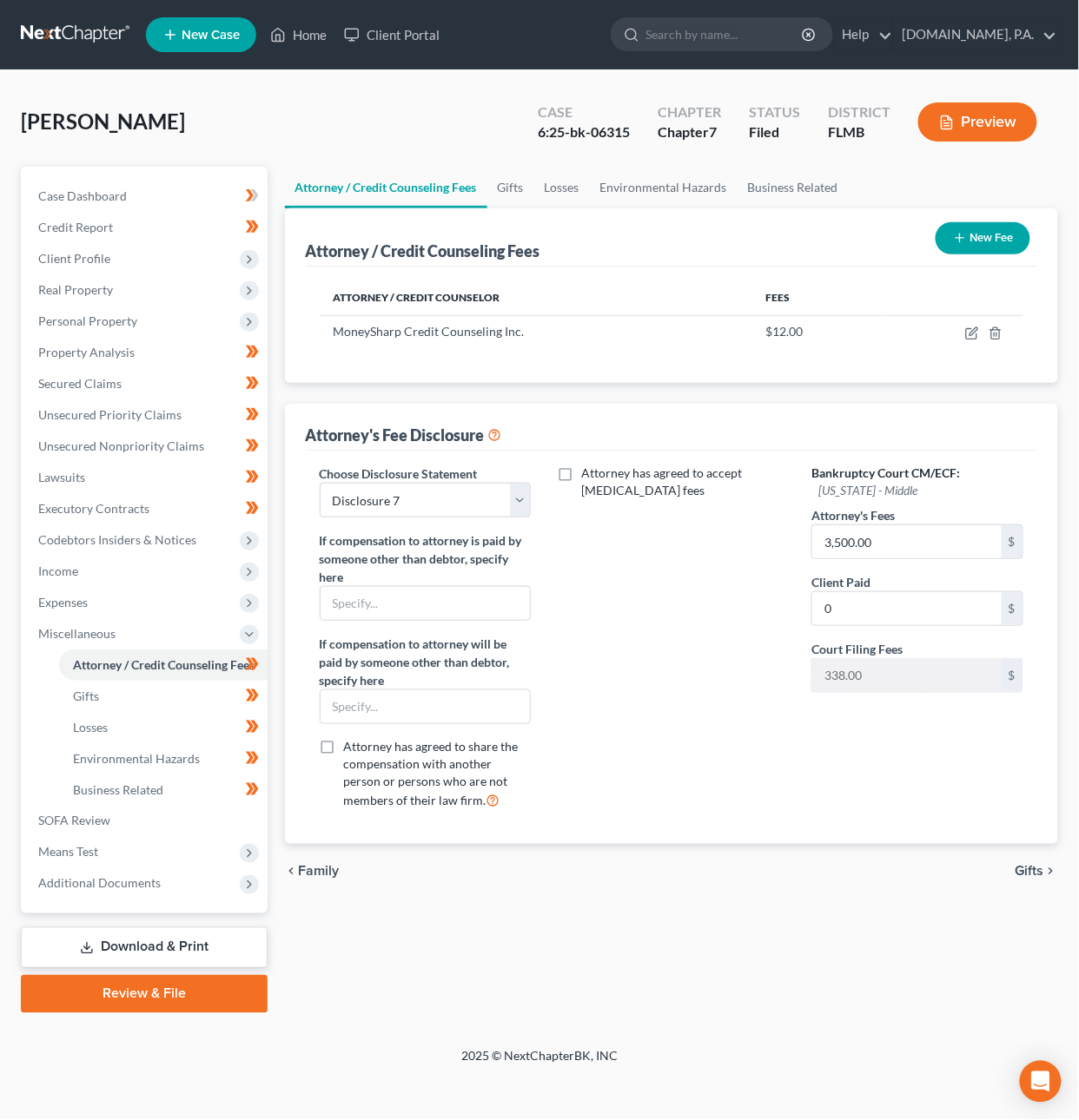
click at [1024, 869] on span "Gifts" at bounding box center [1030, 872] width 29 height 13
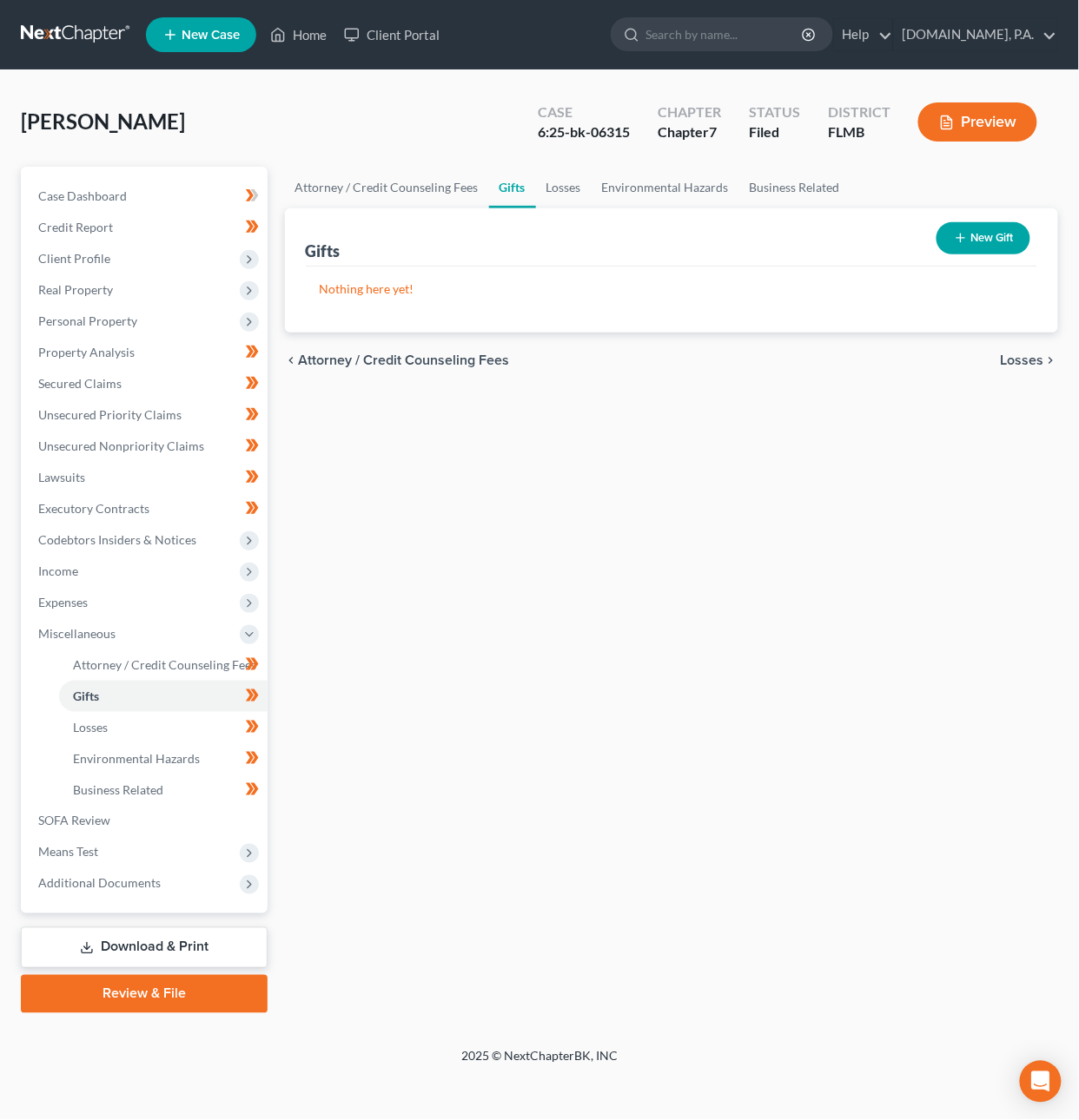
click at [1025, 356] on span "Losses" at bounding box center [1022, 360] width 43 height 13
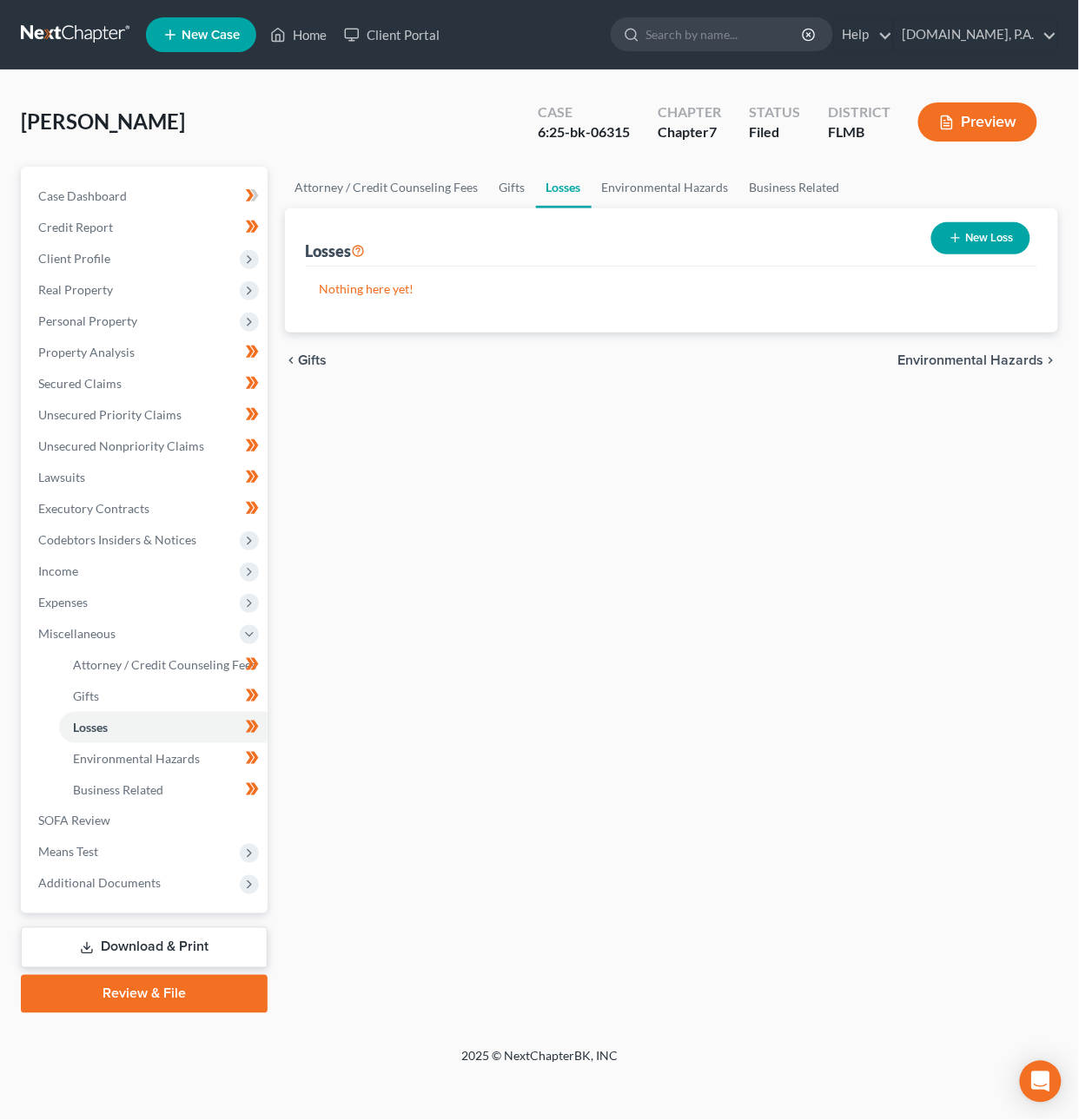
click at [1025, 356] on span "Environmental Hazards" at bounding box center [971, 360] width 146 height 13
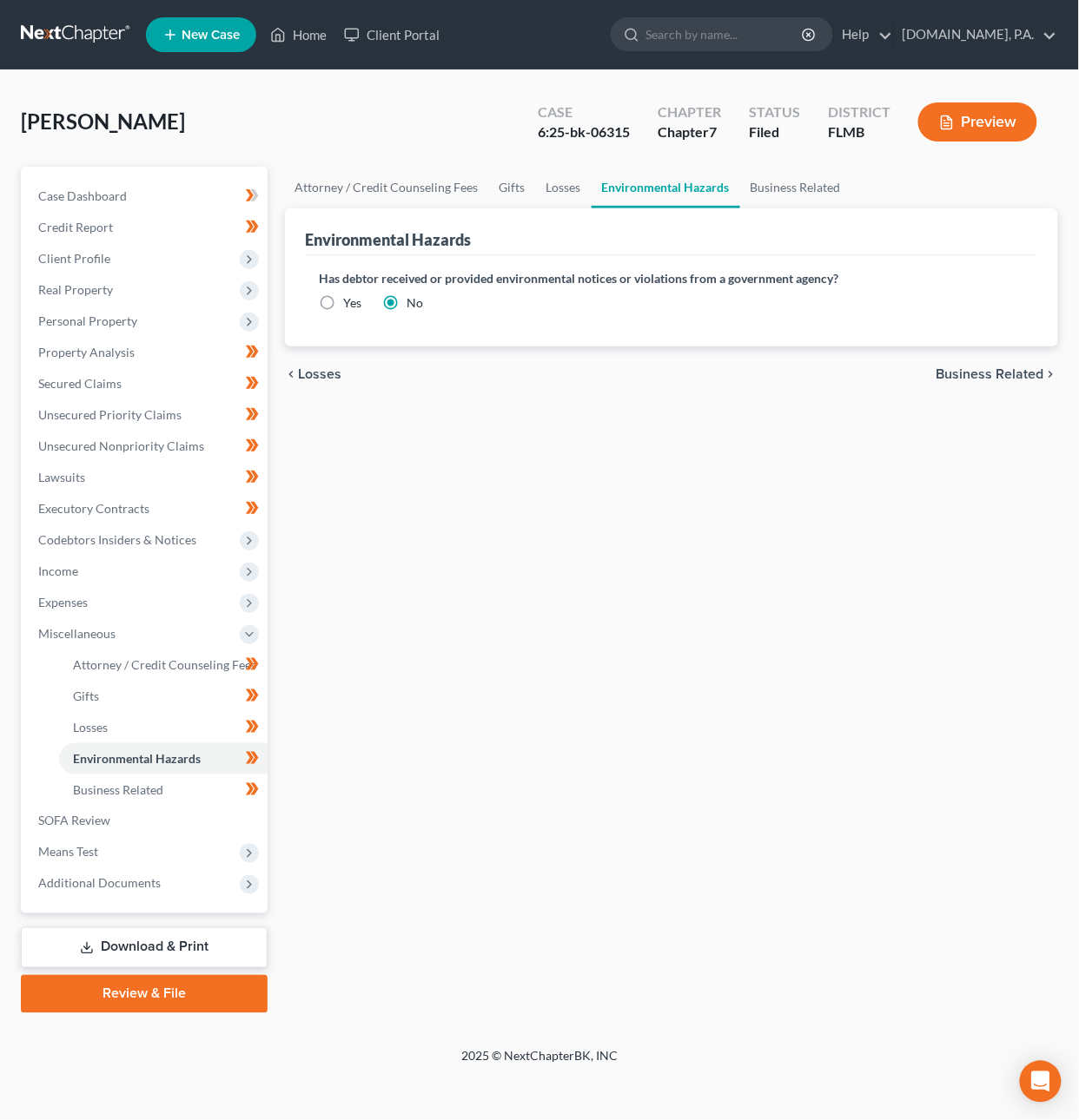
click at [1010, 370] on span "Business Related" at bounding box center [991, 373] width 108 height 13
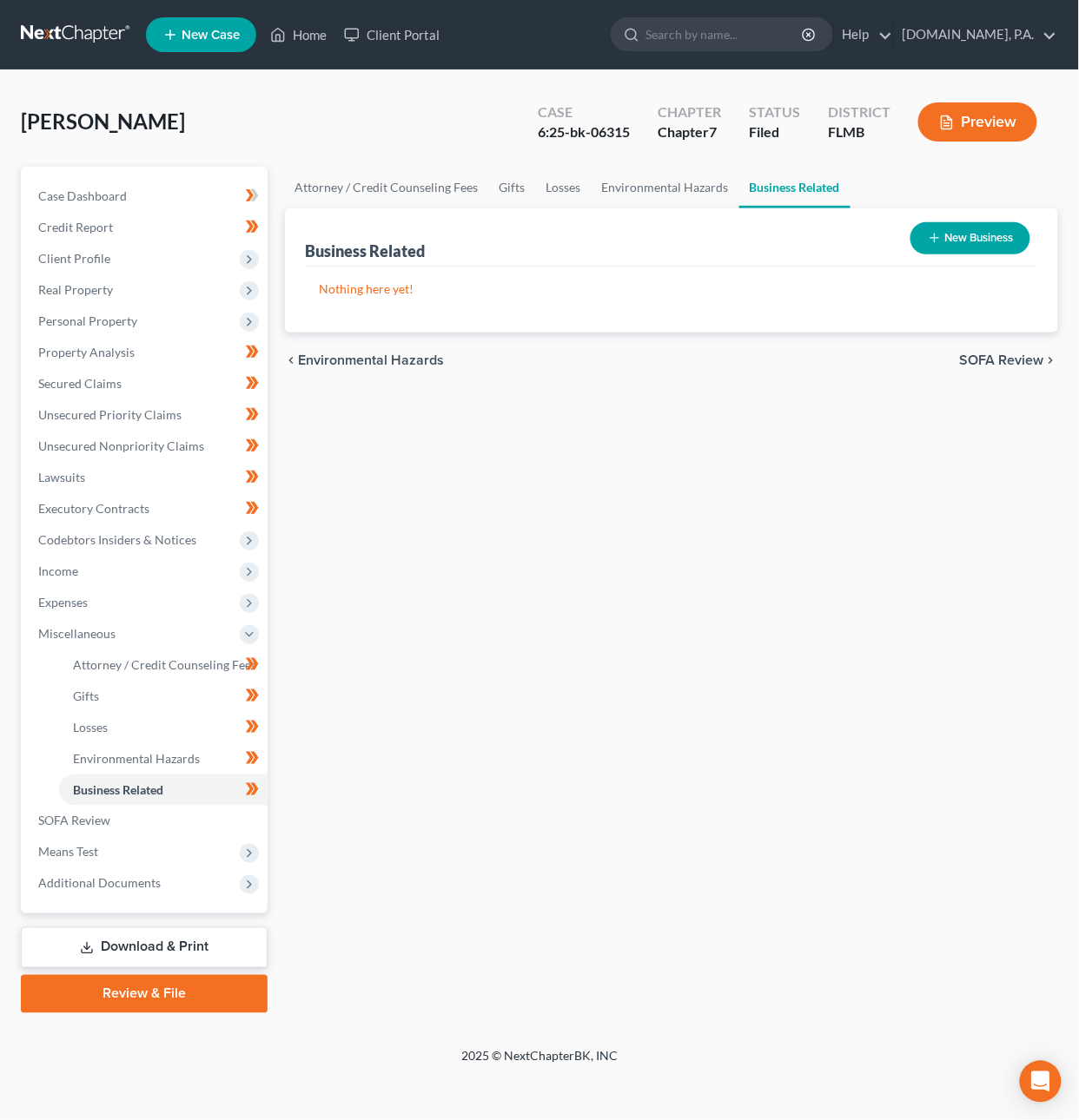
click at [1002, 354] on span "SOFA Review" at bounding box center [1003, 360] width 85 height 13
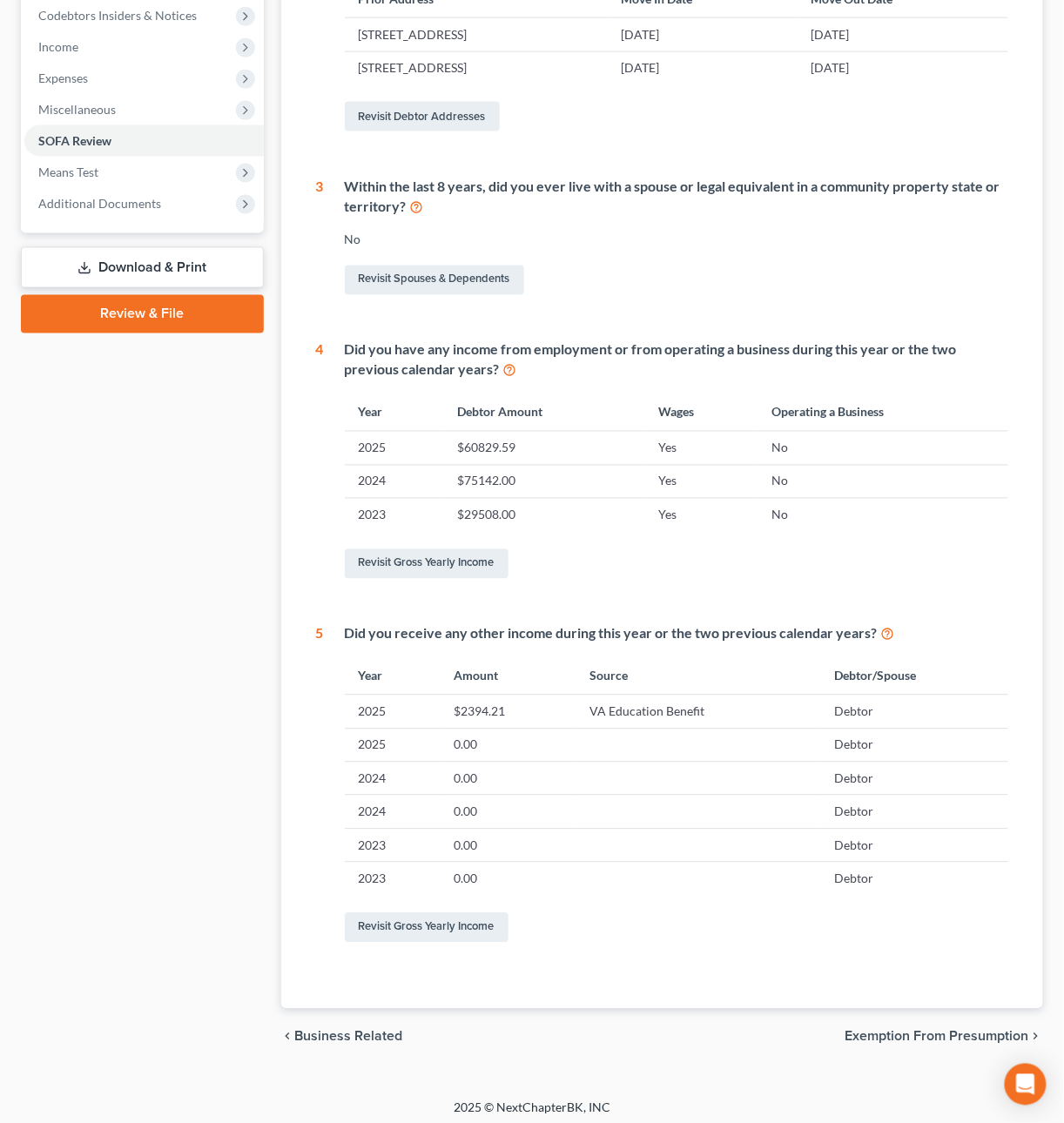
scroll to position [535, 0]
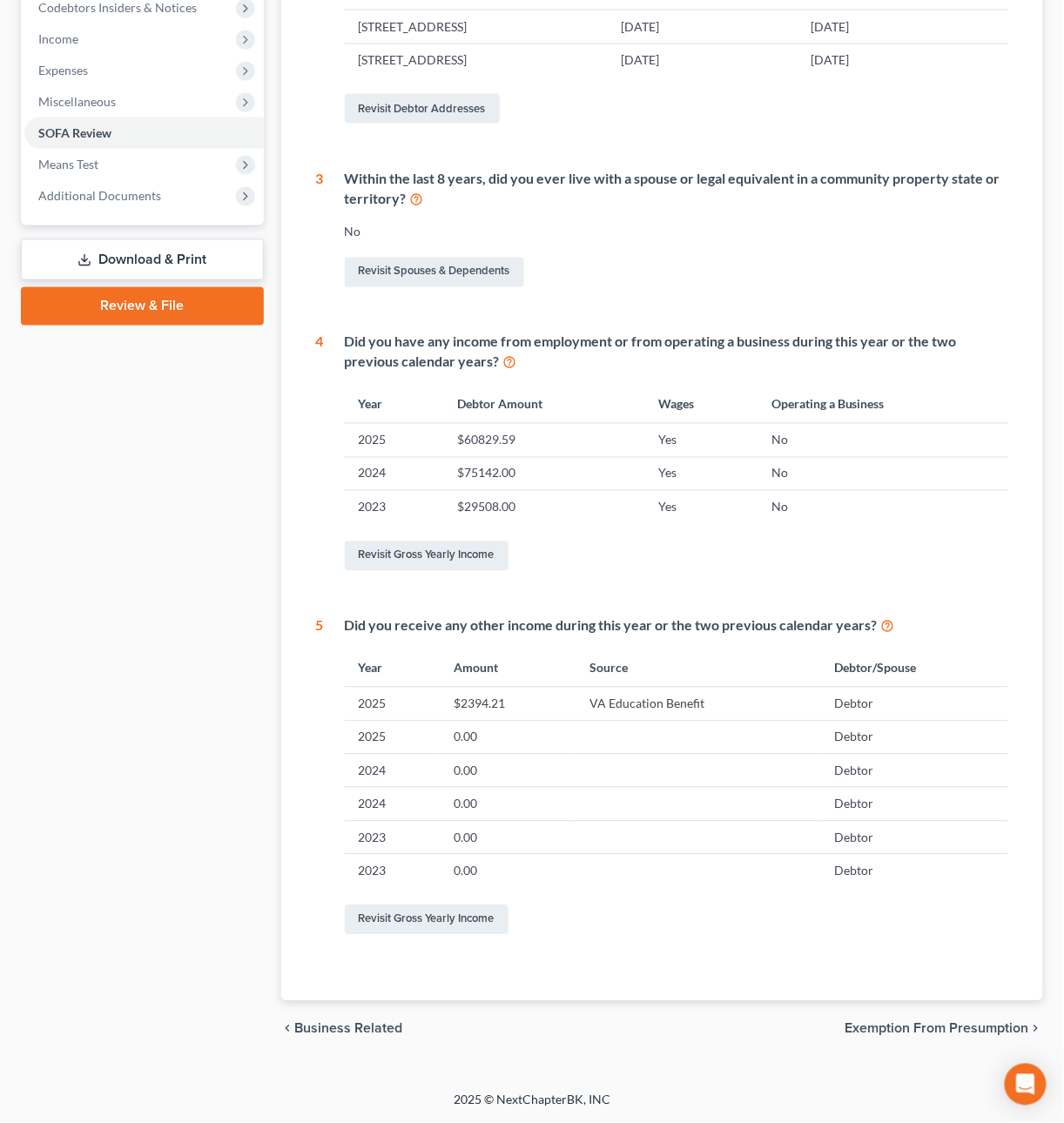
click at [950, 1027] on span "Exemption from Presumption" at bounding box center [937, 1028] width 184 height 14
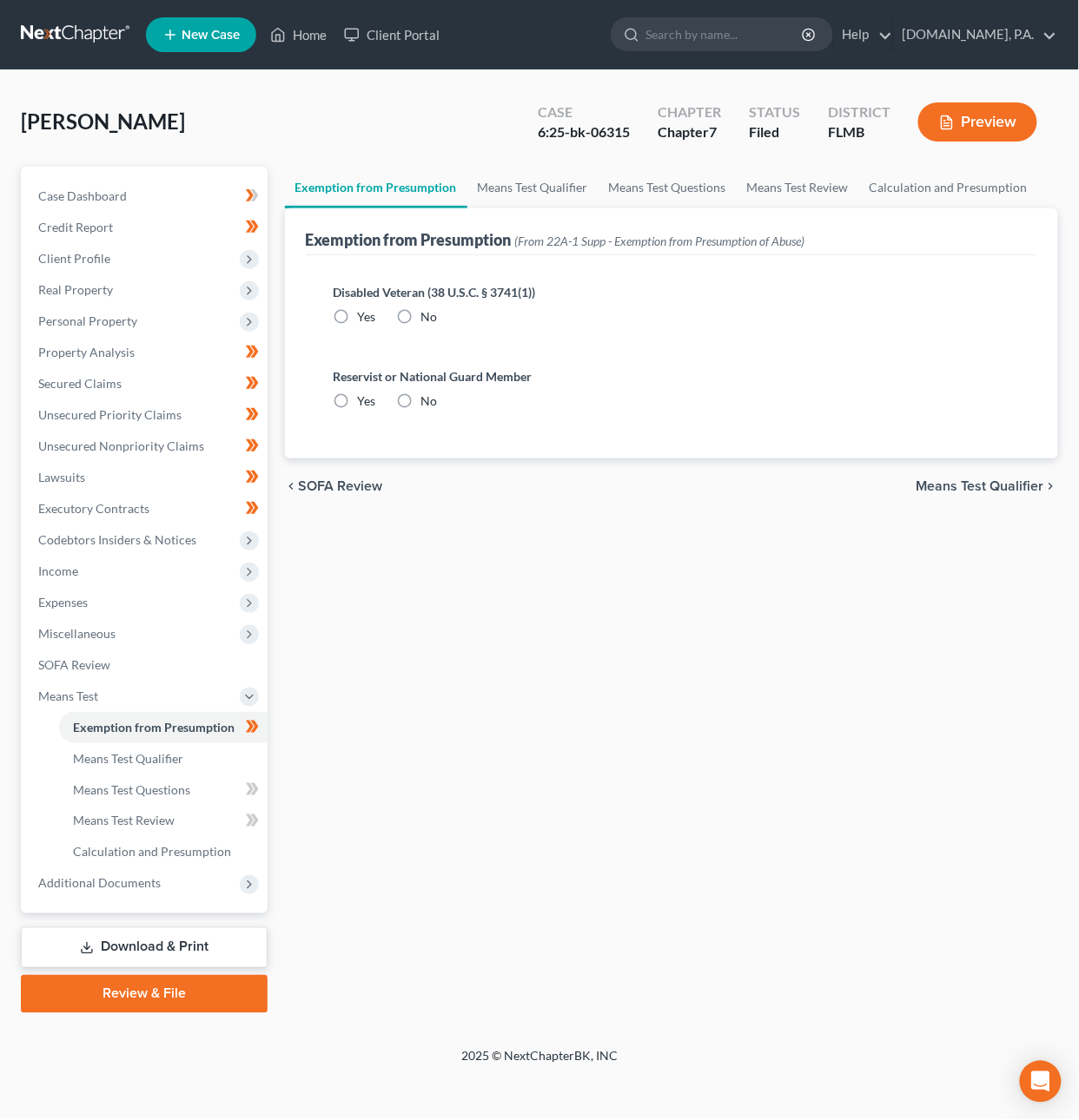
radio input "true"
click at [963, 487] on span "Means Test Qualifier" at bounding box center [980, 486] width 128 height 13
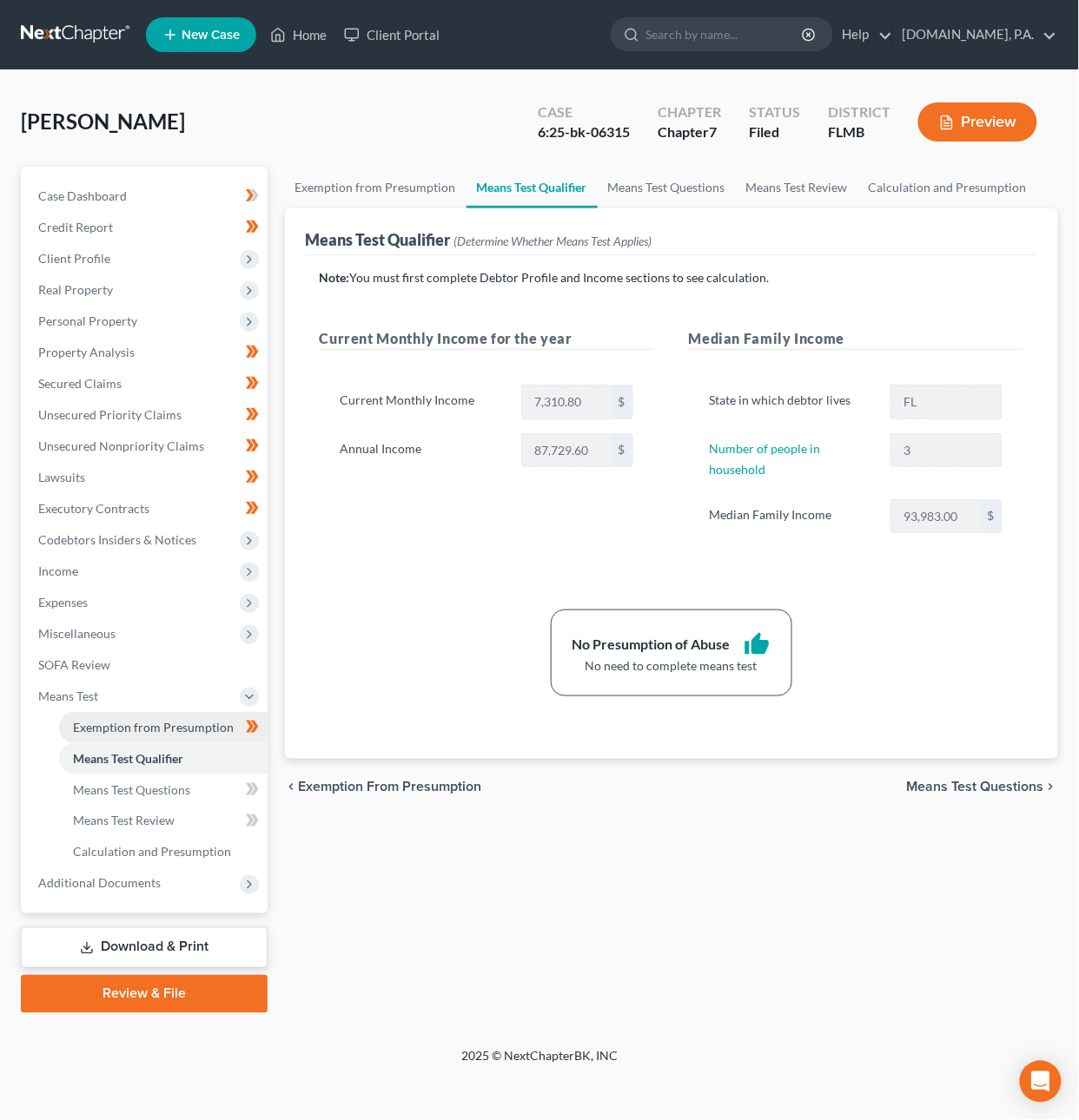
click at [205, 725] on span "Exemption from Presumption" at bounding box center [153, 727] width 161 height 14
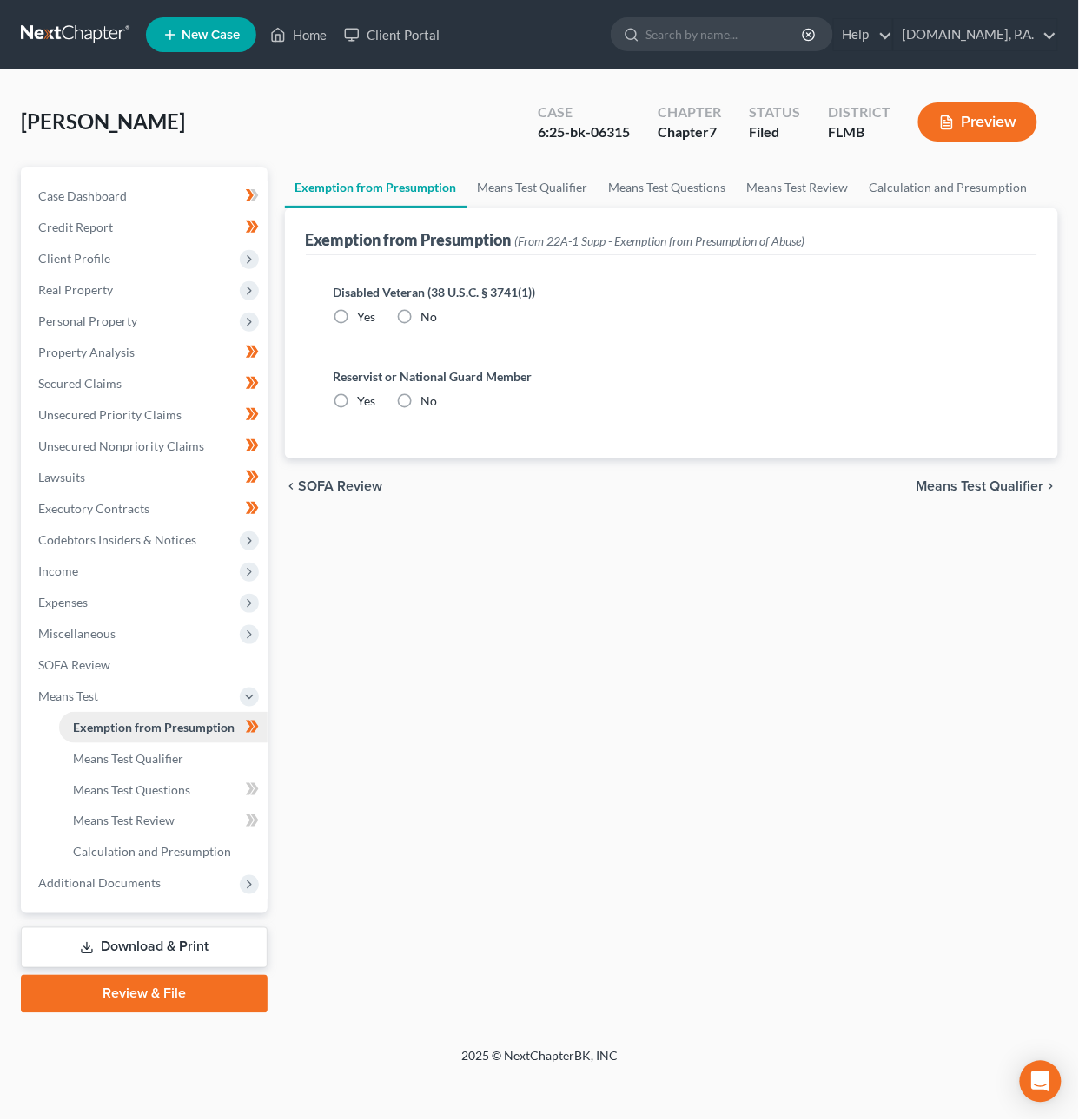
radio input "true"
click at [945, 488] on span "Means Test Qualifier" at bounding box center [980, 486] width 128 height 13
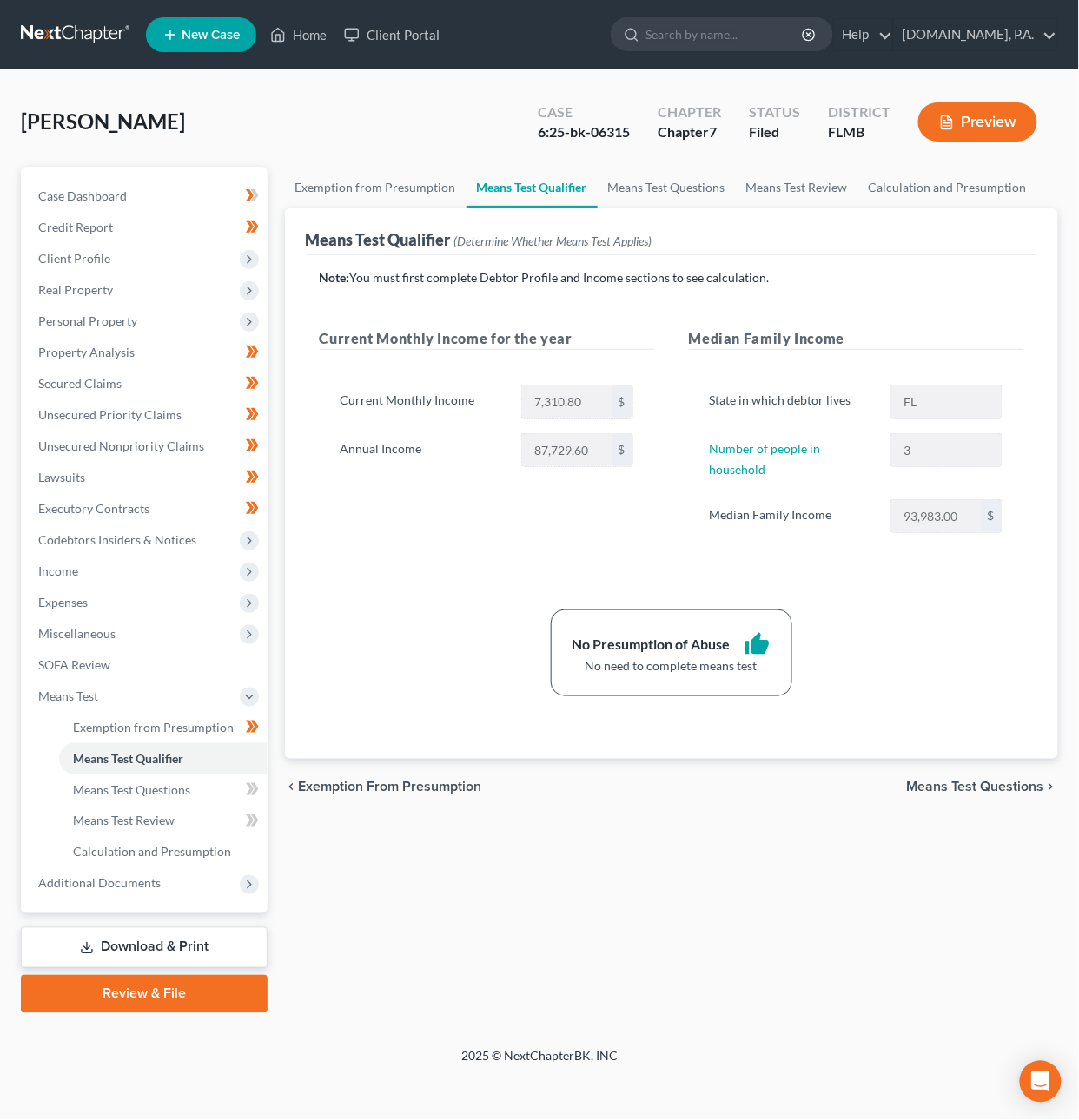
click at [969, 782] on span "Means Test Questions" at bounding box center [976, 786] width 138 height 13
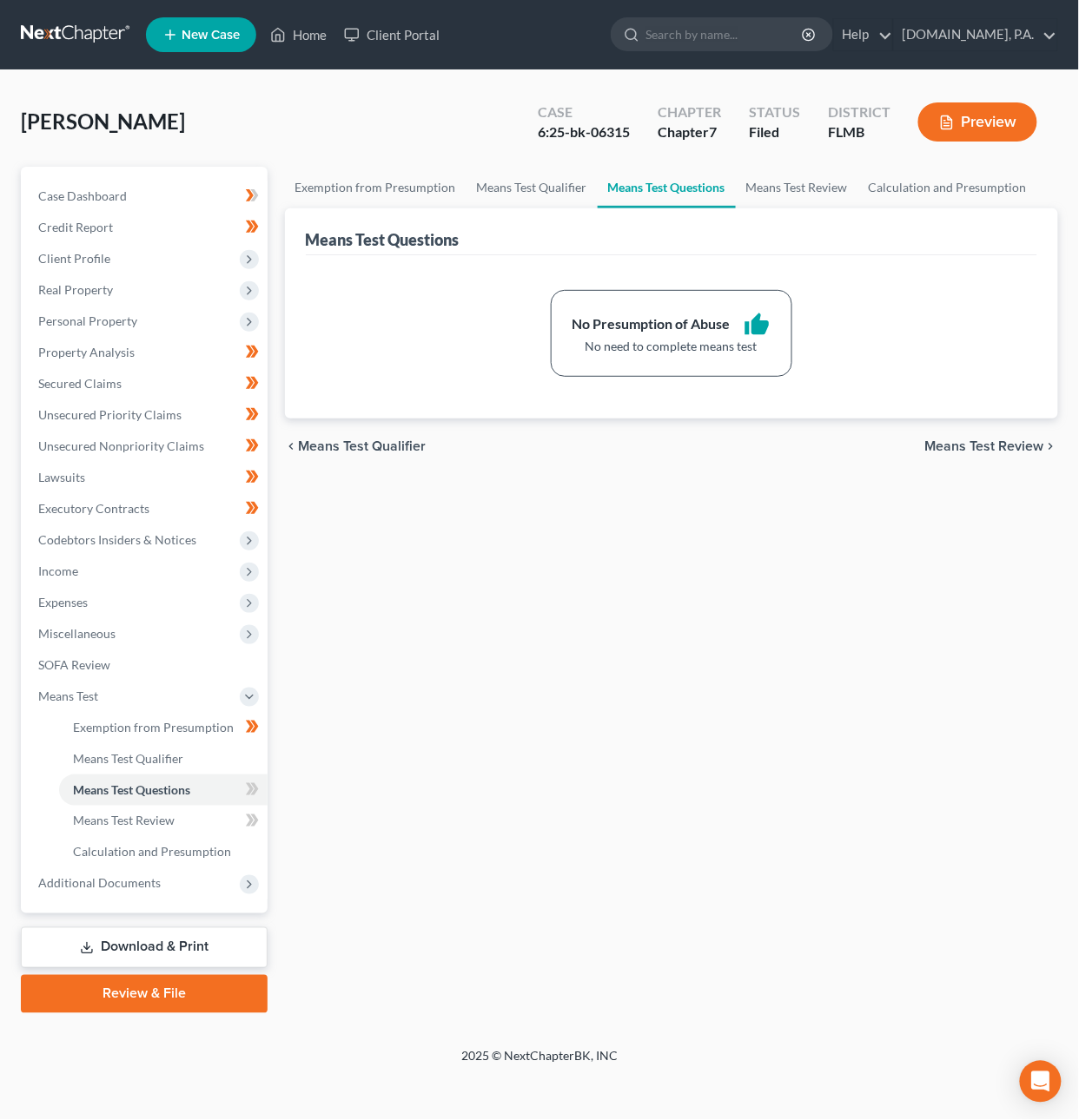
drag, startPoint x: 985, startPoint y: 449, endPoint x: 987, endPoint y: 466, distance: 17.1
click at [985, 449] on span "Means Test Review" at bounding box center [985, 445] width 119 height 13
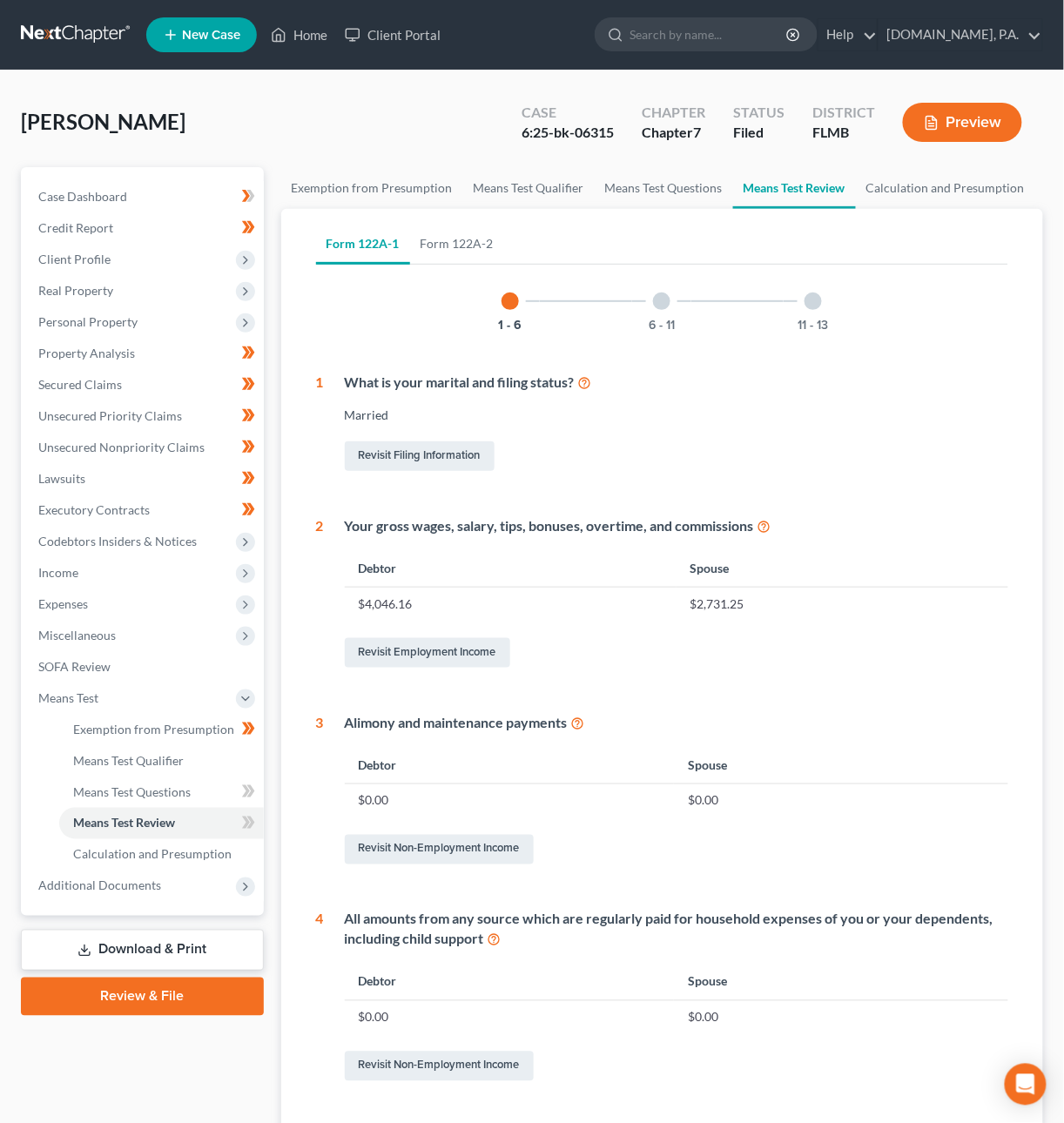
drag, startPoint x: 655, startPoint y: 294, endPoint x: 703, endPoint y: 296, distance: 48.0
click at [655, 294] on div at bounding box center [661, 300] width 17 height 17
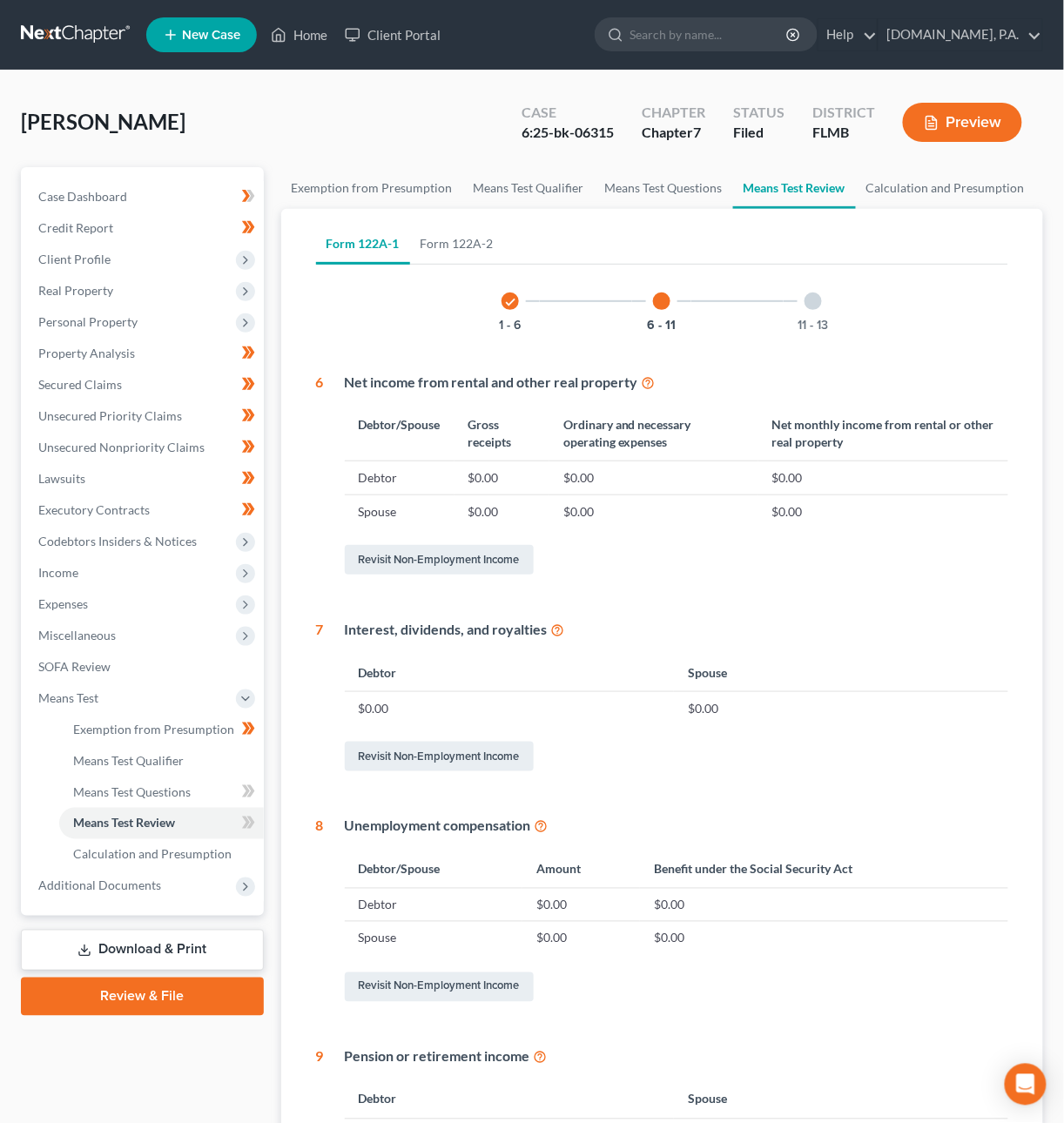
click at [806, 303] on div at bounding box center [812, 300] width 17 height 17
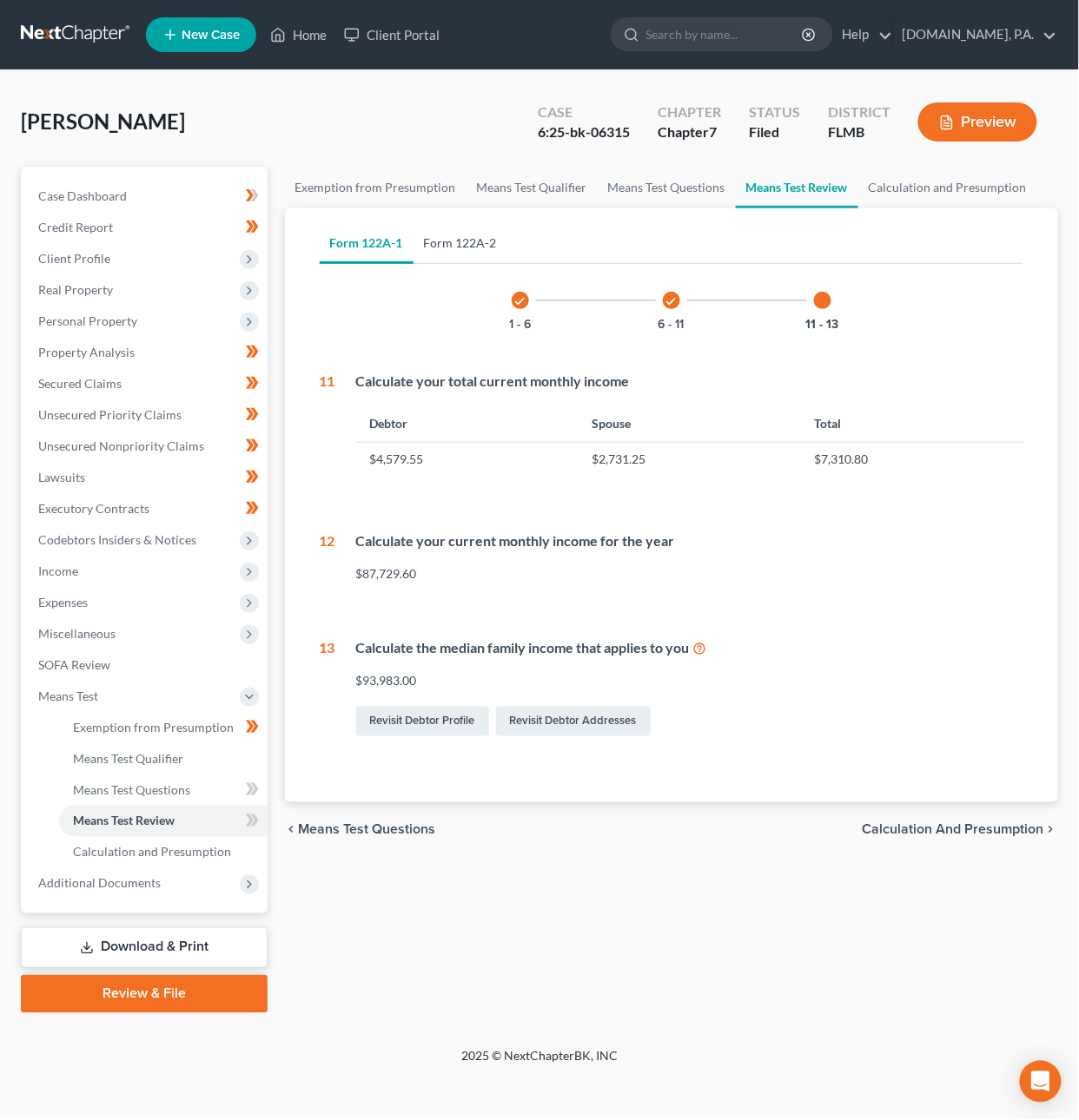
click at [417, 236] on link "Form 122A-2" at bounding box center [461, 243] width 94 height 41
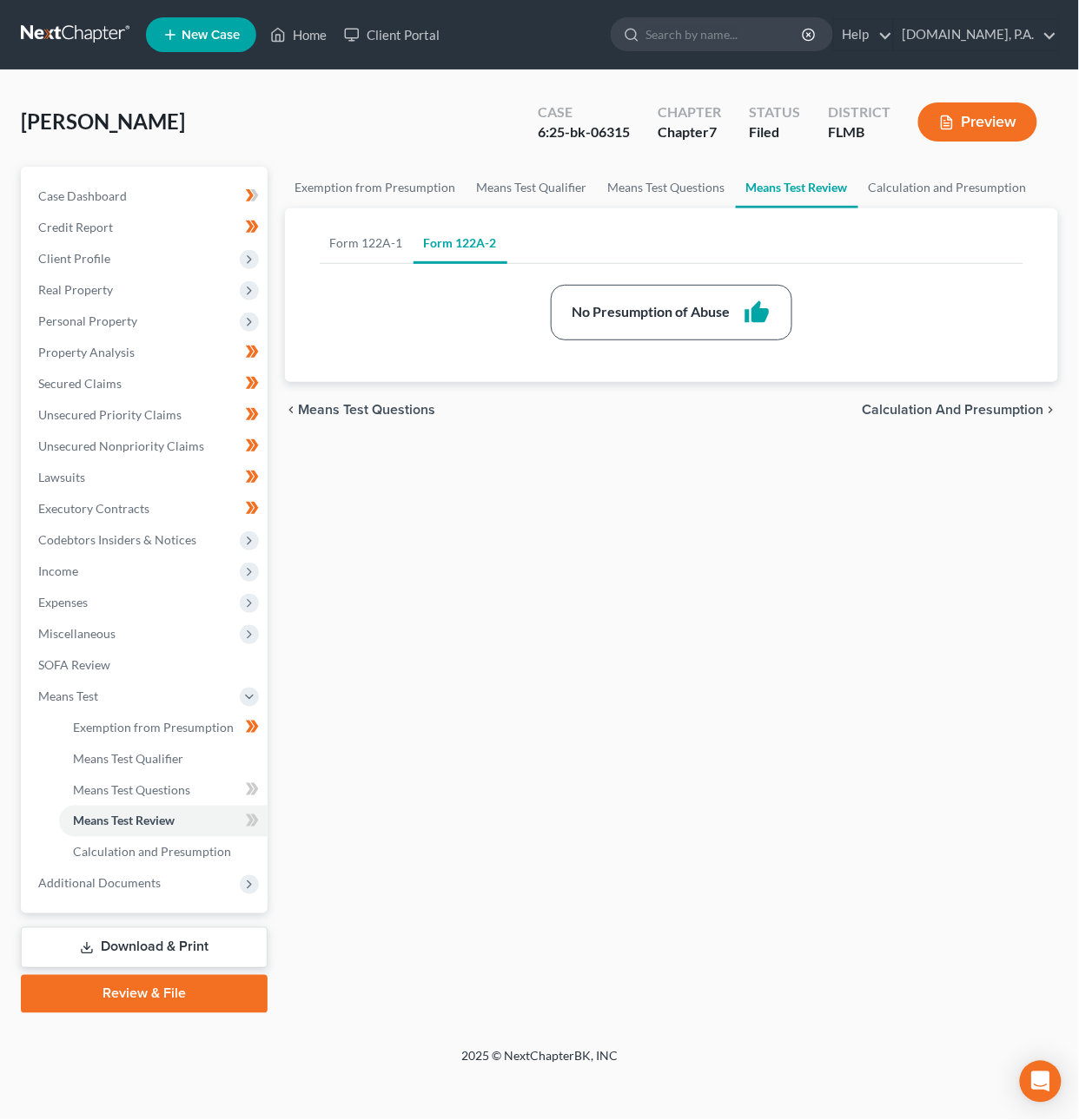
click at [987, 406] on span "Calculation and Presumption" at bounding box center [954, 409] width 182 height 13
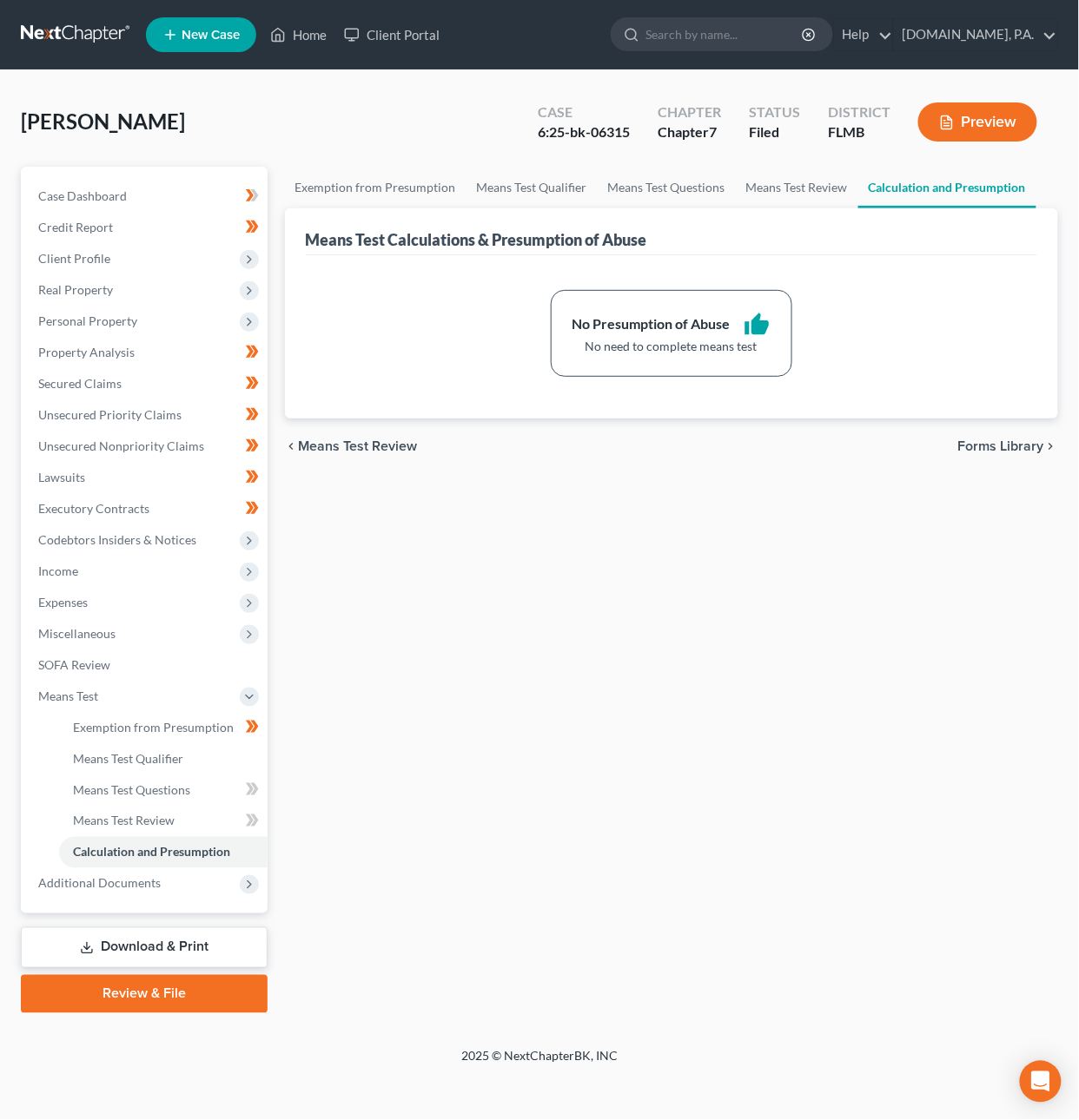
click at [1016, 439] on span "Forms Library" at bounding box center [1002, 445] width 86 height 13
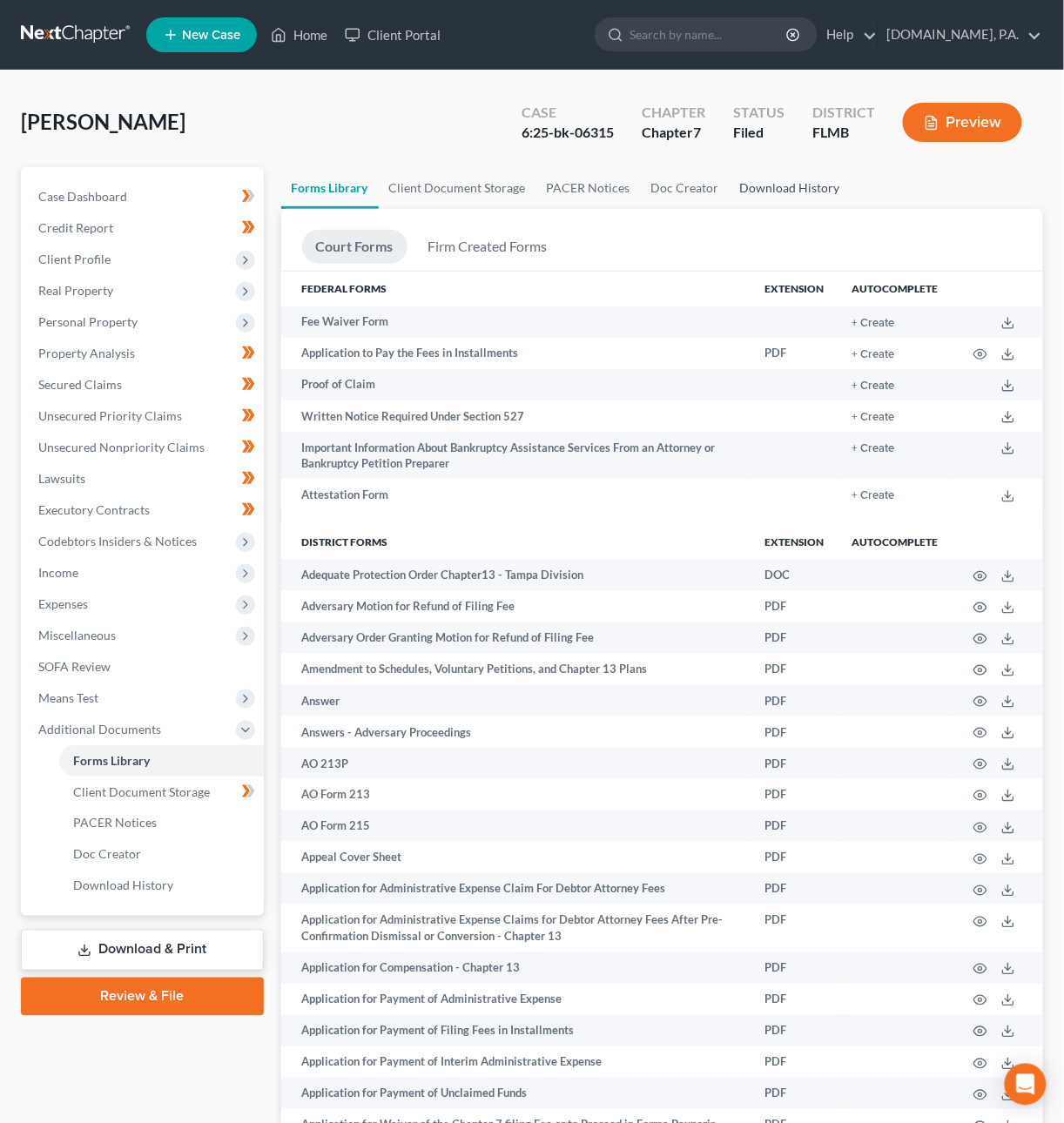
click at [839, 187] on link "Download History" at bounding box center [790, 188] width 121 height 41
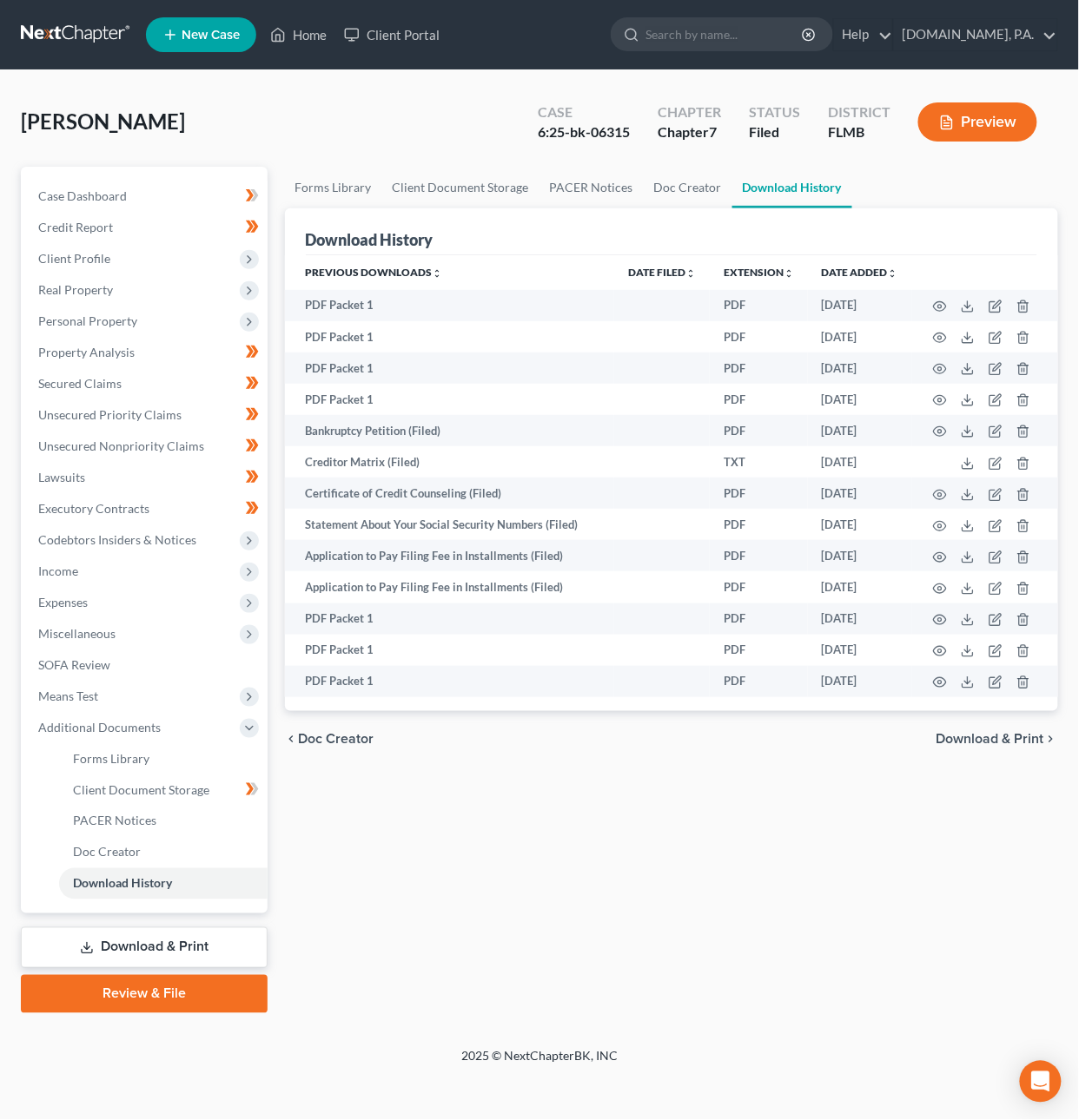
click at [46, 36] on link at bounding box center [76, 34] width 112 height 31
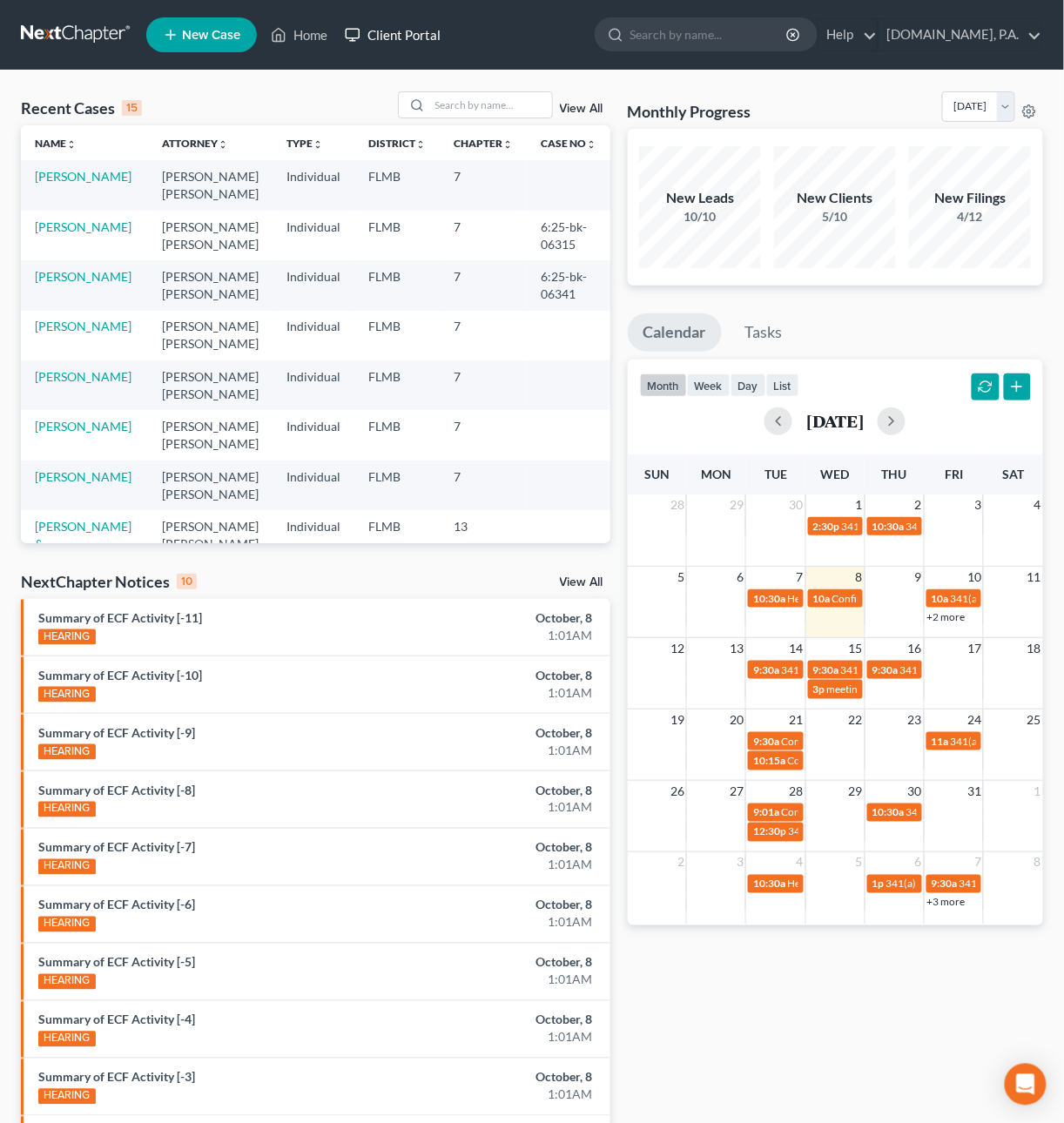
click at [396, 33] on link "Client Portal" at bounding box center [392, 34] width 113 height 32
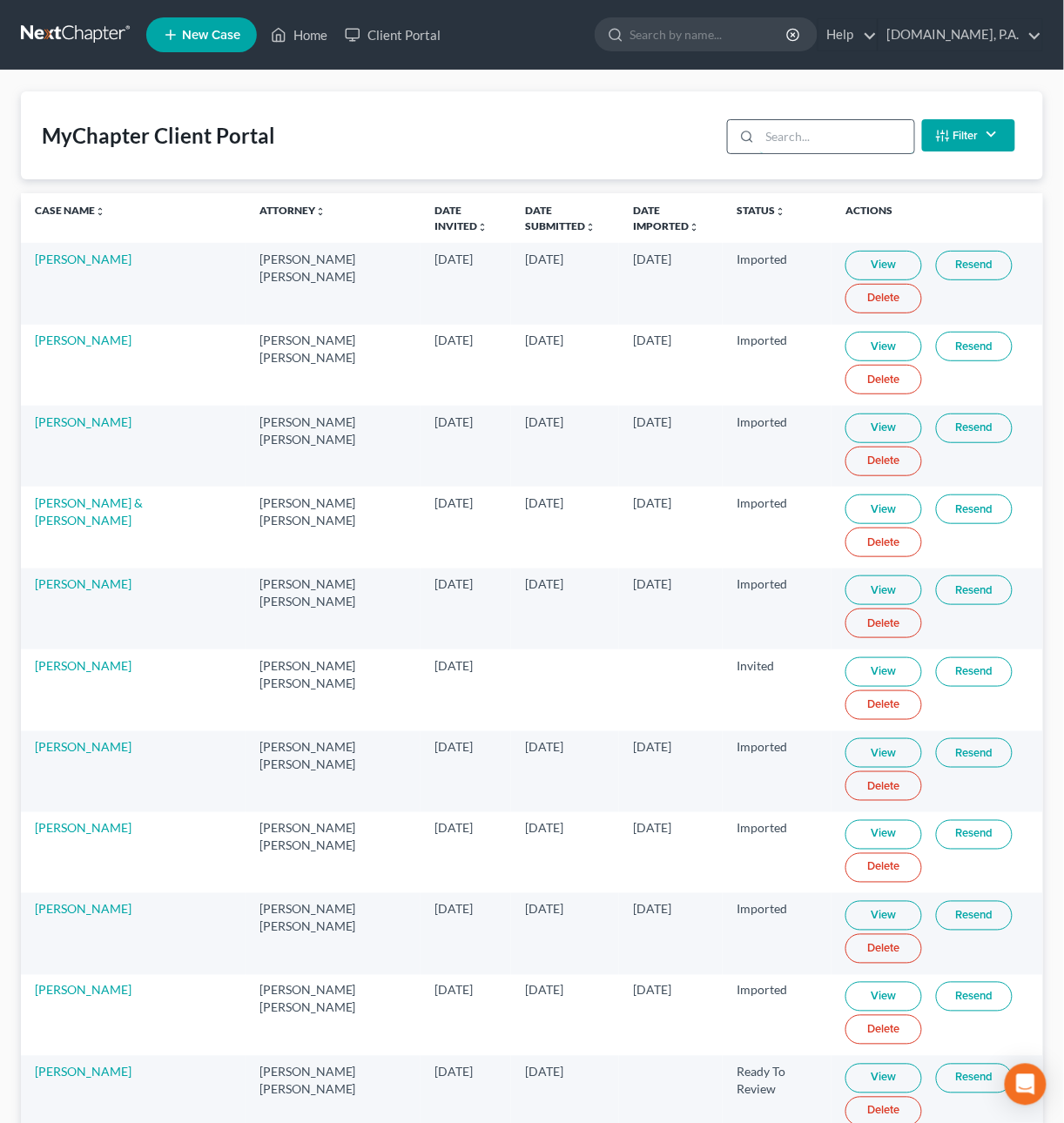
click at [785, 131] on input "search" at bounding box center [837, 136] width 154 height 33
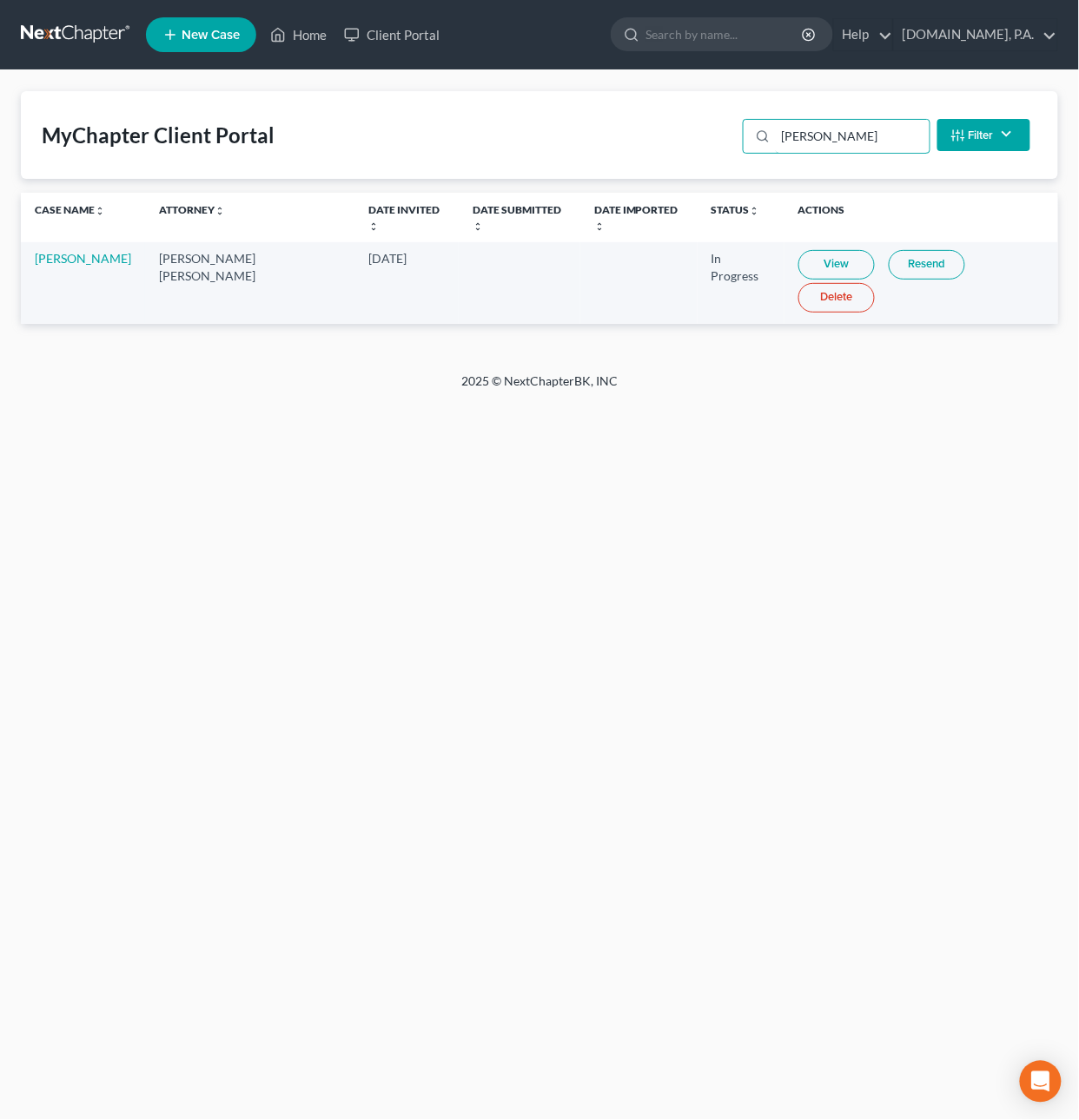
type input "[PERSON_NAME]"
click at [798, 250] on link "View" at bounding box center [836, 264] width 76 height 30
click at [811, 250] on link "View" at bounding box center [836, 264] width 76 height 30
click at [822, 250] on link "View" at bounding box center [836, 264] width 76 height 30
click at [89, 26] on link at bounding box center [76, 34] width 112 height 31
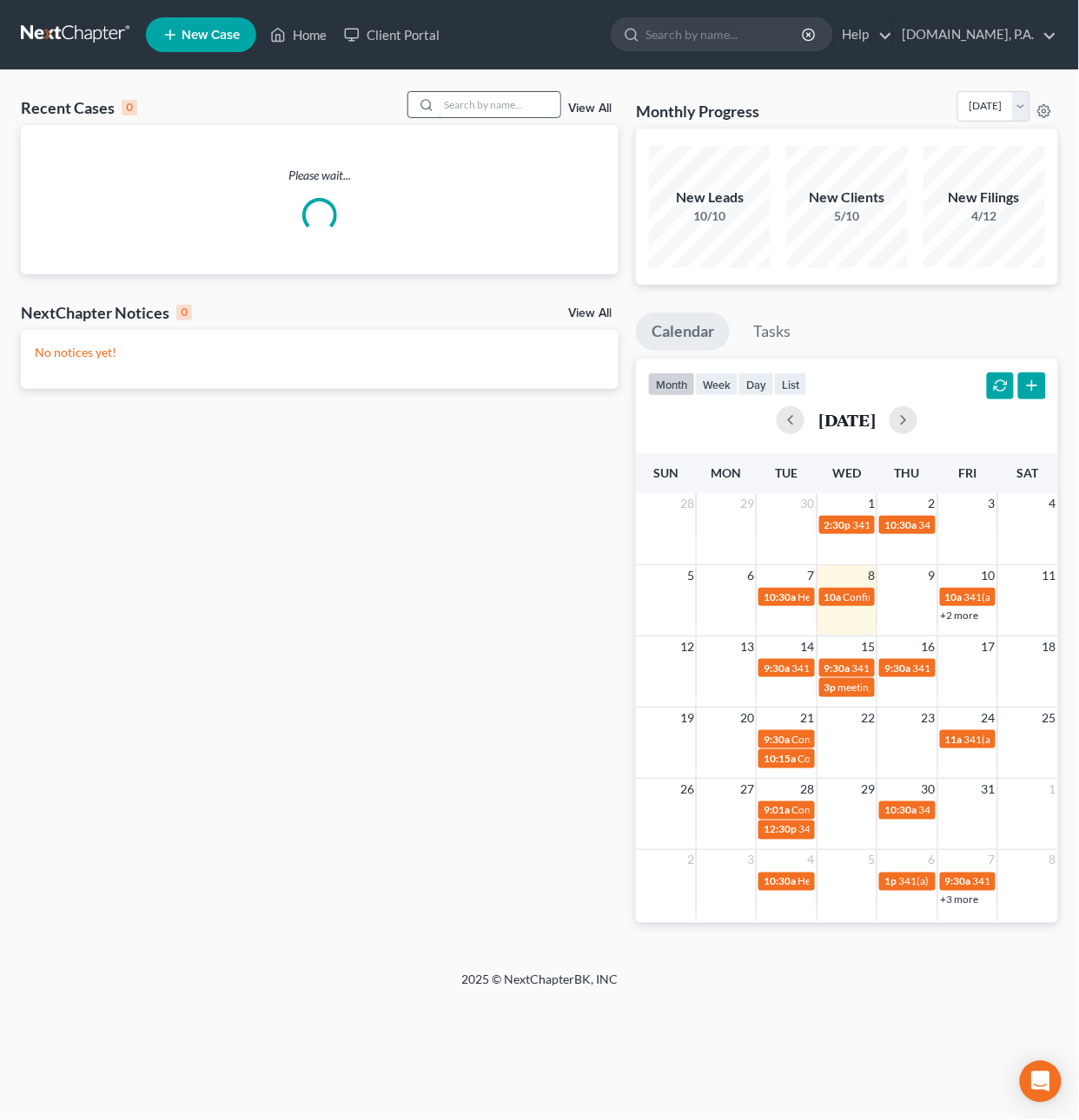
click at [467, 103] on input "search" at bounding box center [499, 104] width 121 height 25
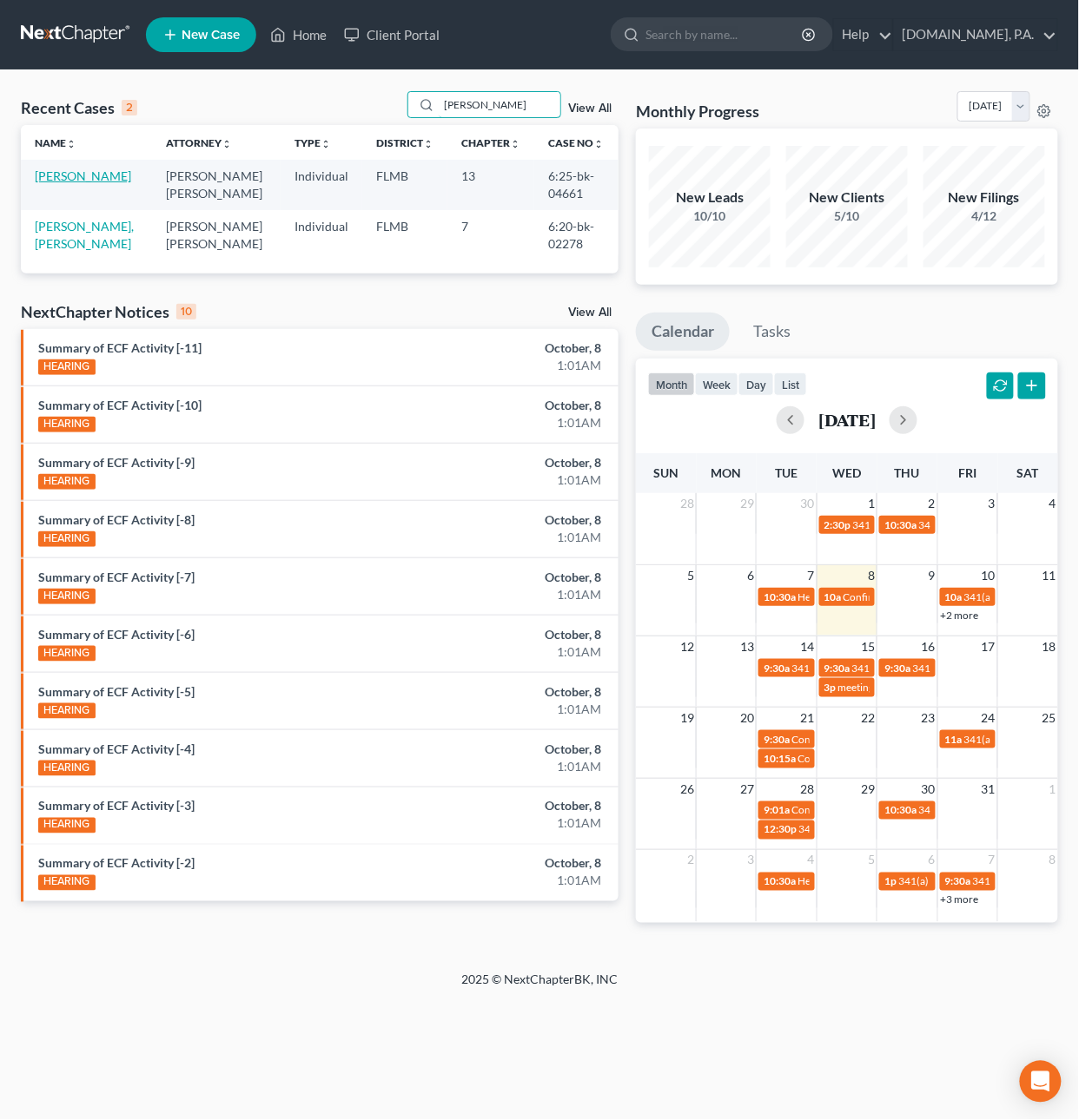
type input "[PERSON_NAME]"
click at [101, 180] on link "[PERSON_NAME]" at bounding box center [83, 175] width 96 height 14
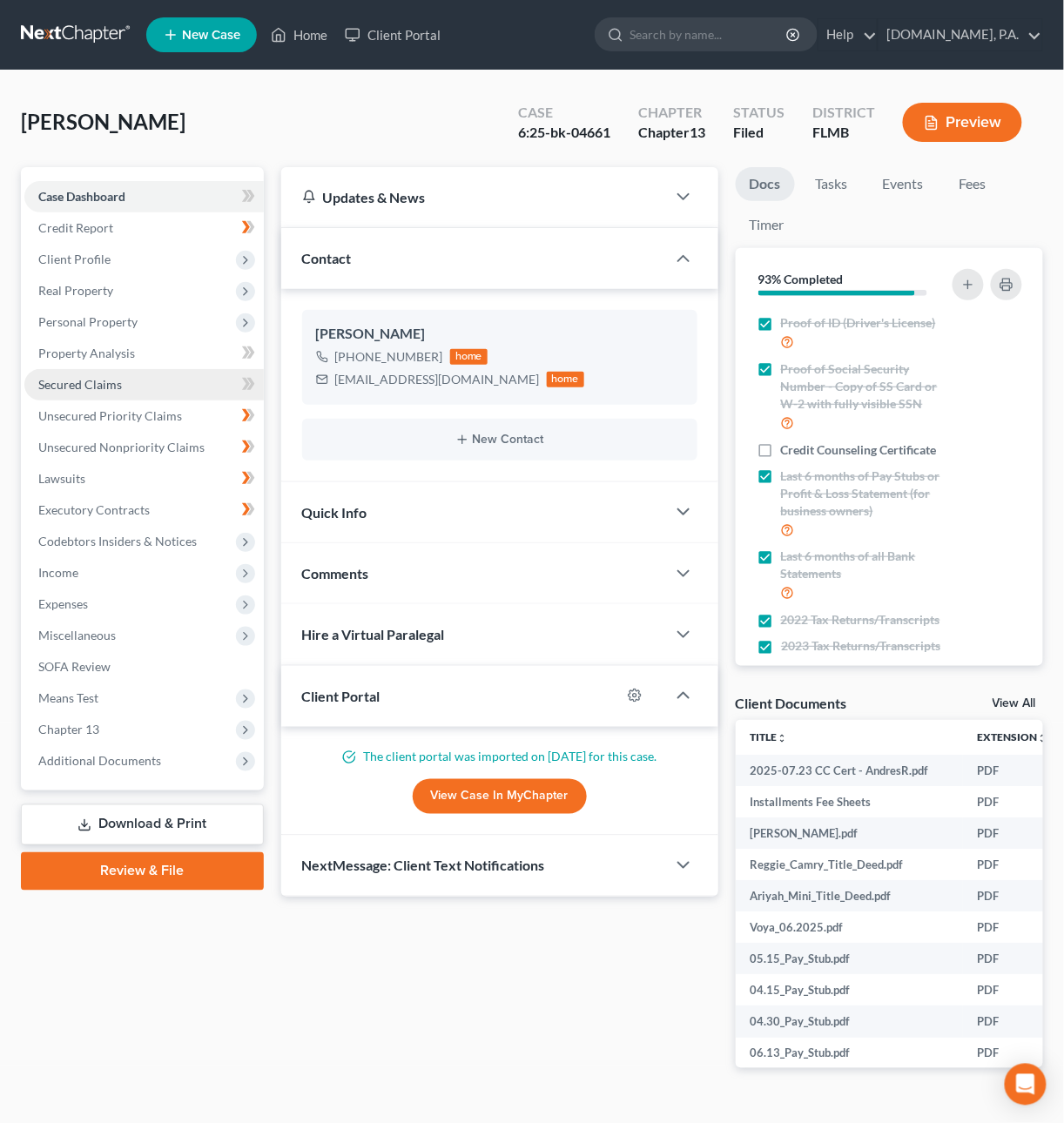
click at [108, 380] on span "Secured Claims" at bounding box center [79, 384] width 84 height 14
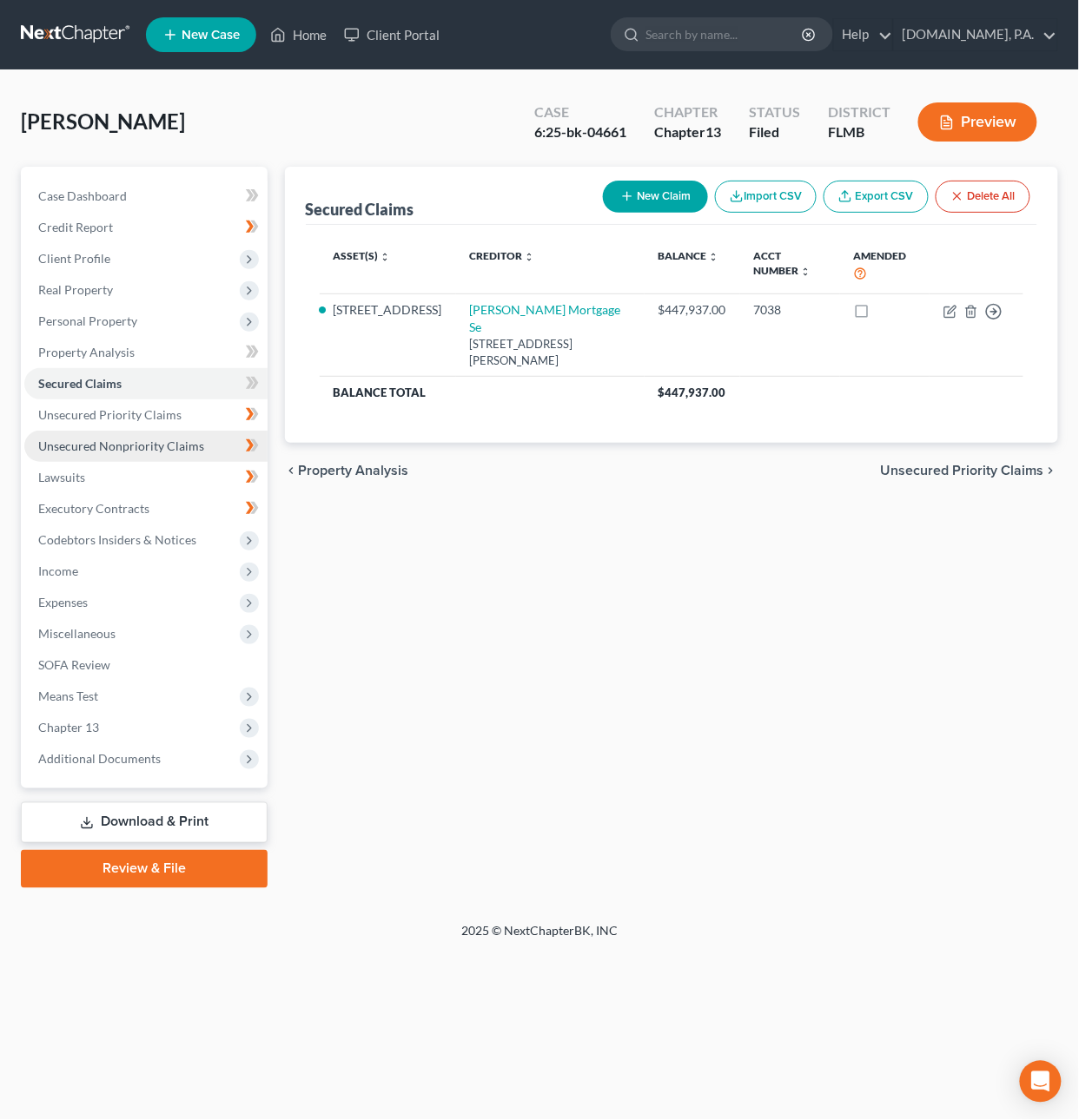
click at [133, 452] on link "Unsecured Nonpriority Claims" at bounding box center [146, 446] width 243 height 31
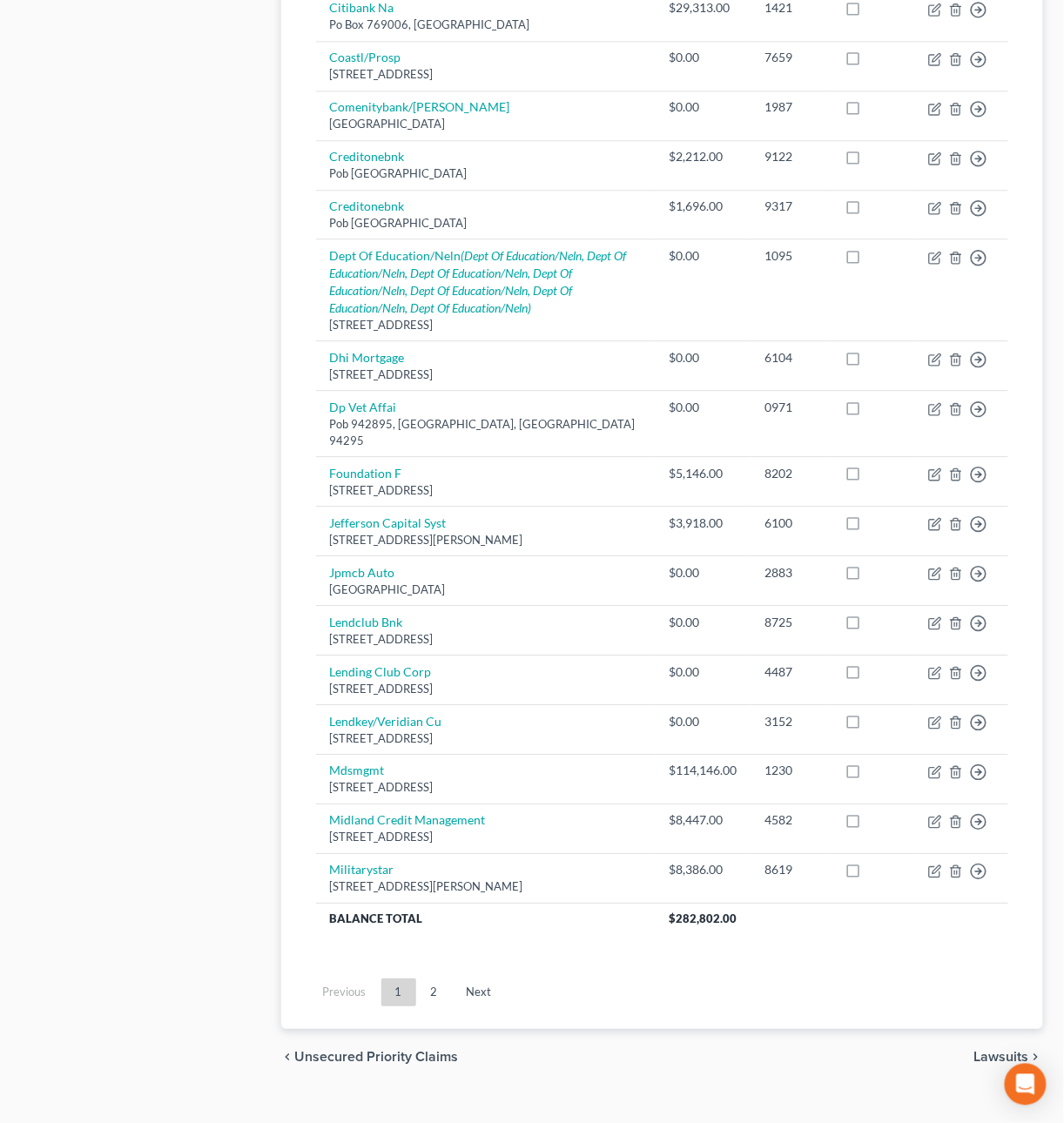
scroll to position [977, 0]
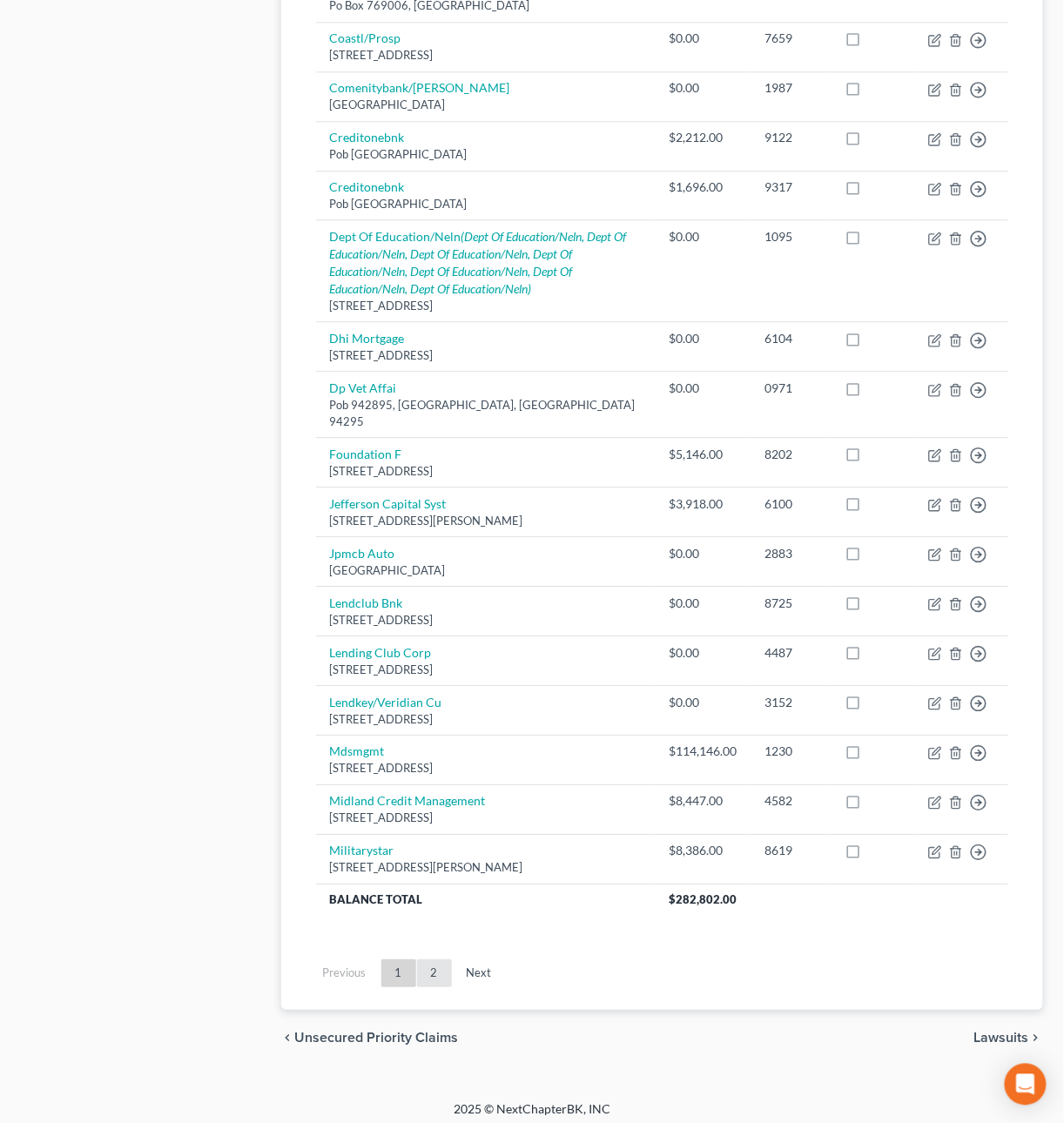
click at [434, 971] on link "2" at bounding box center [434, 973] width 35 height 28
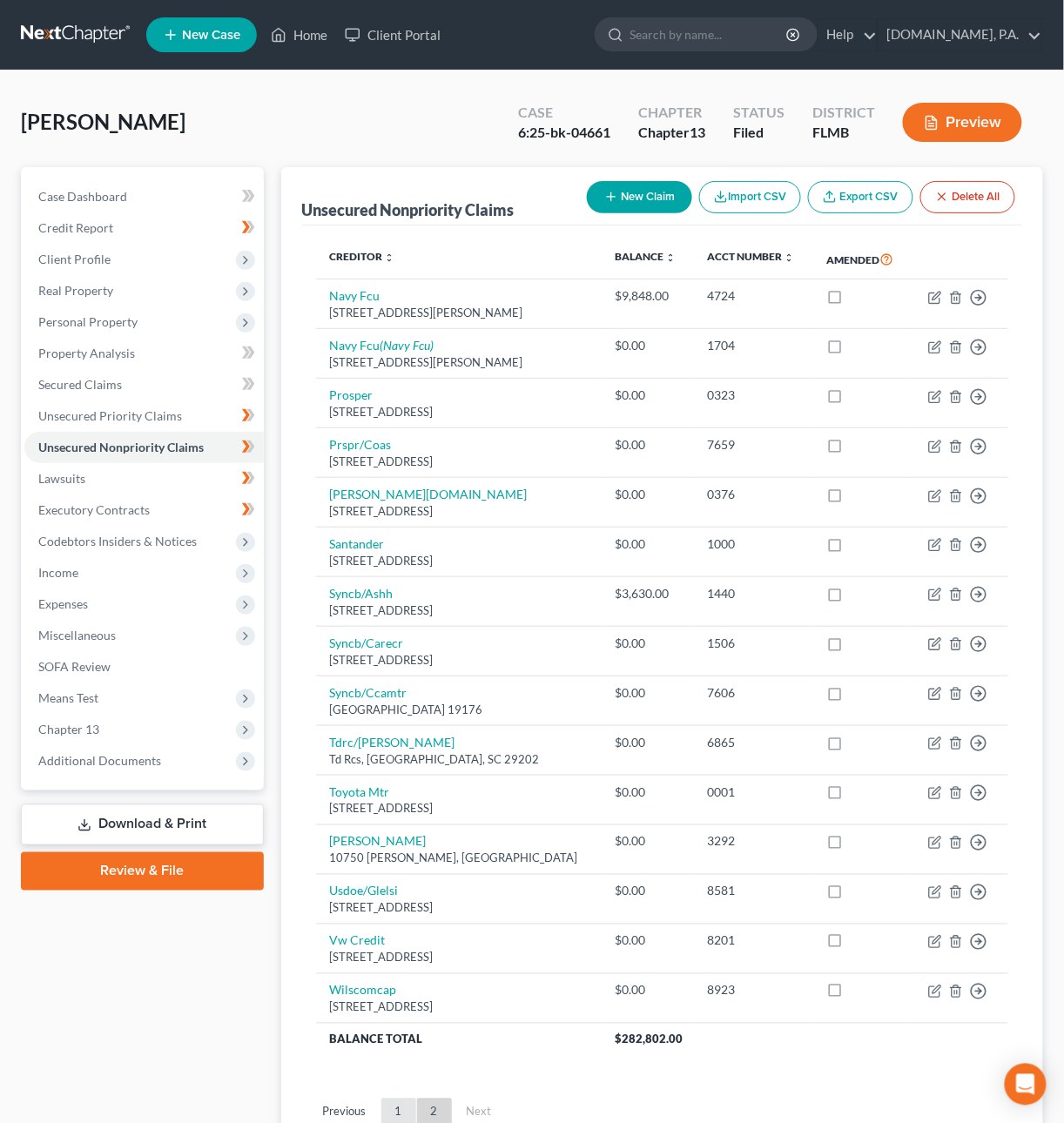
click at [397, 1116] on link "1" at bounding box center [399, 1112] width 35 height 28
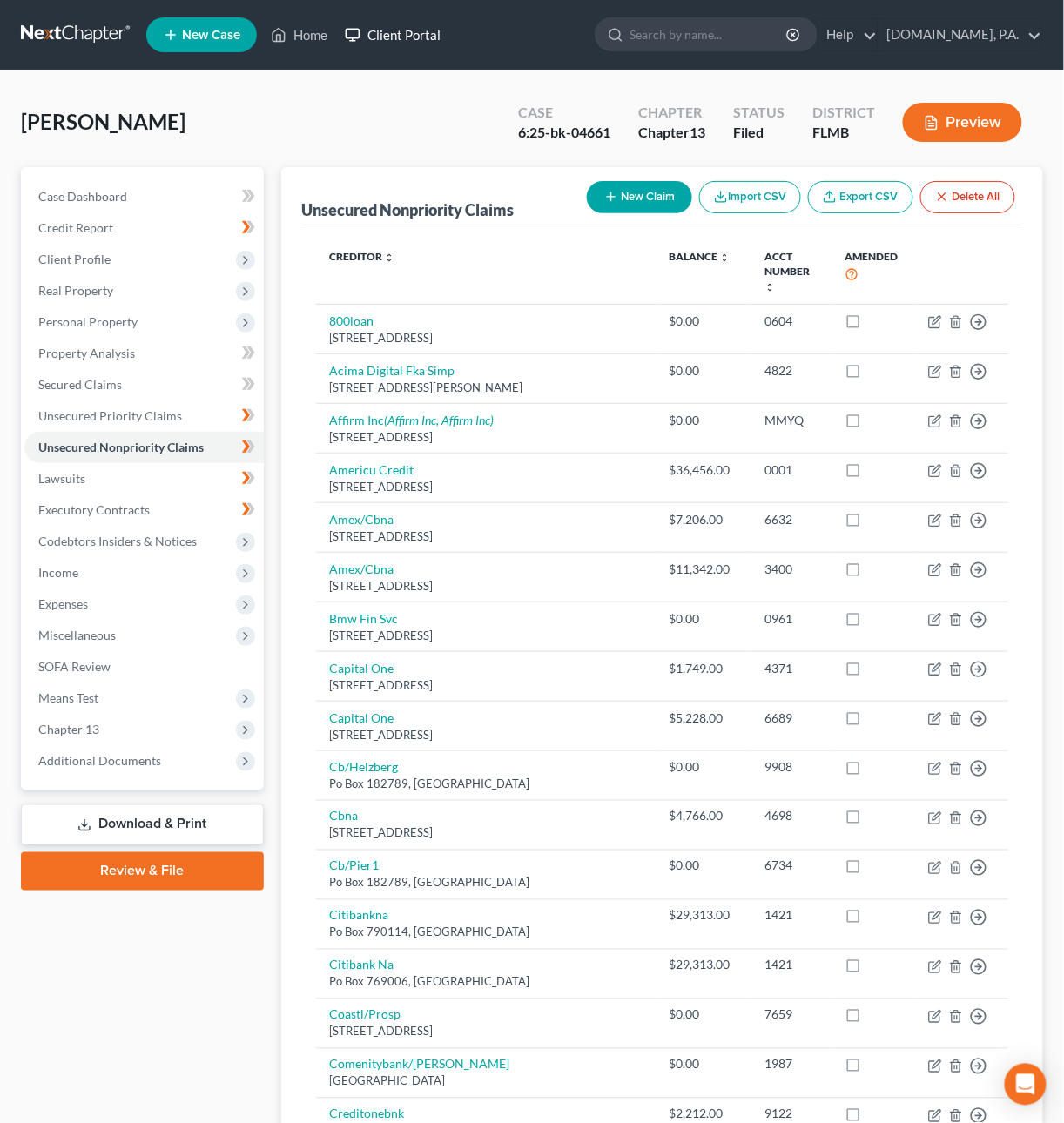
click at [428, 32] on link "Client Portal" at bounding box center [392, 34] width 113 height 32
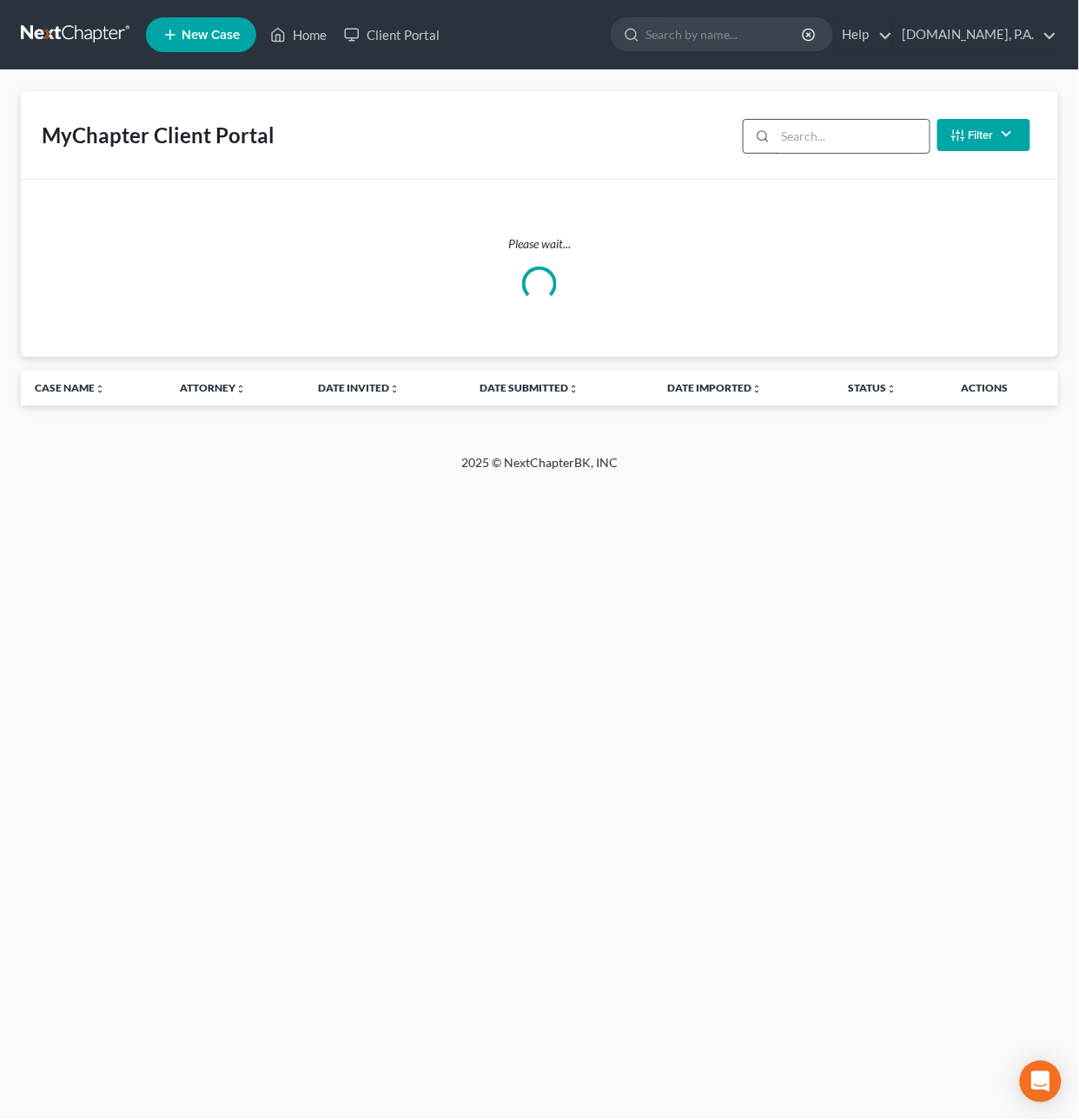
click at [832, 133] on input "search" at bounding box center [852, 136] width 154 height 33
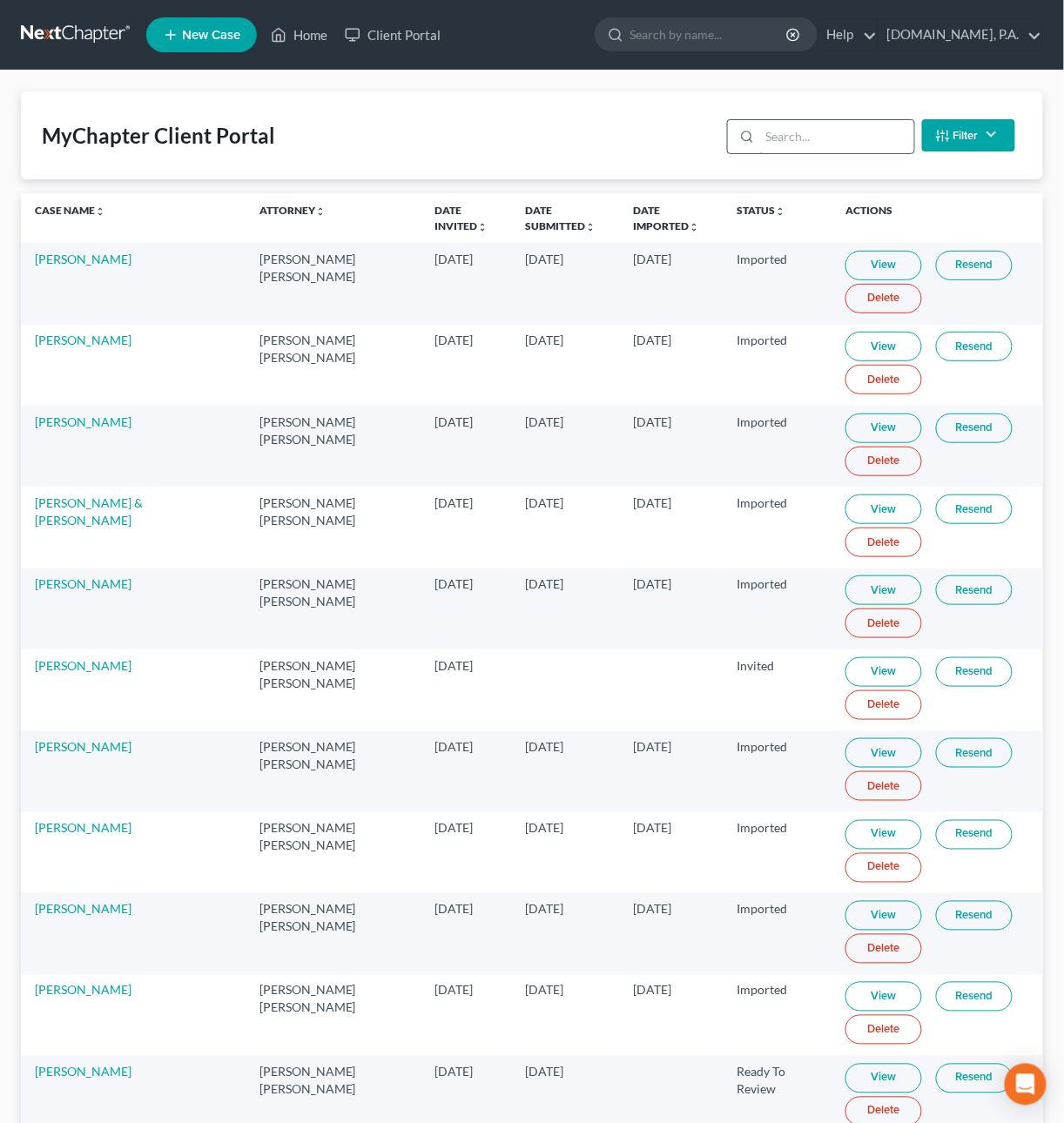
paste input "[EMAIL_ADDRESS][DOMAIN_NAME]"
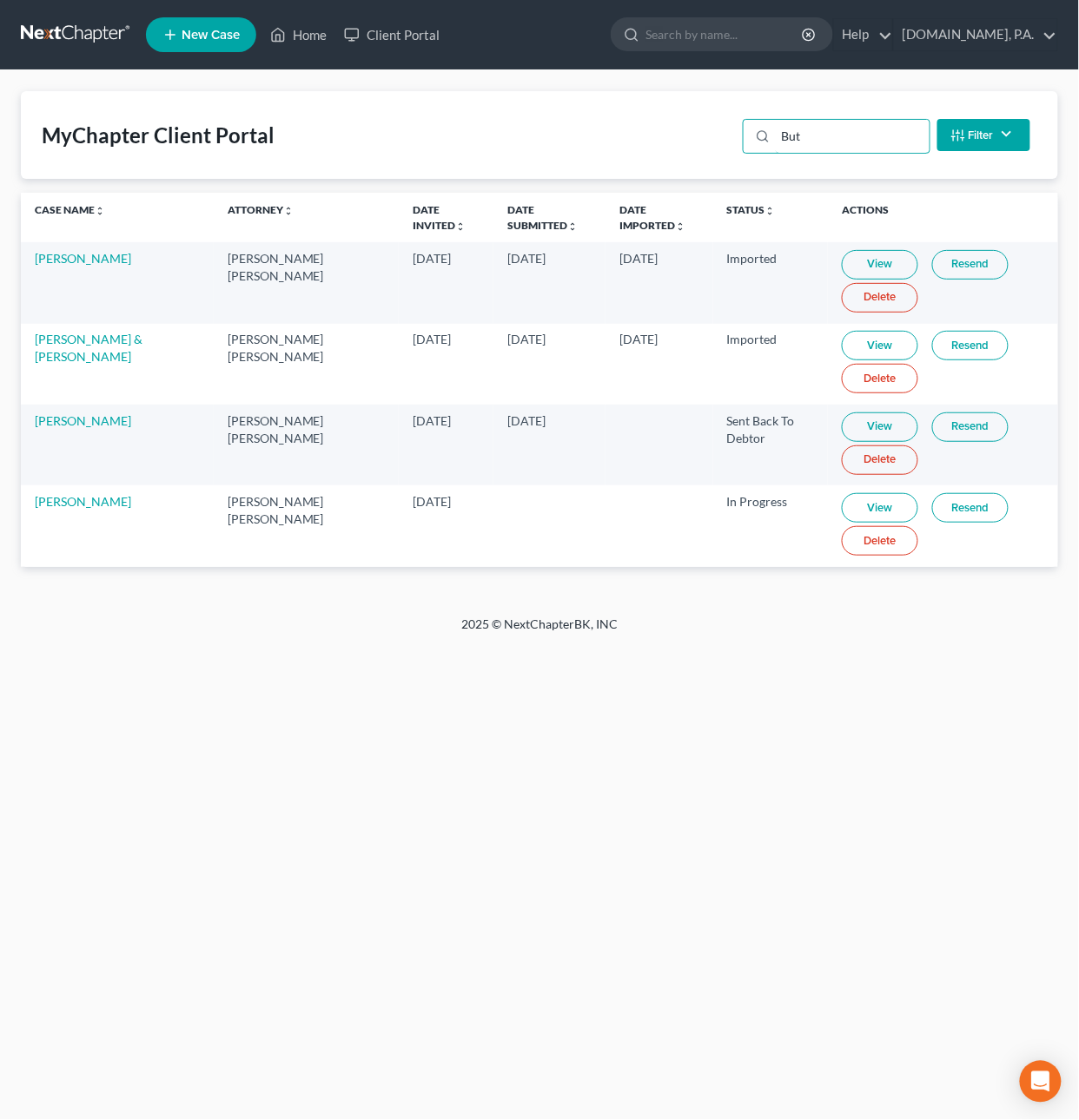
drag, startPoint x: 823, startPoint y: 138, endPoint x: 557, endPoint y: 105, distance: 268.0
click at [557, 104] on div "MyChapter Client Portal But Filter Status Filter... Invited In Progress Ready T…" at bounding box center [539, 135] width 1038 height 88
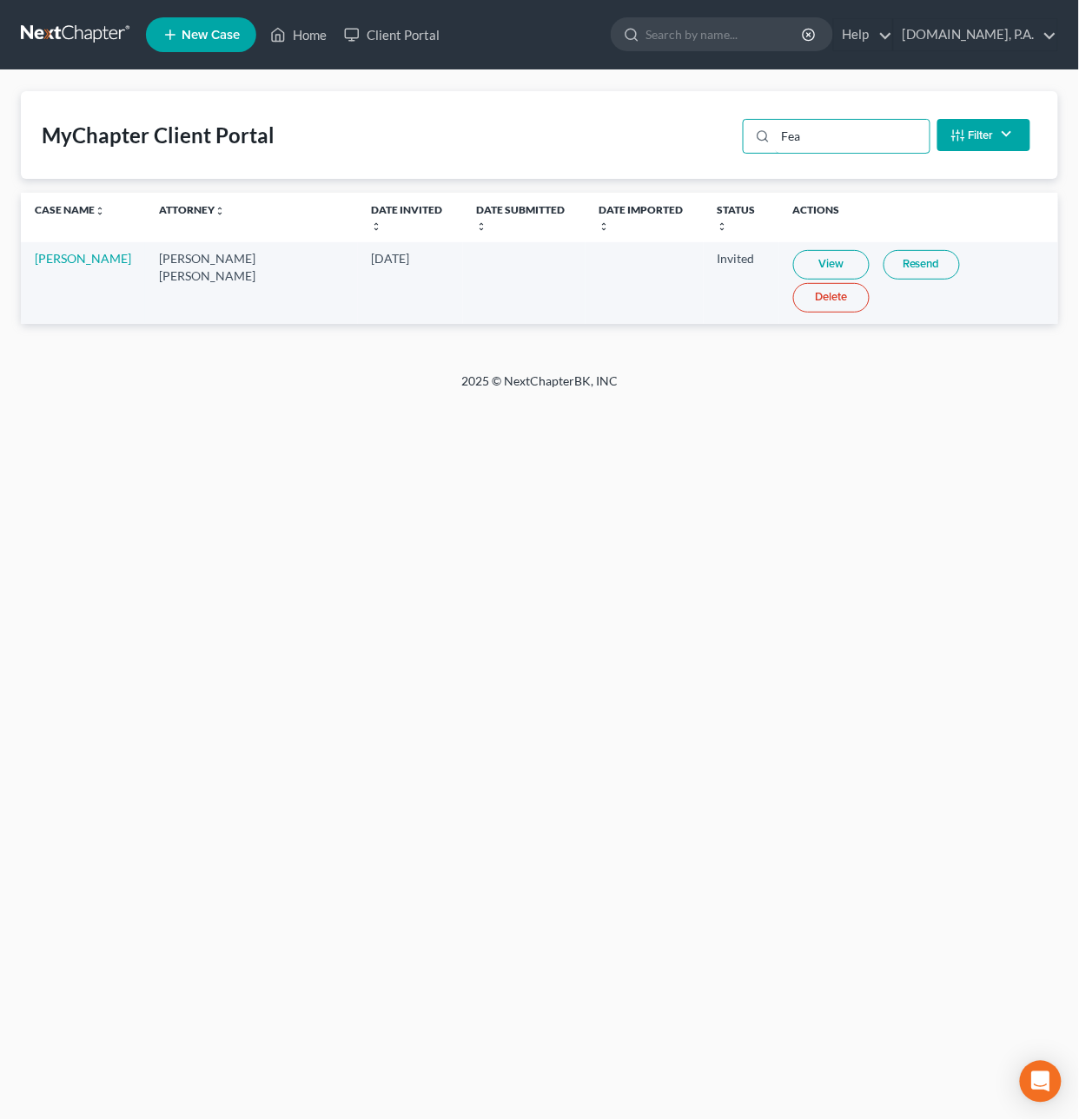
type input "Fea"
